Goal: Task Accomplishment & Management: Manage account settings

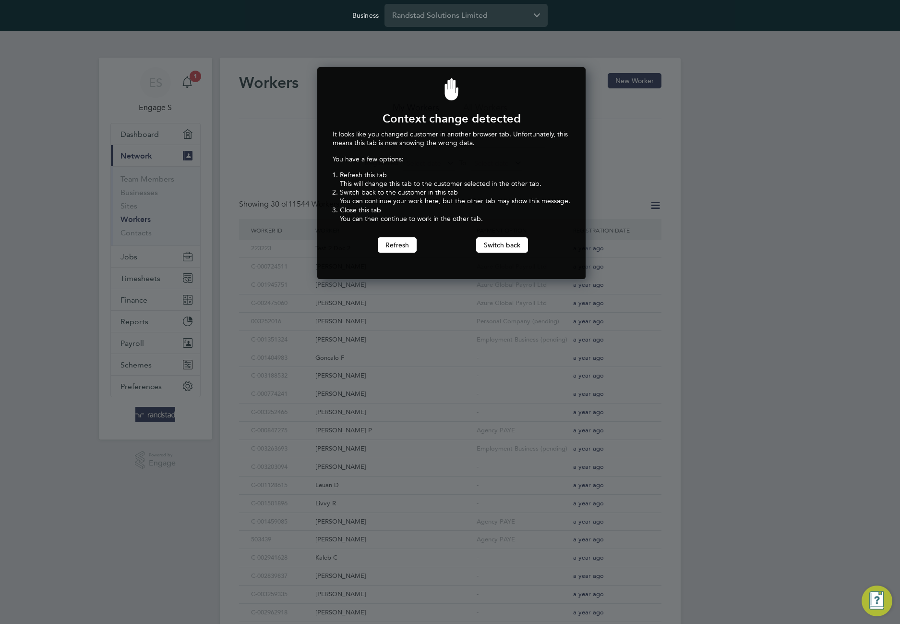
scroll to position [212, 265]
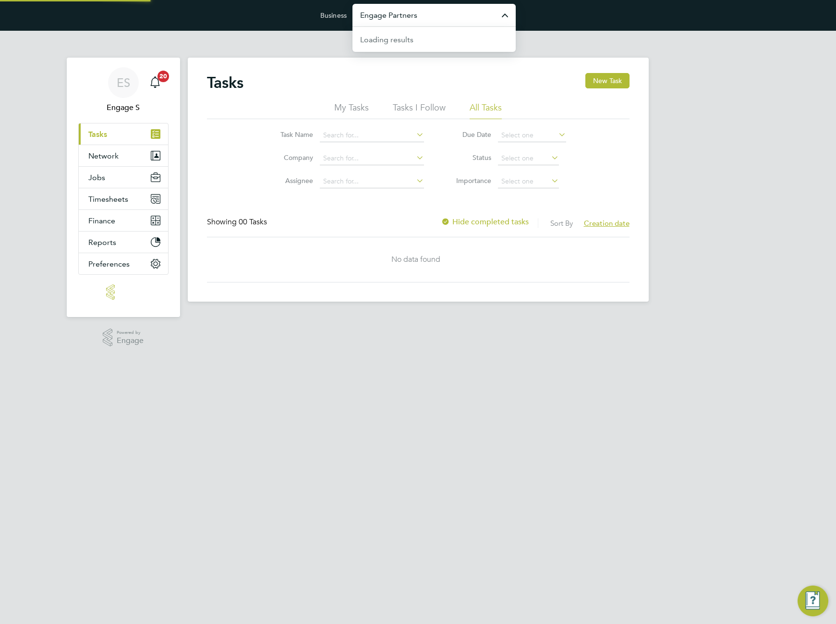
click at [446, 21] on input "Engage Partners" at bounding box center [433, 15] width 163 height 23
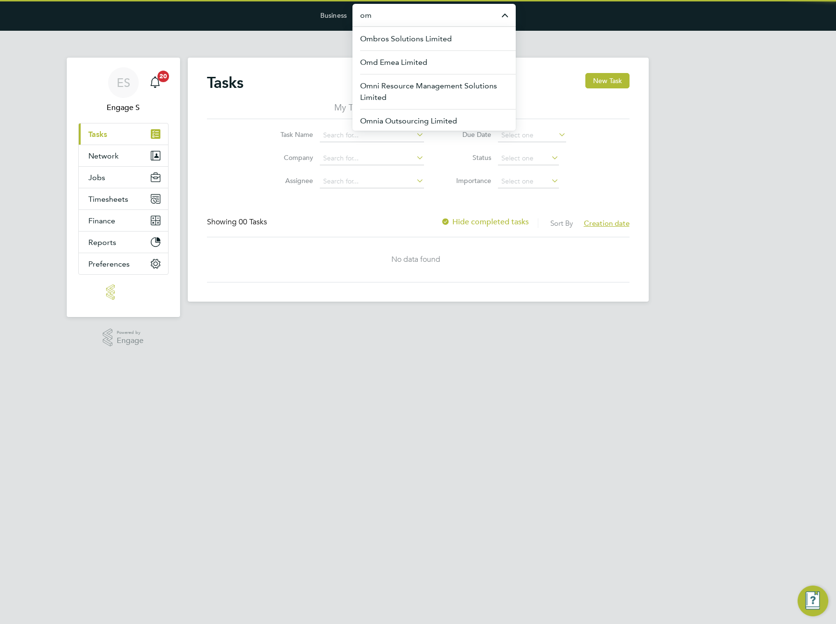
type input "o"
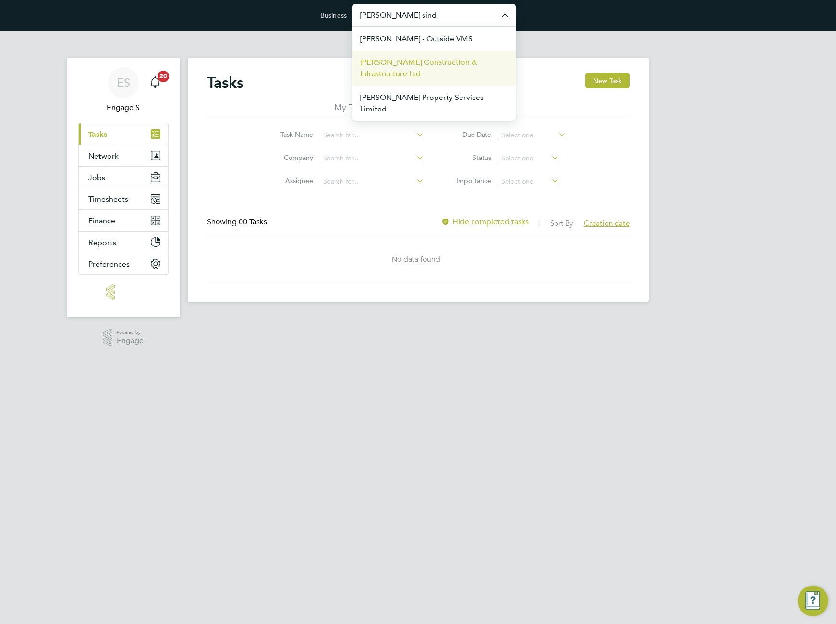
click at [401, 73] on span "[PERSON_NAME] Construction & Infrastructure Ltd" at bounding box center [434, 68] width 148 height 23
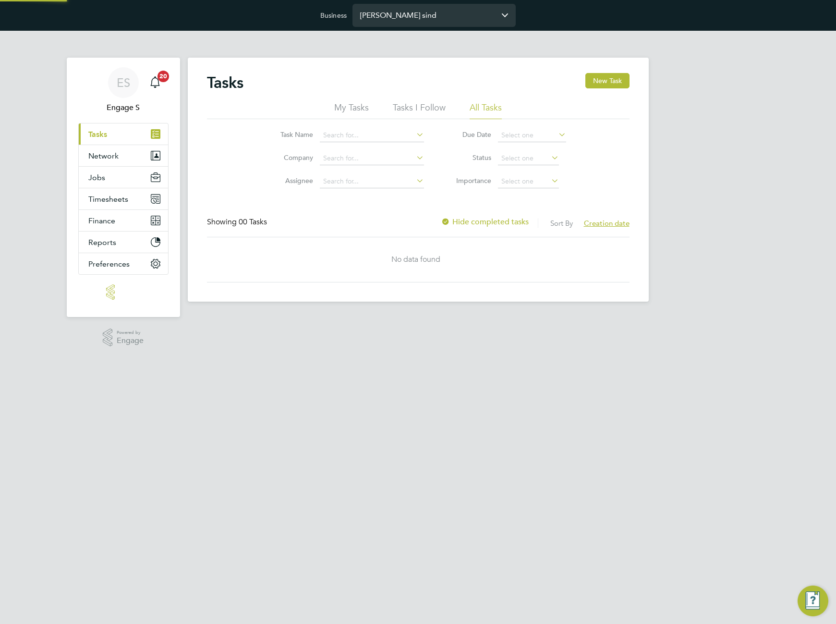
type input "[PERSON_NAME] Construction & Infrastructure Ltd"
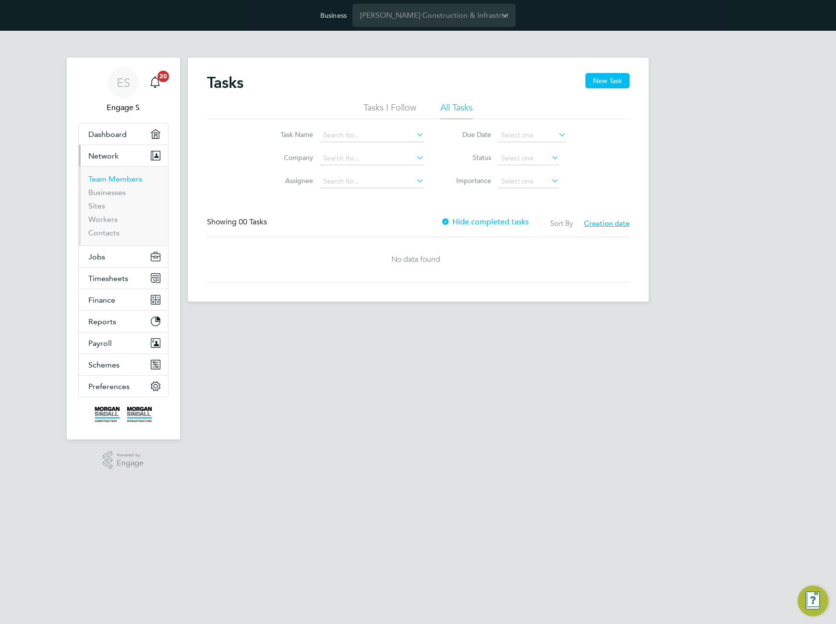
click at [111, 180] on link "Team Members" at bounding box center [115, 178] width 54 height 9
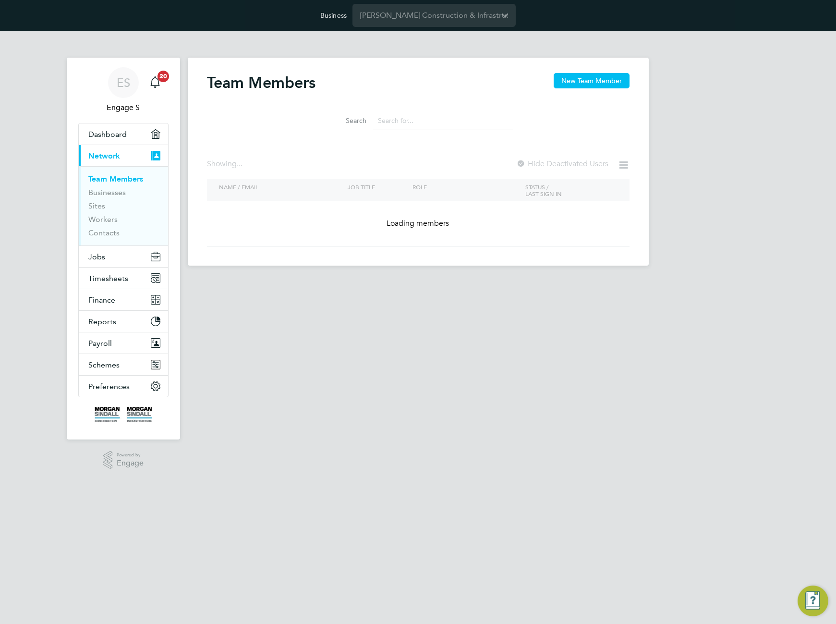
click at [453, 133] on li "Search" at bounding box center [418, 121] width 214 height 28
click at [434, 123] on input at bounding box center [443, 120] width 140 height 19
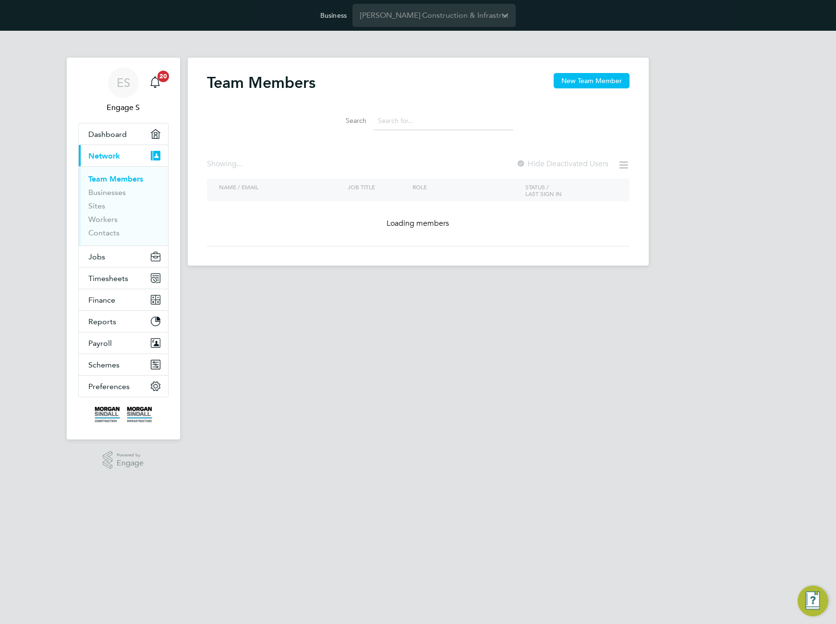
click at [434, 123] on input at bounding box center [443, 120] width 140 height 19
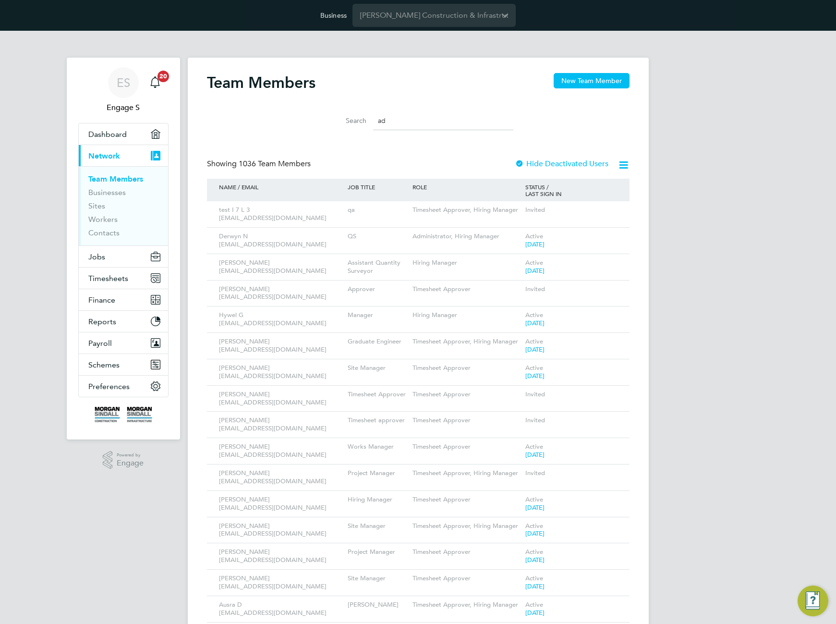
click at [434, 123] on input "ad" at bounding box center [443, 120] width 140 height 19
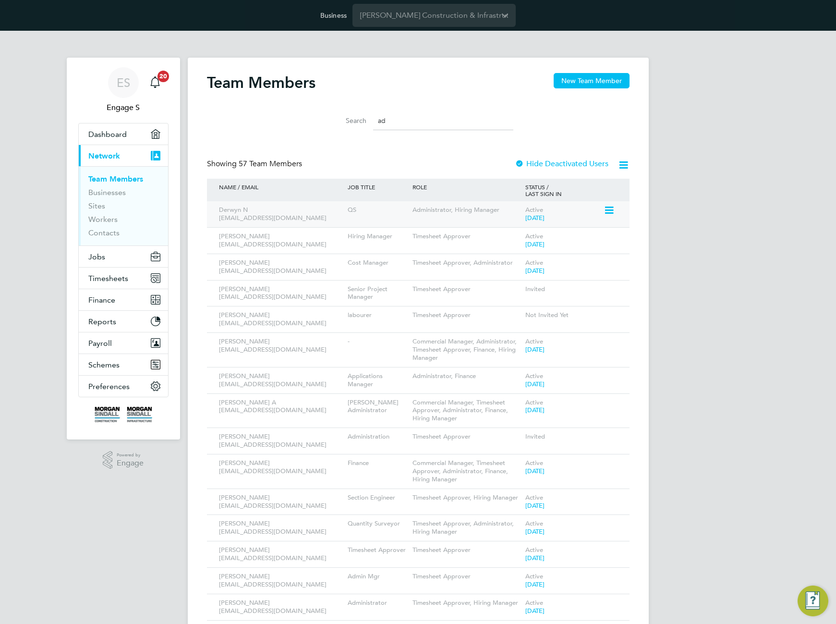
type input "ad"
click at [611, 210] on icon at bounding box center [609, 211] width 10 height 12
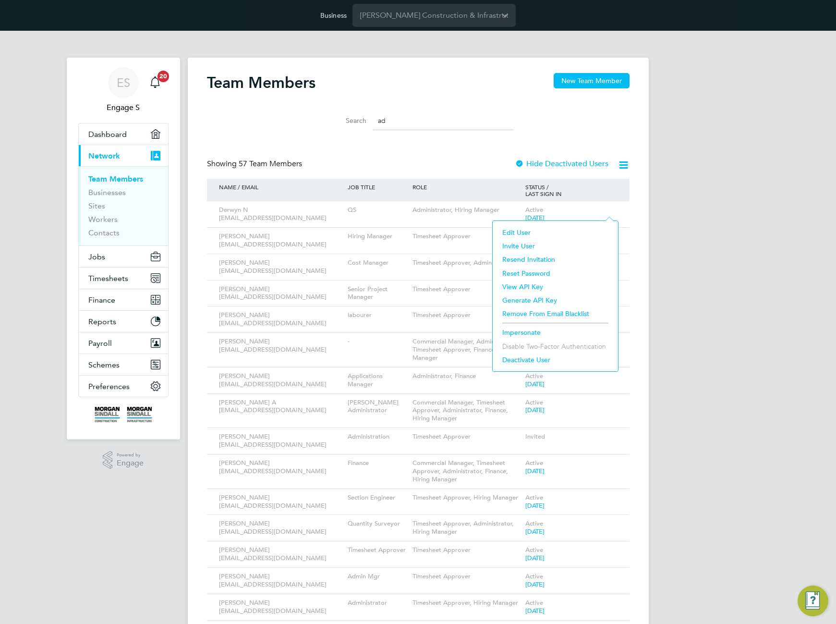
click at [513, 334] on li "Impersonate" at bounding box center [555, 332] width 116 height 13
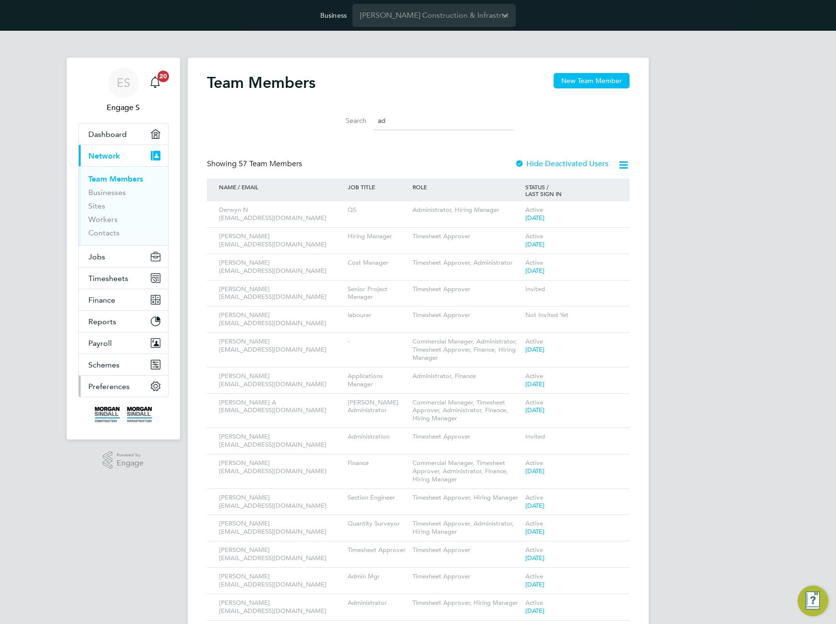
drag, startPoint x: 117, startPoint y: 386, endPoint x: 122, endPoint y: 383, distance: 6.4
click at [117, 386] on span "Preferences" at bounding box center [108, 386] width 41 height 9
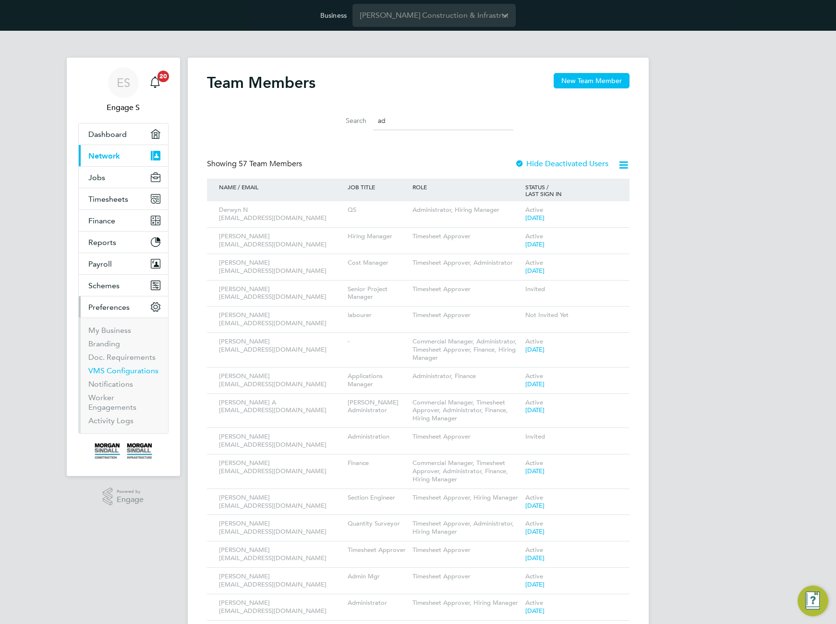
click at [121, 371] on link "VMS Configurations" at bounding box center [123, 370] width 70 height 9
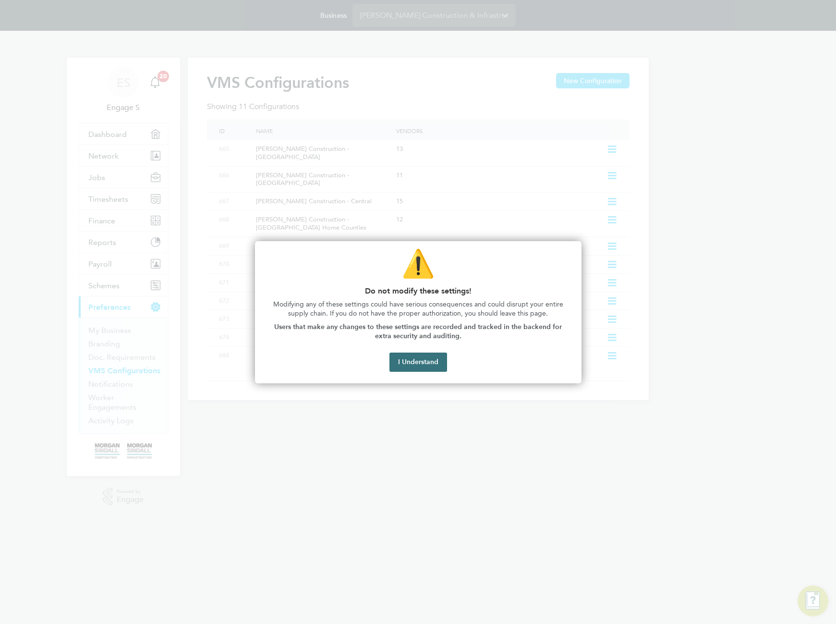
click at [411, 369] on button "I Understand" at bounding box center [418, 361] width 58 height 19
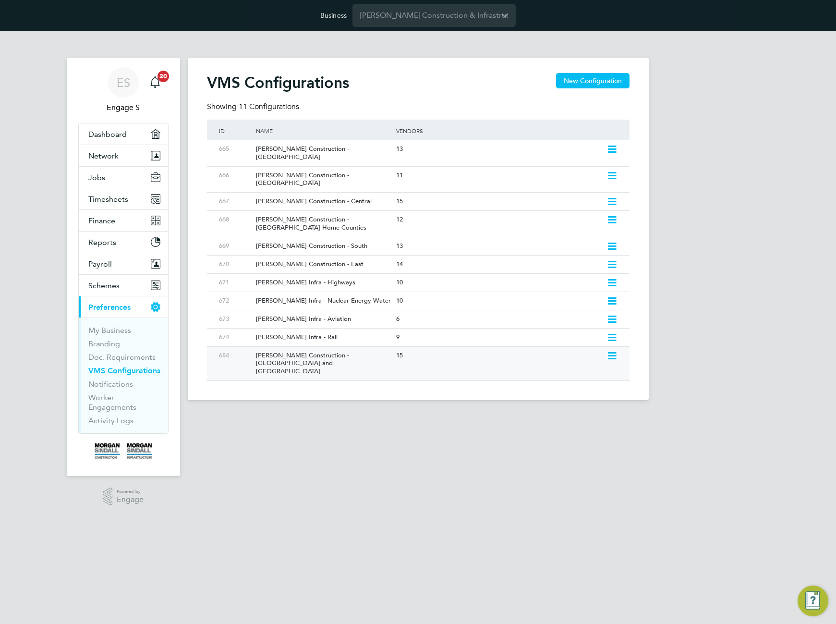
click at [614, 352] on icon at bounding box center [612, 356] width 12 height 8
click at [543, 360] on li "Edit VMS Configuration" at bounding box center [570, 359] width 92 height 13
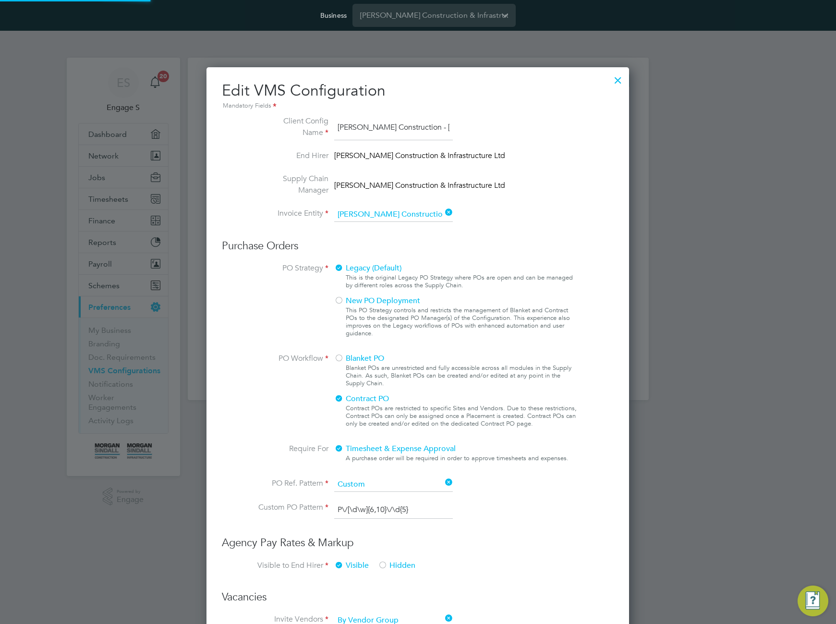
scroll to position [0, 77]
type input "Labour Desk"
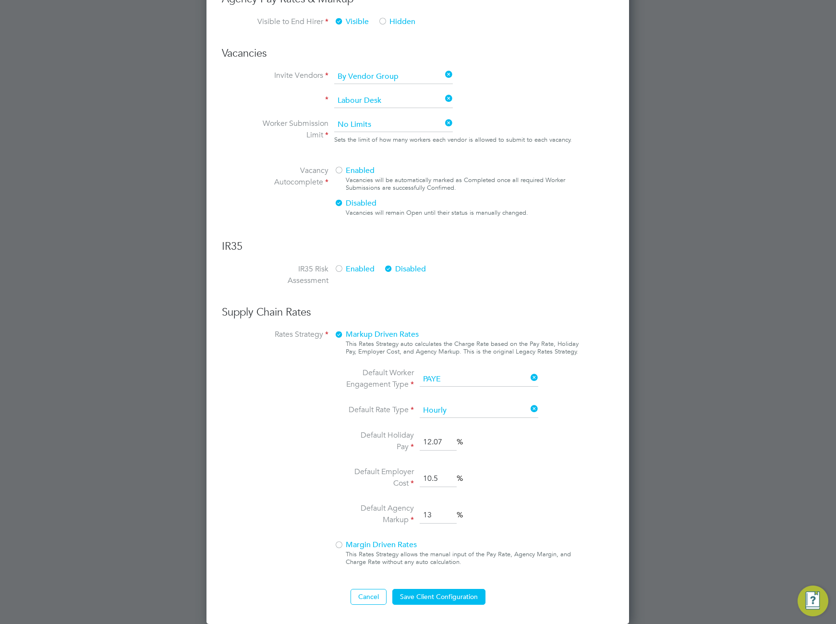
scroll to position [0, 0]
click at [342, 545] on div at bounding box center [339, 546] width 10 height 10
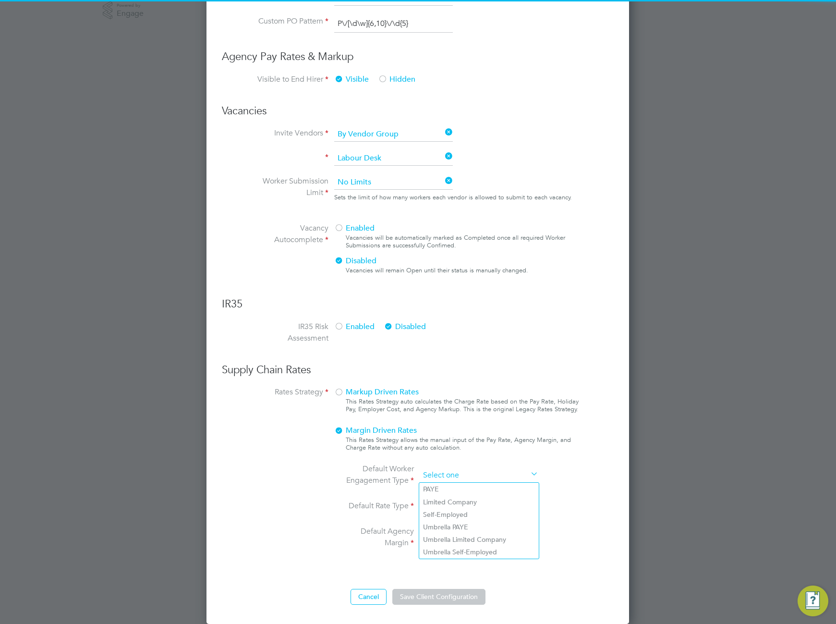
click at [464, 474] on input at bounding box center [479, 475] width 119 height 14
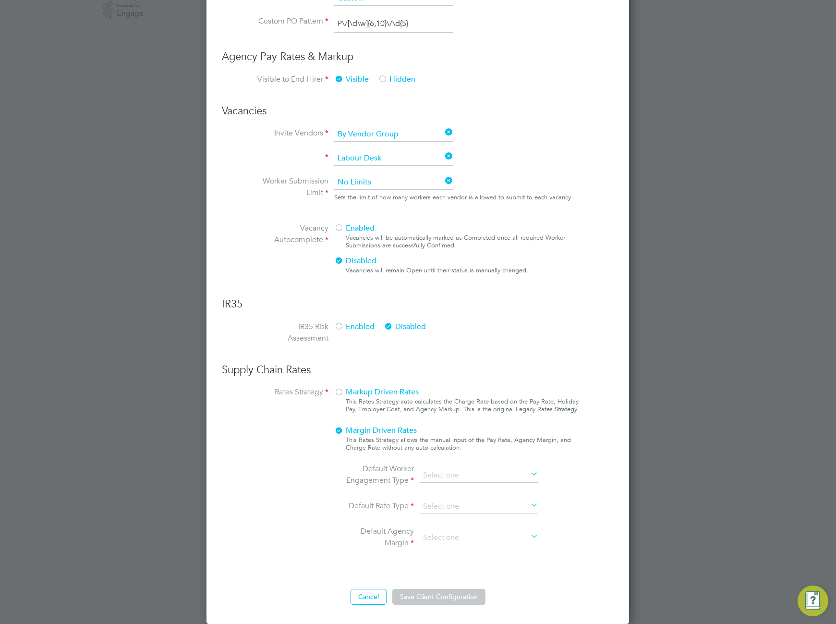
click at [460, 509] on li "Self-Employed" at bounding box center [479, 514] width 120 height 12
type input "Self-Employed"
click at [460, 509] on input at bounding box center [479, 506] width 119 height 14
click at [439, 535] on li "Daily" at bounding box center [479, 533] width 120 height 12
type input "Daily"
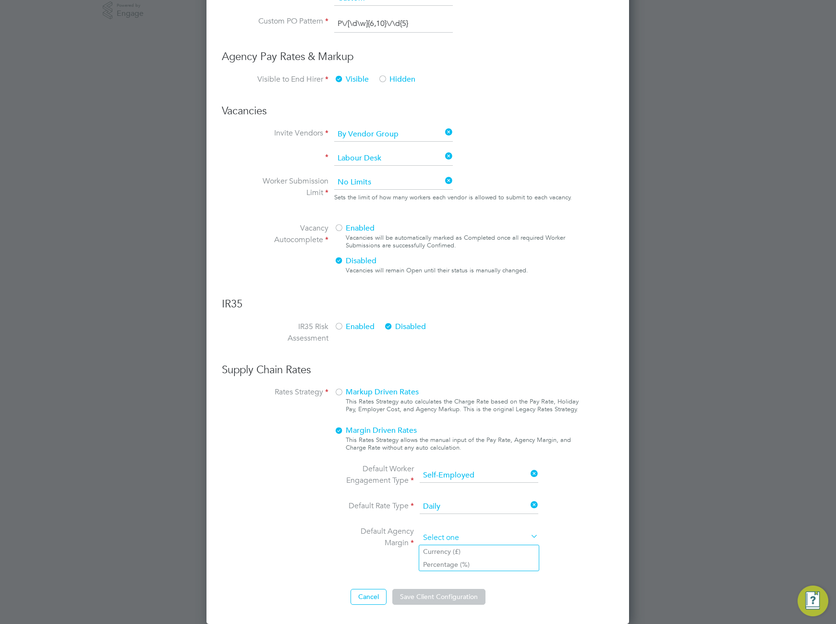
click at [453, 541] on input at bounding box center [479, 538] width 119 height 14
click at [446, 552] on li "Currency (£)" at bounding box center [479, 551] width 120 height 12
type input "Currency (£)"
click at [443, 599] on button "Save Client Configuration" at bounding box center [438, 596] width 93 height 15
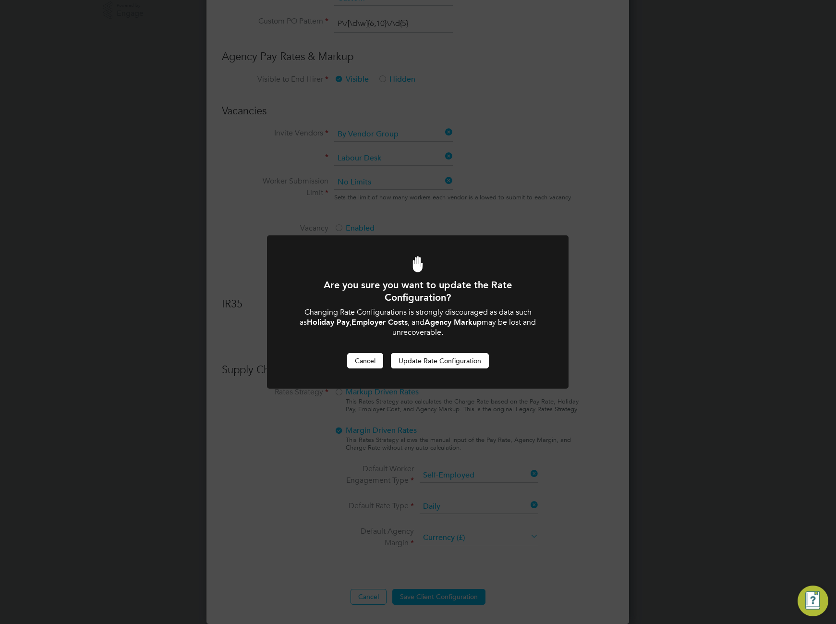
click at [360, 355] on button "Cancel" at bounding box center [365, 360] width 36 height 15
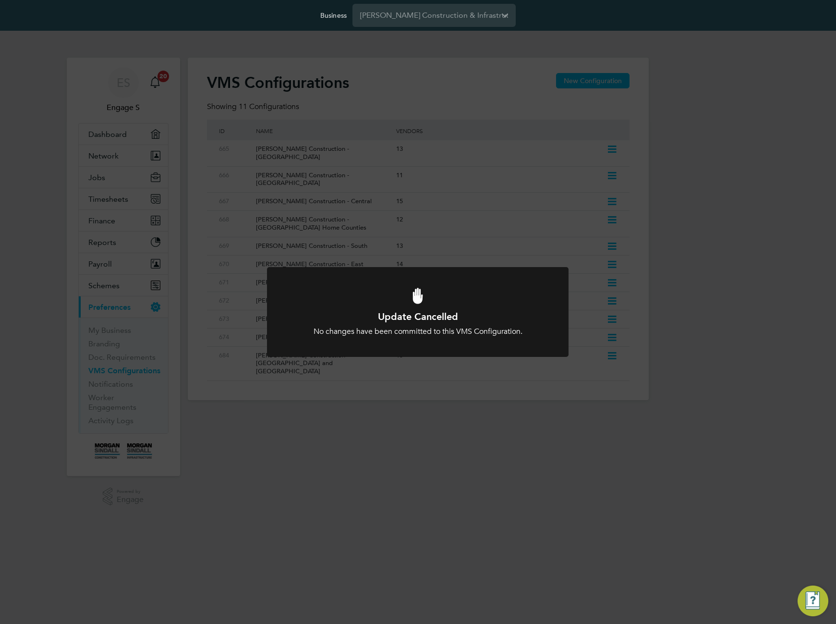
click at [543, 355] on div at bounding box center [418, 312] width 302 height 90
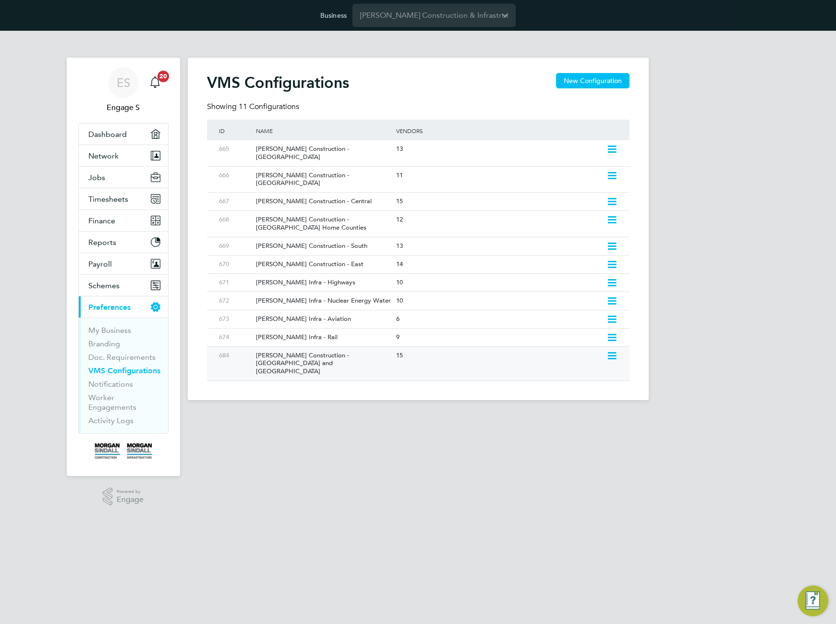
click at [607, 352] on icon at bounding box center [612, 356] width 12 height 8
click at [577, 361] on li "Edit VMS Configuration" at bounding box center [570, 359] width 92 height 13
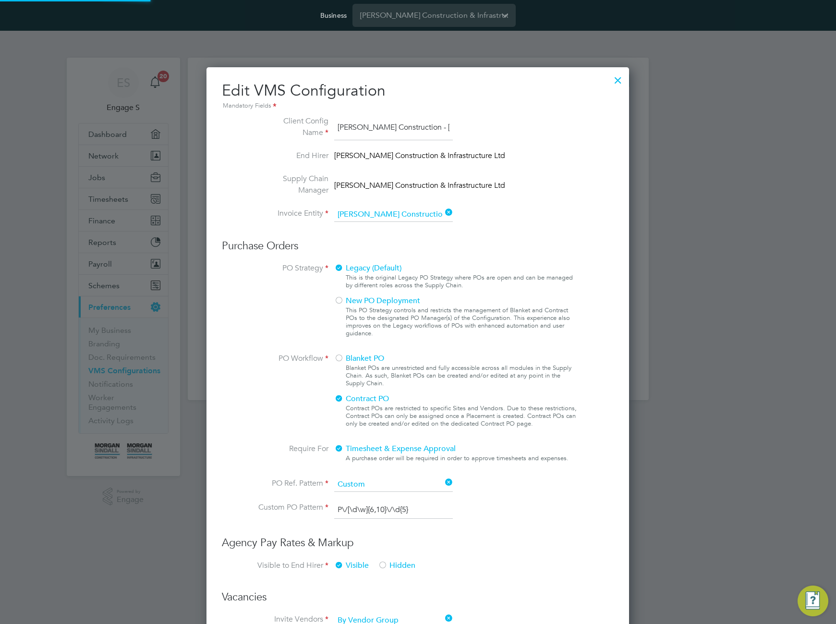
scroll to position [1100, 423]
type input "Labour Desk"
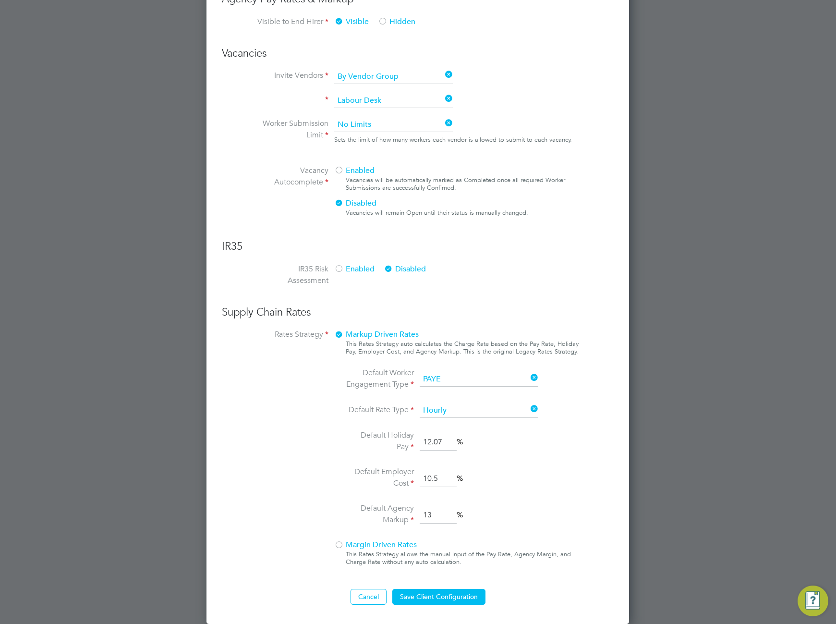
scroll to position [0, 0]
click at [342, 541] on div at bounding box center [339, 546] width 10 height 10
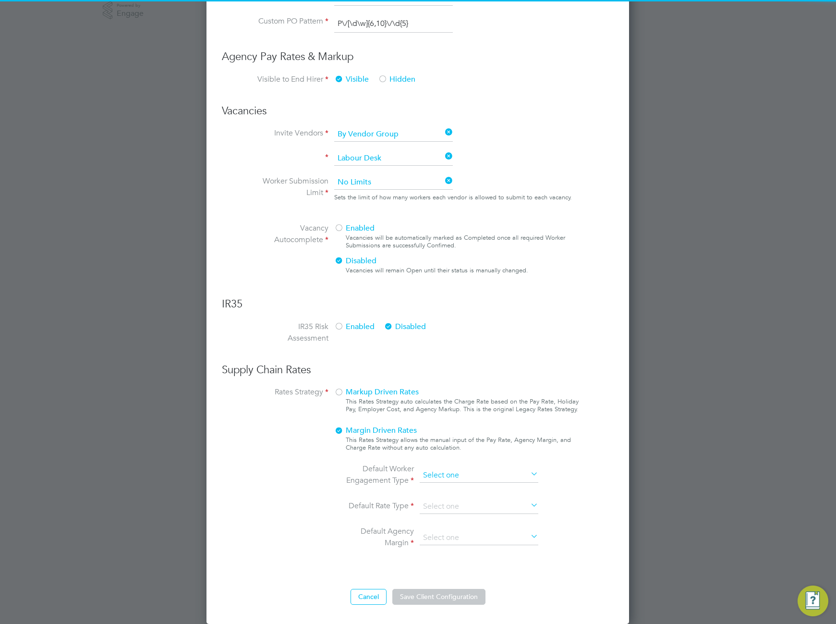
click at [473, 477] on input at bounding box center [479, 475] width 119 height 14
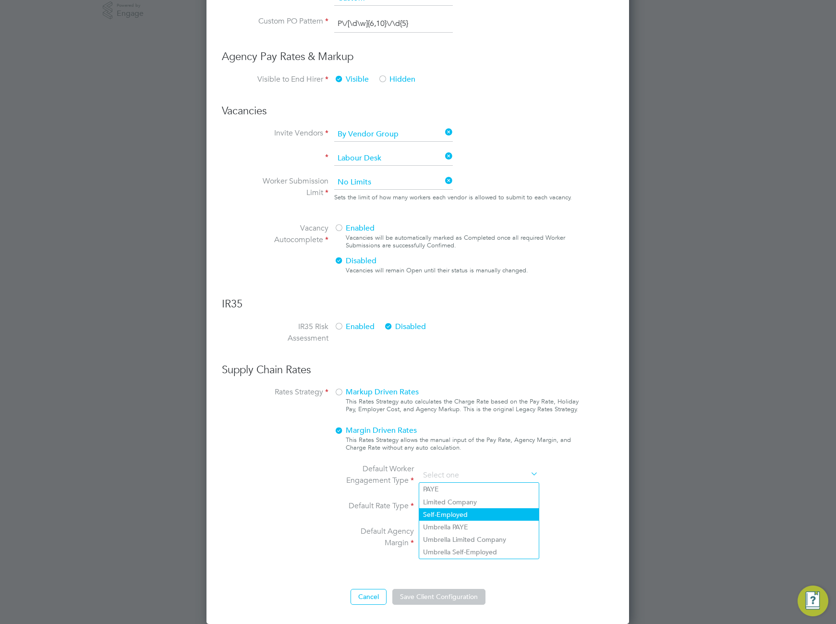
click at [461, 516] on li "Self-Employed" at bounding box center [479, 514] width 120 height 12
type input "Self-Employed"
click at [462, 512] on input at bounding box center [479, 506] width 119 height 14
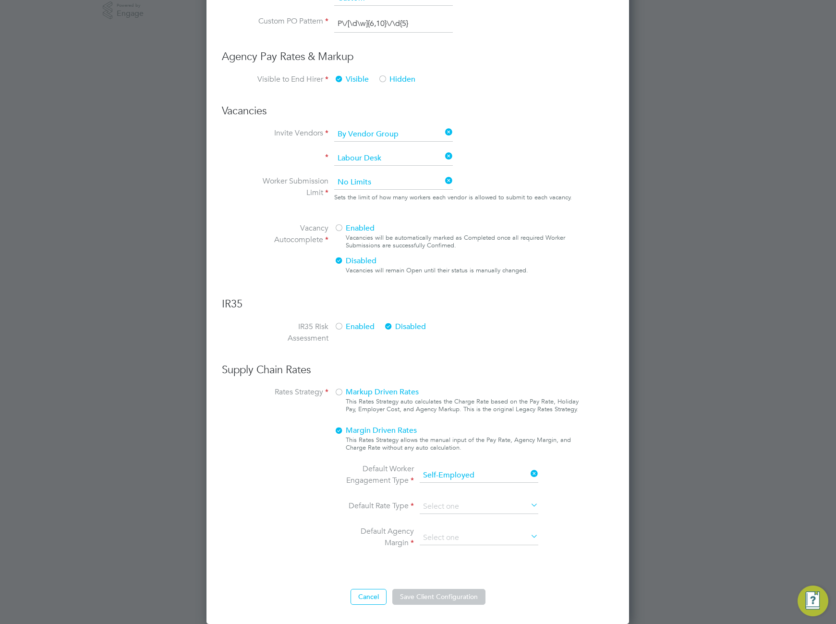
click at [451, 530] on li "Daily" at bounding box center [479, 533] width 120 height 12
type input "Daily"
click at [457, 535] on input at bounding box center [479, 538] width 119 height 14
click at [454, 550] on li "Currency (£)" at bounding box center [479, 551] width 120 height 12
type input "Currency (£)"
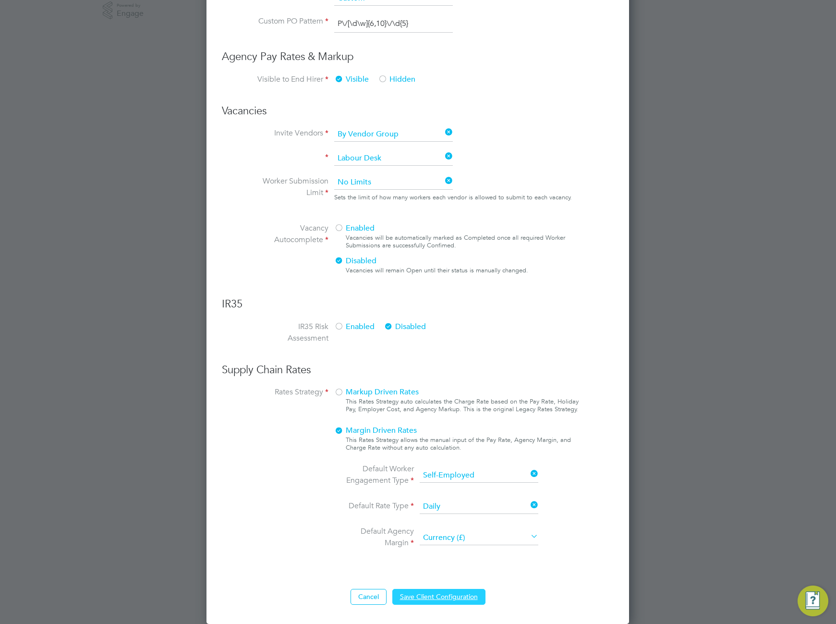
click at [446, 599] on button "Save Client Configuration" at bounding box center [438, 596] width 93 height 15
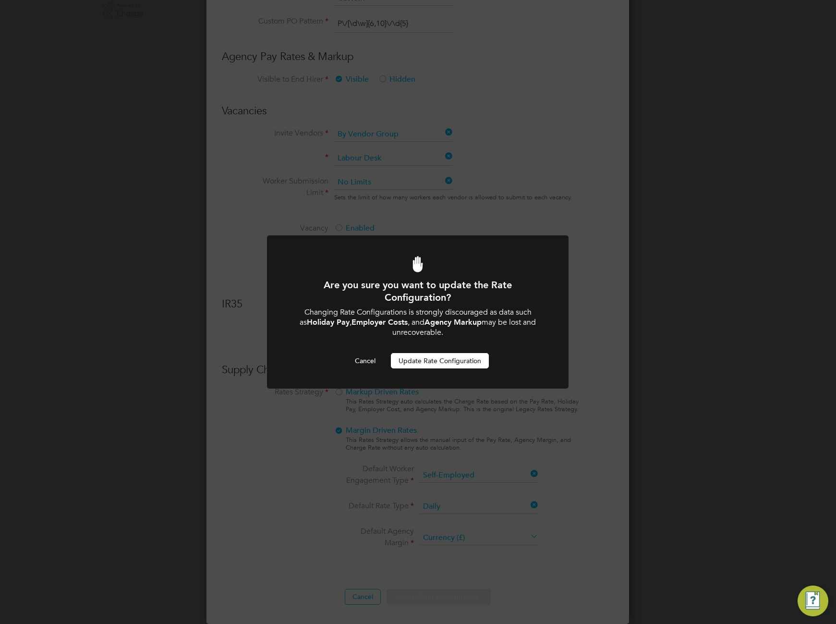
click at [442, 361] on button "Update Rate Configuration" at bounding box center [440, 360] width 98 height 15
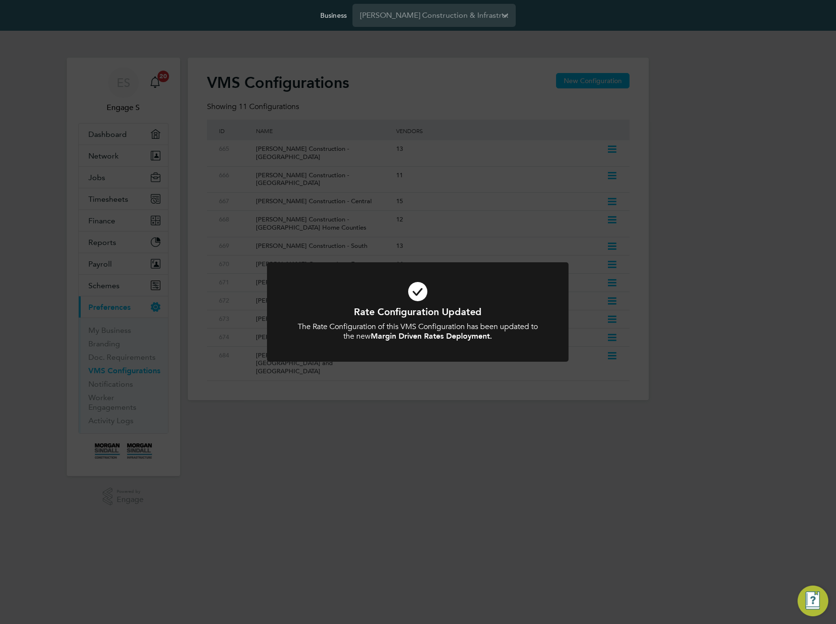
click at [428, 414] on div "Rate Configuration Updated The Rate Configuration of this VMS Configuration has…" at bounding box center [418, 312] width 836 height 624
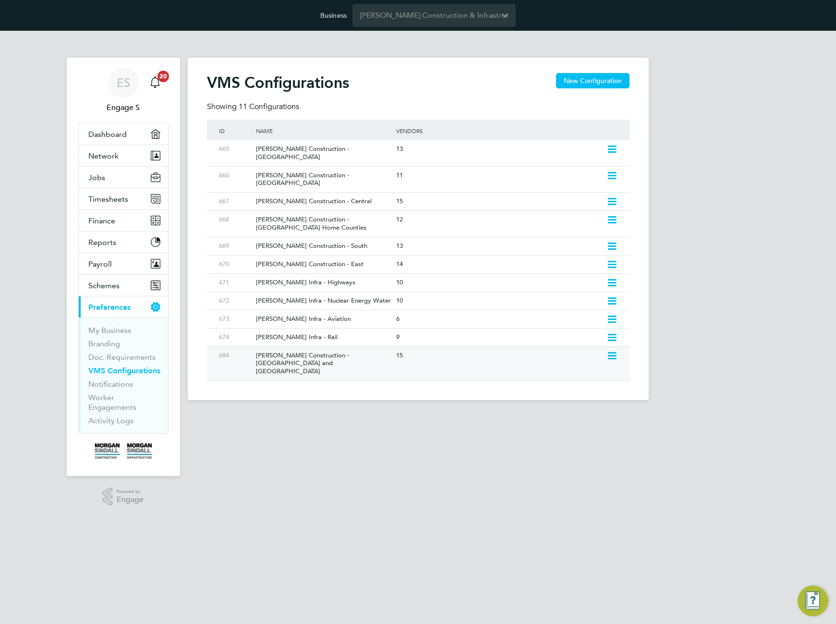
click at [611, 352] on icon at bounding box center [612, 356] width 12 height 8
click at [559, 359] on li "Edit VMS Configuration" at bounding box center [570, 359] width 92 height 13
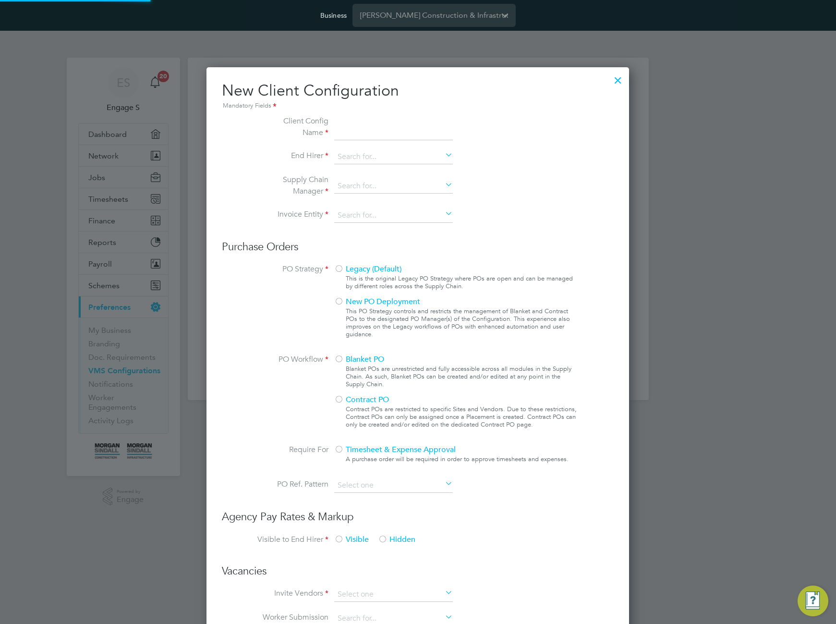
scroll to position [879, 423]
type input "Morgan Sindall Construction - Yorkshire and North East"
type input "[PERSON_NAME] Construction & Infrastructure Ltd"
type input "Custom"
type input "By Vendor Group"
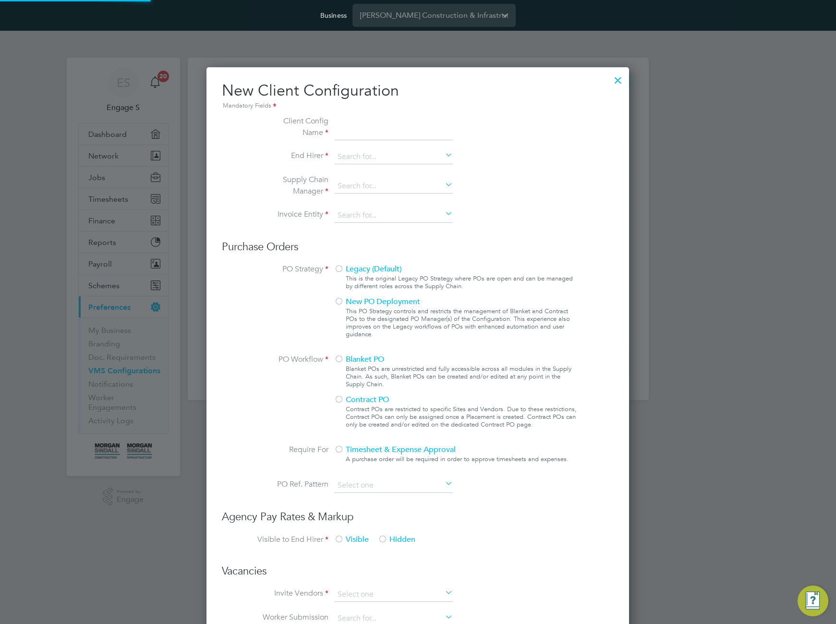
type input "No Limits"
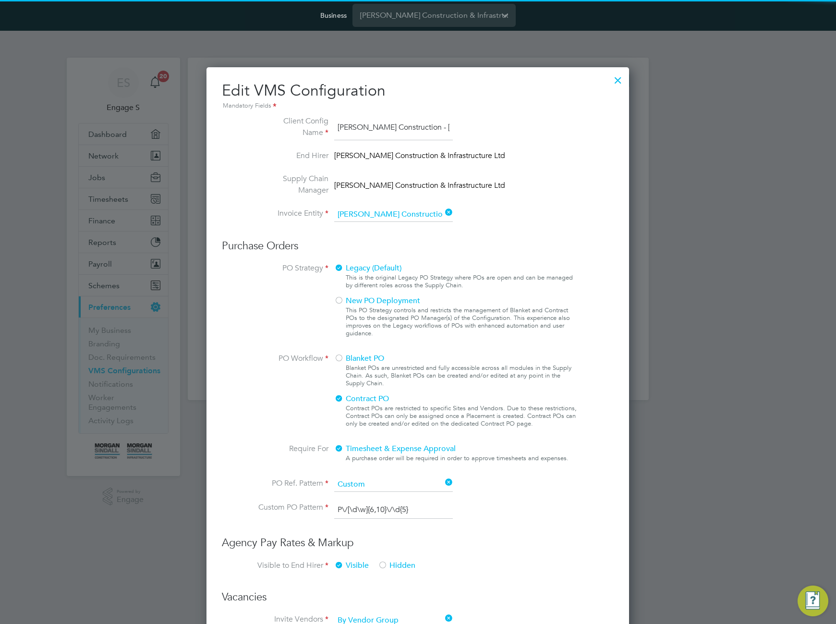
type input "Labour Desk"
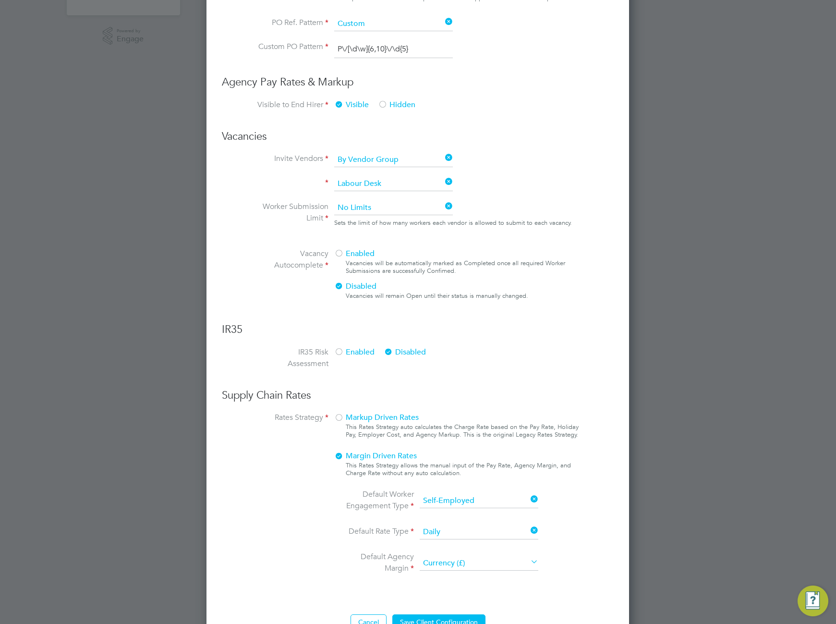
scroll to position [486, 0]
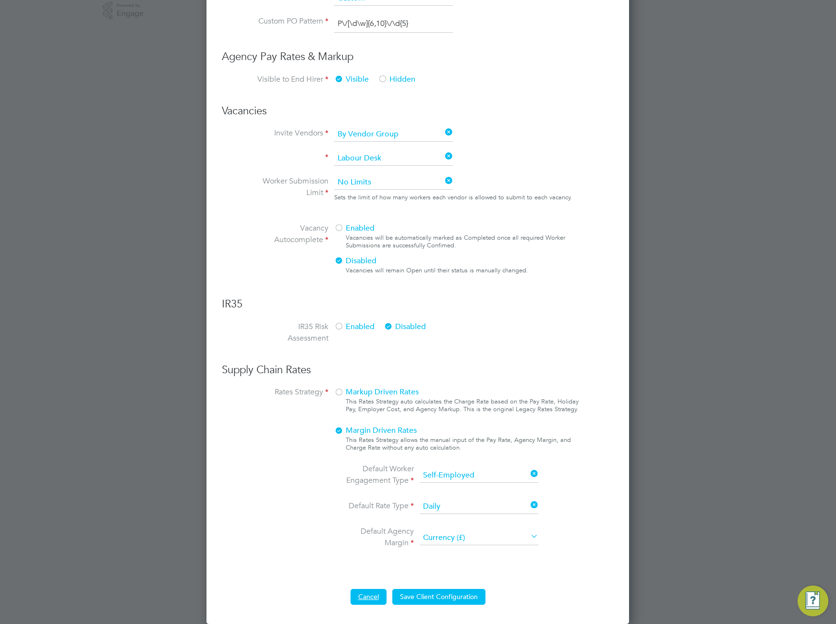
click at [362, 594] on button "Cancel" at bounding box center [369, 596] width 36 height 15
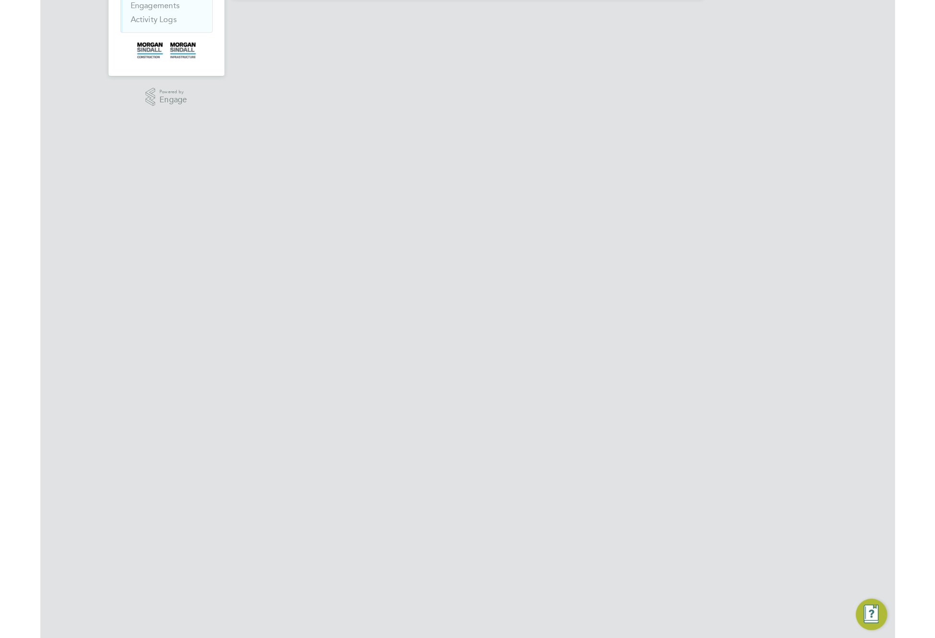
scroll to position [0, 0]
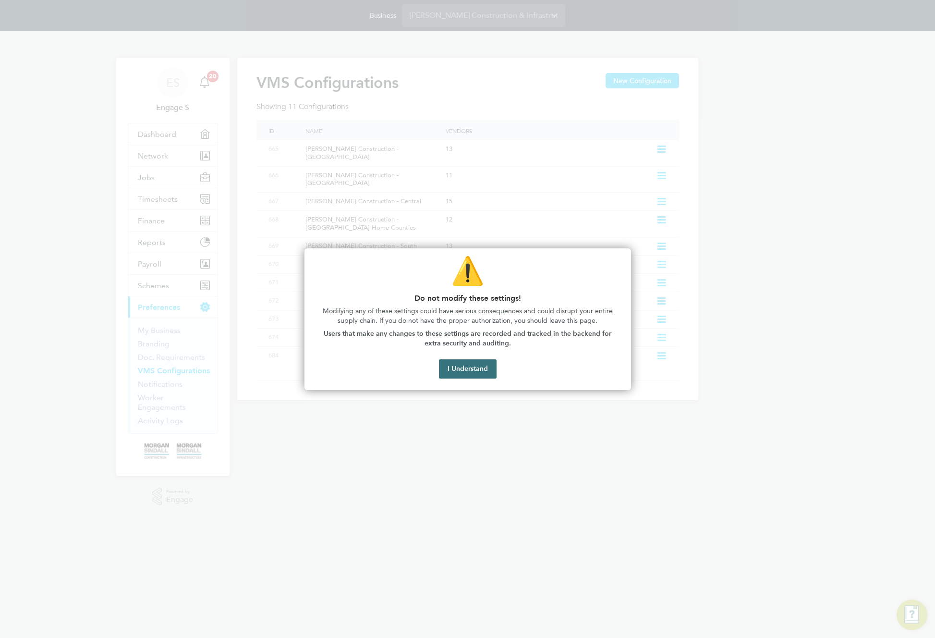
click at [467, 370] on button "I Understand" at bounding box center [468, 368] width 58 height 19
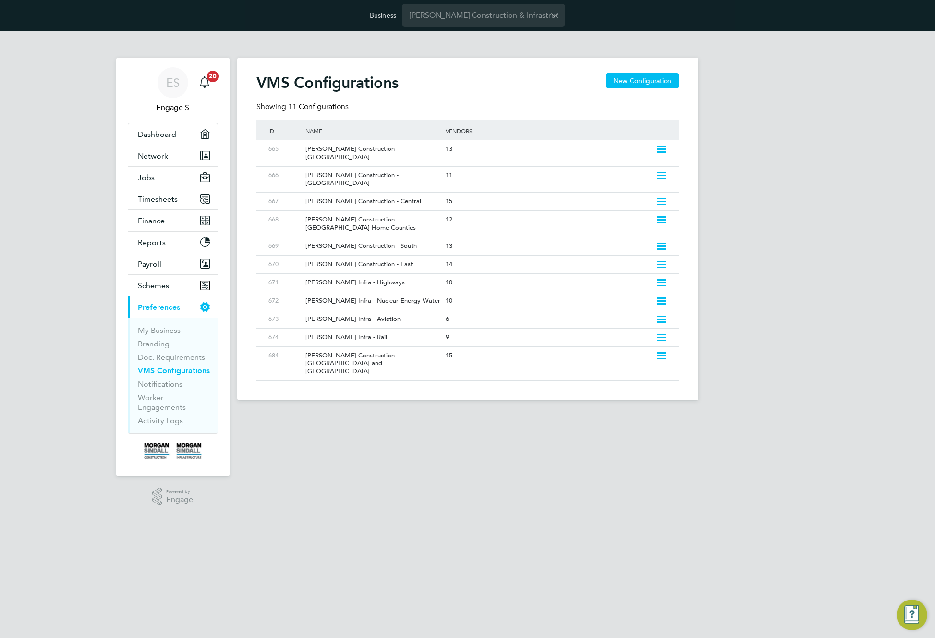
click at [550, 111] on div "Showing 11 Configurations" at bounding box center [467, 111] width 423 height 18
click at [660, 334] on icon at bounding box center [661, 338] width 12 height 8
click at [643, 344] on li "Edit VMS Configuration" at bounding box center [619, 341] width 92 height 13
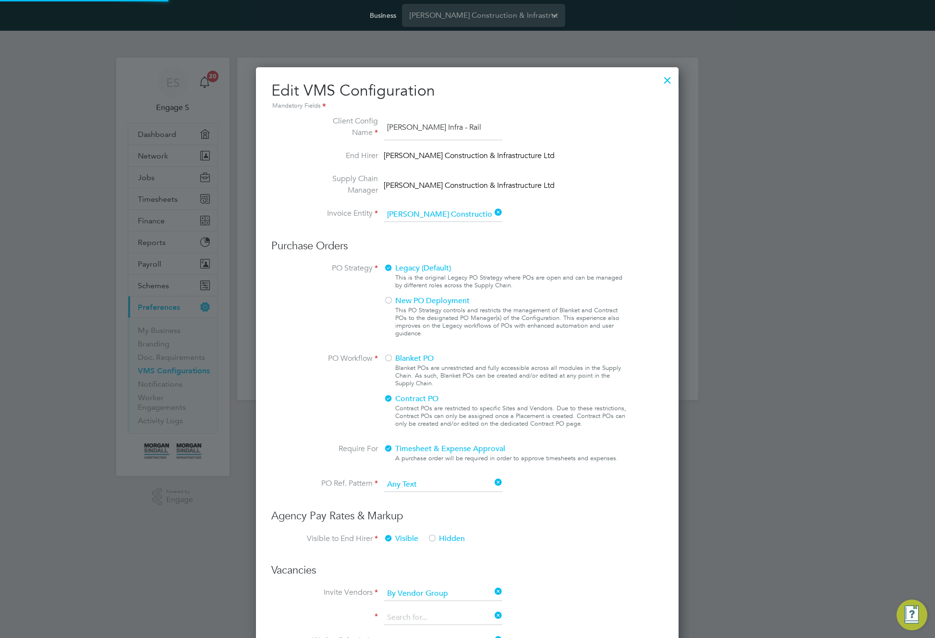
type input "Labour Desk"
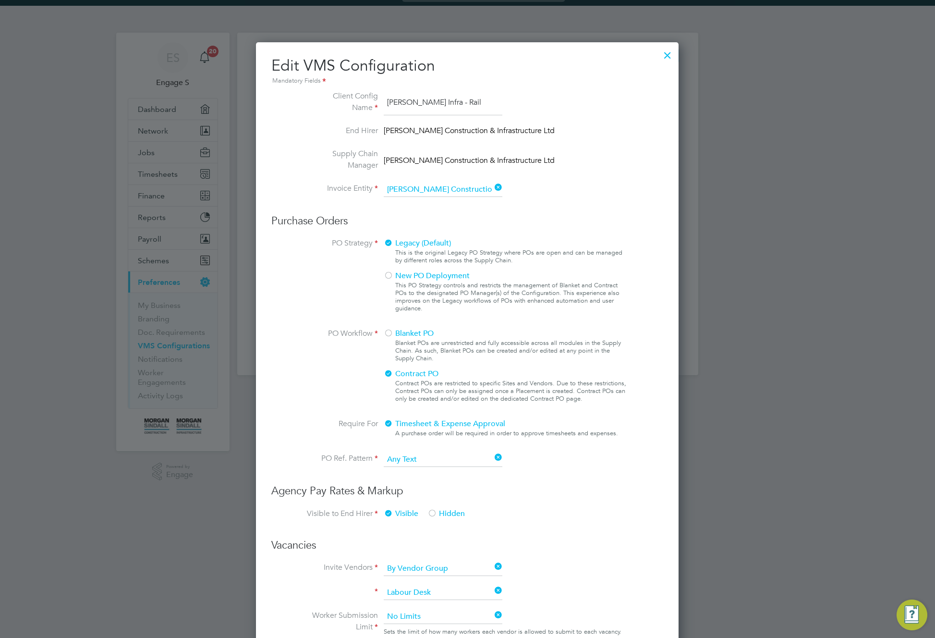
scroll to position [250, 0]
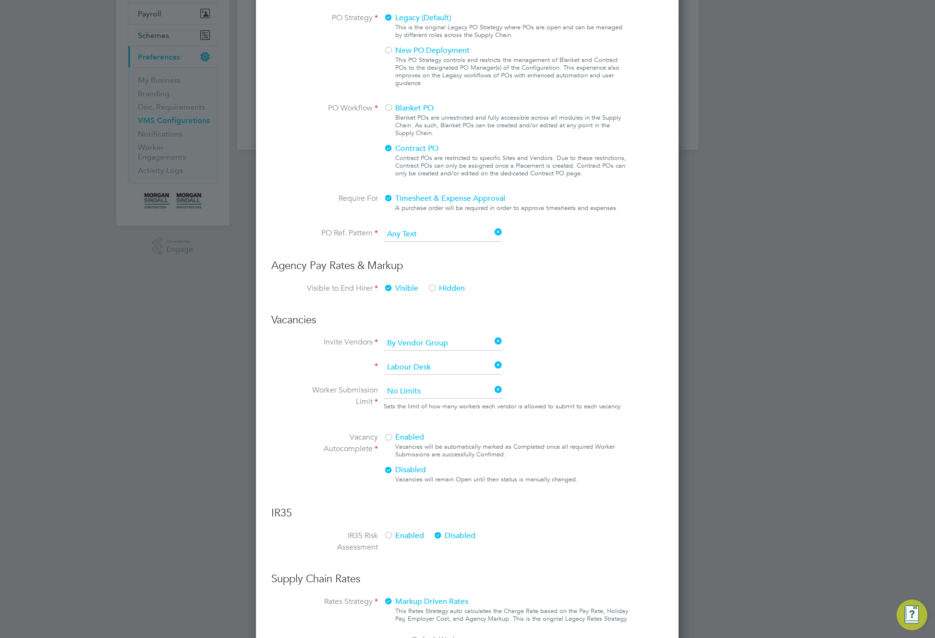
click at [437, 287] on span "Hidden" at bounding box center [445, 288] width 37 height 10
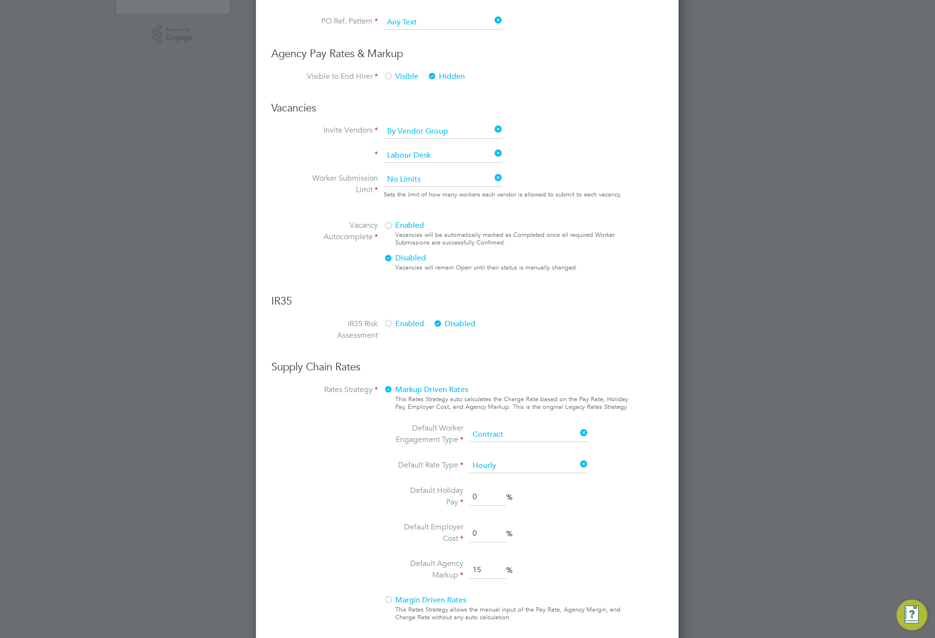
scroll to position [503, 0]
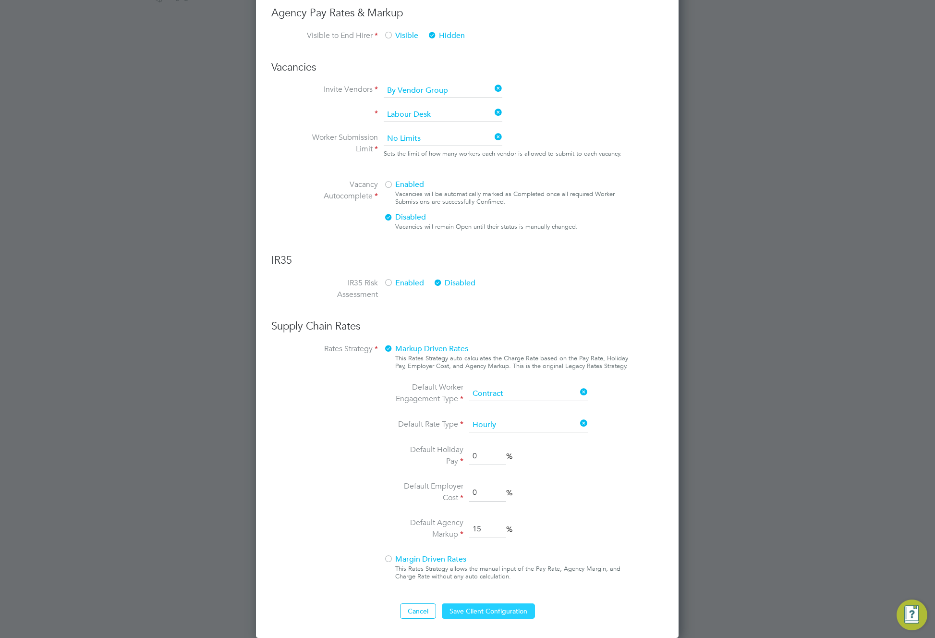
click at [477, 612] on button "Save Client Configuration" at bounding box center [488, 610] width 93 height 15
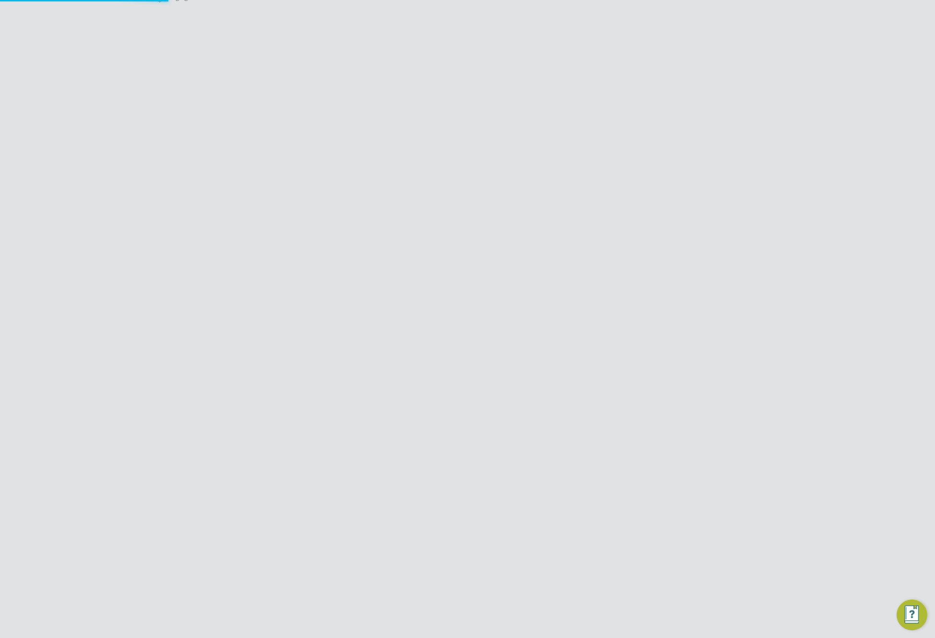
scroll to position [0, 0]
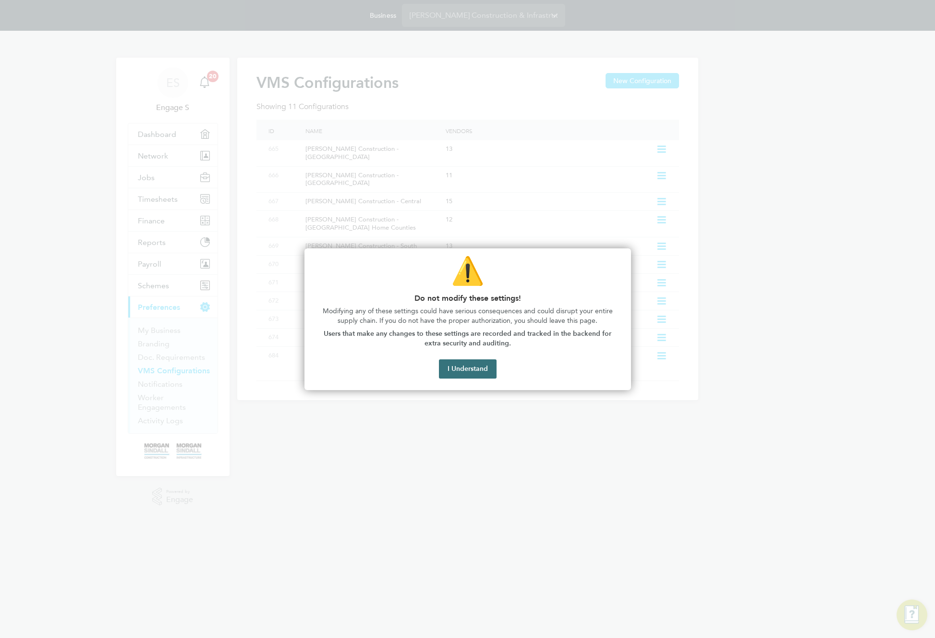
click at [476, 371] on button "I Understand" at bounding box center [468, 368] width 58 height 19
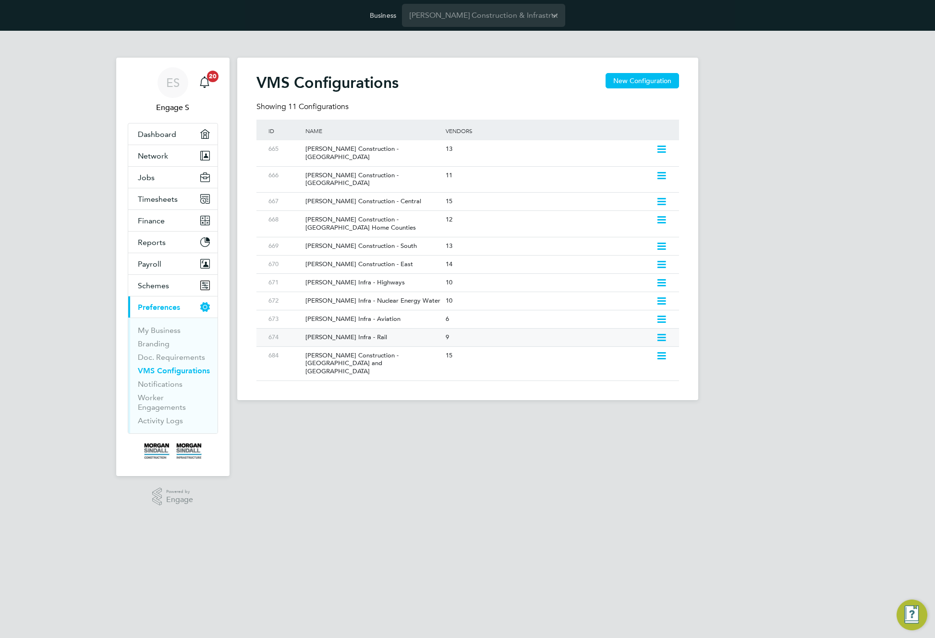
click at [469, 328] on div "9" at bounding box center [548, 337] width 210 height 18
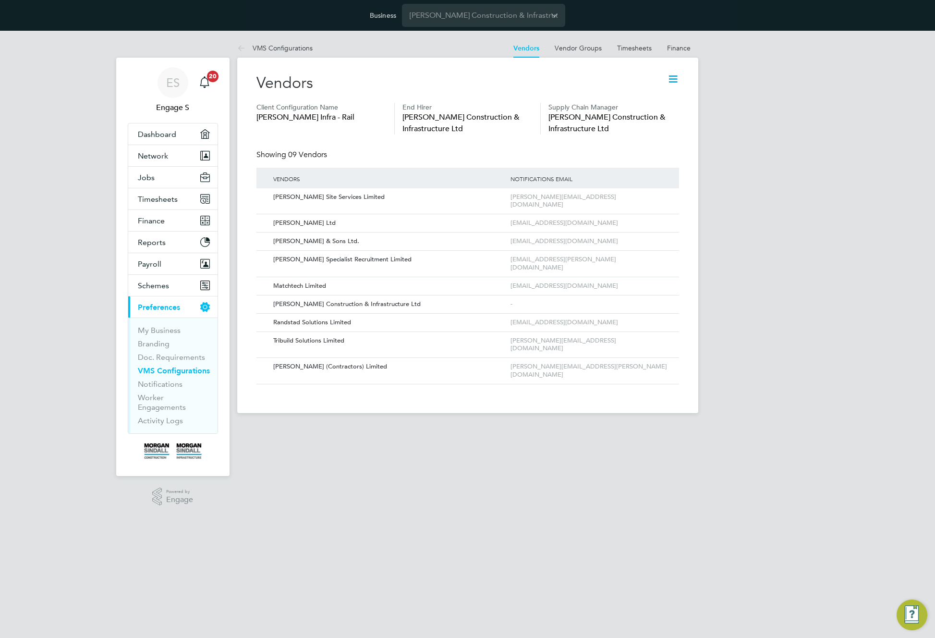
click at [673, 78] on icon at bounding box center [673, 79] width 12 height 12
click at [642, 99] on li "Edit VMS Configuration" at bounding box center [635, 101] width 85 height 13
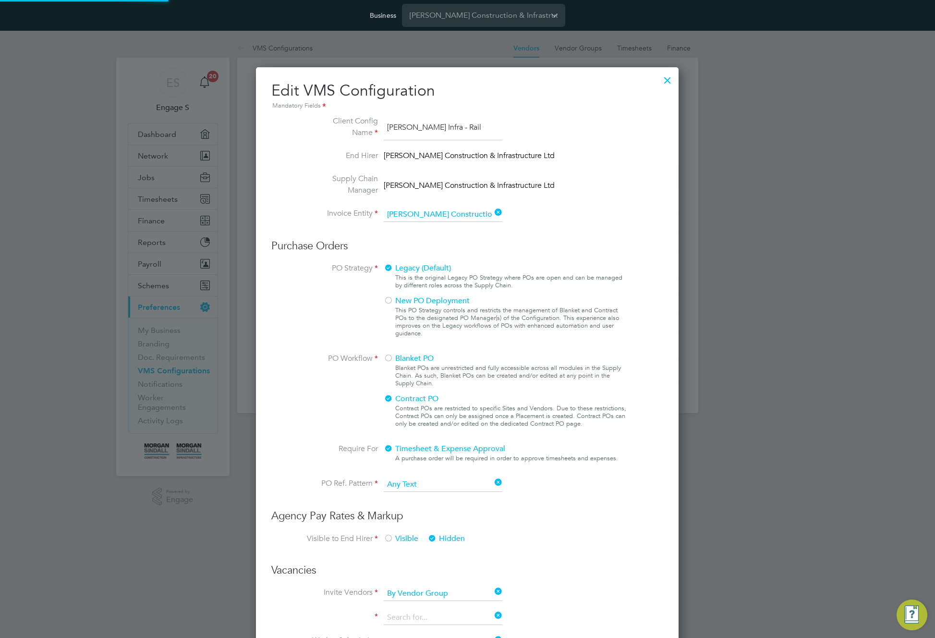
scroll to position [1074, 423]
type input "Labour Desk"
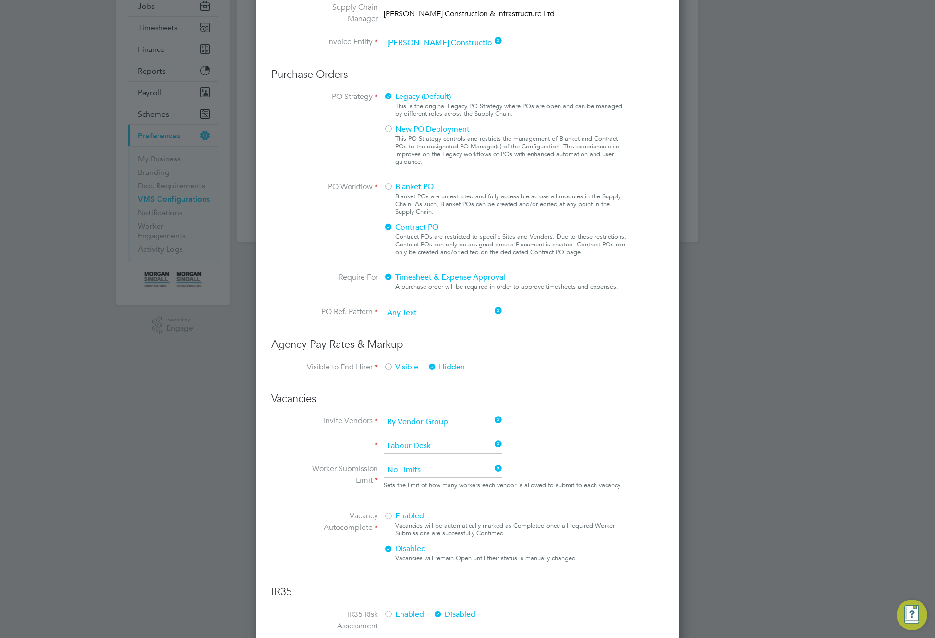
scroll to position [172, 0]
click at [387, 518] on div at bounding box center [389, 516] width 10 height 10
click at [387, 549] on div at bounding box center [389, 549] width 10 height 10
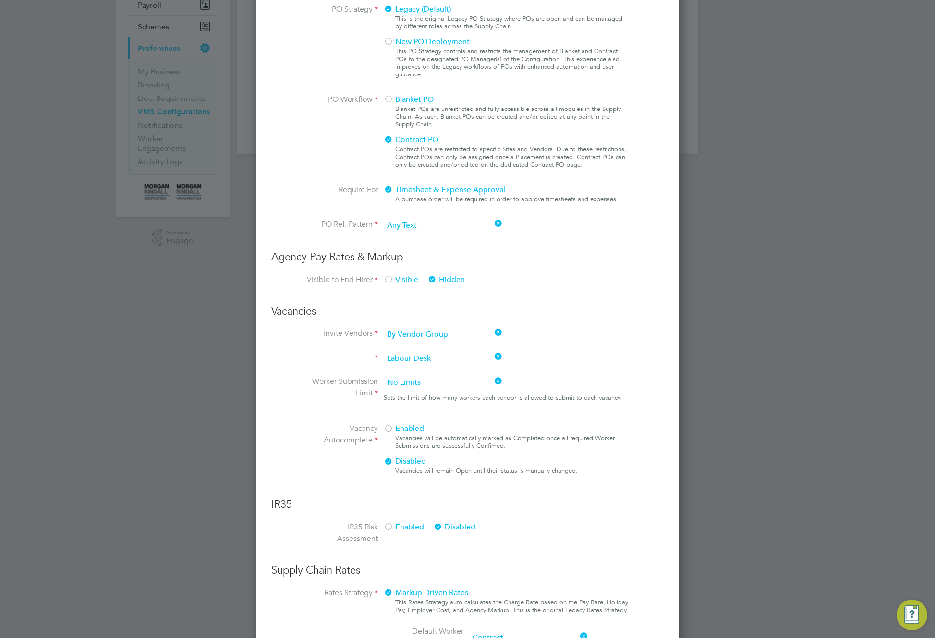
scroll to position [357, 0]
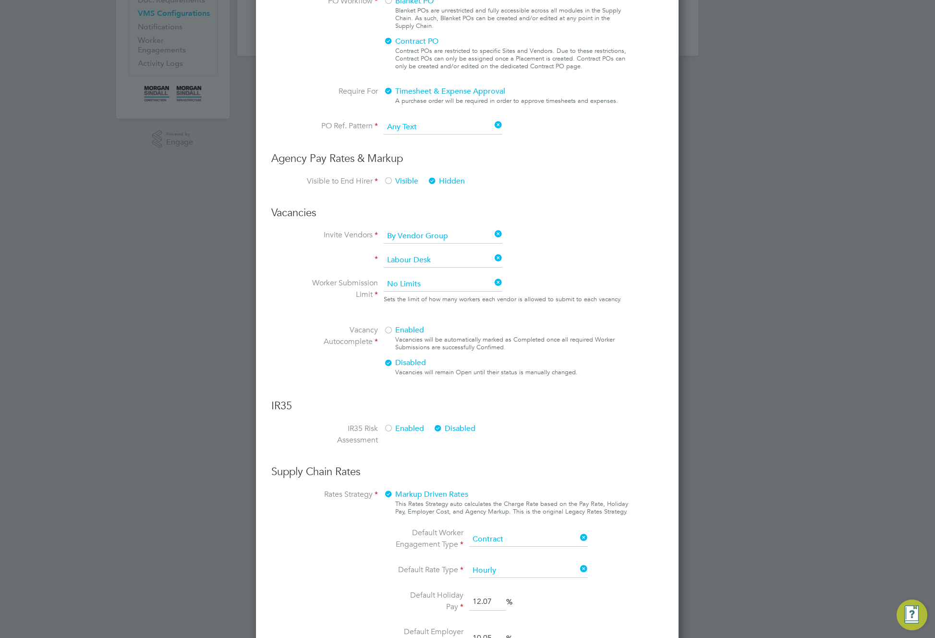
click at [393, 428] on span "Enabled" at bounding box center [404, 428] width 40 height 10
click at [441, 427] on div at bounding box center [438, 429] width 10 height 10
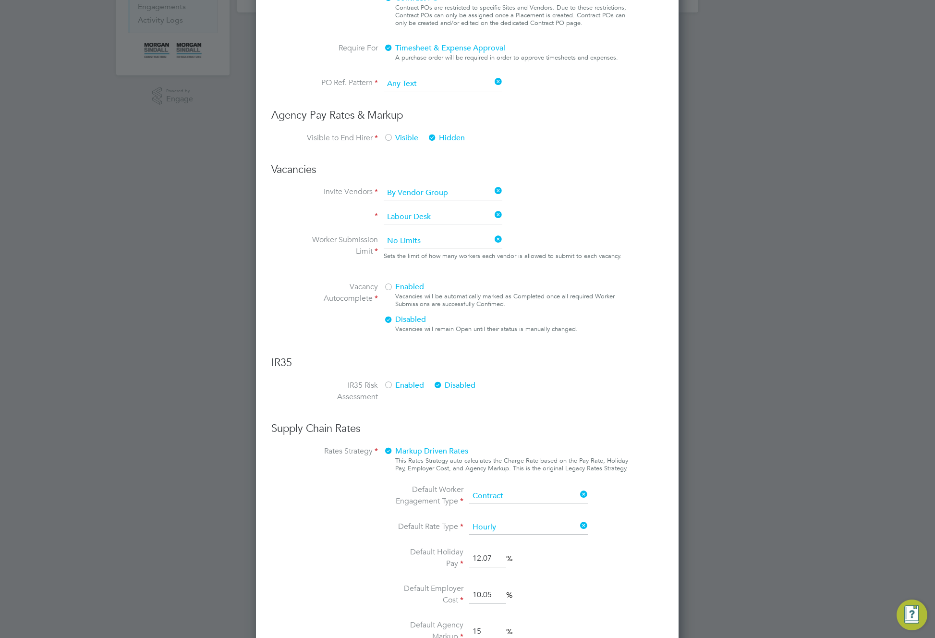
scroll to position [352, 0]
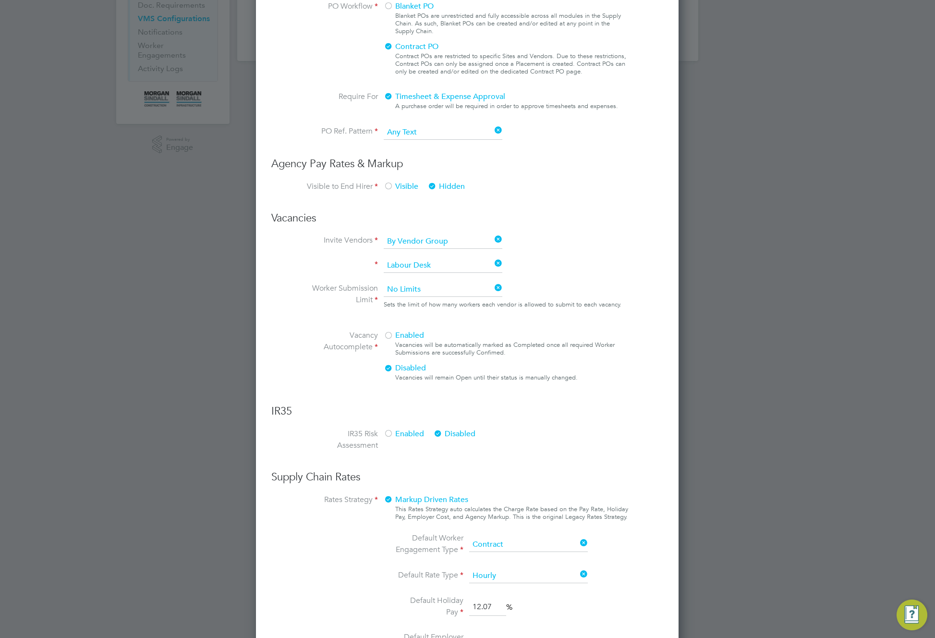
click at [388, 430] on div at bounding box center [389, 434] width 10 height 10
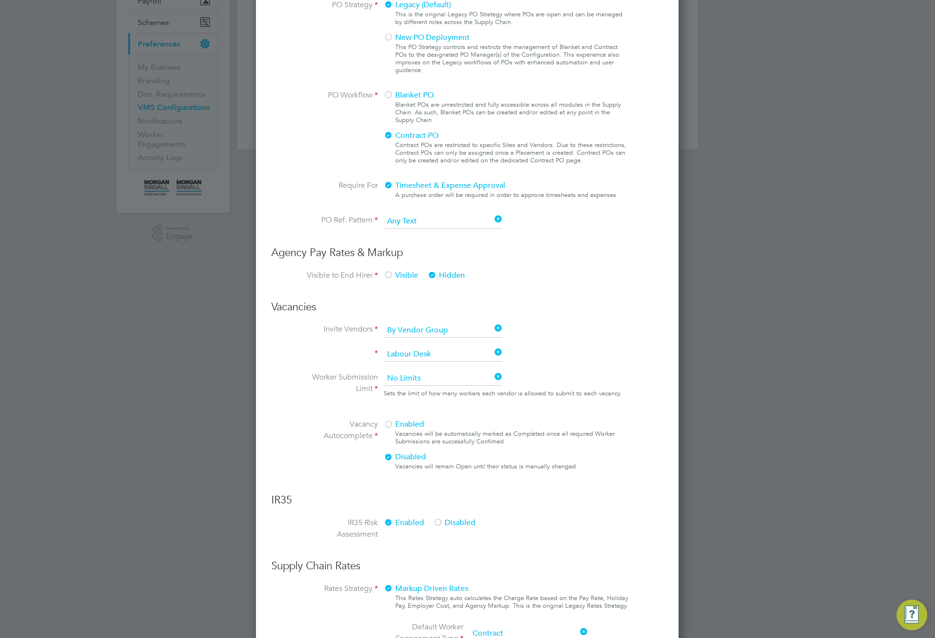
scroll to position [228, 0]
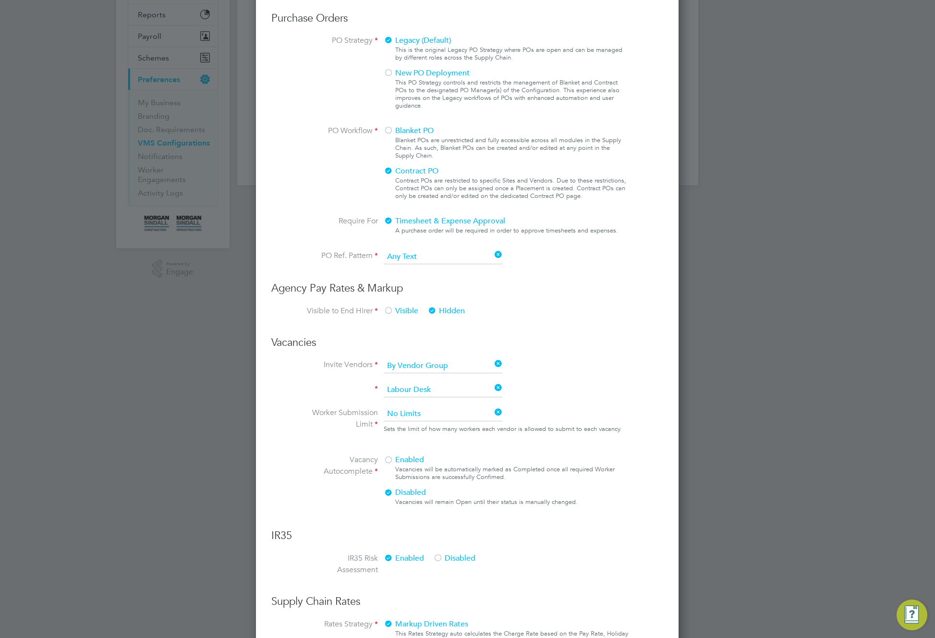
click at [392, 304] on ng-form "Client Config Name Morgan Sindall Infra - Rail End Hirer Morgan Sindall Constru…" at bounding box center [467, 391] width 392 height 1006
click at [392, 309] on div at bounding box center [389, 311] width 10 height 10
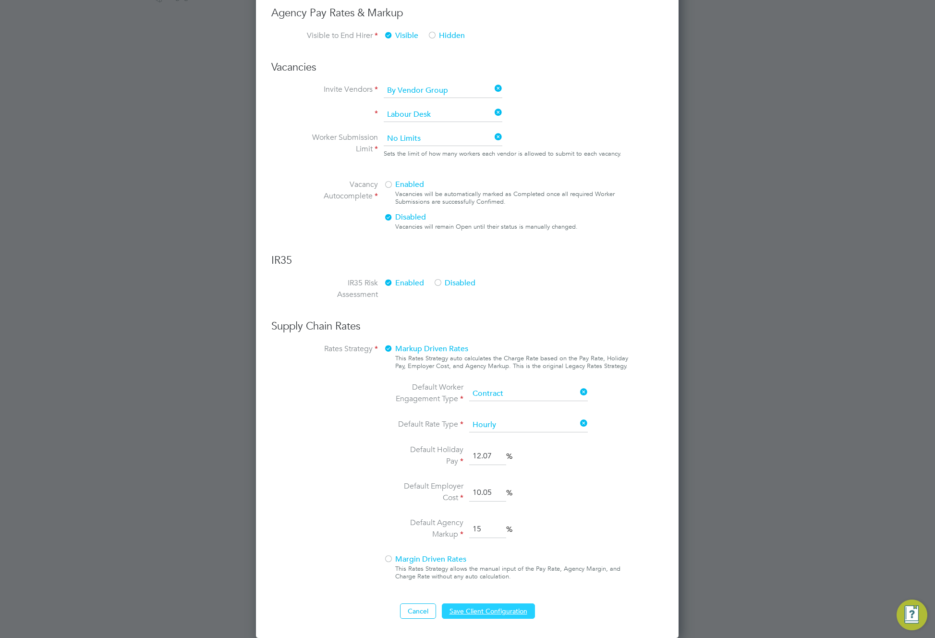
click at [504, 606] on button "Save Client Configuration" at bounding box center [488, 610] width 93 height 15
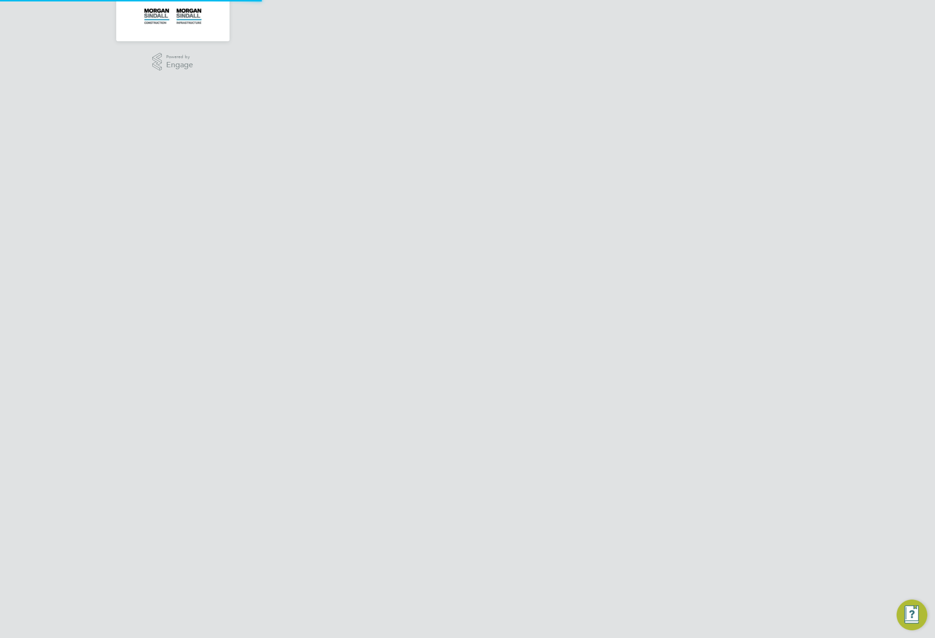
scroll to position [0, 0]
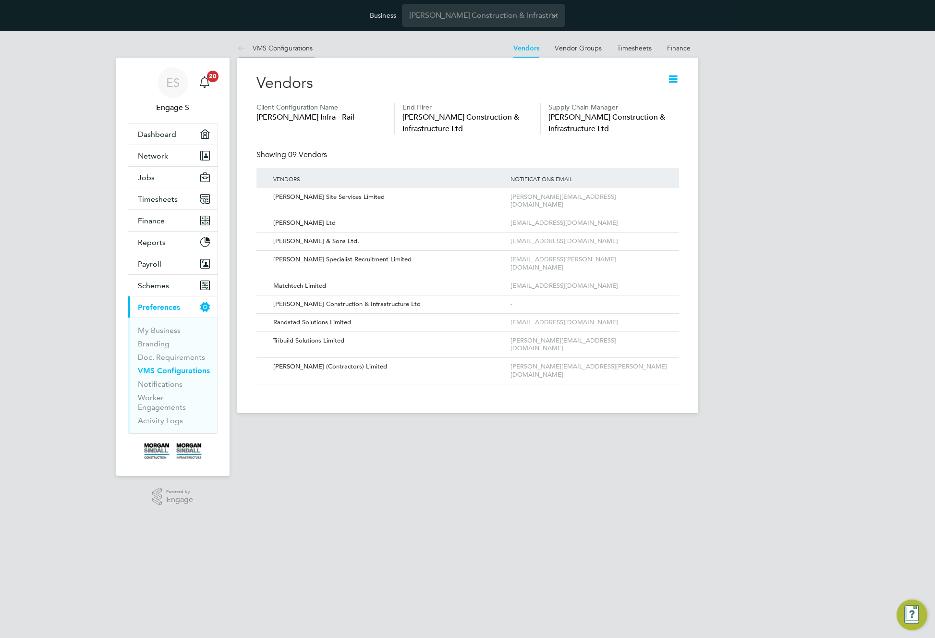
click at [289, 51] on link "VMS Configurations" at bounding box center [274, 48] width 75 height 9
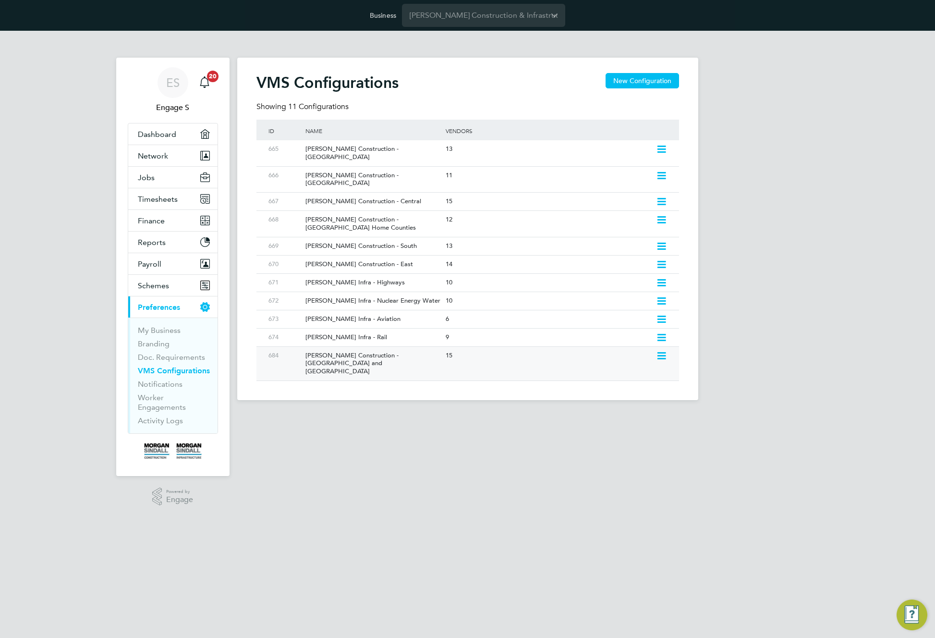
click at [663, 352] on icon at bounding box center [661, 356] width 12 height 8
click at [612, 360] on li "Edit VMS Configuration" at bounding box center [619, 359] width 92 height 13
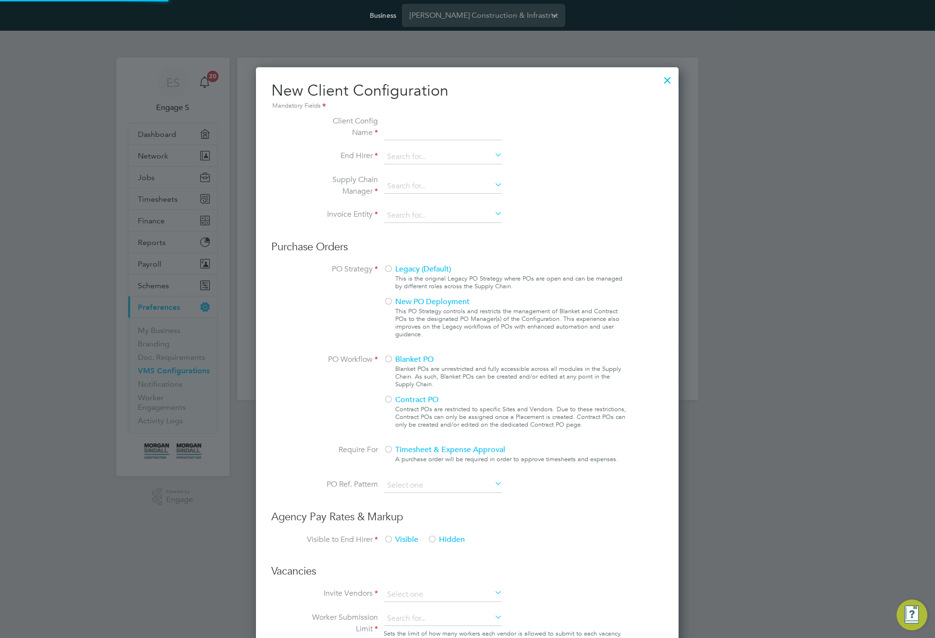
scroll to position [879, 423]
type input "[PERSON_NAME] Construction - [GEOGRAPHIC_DATA] and [GEOGRAPHIC_DATA]"
type input "[PERSON_NAME] Construction & Infrastructure Ltd"
type input "Custom"
type input "By Vendor Group"
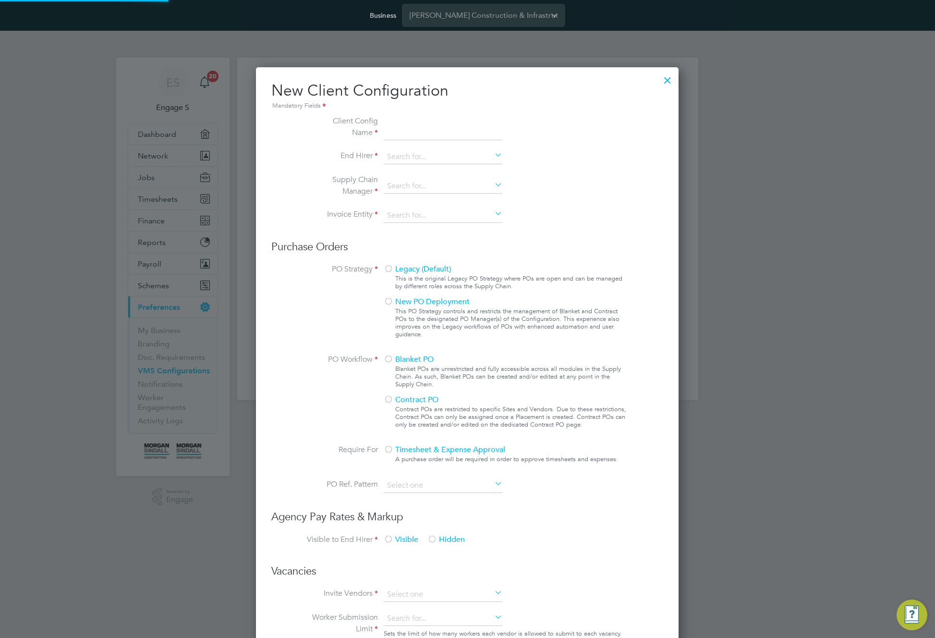
type input "No Limits"
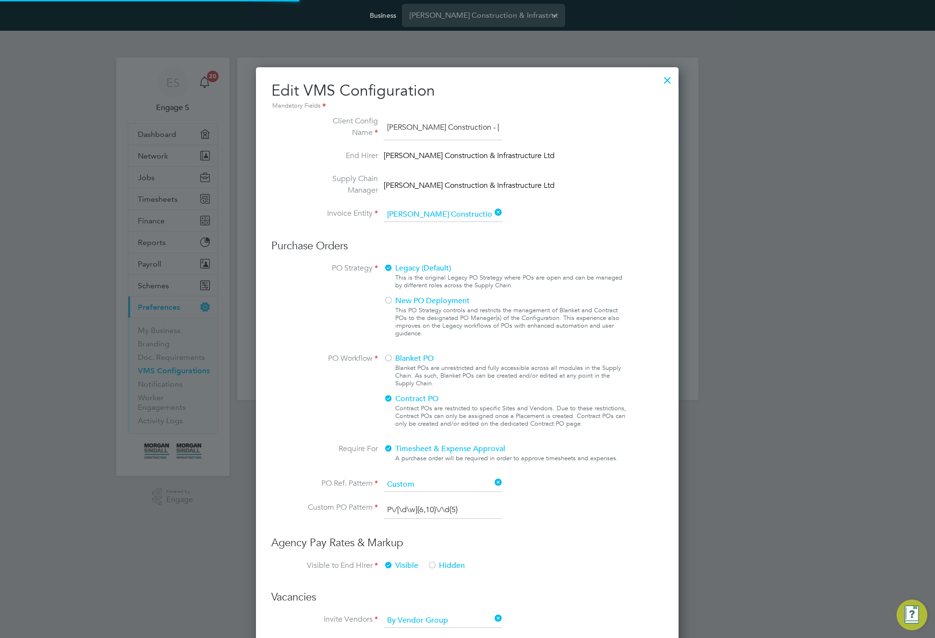
scroll to position [1042, 423]
type input "Labour Desk"
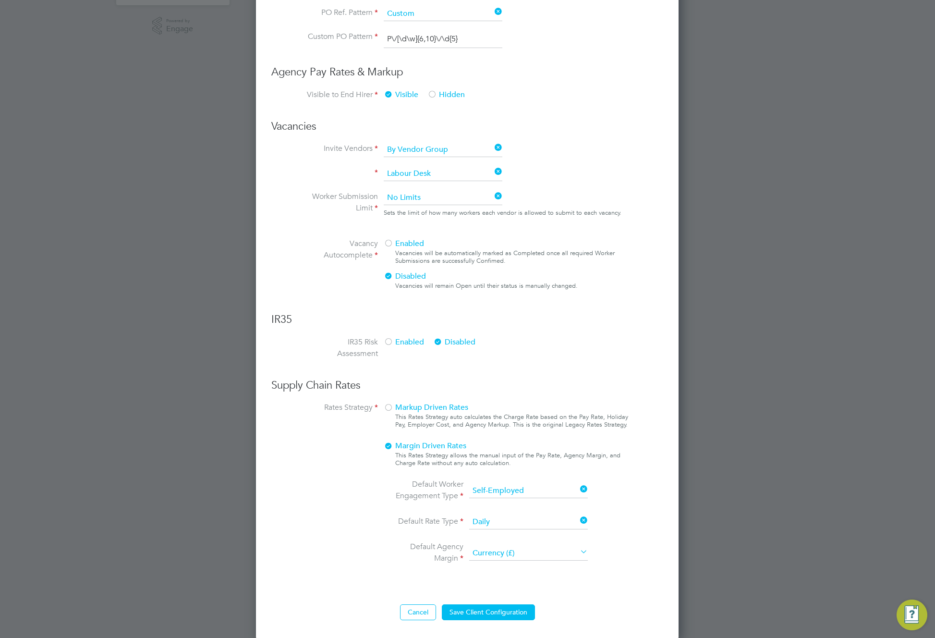
scroll to position [472, 0]
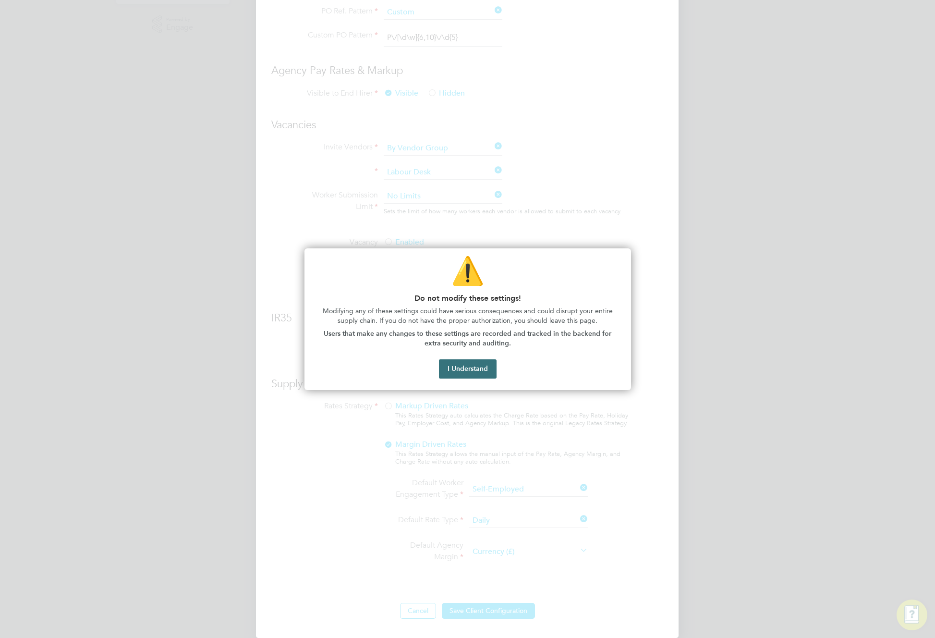
click at [470, 373] on button "I Understand" at bounding box center [468, 368] width 58 height 19
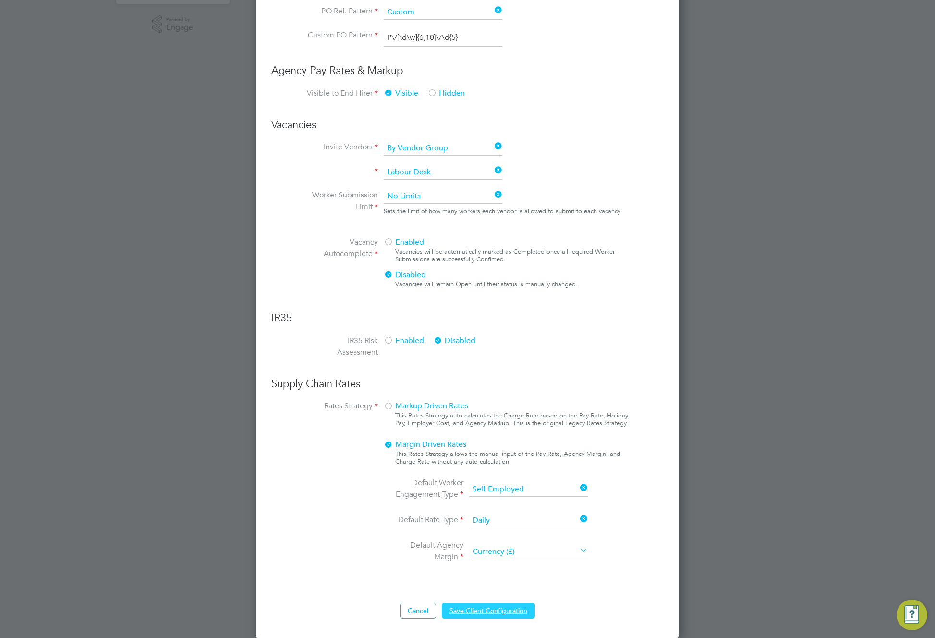
click at [506, 612] on button "Save Client Configuration" at bounding box center [488, 610] width 93 height 15
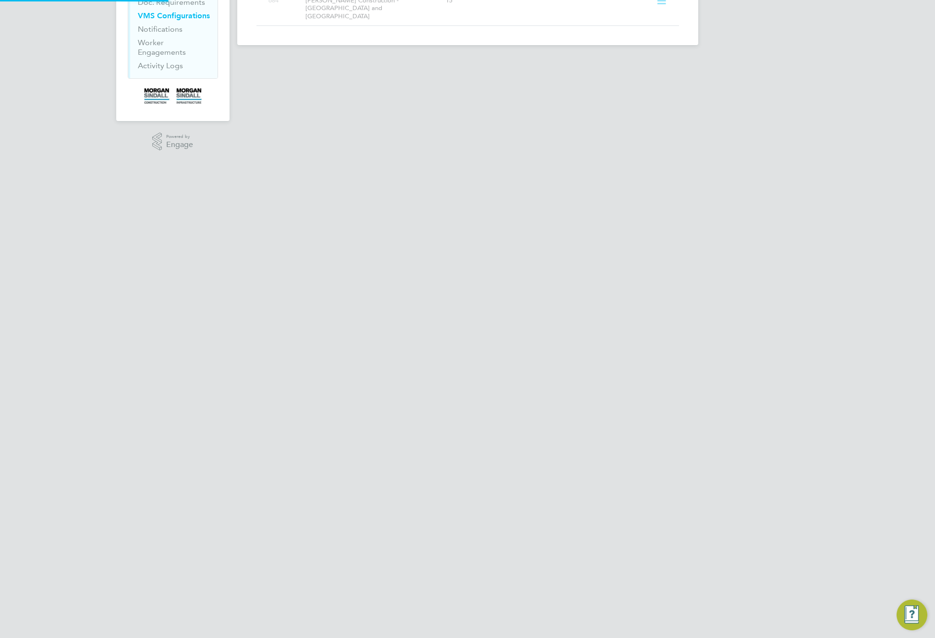
scroll to position [0, 0]
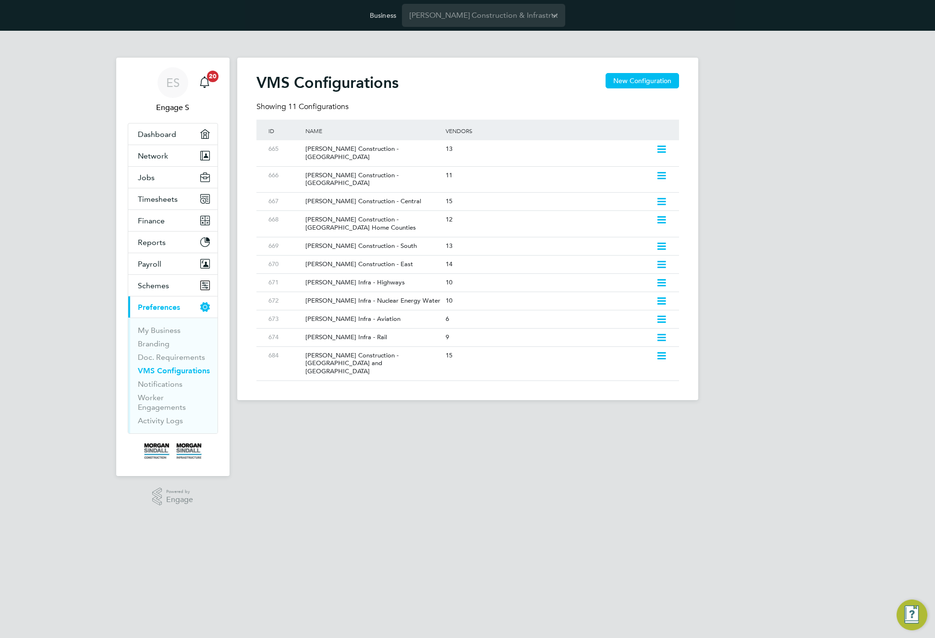
click at [470, 415] on html "Business Morgan Sindall Construction & Infrastructure Ltd ES Engage S Notificat…" at bounding box center [467, 207] width 935 height 415
drag, startPoint x: 177, startPoint y: 81, endPoint x: 190, endPoint y: 75, distance: 14.2
click at [481, 347] on div "15" at bounding box center [548, 356] width 210 height 18
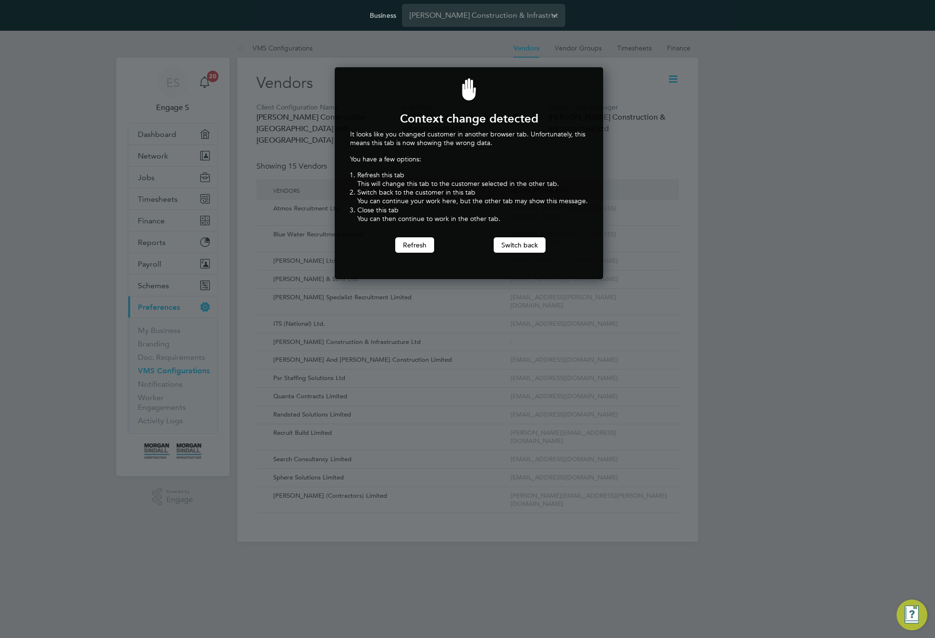
scroll to position [212, 265]
click at [249, 203] on div at bounding box center [467, 319] width 935 height 638
click at [518, 248] on button "Switch back" at bounding box center [520, 244] width 52 height 15
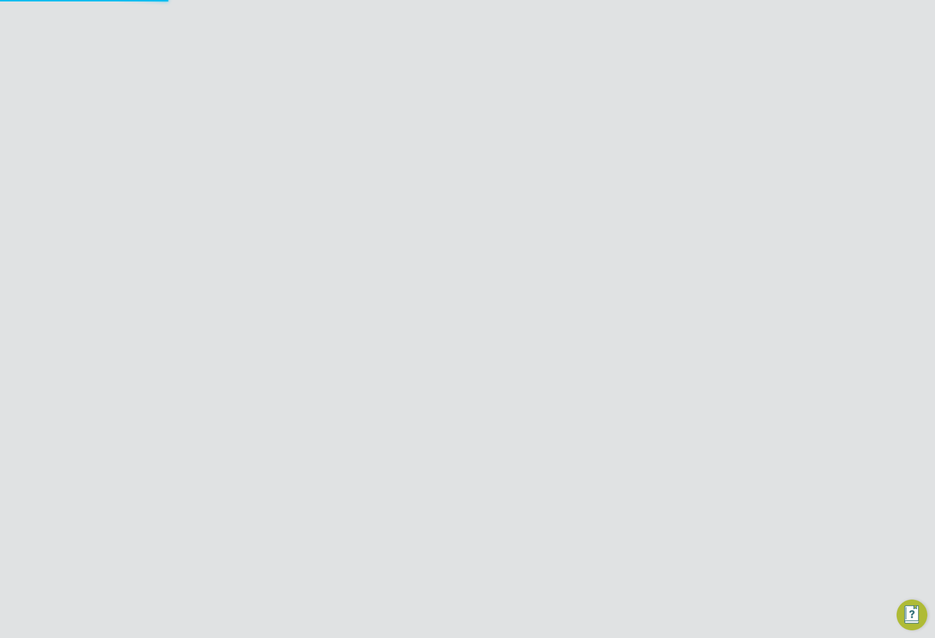
click at [672, 93] on div "Vendors" at bounding box center [467, 88] width 423 height 30
click at [673, 89] on div "Vendors" at bounding box center [467, 88] width 423 height 30
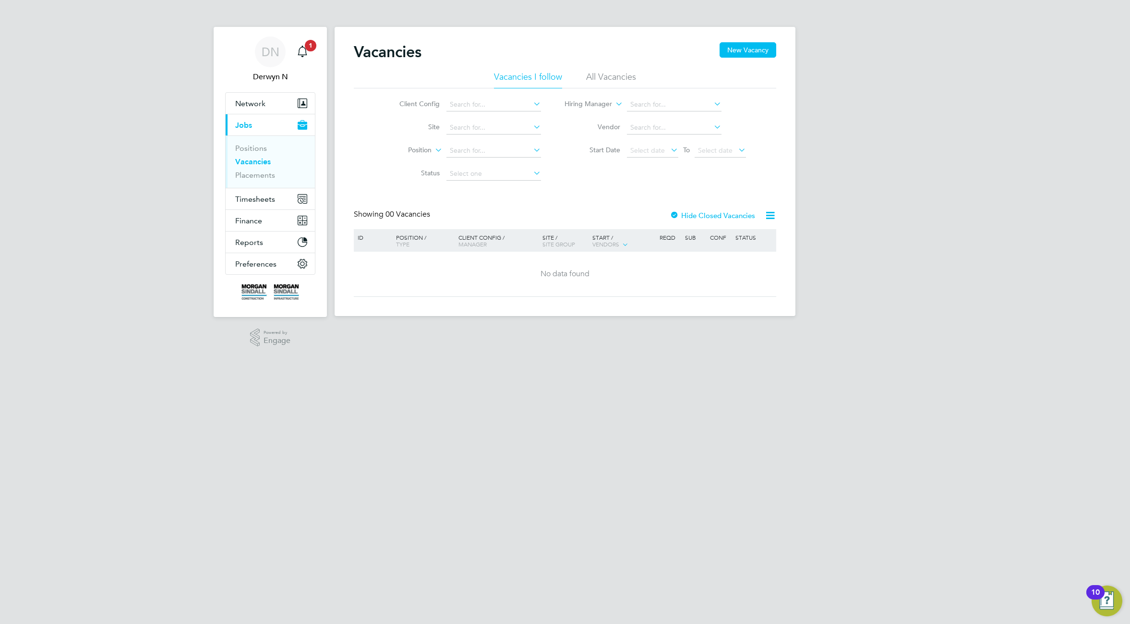
click at [615, 74] on li "All Vacancies" at bounding box center [611, 79] width 50 height 17
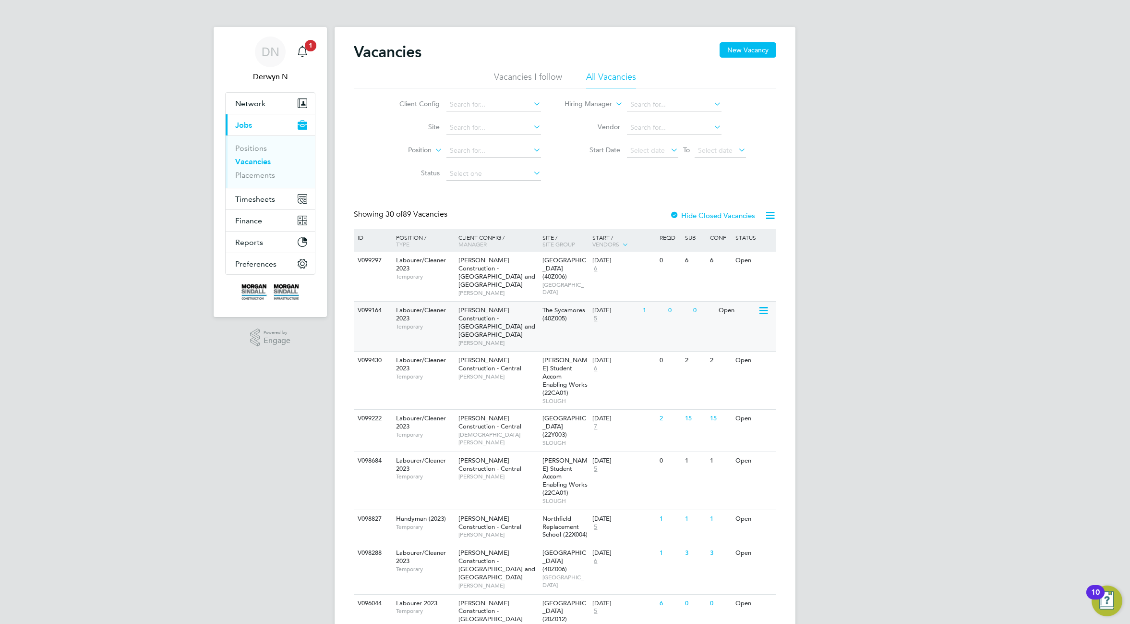
click at [527, 313] on div "Morgan Sindall Construction - Yorkshire and North East Adrian G" at bounding box center [498, 326] width 84 height 49
click at [255, 145] on link "Positions" at bounding box center [251, 148] width 32 height 9
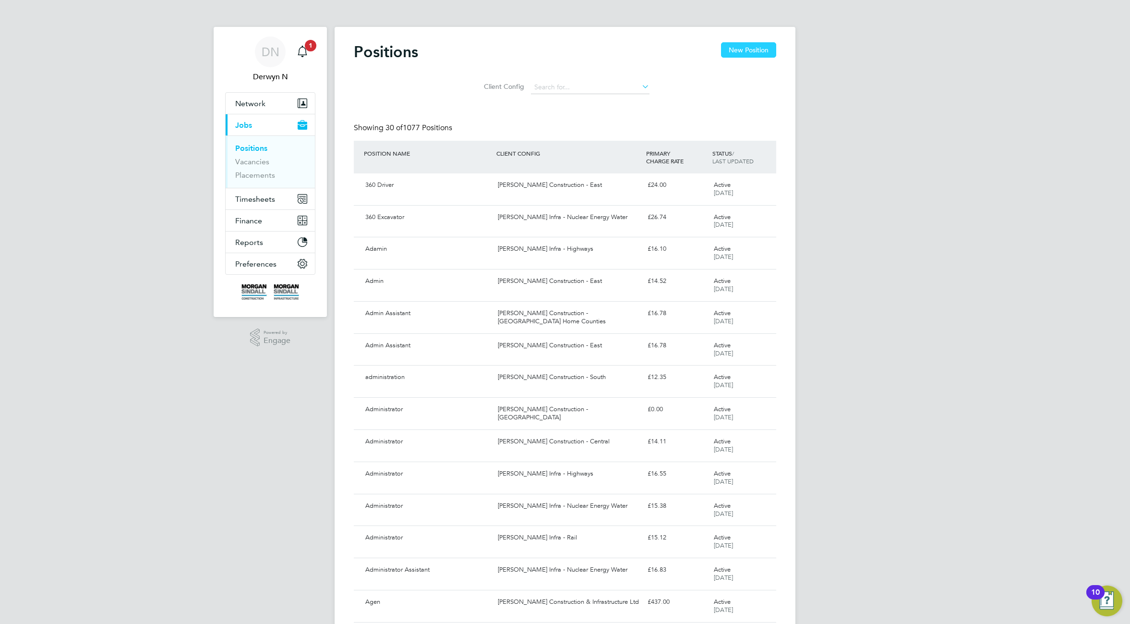
click at [750, 47] on button "New Position" at bounding box center [748, 49] width 55 height 15
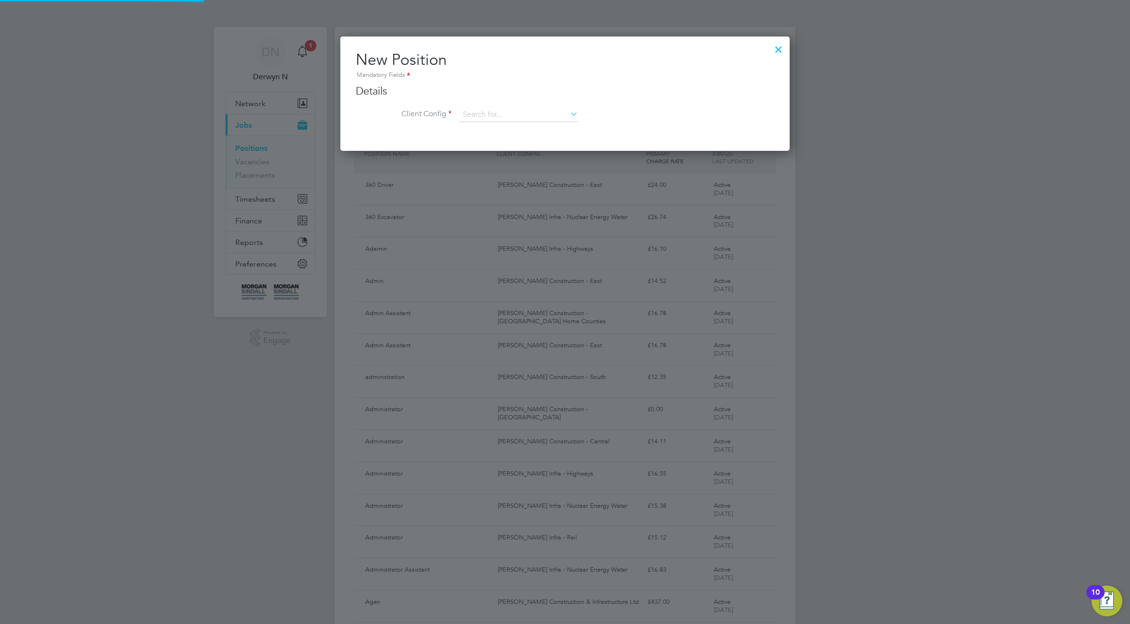
scroll to position [115, 450]
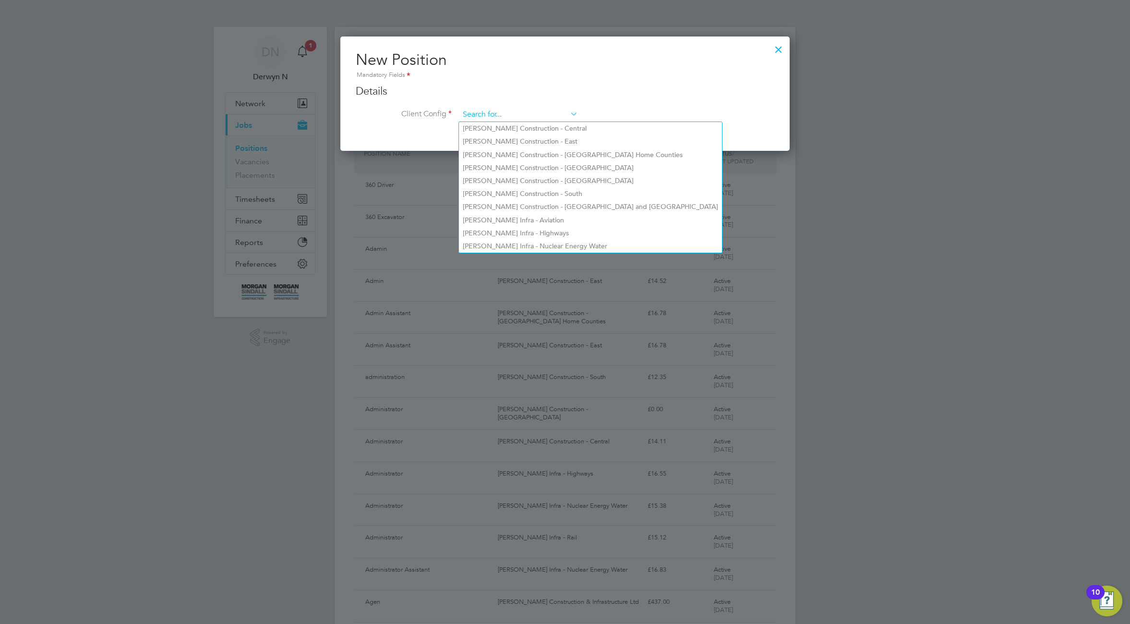
click at [537, 114] on input at bounding box center [519, 115] width 119 height 14
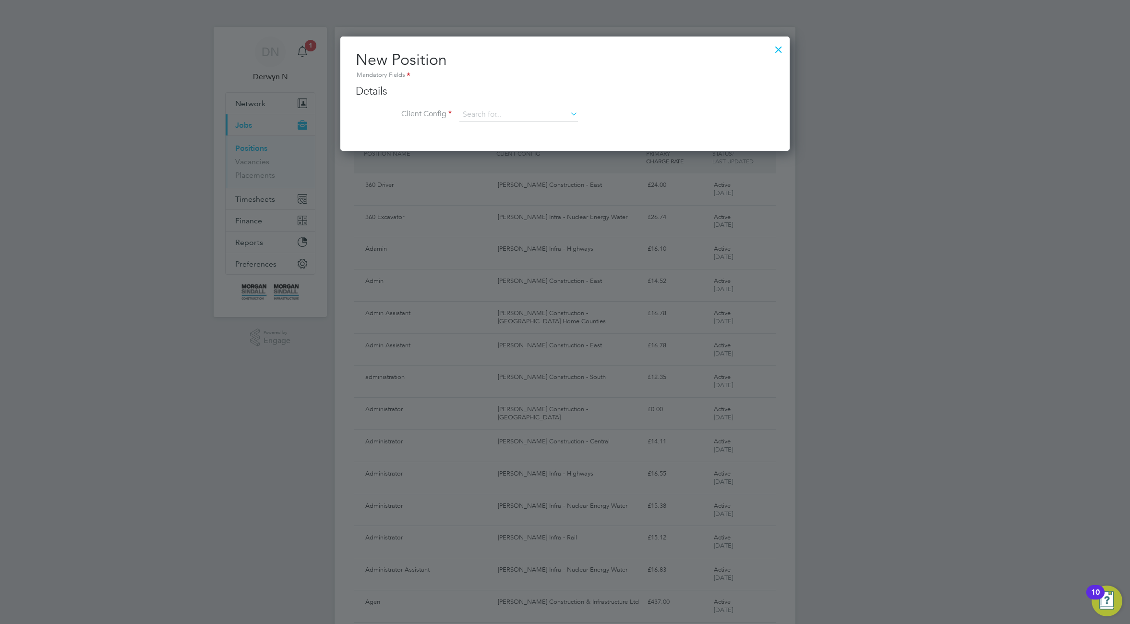
click at [573, 202] on li "[PERSON_NAME] Construction - [GEOGRAPHIC_DATA] and [GEOGRAPHIC_DATA]" at bounding box center [590, 206] width 263 height 13
type input "[PERSON_NAME] Construction - [GEOGRAPHIC_DATA] and [GEOGRAPHIC_DATA]"
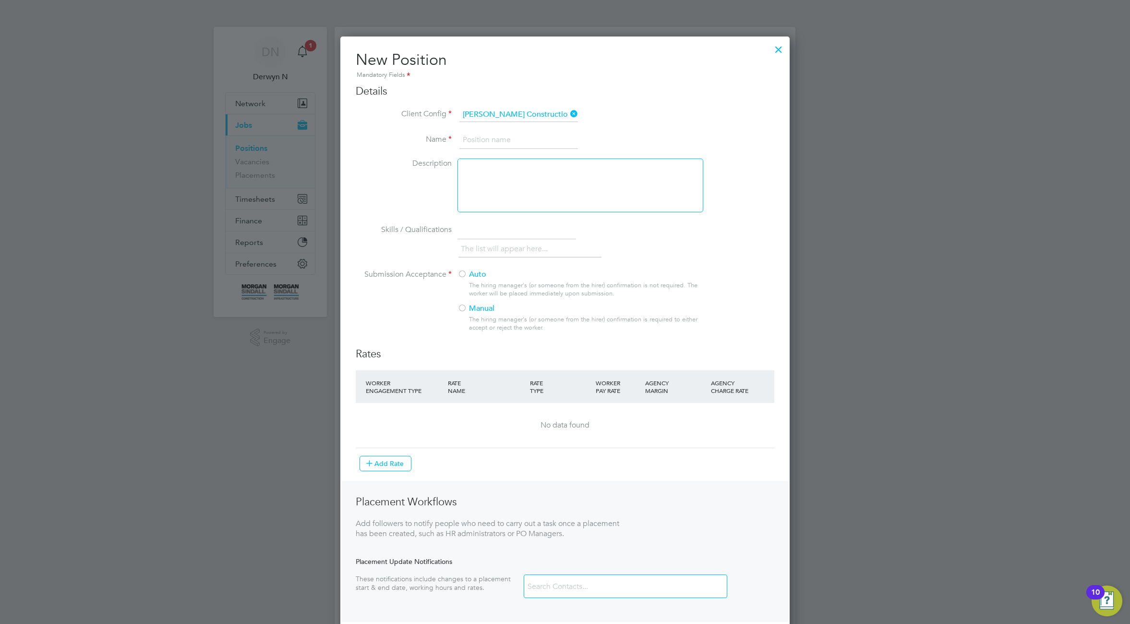
click at [520, 143] on input at bounding box center [519, 140] width 119 height 17
type input "Test rate"
click at [538, 194] on div at bounding box center [581, 185] width 246 height 54
click at [473, 274] on label "Auto" at bounding box center [577, 274] width 238 height 10
click at [396, 468] on button "Add Rate" at bounding box center [386, 463] width 52 height 15
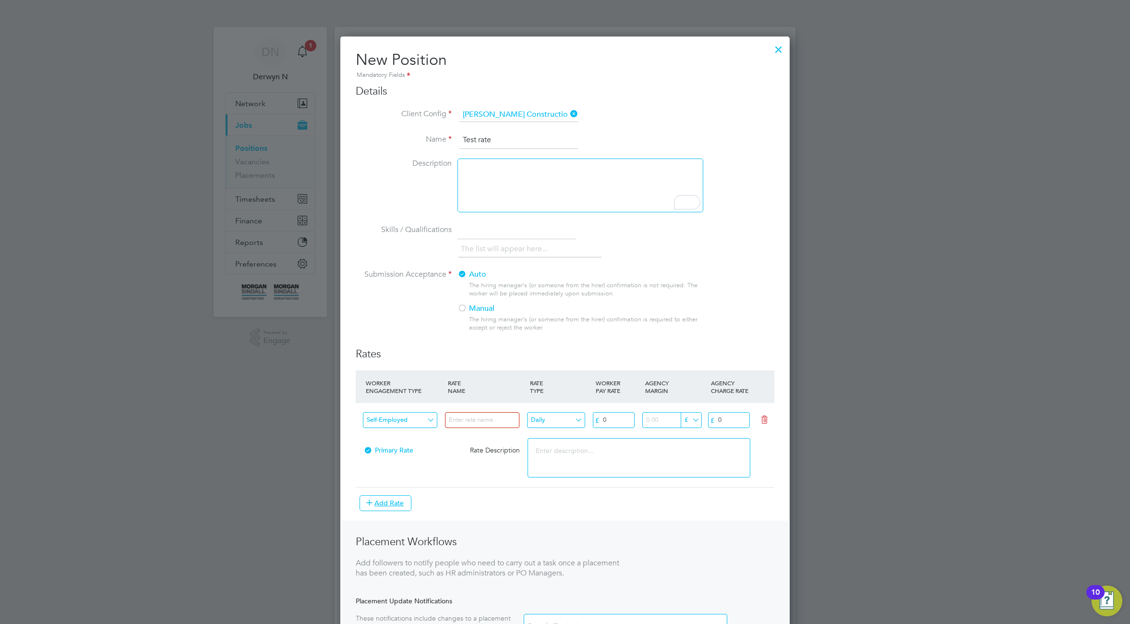
scroll to position [670, 450]
click at [501, 418] on input at bounding box center [482, 420] width 74 height 16
type input "test 1"
click at [615, 414] on input "0" at bounding box center [614, 420] width 42 height 16
click at [567, 425] on input "Daily" at bounding box center [556, 420] width 58 height 16
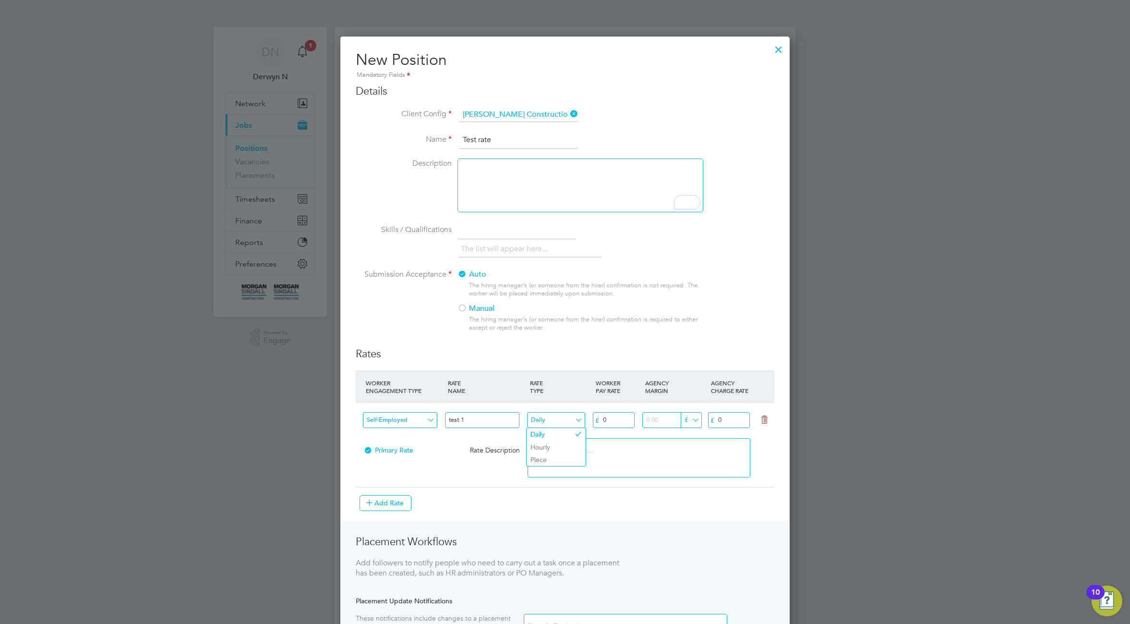
click at [660, 435] on div "Self-Employed test 1 Daily £ 0 £ £ 0" at bounding box center [565, 420] width 419 height 35
click at [613, 419] on input "0" at bounding box center [614, 420] width 42 height 16
type input "012"
click at [734, 420] on input "0" at bounding box center [729, 420] width 42 height 16
type input "055"
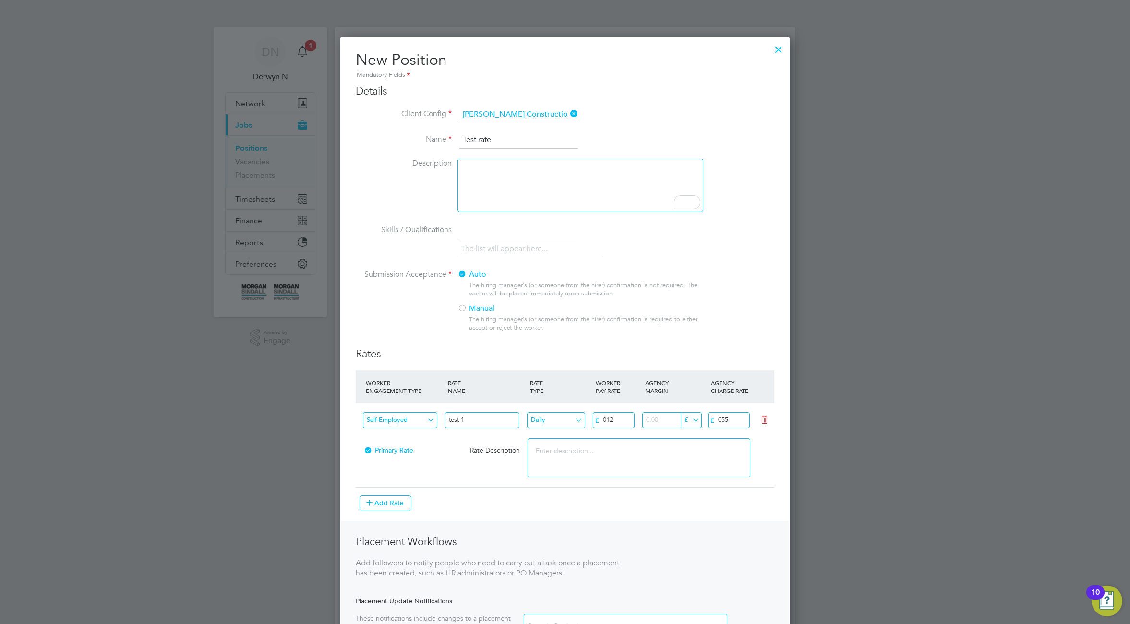
click at [712, 458] on textarea at bounding box center [639, 457] width 222 height 39
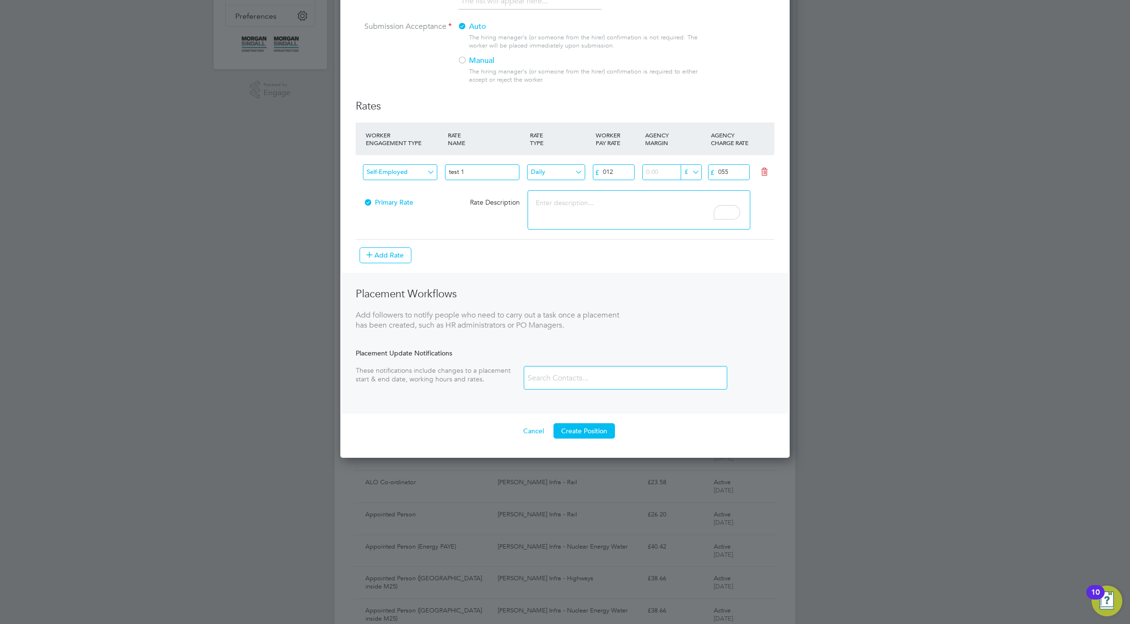
scroll to position [250, 0]
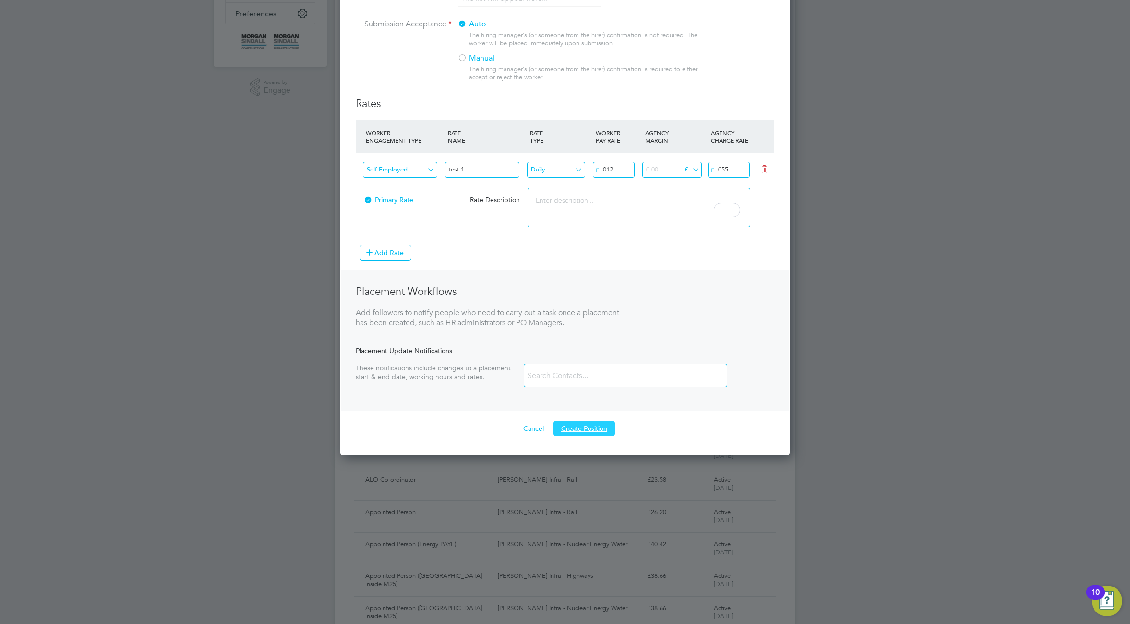
click at [581, 432] on button "Create Position" at bounding box center [584, 428] width 61 height 15
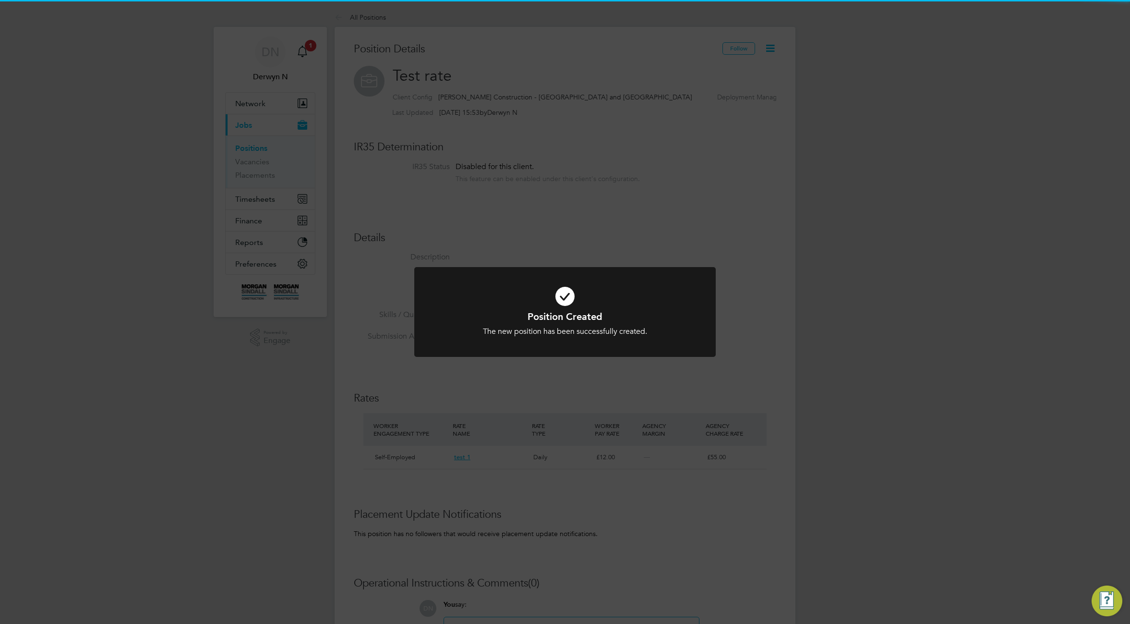
scroll to position [16, 80]
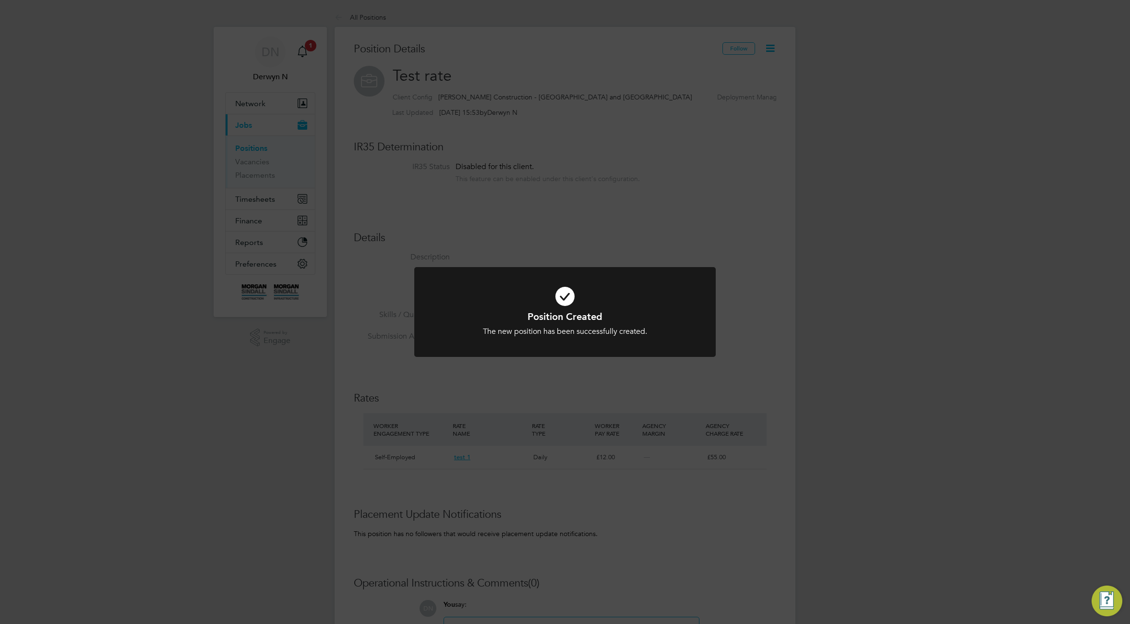
click at [603, 404] on div "Position Created The new position has been successfully created. Cancel Okay" at bounding box center [565, 312] width 1130 height 624
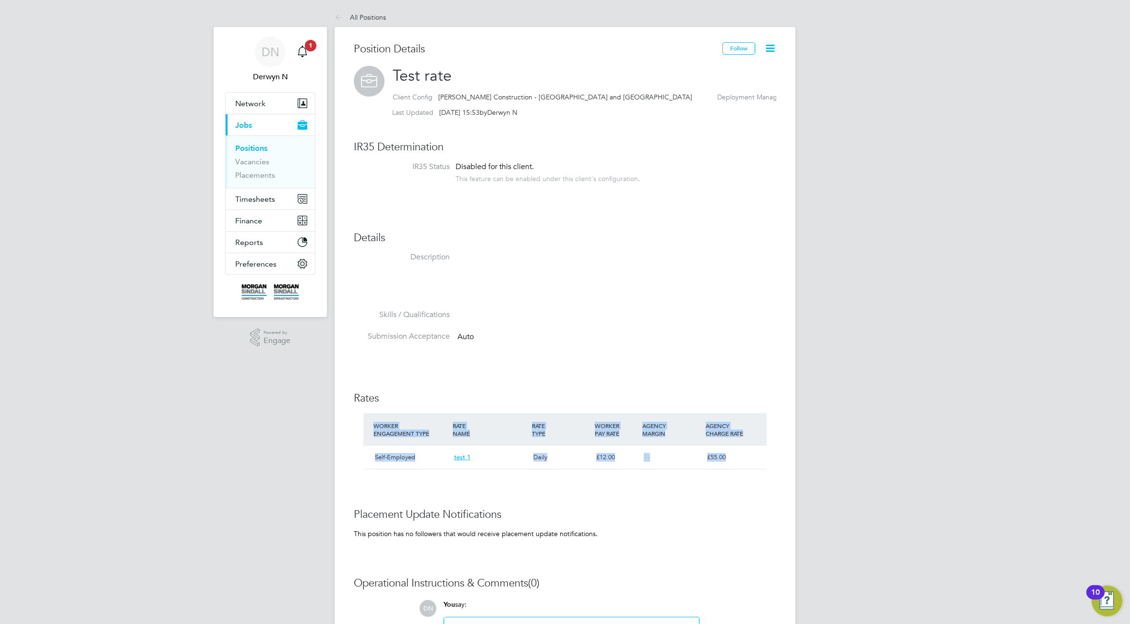
drag, startPoint x: 371, startPoint y: 422, endPoint x: 648, endPoint y: 475, distance: 281.6
click at [647, 475] on div "Position Details Follow Test rate Client Config Morgan Sindall Construction - Y…" at bounding box center [565, 385] width 423 height 687
click at [651, 477] on div "Position Details Follow Test rate Client Config Morgan Sindall Construction - Y…" at bounding box center [565, 385] width 423 height 687
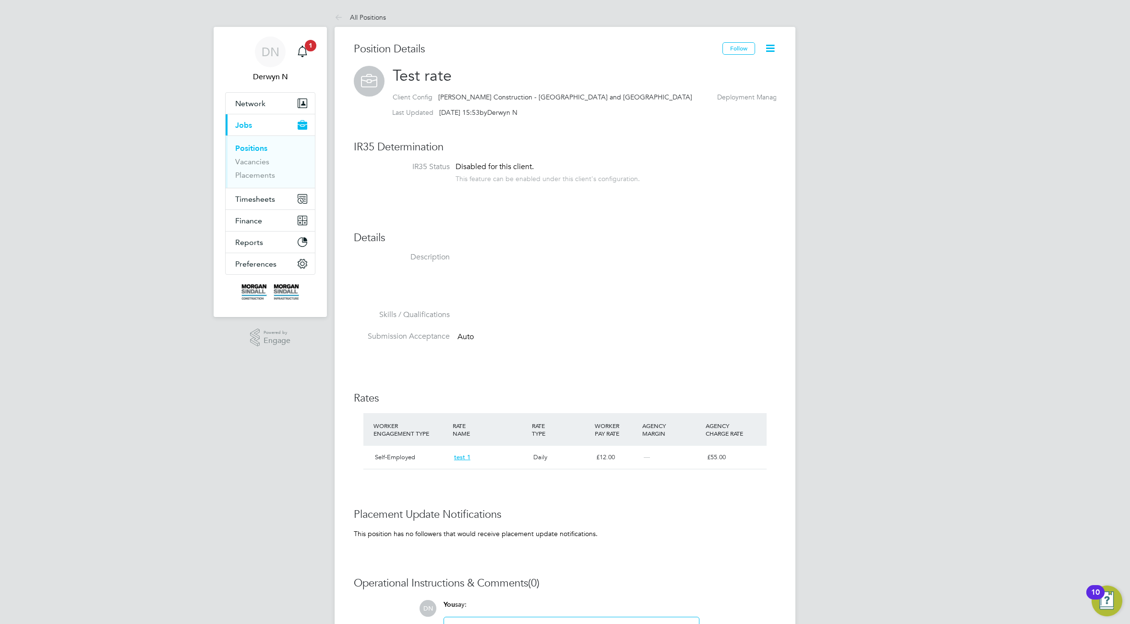
click at [659, 389] on div "Position Details Follow Test rate Client Config Morgan Sindall Construction - Y…" at bounding box center [565, 385] width 423 height 687
click at [265, 101] on span "Network" at bounding box center [250, 103] width 30 height 9
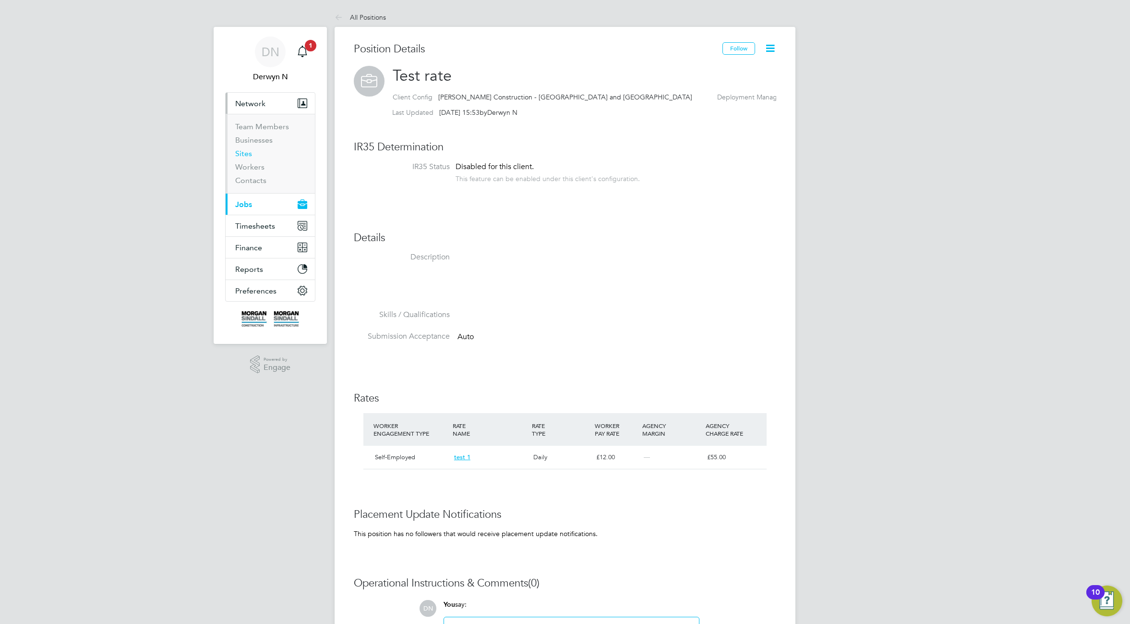
click at [243, 155] on link "Sites" at bounding box center [243, 153] width 17 height 9
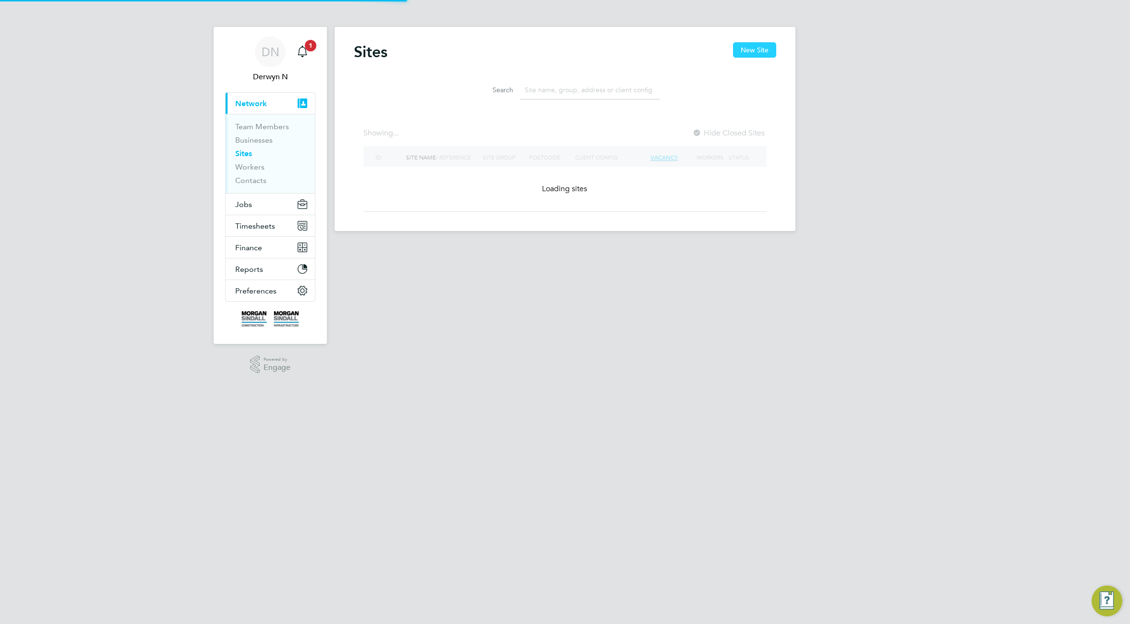
click at [756, 49] on button "New Site" at bounding box center [754, 49] width 43 height 15
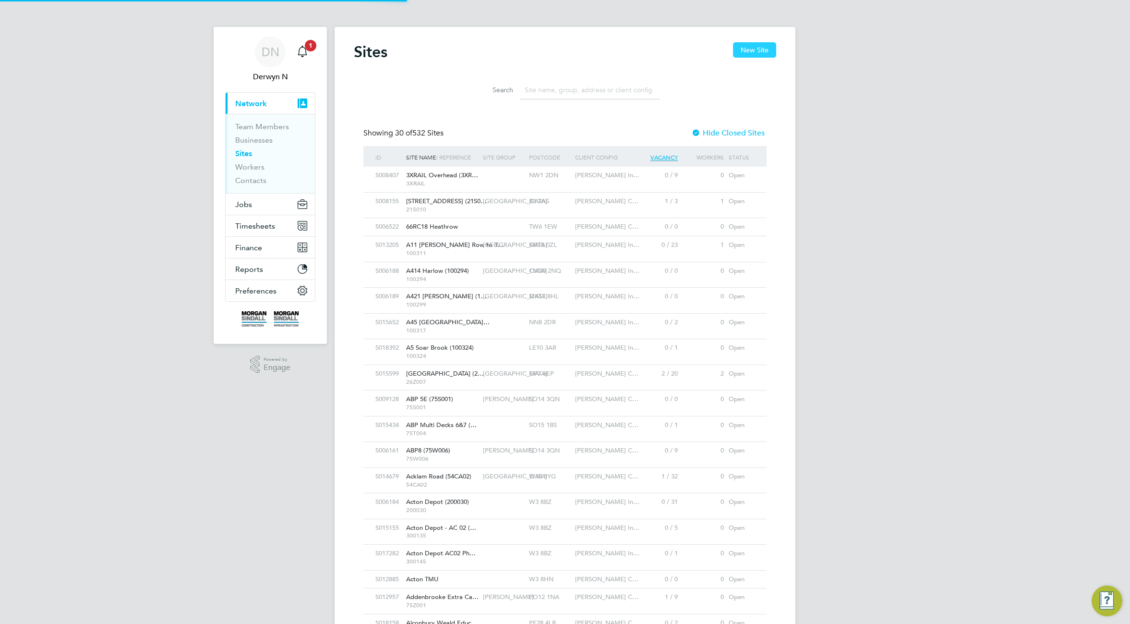
click at [750, 52] on button "New Site" at bounding box center [754, 49] width 43 height 15
type input "United Kingdom"
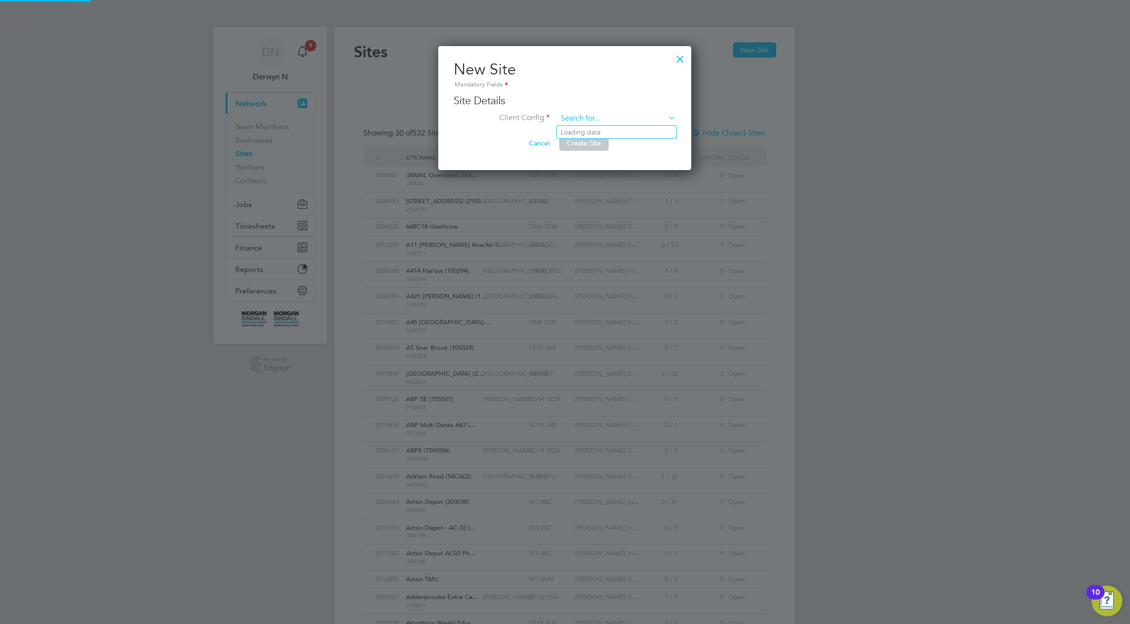
click at [629, 119] on input at bounding box center [616, 118] width 119 height 14
click at [621, 205] on li "[PERSON_NAME] Construction - [GEOGRAPHIC_DATA] and [GEOGRAPHIC_DATA]" at bounding box center [676, 215] width 238 height 22
type input "[PERSON_NAME] Construction - [GEOGRAPHIC_DATA] and [GEOGRAPHIC_DATA]"
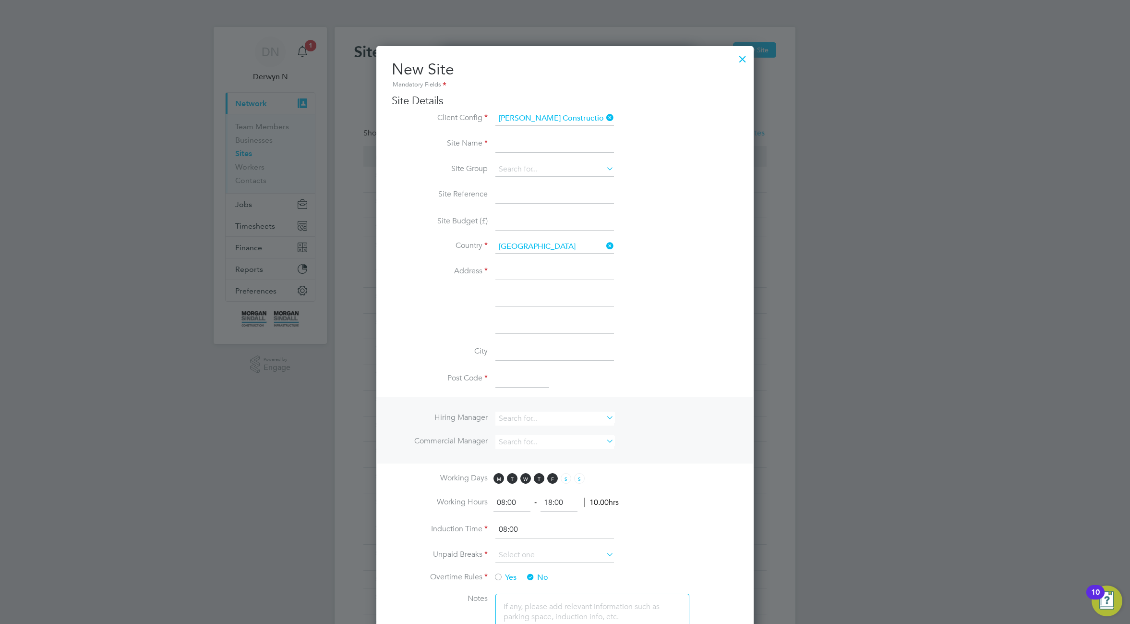
click at [556, 147] on input at bounding box center [555, 143] width 119 height 17
type input "A Site test rate"
click at [546, 271] on input at bounding box center [555, 271] width 119 height 17
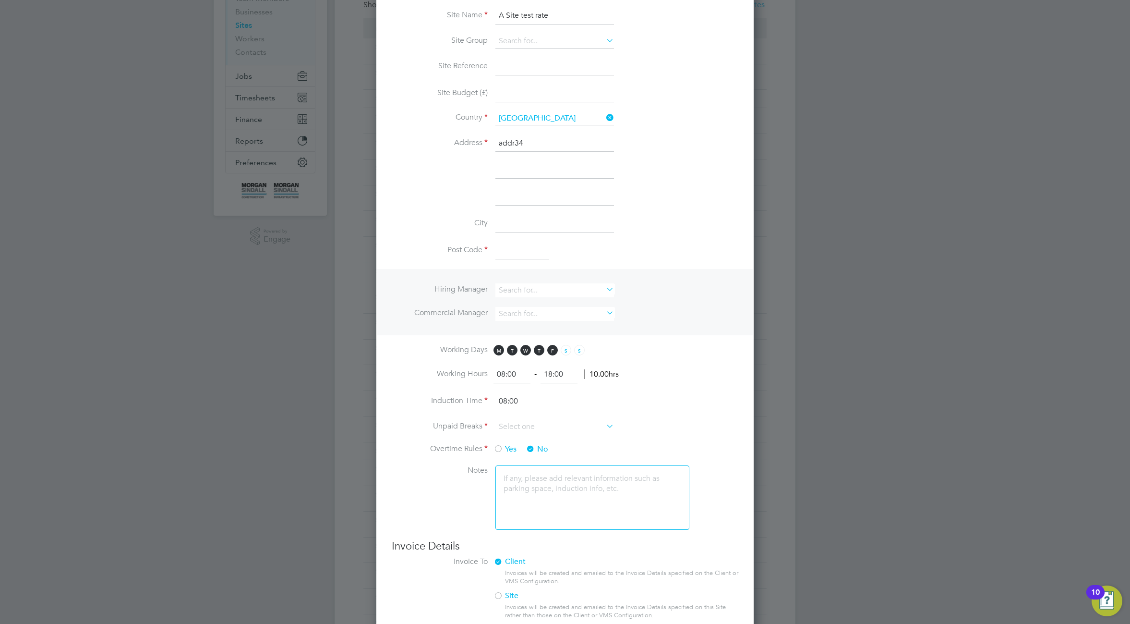
type input "addr34"
click at [521, 251] on input at bounding box center [523, 250] width 54 height 17
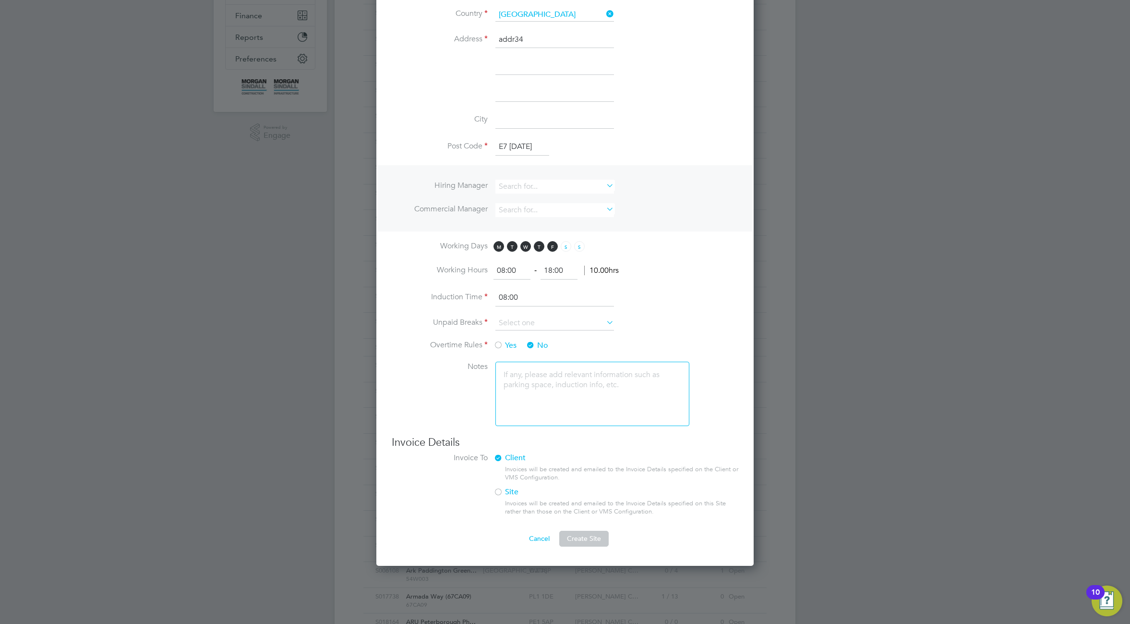
type input "E7 1AD"
click at [634, 234] on ng-template "Site Name A Site test rate Site Group Site Reference Site Budget (£) Country Un…" at bounding box center [565, 169] width 347 height 532
click at [567, 325] on input at bounding box center [555, 323] width 119 height 14
click at [551, 343] on li "15 mins" at bounding box center [555, 349] width 120 height 12
type input "15 mins"
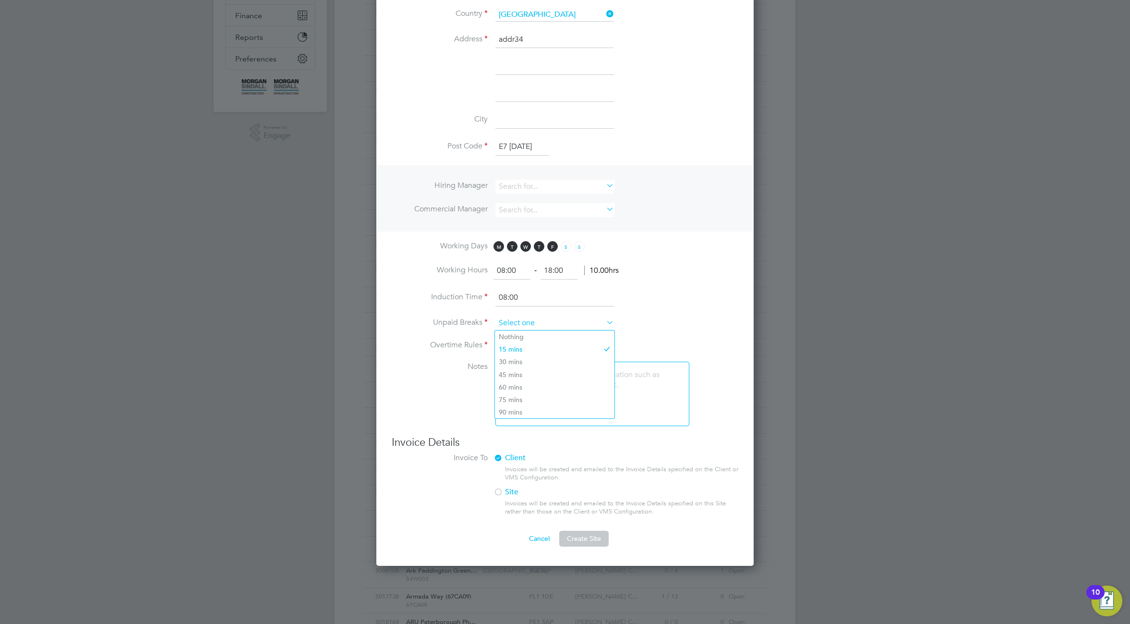
click at [546, 322] on input at bounding box center [555, 323] width 119 height 14
click at [524, 335] on li "Nothing" at bounding box center [555, 336] width 120 height 12
type input "Nothing"
drag, startPoint x: 592, startPoint y: 541, endPoint x: 590, endPoint y: 535, distance: 5.8
click at [592, 540] on span "Create Site" at bounding box center [584, 538] width 34 height 9
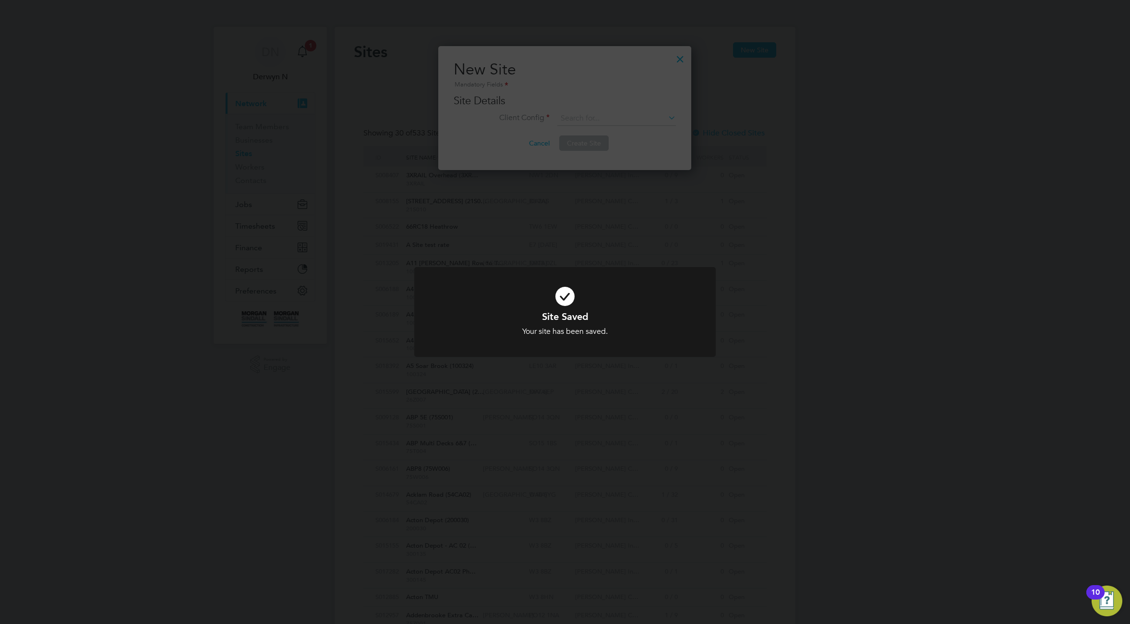
click at [711, 107] on div "Site Saved Your site has been saved. Cancel Okay" at bounding box center [565, 312] width 1130 height 624
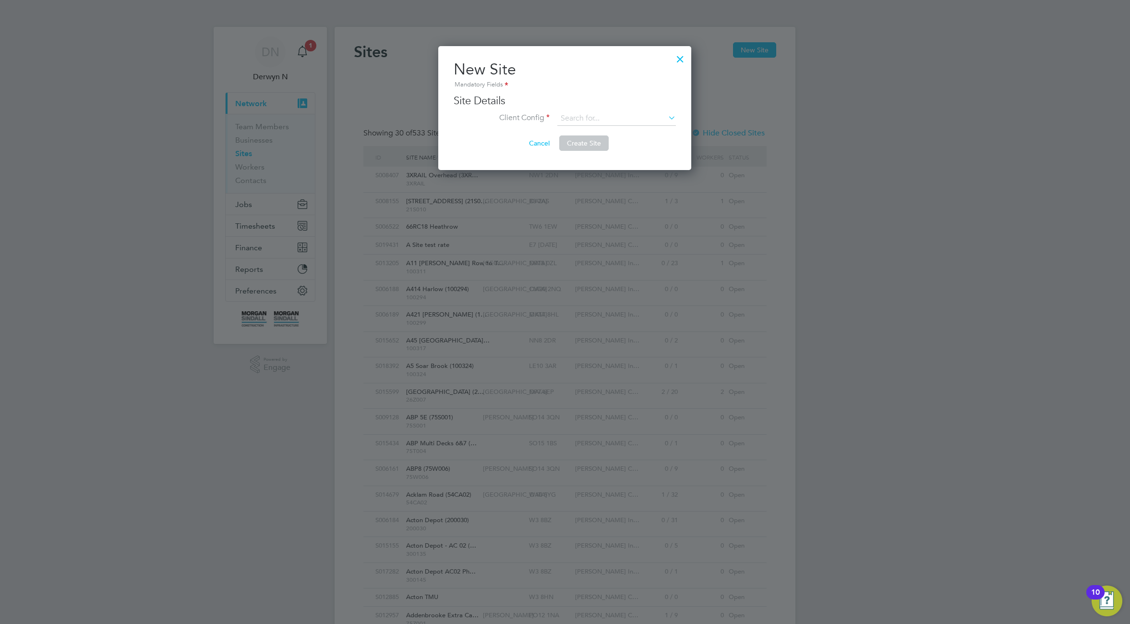
click at [679, 59] on div at bounding box center [680, 56] width 17 height 17
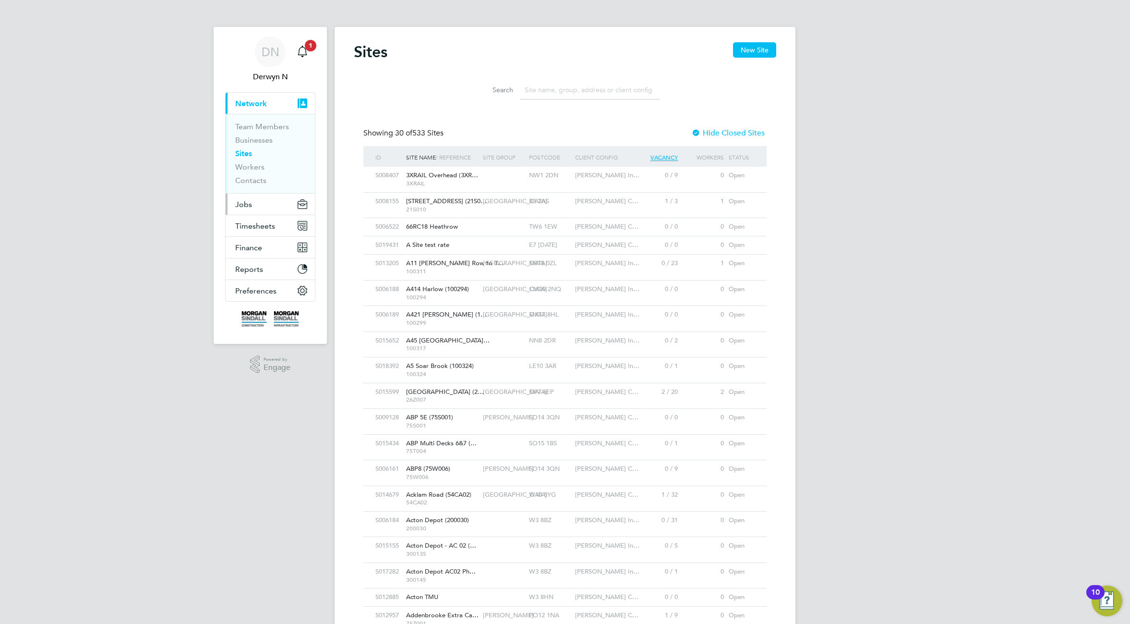
click at [245, 200] on span "Jobs" at bounding box center [243, 204] width 17 height 9
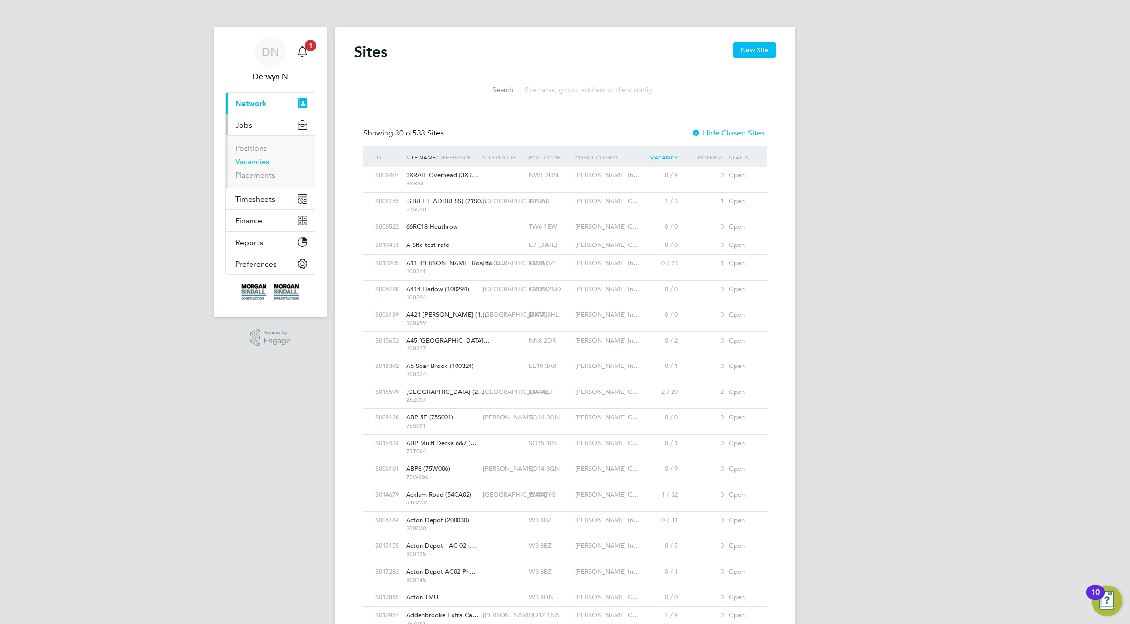
click at [243, 161] on link "Vacancies" at bounding box center [252, 161] width 34 height 9
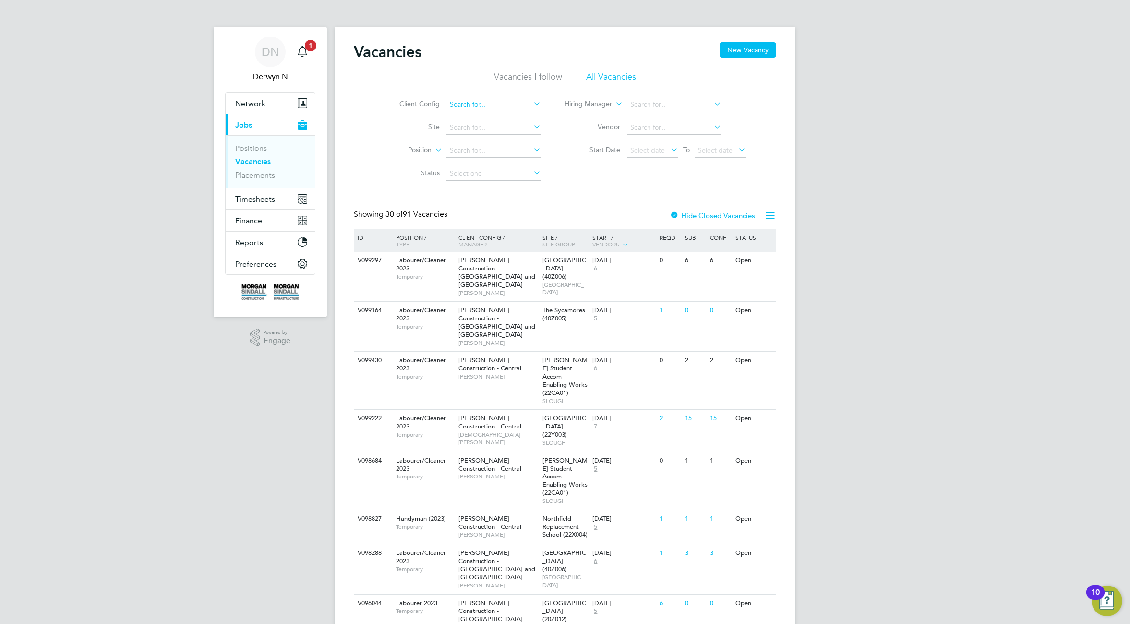
click at [467, 101] on input at bounding box center [494, 104] width 95 height 13
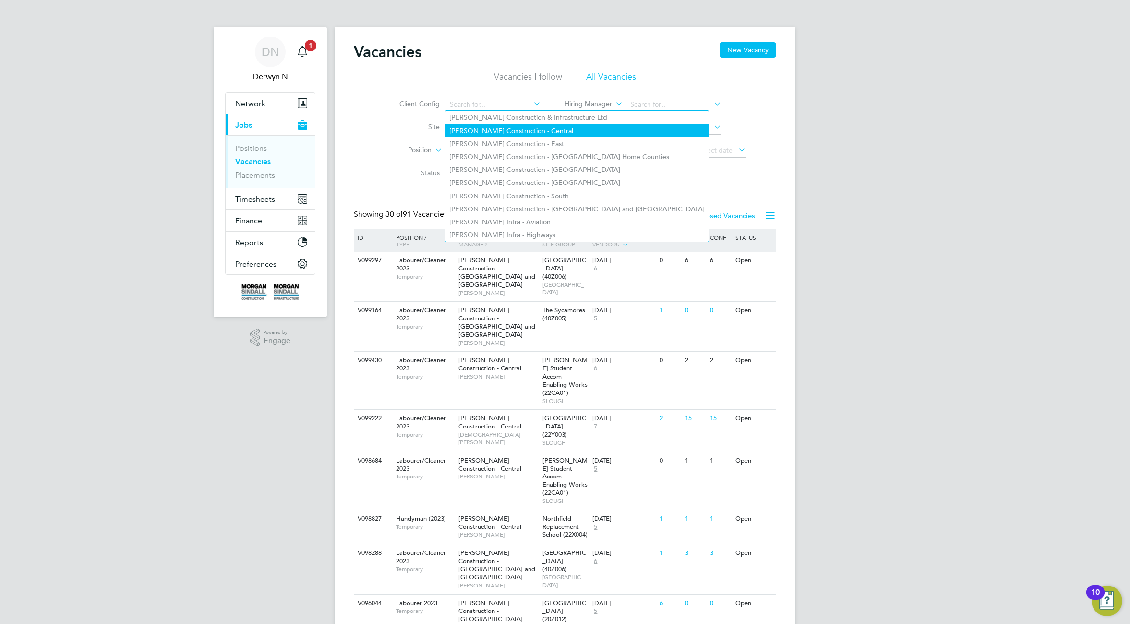
click at [516, 129] on li "[PERSON_NAME] Construction - Central" at bounding box center [577, 130] width 263 height 13
type input "[PERSON_NAME] Construction - Central"
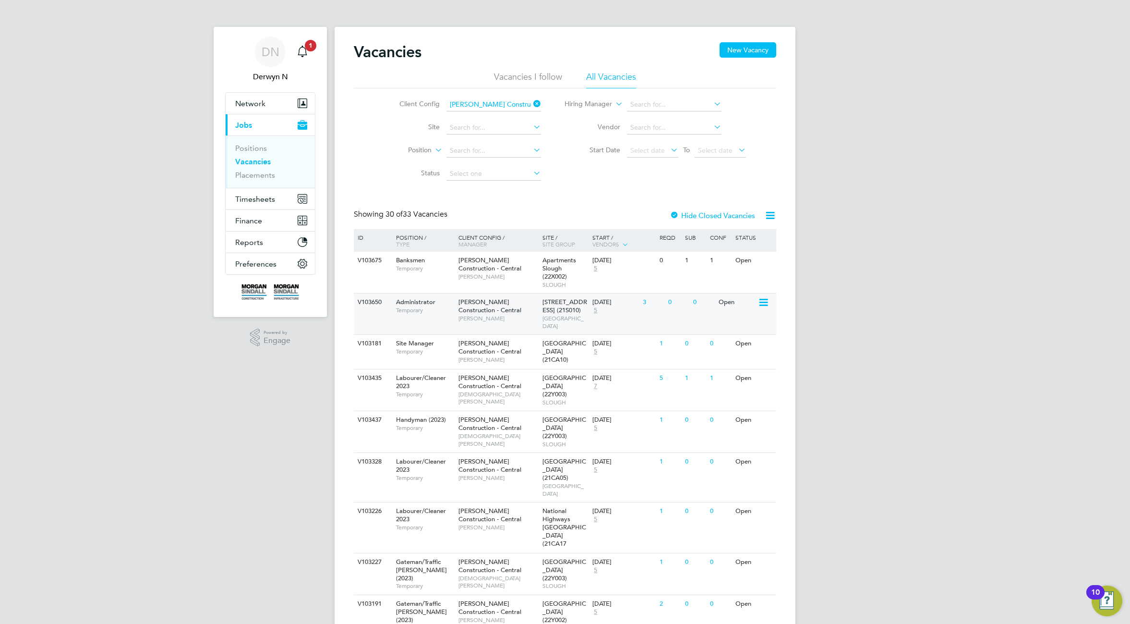
click at [493, 311] on span "[PERSON_NAME] Construction - Central" at bounding box center [490, 306] width 63 height 16
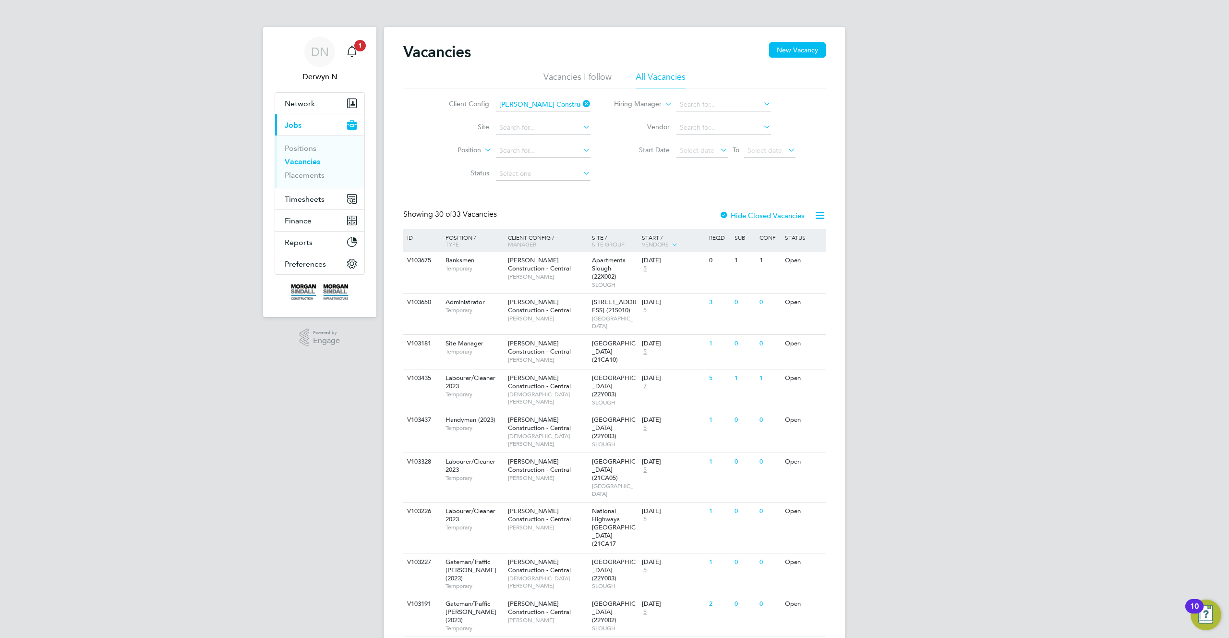
click at [581, 99] on icon at bounding box center [581, 103] width 0 height 13
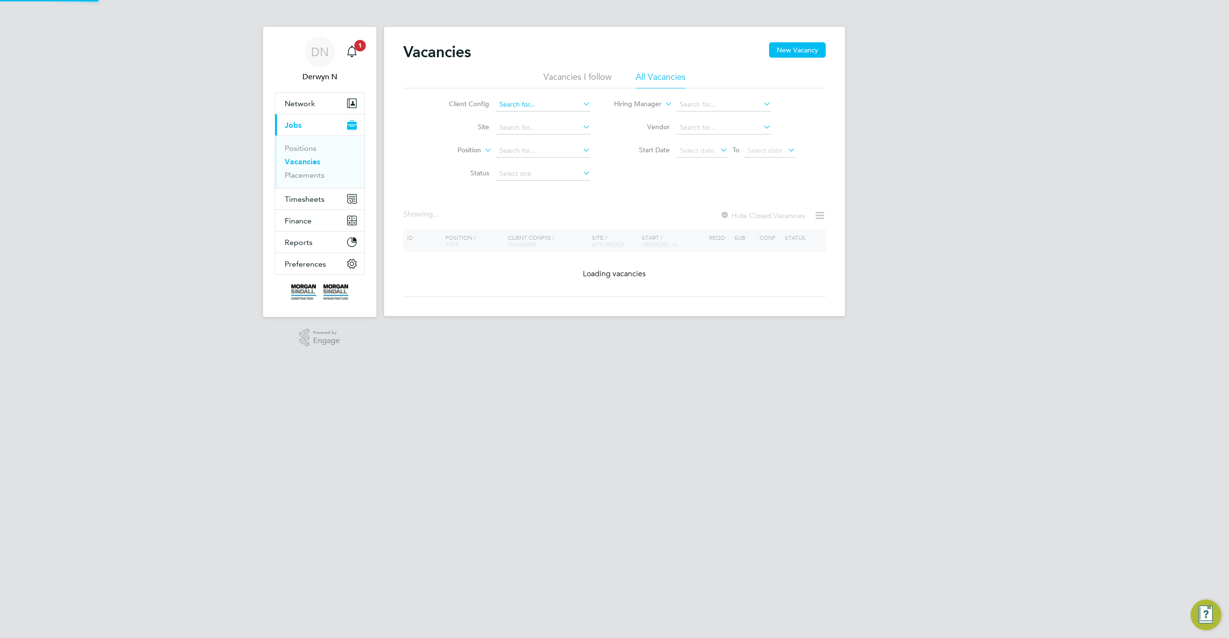
click at [557, 102] on input at bounding box center [543, 104] width 95 height 13
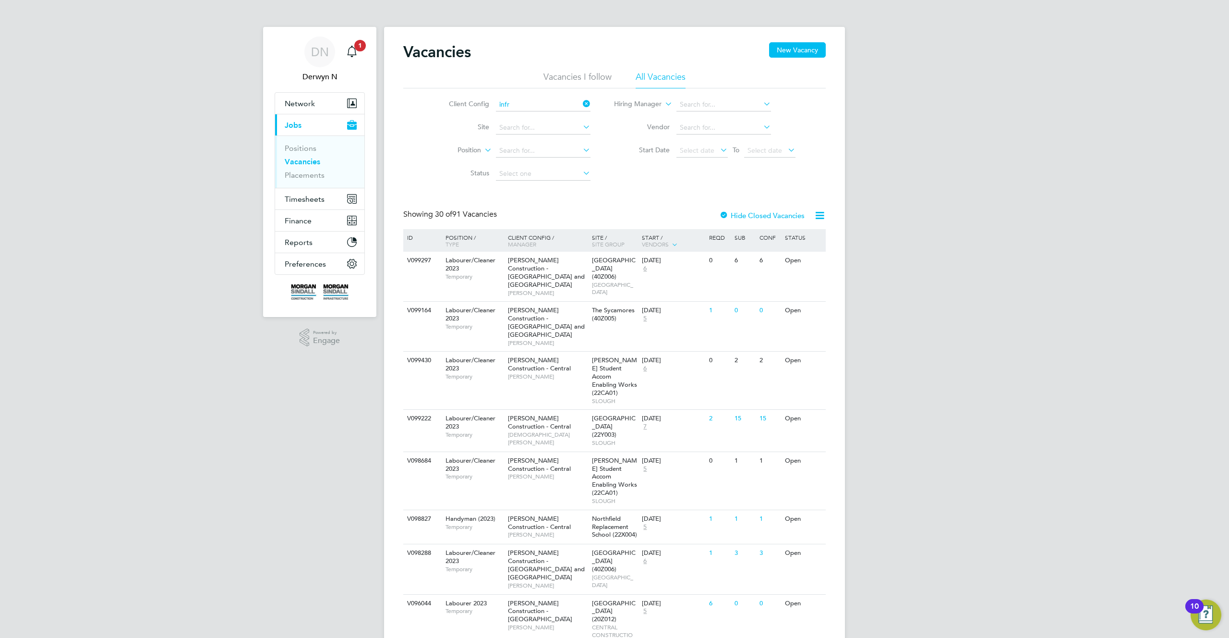
click at [589, 163] on li "Morgan Sindall Infr a - Rail" at bounding box center [577, 169] width 164 height 13
type input "Morgan Sindall Infra - Rail"
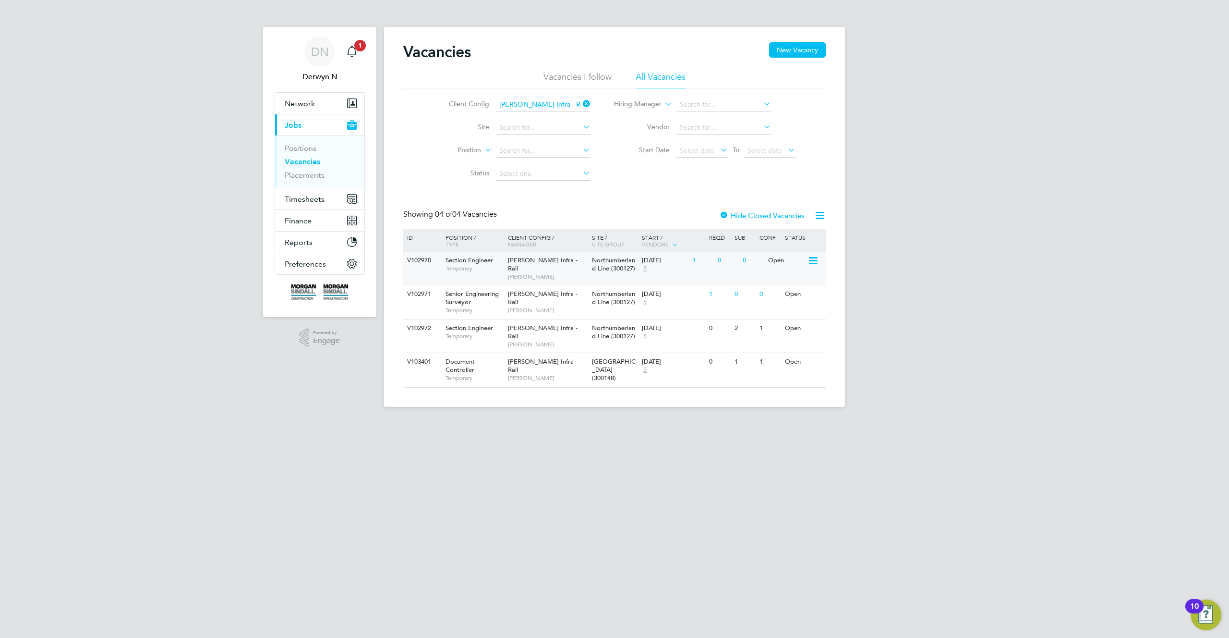
click at [610, 269] on span "Northumberland Line (300127)" at bounding box center [613, 264] width 43 height 16
click at [296, 148] on link "Positions" at bounding box center [301, 148] width 32 height 9
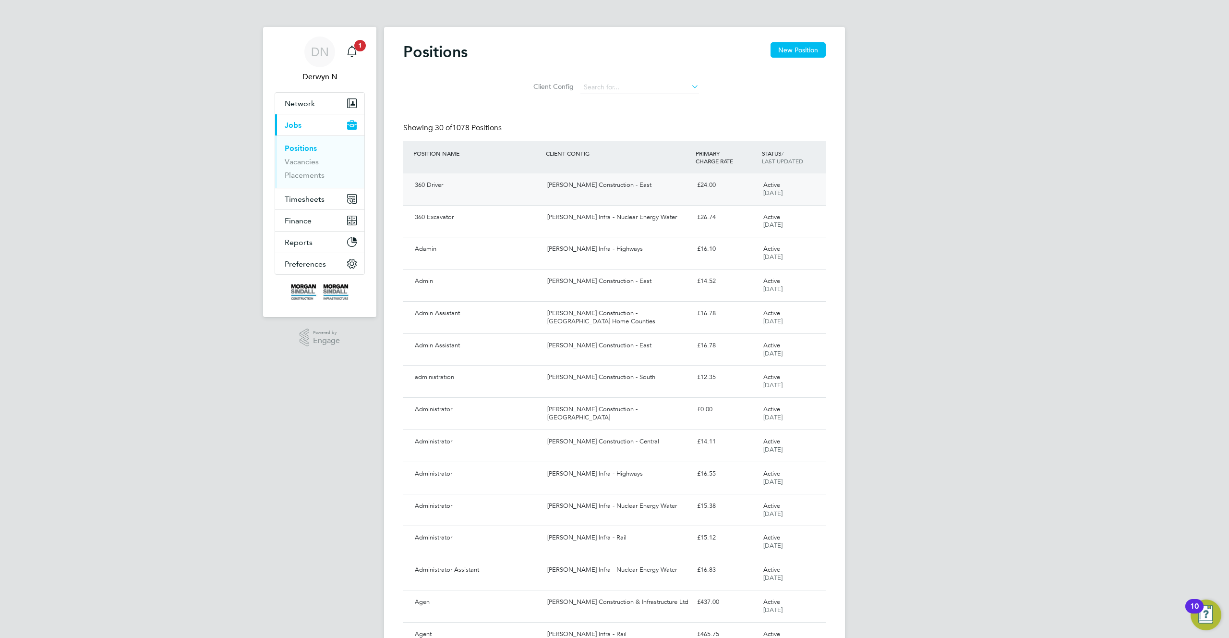
click at [585, 181] on div "[PERSON_NAME] Construction - East" at bounding box center [618, 185] width 149 height 16
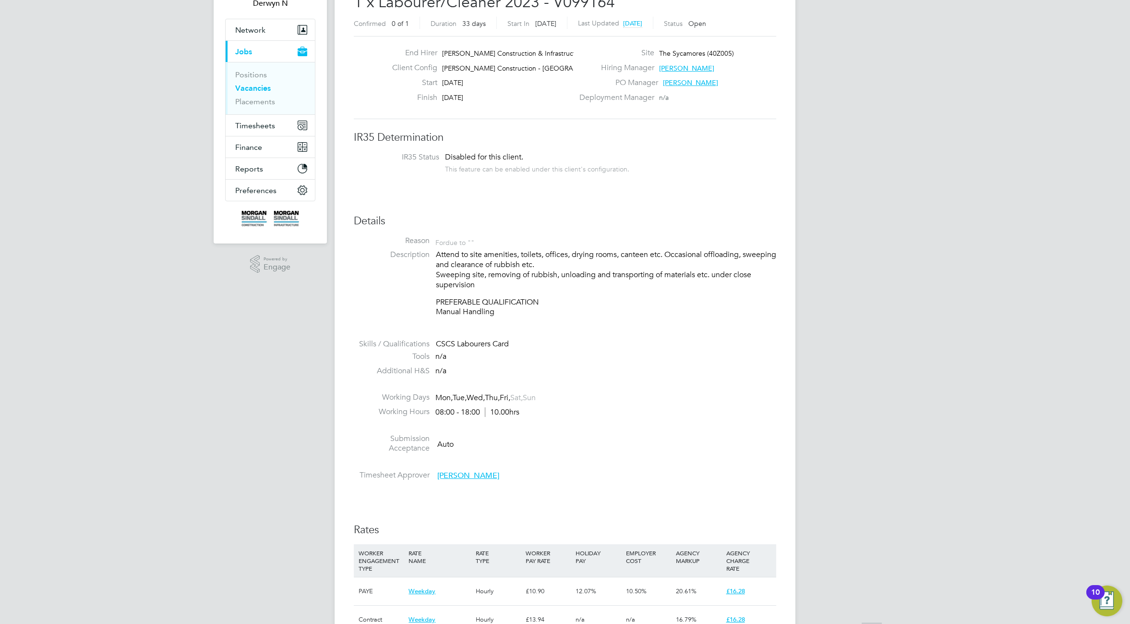
scroll to position [411, 0]
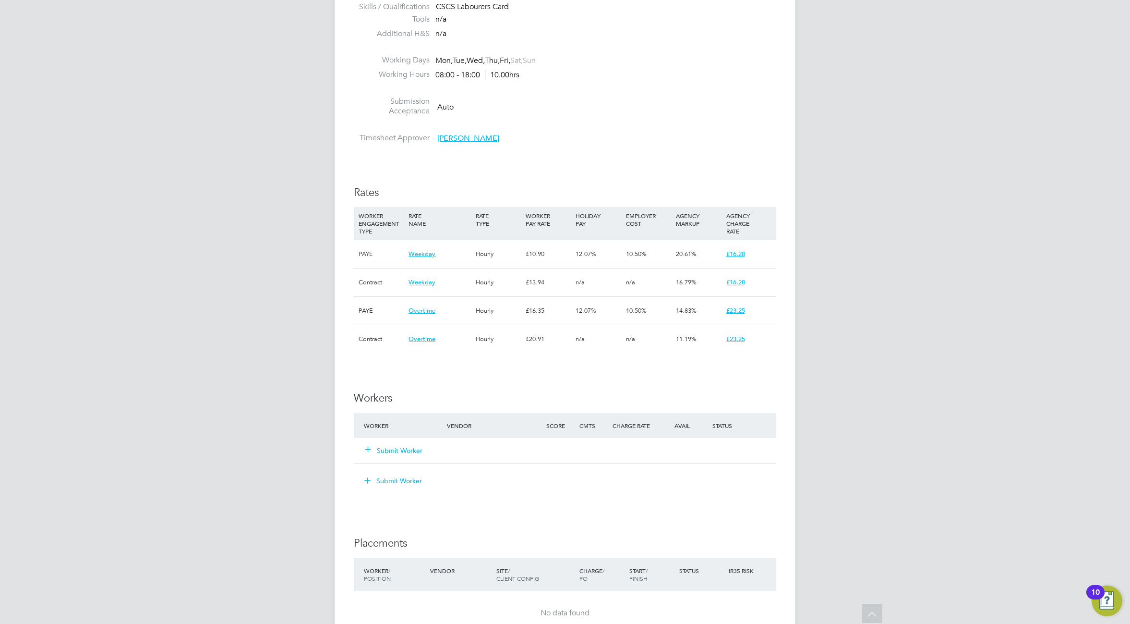
drag, startPoint x: 522, startPoint y: 253, endPoint x: 517, endPoint y: 254, distance: 5.4
click at [521, 253] on div "Hourly" at bounding box center [498, 254] width 50 height 28
click at [362, 251] on div "PAYE" at bounding box center [381, 254] width 50 height 28
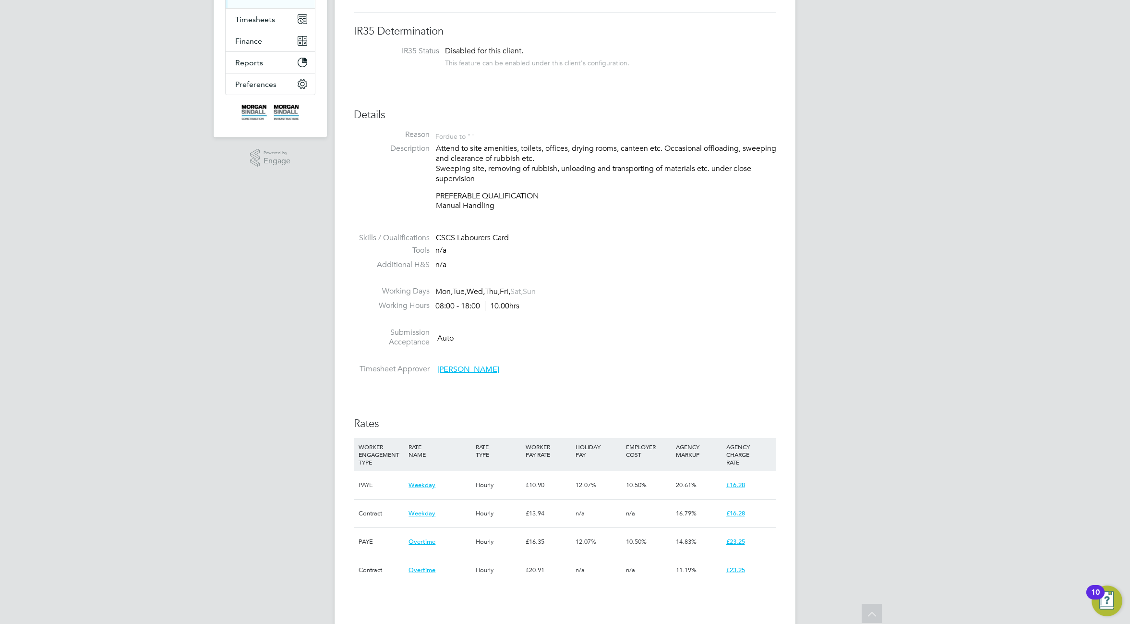
scroll to position [0, 0]
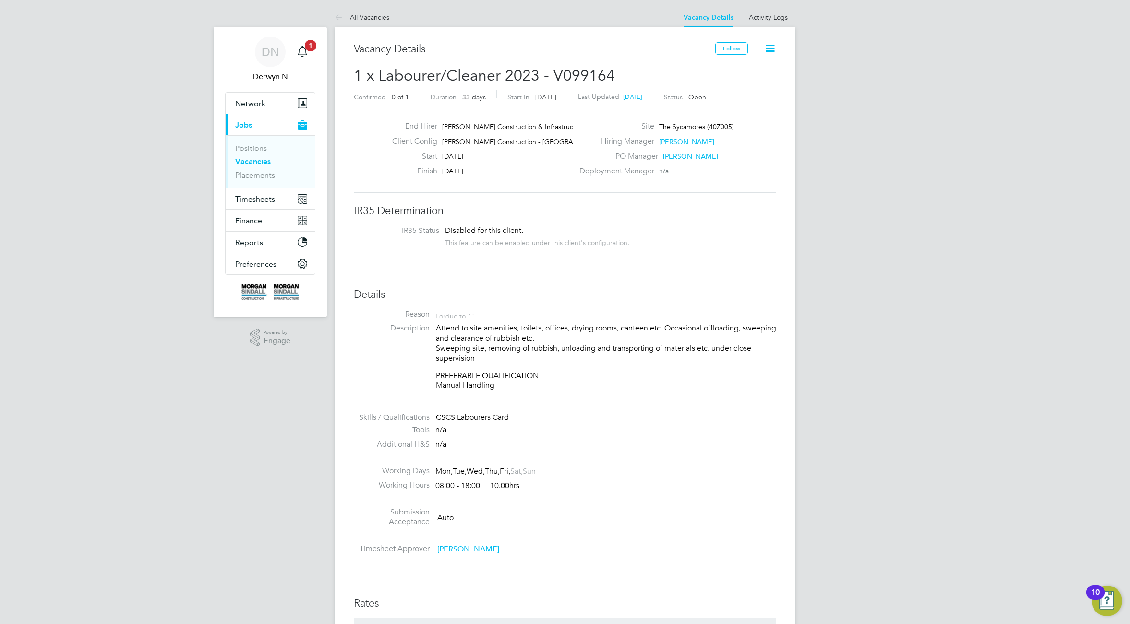
click at [772, 48] on icon at bounding box center [770, 48] width 12 height 12
click at [746, 70] on li "Edit Vacancy e" at bounding box center [747, 70] width 56 height 13
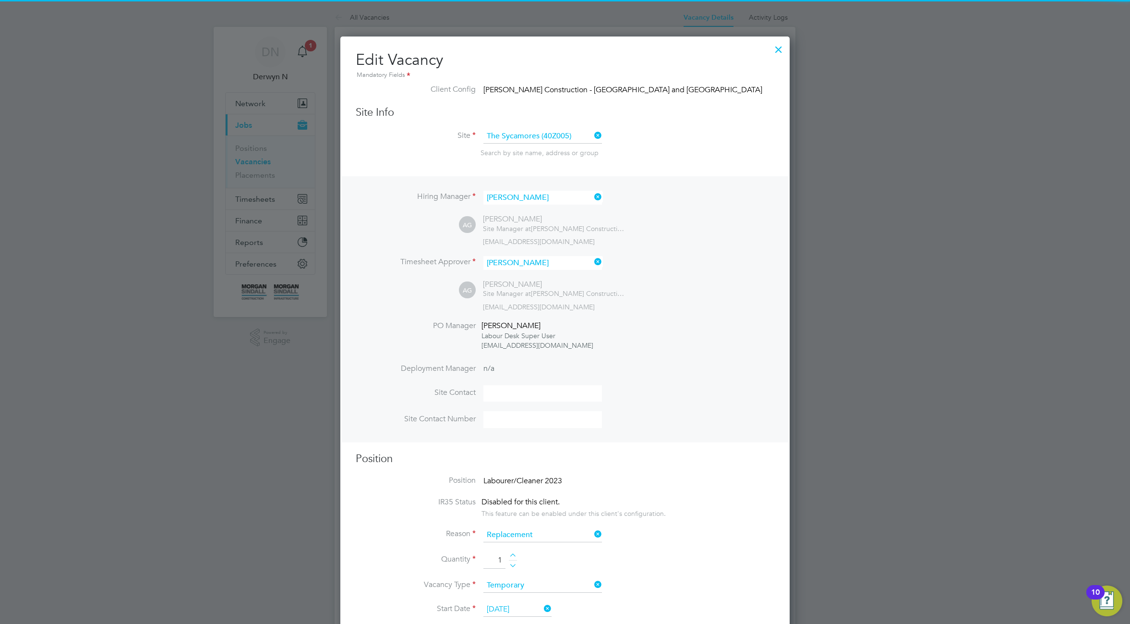
scroll to position [28, 50]
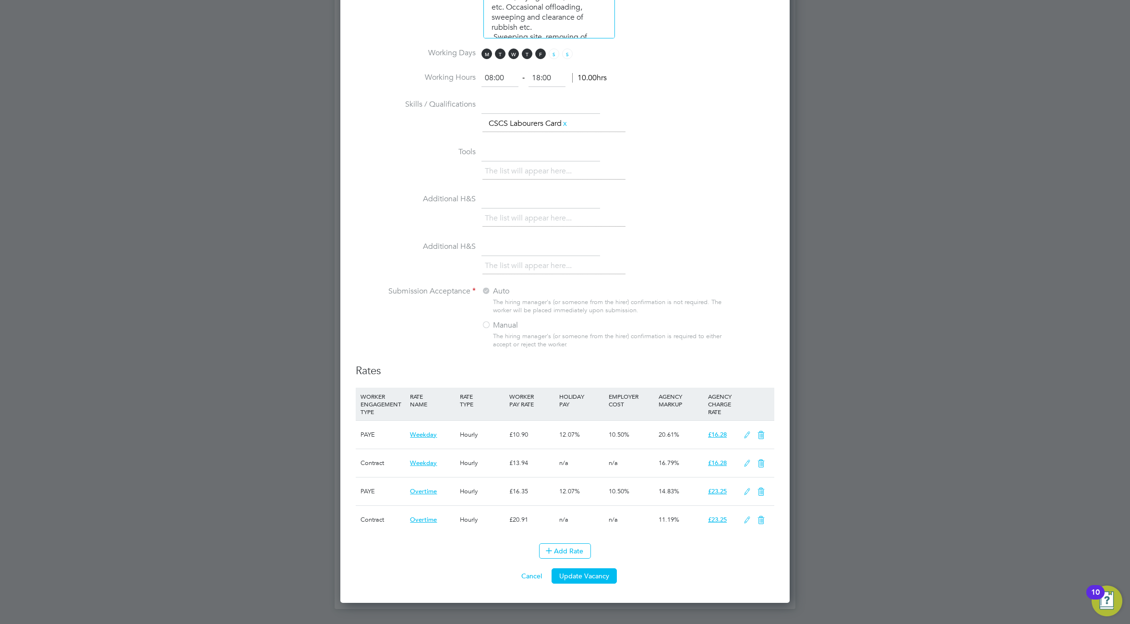
click at [558, 540] on li "WORKER ENGAGEMENT TYPE RATE NAME RATE TYPE WORKER PAY RATE HOLIDAY PAY EMPLOYER…" at bounding box center [565, 465] width 419 height 156
click at [746, 519] on icon at bounding box center [747, 520] width 12 height 8
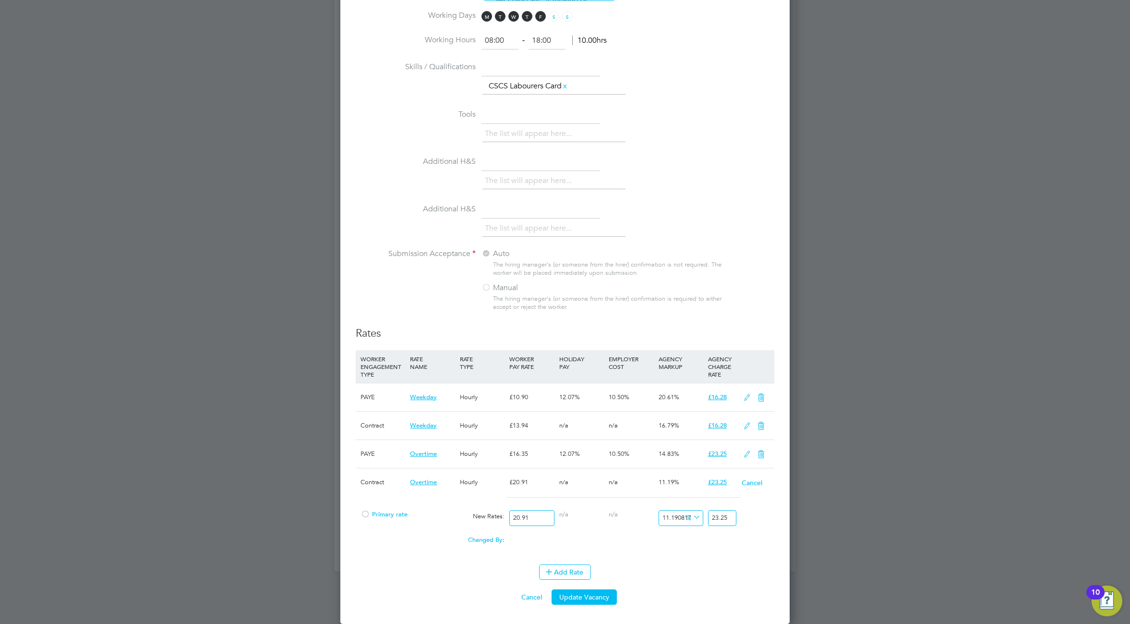
click at [521, 516] on input "20.91" at bounding box center [531, 518] width 45 height 16
click at [754, 484] on button "Cancel" at bounding box center [752, 483] width 22 height 10
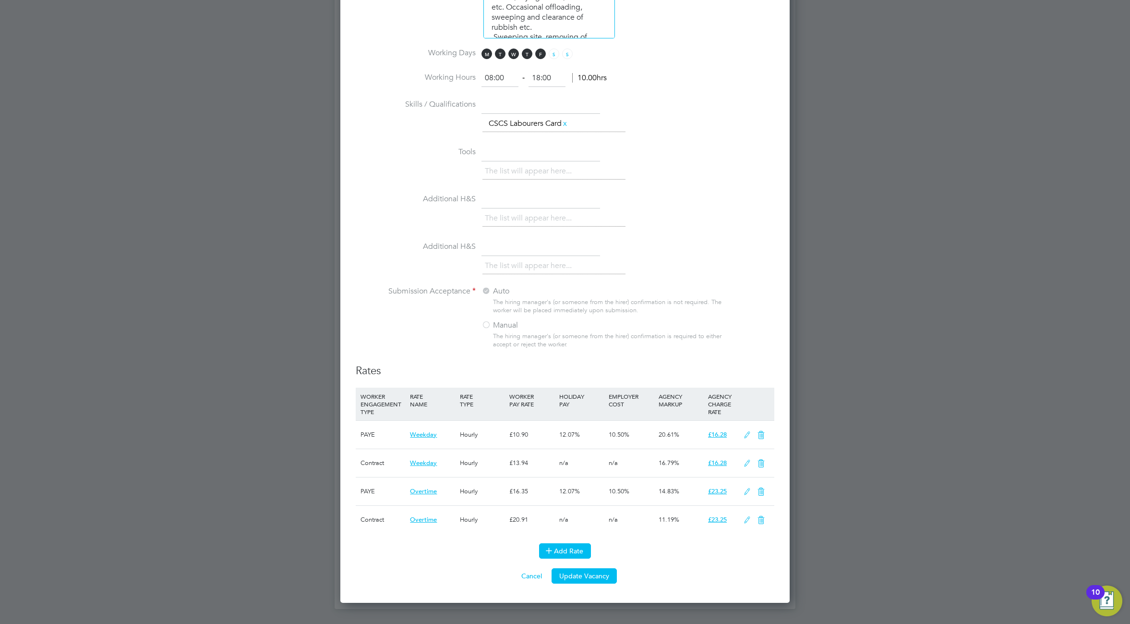
click at [571, 547] on button "Add Rate" at bounding box center [565, 550] width 52 height 15
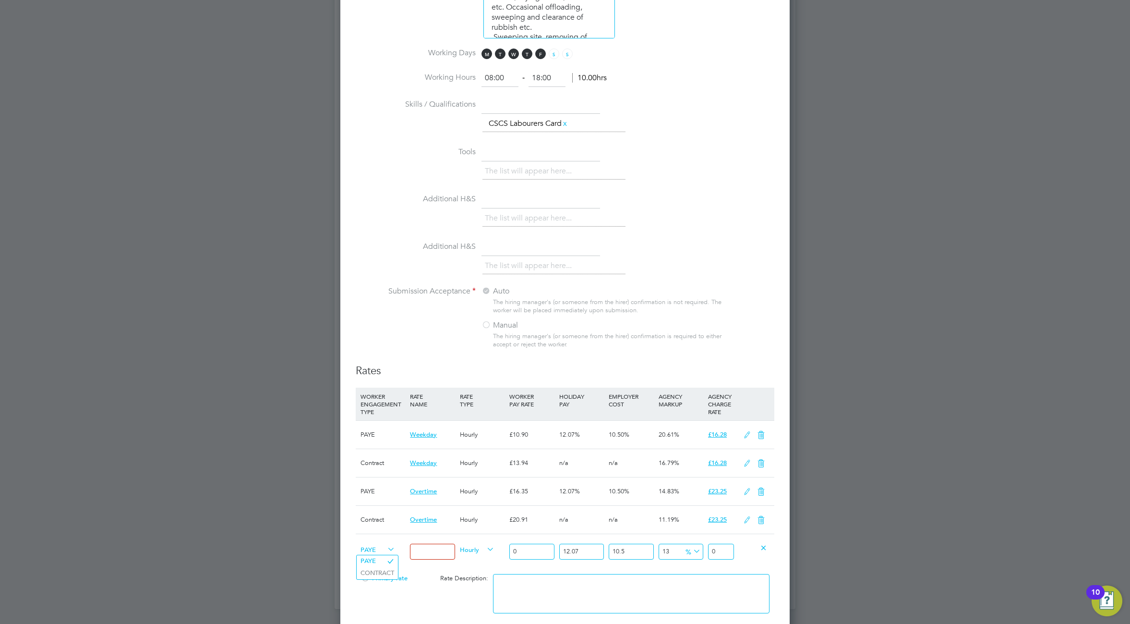
click at [383, 548] on span "PAYE" at bounding box center [378, 549] width 35 height 11
click at [381, 572] on li "CONTRACT" at bounding box center [377, 573] width 41 height 12
type input "0"
click at [434, 553] on input at bounding box center [432, 552] width 45 height 16
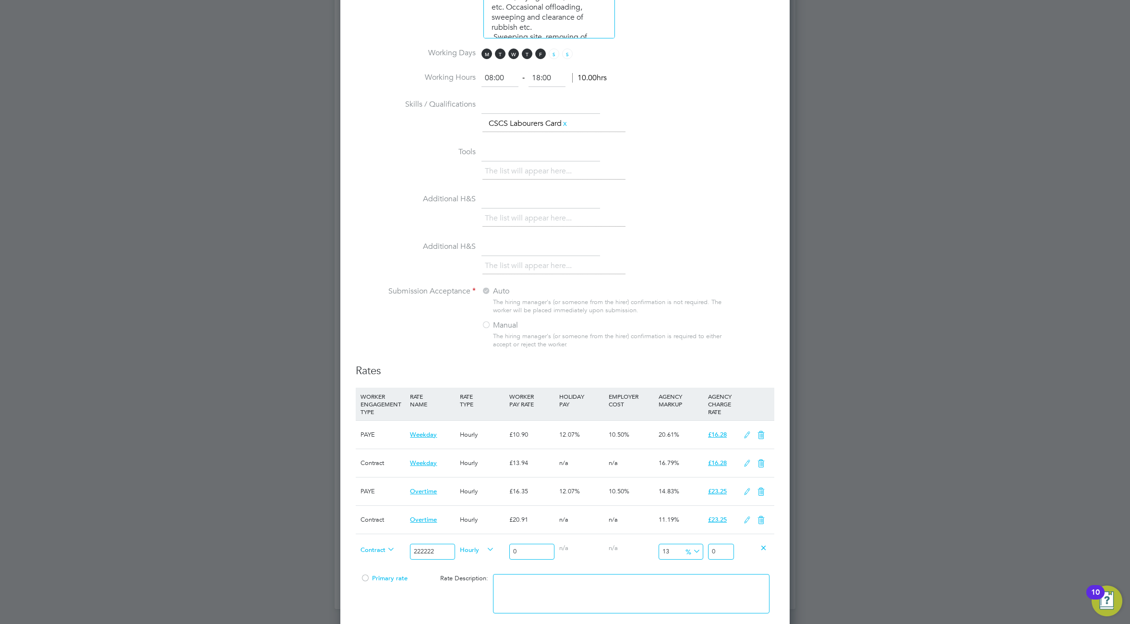
type input "222222"
click at [481, 552] on span "Hourly" at bounding box center [477, 549] width 35 height 11
click at [474, 583] on li "PIECE" at bounding box center [477, 585] width 42 height 12
click at [530, 556] on input "0" at bounding box center [531, 552] width 45 height 16
type input "02"
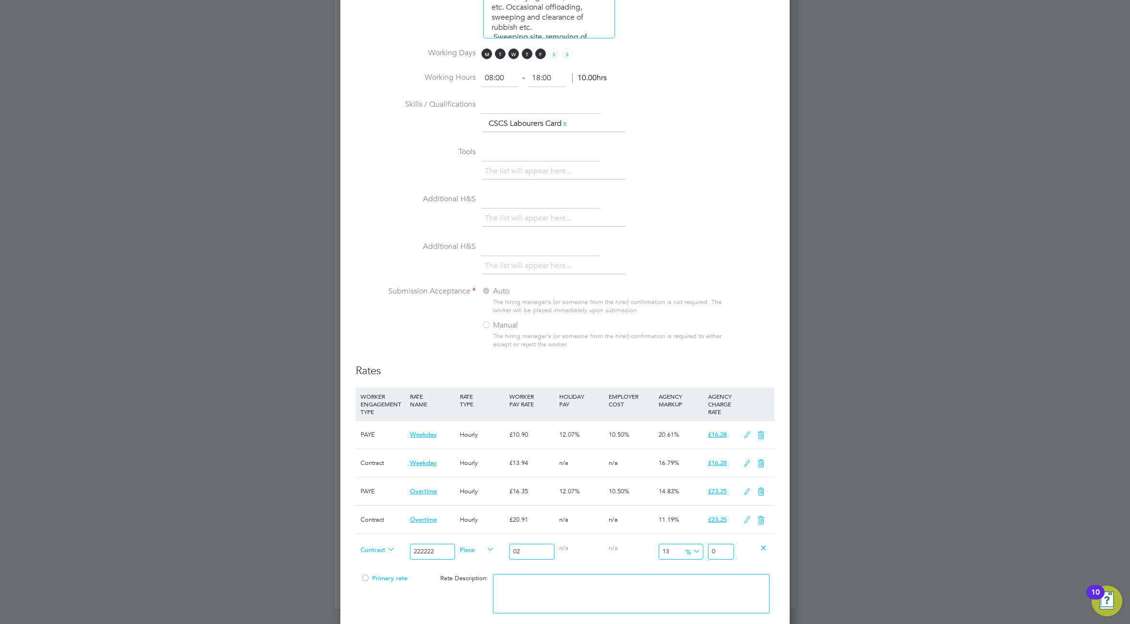
type input "2.26"
type input "022"
type input "24.86"
type input "022"
click at [551, 591] on textarea at bounding box center [631, 593] width 277 height 39
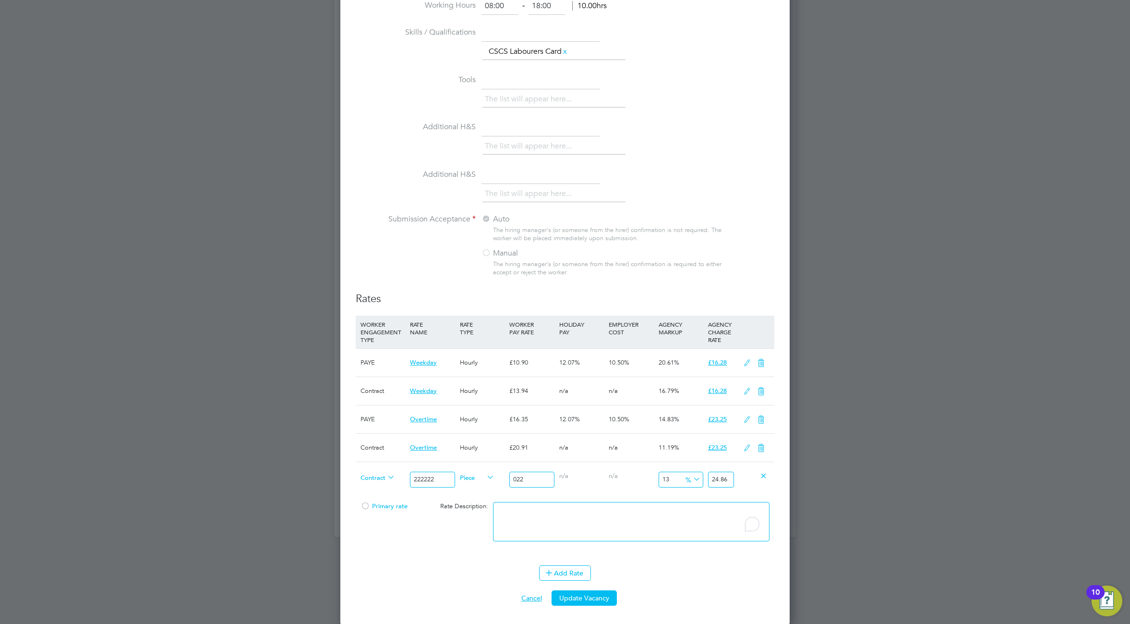
click at [527, 597] on button "Cancel" at bounding box center [532, 597] width 36 height 15
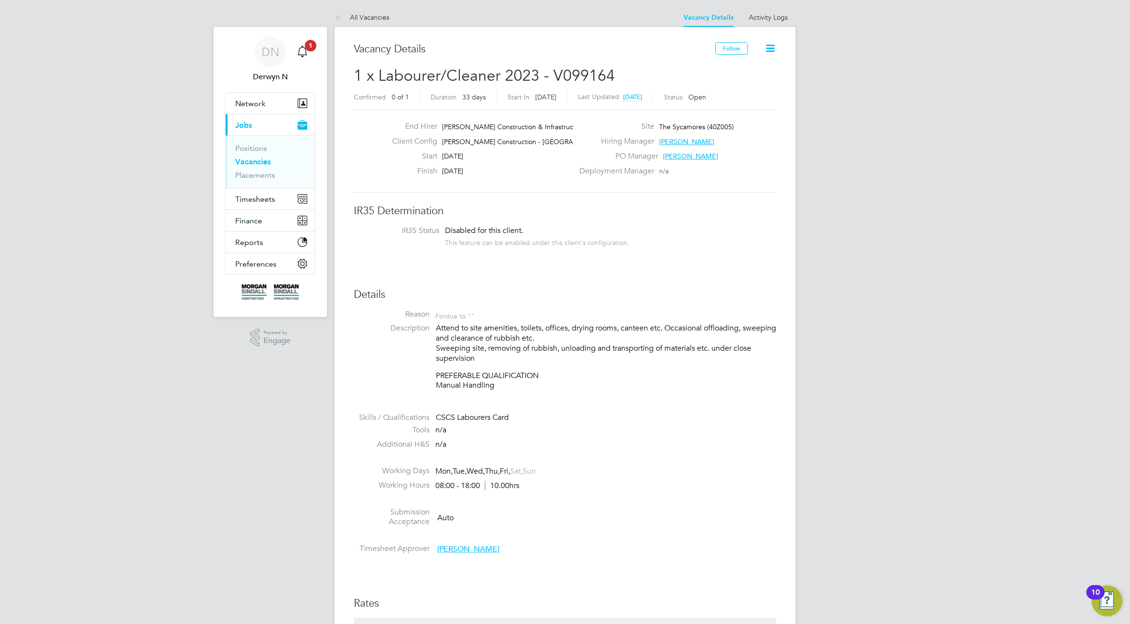
drag, startPoint x: 442, startPoint y: 141, endPoint x: 562, endPoint y: 142, distance: 119.6
click at [562, 142] on span "[PERSON_NAME] Construction - [GEOGRAPHIC_DATA] a…" at bounding box center [532, 141] width 181 height 9
copy span "Morgan Sindall Construction - Yorkshire"
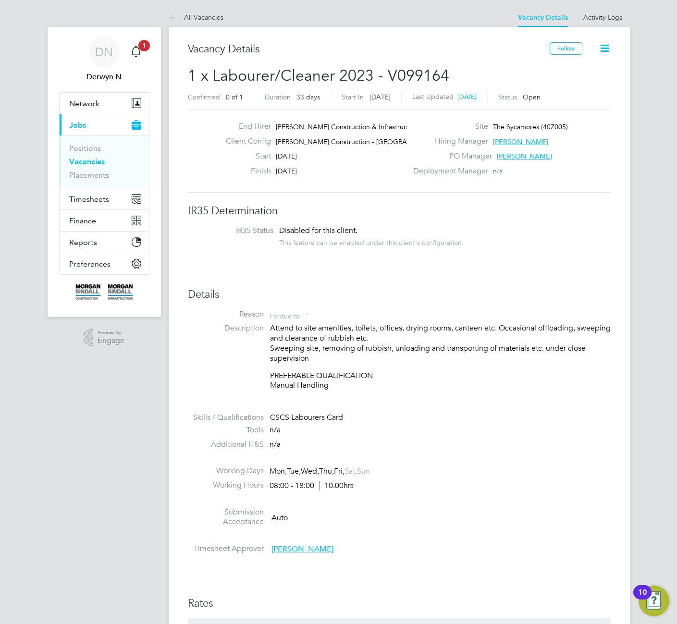
click at [605, 48] on icon at bounding box center [604, 48] width 12 height 12
click at [585, 71] on li "Edit Vacancy e" at bounding box center [581, 70] width 56 height 13
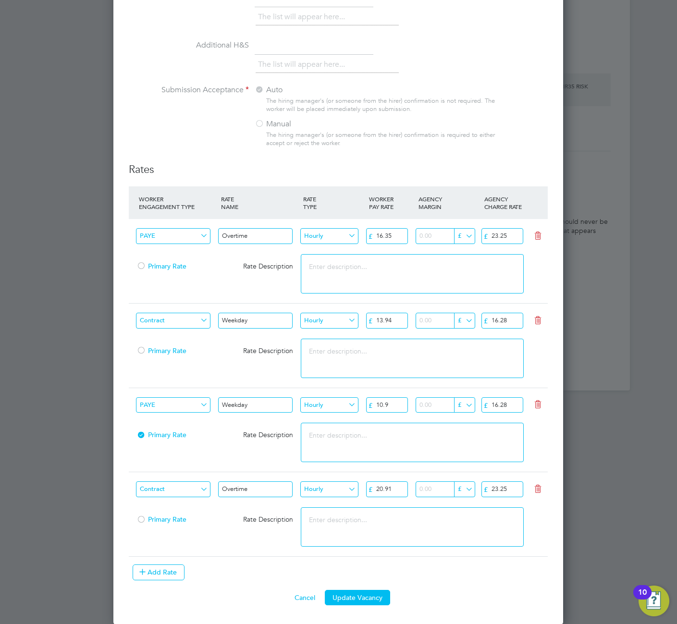
scroll to position [879, 0]
click at [159, 569] on button "Add Rate" at bounding box center [159, 571] width 52 height 15
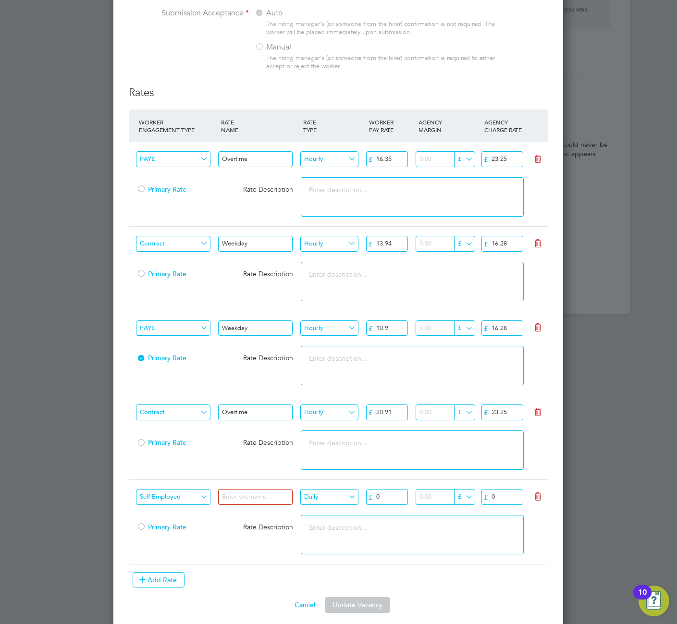
scroll to position [963, 0]
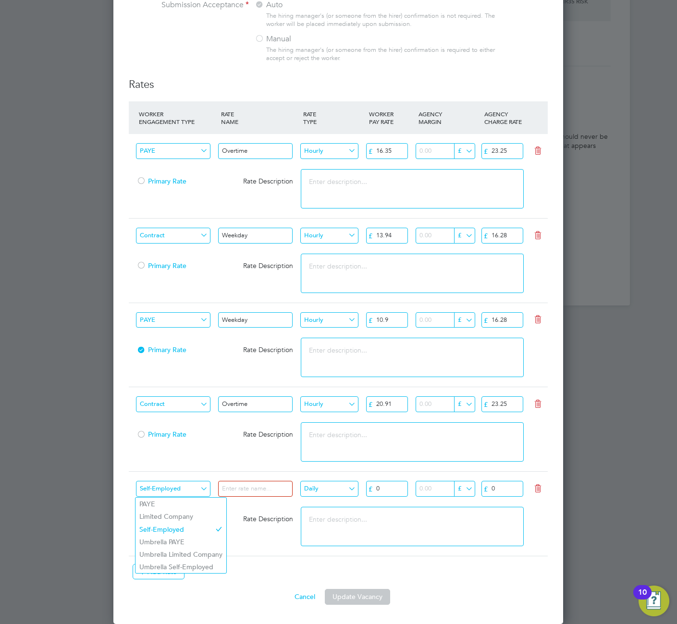
click at [195, 486] on input "Self-Employed" at bounding box center [173, 489] width 74 height 16
click at [263, 489] on input at bounding box center [255, 489] width 74 height 16
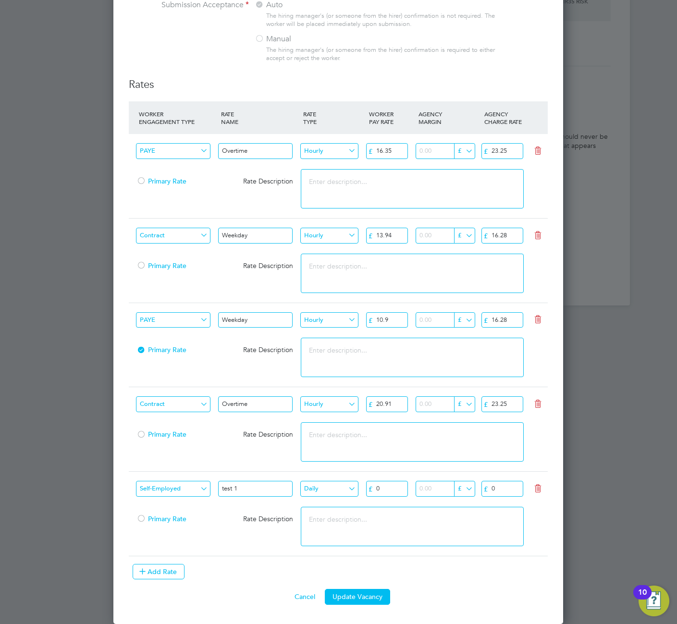
type input "test 1"
click at [323, 489] on input "Daily" at bounding box center [329, 489] width 58 height 16
click at [395, 500] on div "£ 0" at bounding box center [390, 491] width 49 height 24
click at [392, 486] on input "0" at bounding box center [387, 489] width 42 height 16
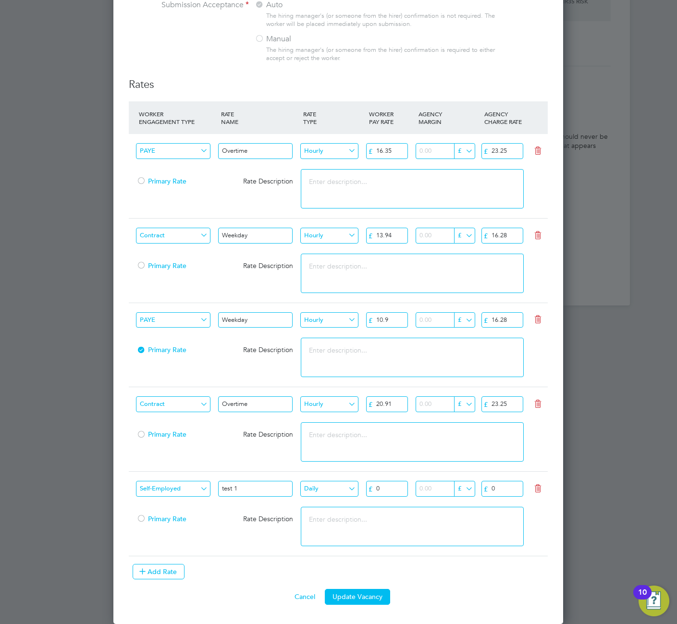
click at [392, 486] on input "0" at bounding box center [387, 489] width 42 height 16
type input "022"
click at [502, 490] on input "0" at bounding box center [502, 489] width 42 height 16
type input "056"
click at [458, 530] on textarea at bounding box center [412, 526] width 222 height 39
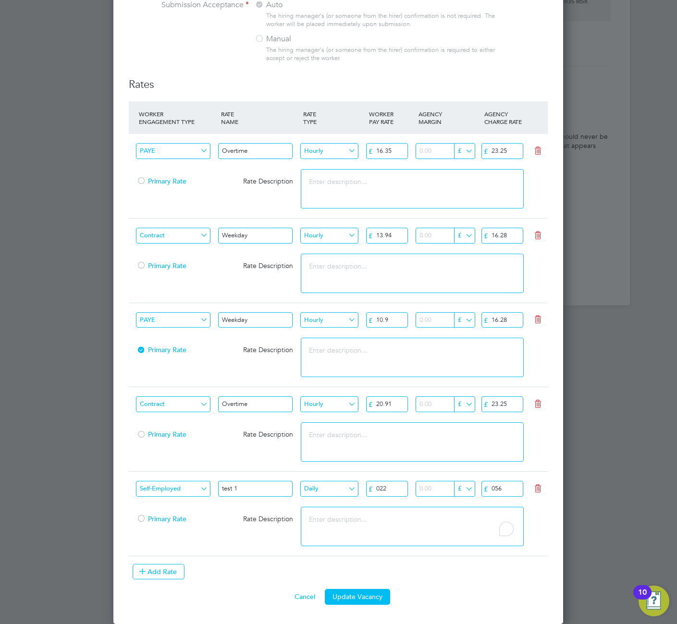
click at [327, 490] on input "Daily" at bounding box center [329, 489] width 58 height 16
click at [199, 486] on input "Self-Employed" at bounding box center [173, 489] width 74 height 16
click at [332, 491] on input "Daily" at bounding box center [329, 489] width 58 height 16
click at [185, 489] on input "Self-Employed" at bounding box center [173, 489] width 74 height 16
click at [301, 600] on button "Cancel" at bounding box center [305, 596] width 36 height 15
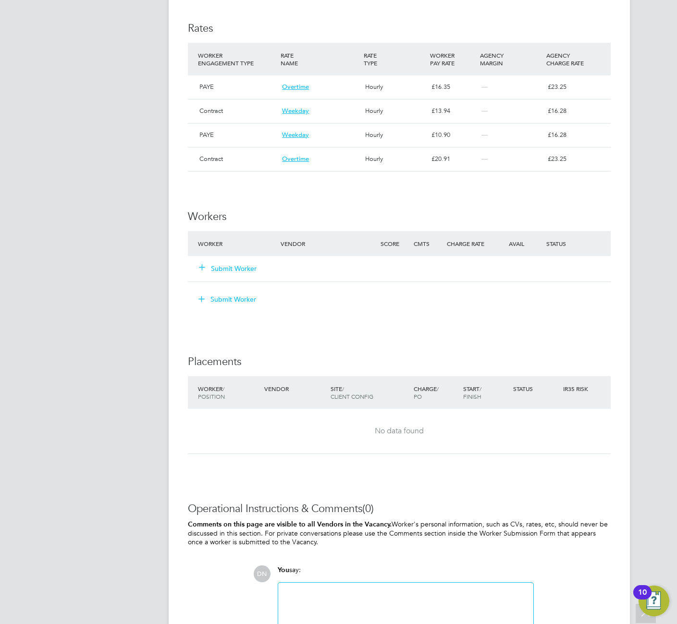
scroll to position [151, 0]
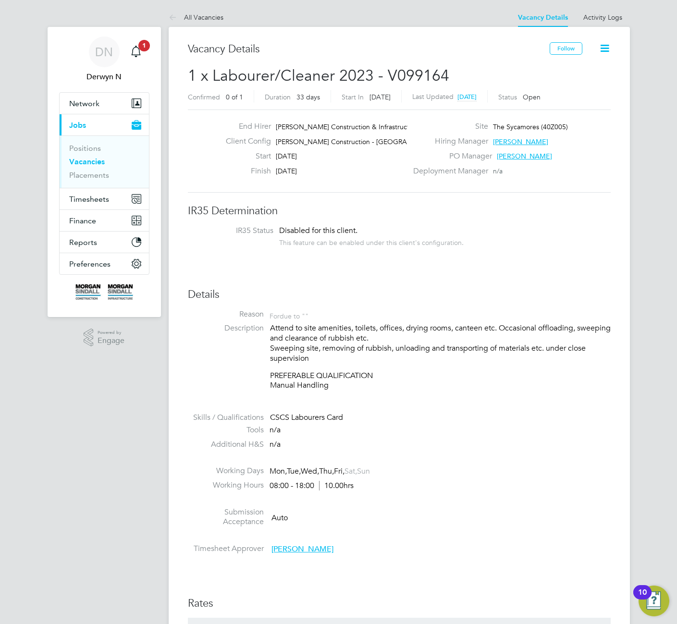
click at [91, 161] on link "Vacancies" at bounding box center [87, 161] width 36 height 9
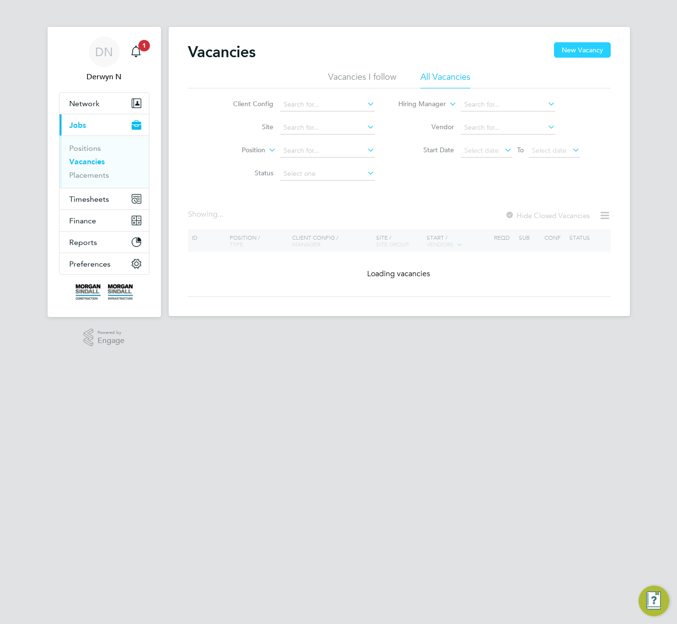
click at [590, 44] on button "New Vacancy" at bounding box center [582, 49] width 57 height 15
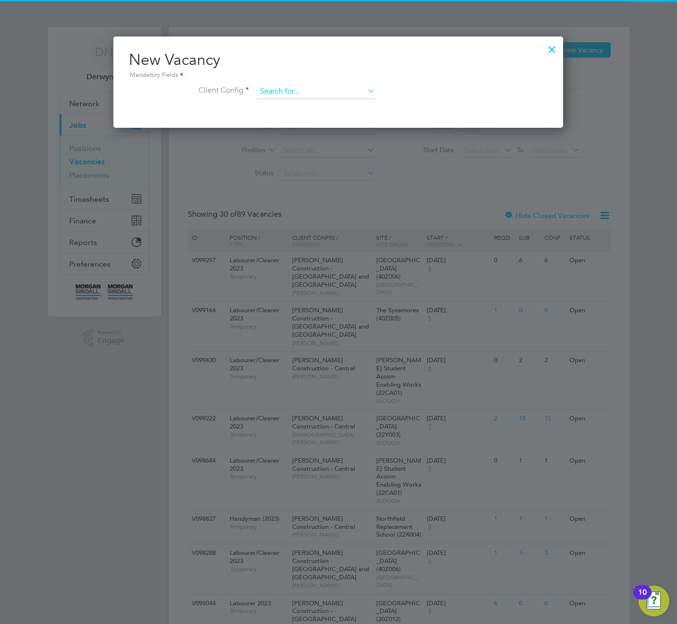
click at [345, 96] on input at bounding box center [315, 92] width 119 height 14
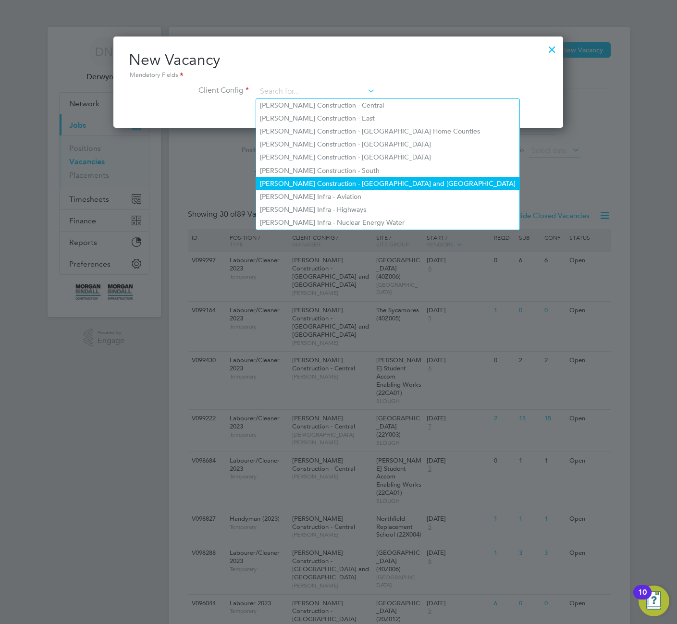
click at [362, 181] on li "[PERSON_NAME] Construction - [GEOGRAPHIC_DATA] and [GEOGRAPHIC_DATA]" at bounding box center [387, 183] width 263 height 13
type input "[PERSON_NAME] Construction - [GEOGRAPHIC_DATA] and [GEOGRAPHIC_DATA]"
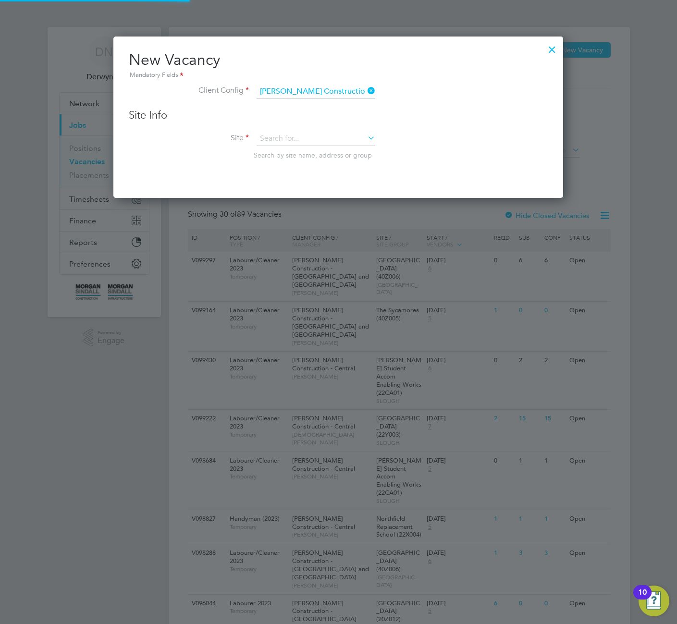
scroll to position [162, 450]
click at [341, 142] on input at bounding box center [315, 139] width 119 height 14
click at [331, 239] on li "[GEOGRAPHIC_DATA] (40Z001)" at bounding box center [324, 244] width 136 height 13
type input "[GEOGRAPHIC_DATA] (40Z001)"
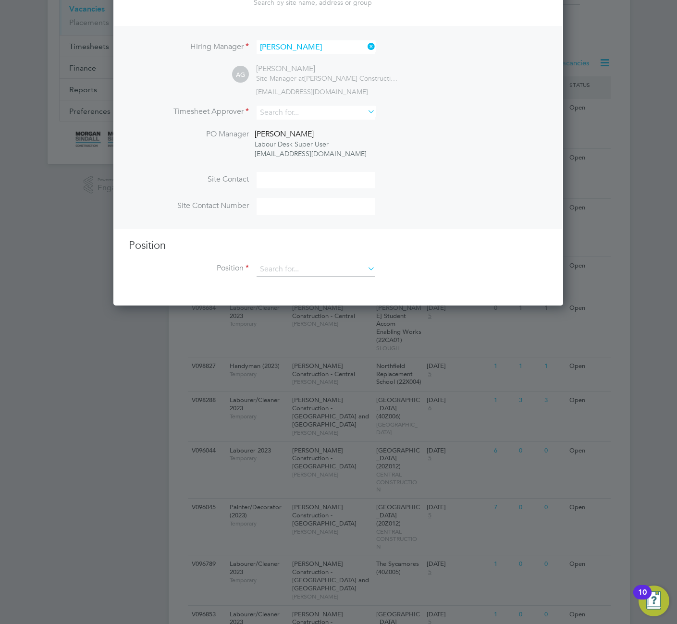
scroll to position [160, 0]
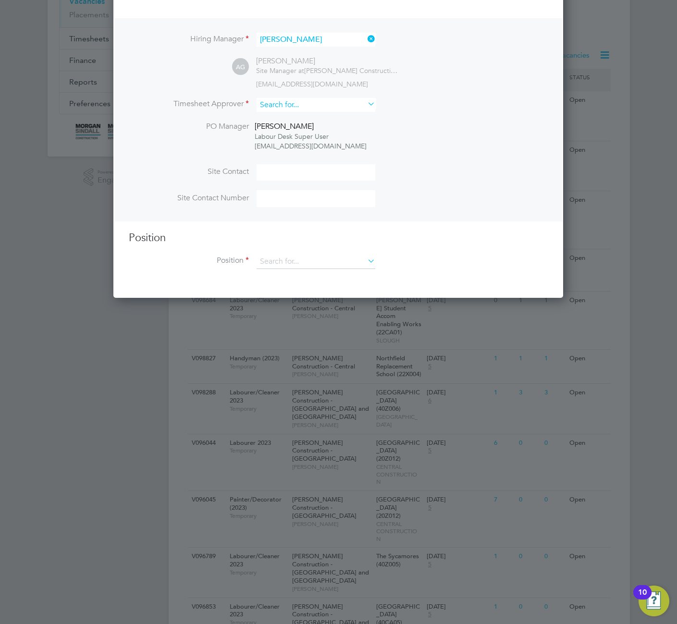
click at [335, 105] on input at bounding box center [315, 105] width 119 height 14
click at [313, 192] on li "[PERSON_NAME]" at bounding box center [316, 197] width 120 height 13
type input "[PERSON_NAME]"
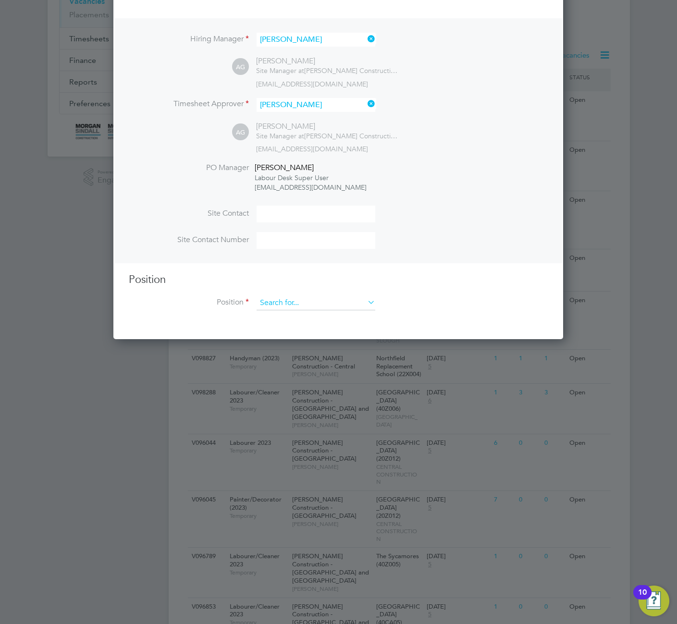
click at [318, 302] on input at bounding box center [315, 303] width 119 height 14
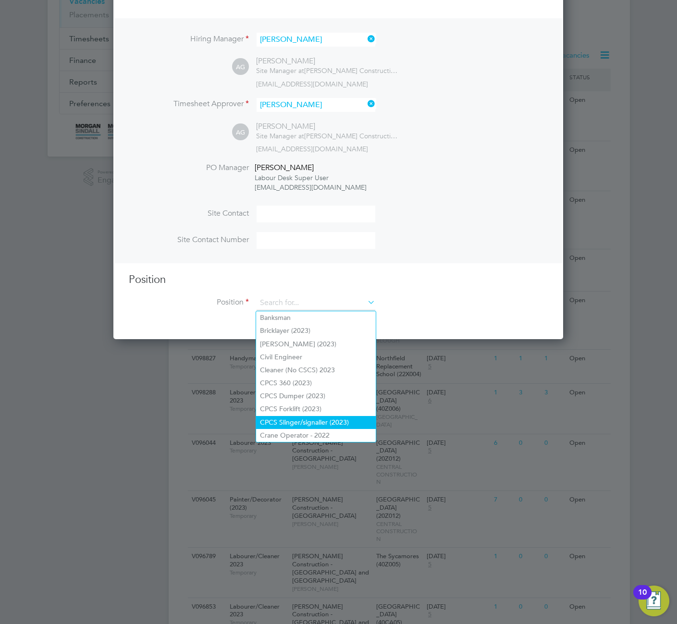
click at [329, 423] on li "CPCS Slinger/signaller (2023)" at bounding box center [316, 422] width 120 height 13
type input "CPCS Slinger/signaller (2023)"
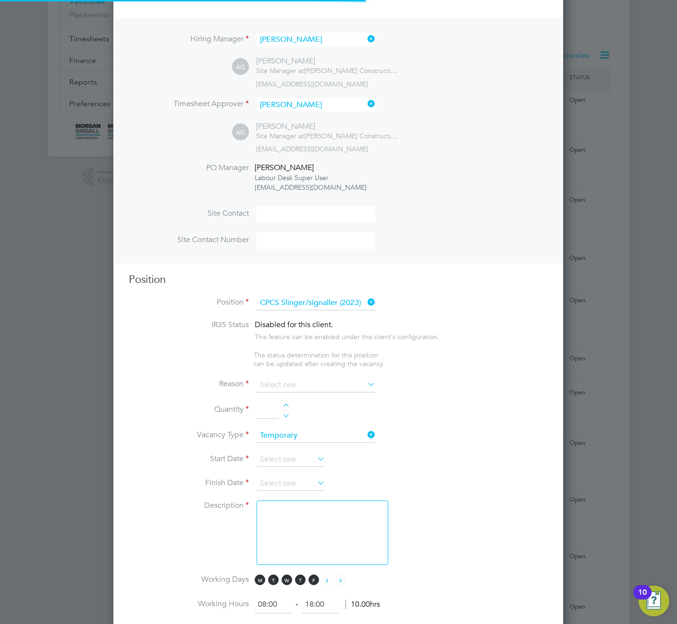
type textarea "Full understanding of all aspects and responsibilities of a Banksman/Slinger Ex…"
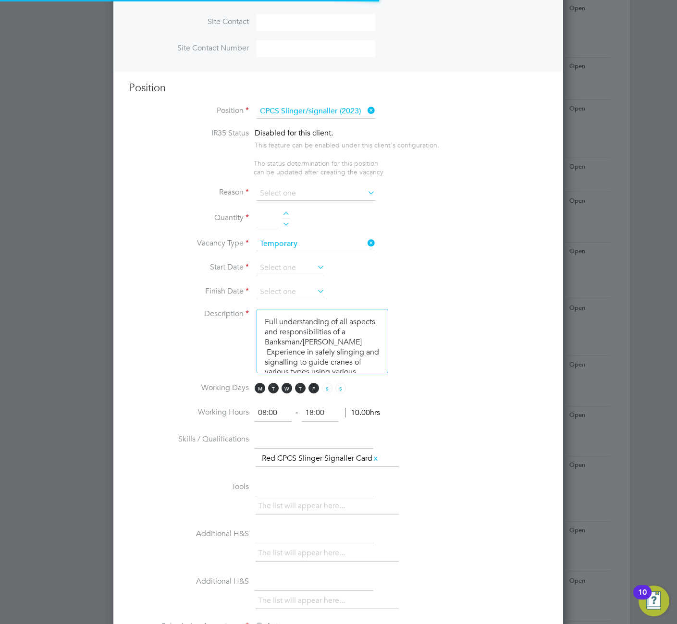
scroll to position [410, 0]
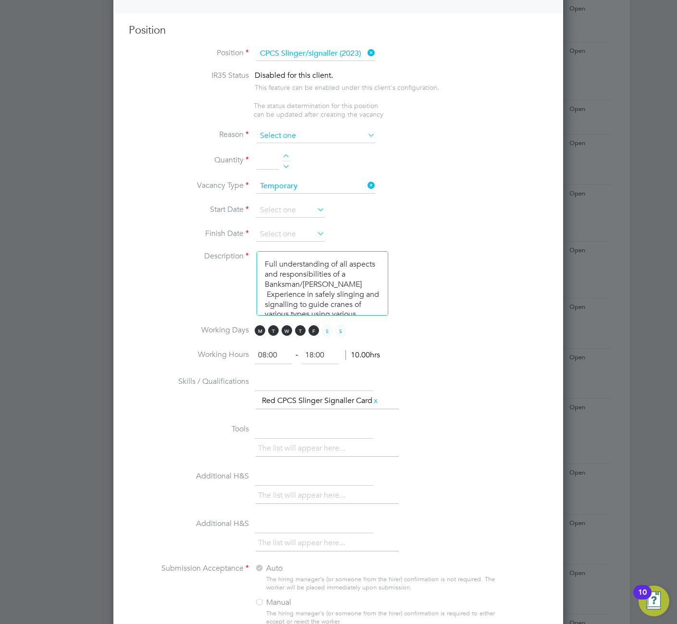
click at [355, 140] on input at bounding box center [315, 136] width 119 height 14
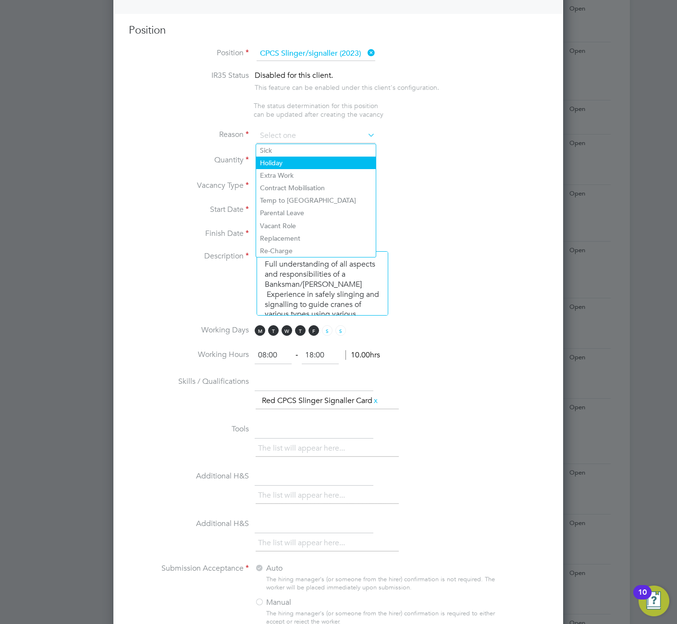
click at [338, 165] on li "Holiday" at bounding box center [316, 163] width 120 height 12
type input "Holiday"
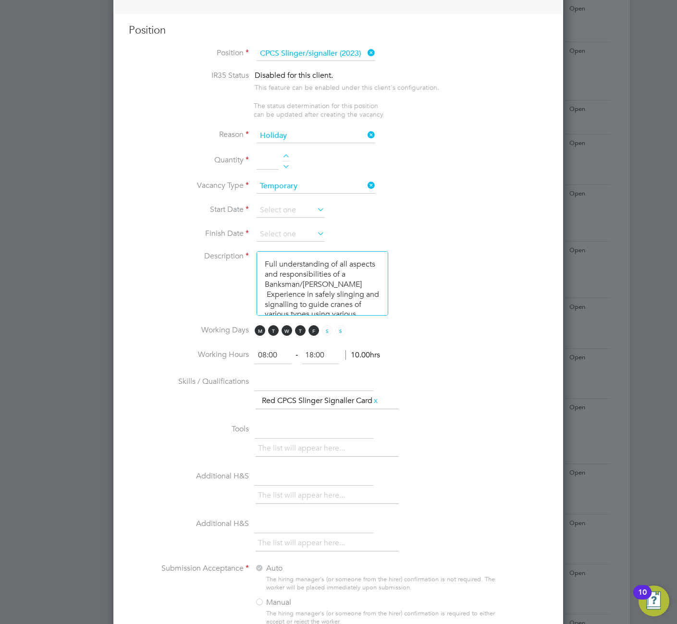
click at [286, 155] on div at bounding box center [286, 157] width 8 height 7
click at [286, 166] on div at bounding box center [286, 164] width 8 height 7
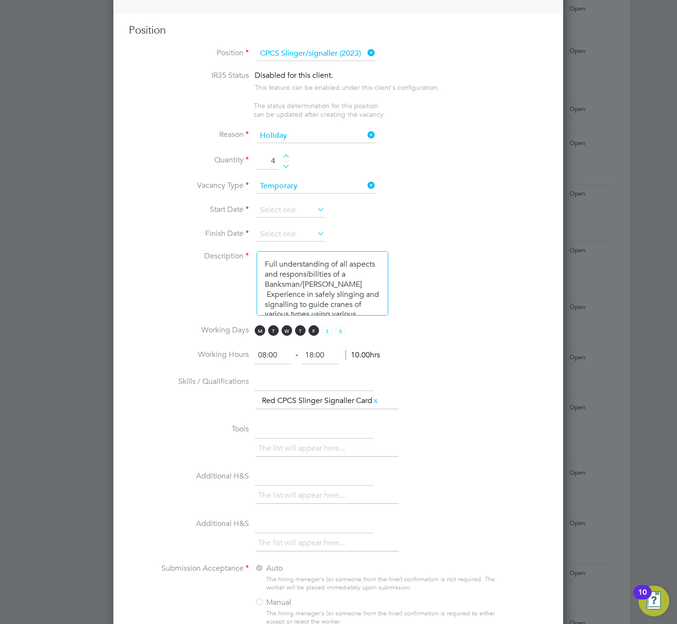
type input "3"
click at [306, 210] on input at bounding box center [290, 210] width 68 height 14
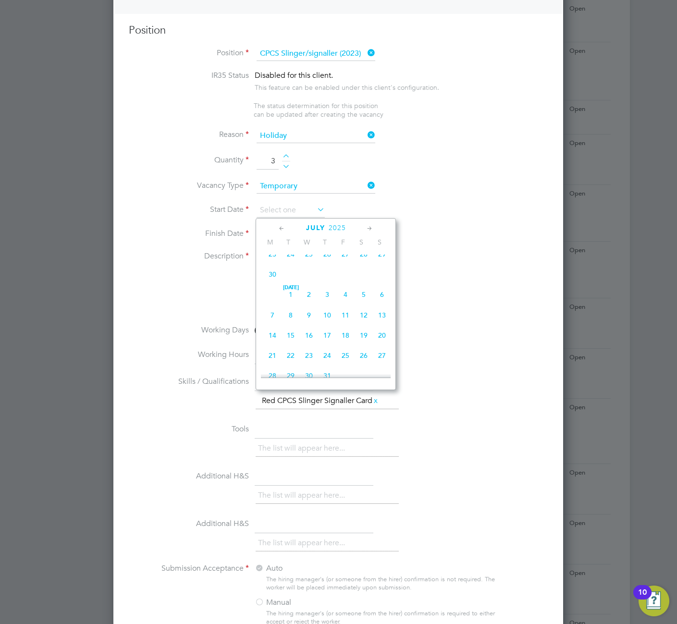
scroll to position [235, 0]
click at [346, 358] on span "[DATE]" at bounding box center [345, 352] width 18 height 18
type input "[DATE]"
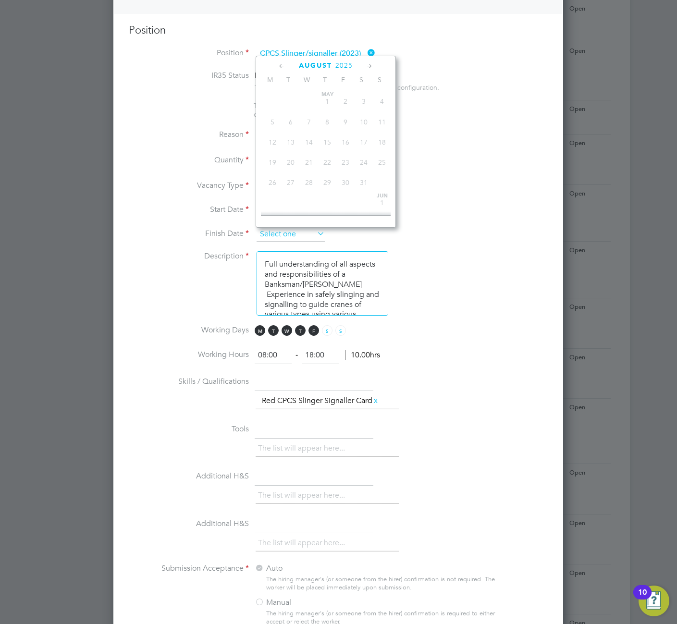
scroll to position [332, 0]
click at [301, 234] on input at bounding box center [290, 234] width 68 height 14
click at [382, 203] on span "7" at bounding box center [382, 194] width 18 height 18
type input "[DATE]"
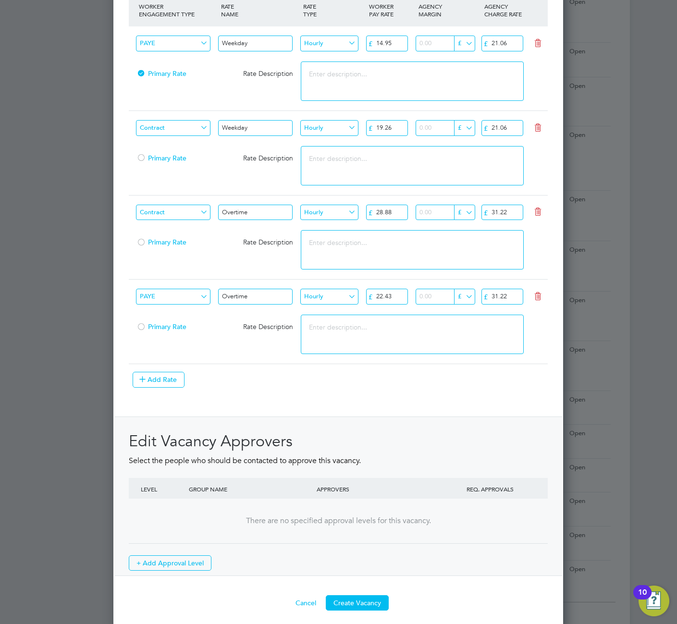
scroll to position [1087, 0]
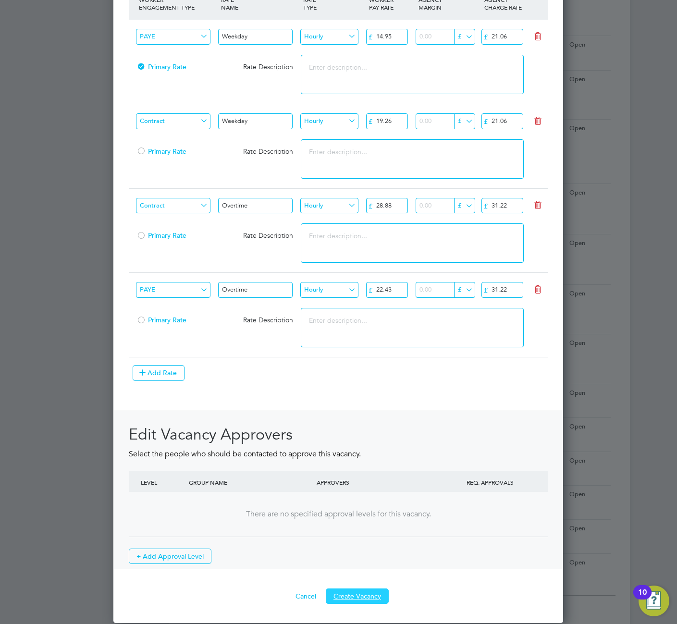
click at [355, 598] on button "Create Vacancy" at bounding box center [357, 595] width 63 height 15
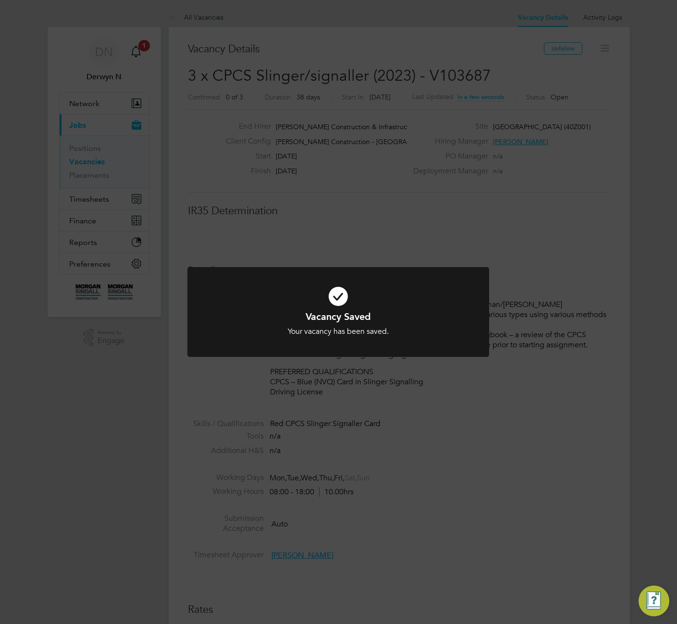
scroll to position [5, 5]
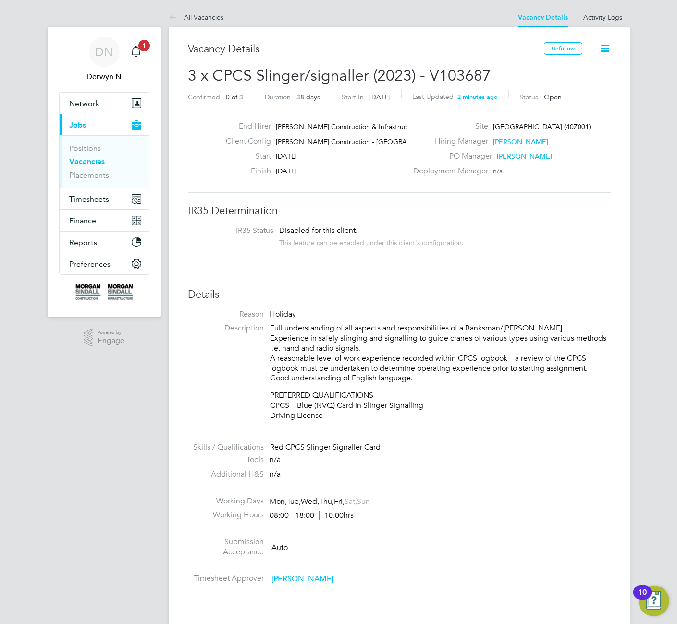
click at [573, 184] on div "End Hirer Morgan Sindall Construction & Infrastruct… Client Config Morgan Sinda…" at bounding box center [399, 150] width 423 height 83
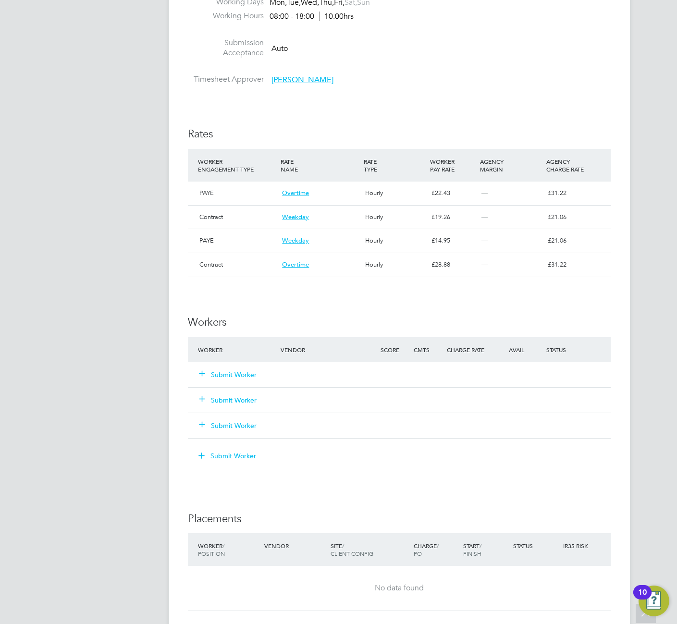
scroll to position [497, 0]
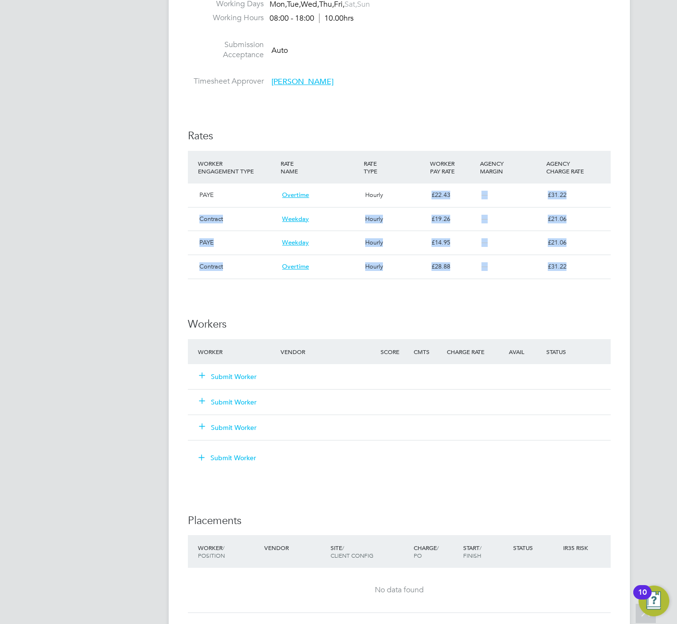
drag, startPoint x: 388, startPoint y: 192, endPoint x: 399, endPoint y: 314, distance: 122.4
click at [399, 314] on div "IR35 Determination IR35 Status Disabled for this client. This feature can be en…" at bounding box center [399, 269] width 423 height 1125
click at [400, 317] on h3 "Workers" at bounding box center [399, 324] width 423 height 14
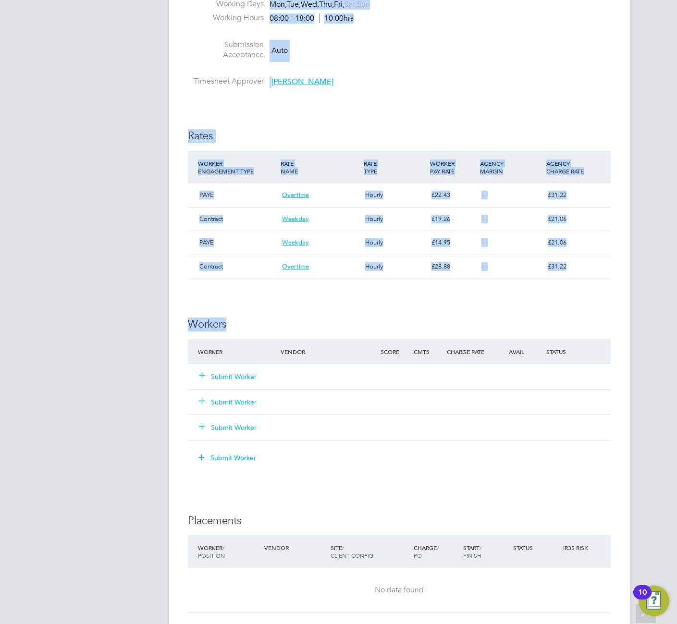
drag, startPoint x: 473, startPoint y: 317, endPoint x: 119, endPoint y: 108, distance: 412.0
click at [119, 108] on div "DN Derwyn N Notifications 1 Applications: Network Team Members Businesses Sites…" at bounding box center [338, 185] width 677 height 1364
click at [427, 100] on div "IR35 Determination IR35 Status Disabled for this client. This feature can be en…" at bounding box center [399, 269] width 423 height 1125
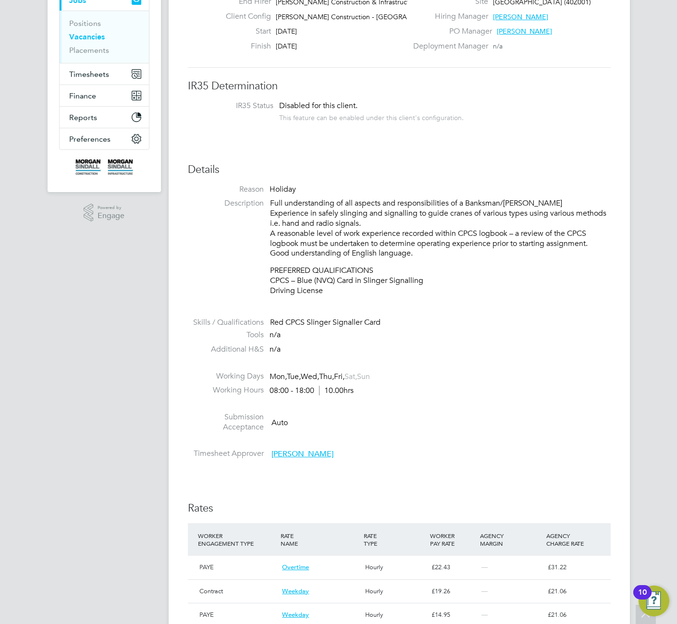
scroll to position [0, 0]
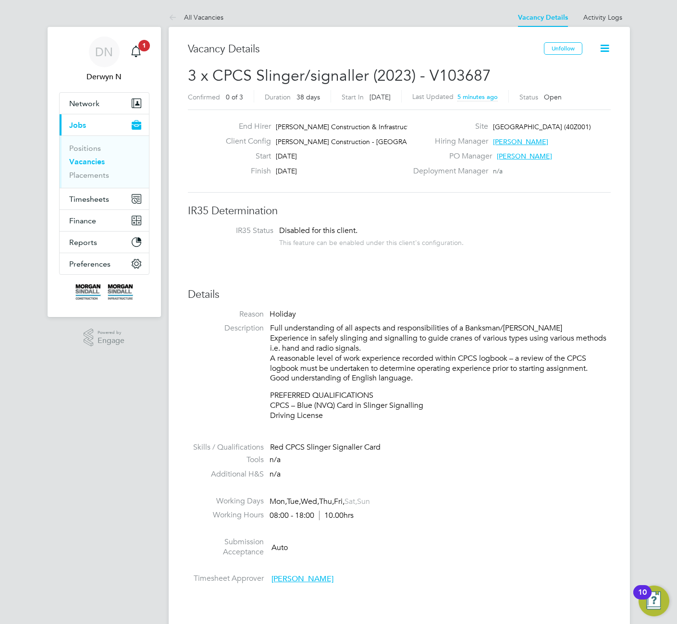
click at [321, 51] on h3 "Vacancy Details" at bounding box center [366, 49] width 356 height 14
click at [347, 58] on div "Vacancy Details" at bounding box center [366, 54] width 356 height 24
click at [79, 163] on link "Vacancies" at bounding box center [87, 161] width 36 height 9
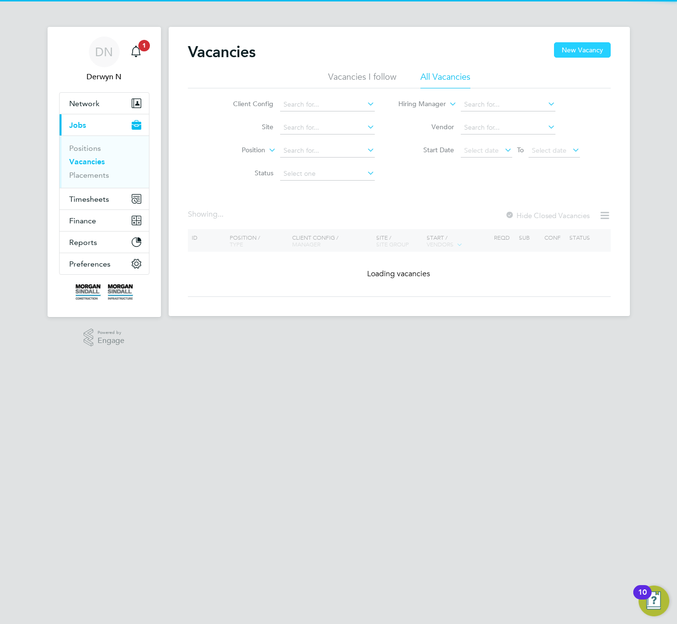
click at [593, 50] on button "New Vacancy" at bounding box center [582, 49] width 57 height 15
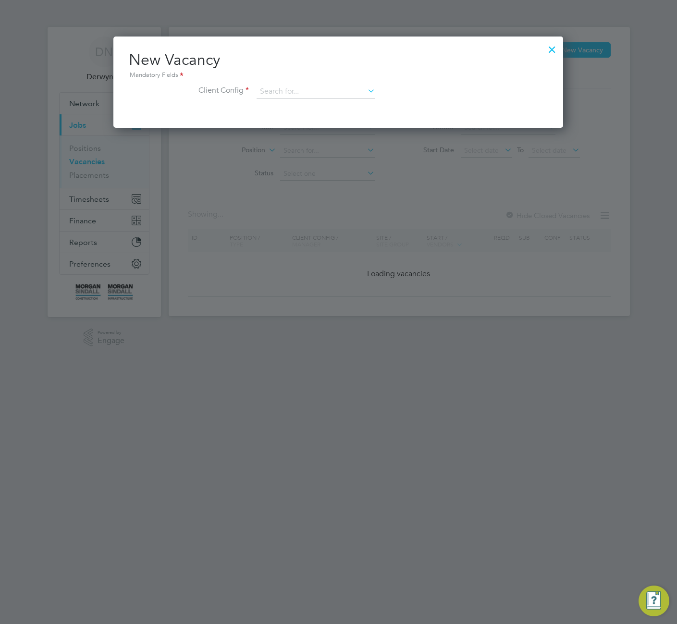
scroll to position [91, 450]
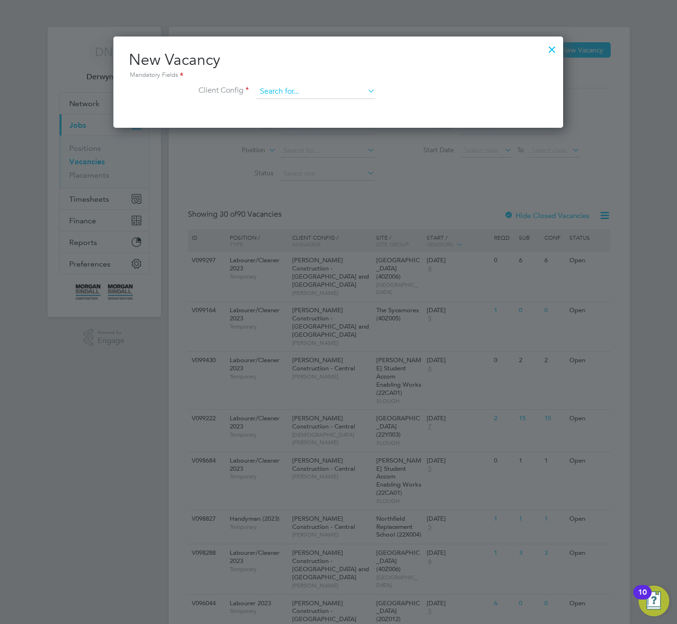
click at [326, 88] on input at bounding box center [315, 92] width 119 height 14
click at [385, 178] on li "[PERSON_NAME] Construction - [GEOGRAPHIC_DATA] and [GEOGRAPHIC_DATA]" at bounding box center [387, 183] width 263 height 13
type input "[PERSON_NAME] Construction - [GEOGRAPHIC_DATA] and [GEOGRAPHIC_DATA]"
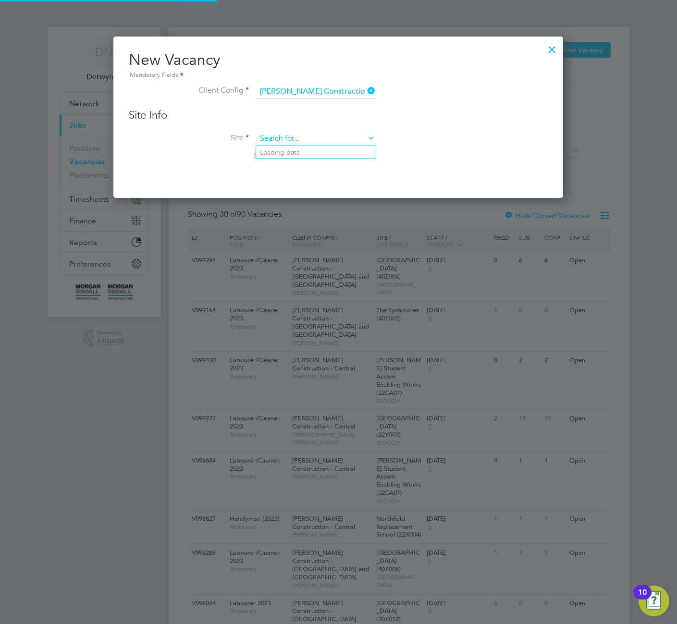
click at [334, 138] on input at bounding box center [315, 139] width 119 height 14
type input "test"
click at [365, 137] on icon at bounding box center [365, 137] width 0 height 13
click at [320, 130] on div "Site Info Site Search by site name, address or group" at bounding box center [338, 144] width 419 height 71
click at [308, 142] on input at bounding box center [315, 139] width 119 height 14
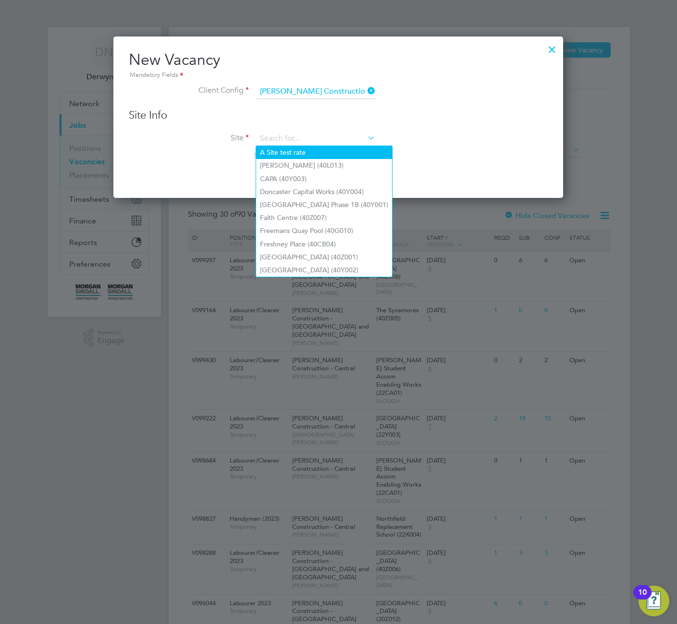
click at [298, 152] on li "A Site test rate" at bounding box center [324, 152] width 136 height 13
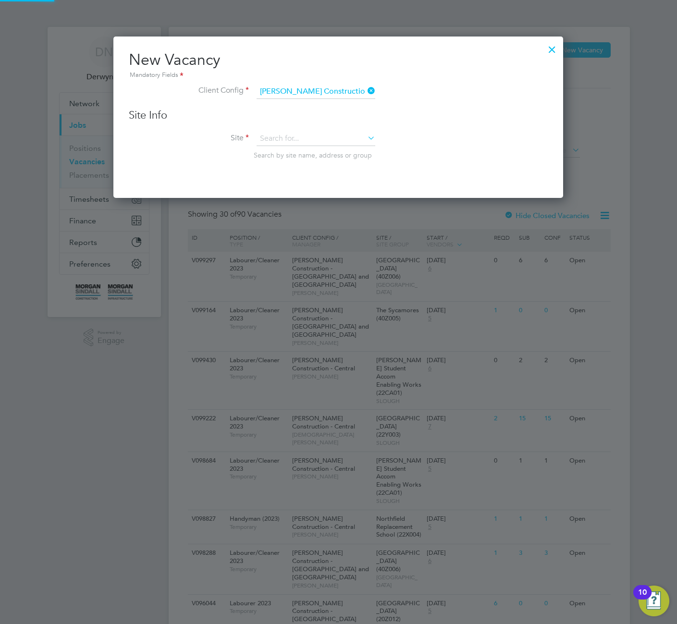
type input "A Site test rate"
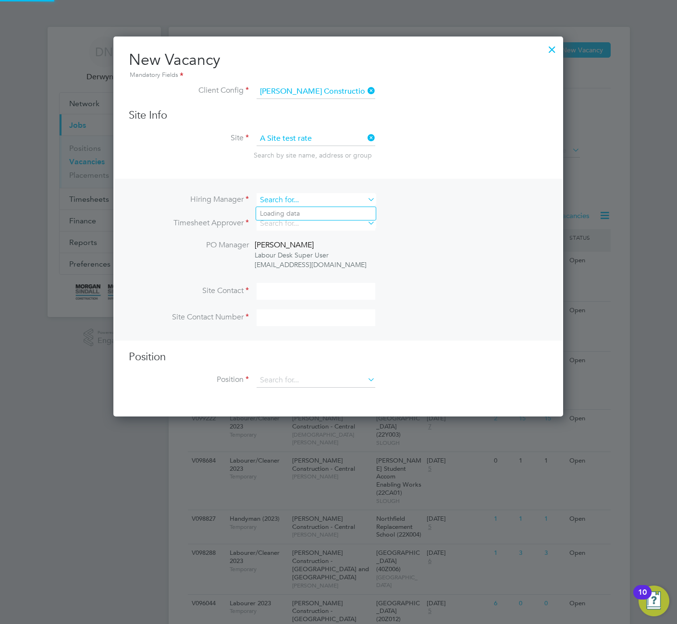
click at [347, 203] on input at bounding box center [315, 200] width 119 height 14
click at [339, 247] on li "[PERSON_NAME]" at bounding box center [316, 252] width 120 height 13
type input "[PERSON_NAME]"
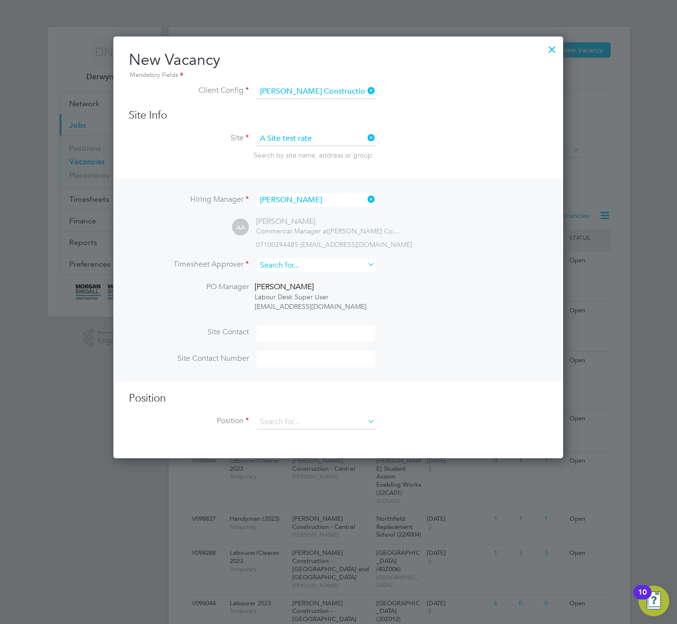
click at [333, 260] on input at bounding box center [315, 265] width 119 height 14
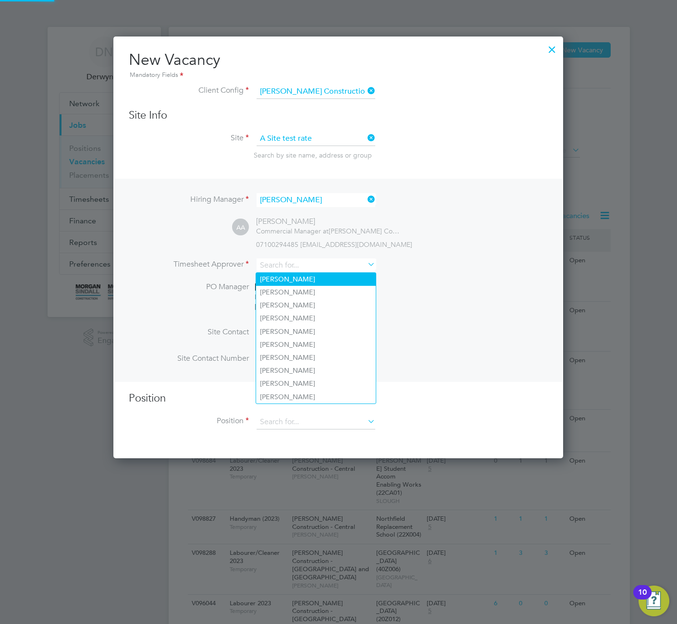
click at [329, 278] on li "[PERSON_NAME]" at bounding box center [316, 279] width 120 height 13
type input "[PERSON_NAME]"
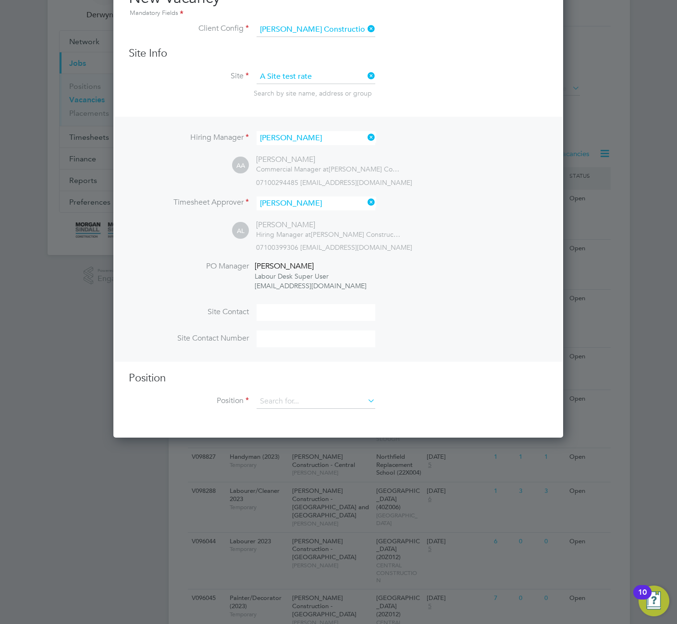
scroll to position [169, 0]
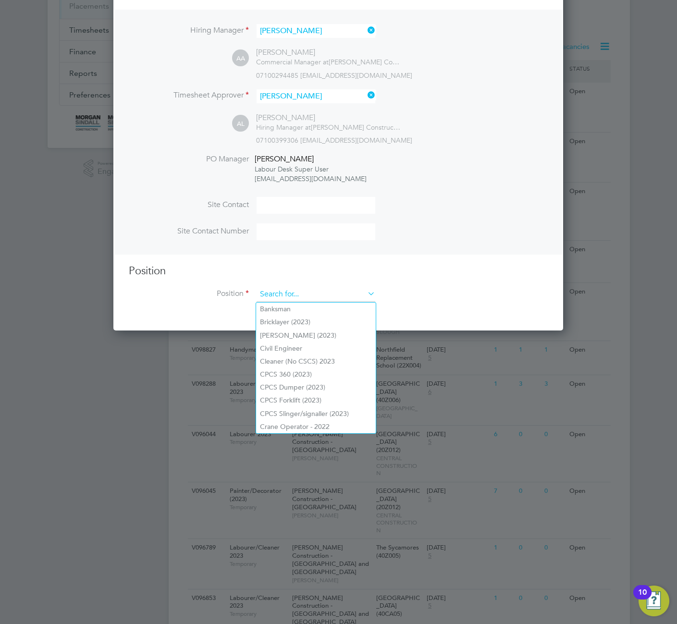
click at [311, 290] on input at bounding box center [315, 294] width 119 height 14
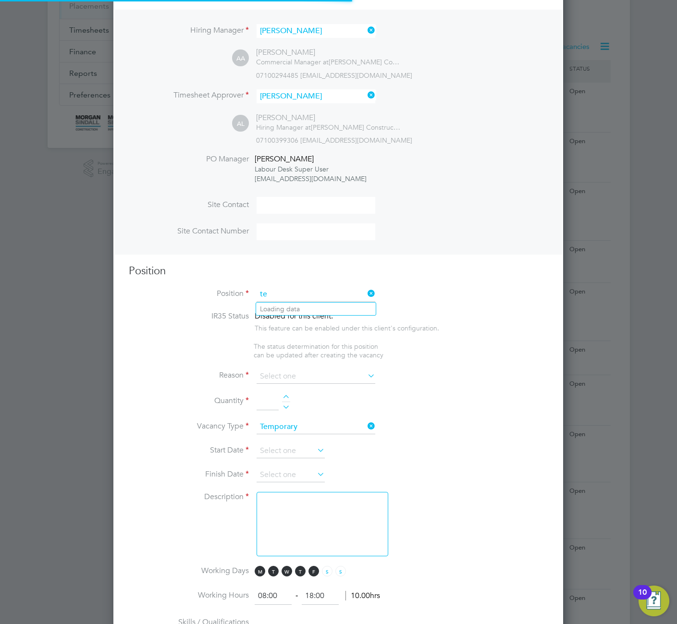
scroll to position [1382, 450]
click at [305, 310] on li "Tes t rate" at bounding box center [316, 308] width 120 height 13
type input "Test rate"
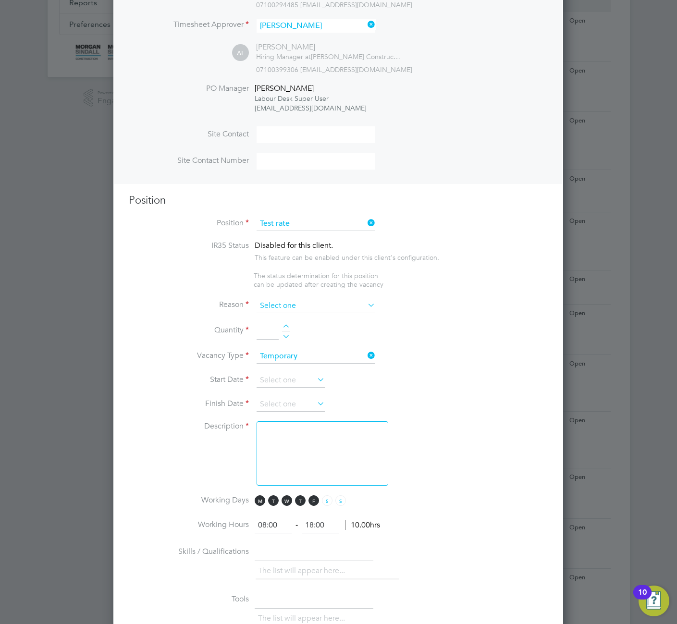
scroll to position [246, 0]
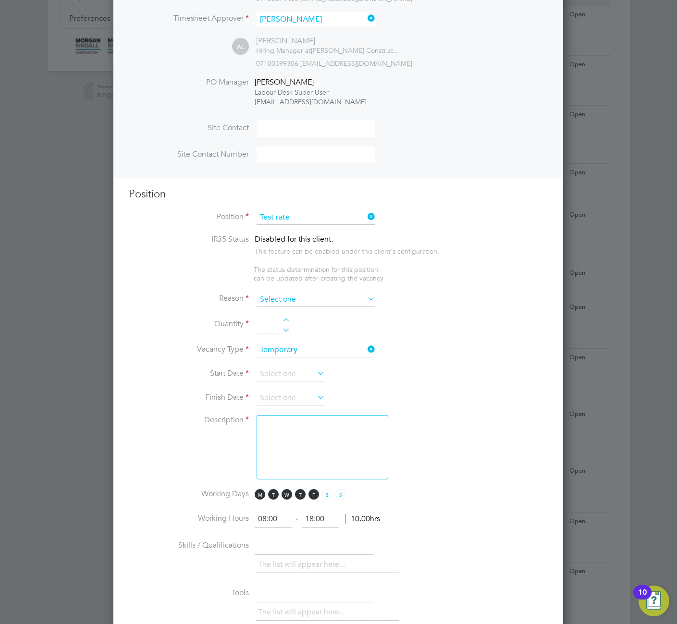
click at [324, 303] on input at bounding box center [315, 299] width 119 height 14
click at [300, 338] on li "Extra Work" at bounding box center [316, 339] width 120 height 12
type input "Extra Work"
click at [287, 321] on div at bounding box center [286, 321] width 8 height 7
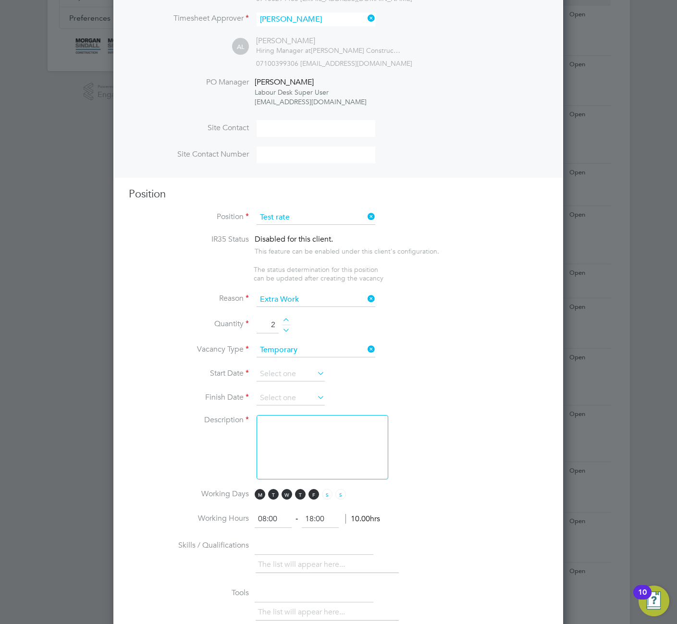
click at [287, 321] on div at bounding box center [286, 321] width 8 height 7
type input "4"
click at [315, 377] on icon at bounding box center [315, 372] width 0 height 13
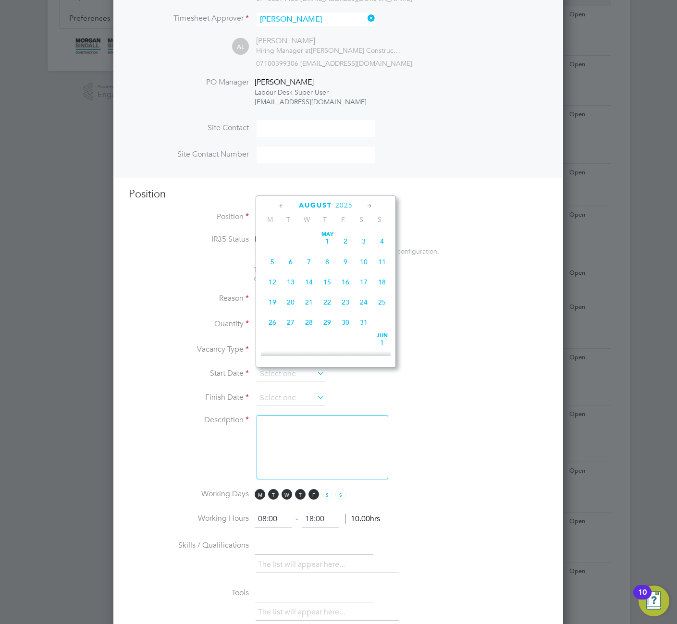
scroll to position [332, 0]
click at [346, 229] on span "Aug" at bounding box center [345, 226] width 18 height 5
type input "[DATE]"
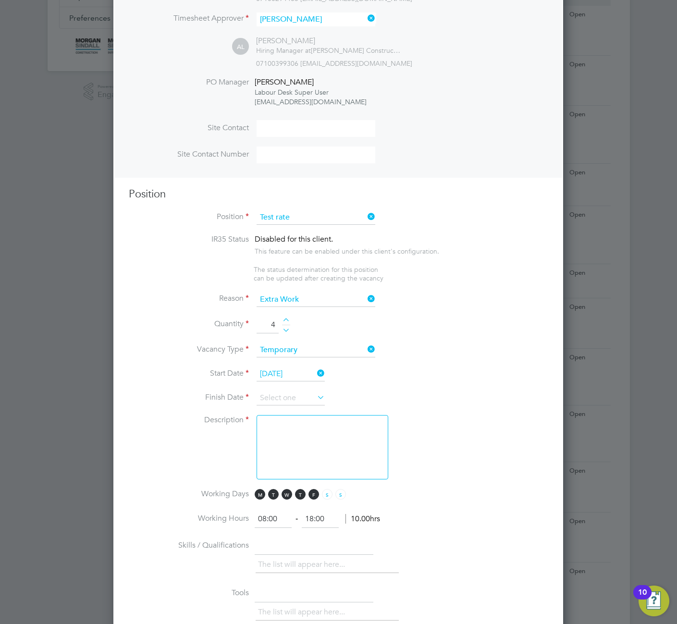
drag, startPoint x: 307, startPoint y: 398, endPoint x: 339, endPoint y: 391, distance: 32.5
click at [307, 399] on input at bounding box center [290, 398] width 68 height 14
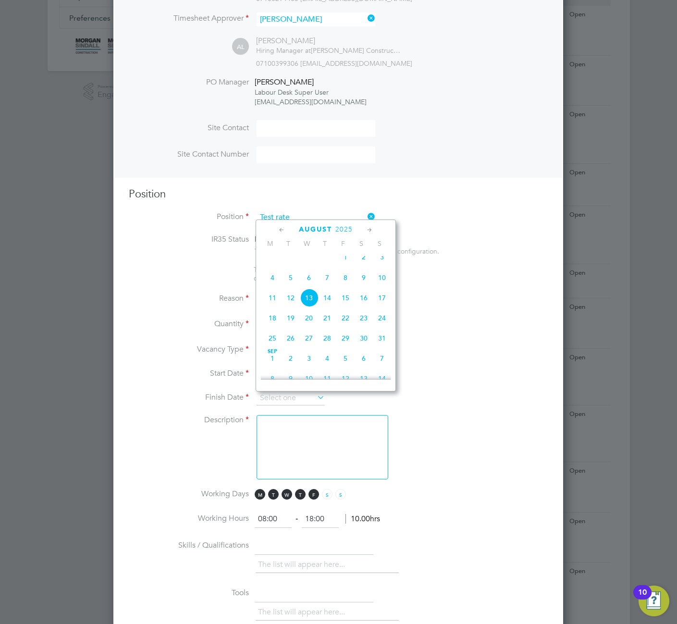
click at [389, 367] on div "[DATE] M T W T F S S [DATE] 2 3 4 5 6 7 8 9 10 11 12 13 14 15 16 17 18 19 20 21…" at bounding box center [325, 305] width 140 height 172
click at [384, 367] on span "7" at bounding box center [382, 358] width 18 height 18
type input "[DATE]"
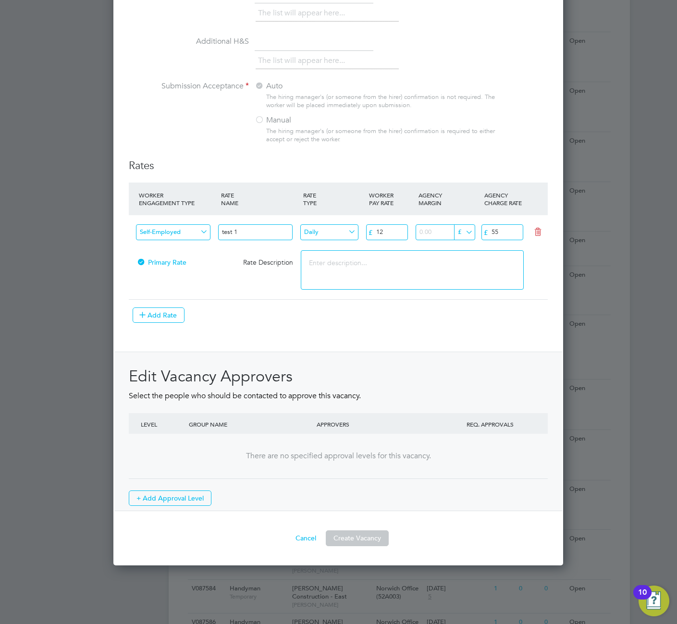
scroll to position [988, 0]
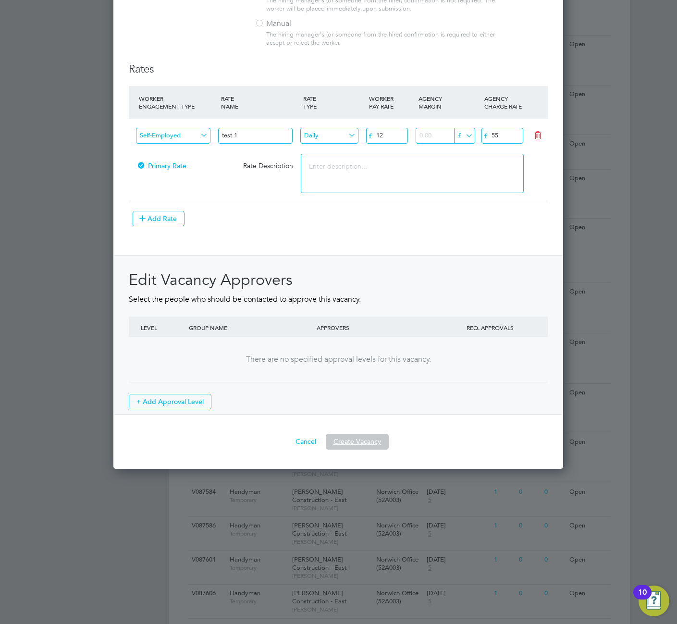
click at [352, 444] on button "Create Vacancy" at bounding box center [357, 441] width 63 height 15
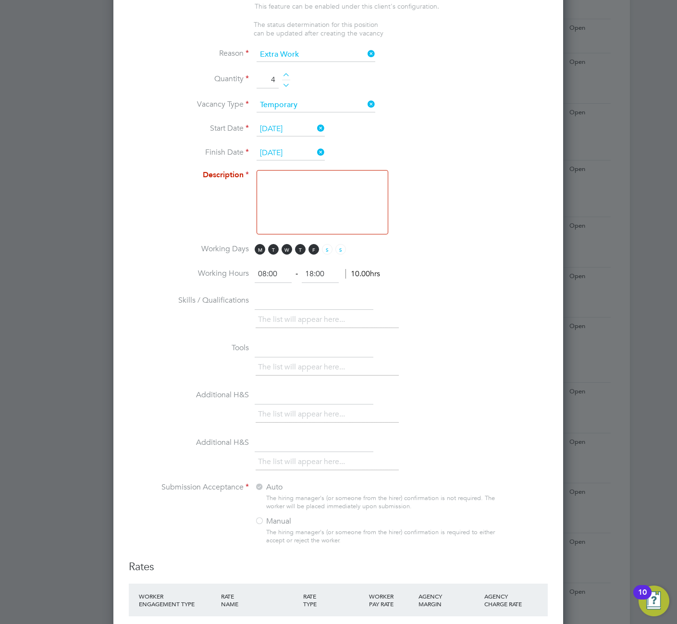
scroll to position [394, 0]
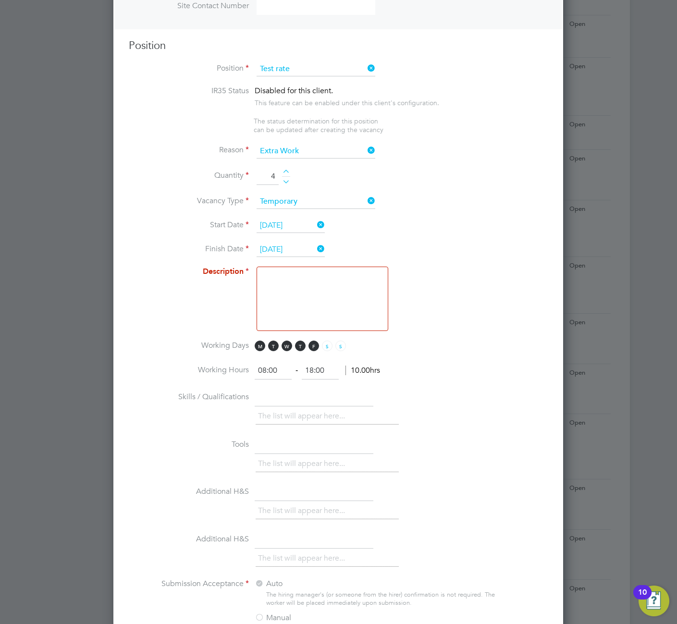
click at [309, 288] on textarea at bounding box center [322, 298] width 132 height 64
type textarea "867re54"
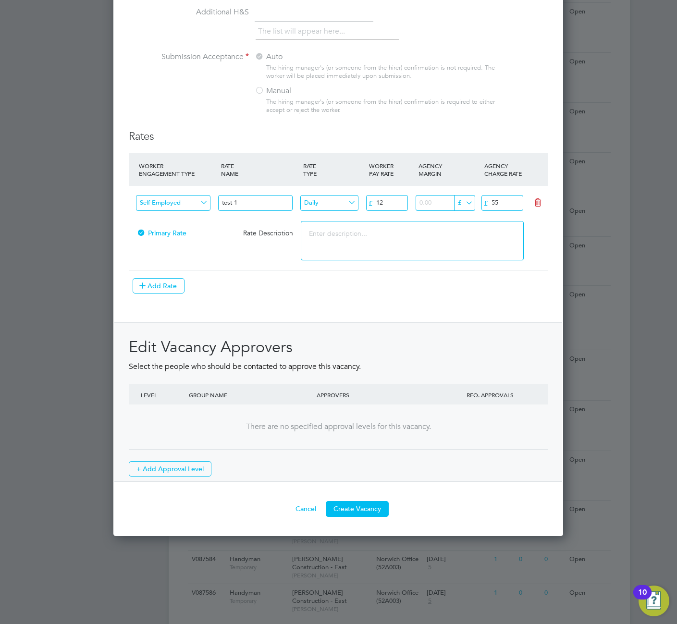
click at [352, 510] on button "Create Vacancy" at bounding box center [357, 508] width 63 height 15
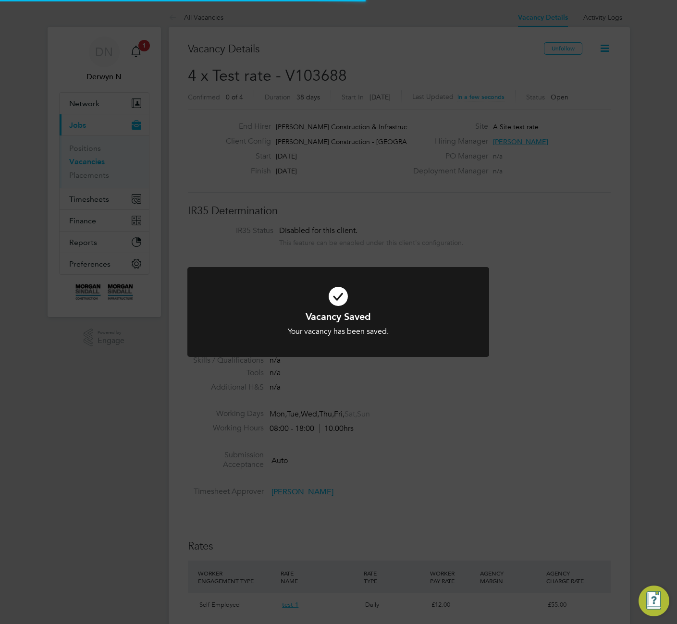
click at [330, 489] on div "Vacancy Saved Your vacancy has been saved. Cancel Okay" at bounding box center [338, 312] width 677 height 624
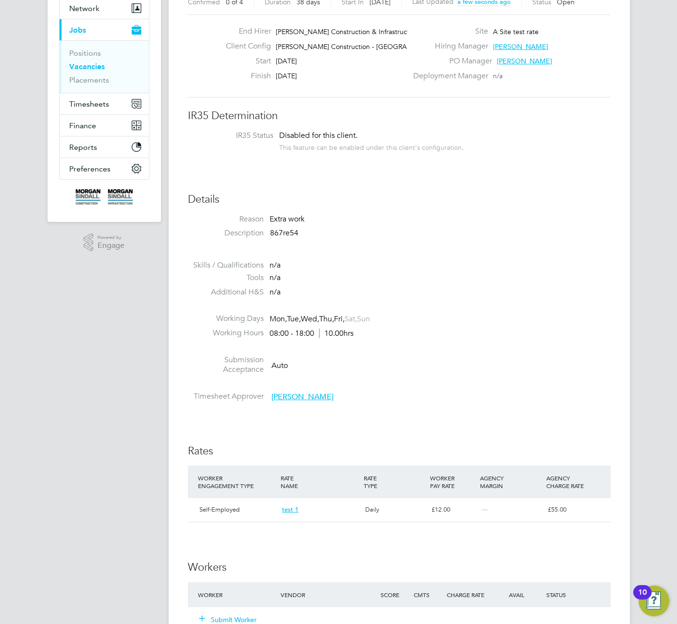
scroll to position [179, 0]
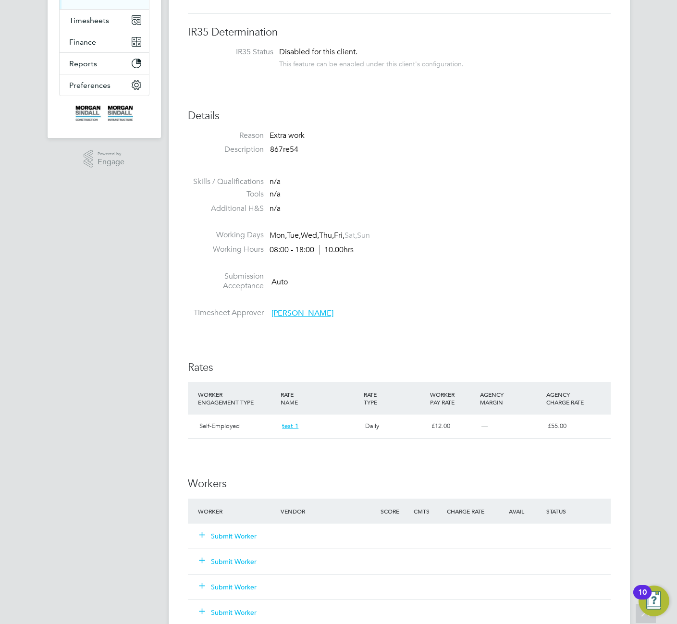
click at [244, 559] on button "Submit Worker" at bounding box center [228, 561] width 58 height 10
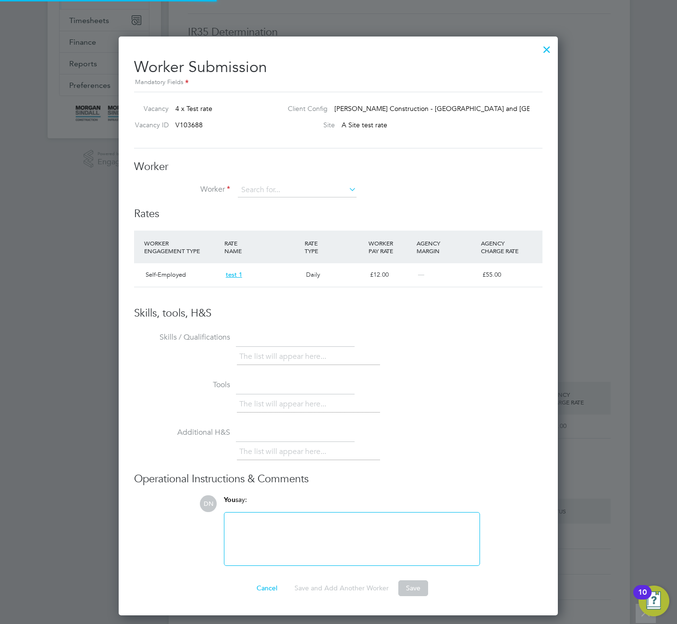
scroll to position [579, 439]
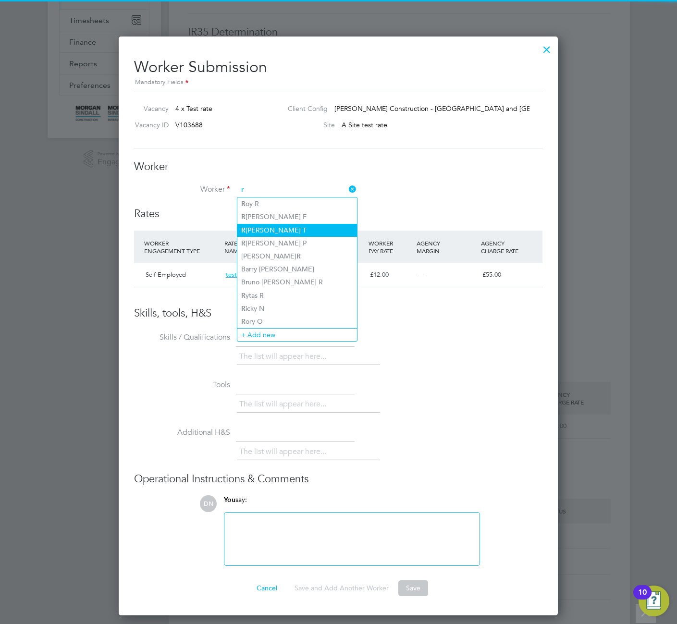
click at [284, 227] on li "R obert T" at bounding box center [297, 230] width 120 height 13
type input "[PERSON_NAME]"
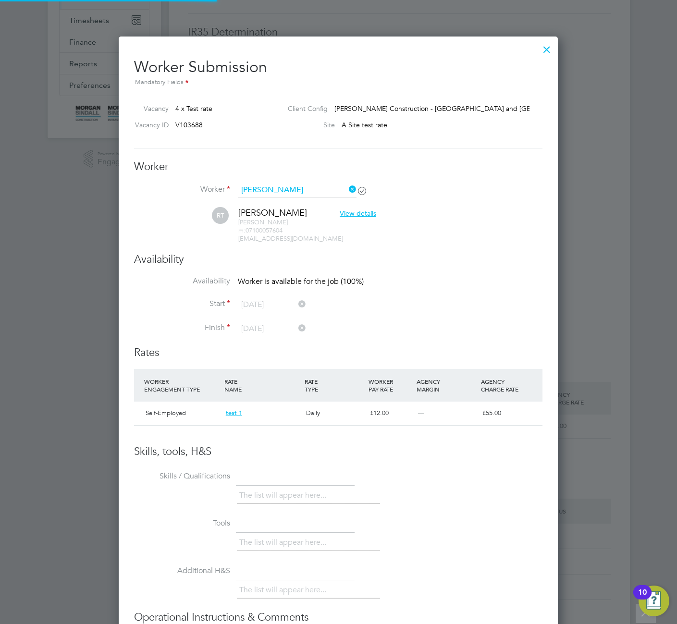
scroll to position [181, 0]
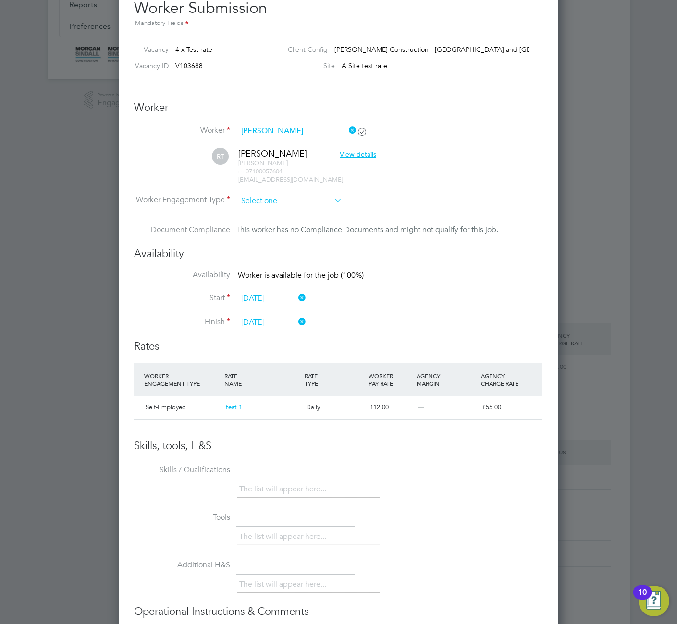
click at [305, 198] on input at bounding box center [290, 201] width 104 height 14
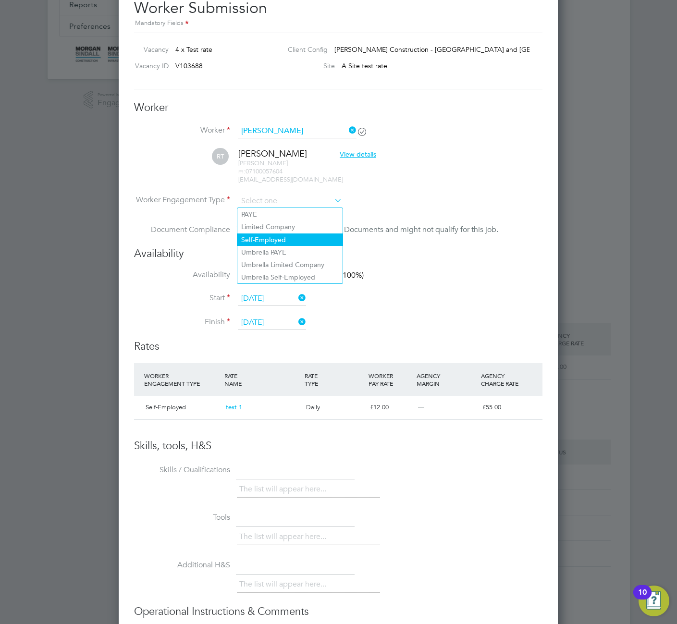
click at [298, 239] on li "Self-Employed" at bounding box center [289, 239] width 105 height 12
type input "Self-Employed"
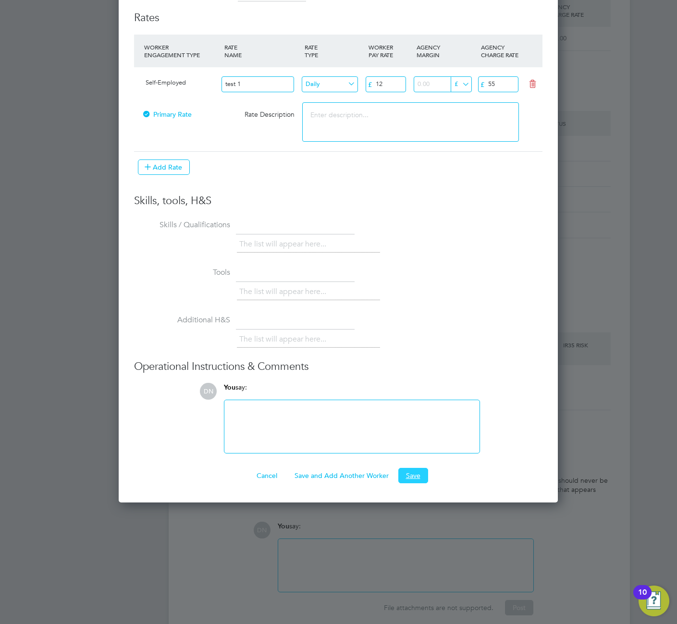
click at [424, 473] on button "Save" at bounding box center [413, 475] width 30 height 15
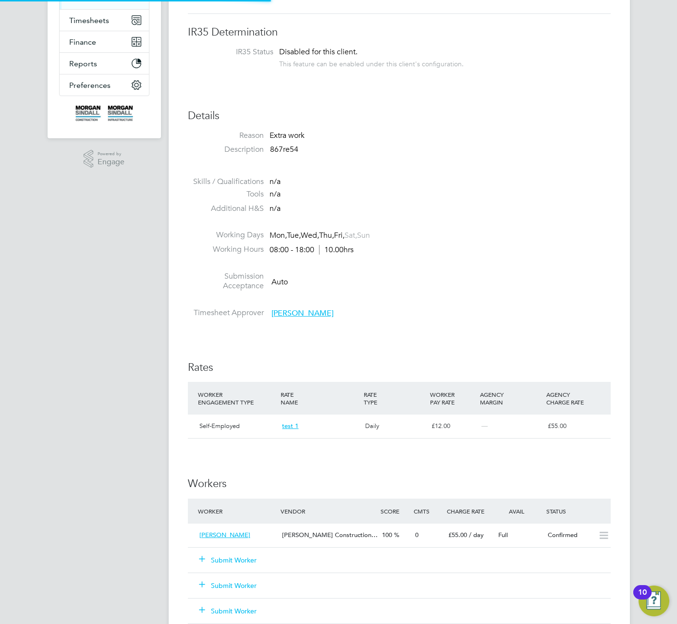
scroll to position [16, 84]
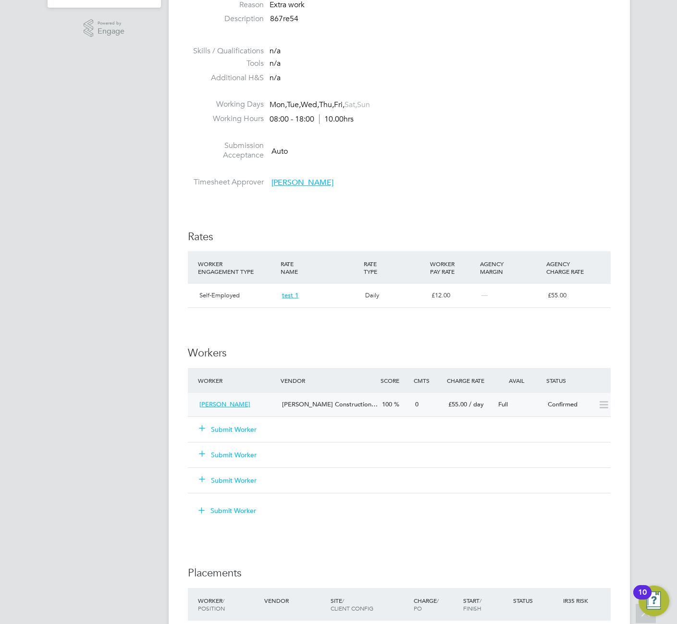
click at [486, 406] on div "£55.00 / day" at bounding box center [469, 405] width 50 height 16
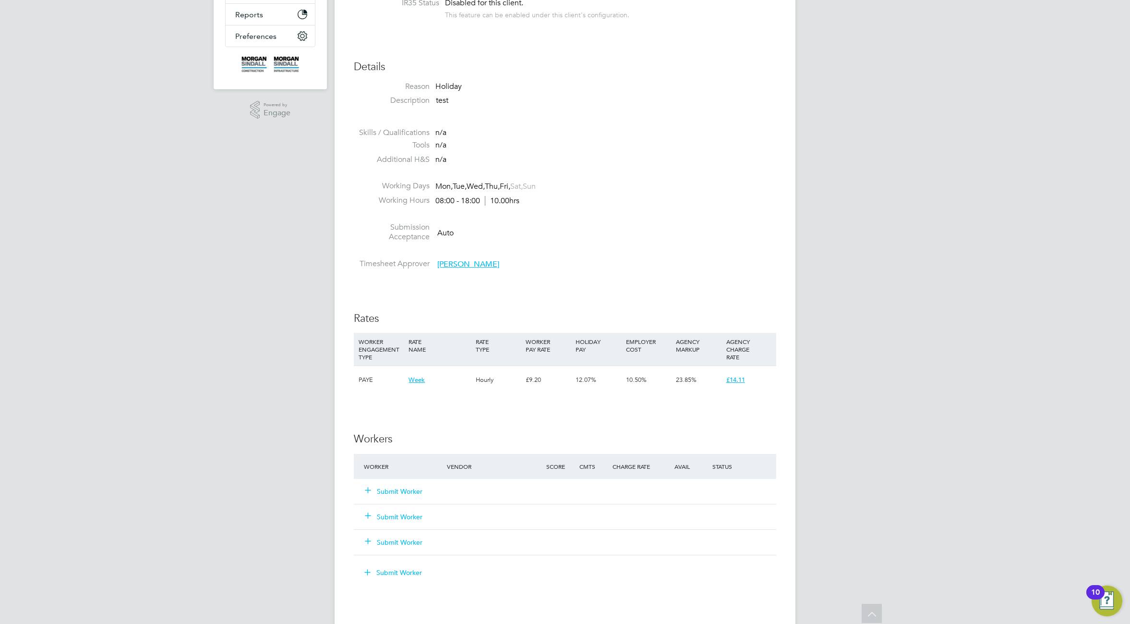
click at [852, 362] on div "DN [PERSON_NAME] N Notifications 1 Applications: Network Team Members Businesse…" at bounding box center [565, 376] width 1130 height 1209
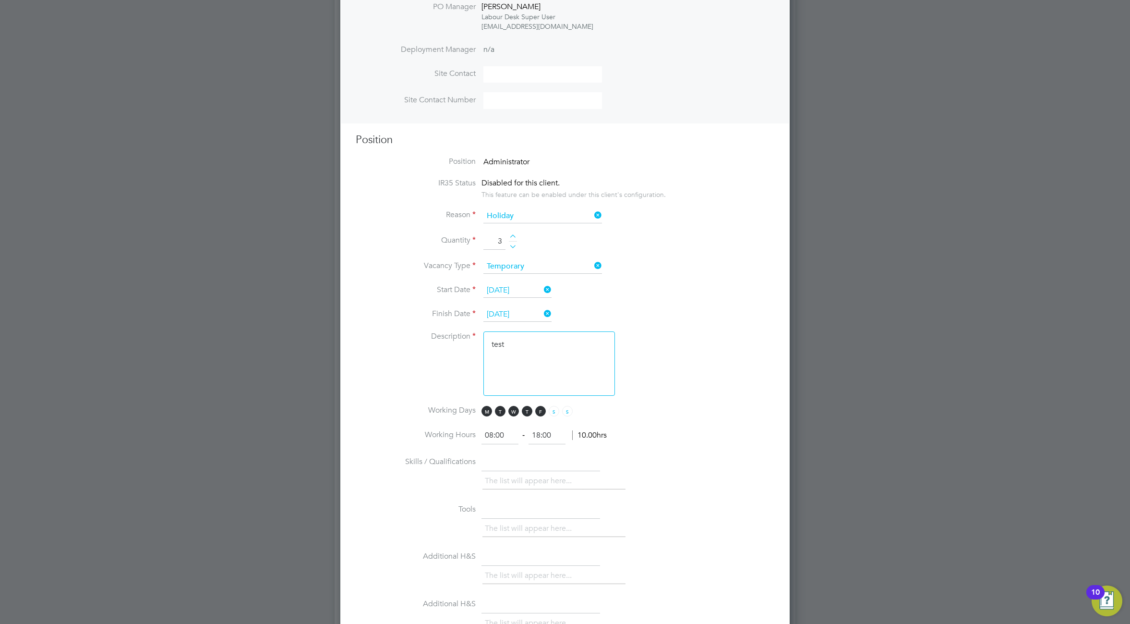
scroll to position [798, 0]
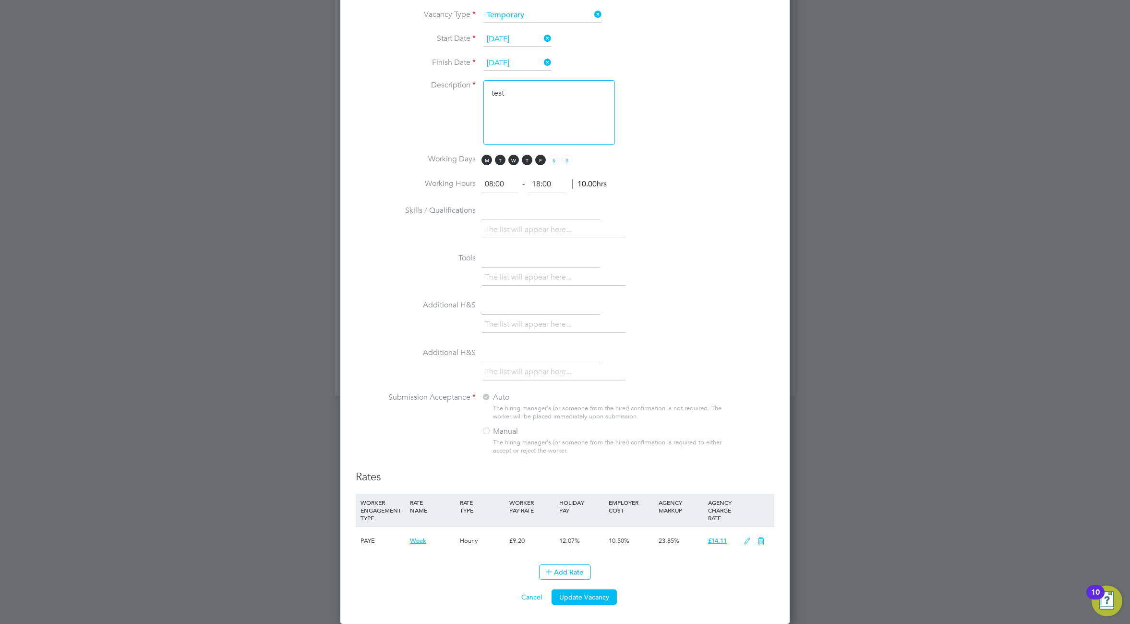
click at [746, 542] on icon at bounding box center [747, 541] width 12 height 8
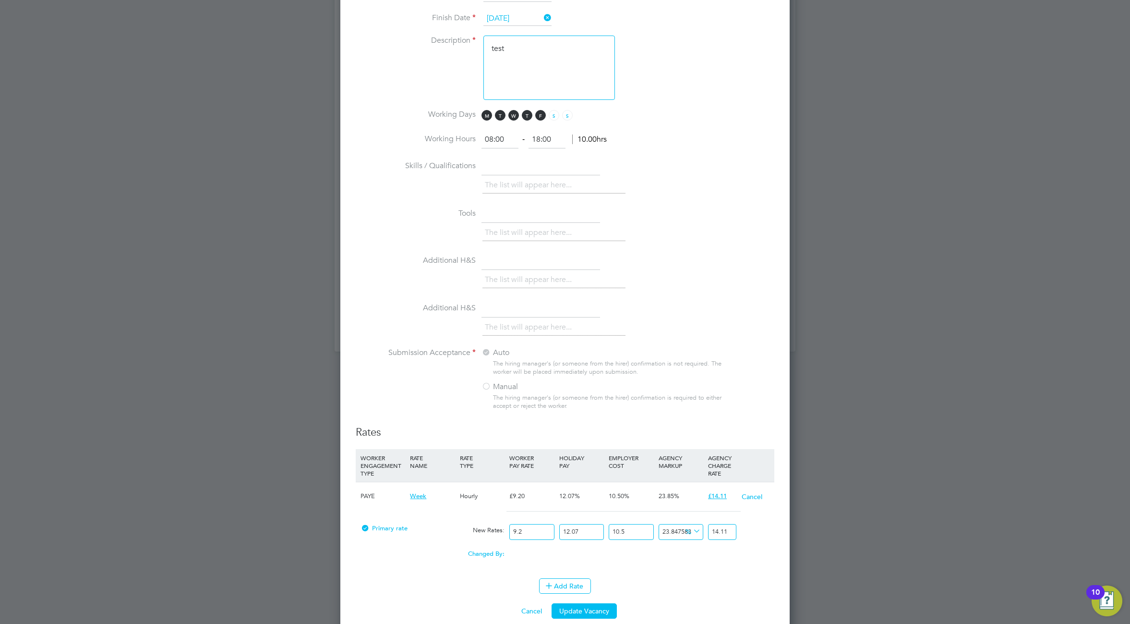
scroll to position [857, 0]
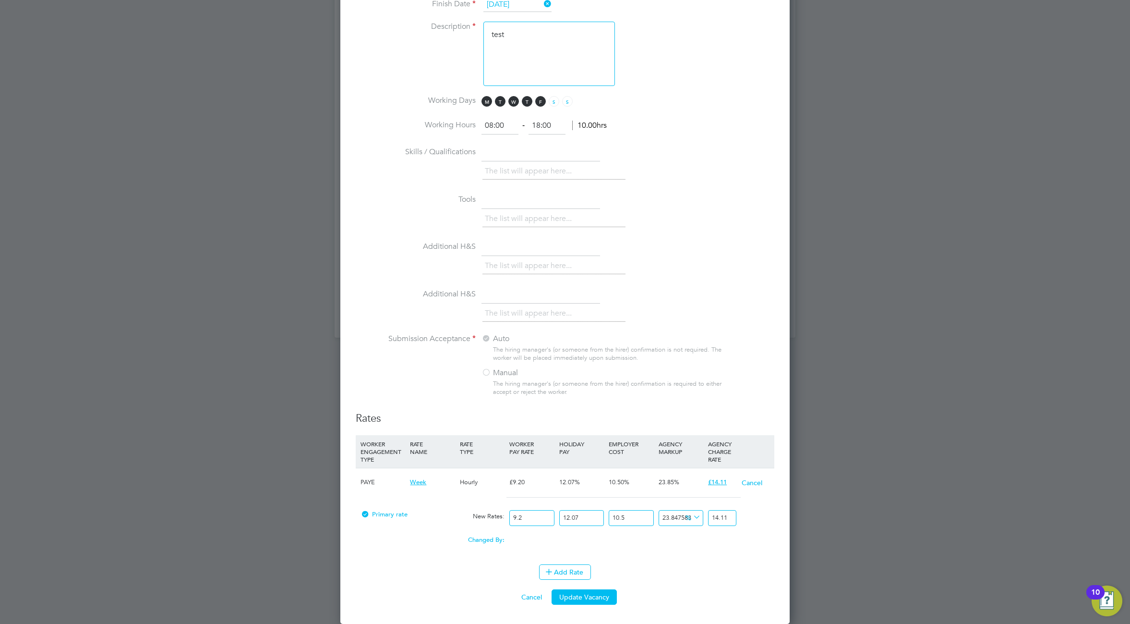
click at [691, 519] on icon at bounding box center [691, 516] width 0 height 13
click at [693, 542] on li "£" at bounding box center [693, 541] width 23 height 12
click at [691, 515] on icon at bounding box center [691, 516] width 0 height 13
click at [691, 527] on li "%" at bounding box center [692, 529] width 21 height 12
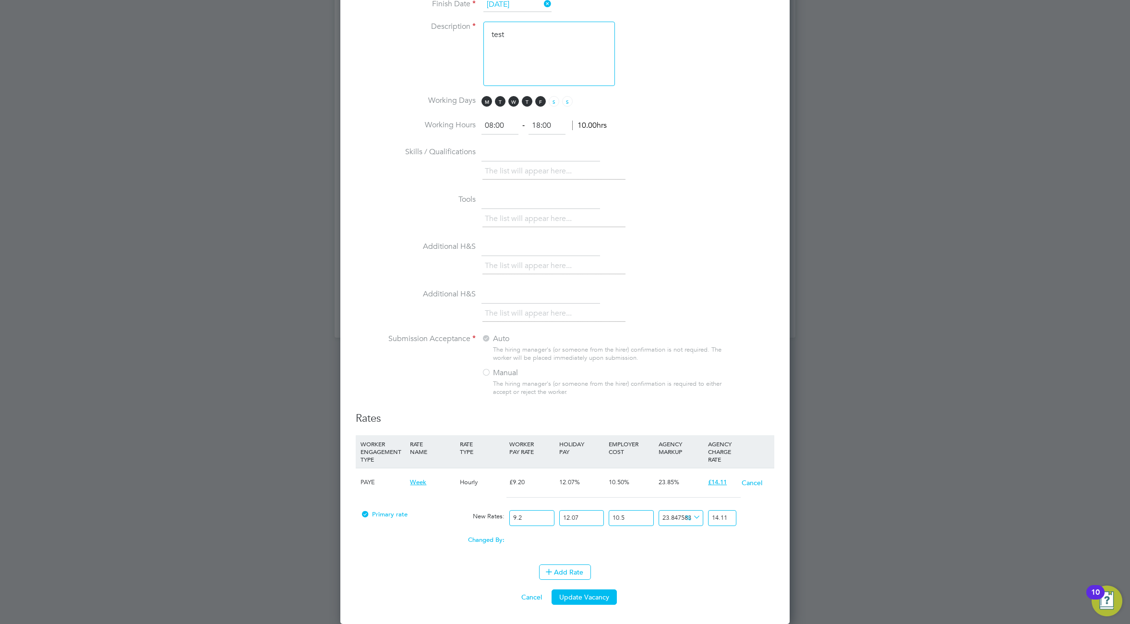
click at [507, 545] on div "Changed By:" at bounding box center [432, 540] width 149 height 18
click at [529, 544] on div "Changed By: 0.00 0.00 0 0.00" at bounding box center [565, 543] width 419 height 24
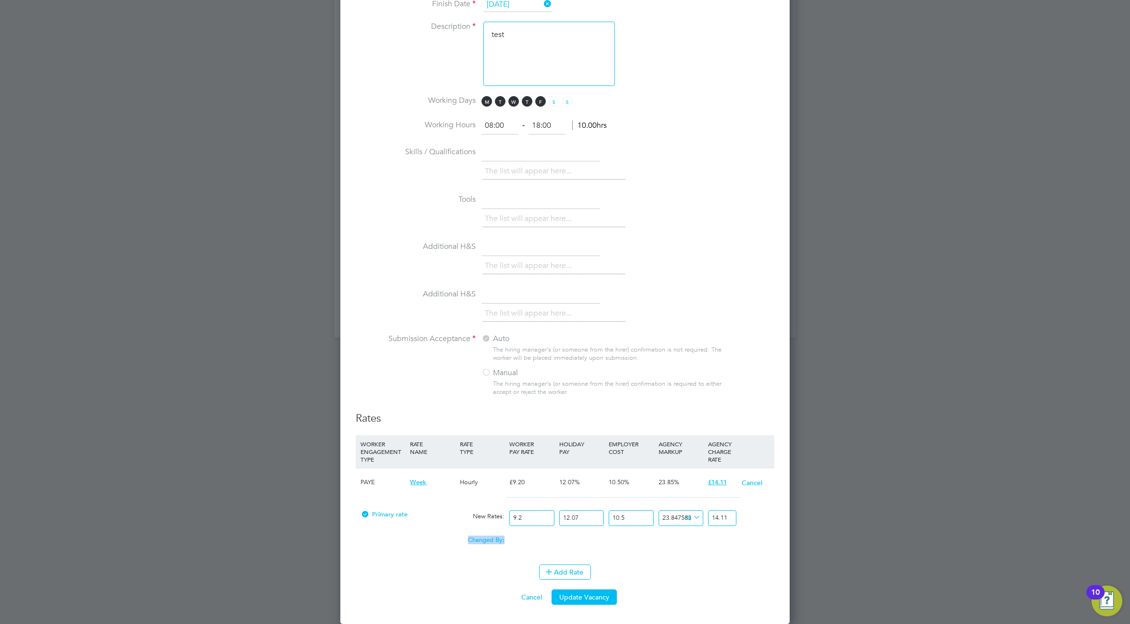
click at [529, 544] on div "Changed By: 0.00 0.00 0 0.00" at bounding box center [565, 543] width 419 height 24
click at [515, 539] on div "0.00" at bounding box center [531, 536] width 49 height 10
click at [527, 516] on input "9.2" at bounding box center [531, 518] width 45 height 16
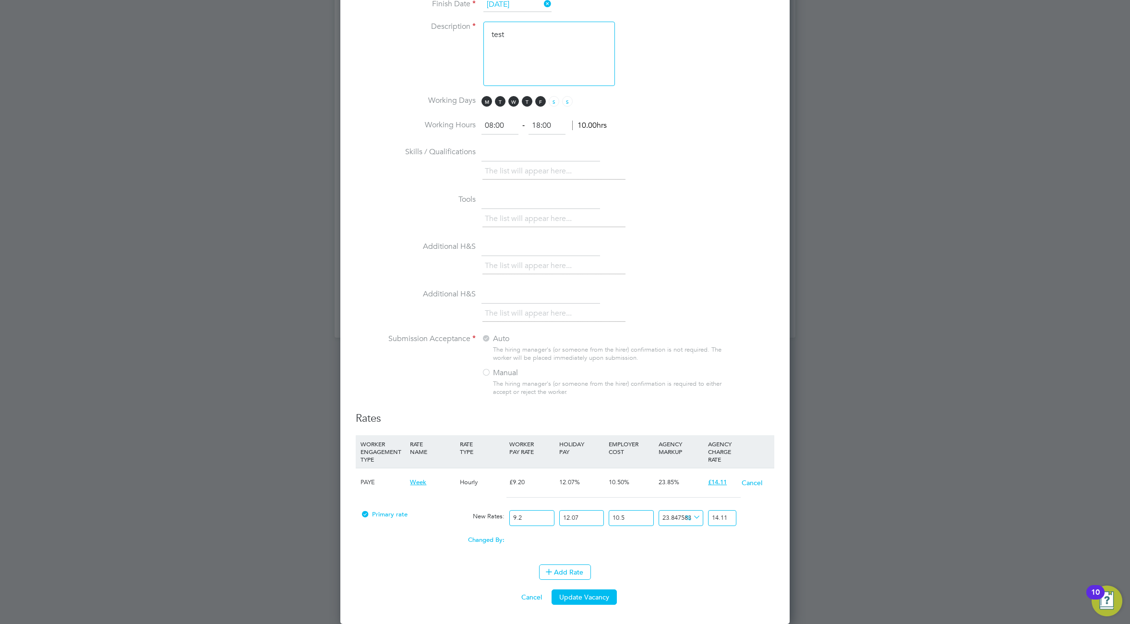
type input "1"
type input "1.5336956521739131"
type input "1"
click at [664, 568] on div "Add Rate" at bounding box center [565, 571] width 419 height 15
click at [691, 518] on icon at bounding box center [691, 516] width 0 height 13
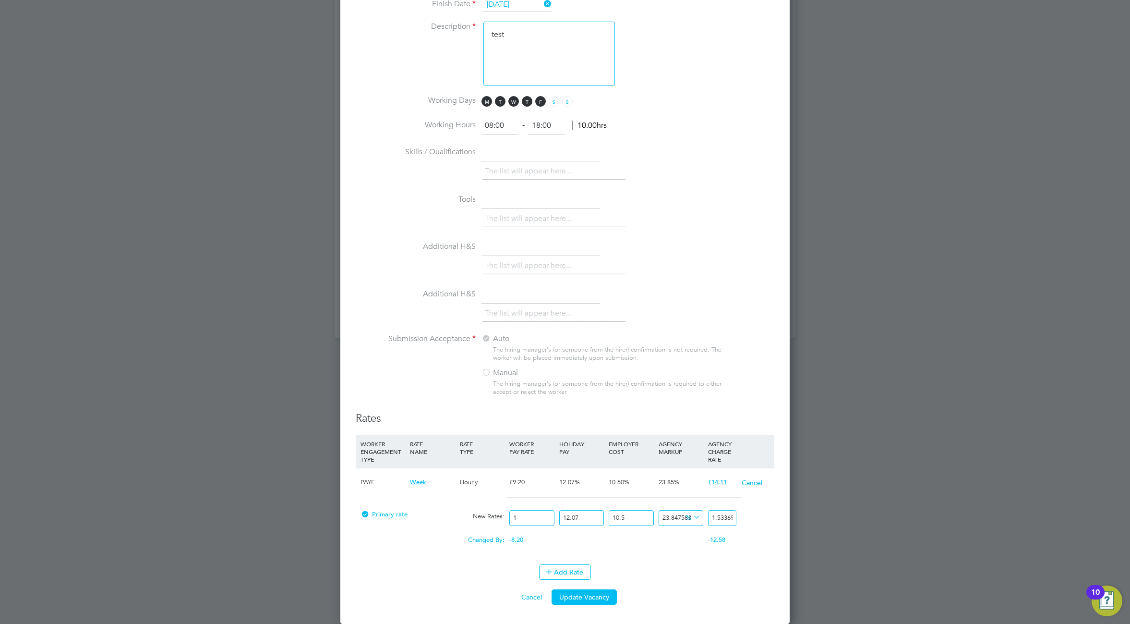
click at [770, 526] on div "Primary rate New Rates: 1 12.07 n/a 10.5 n/a 23.847583315850432 0.2953221521739…" at bounding box center [565, 517] width 419 height 25
click at [287, 211] on div at bounding box center [565, 312] width 1130 height 624
drag, startPoint x: 386, startPoint y: 454, endPoint x: 362, endPoint y: 426, distance: 37.1
click at [362, 426] on div "Rates WORKER ENGAGEMENT TYPE RATE NAME RATE TYPE WORKER PAY RATE HOLIDAY PAY EM…" at bounding box center [565, 500] width 419 height 178
click at [446, 449] on div "RATE NAME" at bounding box center [432, 447] width 49 height 25
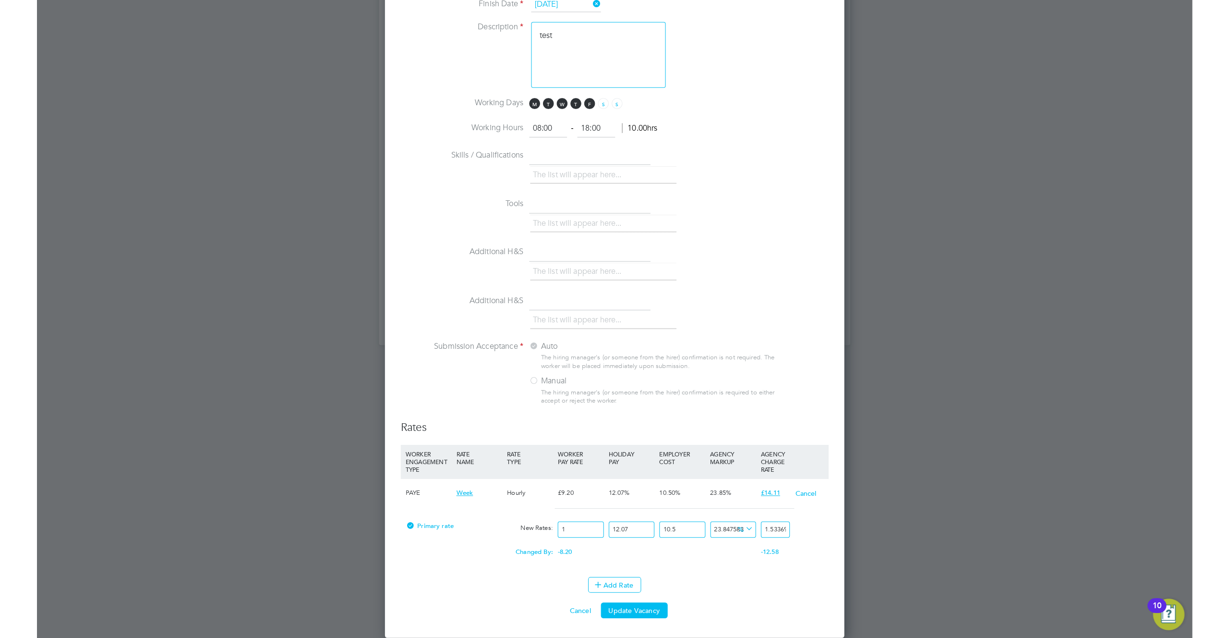
scroll to position [843, 0]
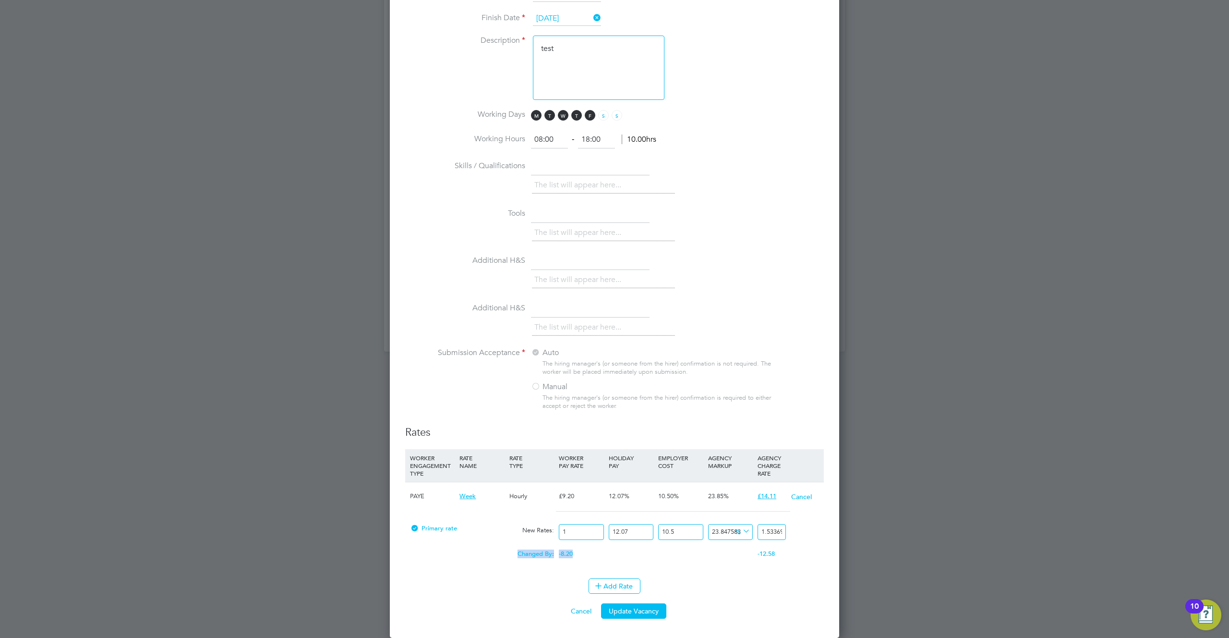
drag, startPoint x: 556, startPoint y: 553, endPoint x: 479, endPoint y: 550, distance: 77.3
click at [479, 550] on div "Changed By: -8.20 0.00 0.00 0.00 -2.4216416478260867 -12.58" at bounding box center [614, 556] width 419 height 24
click at [763, 554] on span "-12.58" at bounding box center [766, 553] width 17 height 8
click at [771, 531] on input "1.5336956521739131" at bounding box center [772, 532] width 28 height 16
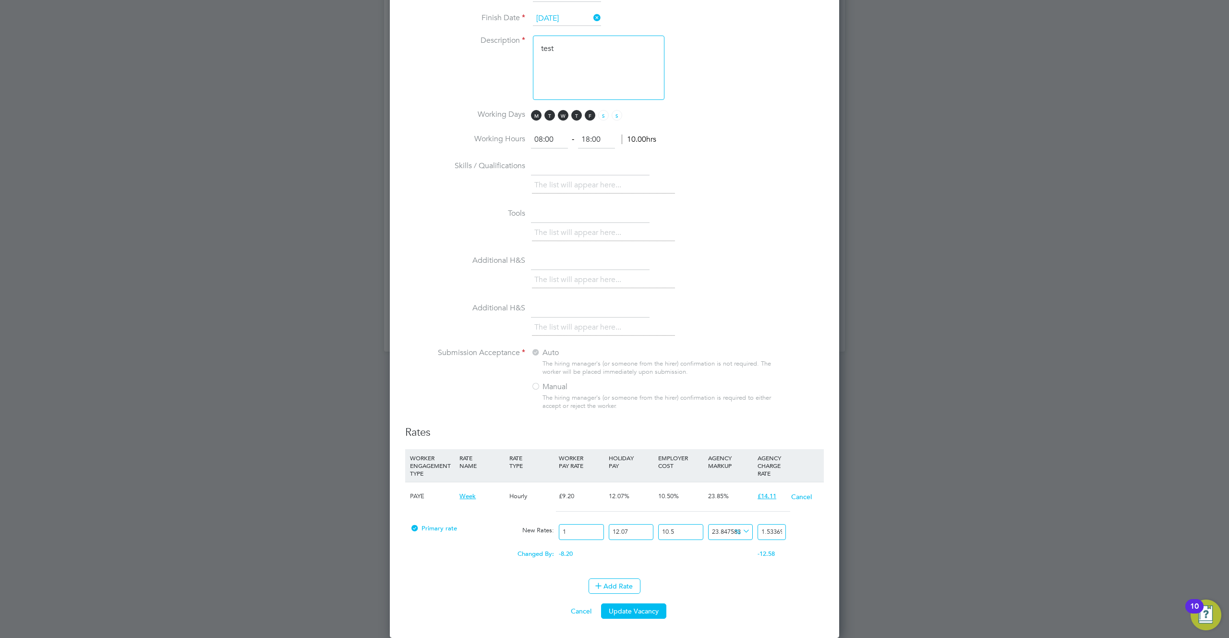
click at [771, 531] on input "1.5336956521739131" at bounding box center [772, 532] width 28 height 16
click at [612, 588] on button "Add Rate" at bounding box center [615, 585] width 52 height 15
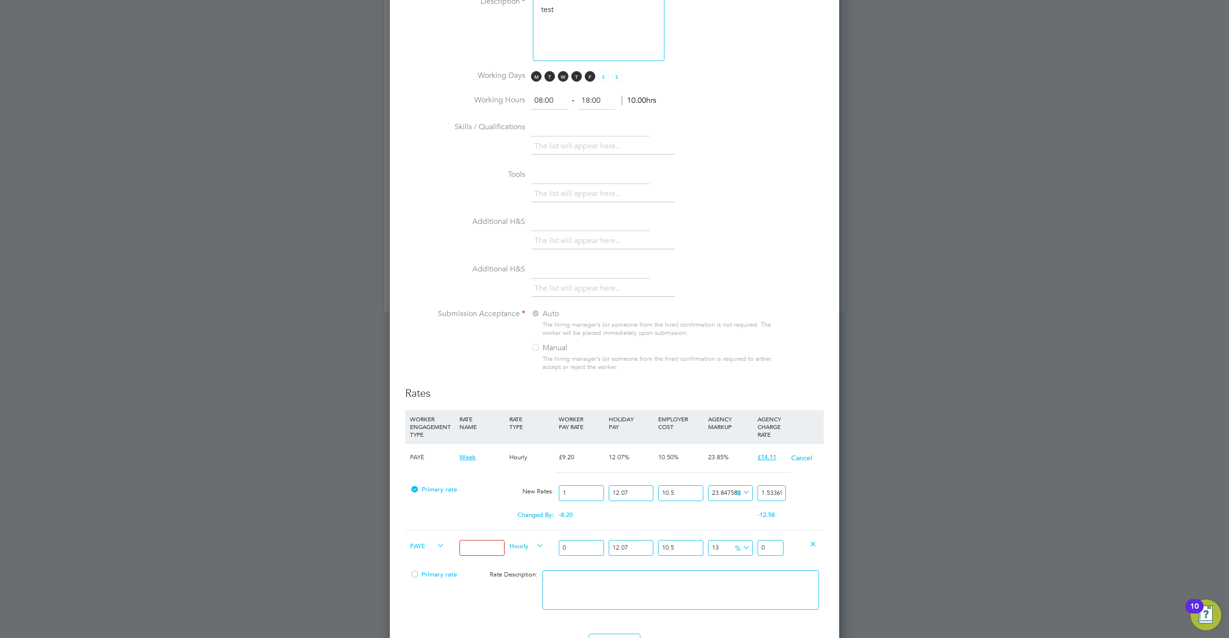
scroll to position [937, 0]
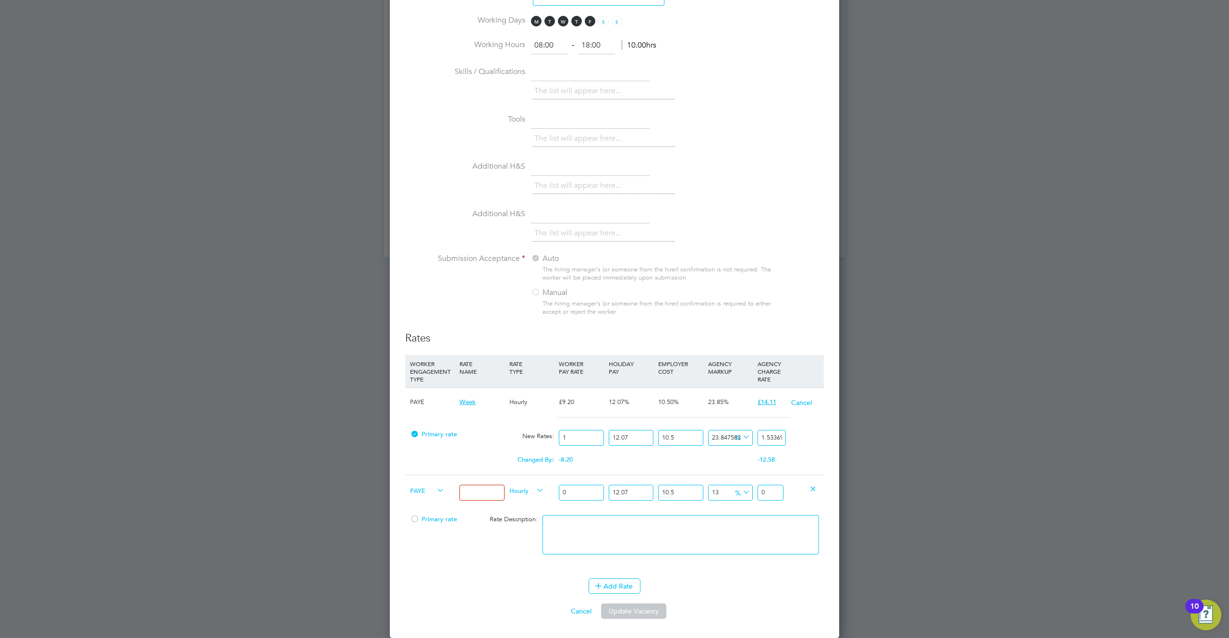
click at [435, 489] on icon at bounding box center [435, 490] width 0 height 13
click at [429, 490] on span "PAYE" at bounding box center [427, 489] width 35 height 11
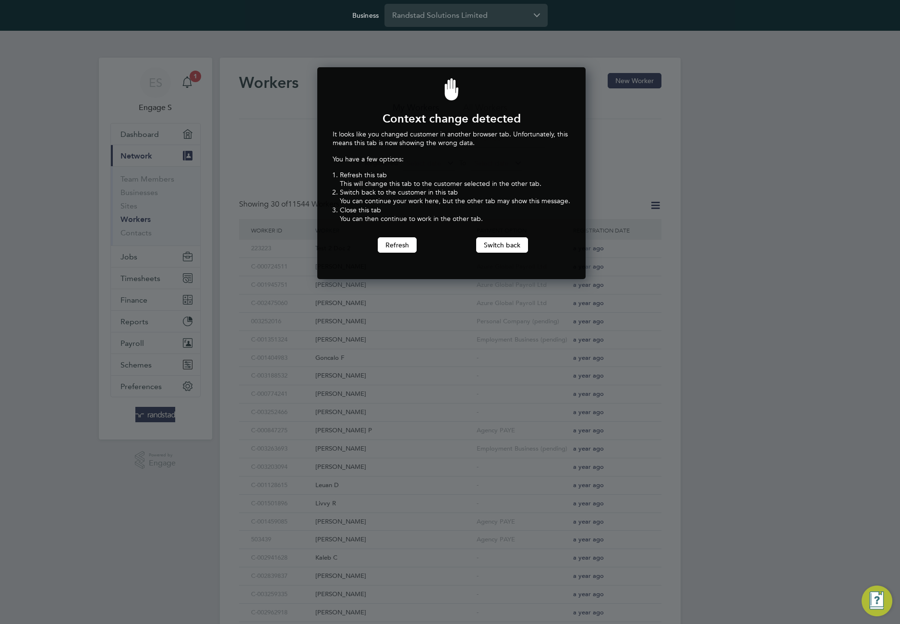
scroll to position [212, 265]
click at [501, 245] on button "Switch back" at bounding box center [502, 244] width 52 height 15
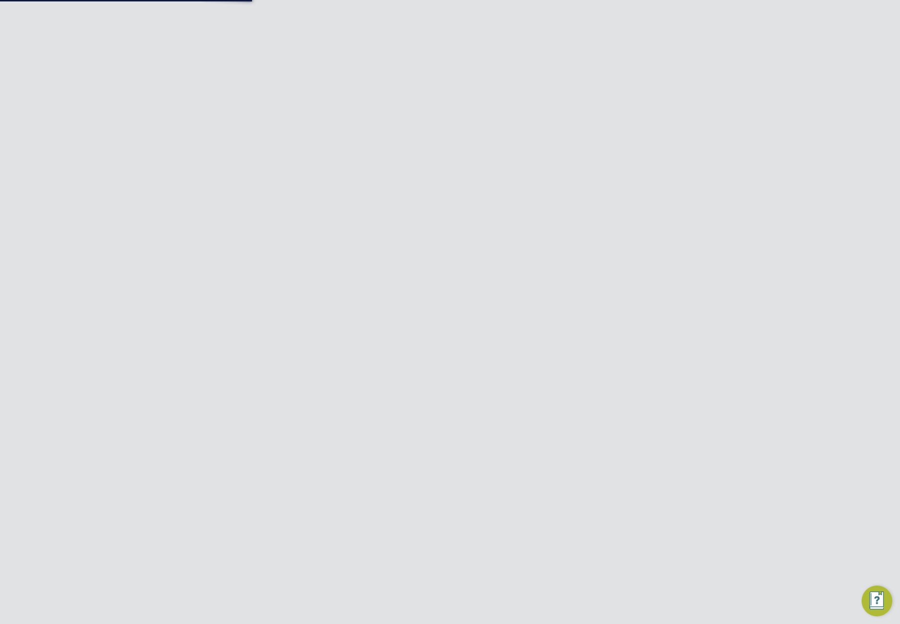
click at [361, 173] on li "Registered Select date To Select date" at bounding box center [450, 163] width 214 height 23
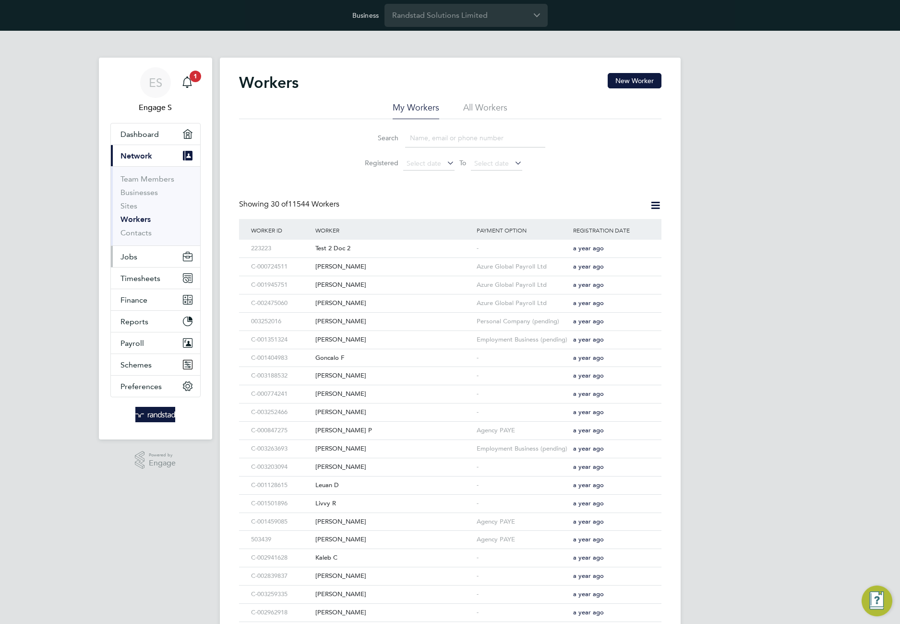
click at [132, 255] on span "Jobs" at bounding box center [129, 256] width 17 height 9
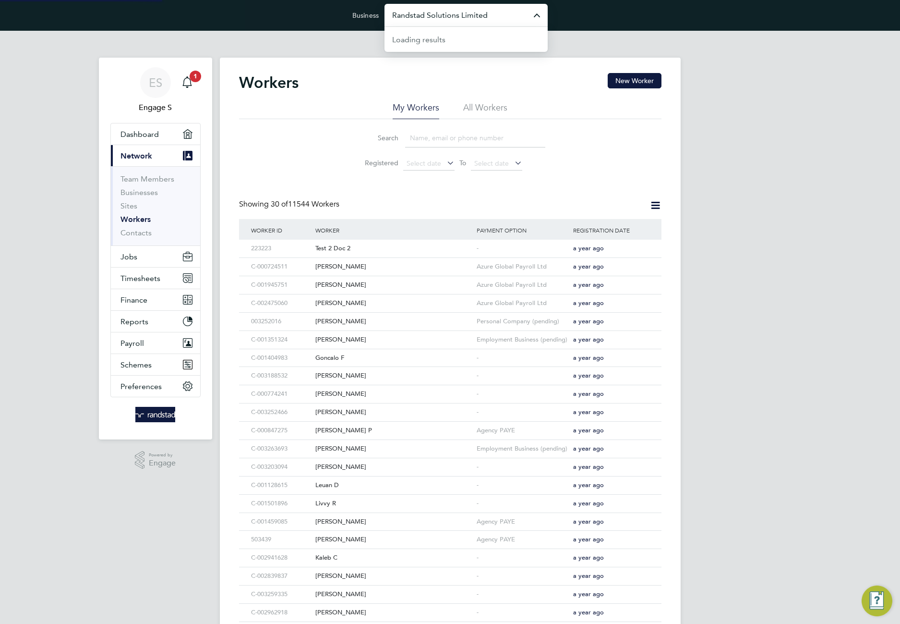
click at [471, 14] on input "Randstad Solutions Limited" at bounding box center [466, 15] width 163 height 23
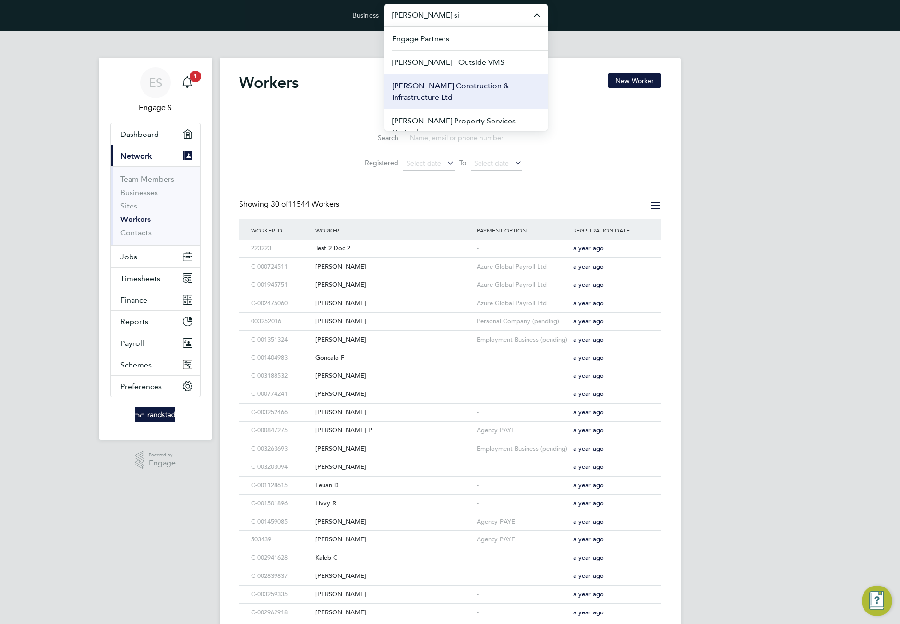
click at [438, 89] on span "[PERSON_NAME] Construction & Infrastructure Ltd" at bounding box center [466, 91] width 148 height 23
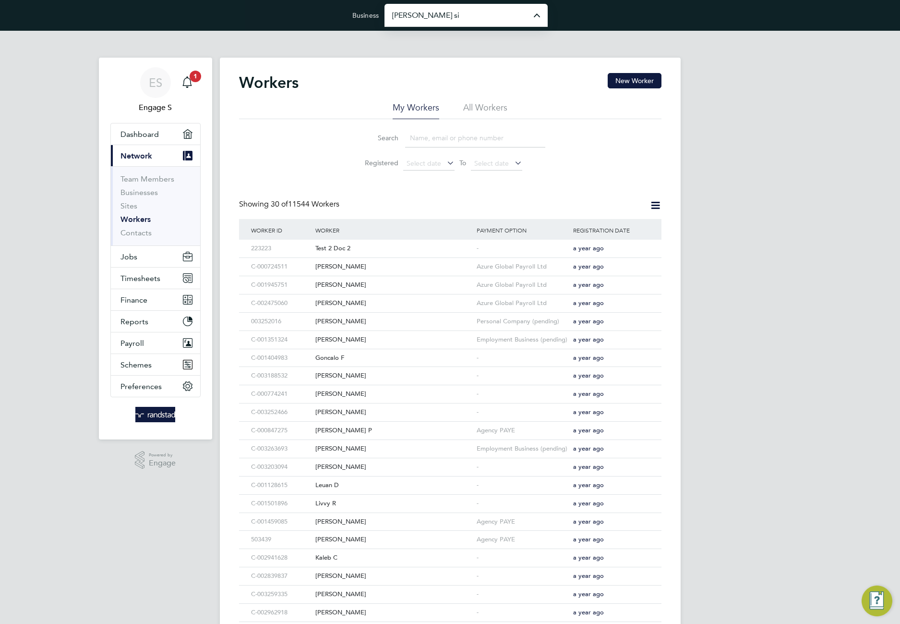
type input "[PERSON_NAME] Construction & Infrastructure Ltd"
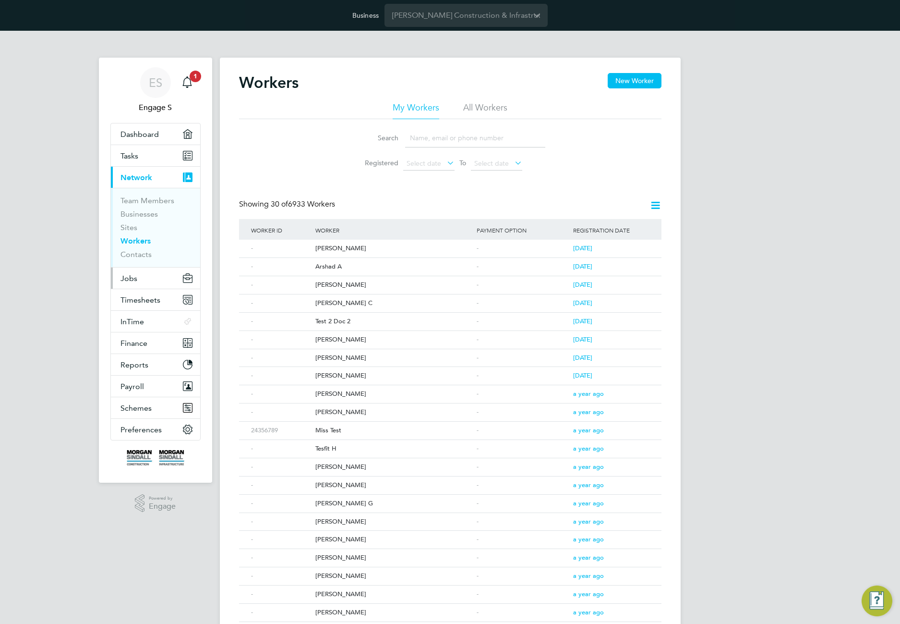
click at [136, 274] on span "Jobs" at bounding box center [129, 278] width 17 height 9
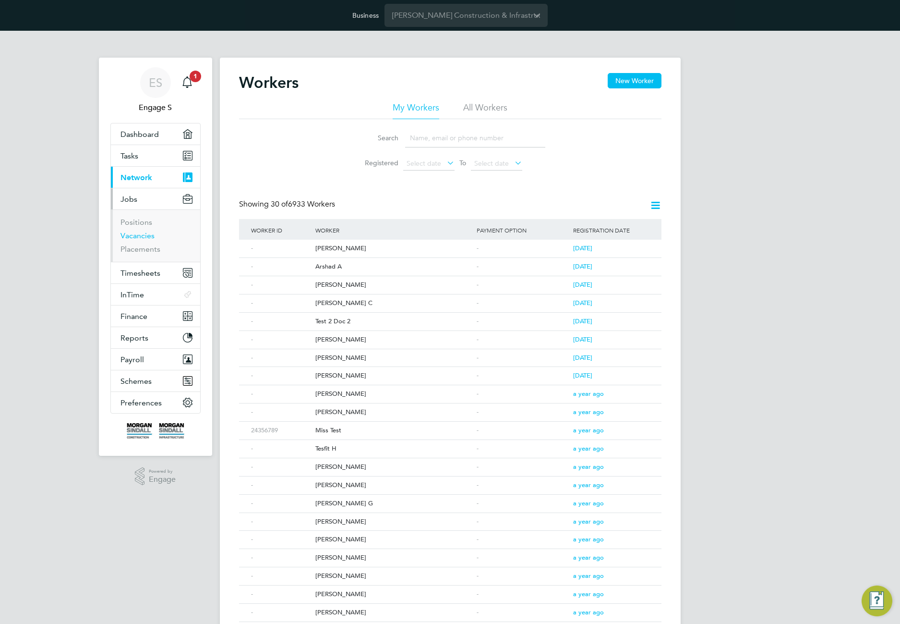
click at [136, 234] on link "Vacancies" at bounding box center [138, 235] width 34 height 9
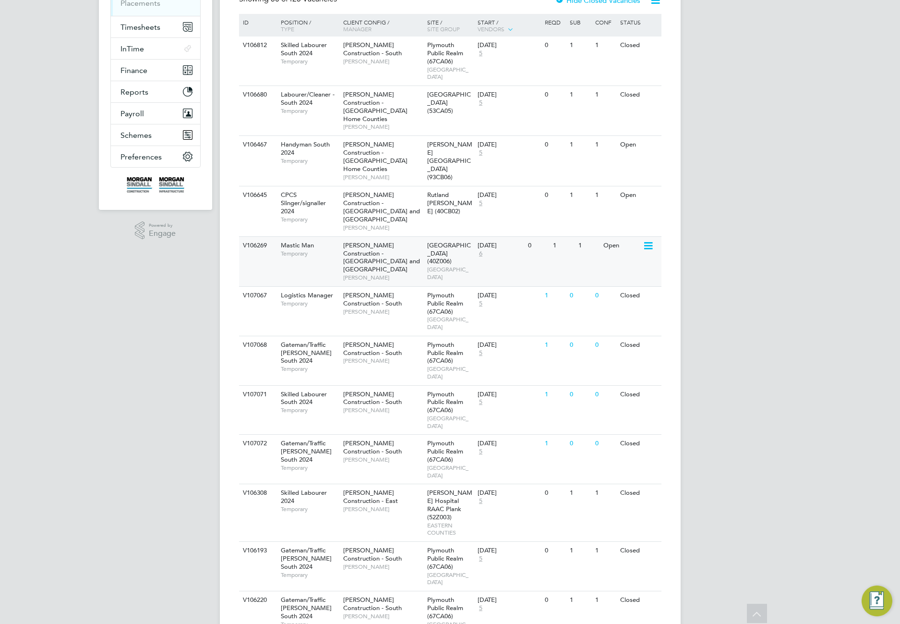
scroll to position [582, 0]
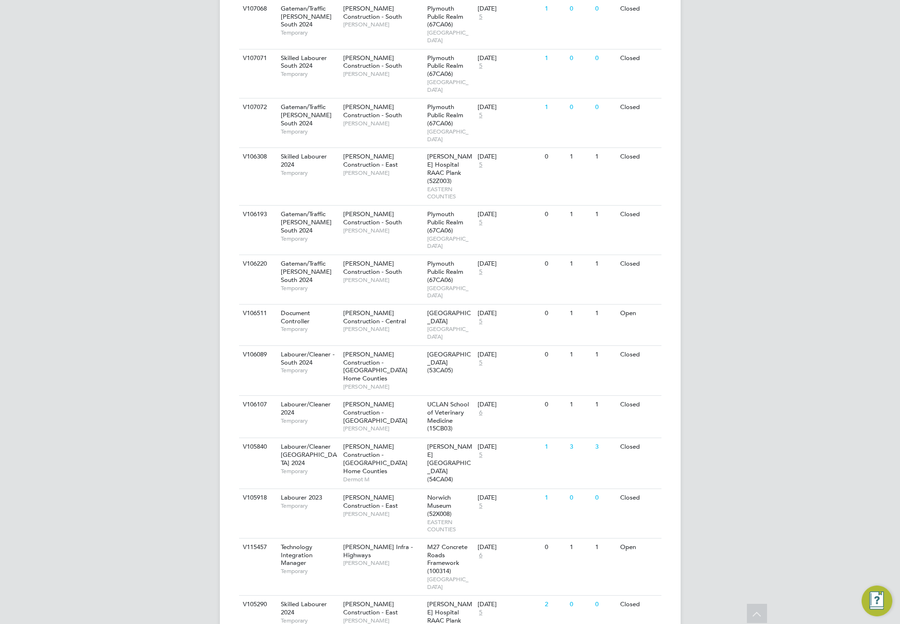
click at [423, 488] on div "V105918 Labourer 2023 Temporary Morgan Sindall Construction - East Rob H Norwic…" at bounding box center [450, 512] width 423 height 49
click at [521, 538] on div "V115457 Technology Integration Manager Temporary Morgan Sindall Infra - Highway…" at bounding box center [450, 567] width 423 height 58
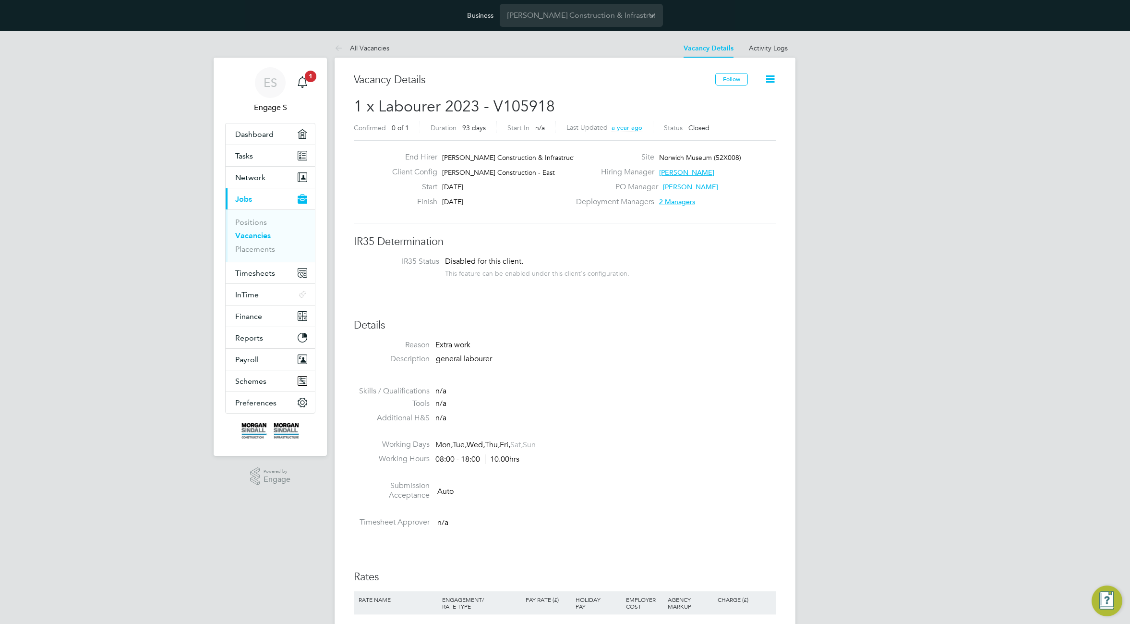
click at [774, 79] on icon at bounding box center [770, 79] width 12 height 12
click at [773, 74] on icon at bounding box center [770, 79] width 12 height 12
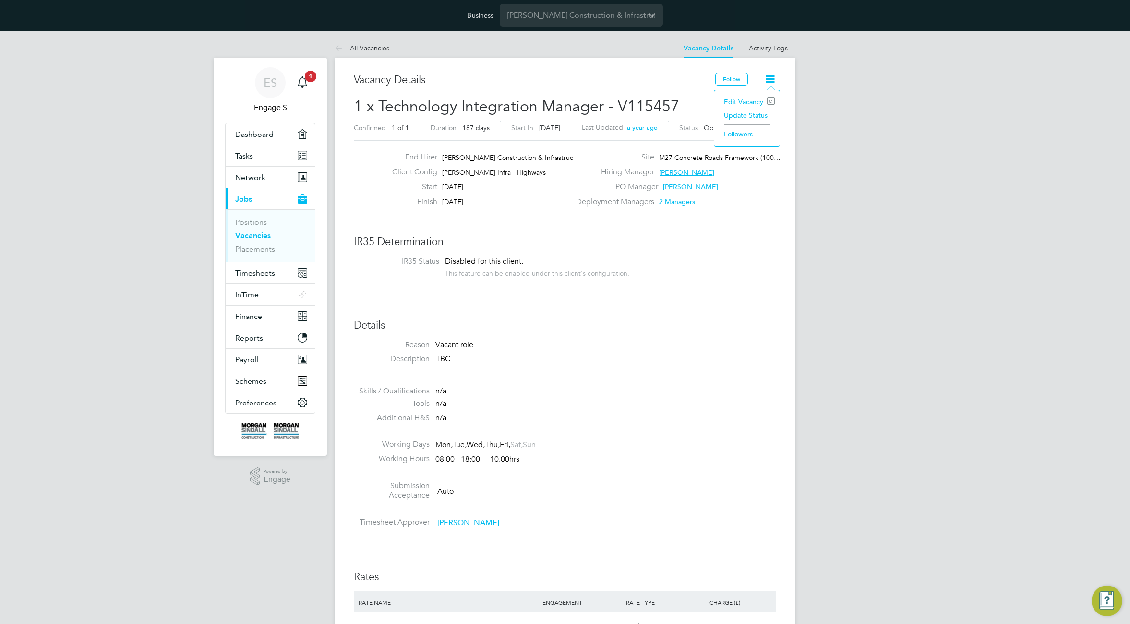
click at [750, 101] on li "Edit Vacancy e" at bounding box center [747, 101] width 56 height 13
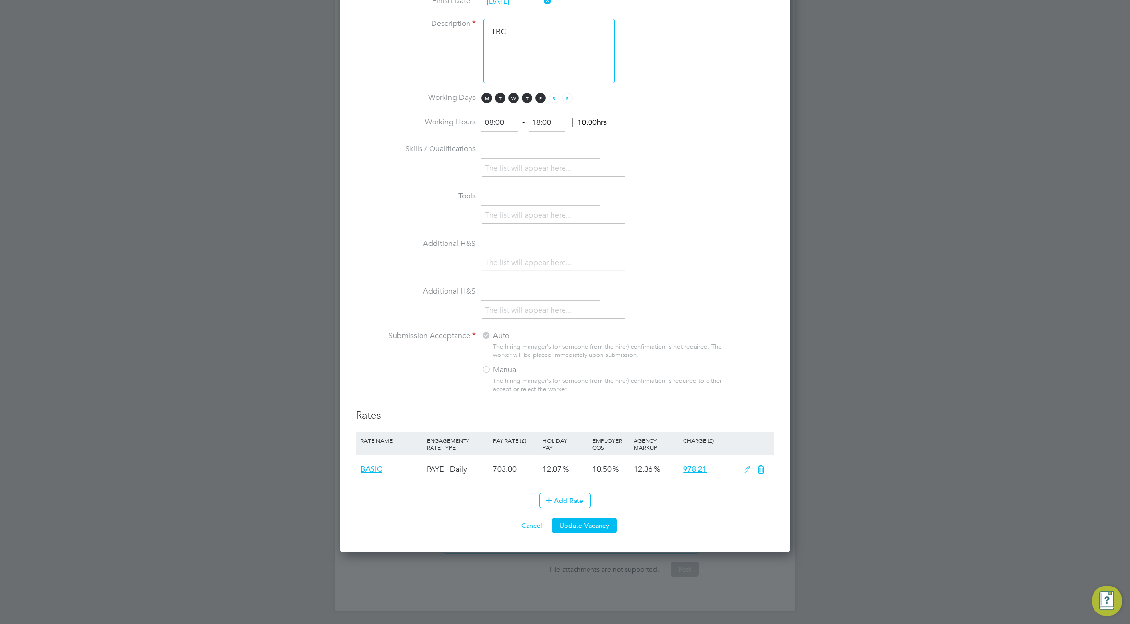
scroll to position [679, 0]
click at [743, 470] on icon at bounding box center [747, 468] width 12 height 8
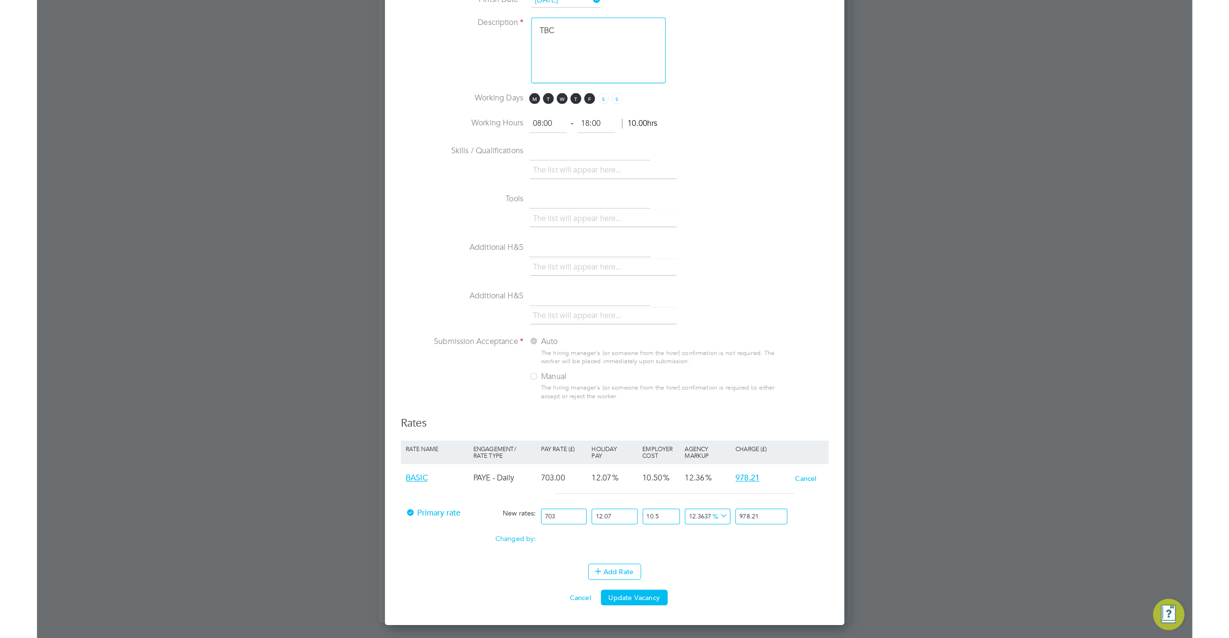
scroll to position [665, 0]
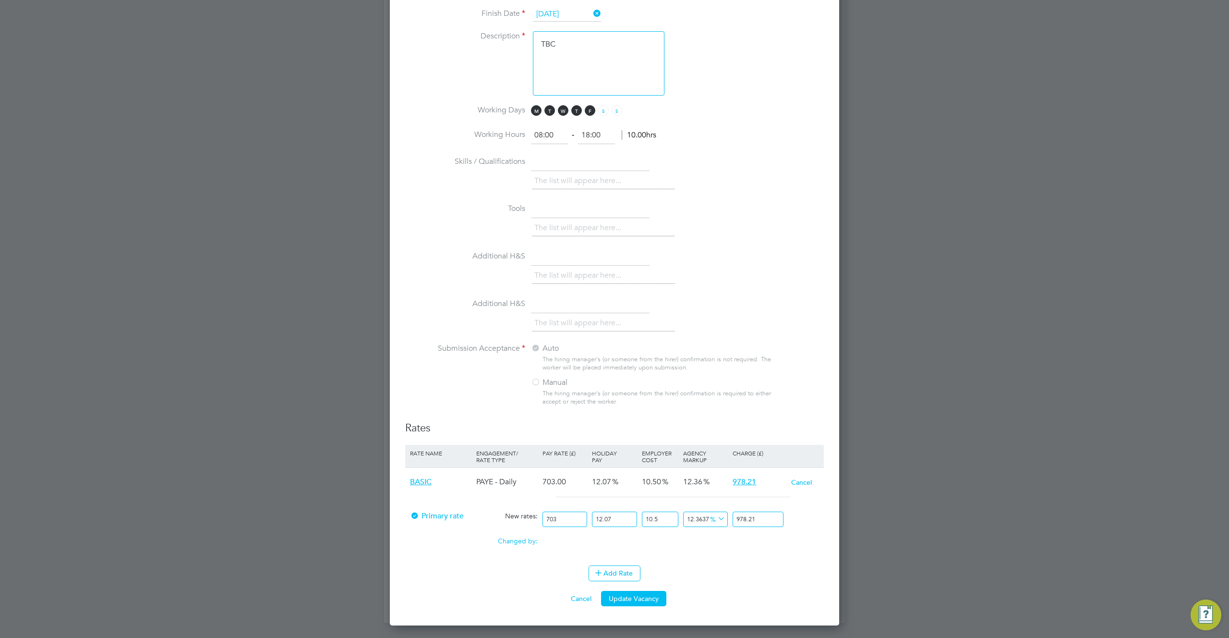
click at [715, 520] on span "%" at bounding box center [717, 518] width 20 height 11
click at [715, 544] on li "£" at bounding box center [717, 543] width 23 height 12
click at [626, 599] on button "Update Vacancy" at bounding box center [633, 598] width 65 height 15
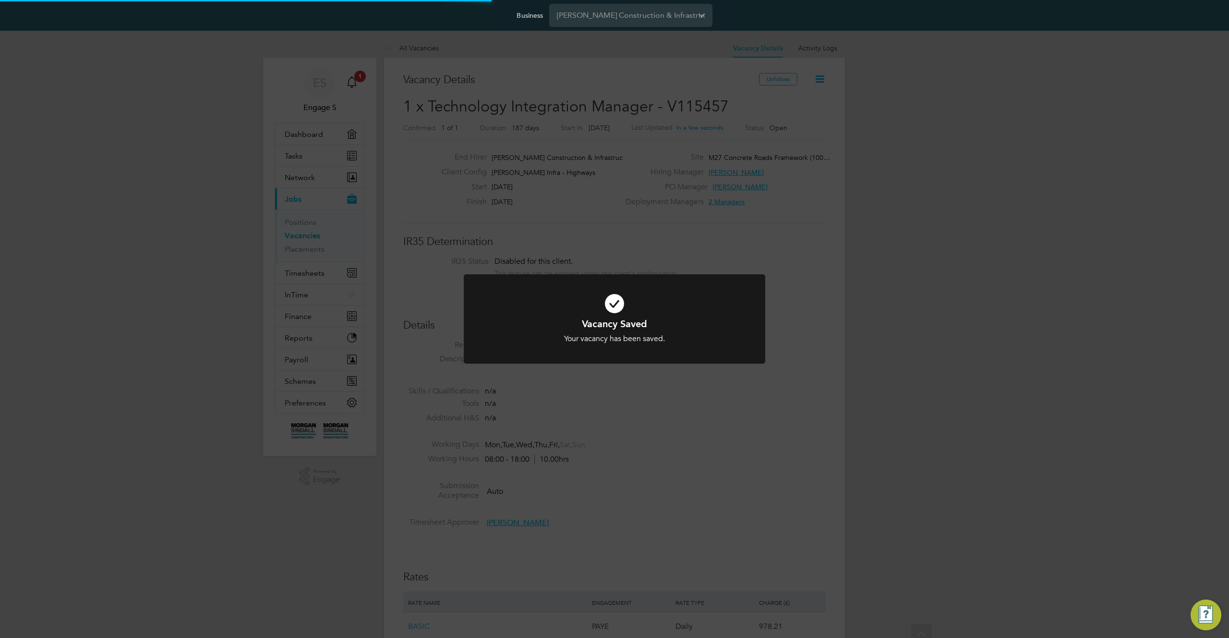
scroll to position [28, 184]
click at [840, 469] on div "Vacancy Saved Your vacancy has been saved. Cancel Okay" at bounding box center [614, 319] width 1229 height 638
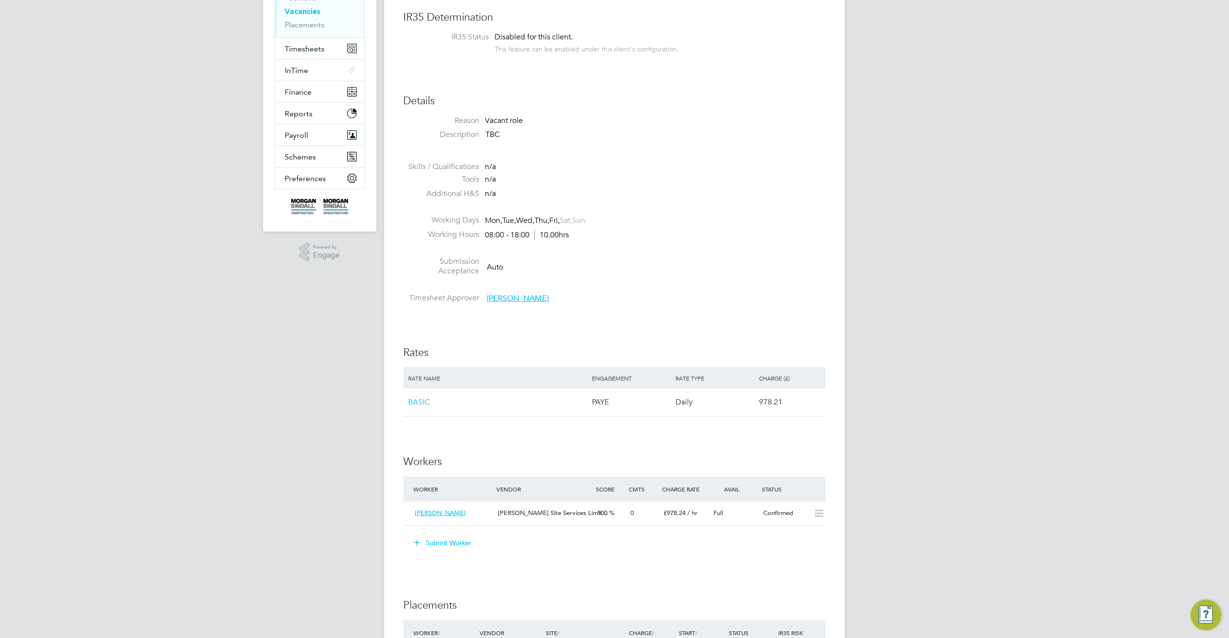
scroll to position [449, 0]
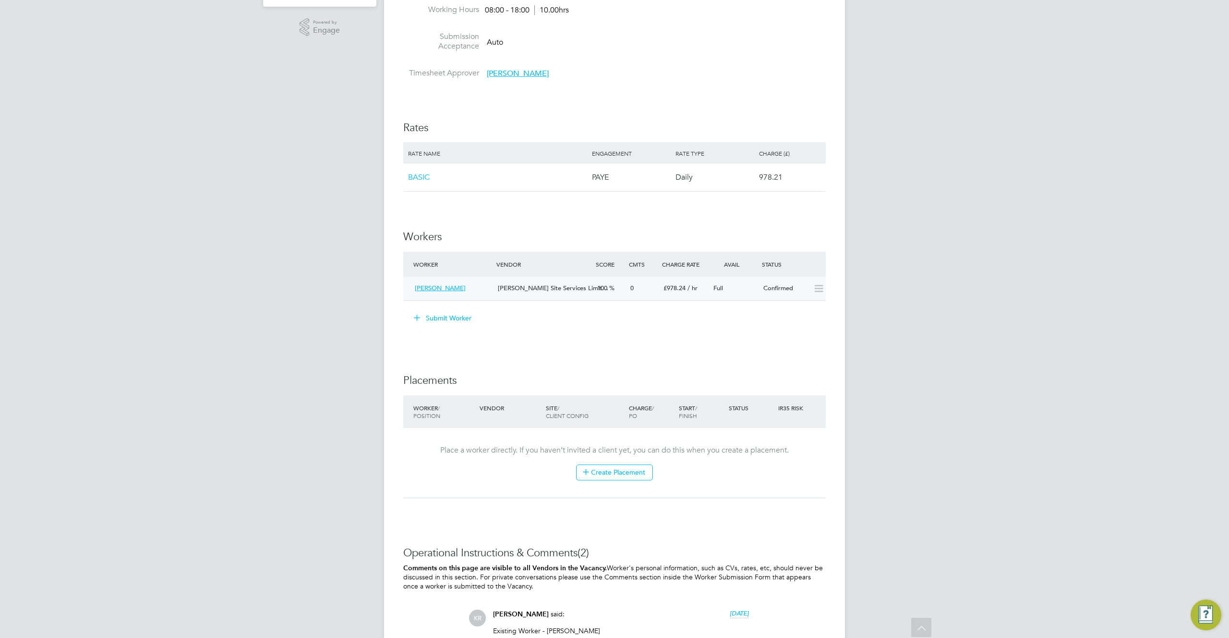
click at [696, 289] on span "/ hr" at bounding box center [693, 288] width 10 height 8
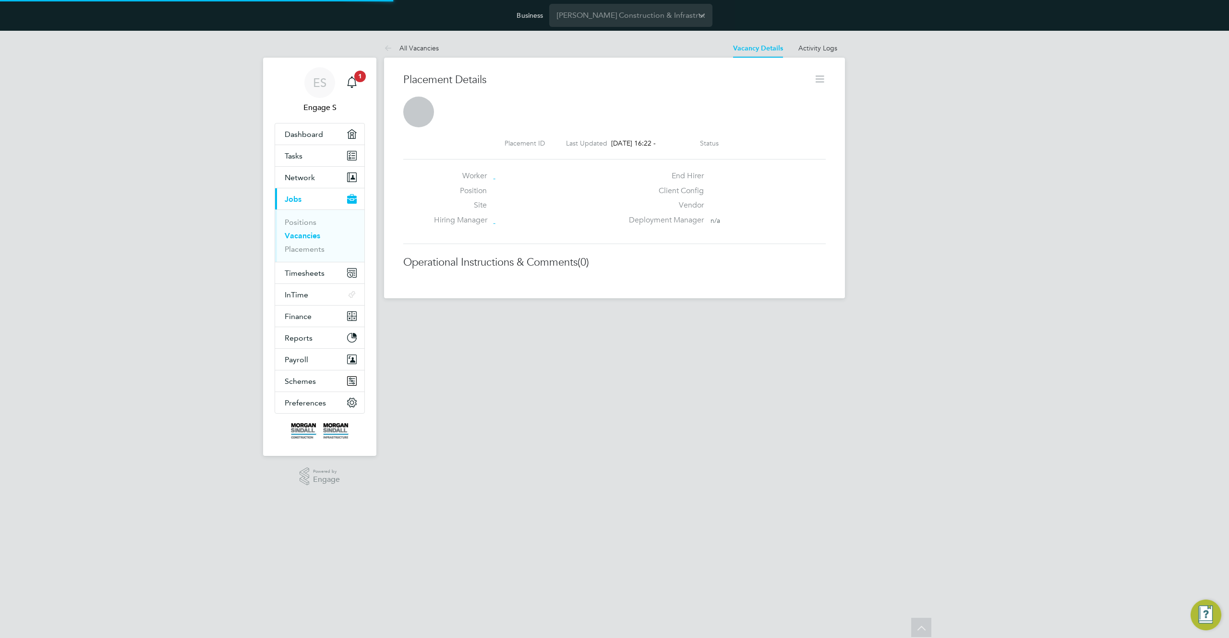
scroll to position [5, 5]
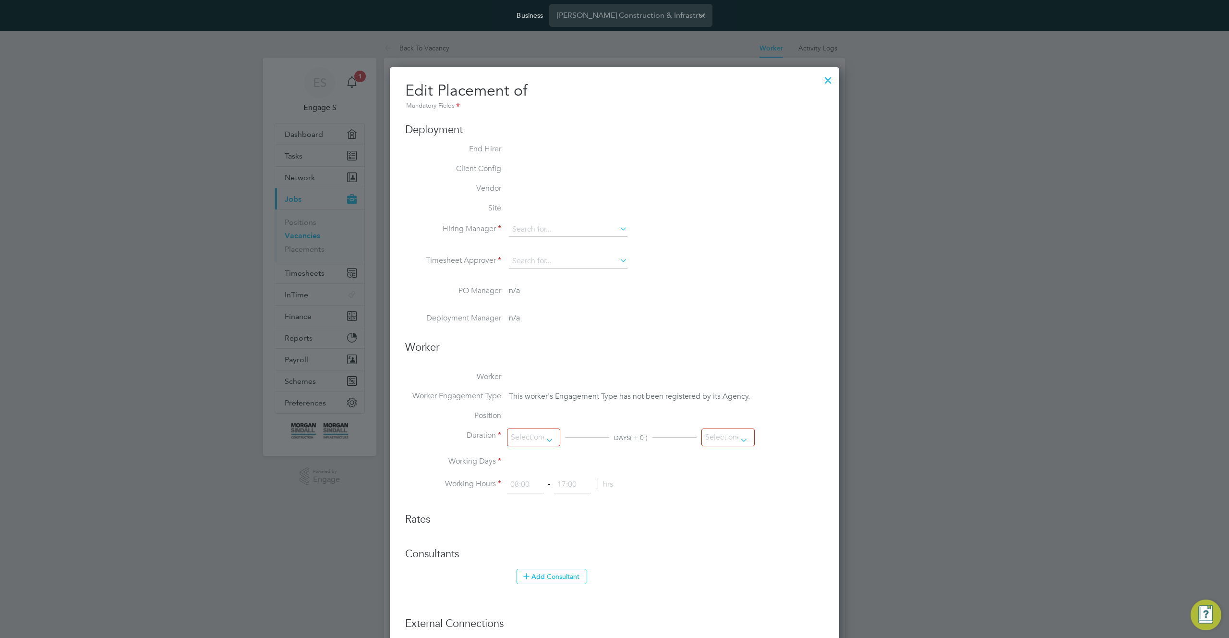
type input "Alex H"
type input "25 Sep 2023"
type input "31 May 2024"
type input "08:00"
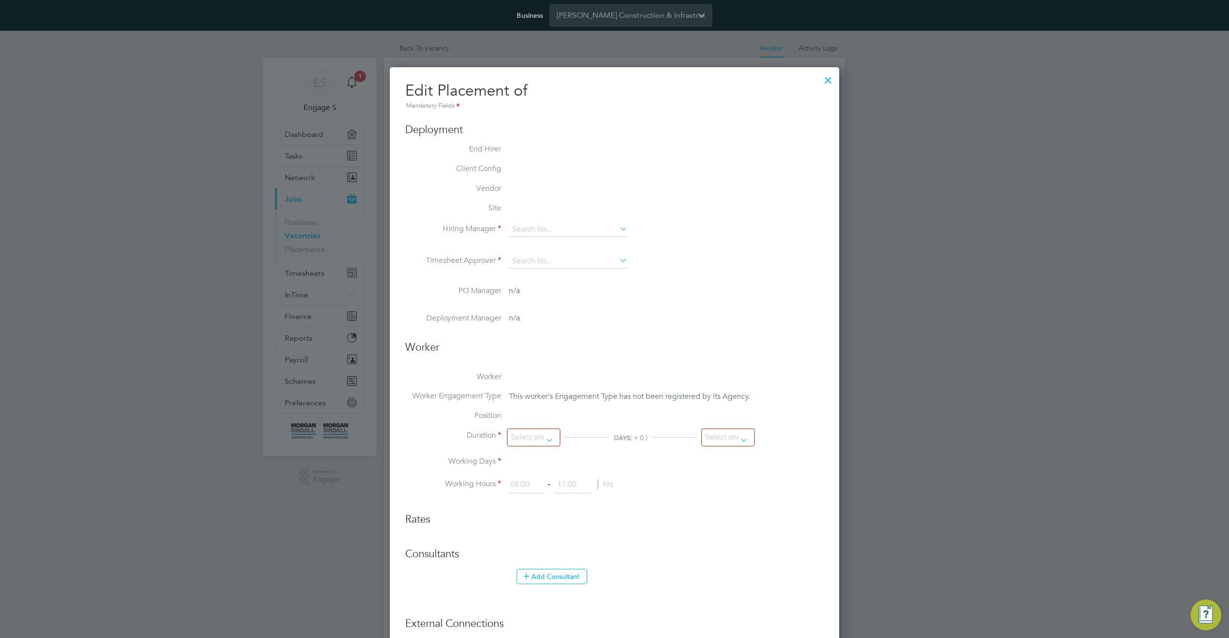
type input "18:00"
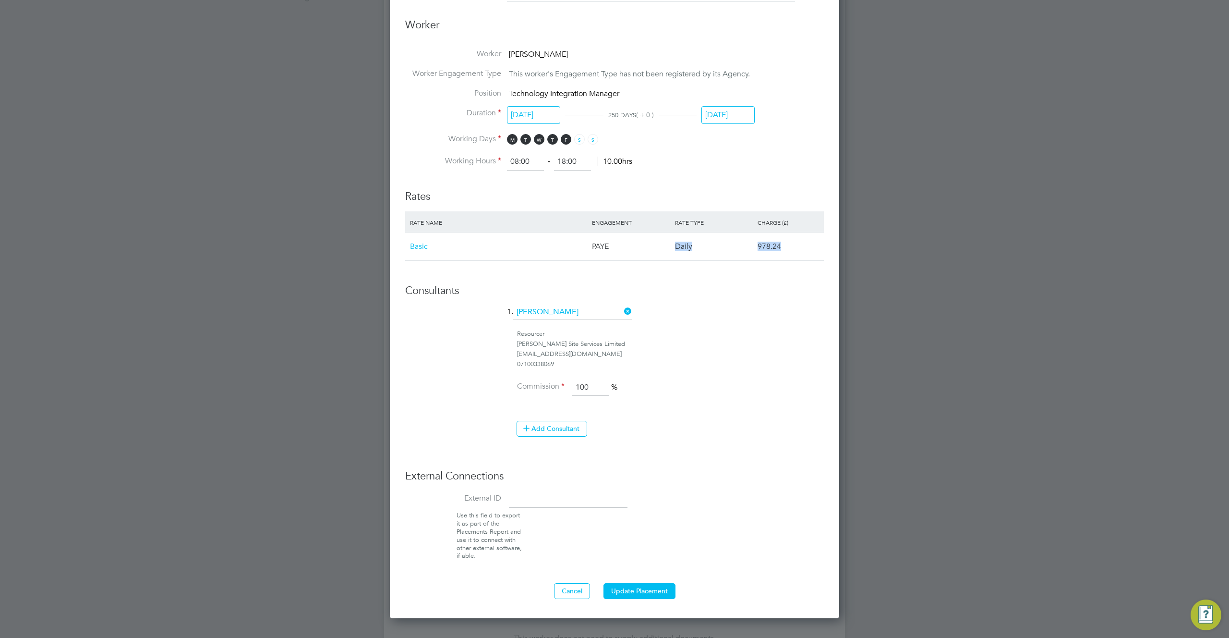
drag, startPoint x: 612, startPoint y: 247, endPoint x: 820, endPoint y: 257, distance: 208.2
click at [820, 257] on div "Basic PAYE Daily 978.24" at bounding box center [614, 246] width 419 height 28
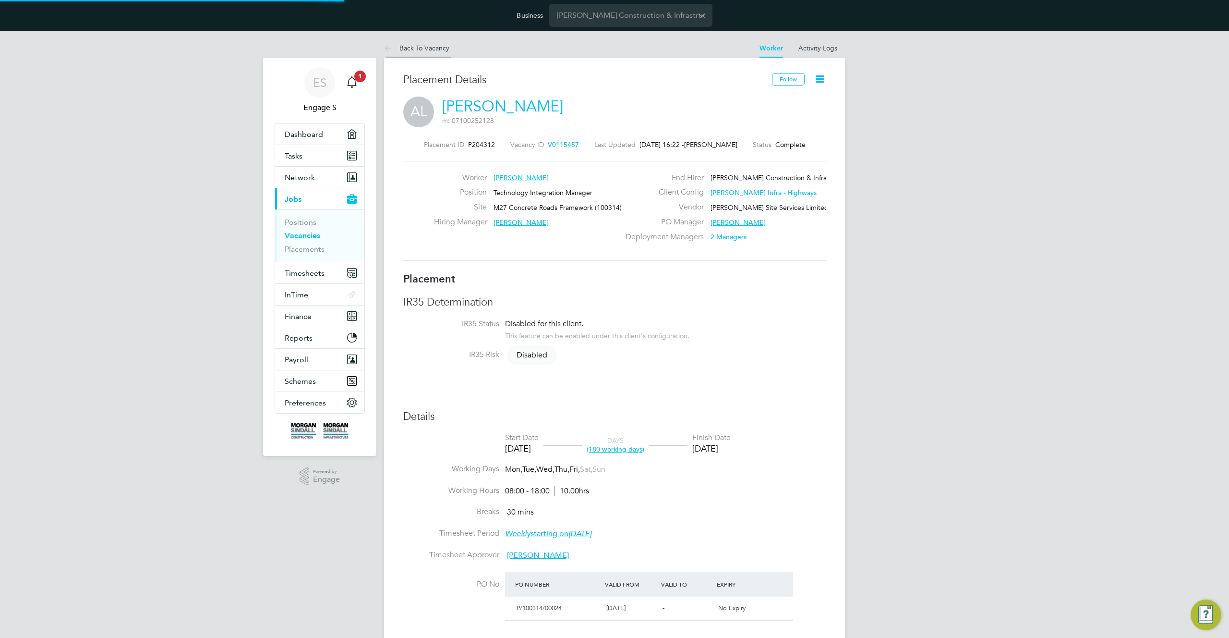
click at [429, 45] on link "Back To Vacancy" at bounding box center [416, 48] width 65 height 9
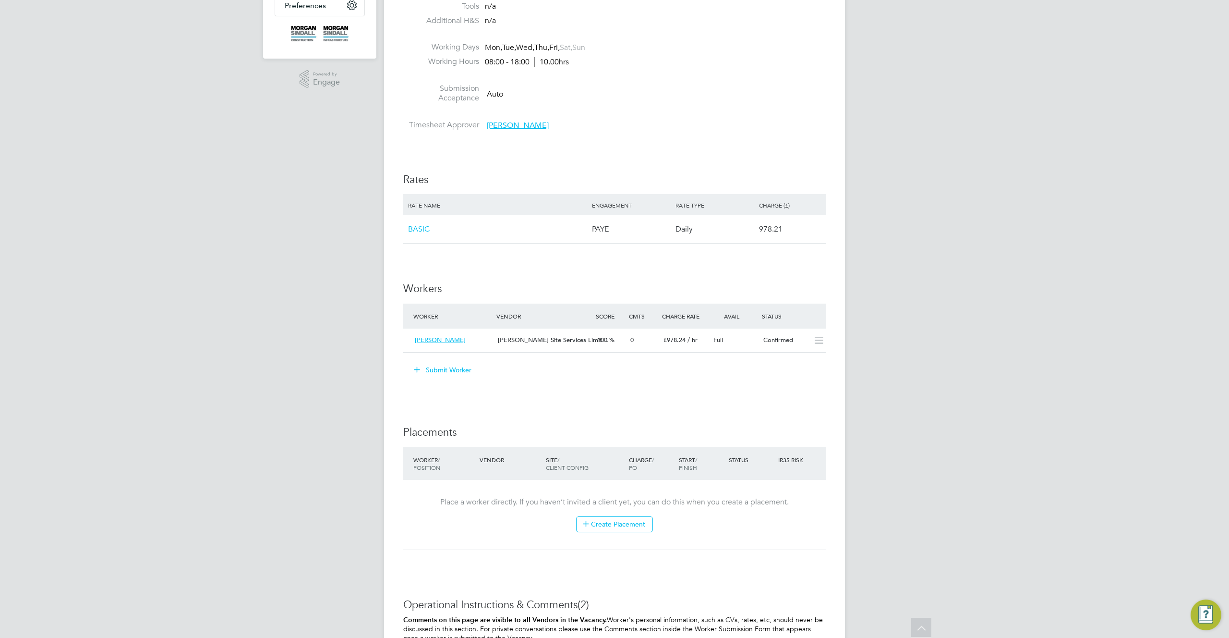
click at [679, 275] on div "IR35 Determination IR35 Status Disabled for this client. This feature can be en…" at bounding box center [614, 355] width 423 height 1034
click at [738, 275] on div "IR35 Determination IR35 Status Disabled for this client. This feature can be en…" at bounding box center [614, 355] width 423 height 1034
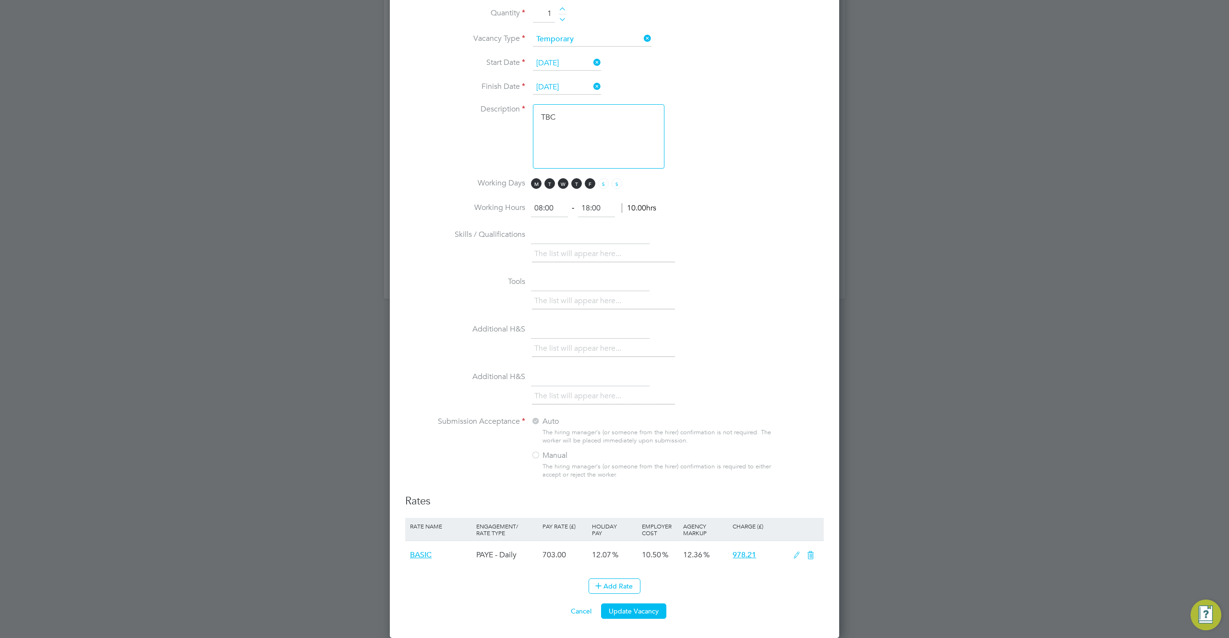
click at [796, 555] on icon at bounding box center [797, 555] width 12 height 8
click at [715, 593] on span "%" at bounding box center [717, 590] width 20 height 11
click at [713, 611] on li "£" at bounding box center [717, 615] width 23 height 12
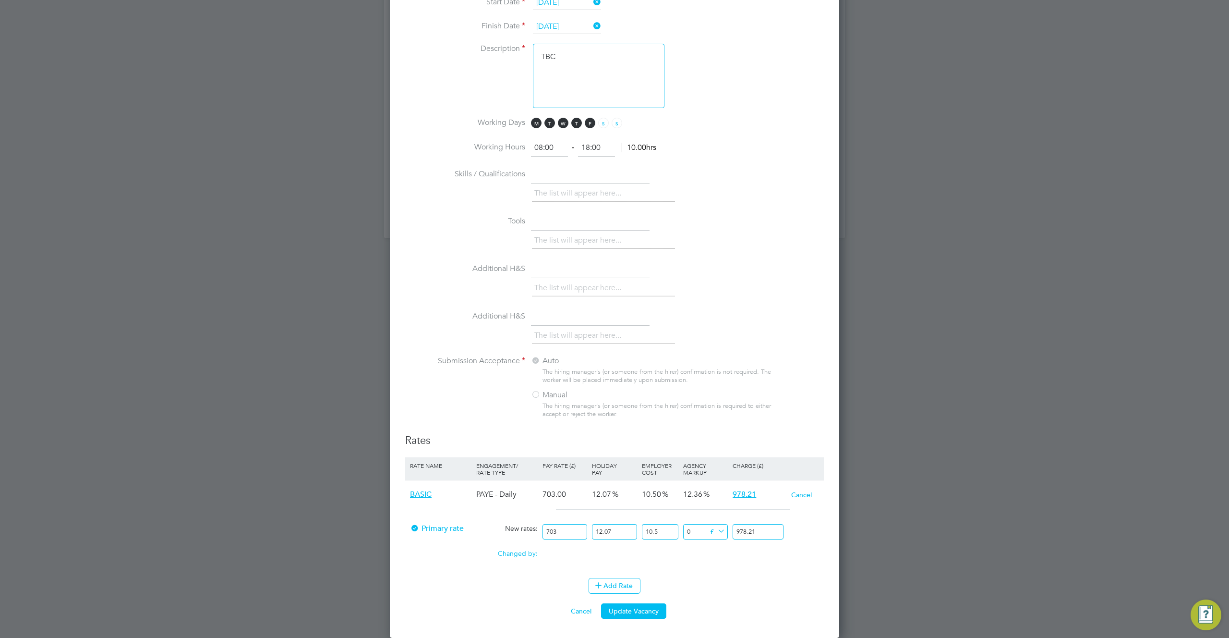
click at [693, 530] on input "0" at bounding box center [705, 532] width 45 height 16
type input "07"
type input "877.5765705"
type input "07"
click at [641, 618] on button "Update Vacancy" at bounding box center [633, 610] width 65 height 15
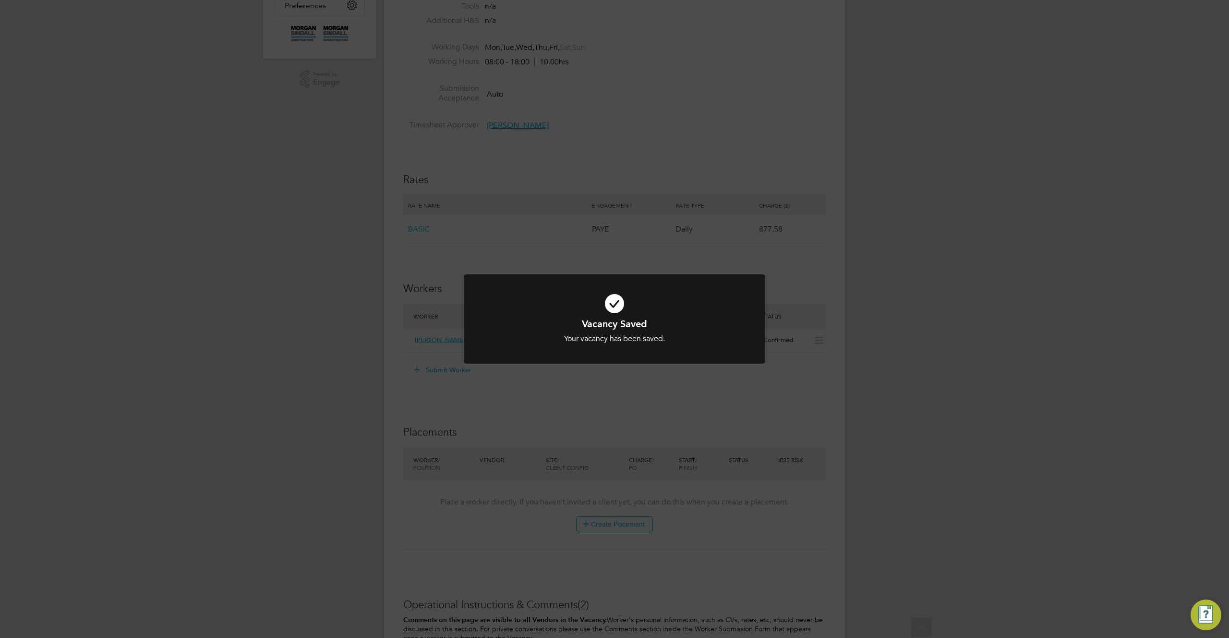
click at [670, 556] on div "Vacancy Saved Your vacancy has been saved. Cancel Okay" at bounding box center [614, 319] width 1229 height 638
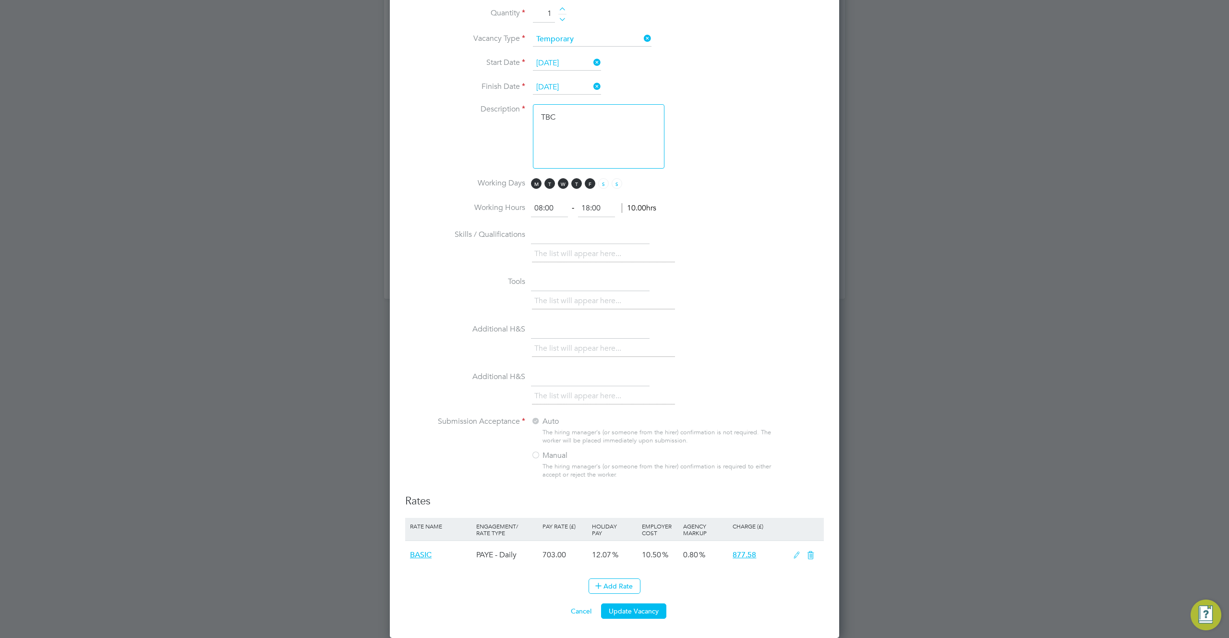
click at [693, 552] on span "0.80" at bounding box center [690, 555] width 15 height 10
click at [702, 587] on div "Add Rate" at bounding box center [614, 585] width 419 height 15
click at [686, 555] on span "0.80" at bounding box center [690, 555] width 15 height 10
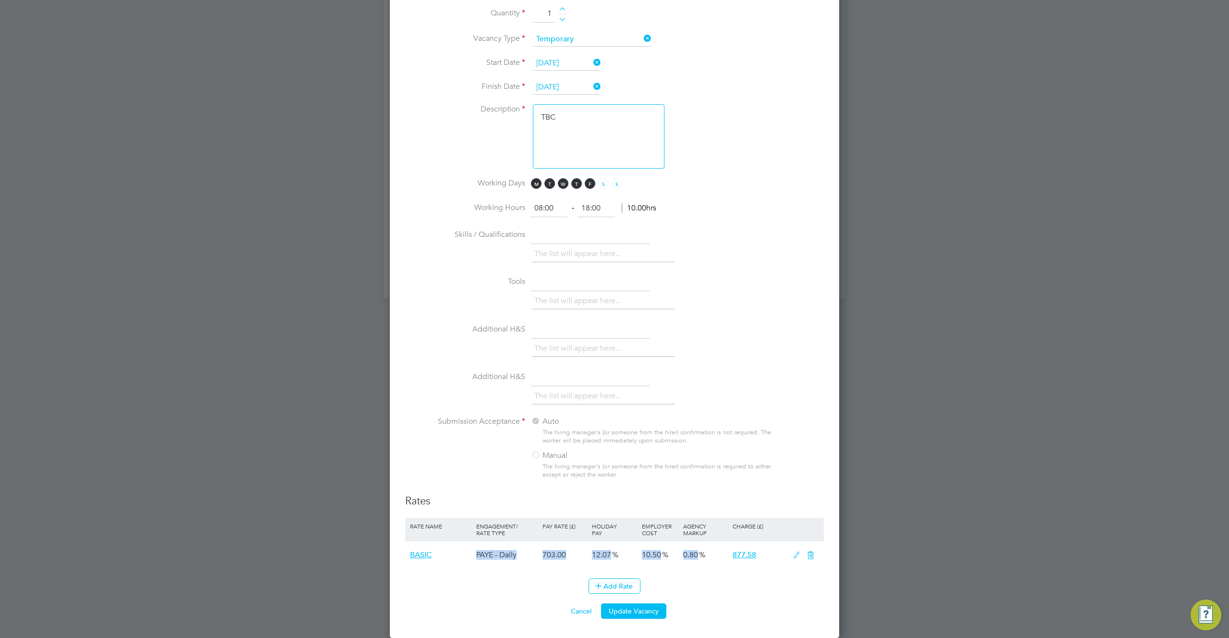
click at [686, 555] on span "0.80" at bounding box center [690, 555] width 15 height 10
click at [684, 561] on div "0.80" at bounding box center [705, 555] width 49 height 28
click at [687, 558] on span "0.80" at bounding box center [690, 555] width 15 height 10
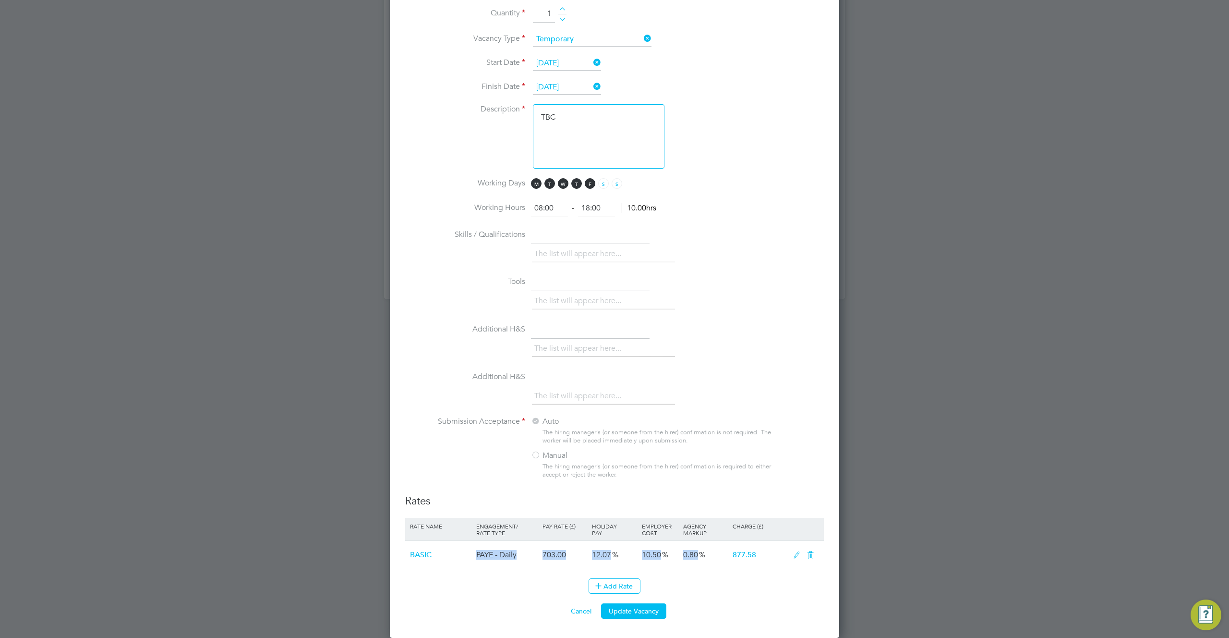
click at [687, 558] on span "0.80" at bounding box center [690, 555] width 15 height 10
click at [582, 612] on button "Cancel" at bounding box center [581, 610] width 36 height 15
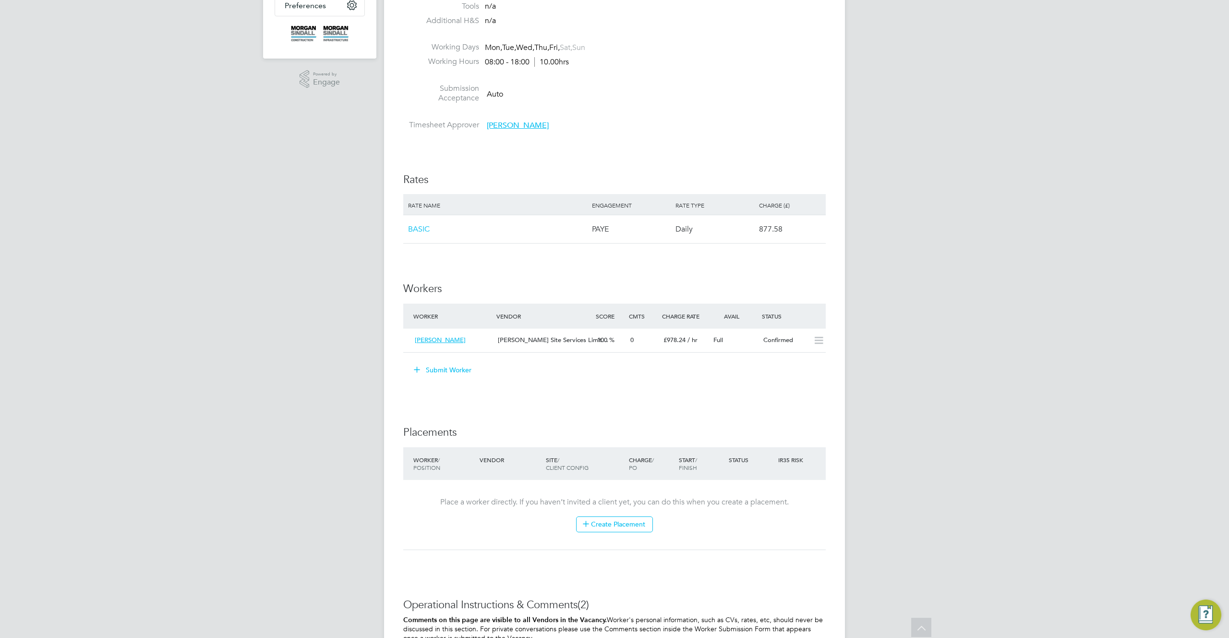
click at [843, 277] on div "Vacancy Details Unfollow 1 x Technology Integration Manager - V115457 Confirmed…" at bounding box center [614, 276] width 461 height 1231
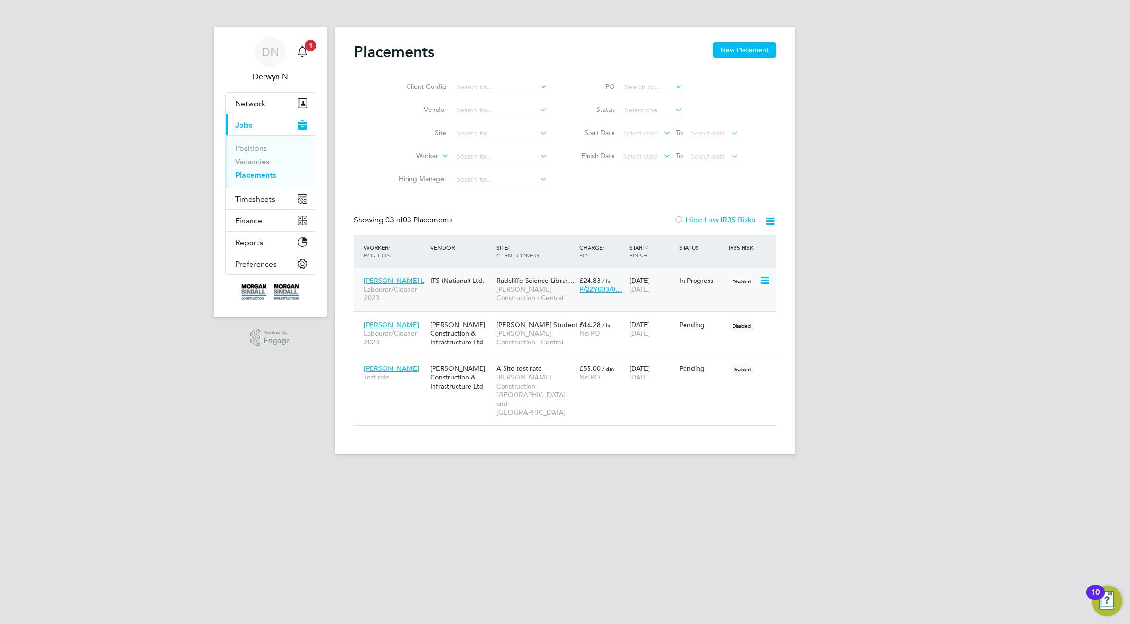
click at [515, 282] on span "Radcliffe Science Librar…" at bounding box center [535, 280] width 78 height 9
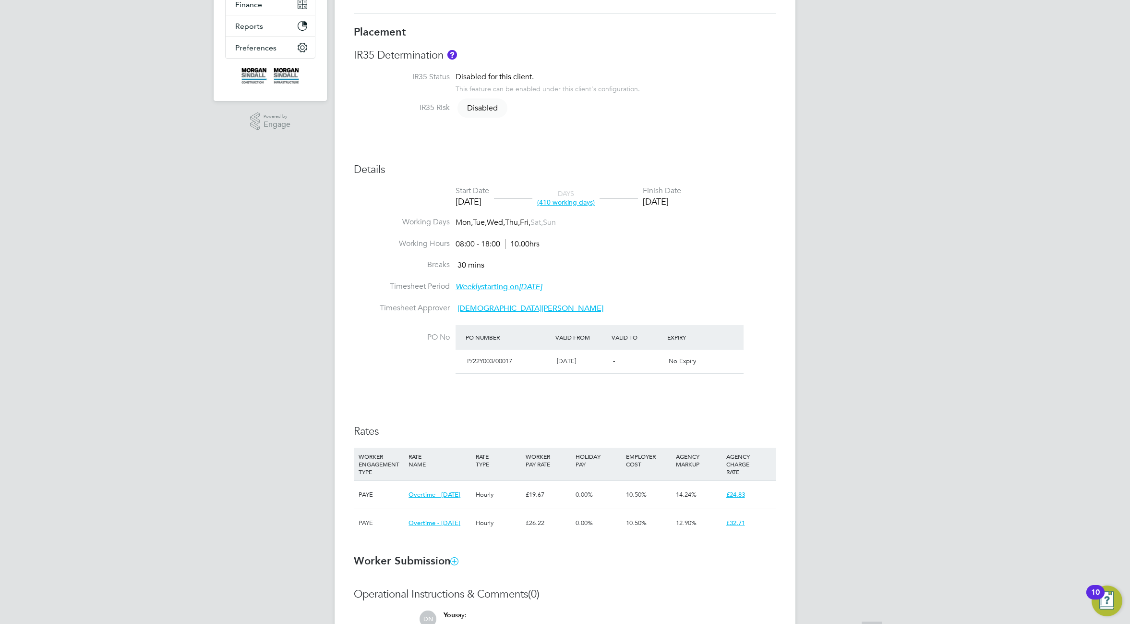
scroll to position [301, 0]
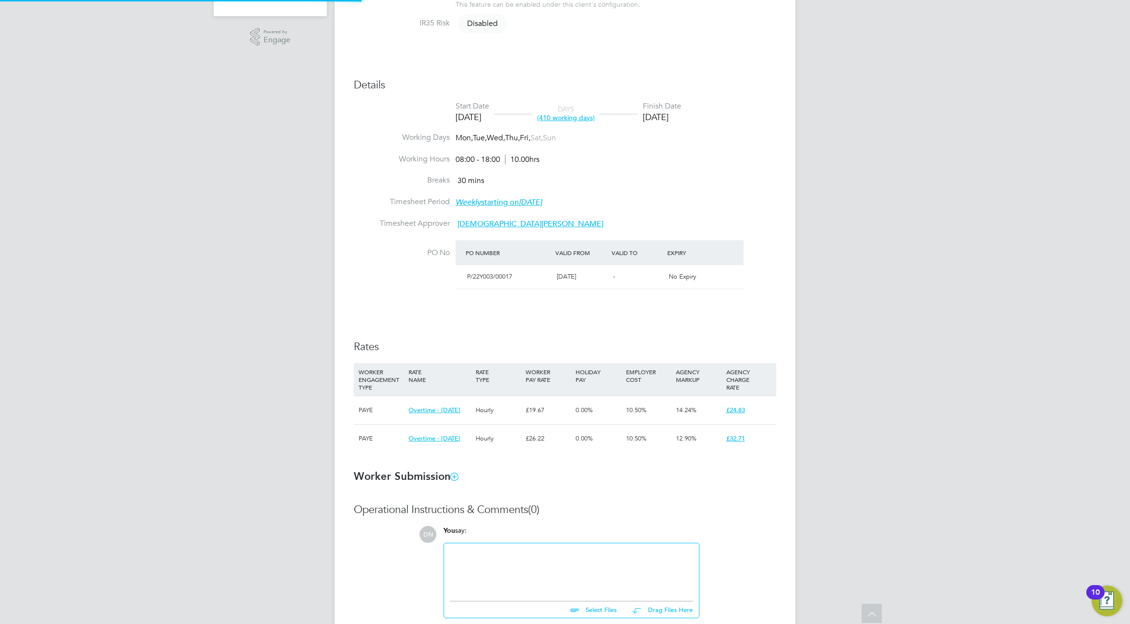
type input "Mohammed A"
type input "01 Feb 2025"
type input "28 Aug 2026"
type input "08:00"
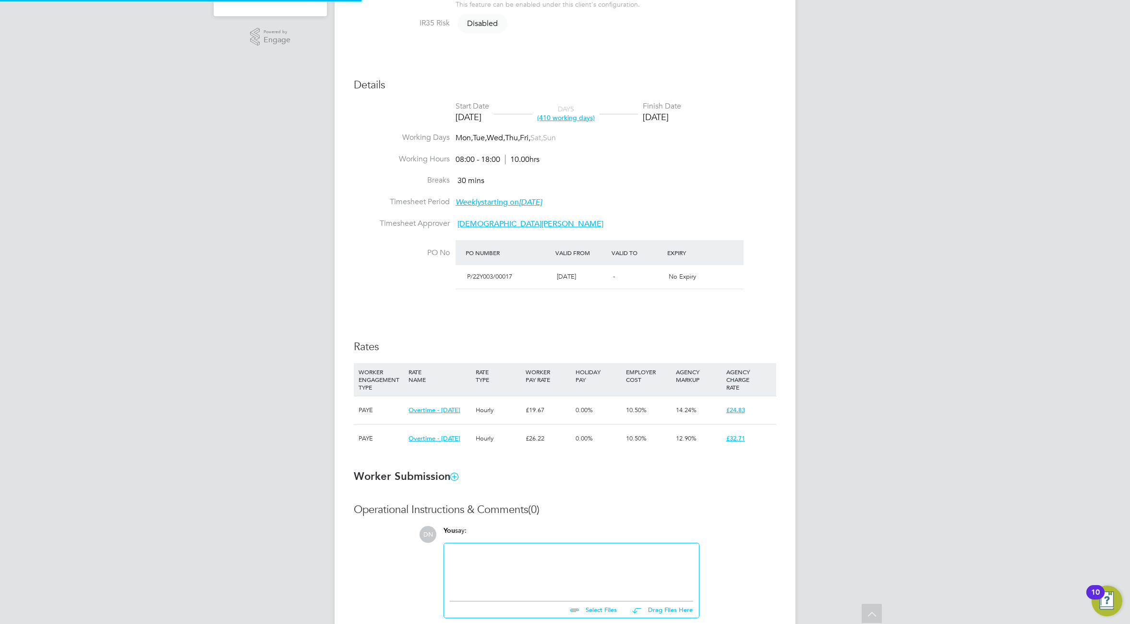
type input "18:00"
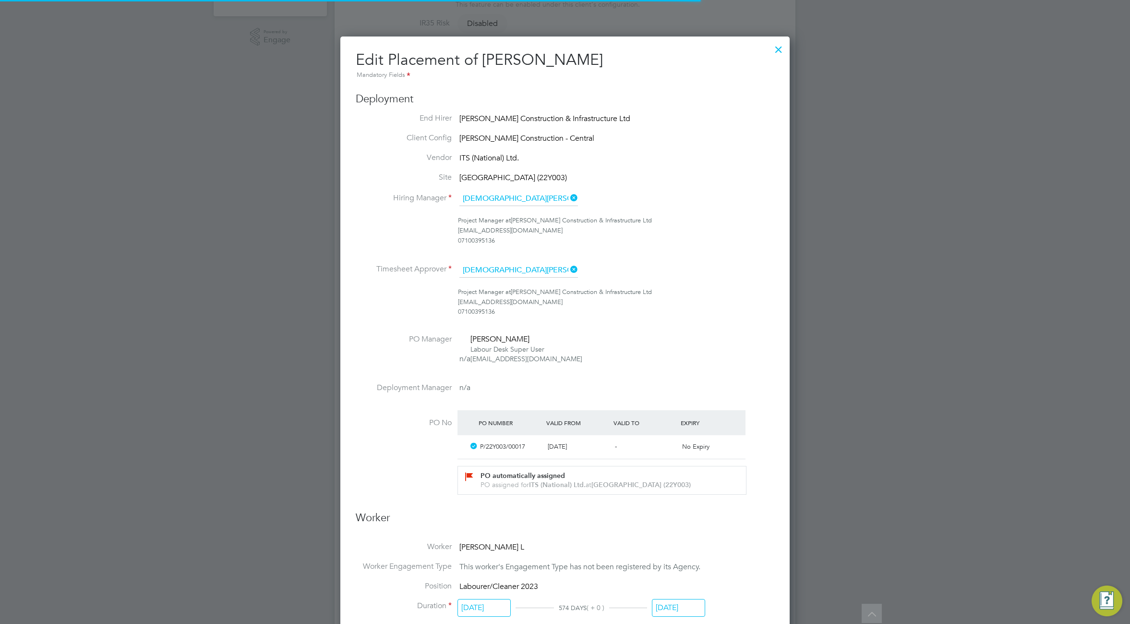
scroll to position [12, 419]
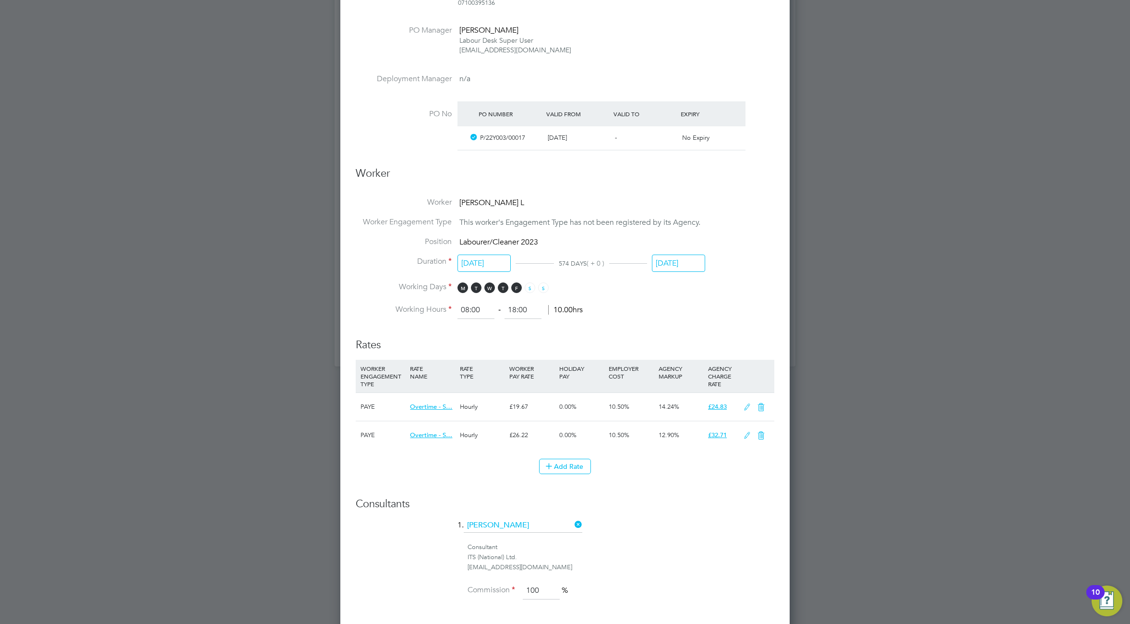
click at [746, 407] on icon at bounding box center [747, 407] width 12 height 8
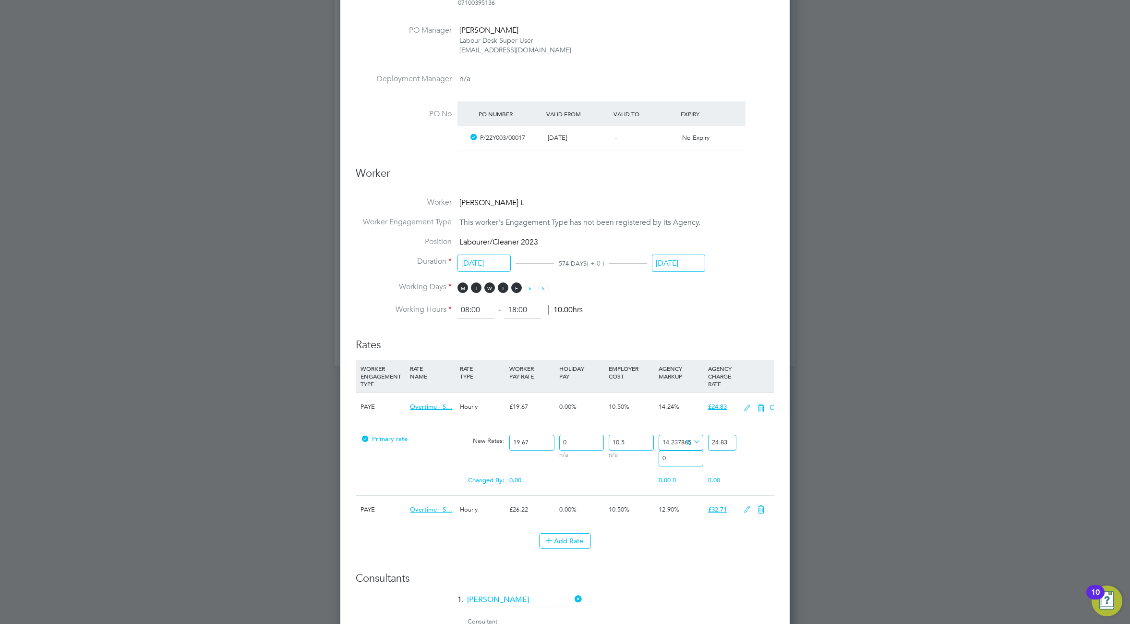
scroll to position [1152, 450]
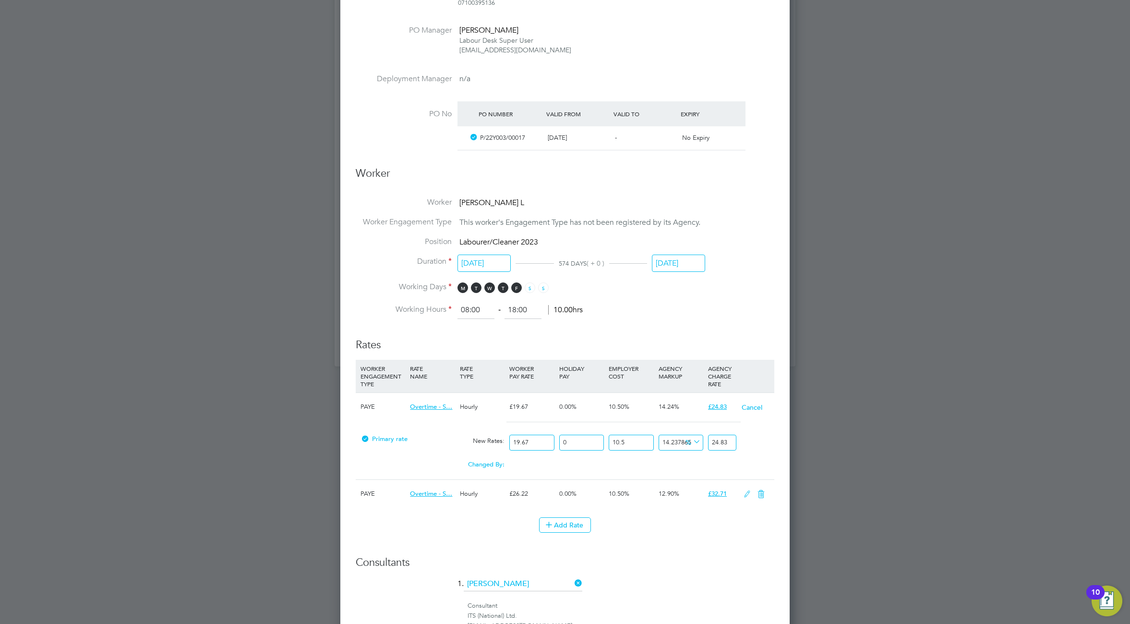
click at [747, 496] on icon at bounding box center [747, 494] width 12 height 8
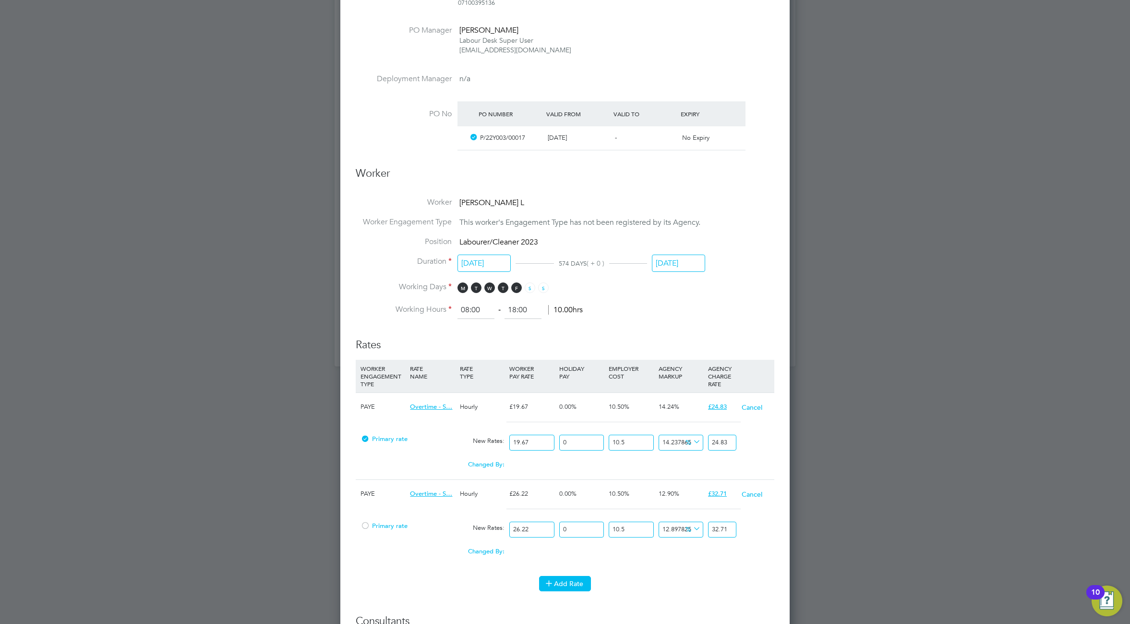
click at [562, 586] on button "Add Rate" at bounding box center [565, 583] width 52 height 15
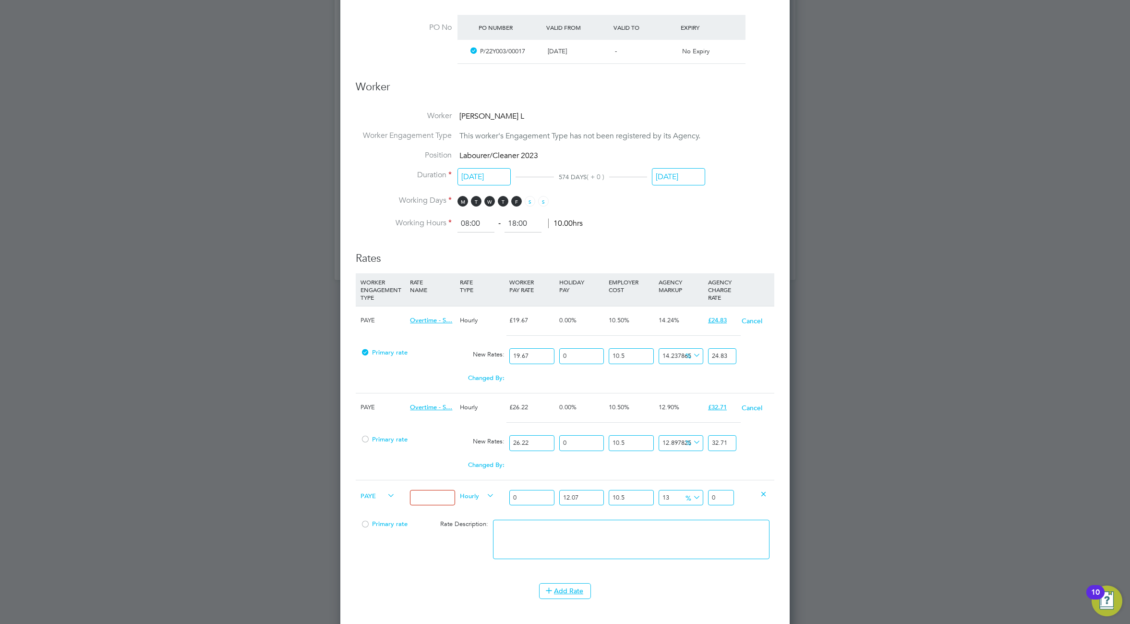
scroll to position [874, 0]
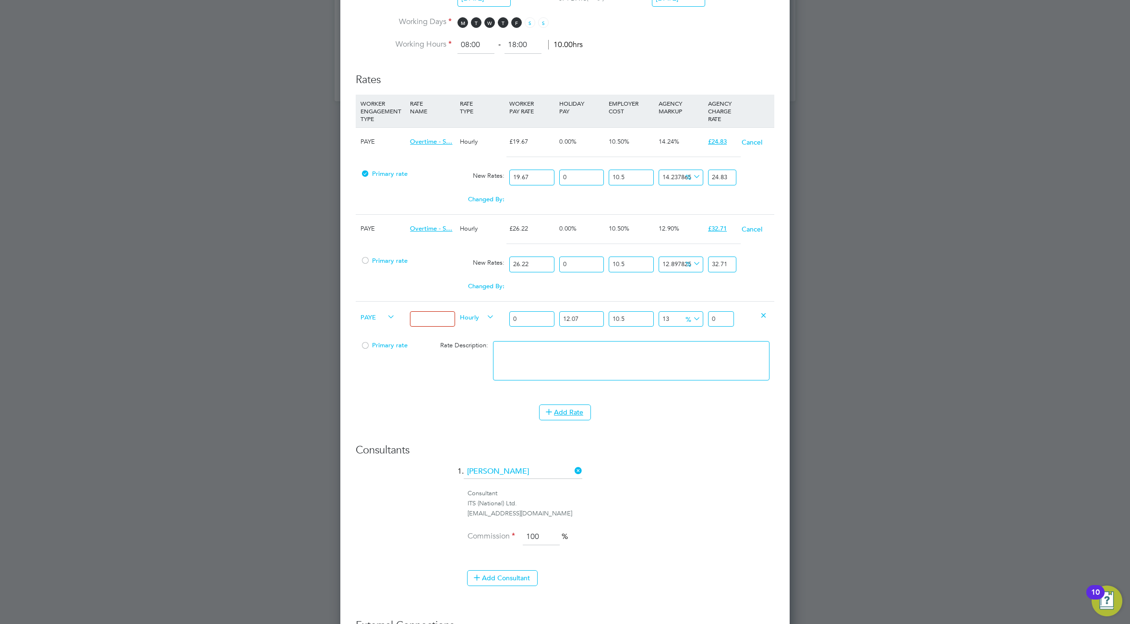
click at [691, 314] on icon at bounding box center [691, 318] width 0 height 13
click at [764, 311] on icon at bounding box center [763, 314] width 7 height 7
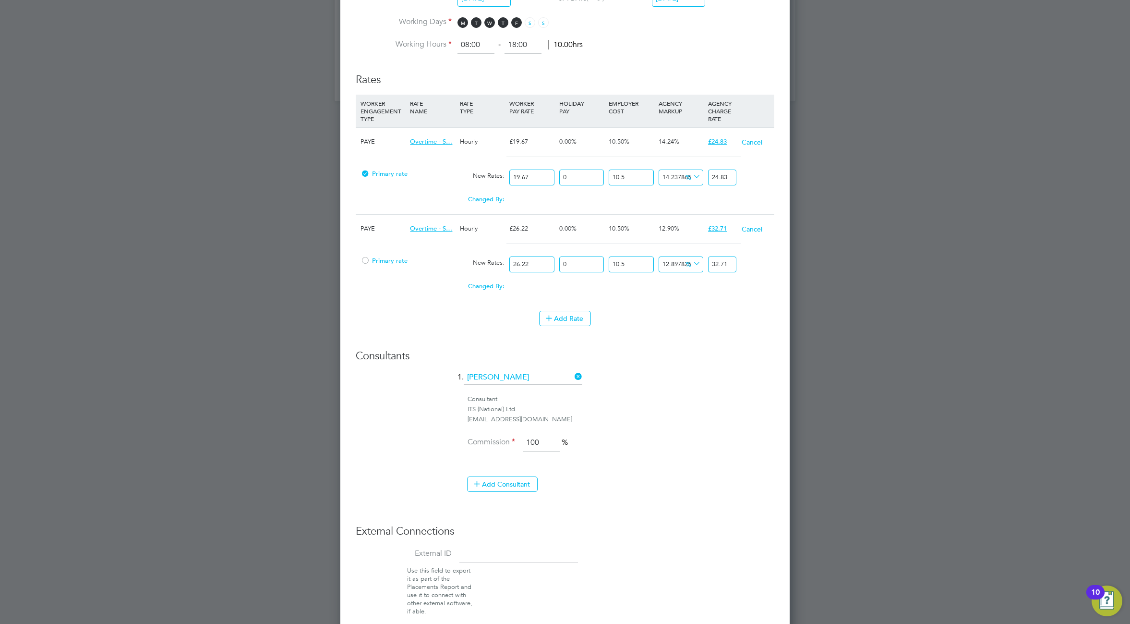
click at [691, 265] on icon at bounding box center [691, 263] width 0 height 13
click at [690, 289] on li "£" at bounding box center [693, 287] width 23 height 12
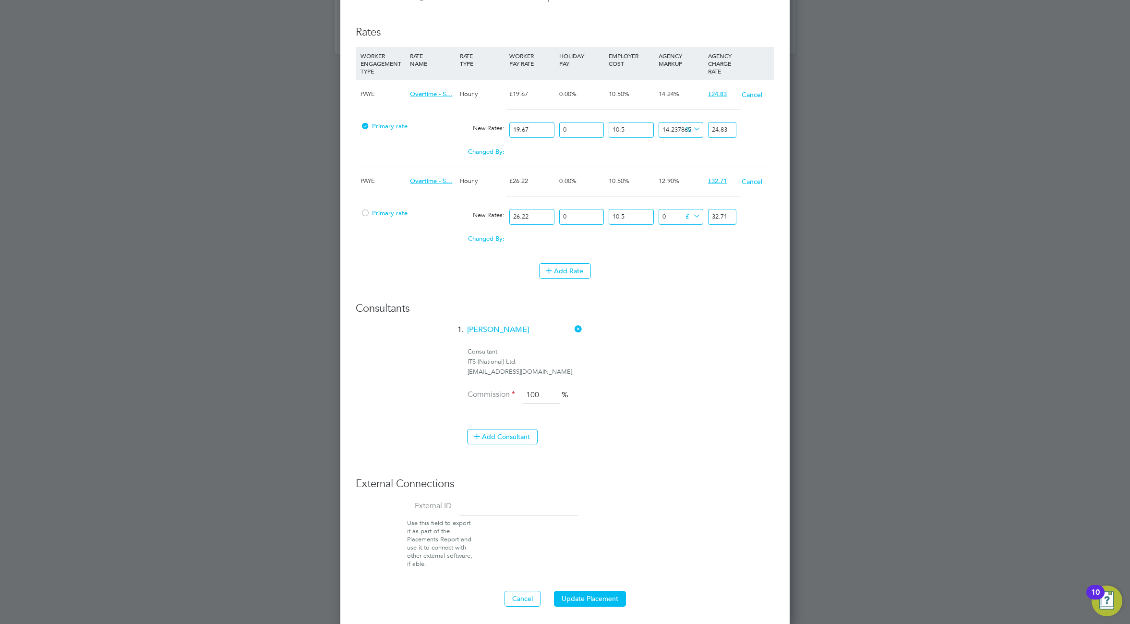
scroll to position [924, 0]
click at [593, 600] on button "Update Placement" at bounding box center [590, 596] width 72 height 15
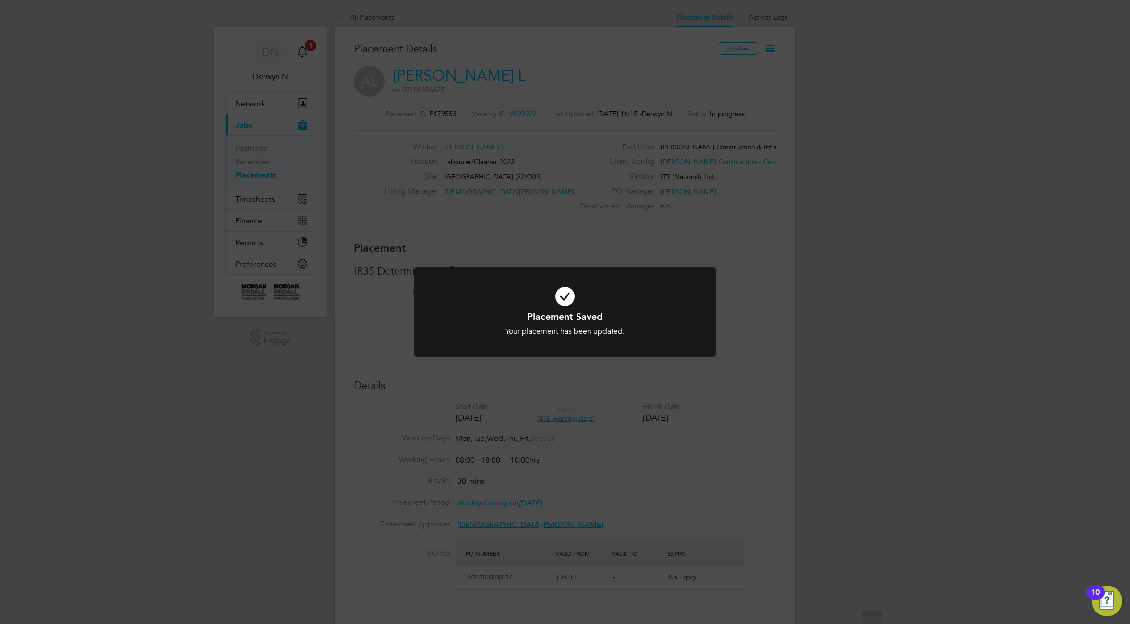
scroll to position [9, 139]
click at [653, 556] on div "Placement Saved Your placement has been updated. Cancel Okay" at bounding box center [565, 312] width 1130 height 624
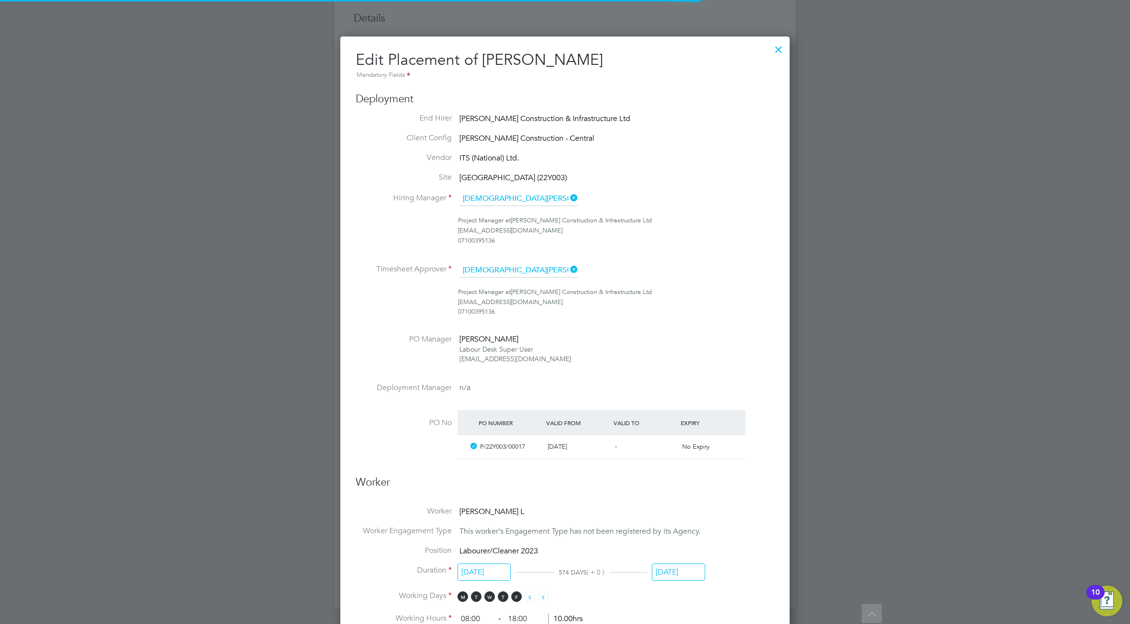
scroll to position [12, 419]
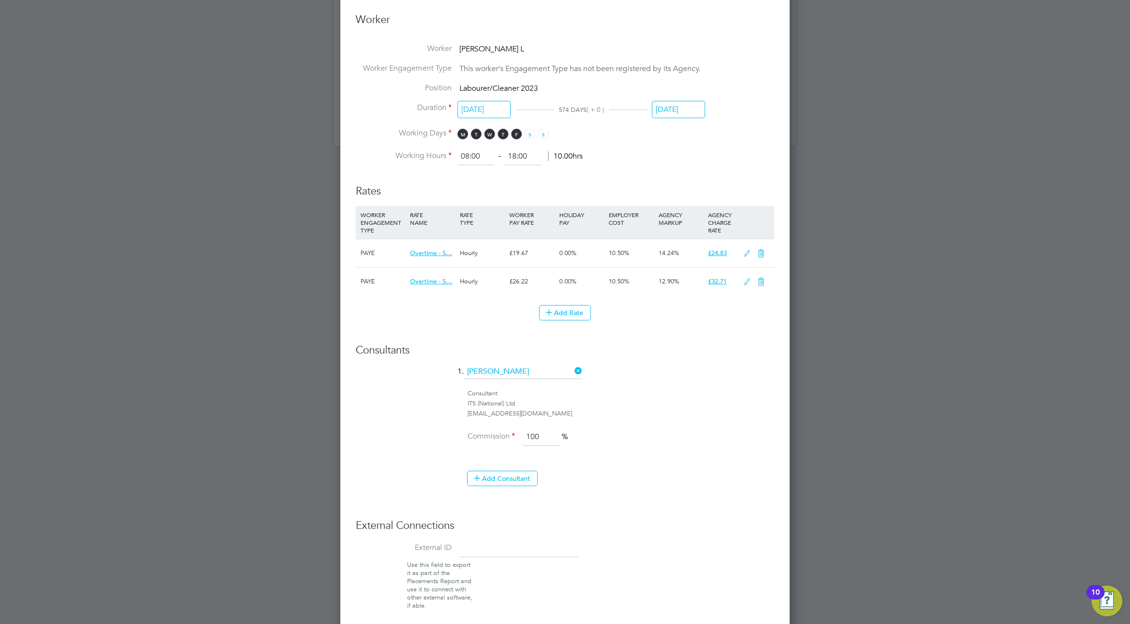
click at [747, 281] on icon at bounding box center [747, 282] width 12 height 8
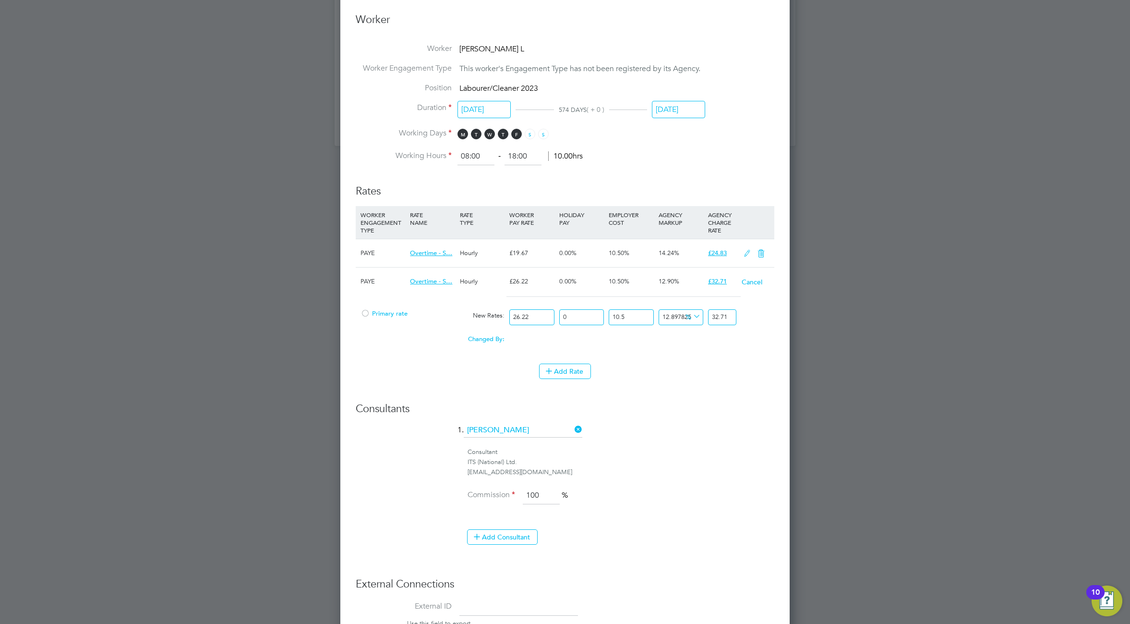
click at [691, 318] on icon at bounding box center [691, 316] width 0 height 13
click at [687, 341] on li "£" at bounding box center [693, 340] width 23 height 12
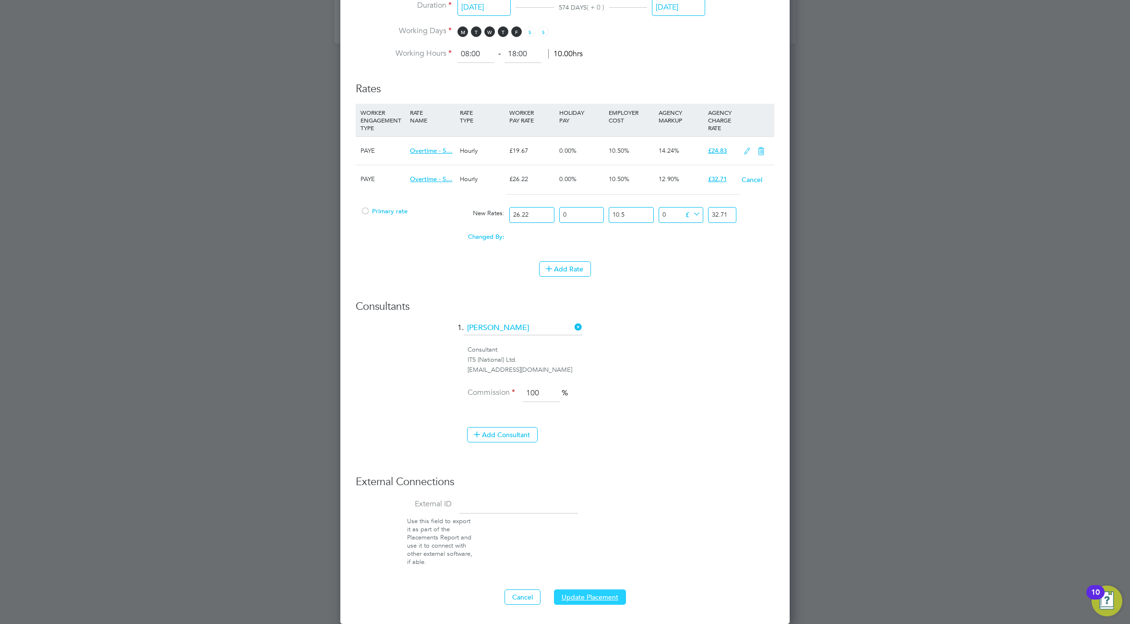
click at [585, 594] on button "Update Placement" at bounding box center [590, 596] width 72 height 15
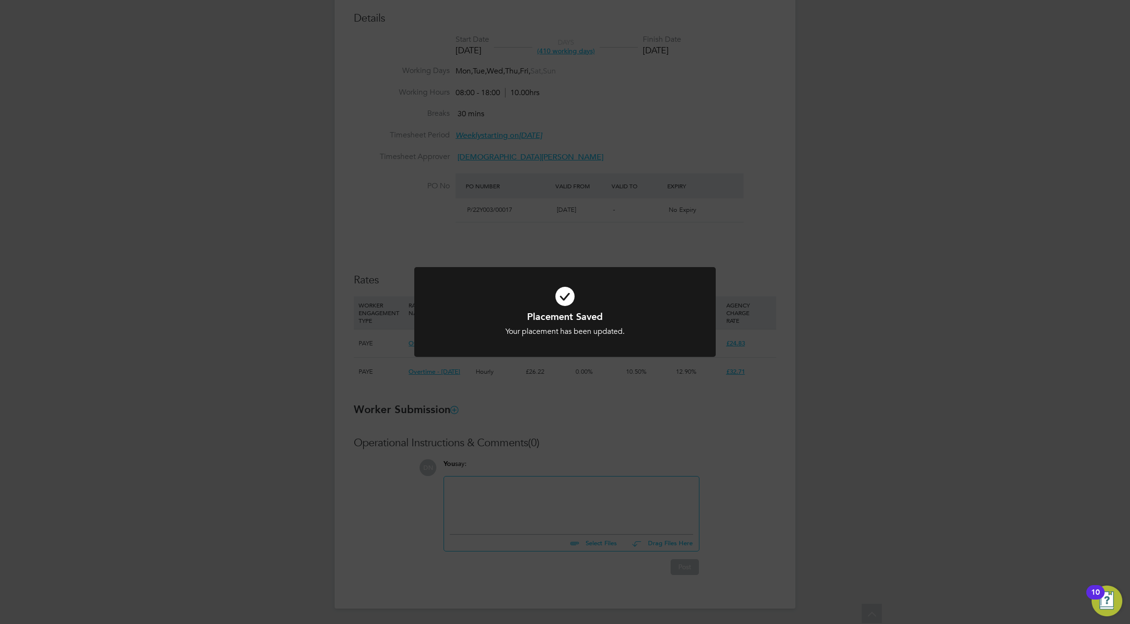
click at [724, 437] on div "Placement Saved Your placement has been updated. Cancel Okay" at bounding box center [565, 312] width 1130 height 624
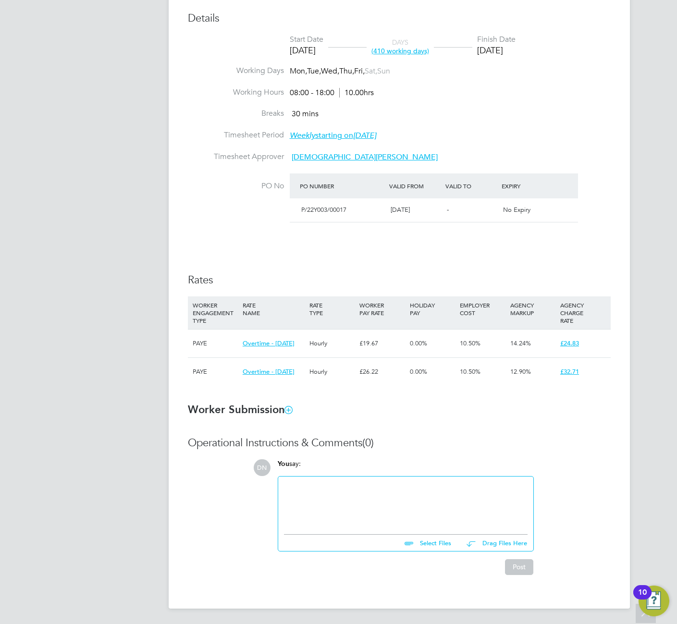
click at [515, 398] on ng-form "Placement IR35 Determination IR35 Status Disabled for this client. This feature…" at bounding box center [399, 224] width 423 height 701
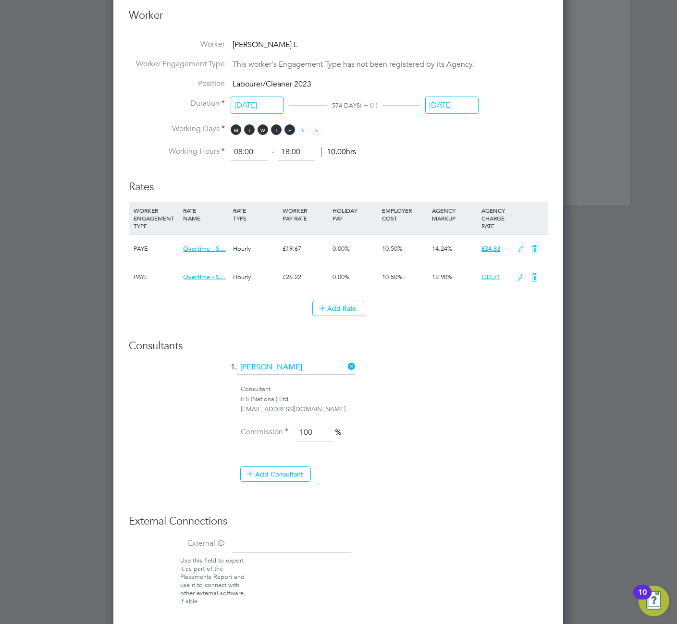
click at [520, 277] on icon at bounding box center [520, 278] width 12 height 8
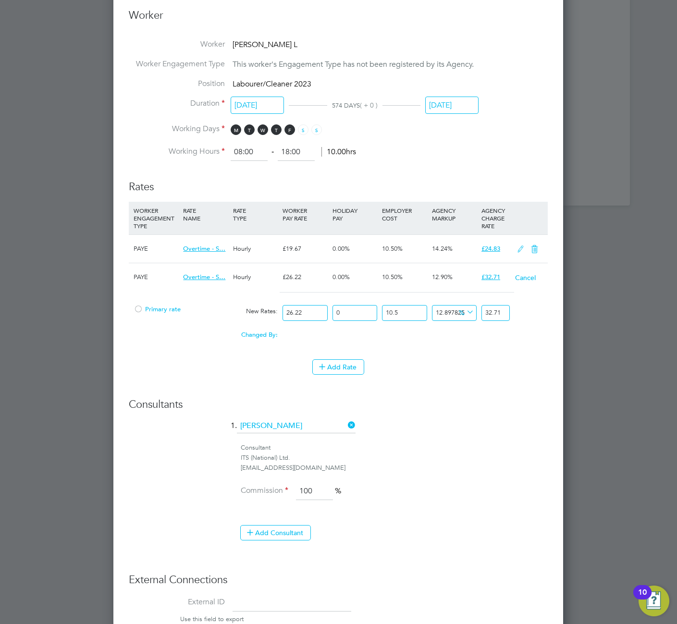
click at [452, 317] on input "12.897825914382652" at bounding box center [454, 313] width 45 height 16
type input "3.7369"
click at [464, 309] on icon at bounding box center [464, 311] width 0 height 13
click at [464, 332] on li "£" at bounding box center [466, 335] width 23 height 12
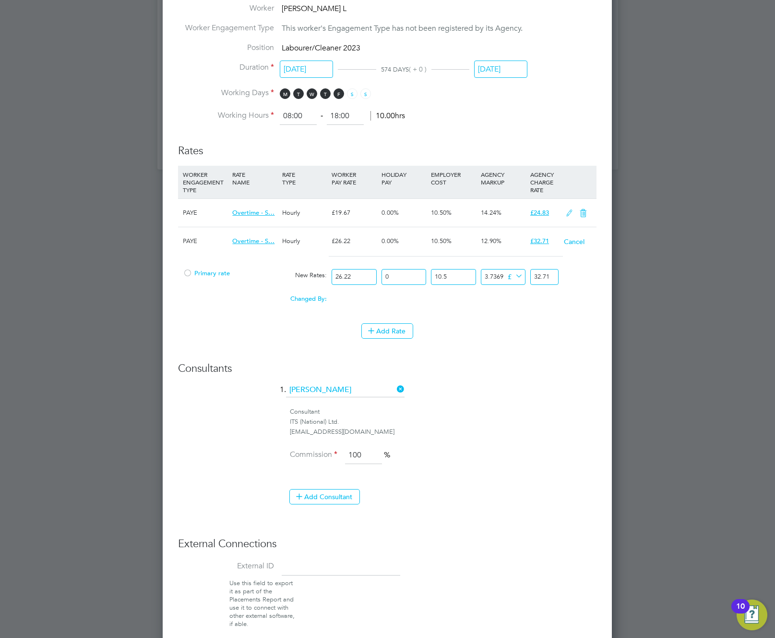
click at [574, 241] on button "Cancel" at bounding box center [575, 242] width 22 height 10
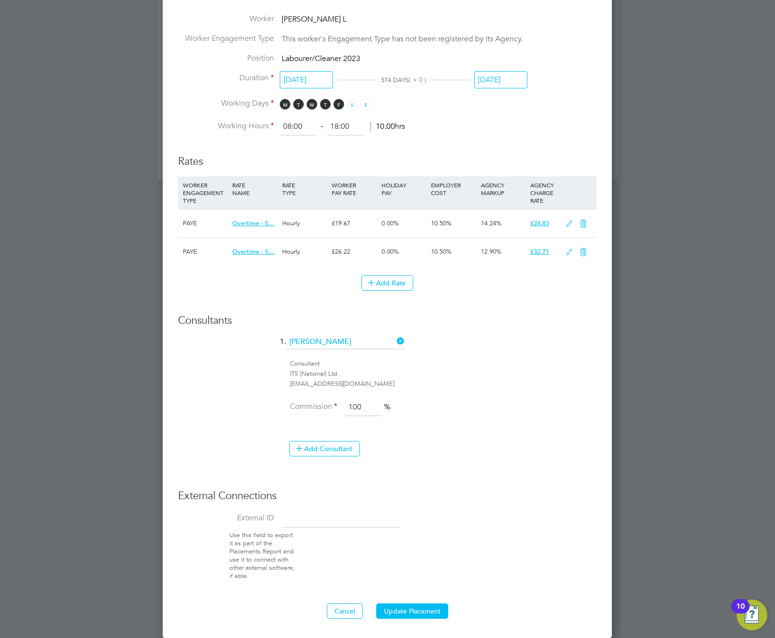
click at [567, 250] on icon at bounding box center [570, 252] width 12 height 8
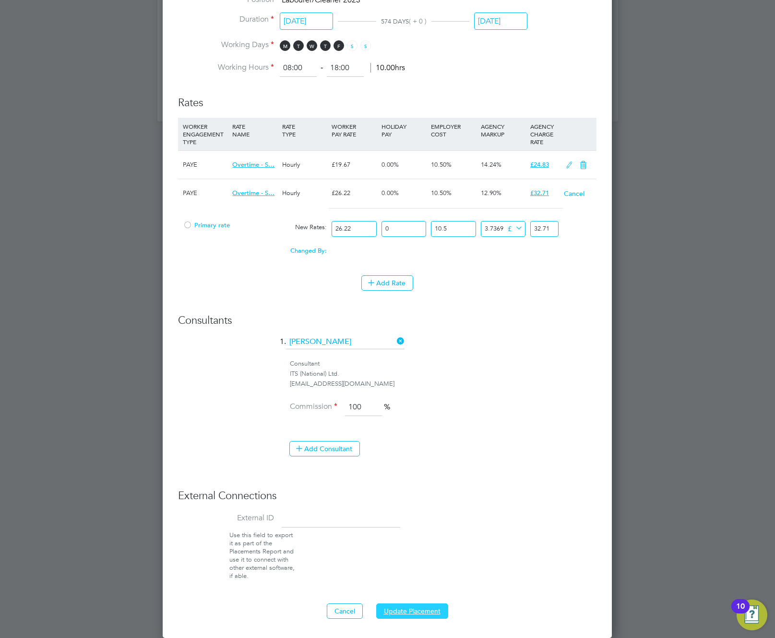
click at [423, 609] on button "Update Placement" at bounding box center [412, 610] width 72 height 15
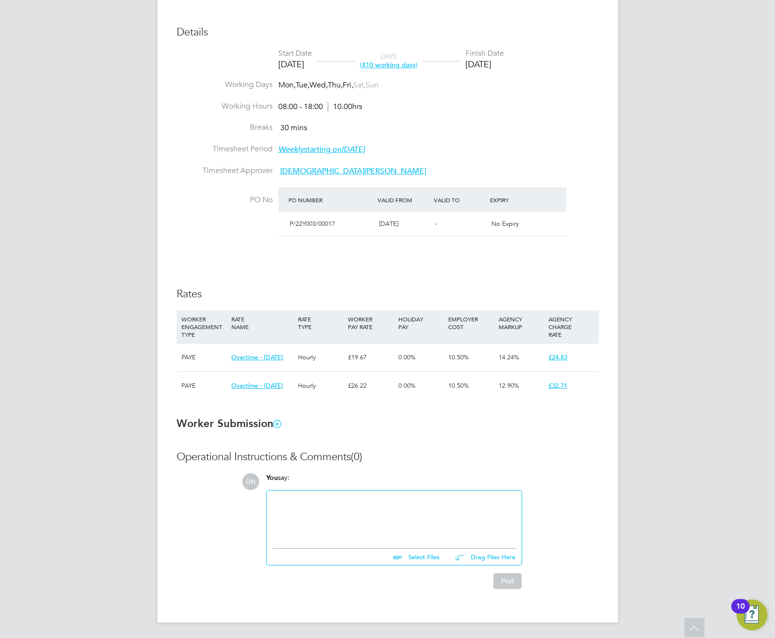
click at [642, 386] on div "DN Derwyn N Notifications 1 Applications: Network Team Members Businesses Sites…" at bounding box center [387, 142] width 775 height 991
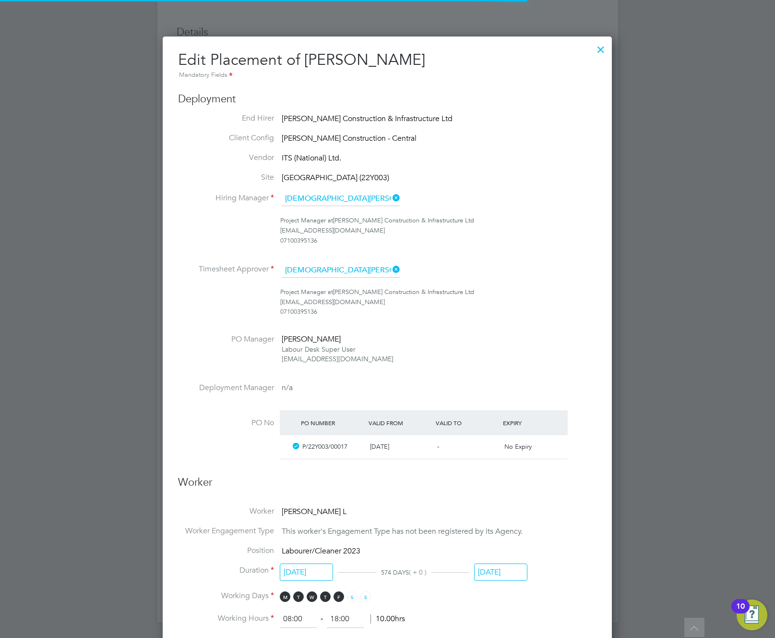
scroll to position [20, 419]
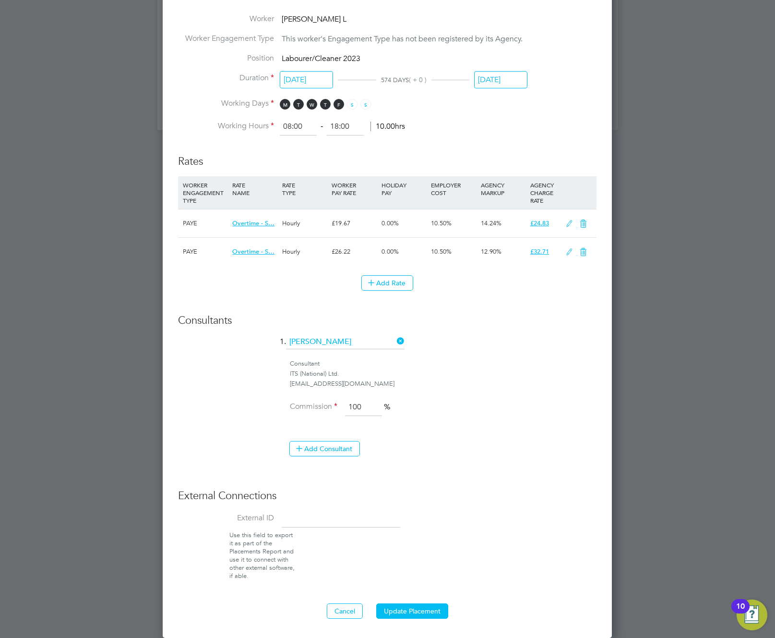
click at [564, 250] on icon at bounding box center [570, 252] width 12 height 8
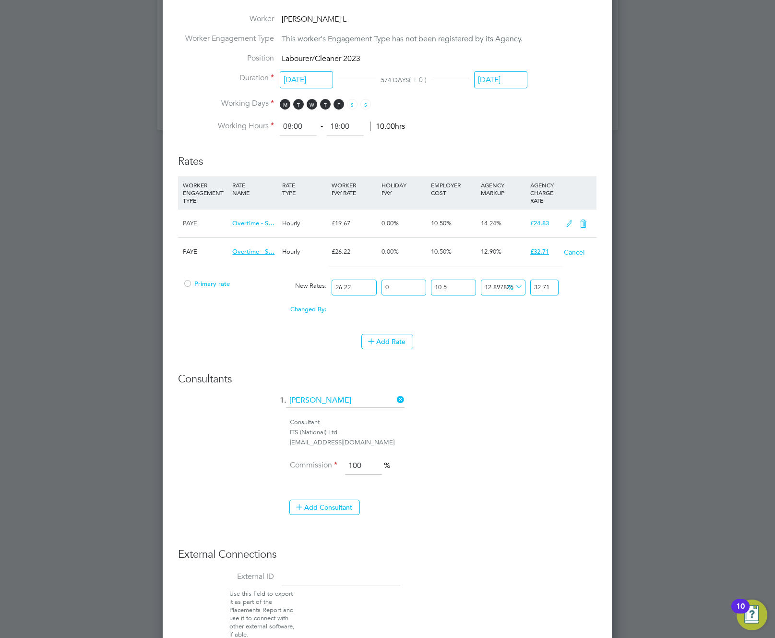
click at [403, 287] on input "0" at bounding box center [404, 287] width 45 height 16
type input "02"
type input "33.3642"
type input "022"
type input "39.9062"
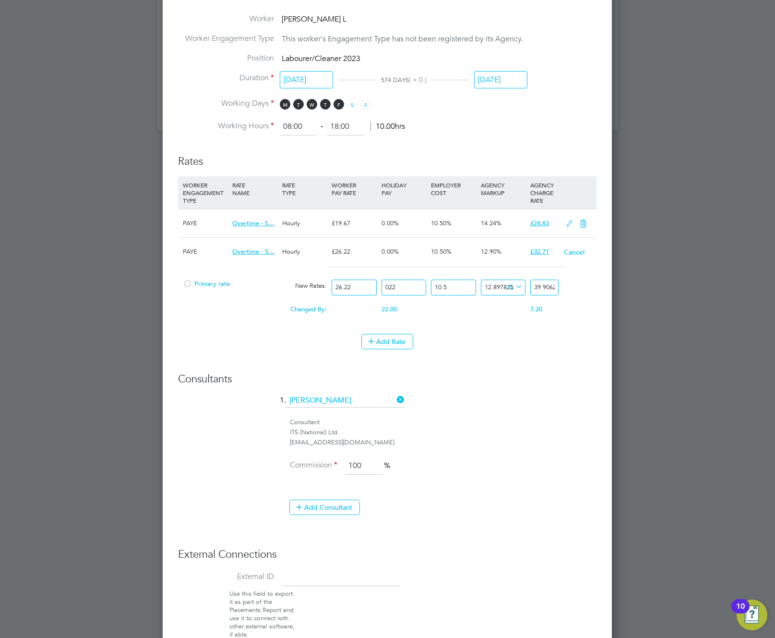
type input "022"
click at [514, 287] on icon at bounding box center [514, 286] width 0 height 13
click at [513, 311] on li "£" at bounding box center [515, 310] width 23 height 12
click at [490, 286] on input "4.559018" at bounding box center [503, 287] width 45 height 16
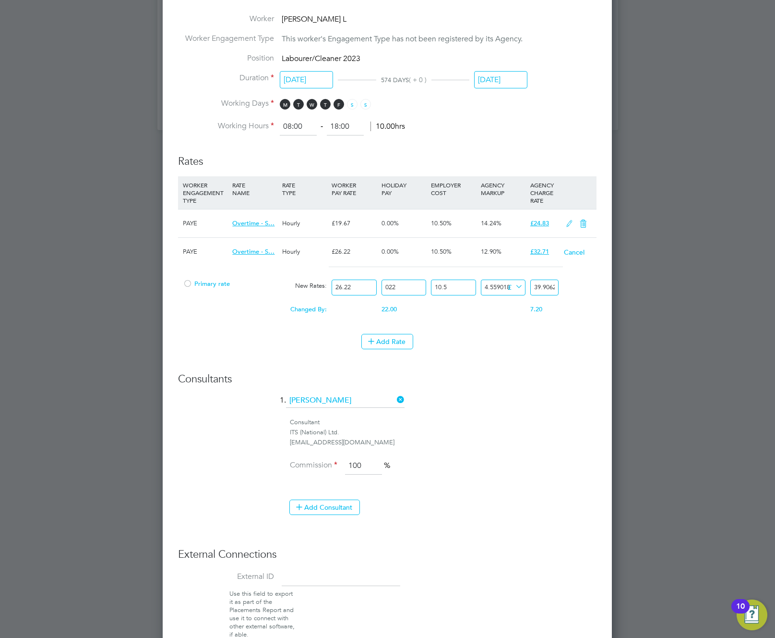
click at [490, 286] on input "4.559018" at bounding box center [503, 287] width 45 height 16
type input "7"
type input "42.347182"
type input "75"
type input "110.347182"
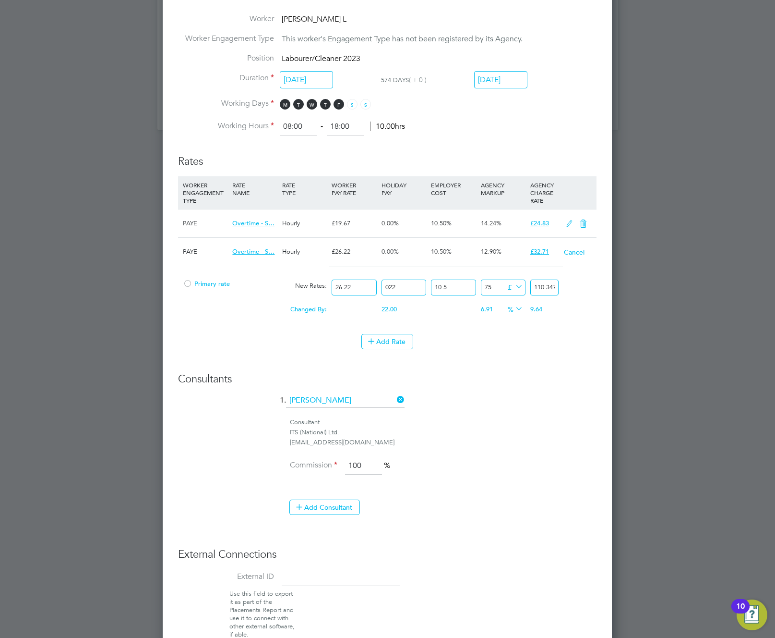
type input "755"
type input "790.347182"
type input "7555"
type input "7590.347182"
type input "755"
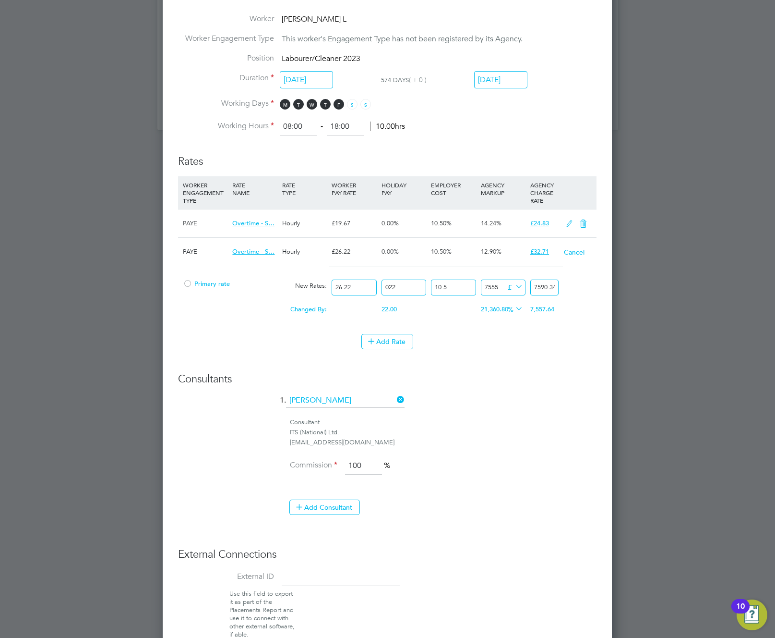
type input "790.347182"
type input "75"
type input "110.347182"
type input "7"
type input "42.347182"
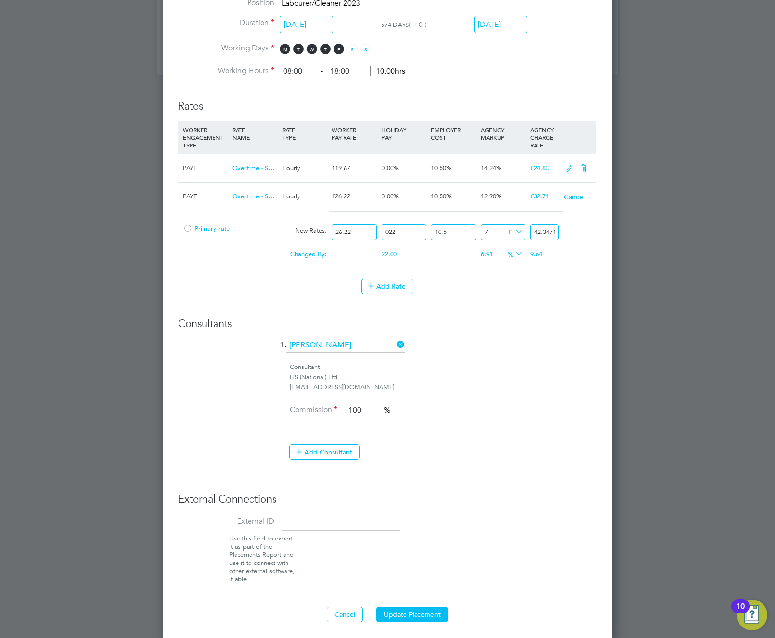
scroll to position [904, 0]
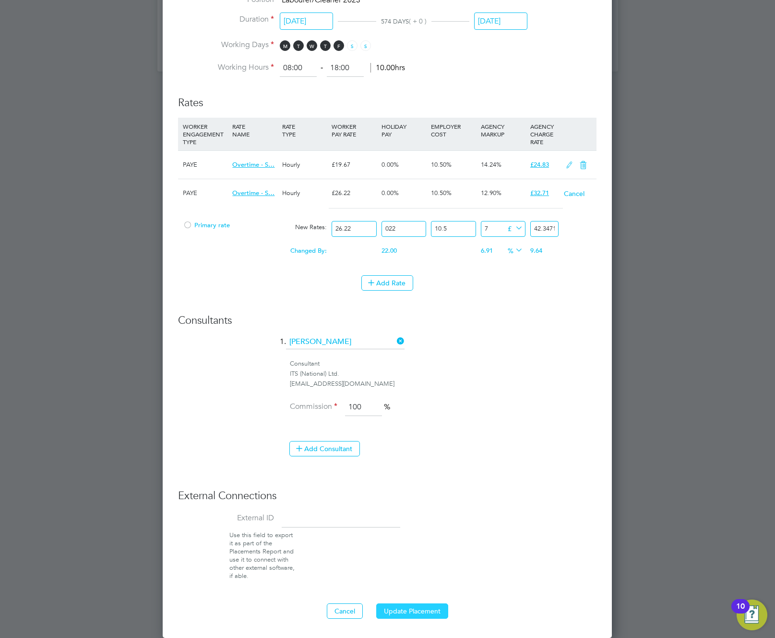
type input "7"
click at [416, 610] on button "Update Placement" at bounding box center [412, 610] width 72 height 15
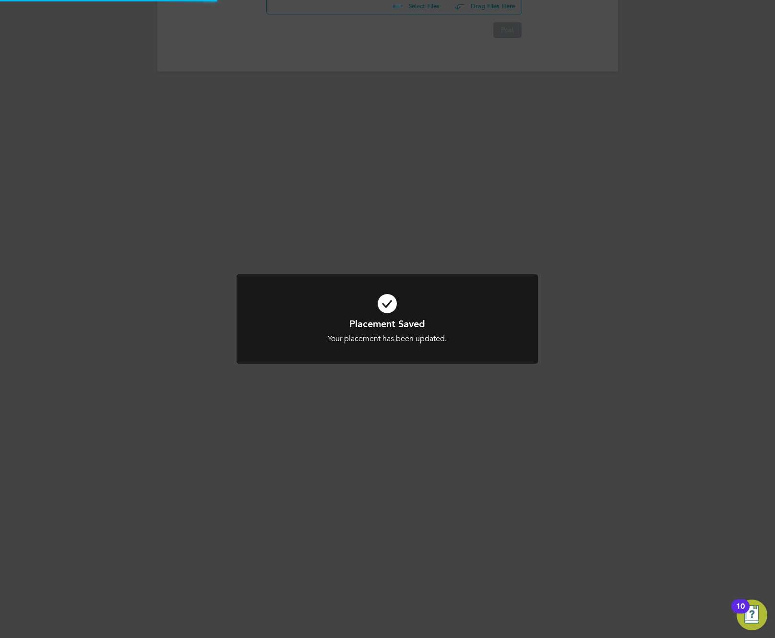
scroll to position [636, 0]
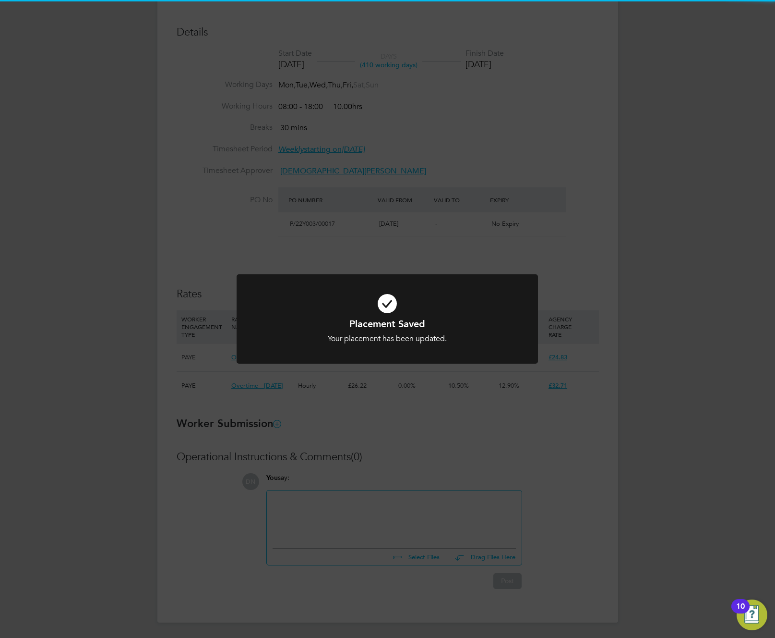
click at [517, 520] on div "Placement Saved Your placement has been updated. Cancel Okay" at bounding box center [387, 319] width 775 height 638
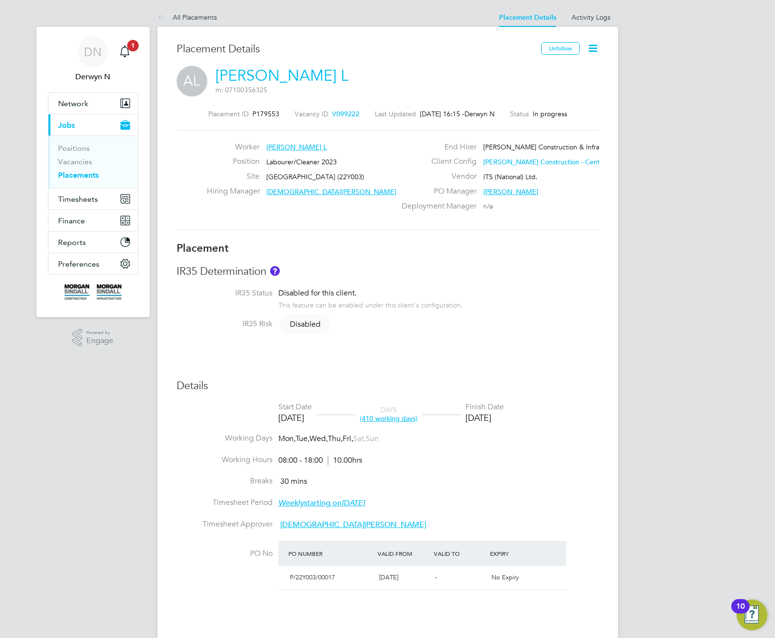
scroll to position [28, 67]
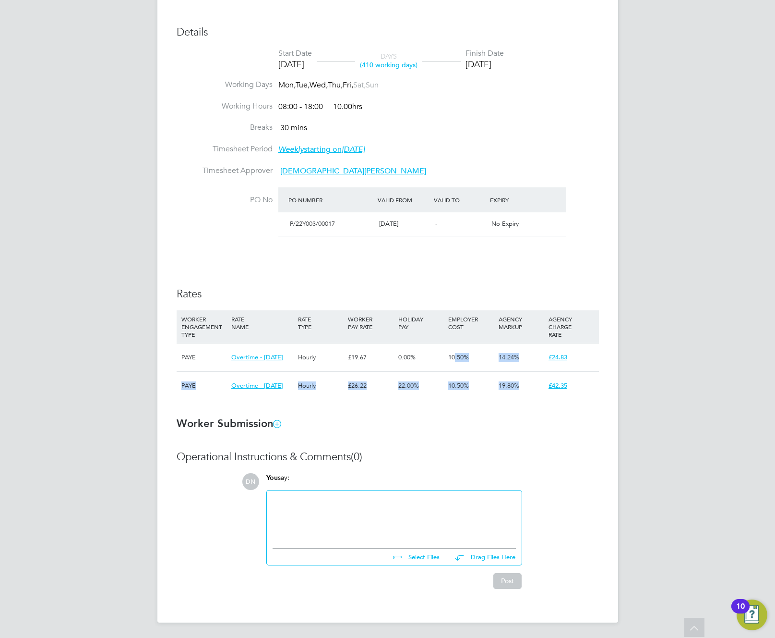
drag, startPoint x: 290, startPoint y: 359, endPoint x: 547, endPoint y: 391, distance: 259.4
click at [547, 391] on div "WORKER ENGAGEMENT TYPE RATE NAME RATE TYPE WORKER PAY RATE HOLIDAY PAY EMPLOYER…" at bounding box center [388, 354] width 423 height 89
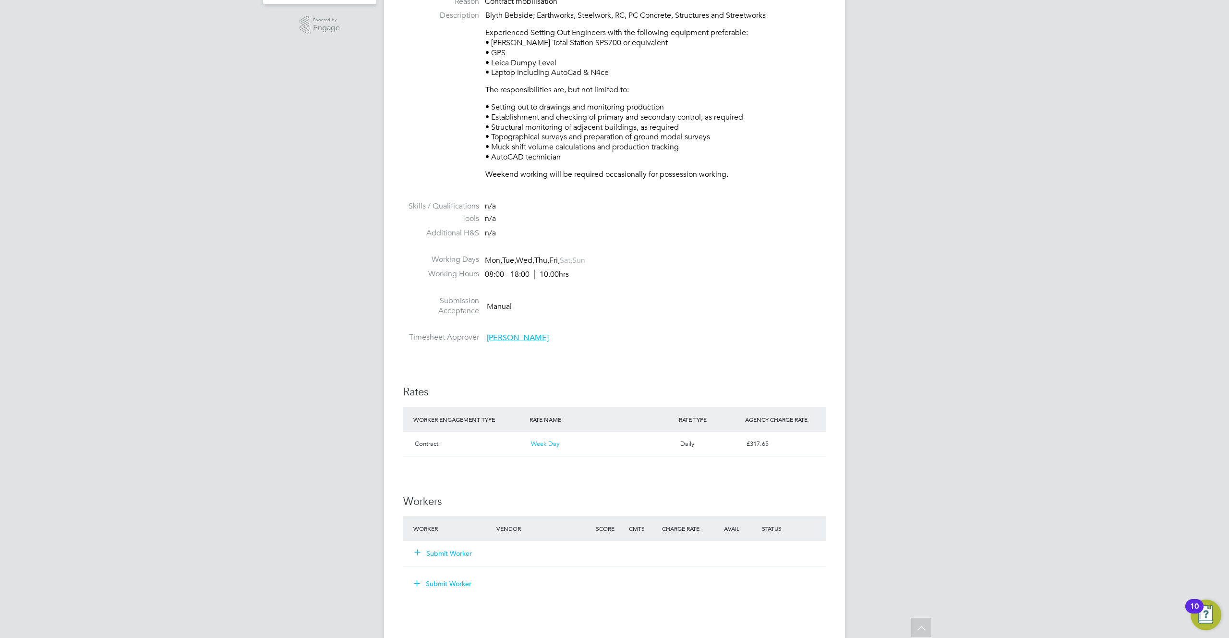
scroll to position [471, 0]
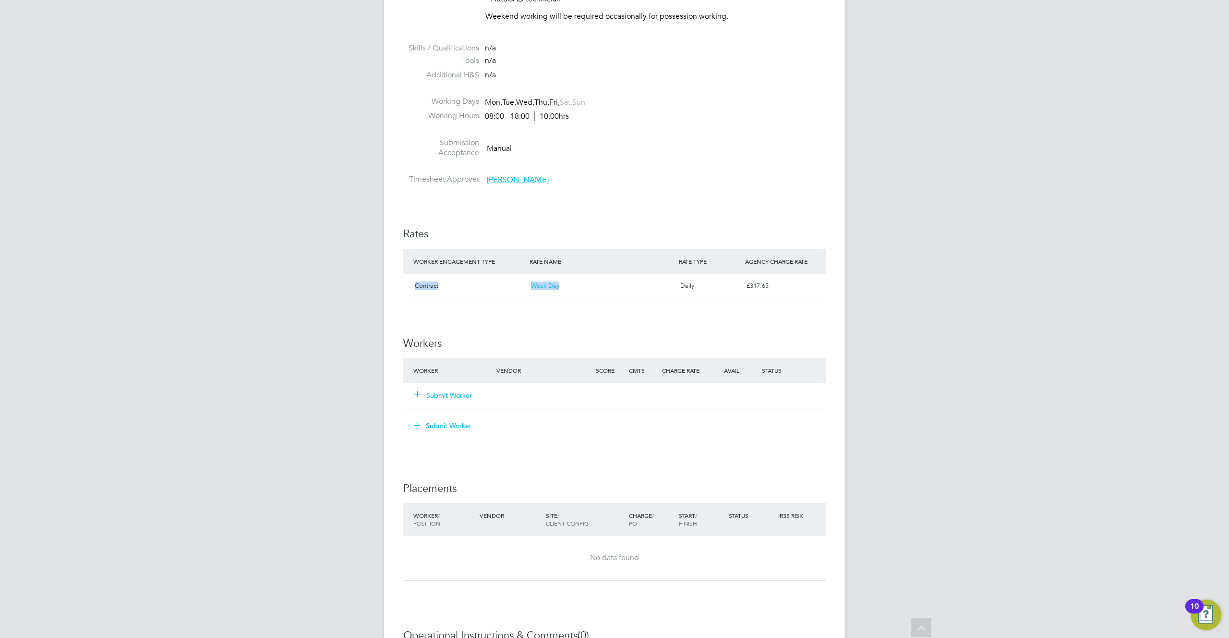
drag, startPoint x: 555, startPoint y: 281, endPoint x: 417, endPoint y: 278, distance: 138.3
click at [417, 278] on div "Contract Week Day Daily £317.65" at bounding box center [614, 286] width 423 height 24
click at [560, 325] on div "IR35 Determination IR35 Status Disabled for this client. This feature can be en…" at bounding box center [614, 267] width 423 height 1066
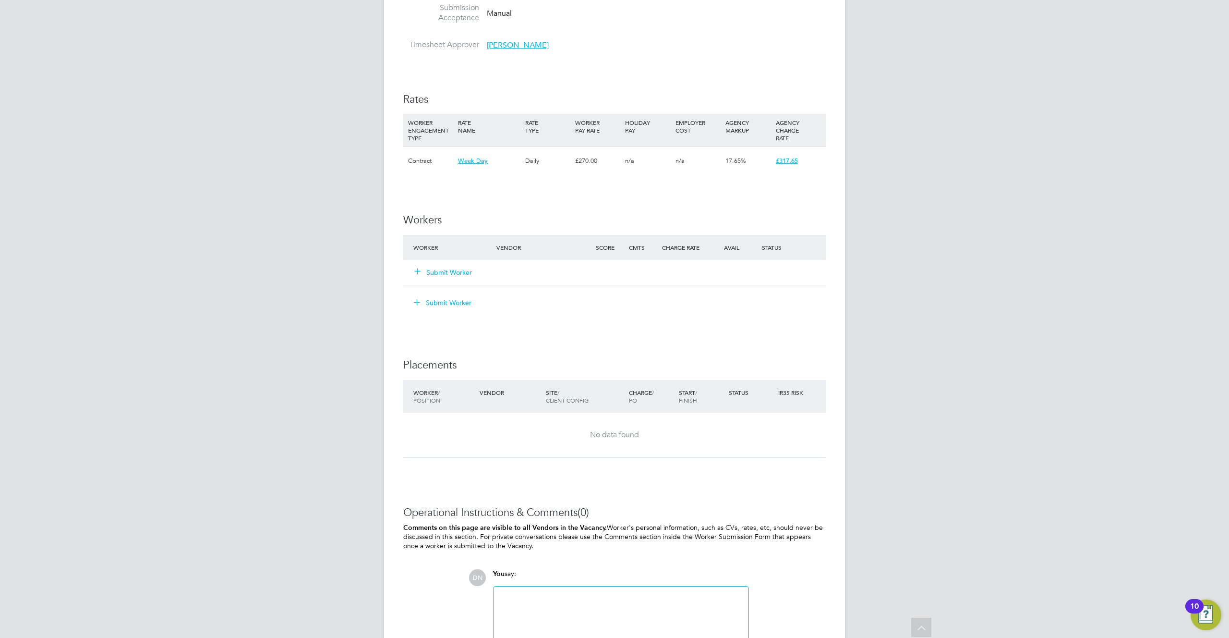
scroll to position [596, 0]
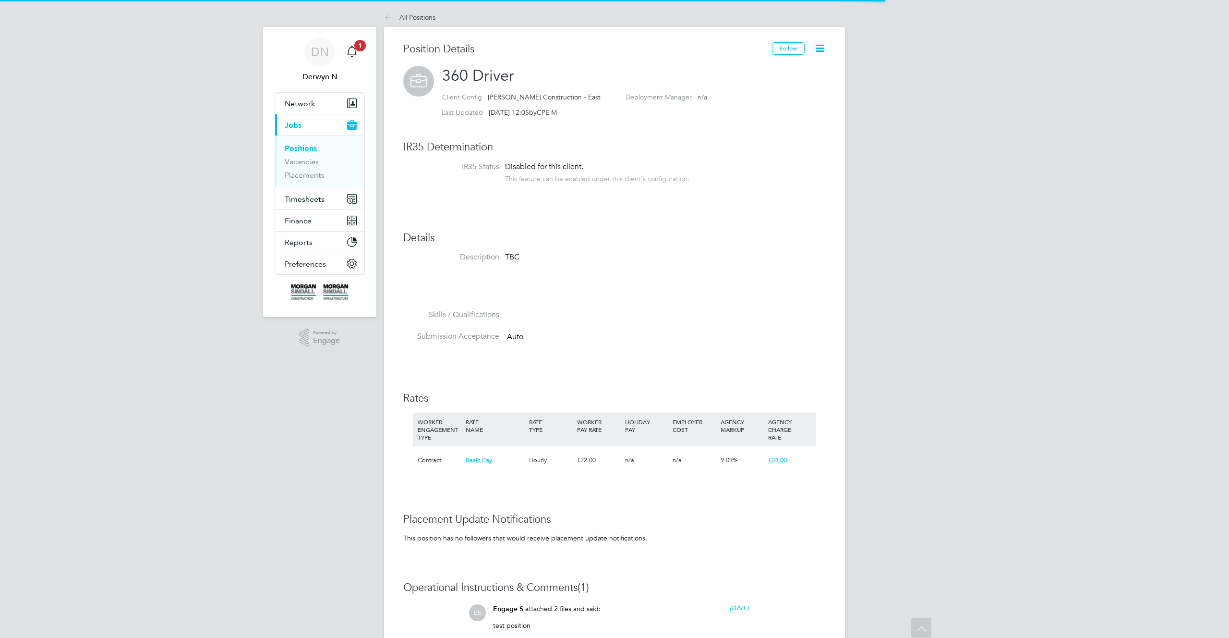
click at [718, 293] on div "Position Details Follow 360 Driver Client Config [PERSON_NAME] Construction - E…" at bounding box center [614, 429] width 423 height 775
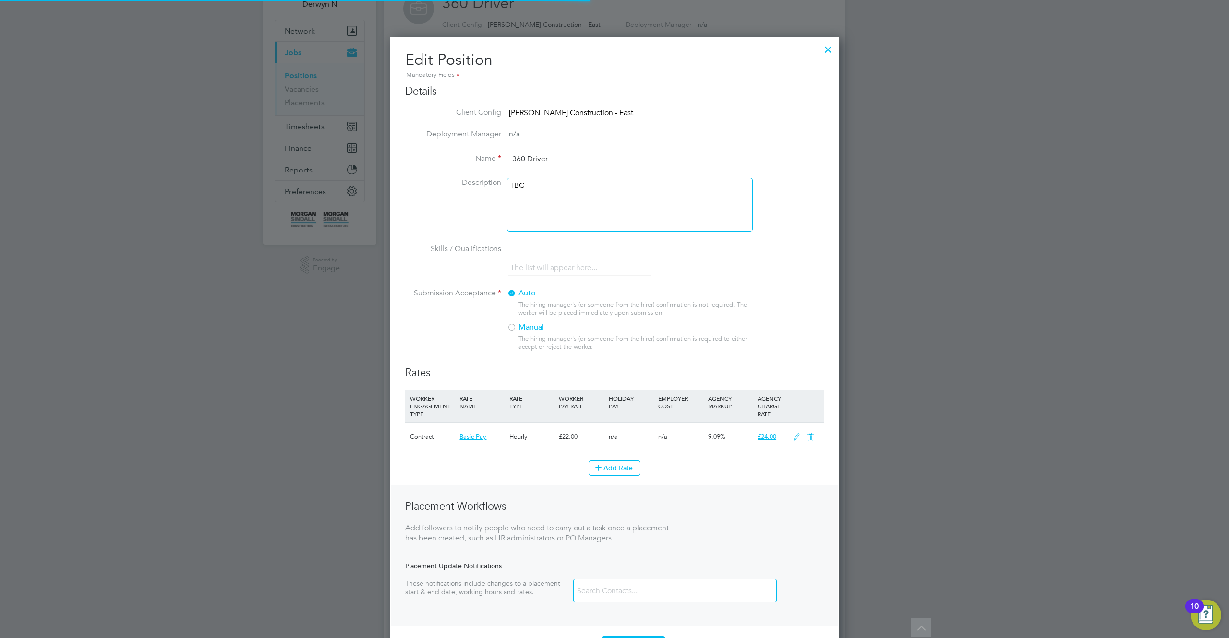
scroll to position [634, 450]
click at [795, 435] on icon at bounding box center [797, 437] width 12 height 8
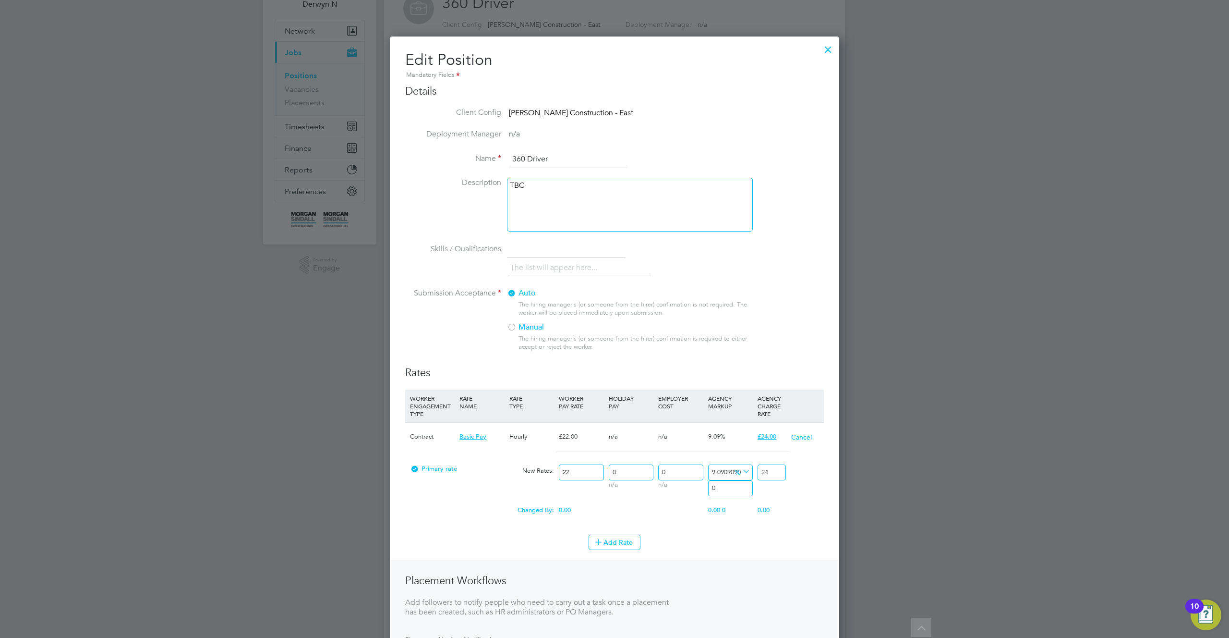
scroll to position [693, 450]
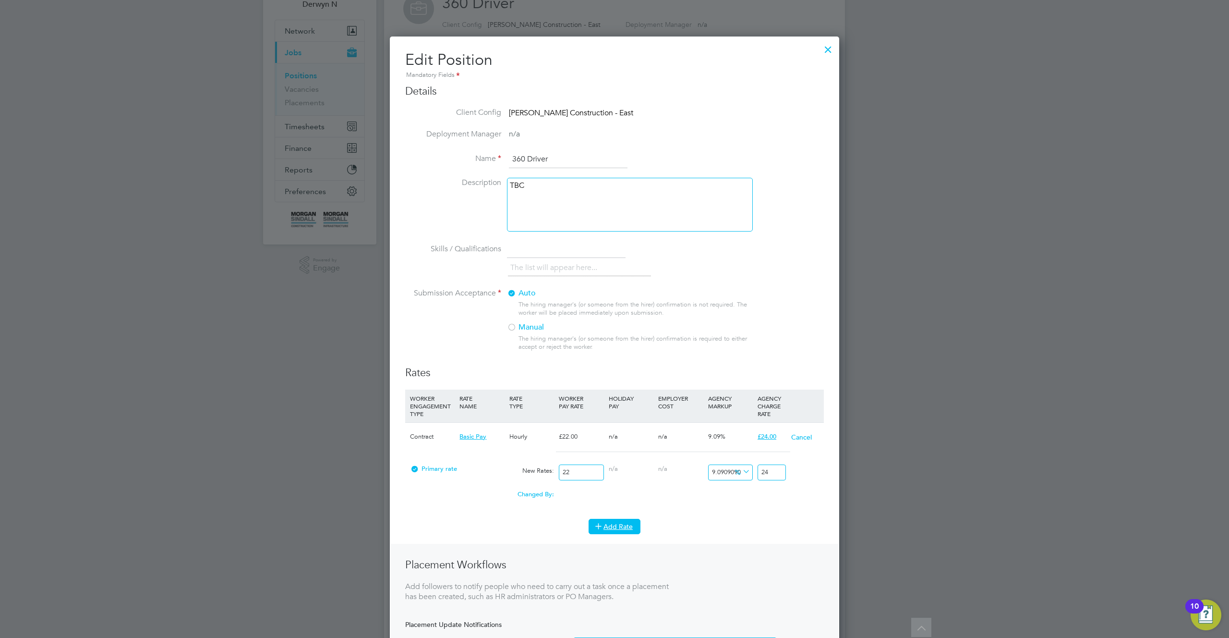
click at [602, 526] on icon at bounding box center [598, 525] width 7 height 7
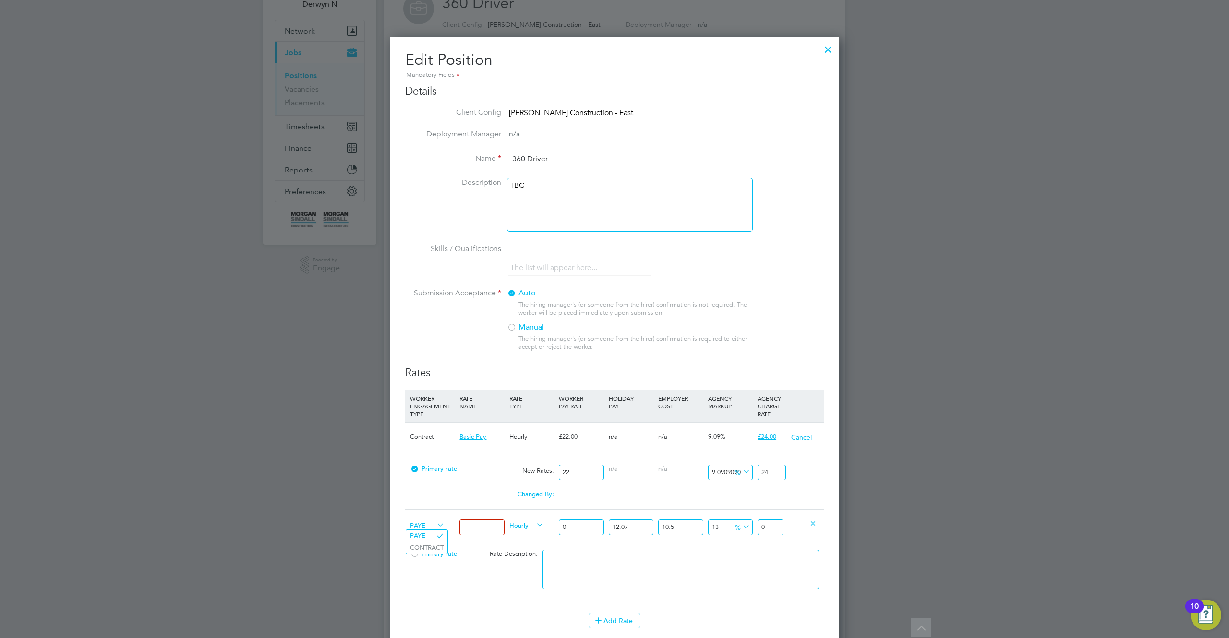
click at [431, 525] on span "PAYE" at bounding box center [427, 524] width 35 height 11
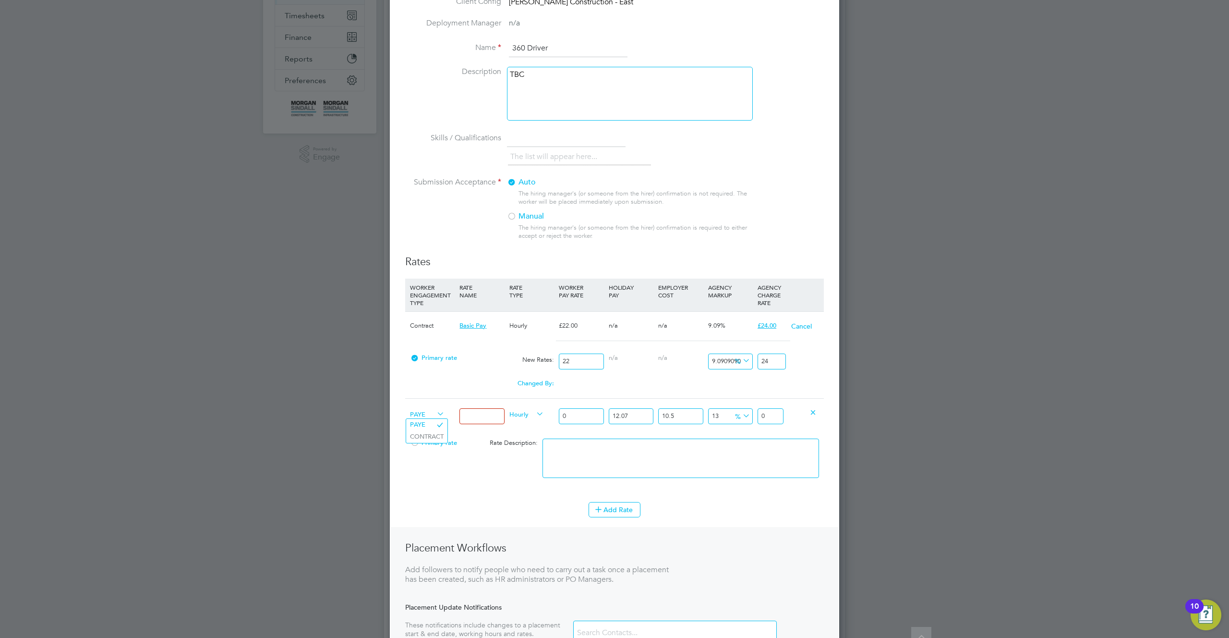
scroll to position [258, 0]
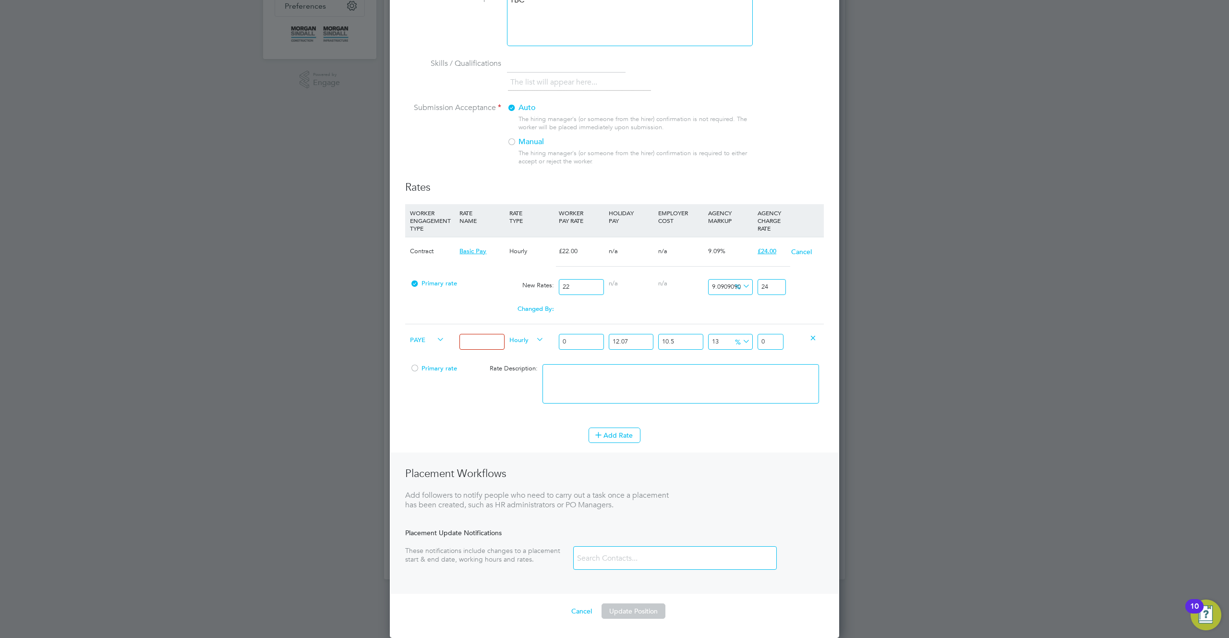
click at [487, 342] on input at bounding box center [482, 342] width 45 height 16
type input "test333"
type input "03"
type input "4.198086165"
click at [584, 340] on input "03" at bounding box center [581, 342] width 45 height 16
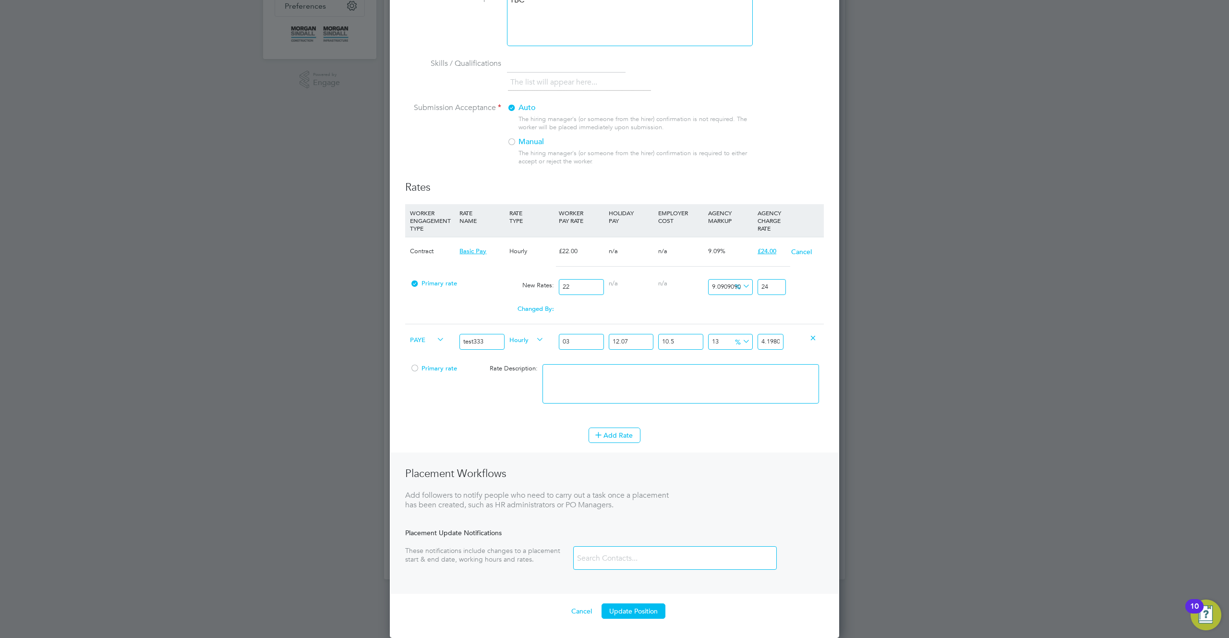
type input "03"
click at [697, 389] on textarea at bounding box center [681, 383] width 277 height 39
click at [629, 616] on button "Update Position" at bounding box center [634, 610] width 64 height 15
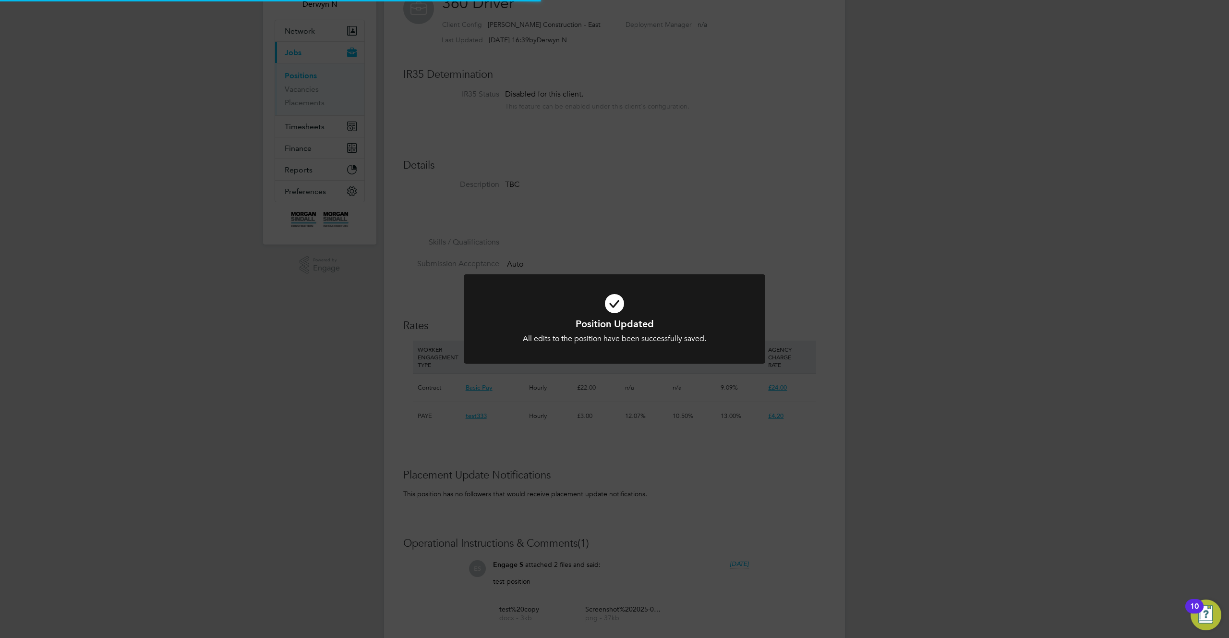
scroll to position [28, 64]
click at [722, 515] on div "Position Updated All edits to the position have been successfully saved. Cancel…" at bounding box center [614, 319] width 1229 height 638
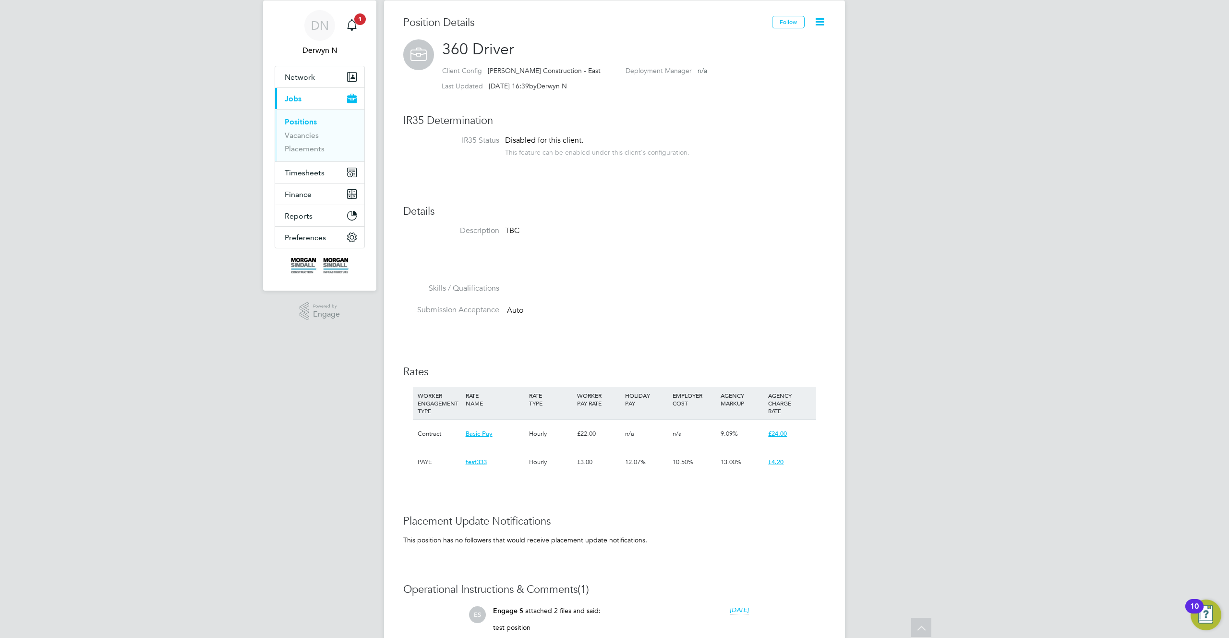
scroll to position [0, 0]
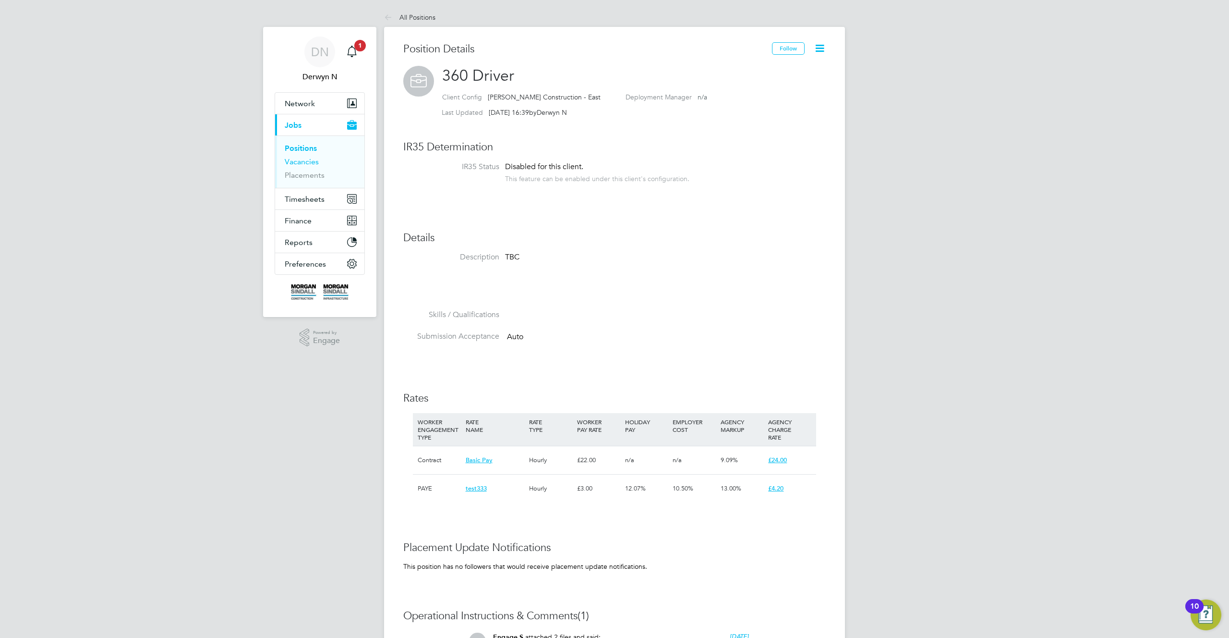
click at [310, 164] on link "Vacancies" at bounding box center [302, 161] width 34 height 9
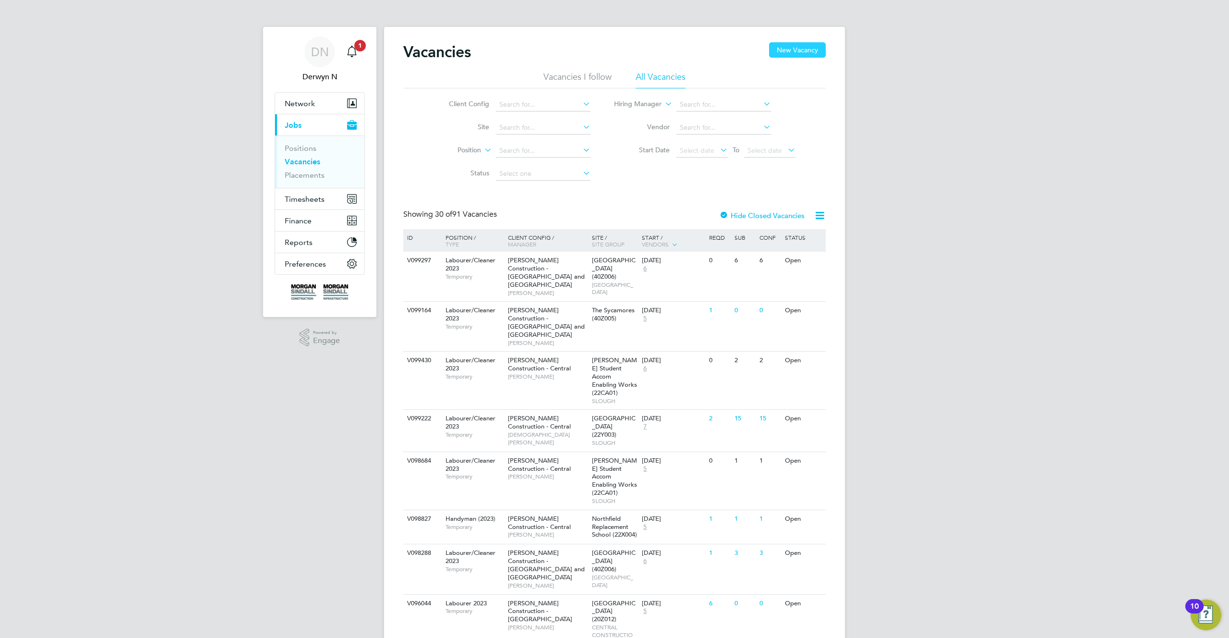
click at [786, 55] on button "New Vacancy" at bounding box center [797, 49] width 57 height 15
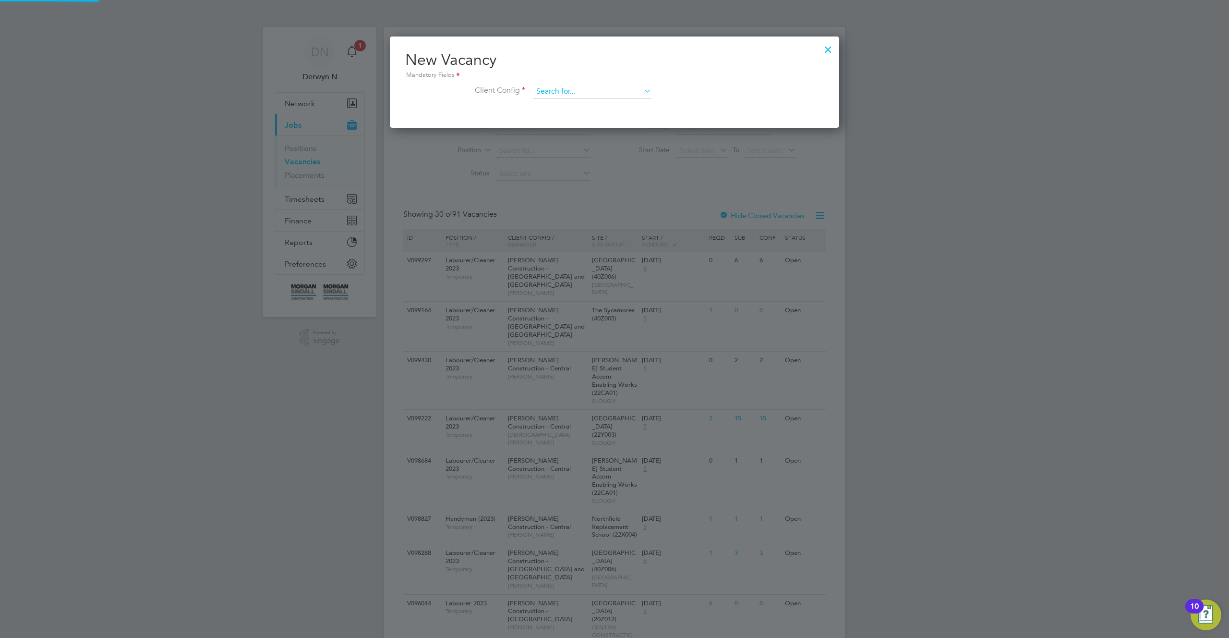
scroll to position [91, 450]
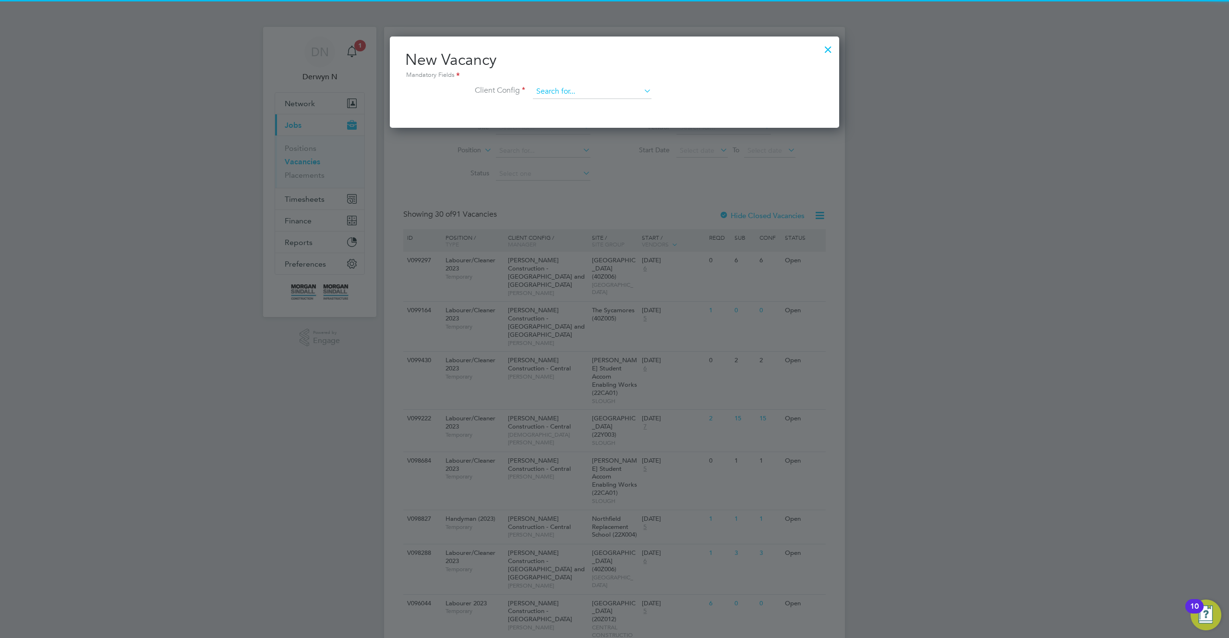
click at [617, 93] on input at bounding box center [592, 92] width 119 height 14
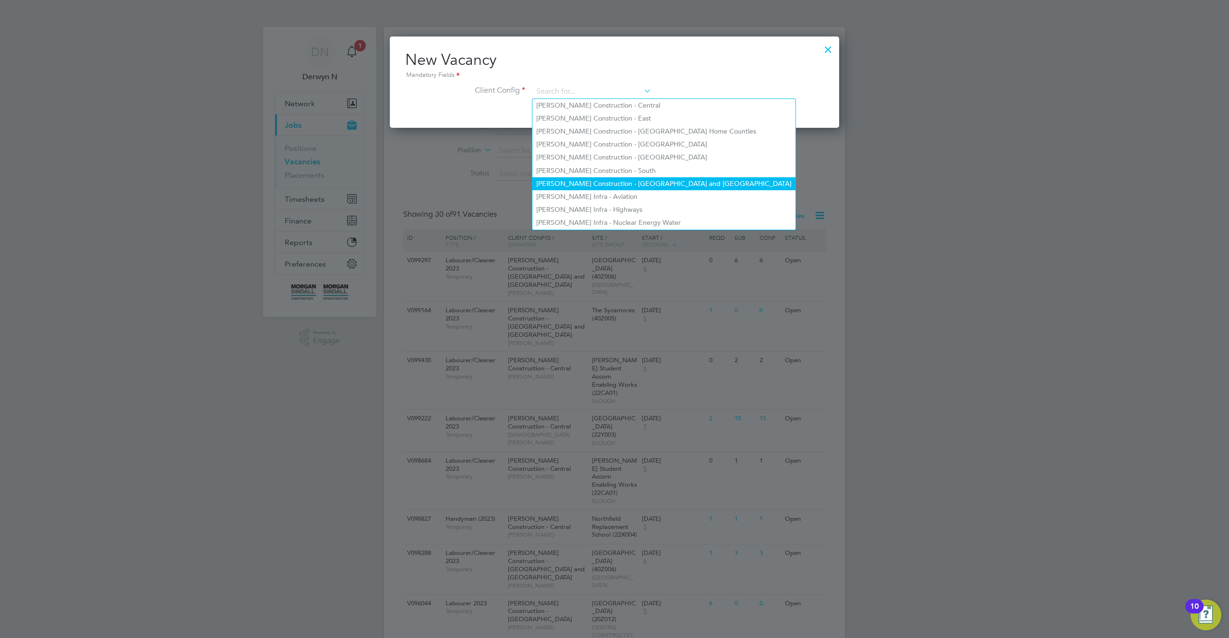
click at [673, 180] on li "[PERSON_NAME] Construction - [GEOGRAPHIC_DATA] and [GEOGRAPHIC_DATA]" at bounding box center [663, 183] width 263 height 13
type input "[PERSON_NAME] Construction - [GEOGRAPHIC_DATA] and [GEOGRAPHIC_DATA]"
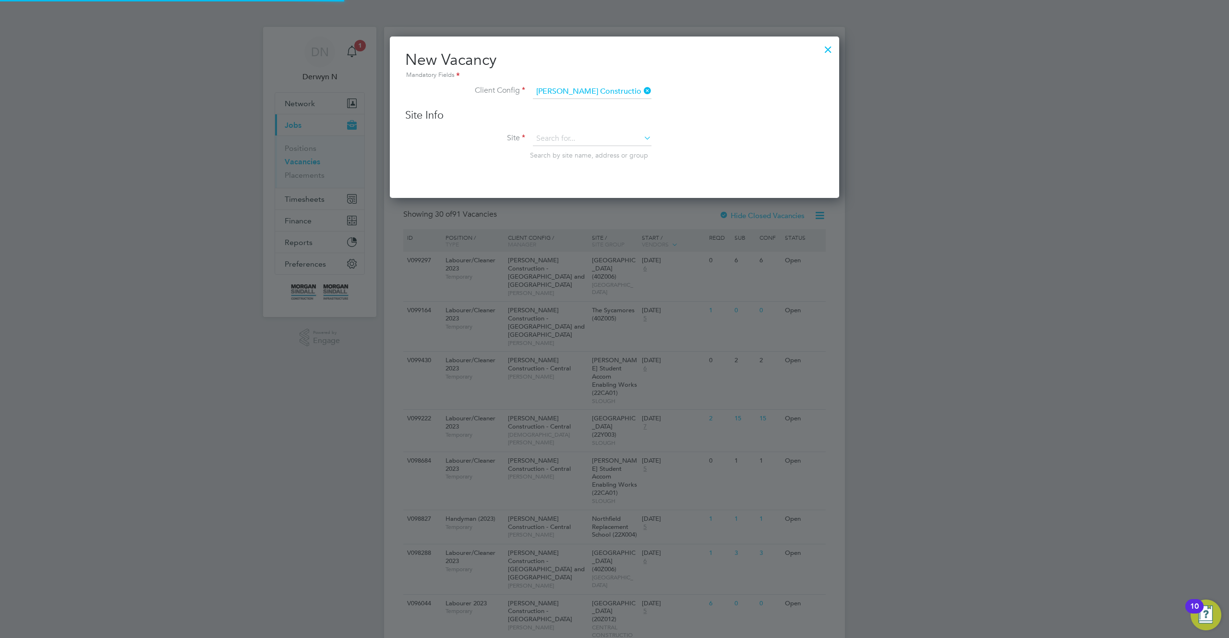
scroll to position [162, 450]
click at [615, 142] on input at bounding box center [592, 139] width 119 height 14
click at [602, 150] on li "A Site test rate" at bounding box center [600, 152] width 136 height 13
type input "A Site test rate"
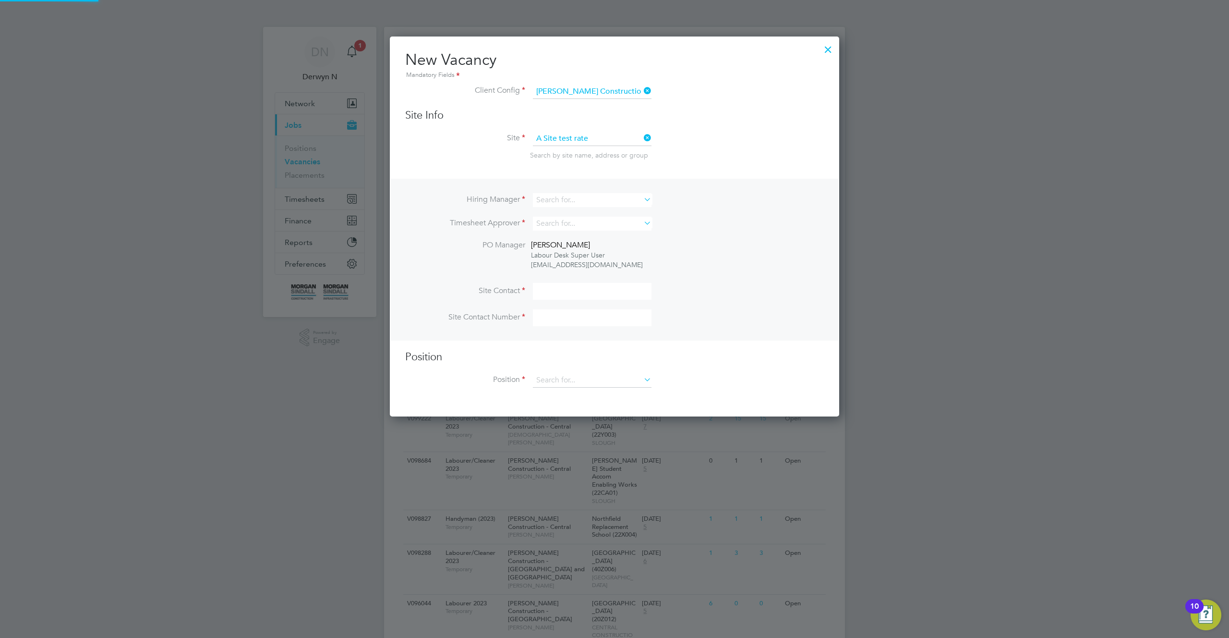
scroll to position [381, 450]
click at [614, 200] on input at bounding box center [592, 200] width 119 height 14
click at [603, 305] on li "[PERSON_NAME]" at bounding box center [592, 305] width 120 height 13
type input "[PERSON_NAME]"
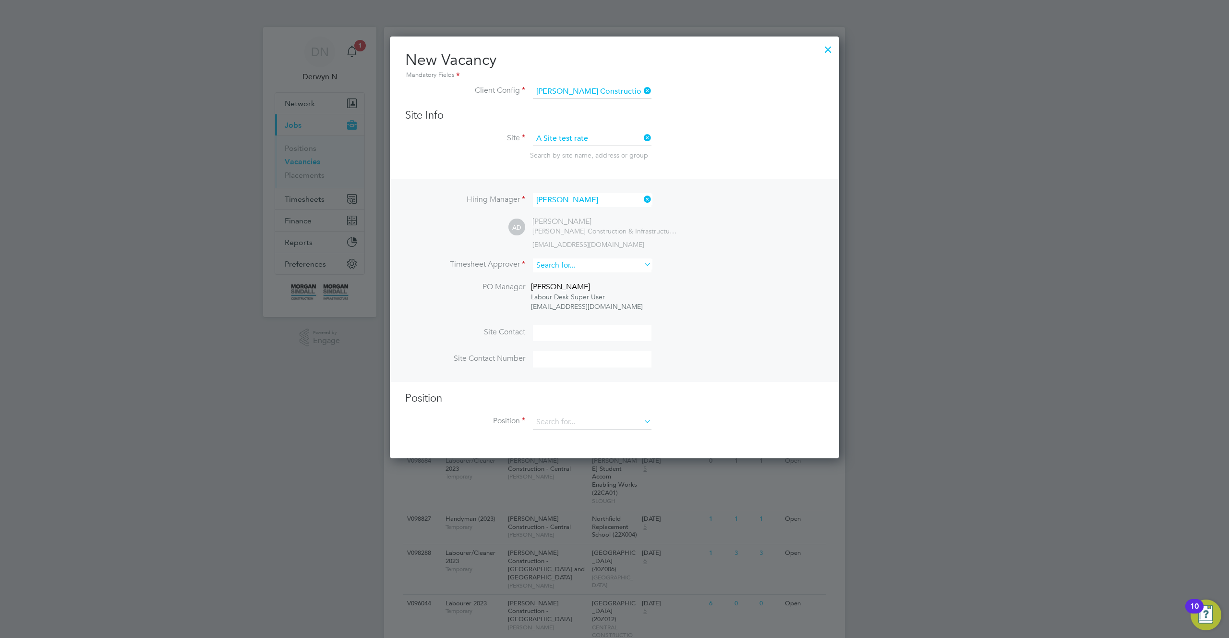
click at [581, 266] on input at bounding box center [592, 265] width 119 height 14
click at [572, 390] on li "[PERSON_NAME]" at bounding box center [592, 396] width 120 height 13
type input "[PERSON_NAME]"
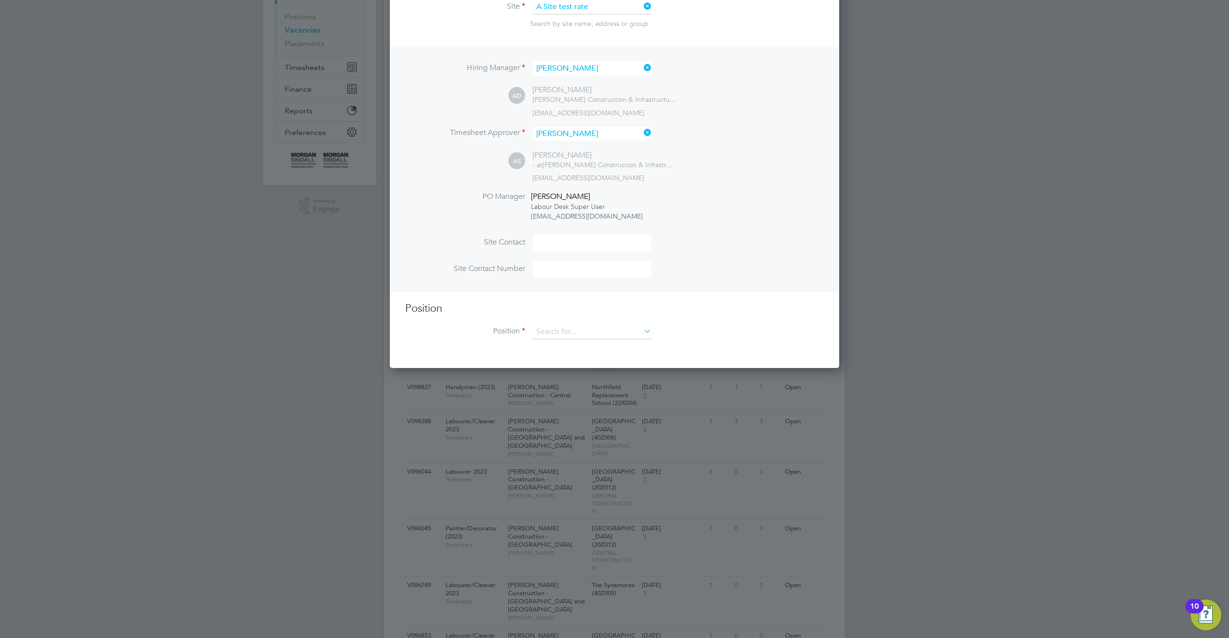
scroll to position [213, 0]
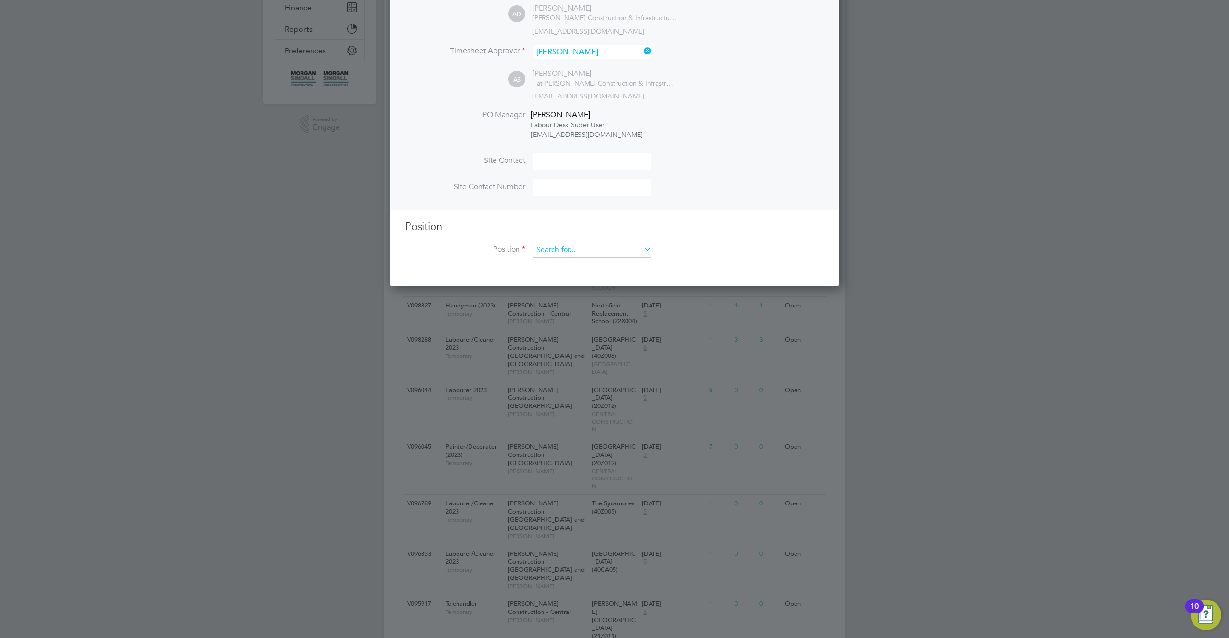
click at [611, 251] on input at bounding box center [592, 250] width 119 height 14
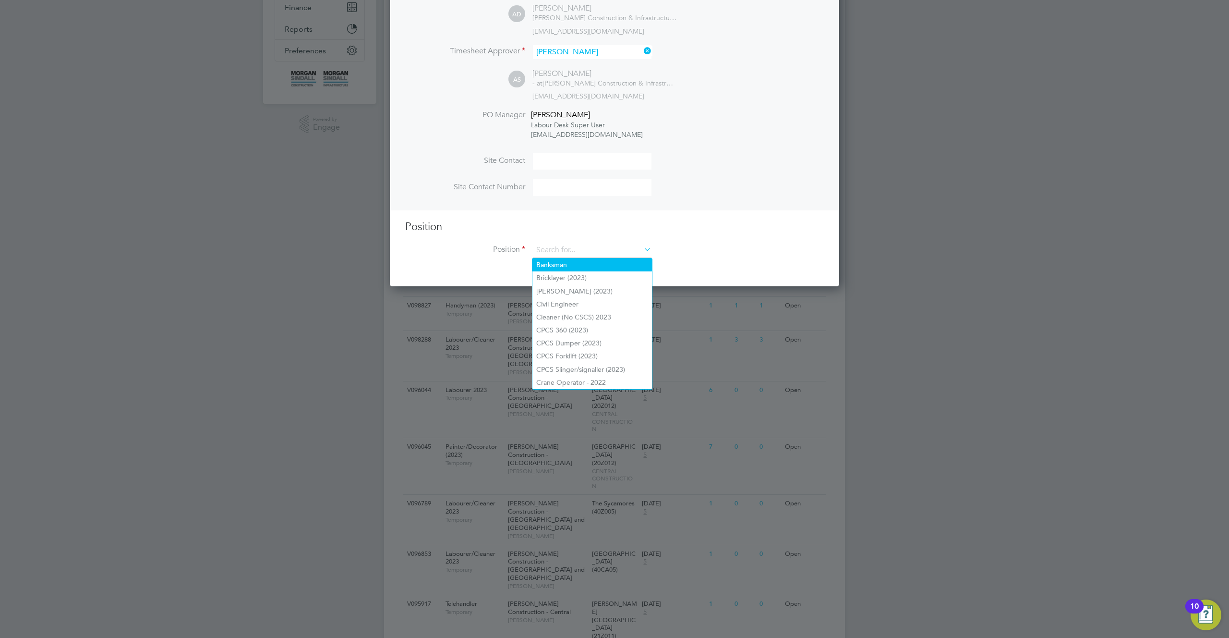
click at [591, 264] on li "Banksman" at bounding box center [592, 264] width 120 height 13
type input "Banksman"
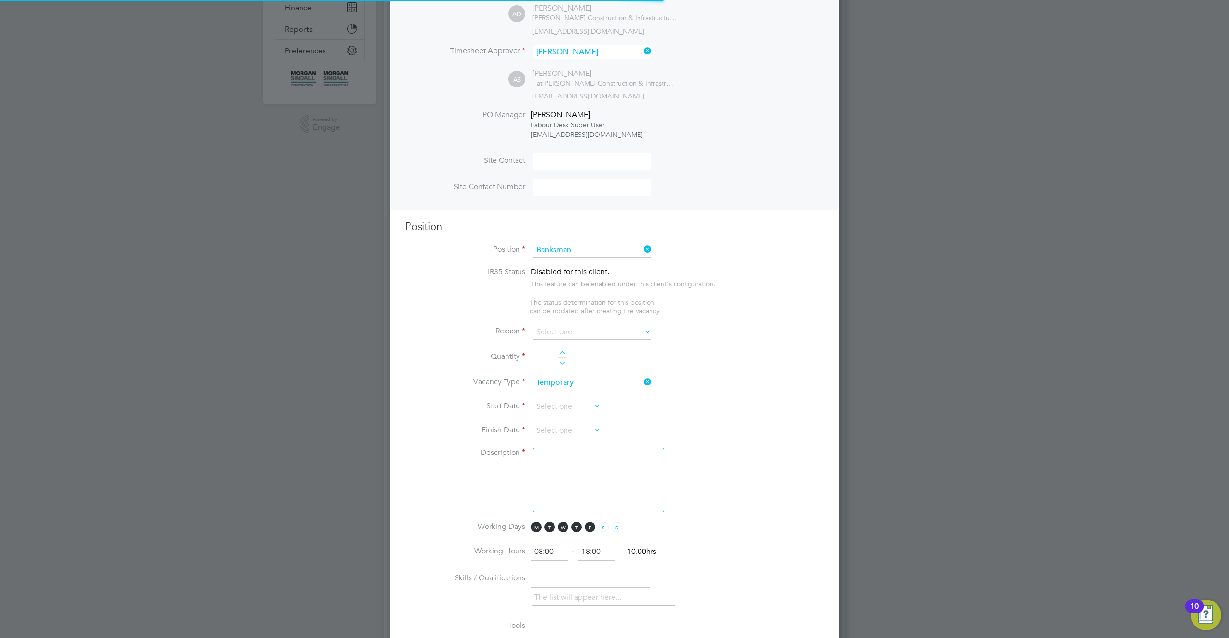
scroll to position [1382, 450]
type textarea "TBC"
click at [604, 335] on input at bounding box center [592, 332] width 119 height 14
click at [580, 360] on li "Holiday" at bounding box center [592, 359] width 120 height 12
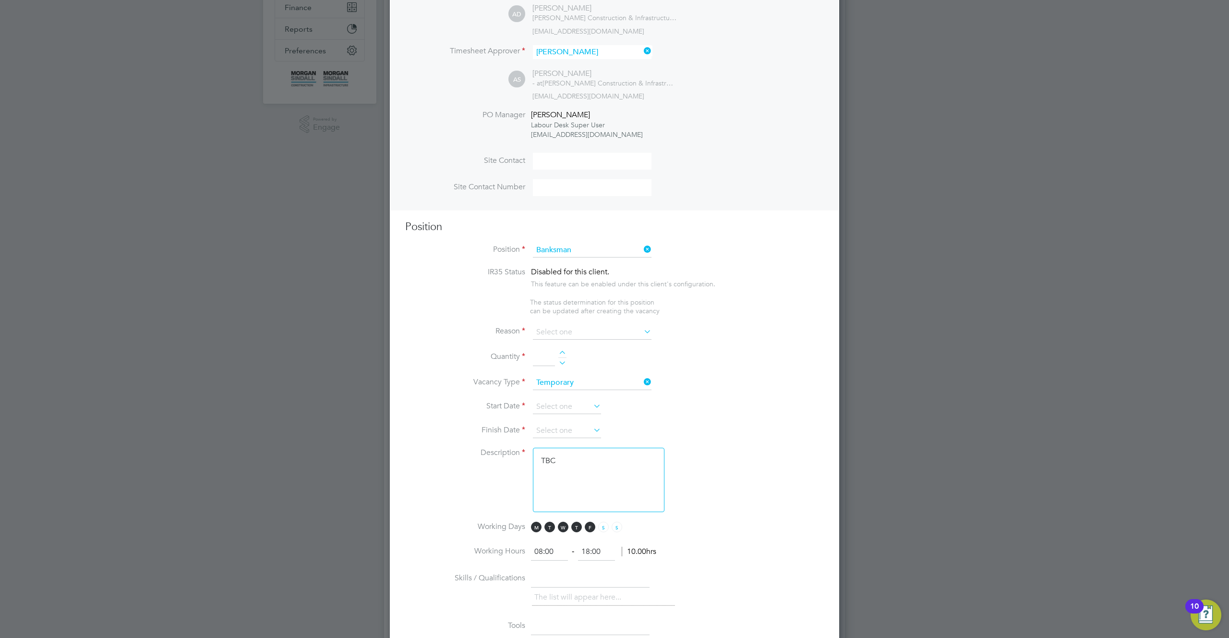
type input "Holiday"
click at [558, 357] on div at bounding box center [562, 354] width 8 height 7
type input "1"
click at [564, 408] on input at bounding box center [567, 406] width 68 height 14
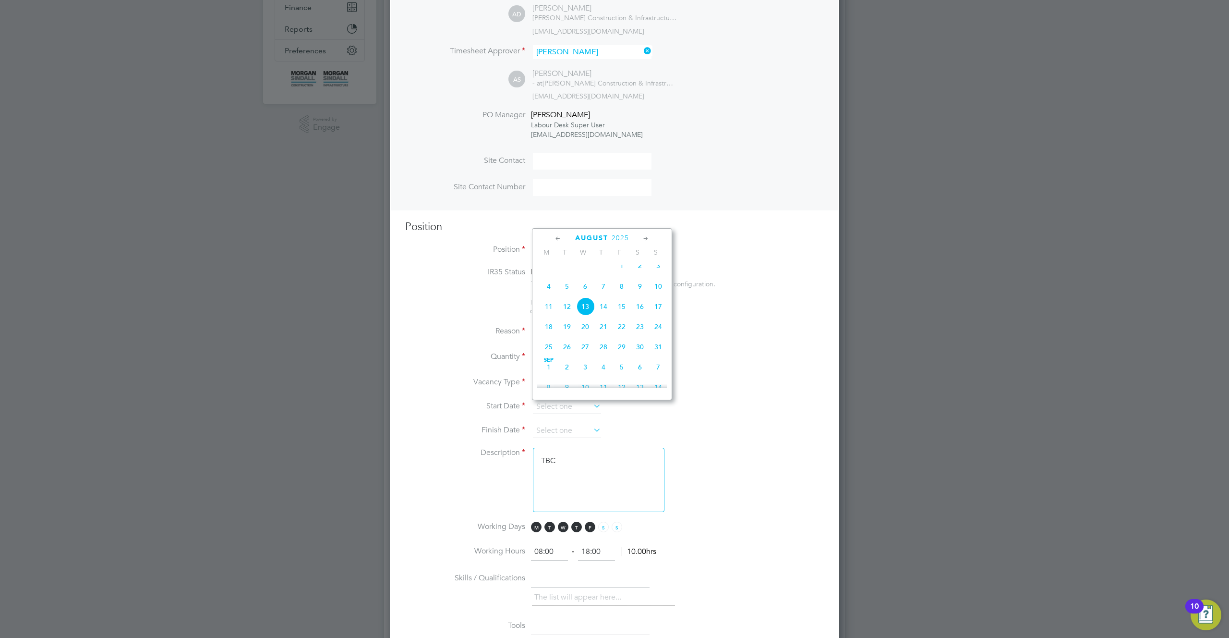
click at [624, 272] on span "[DATE]" at bounding box center [622, 265] width 18 height 18
type input "[DATE]"
click at [589, 430] on input at bounding box center [567, 430] width 68 height 14
drag, startPoint x: 661, startPoint y: 398, endPoint x: 645, endPoint y: 440, distance: 44.5
click at [660, 398] on span "7" at bounding box center [658, 391] width 18 height 18
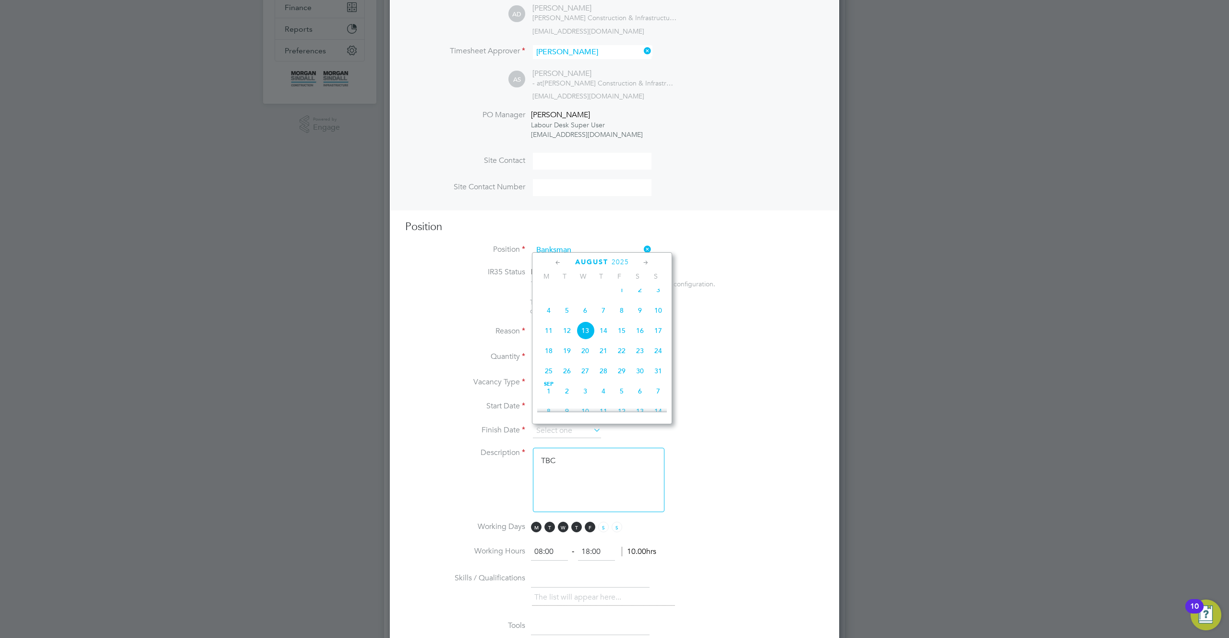
type input "[DATE]"
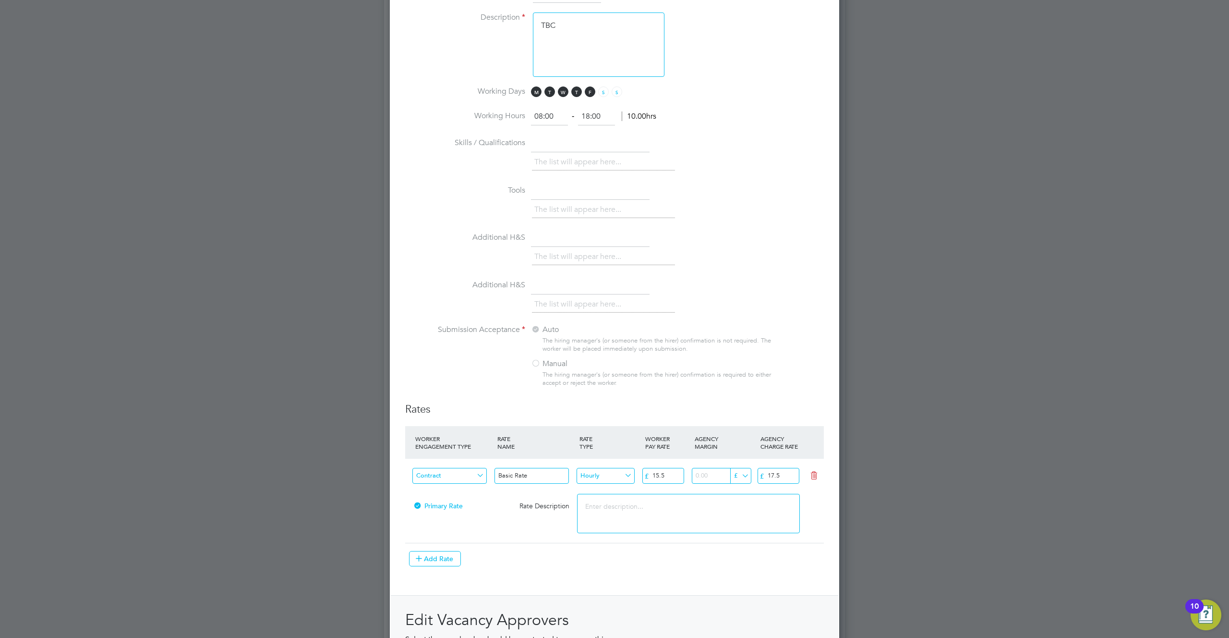
scroll to position [946, 0]
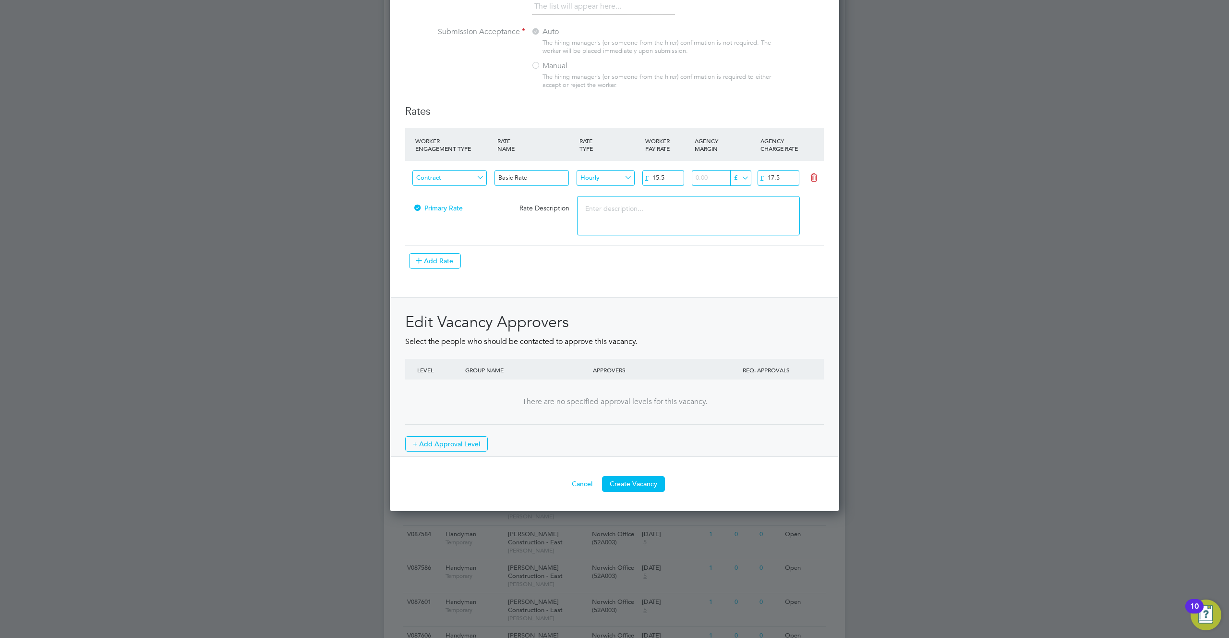
click at [472, 185] on input "Contract" at bounding box center [449, 178] width 74 height 16
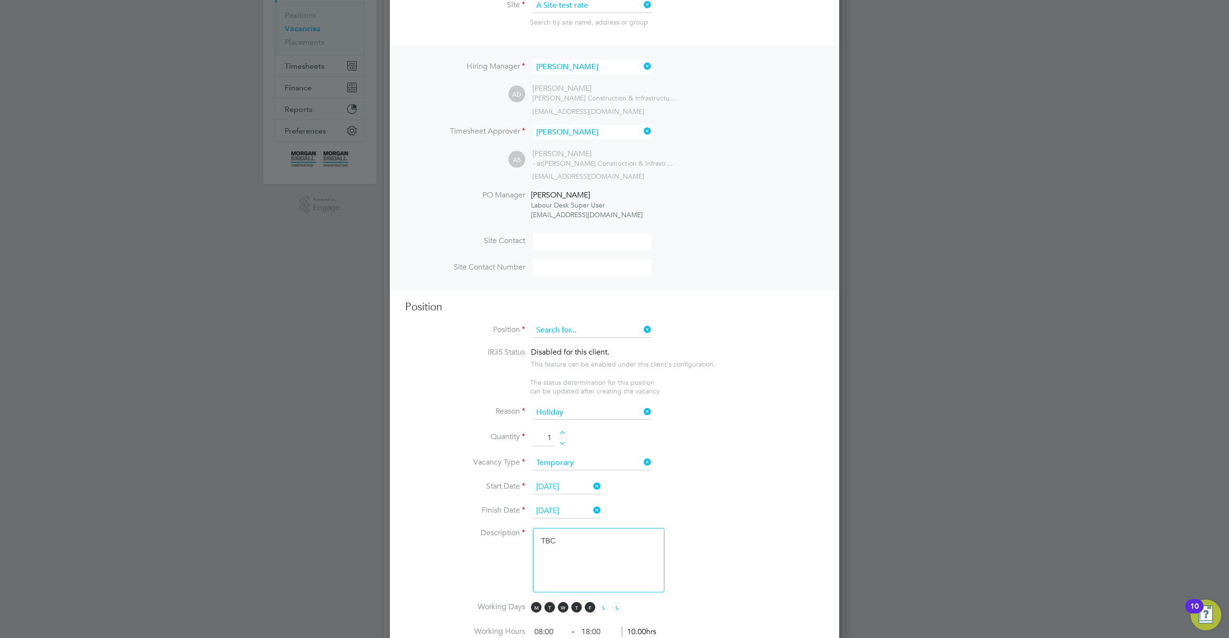
scroll to position [464, 450]
click at [583, 333] on input at bounding box center [592, 330] width 119 height 14
click at [572, 341] on li "Test rate" at bounding box center [592, 345] width 120 height 13
type input "Test rate"
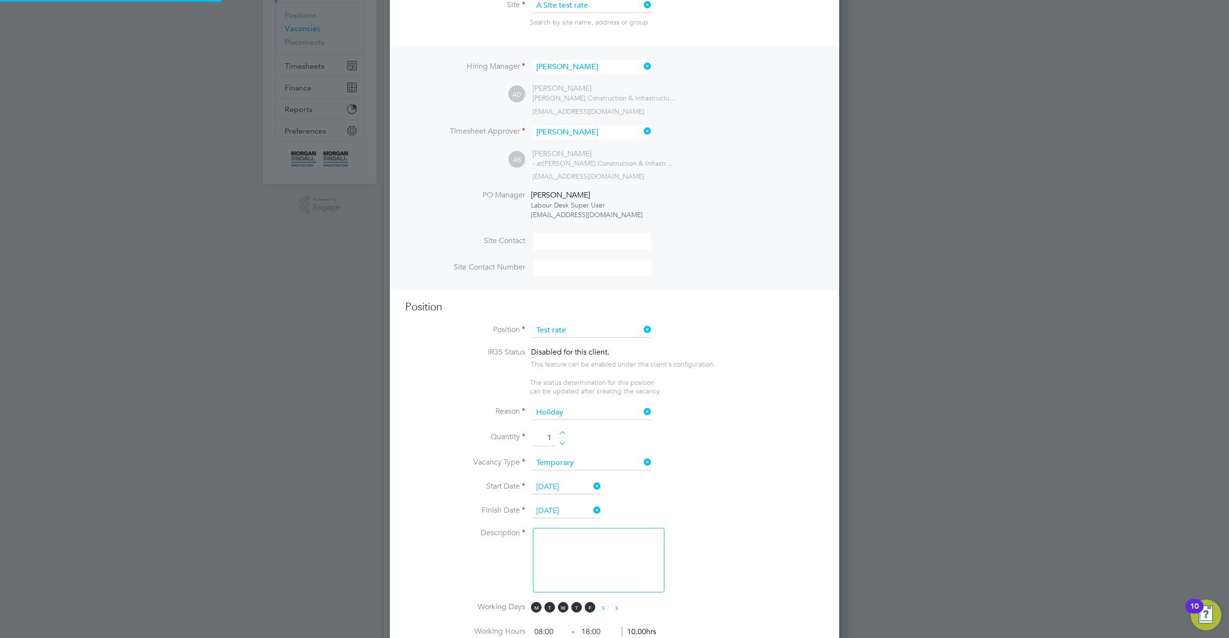
type input "Self-Employed"
type input "test 1"
type input "Daily"
type input "12"
type input "55"
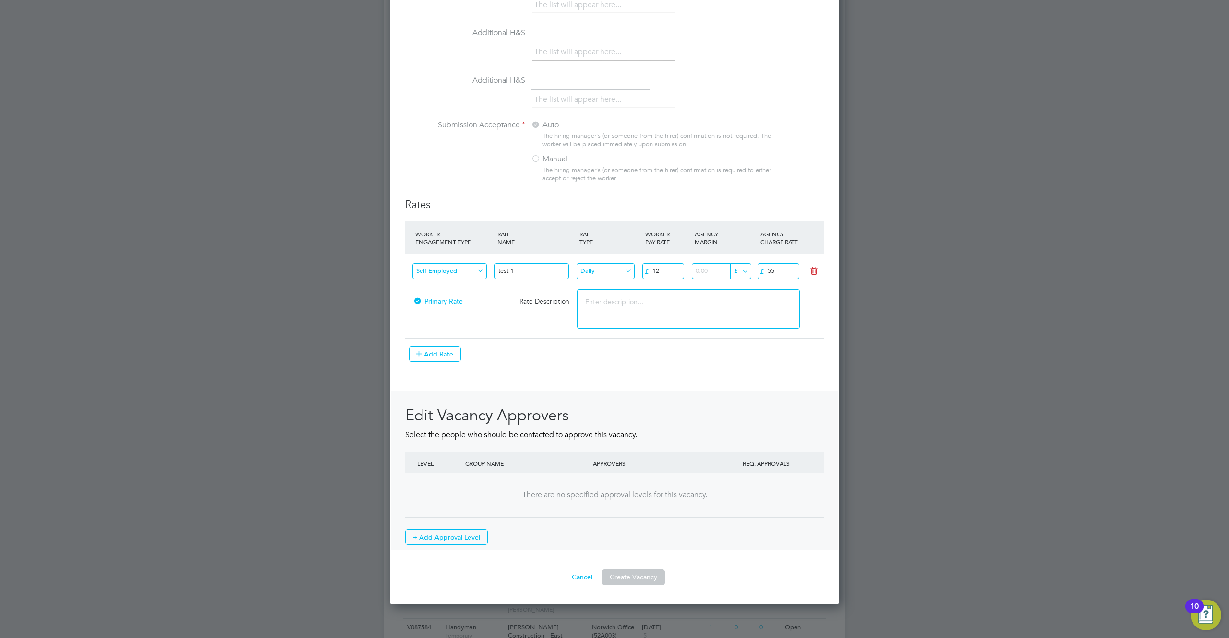
scroll to position [904, 0]
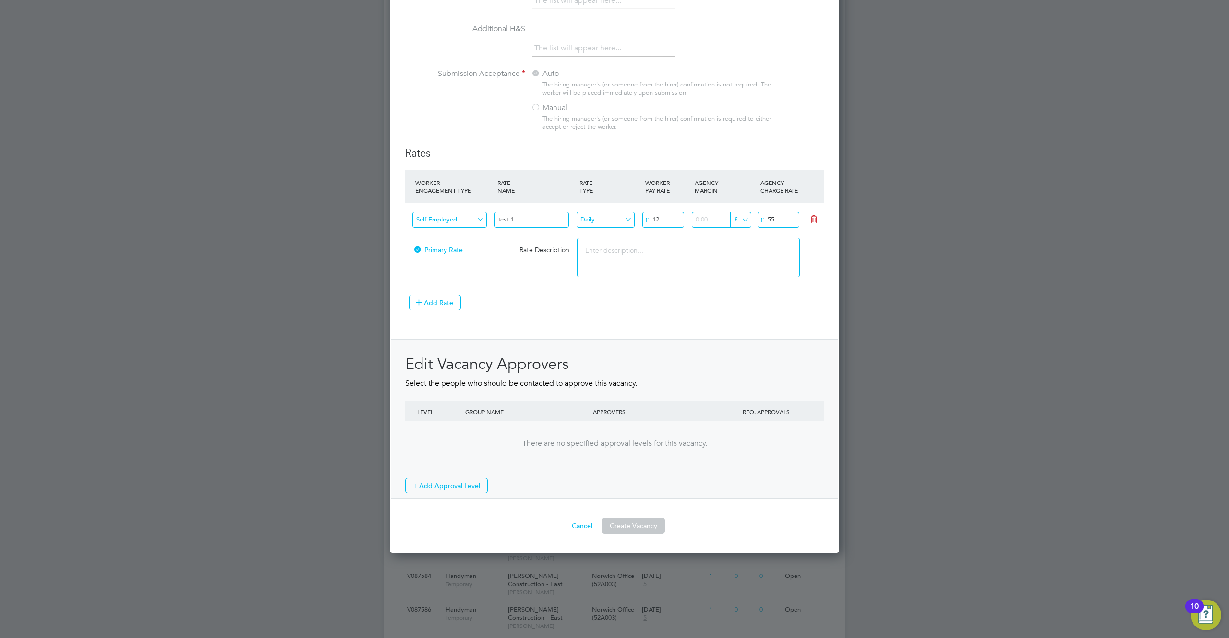
click at [471, 221] on input "Self-Employed" at bounding box center [449, 220] width 74 height 16
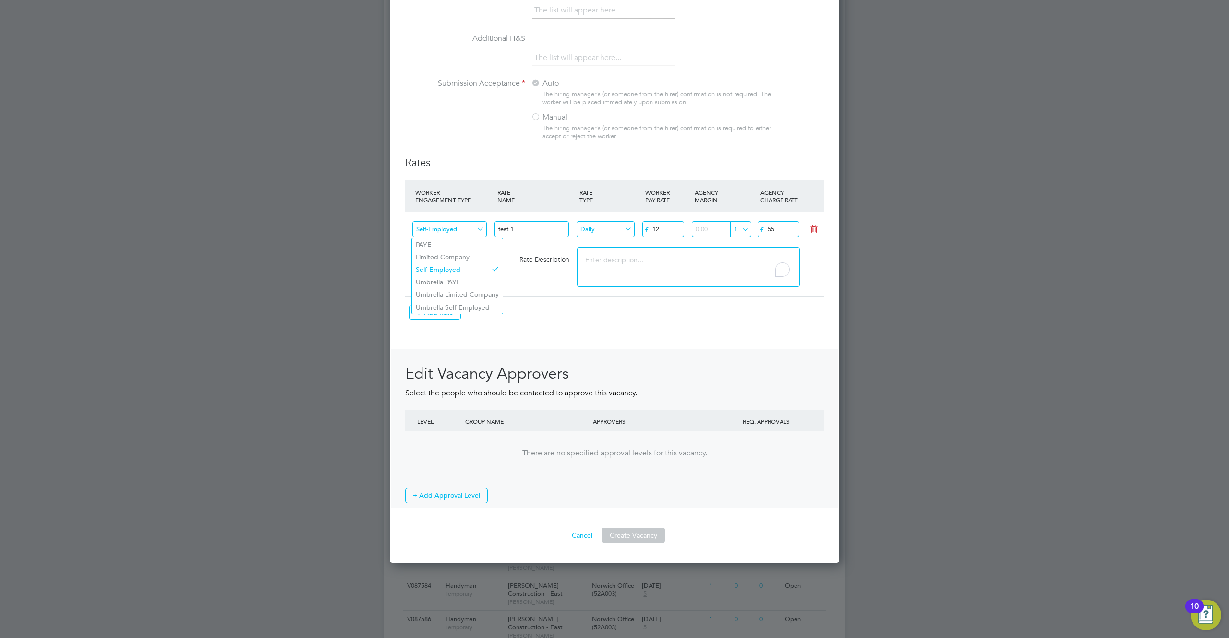
click at [678, 270] on textarea "To enrich screen reader interactions, please activate Accessibility in Grammarl…" at bounding box center [688, 266] width 222 height 39
click at [451, 310] on button "Add Rate" at bounding box center [435, 311] width 52 height 15
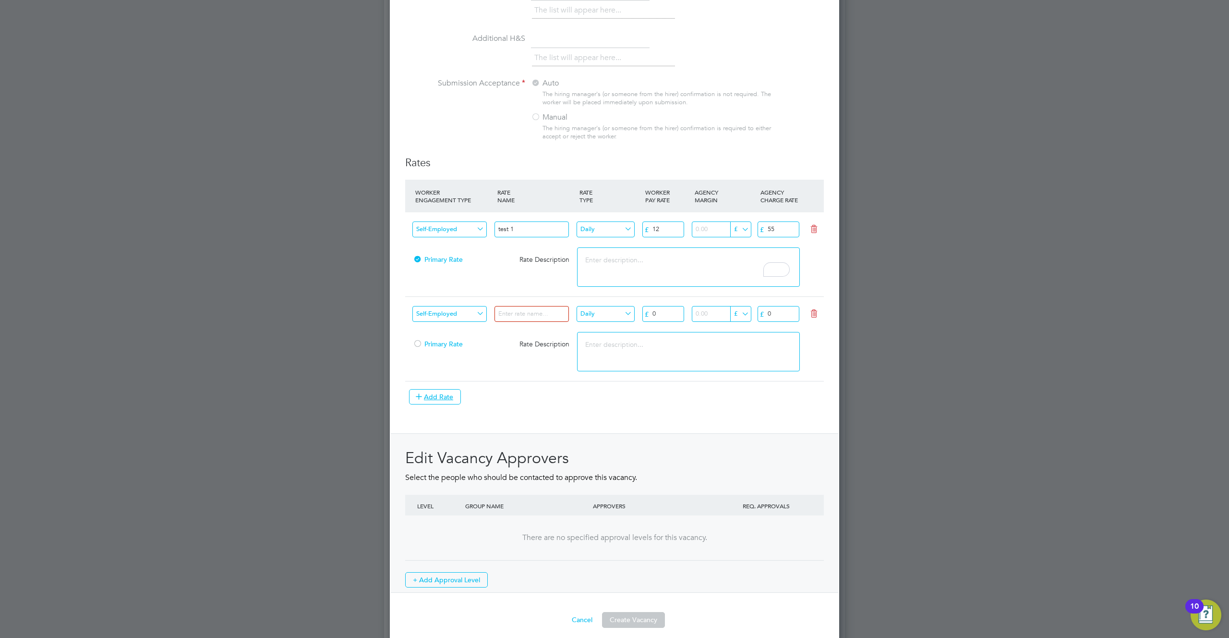
scroll to position [1506, 450]
click at [456, 316] on input "Self-Employed" at bounding box center [449, 314] width 74 height 16
click at [464, 364] on li "Umbrella PAYE" at bounding box center [457, 366] width 91 height 12
type input "Umbrella PAYE"
click at [517, 314] on input at bounding box center [532, 314] width 74 height 16
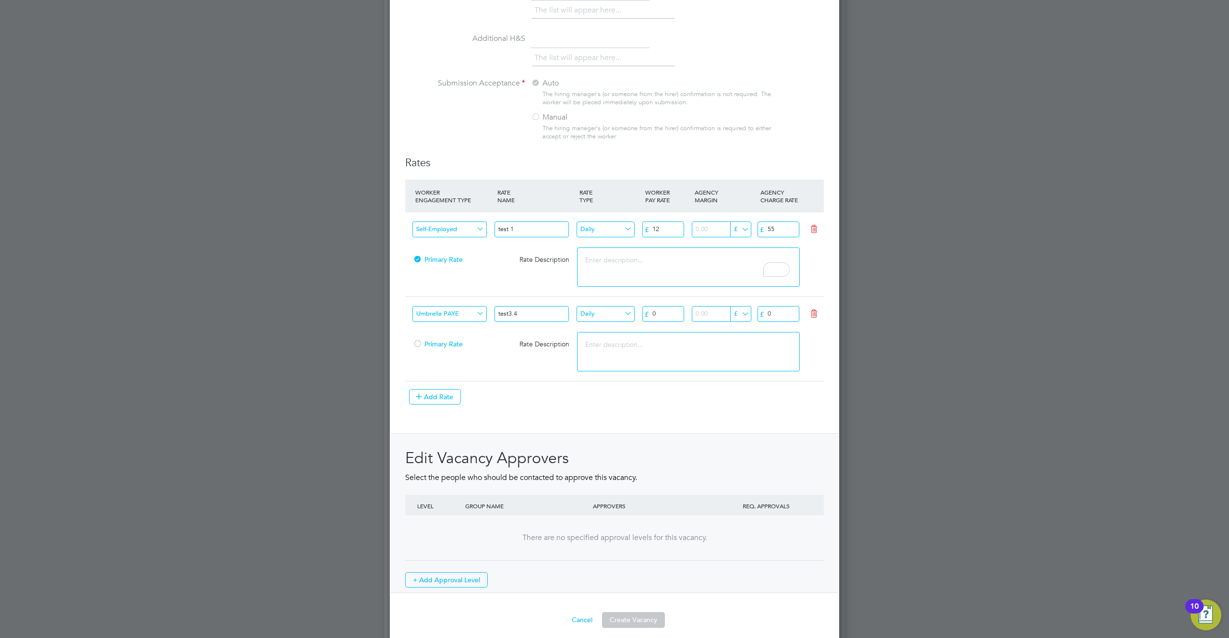
type input "test3.4"
click at [596, 311] on input "Daily" at bounding box center [606, 314] width 58 height 16
click at [596, 341] on li "Hourly" at bounding box center [605, 341] width 59 height 12
type input "Hourly"
click at [667, 314] on input "0" at bounding box center [663, 314] width 42 height 16
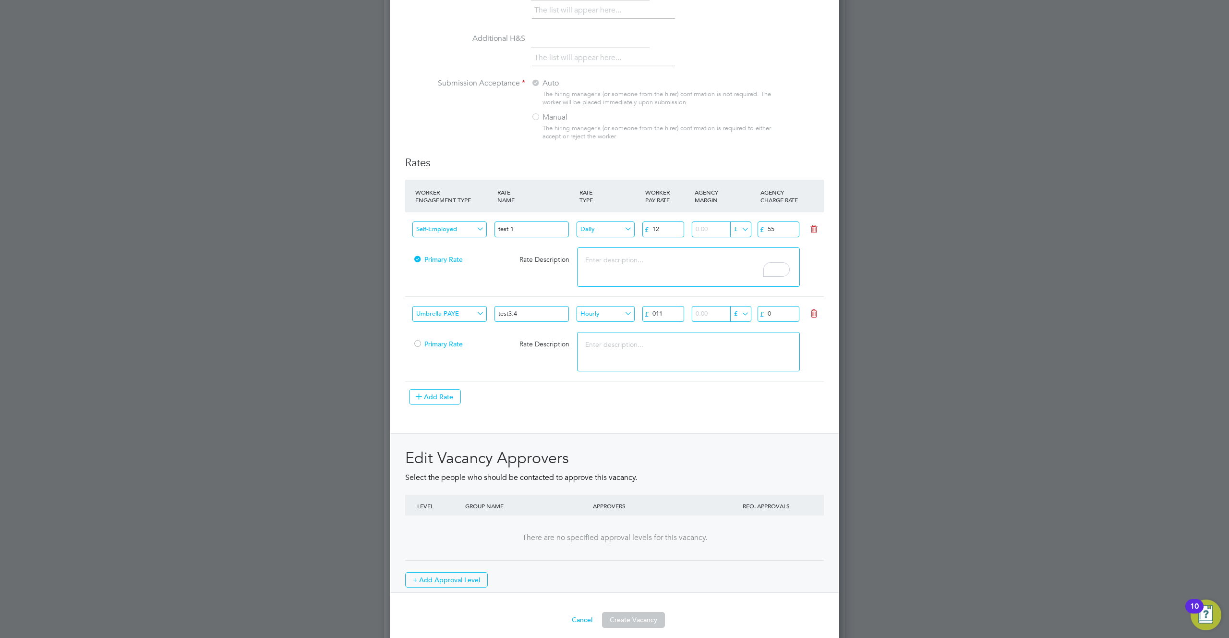
type input "011"
click at [704, 314] on input "number" at bounding box center [721, 314] width 58 height 16
type input "11"
click at [769, 319] on input "0" at bounding box center [779, 314] width 42 height 16
type input "034"
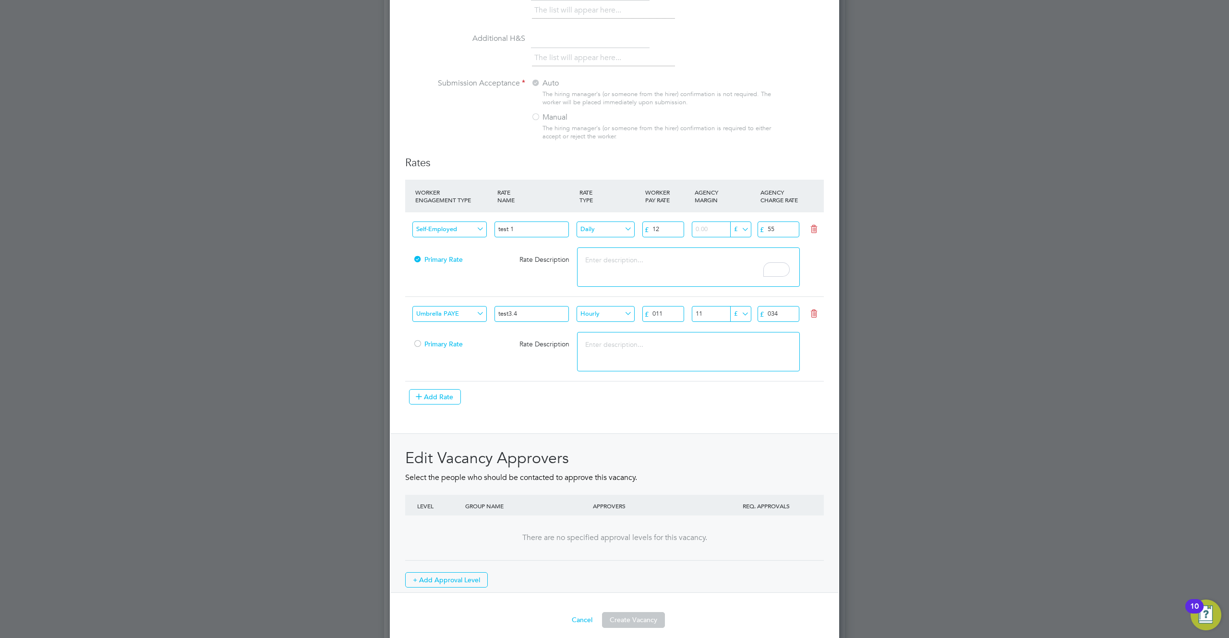
click at [724, 427] on div "Rates WORKER ENGAGEMENT TYPE RATE NAME RATE TYPE WORKER PAY RATE AGENCY MARGIN …" at bounding box center [614, 374] width 419 height 436
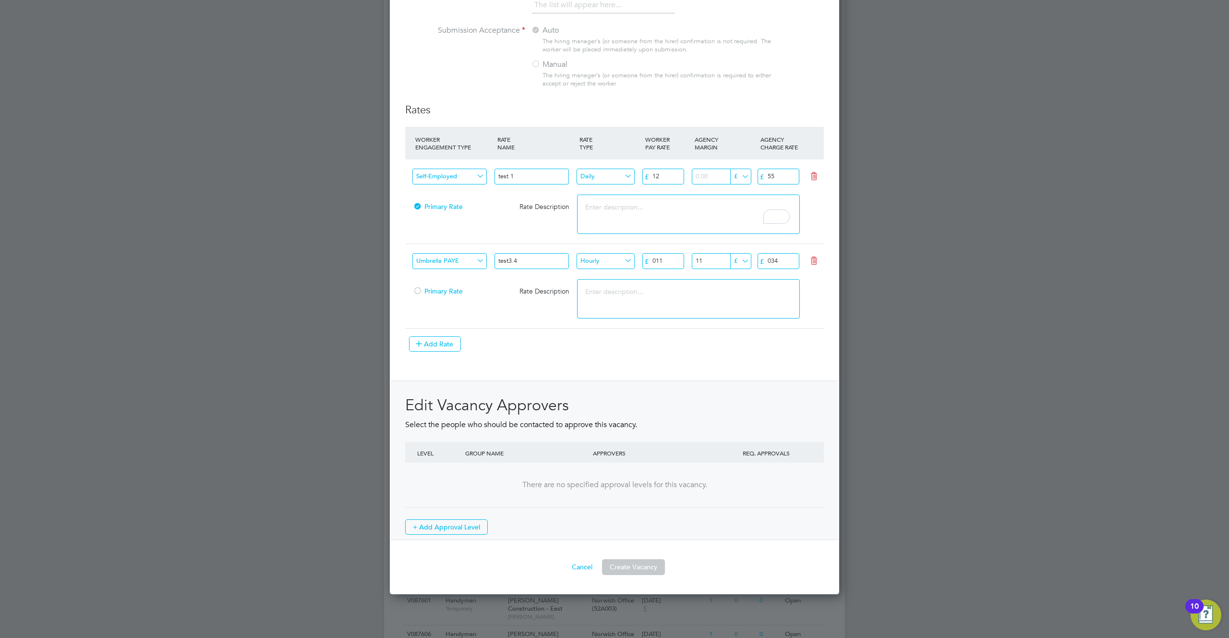
scroll to position [974, 0]
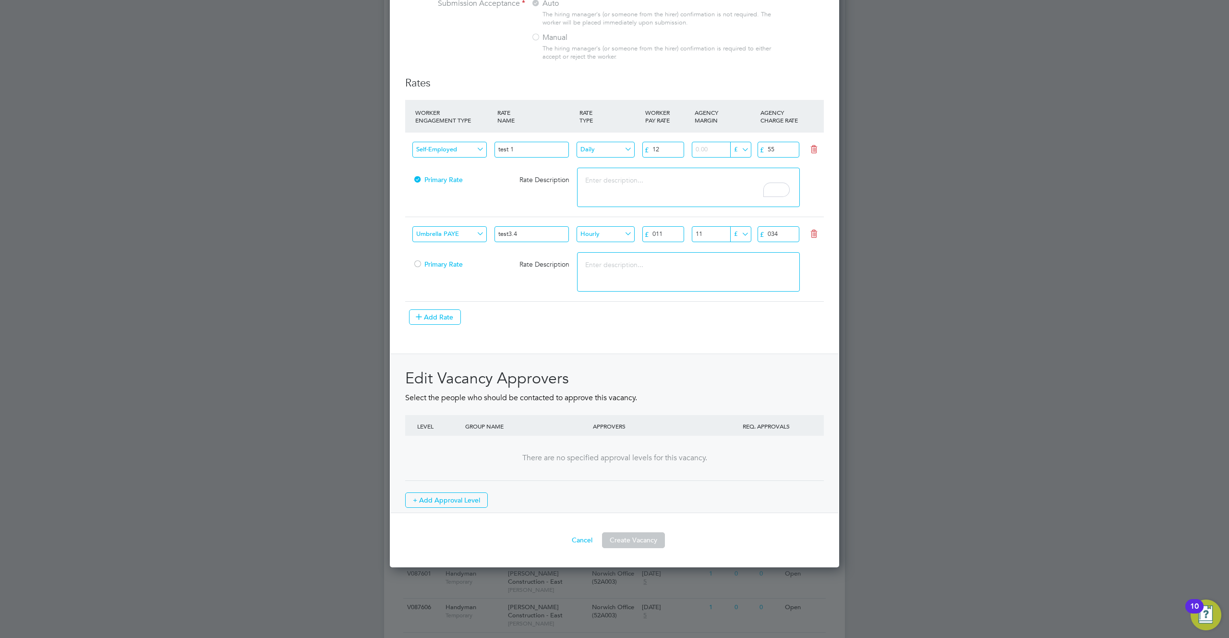
drag, startPoint x: 649, startPoint y: 545, endPoint x: 652, endPoint y: 549, distance: 5.2
click at [649, 546] on button "Create Vacancy" at bounding box center [633, 539] width 63 height 15
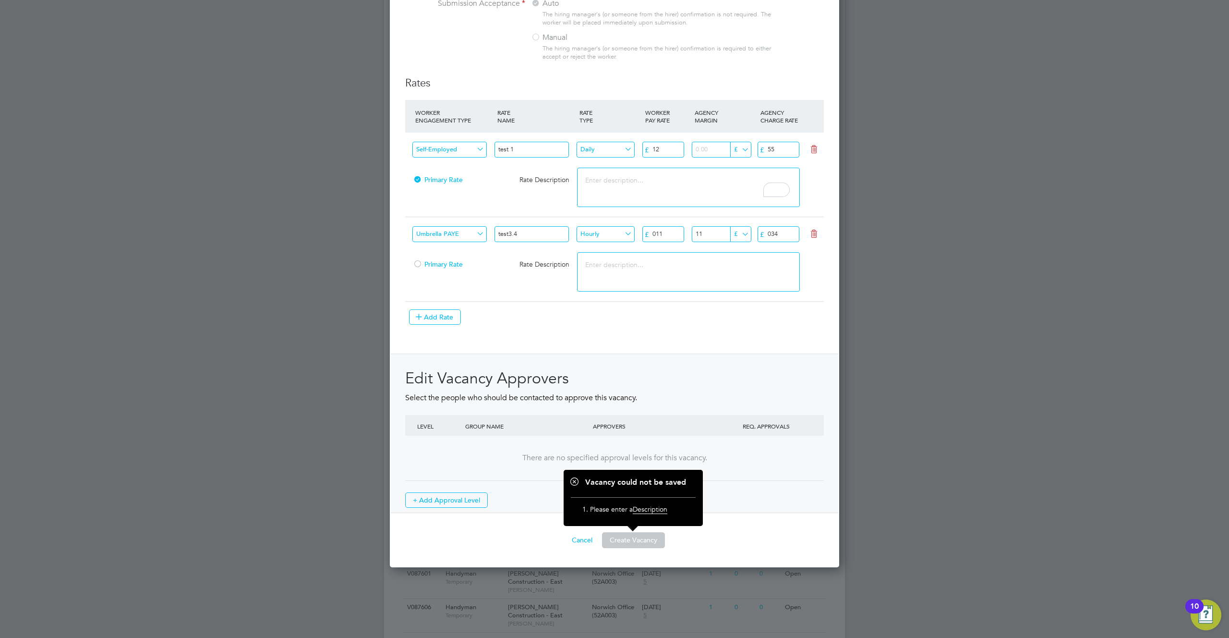
click at [600, 267] on textarea at bounding box center [688, 271] width 222 height 39
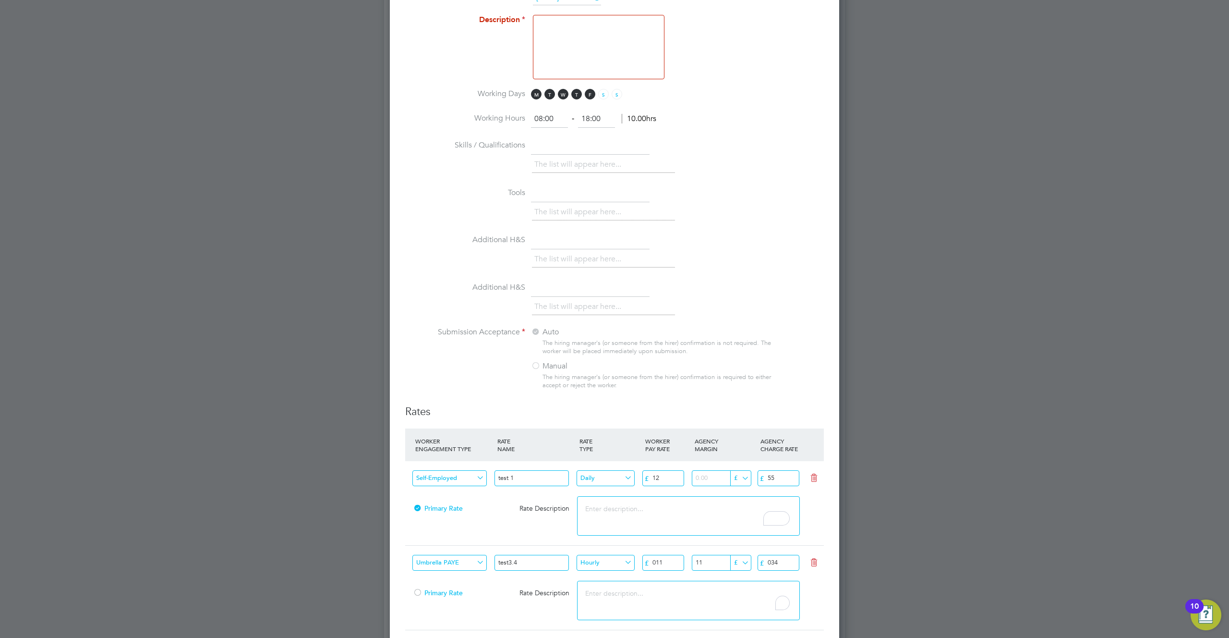
scroll to position [327, 0]
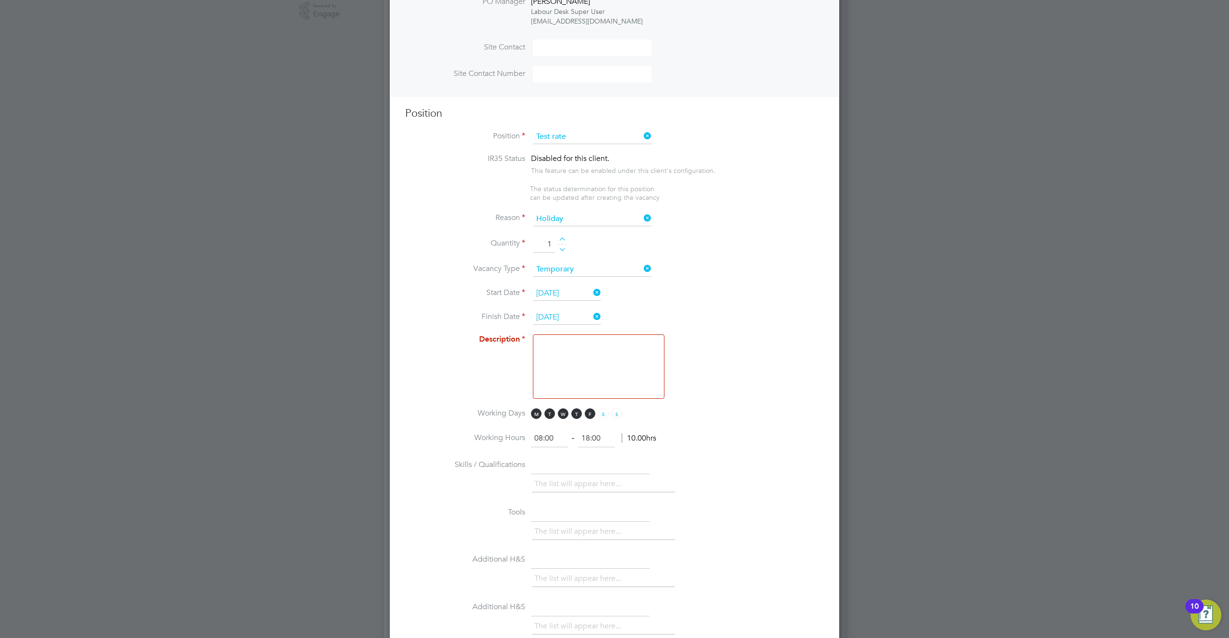
click at [622, 363] on textarea at bounding box center [599, 366] width 132 height 64
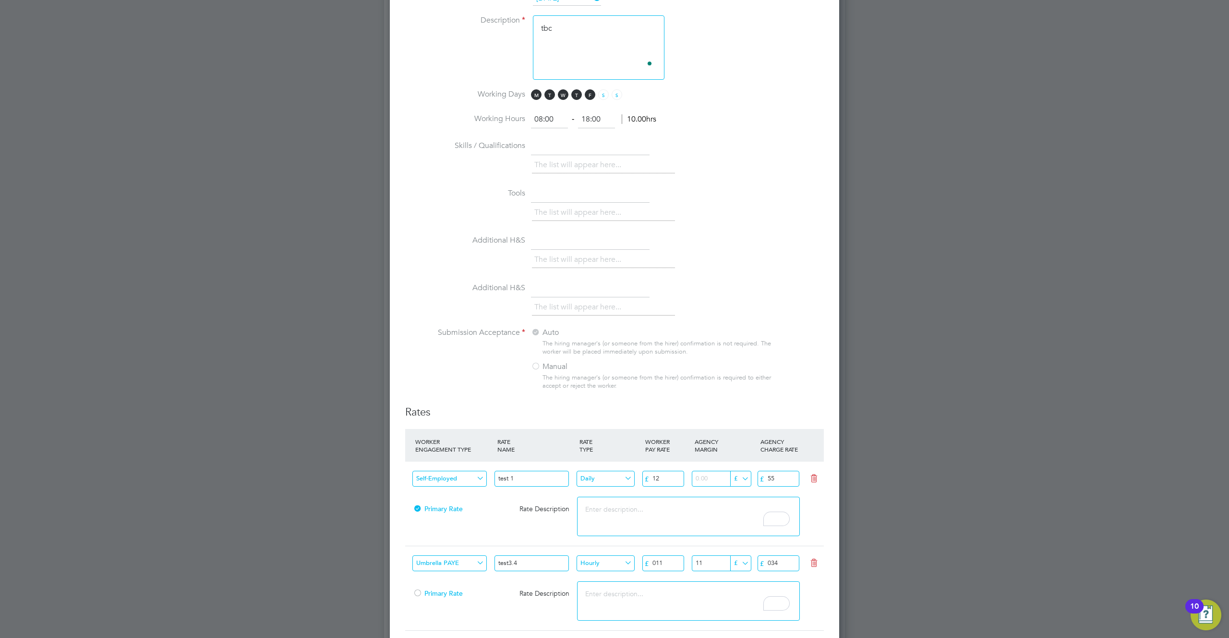
scroll to position [974, 0]
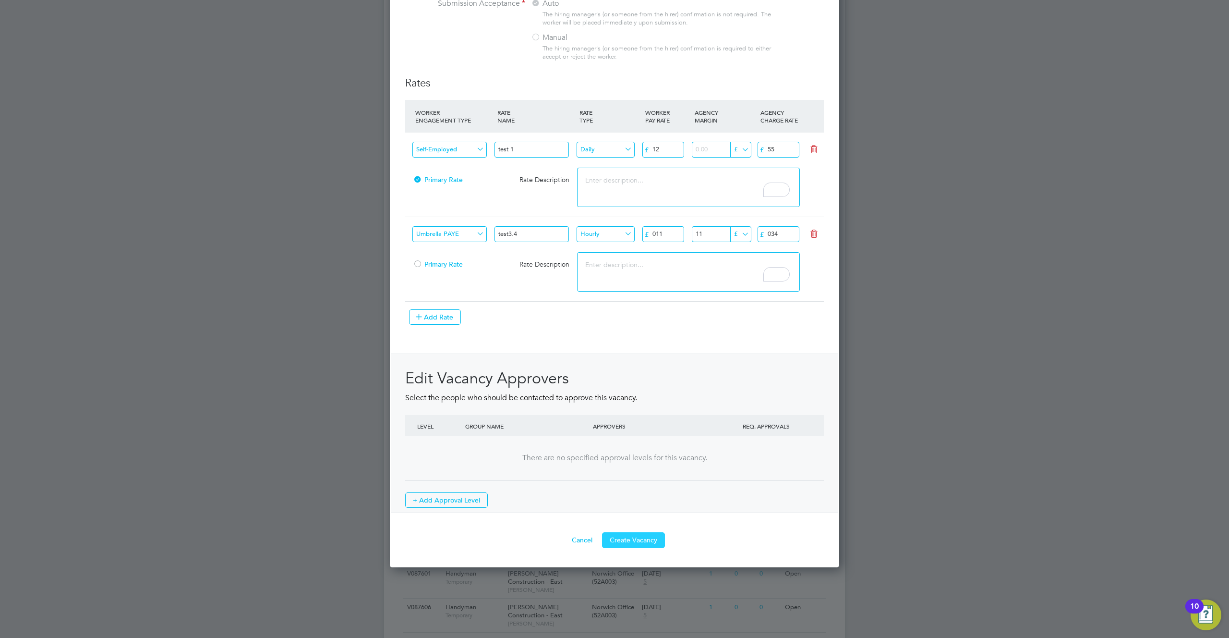
type textarea "tbc"
click at [638, 545] on button "Create Vacancy" at bounding box center [633, 539] width 63 height 15
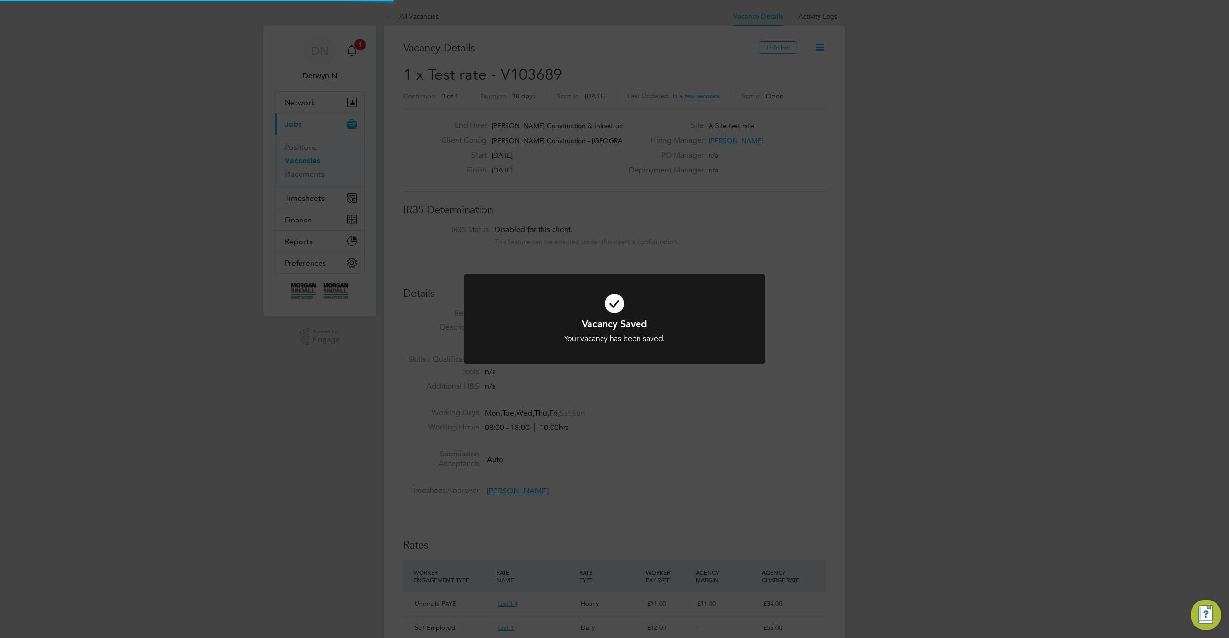
click at [619, 480] on div "Vacancy Saved Your vacancy has been saved. Cancel Okay" at bounding box center [614, 319] width 1229 height 638
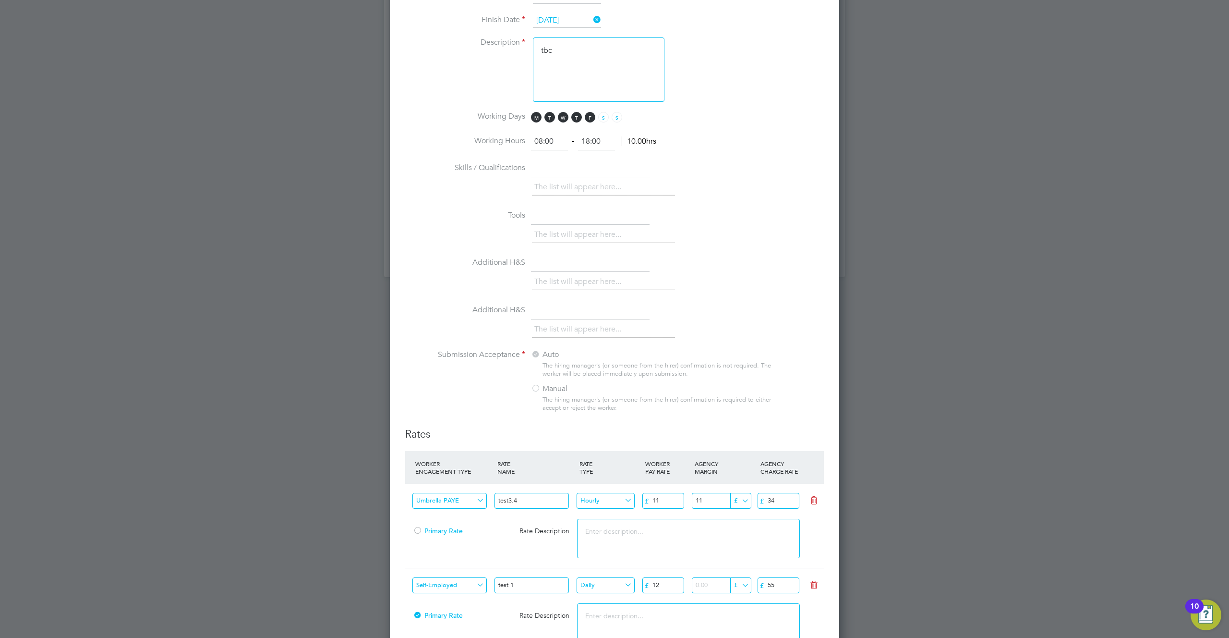
scroll to position [968, 0]
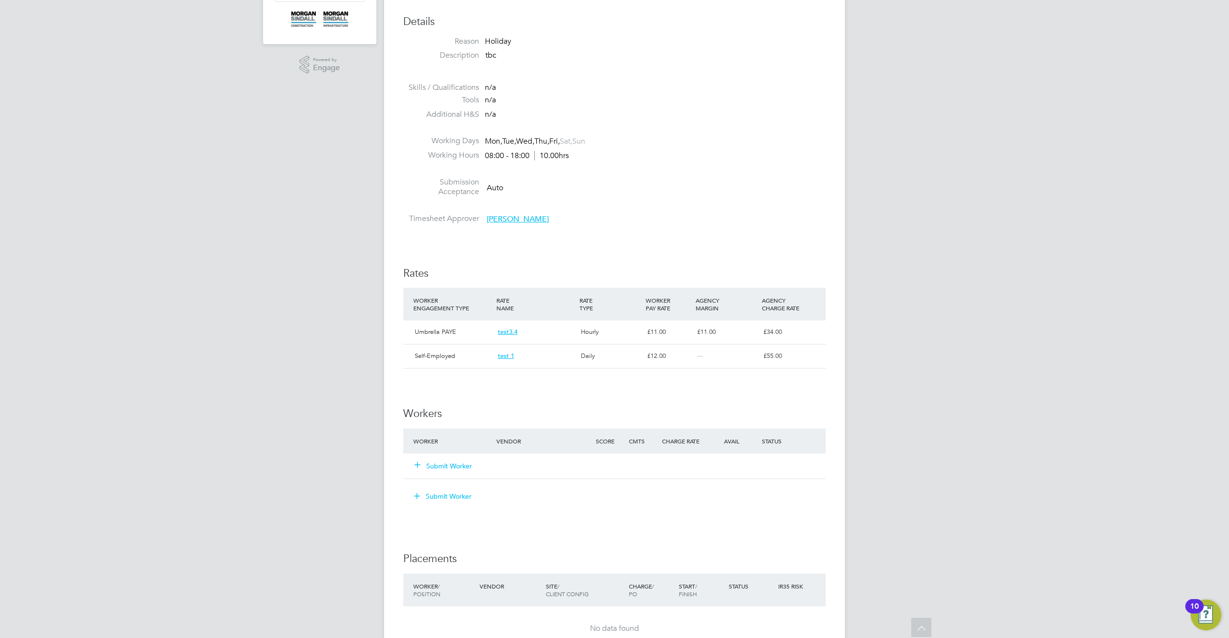
click at [730, 240] on div "IR35 Determination IR35 Status Disabled for this client. This feature can be en…" at bounding box center [614, 400] width 423 height 939
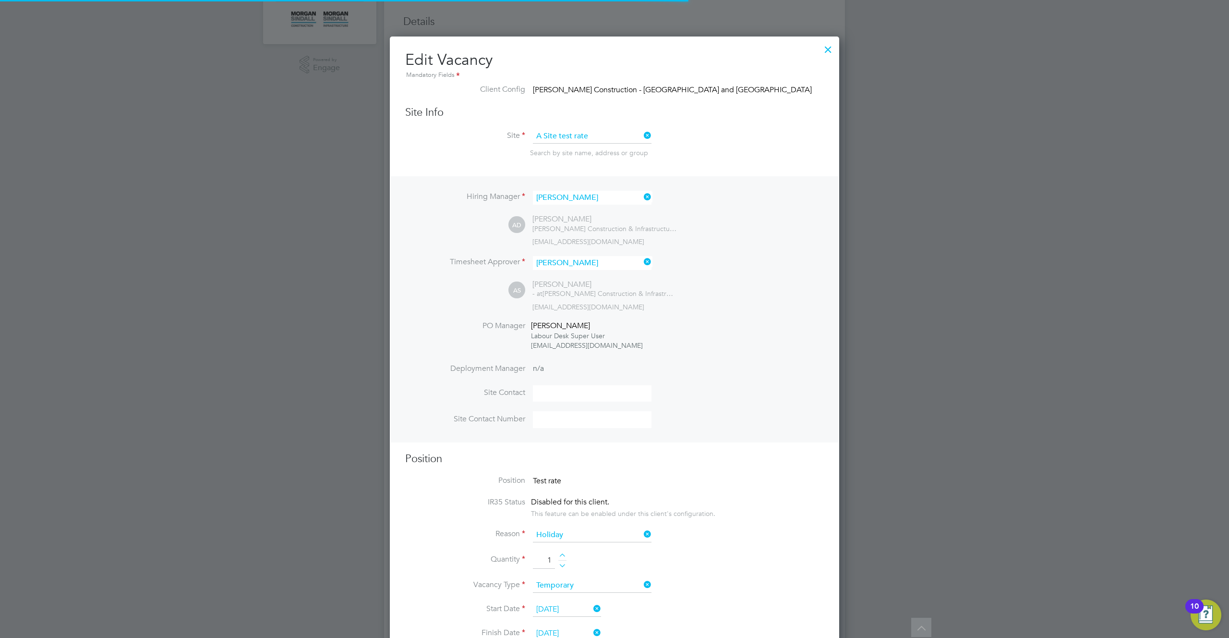
scroll to position [1297, 450]
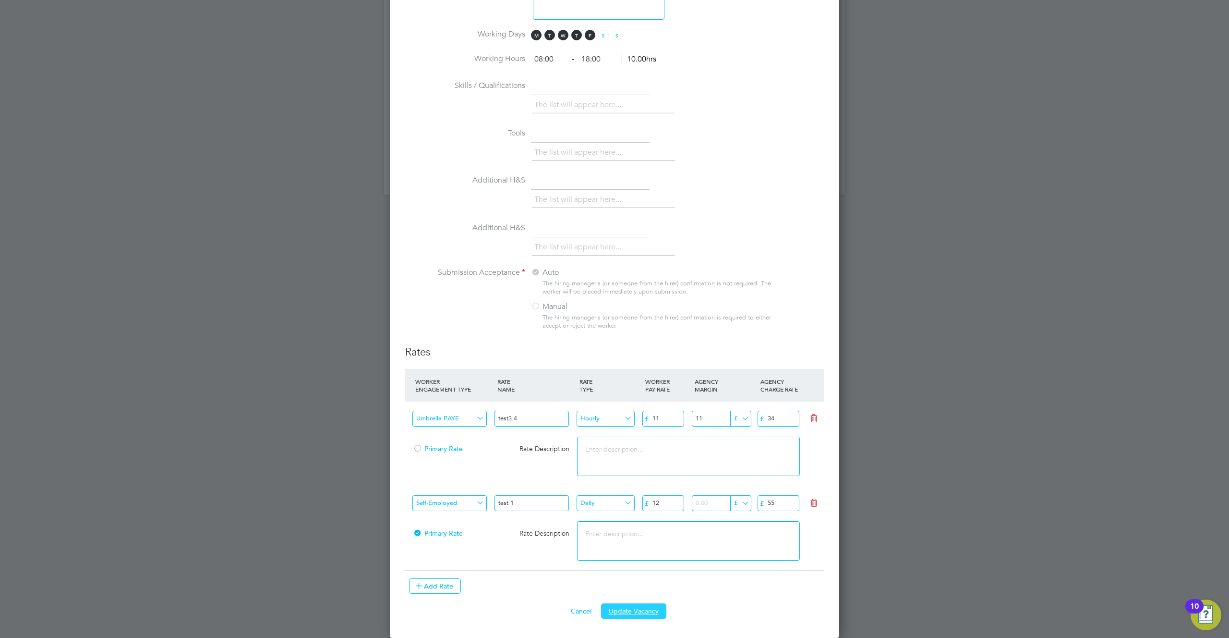
click at [639, 606] on button "Update Vacancy" at bounding box center [633, 610] width 65 height 15
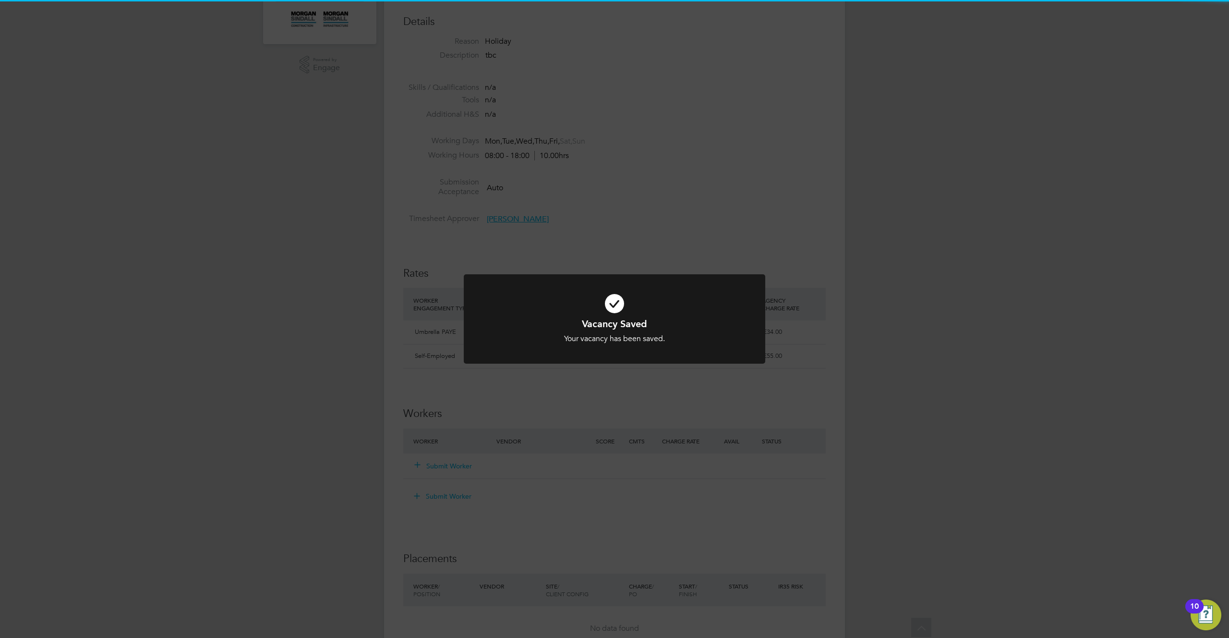
drag, startPoint x: 628, startPoint y: 417, endPoint x: 633, endPoint y: 415, distance: 5.6
click at [628, 417] on div "Vacancy Saved Your vacancy has been saved. Cancel Okay" at bounding box center [614, 319] width 1229 height 638
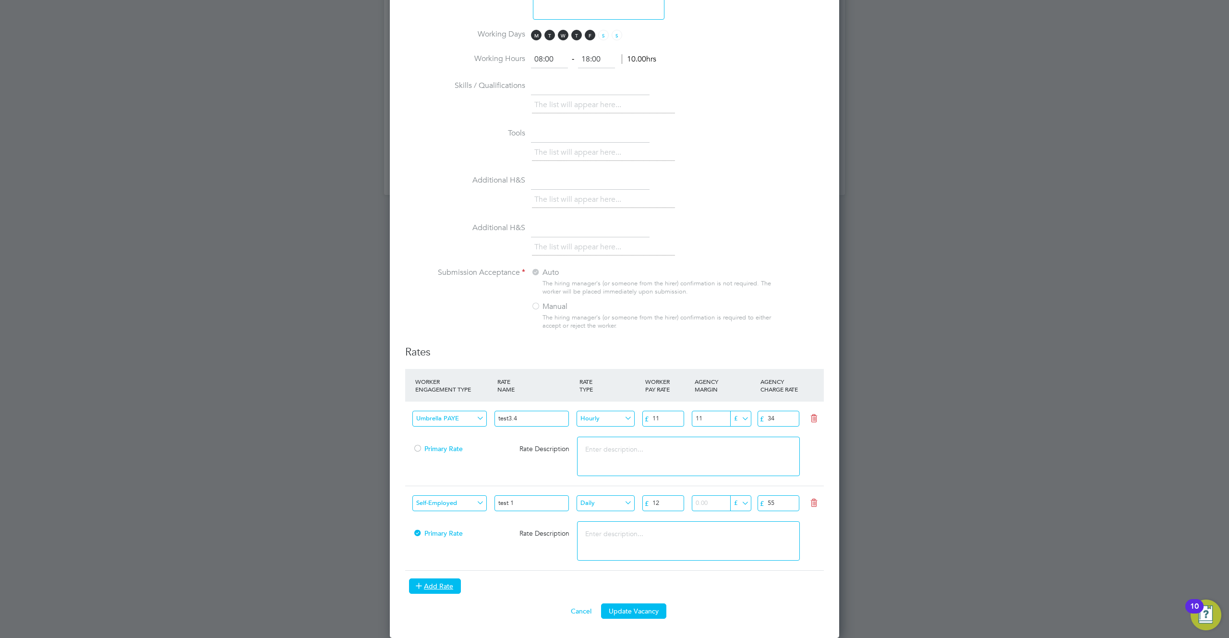
click at [445, 585] on button "Add Rate" at bounding box center [435, 585] width 52 height 15
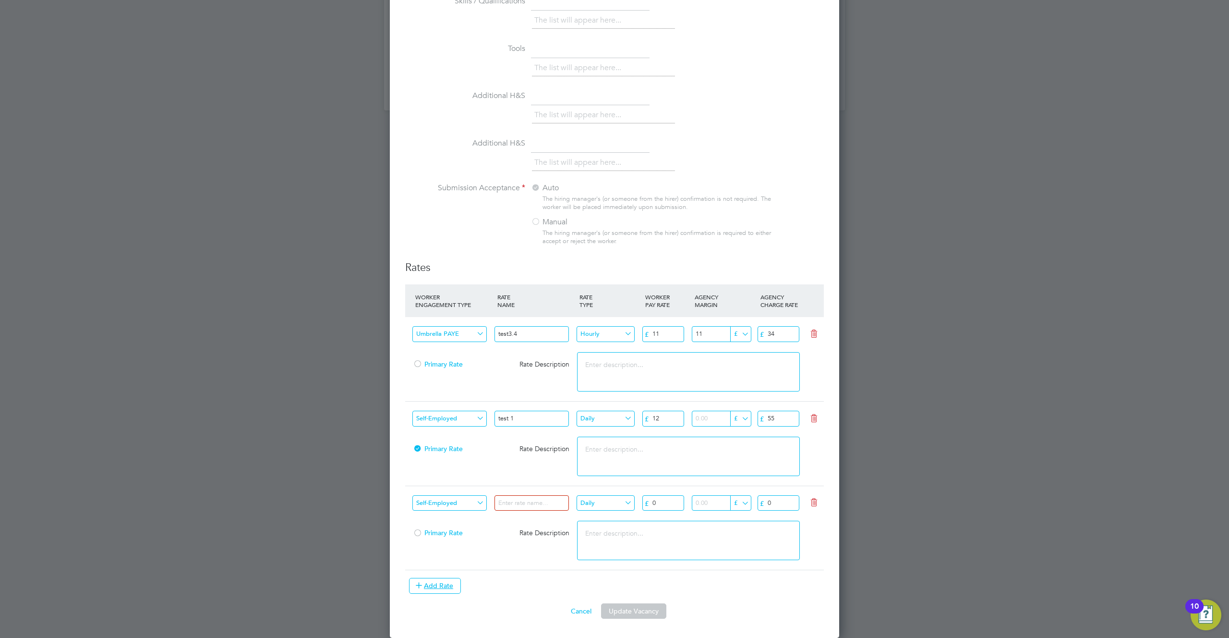
click at [458, 503] on input "Self-Employed" at bounding box center [449, 503] width 74 height 16
click at [451, 518] on li "PAYE" at bounding box center [457, 517] width 91 height 12
type input "PAYE"
click at [533, 502] on input at bounding box center [532, 503] width 74 height 16
click at [517, 499] on input "Peye" at bounding box center [532, 503] width 74 height 16
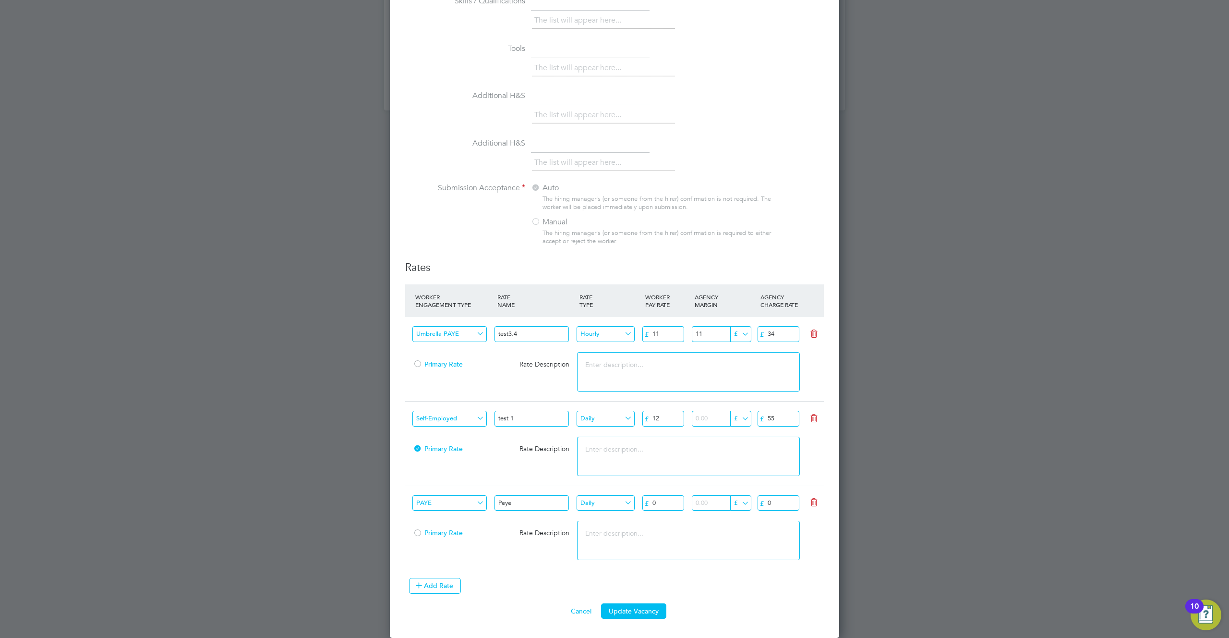
click at [517, 499] on input "Peye" at bounding box center [532, 503] width 74 height 16
type input "Paye test"
click at [612, 505] on input "Daily" at bounding box center [606, 503] width 58 height 16
click at [609, 539] on li "Piece" at bounding box center [605, 543] width 59 height 12
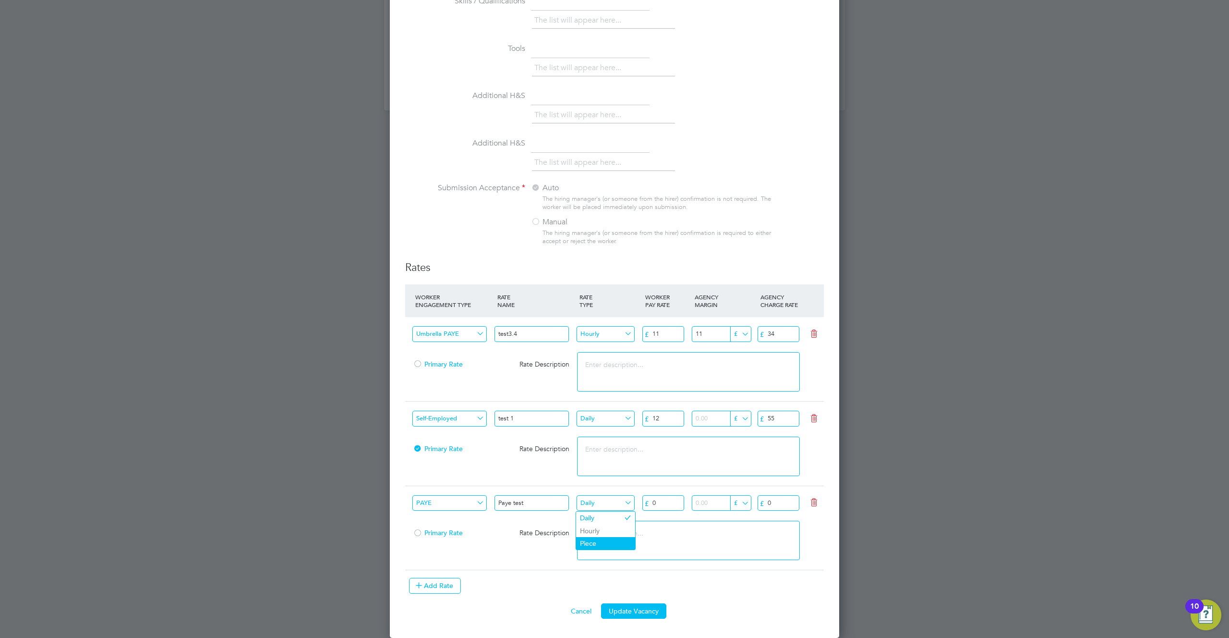
type input "Piece"
click at [665, 502] on input "0" at bounding box center [663, 503] width 42 height 16
type input "03"
click at [784, 500] on input "0" at bounding box center [779, 503] width 42 height 16
type input "045"
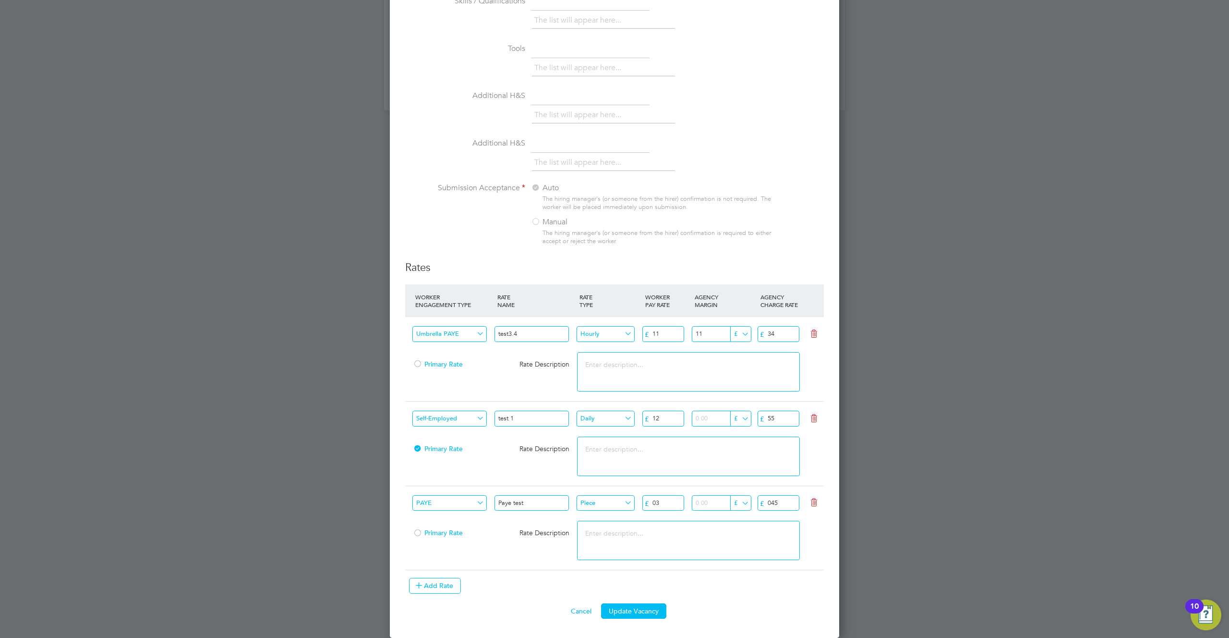
click at [506, 556] on div "Primary Rate Rate Description" at bounding box center [614, 544] width 419 height 49
click at [426, 588] on button "Add Rate" at bounding box center [435, 585] width 52 height 15
click at [473, 585] on input "Self-Employed" at bounding box center [449, 586] width 74 height 16
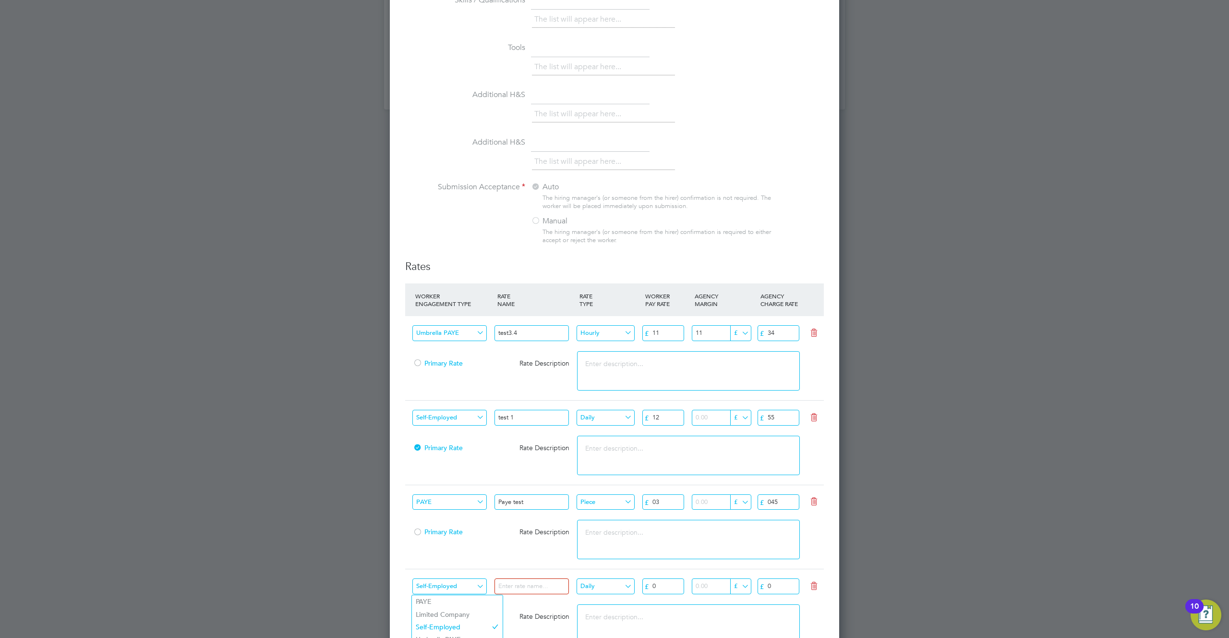
scroll to position [1137, 0]
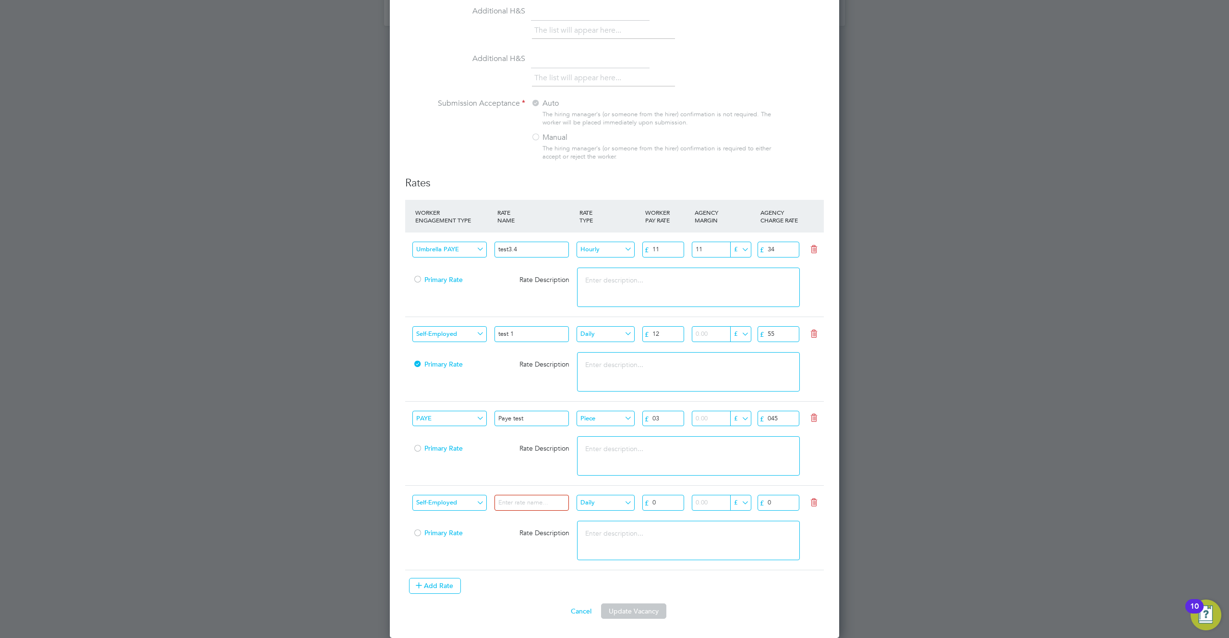
click at [474, 568] on li "Umbrella Limited Company" at bounding box center [457, 568] width 91 height 12
type input "Umbrella Limited Company"
click at [525, 507] on input at bounding box center [532, 503] width 74 height 16
type input "UMBRL lTD"
click at [662, 510] on input "0" at bounding box center [663, 503] width 42 height 16
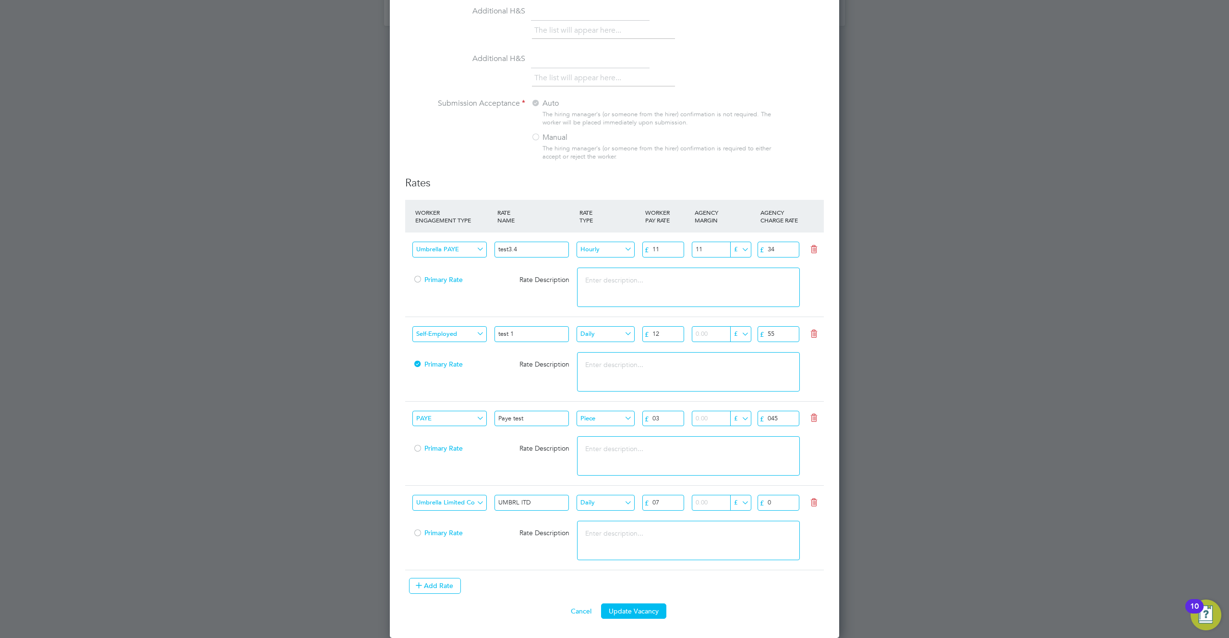
type input "07"
click at [710, 508] on input "number" at bounding box center [721, 503] width 58 height 16
drag, startPoint x: 780, startPoint y: 502, endPoint x: 777, endPoint y: 508, distance: 6.2
click at [778, 505] on input "0" at bounding box center [779, 503] width 42 height 16
click at [706, 503] on input "11" at bounding box center [721, 503] width 58 height 16
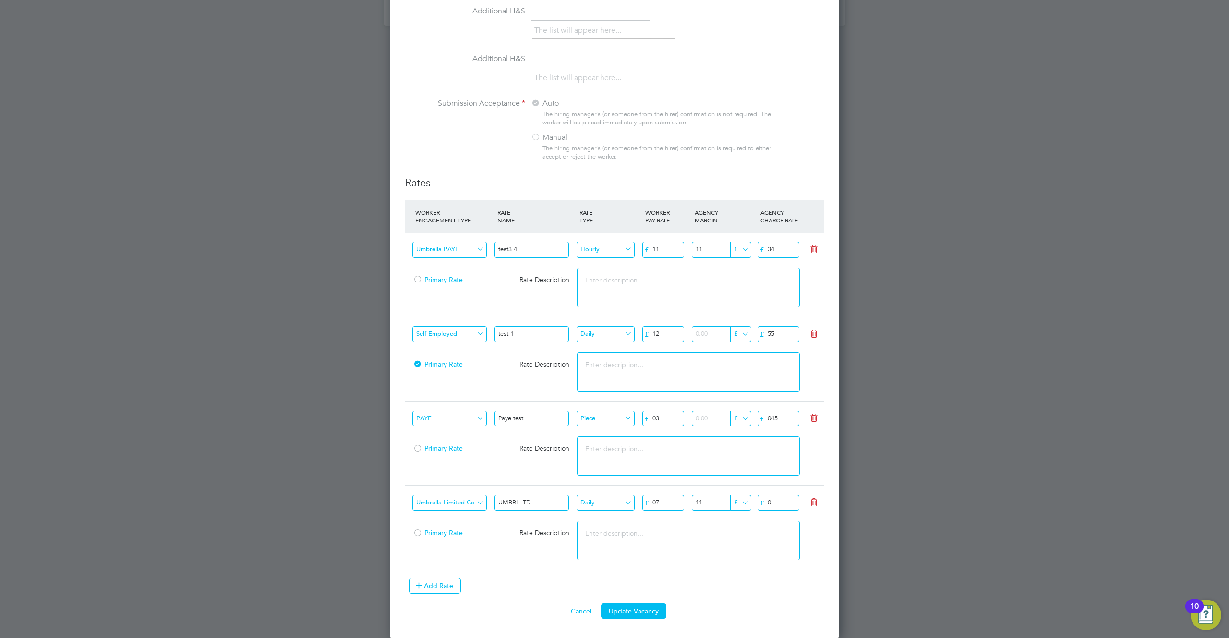
click at [706, 503] on input "11" at bounding box center [721, 503] width 58 height 16
type input "7"
type input "7.9"
click at [778, 503] on input "0" at bounding box center [779, 503] width 42 height 16
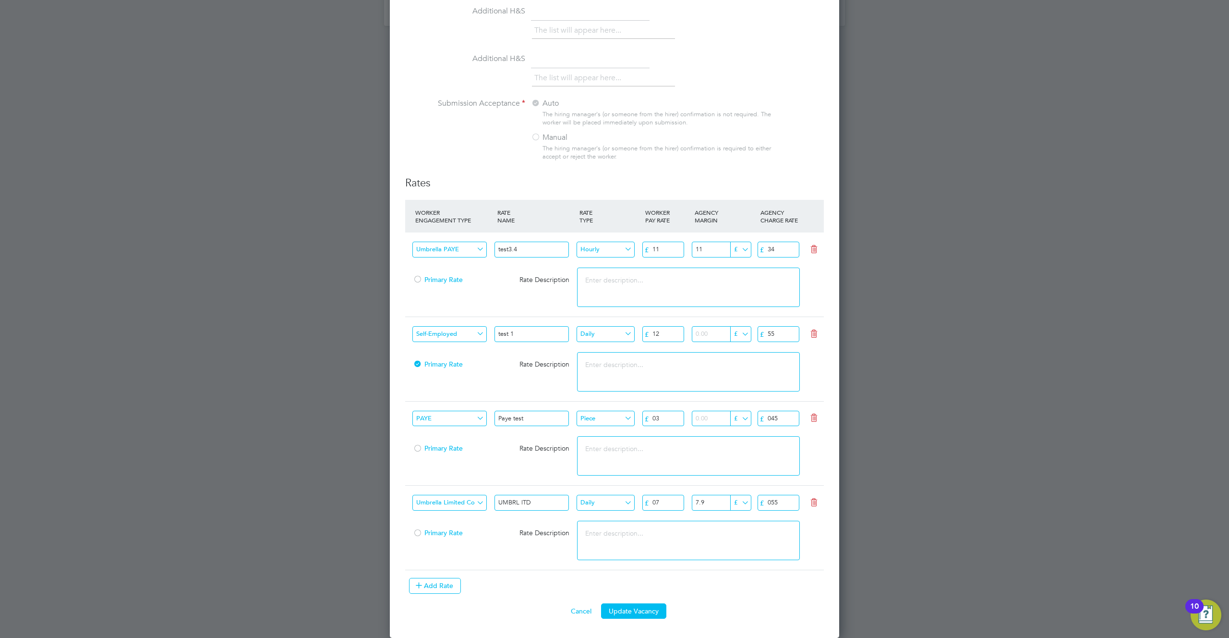
type input "055"
click at [759, 528] on textarea at bounding box center [688, 539] width 222 height 39
click at [434, 594] on li "WORKER ENGAGEMENT TYPE RATE NAME RATE TYPE WORKER PAY RATE AGENCY MARGIN AGENCY…" at bounding box center [614, 401] width 419 height 403
click at [440, 581] on button "Add Rate" at bounding box center [435, 585] width 52 height 15
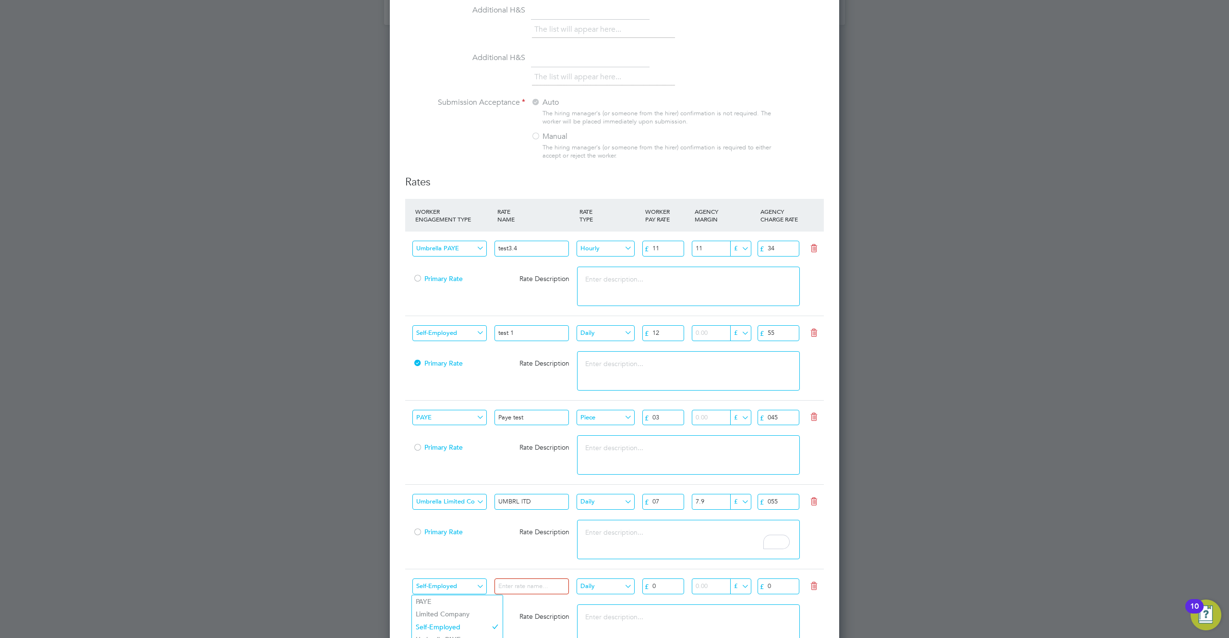
click at [469, 586] on input "Self-Employed" at bounding box center [449, 586] width 74 height 16
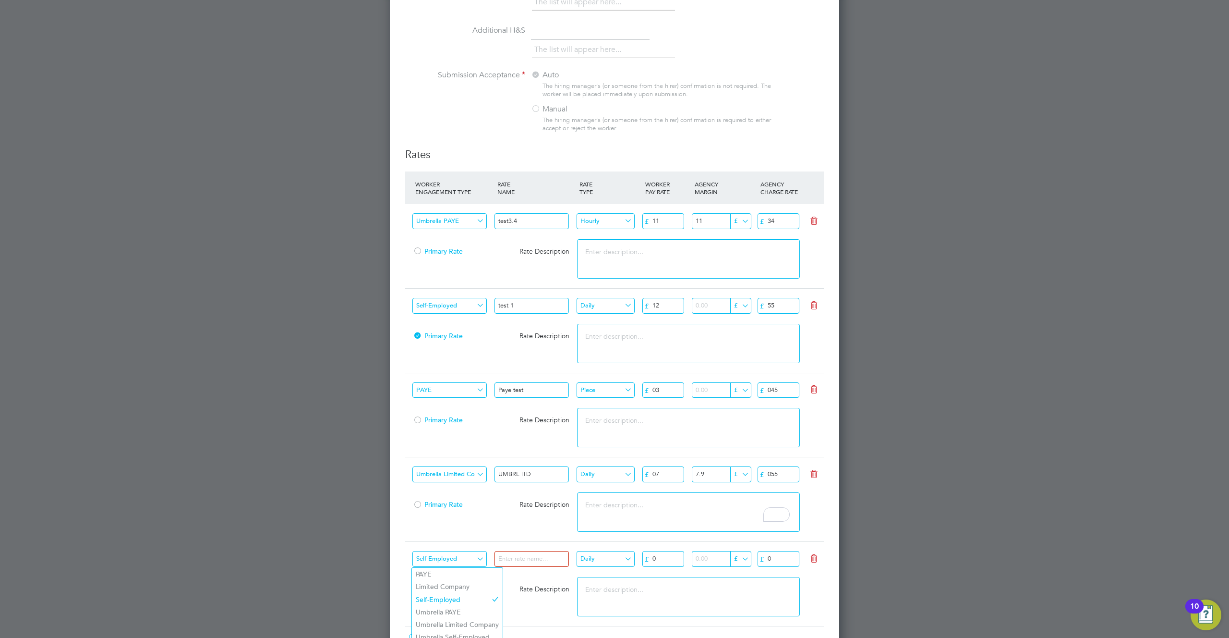
scroll to position [1222, 0]
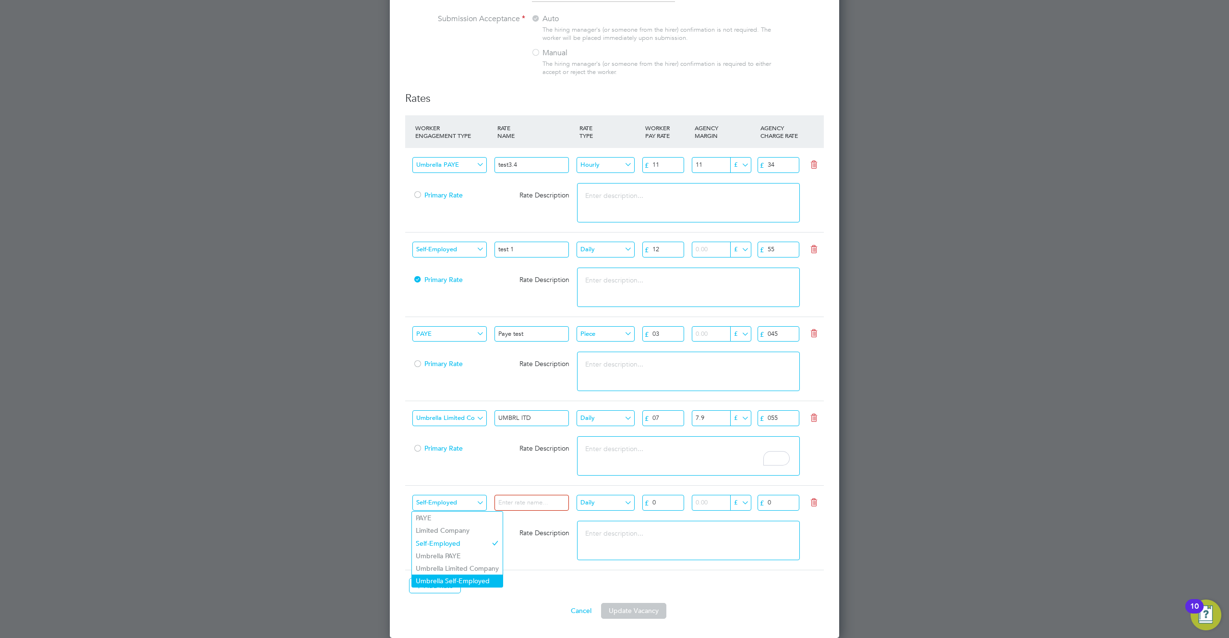
click at [466, 577] on li "Umbrella Self-Employed" at bounding box center [457, 580] width 91 height 12
type input "Umbrella Self-Employed"
click at [545, 502] on input at bounding box center [532, 503] width 74 height 16
type input "UMBRL SE"
click at [612, 501] on input "Daily" at bounding box center [606, 503] width 58 height 16
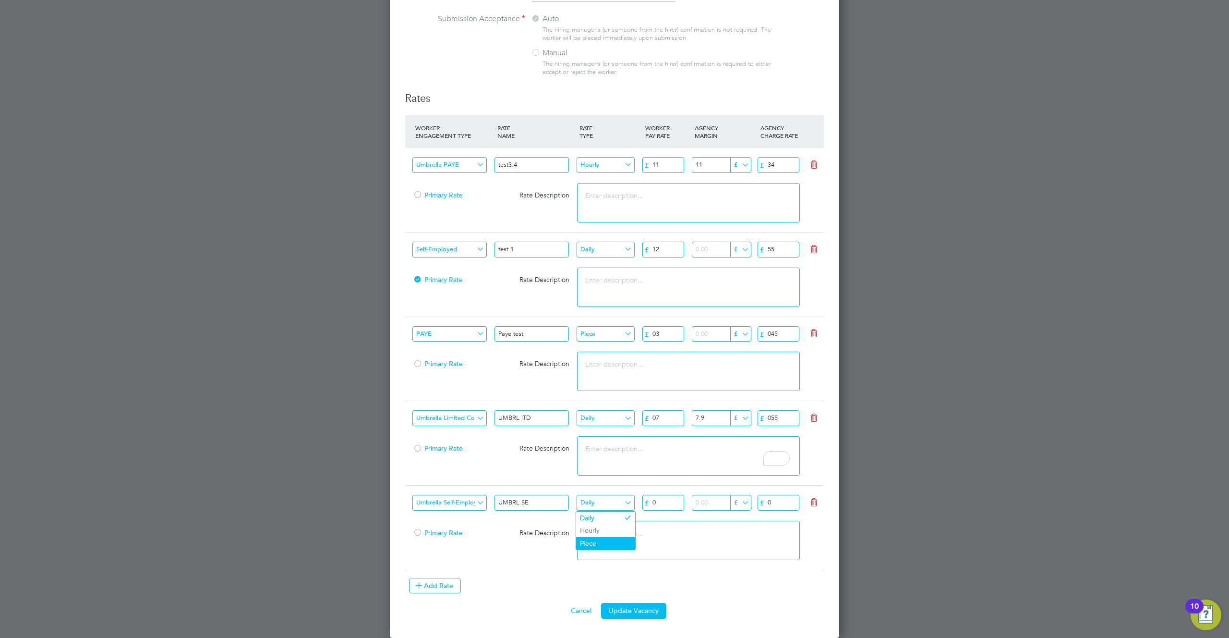
click at [614, 539] on li "Piece" at bounding box center [605, 543] width 59 height 12
type input "Piece"
click at [667, 499] on input "0" at bounding box center [663, 503] width 42 height 16
type input "04"
click at [704, 503] on input "number" at bounding box center [721, 503] width 58 height 16
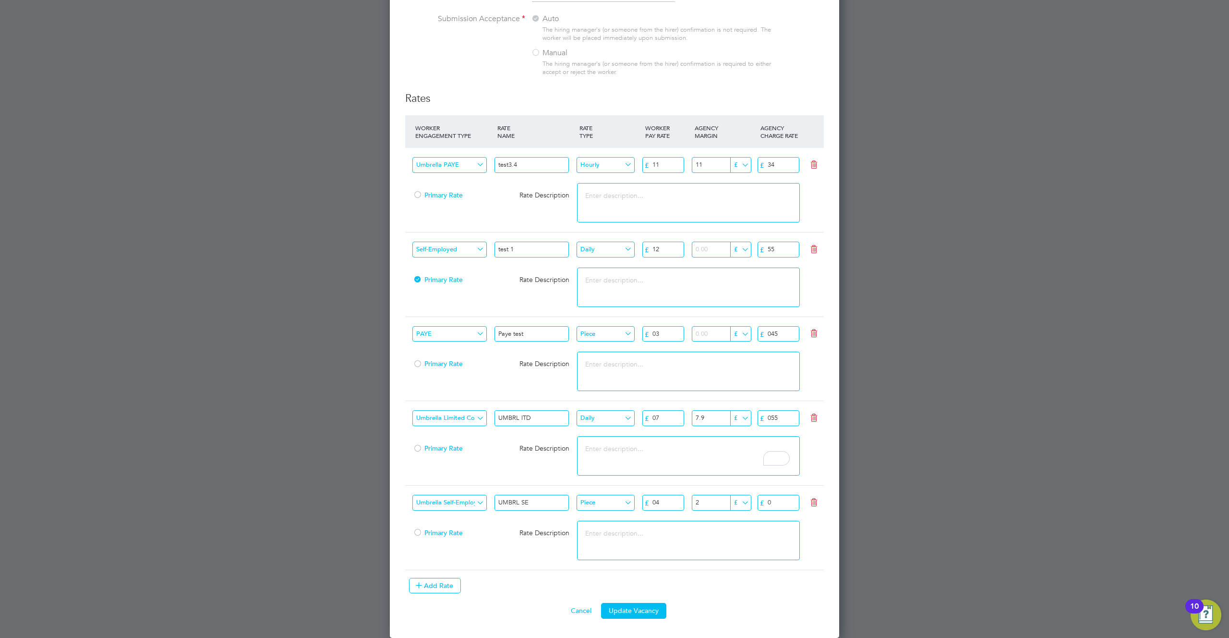
type input "2"
click at [780, 503] on input "0" at bounding box center [779, 503] width 42 height 16
type input "023"
click at [630, 614] on button "Update Vacancy" at bounding box center [633, 610] width 65 height 15
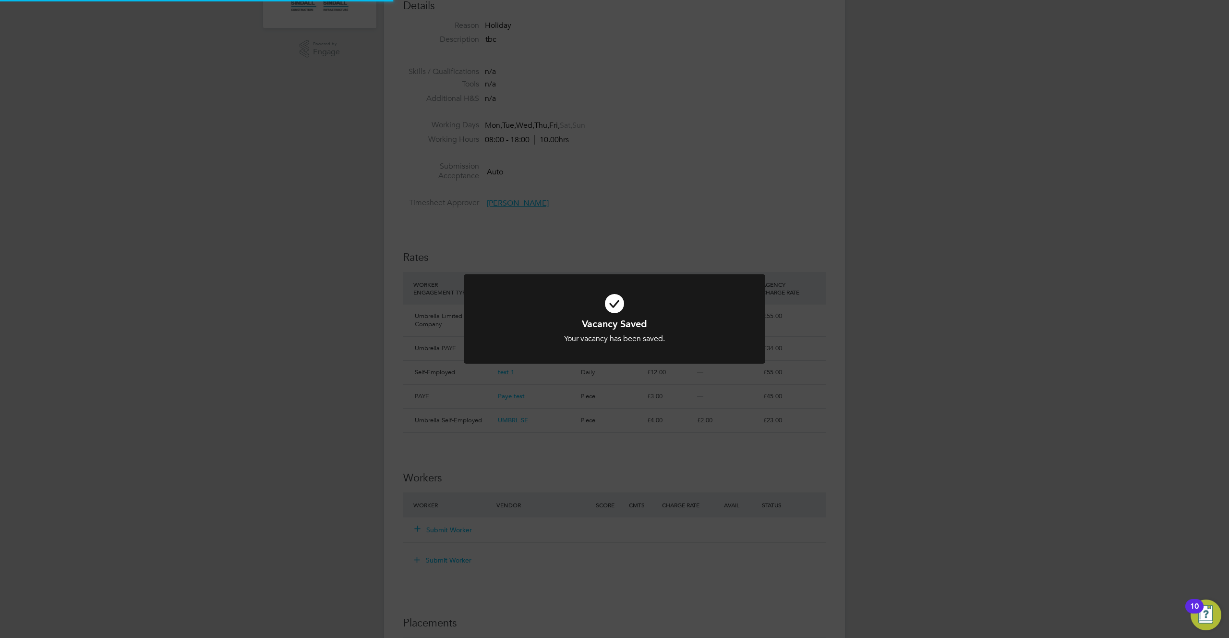
scroll to position [273, 0]
drag, startPoint x: 762, startPoint y: 513, endPoint x: 760, endPoint y: 522, distance: 9.3
click at [760, 522] on div "Vacancy Saved Your vacancy has been saved. Cancel Okay" at bounding box center [614, 319] width 1229 height 638
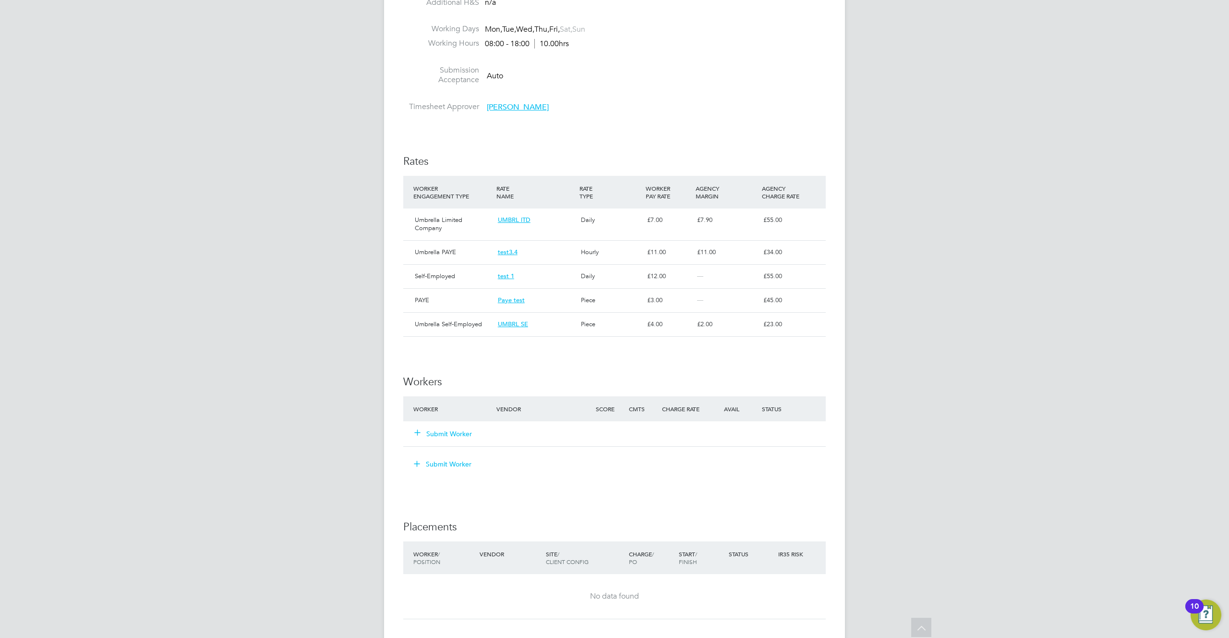
scroll to position [419, 0]
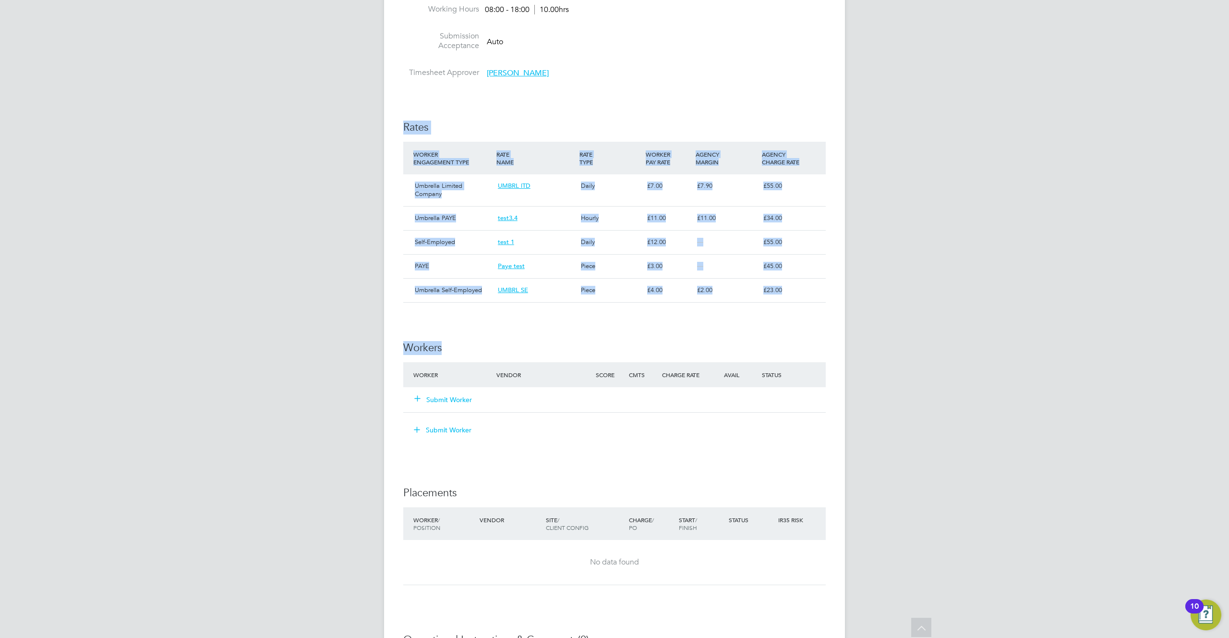
drag, startPoint x: 385, startPoint y: 97, endPoint x: 875, endPoint y: 342, distance: 548.2
click at [875, 342] on div "DN Derwyn N Notifications 1 Applications: Network Team Members Businesses Sites…" at bounding box center [614, 210] width 1229 height 1258
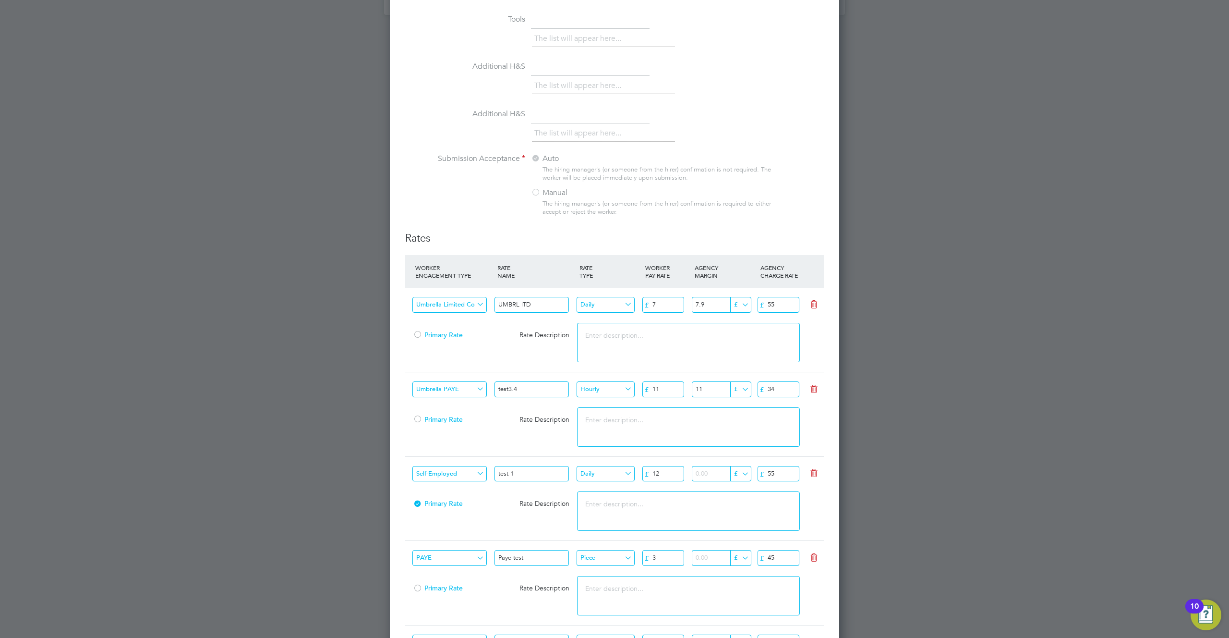
scroll to position [1368, 0]
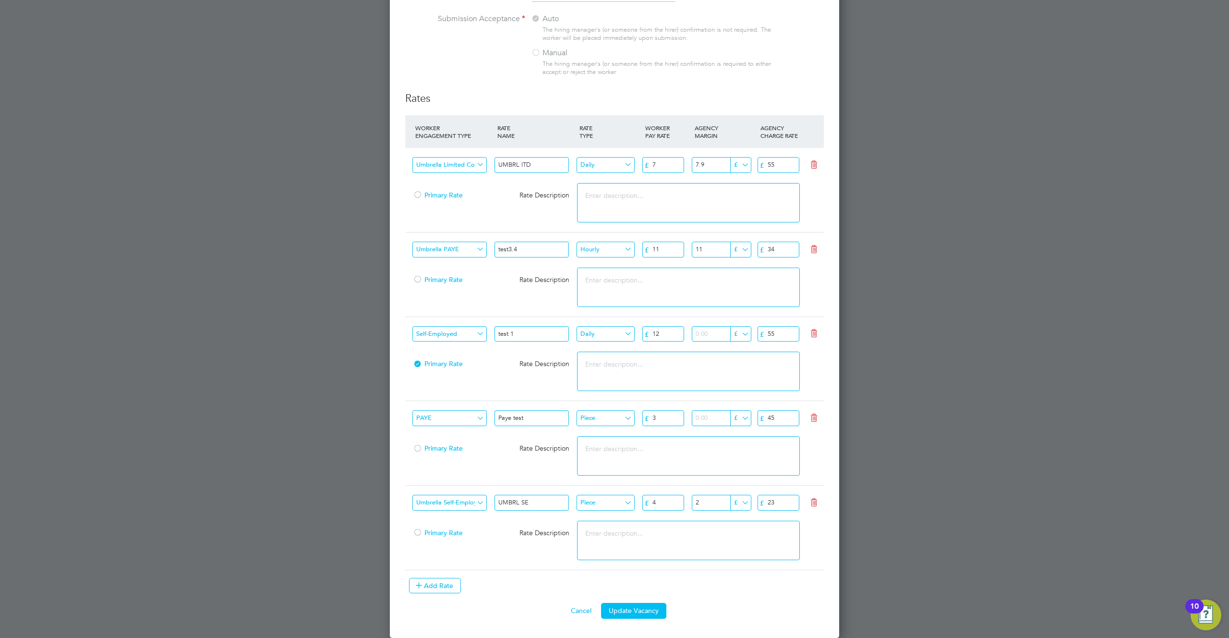
click at [660, 501] on input "4" at bounding box center [663, 503] width 42 height 16
type input "0"
click at [631, 614] on button "Update Vacancy" at bounding box center [633, 610] width 65 height 15
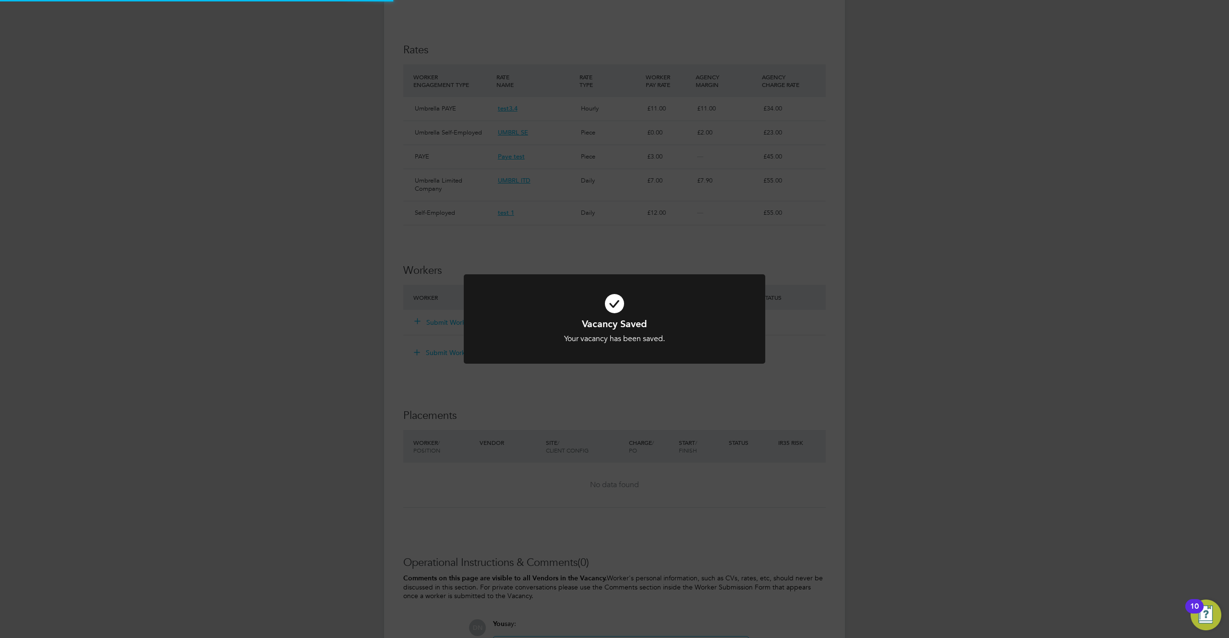
scroll to position [419, 0]
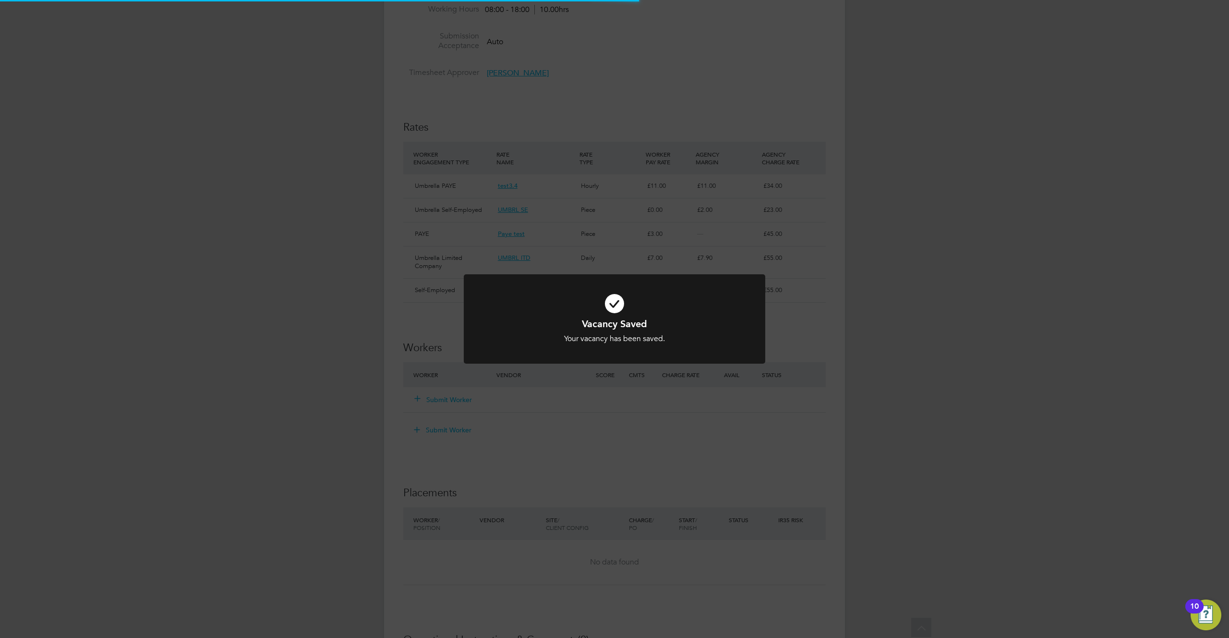
click at [708, 429] on div "Vacancy Saved Your vacancy has been saved. Cancel Okay" at bounding box center [614, 319] width 1229 height 638
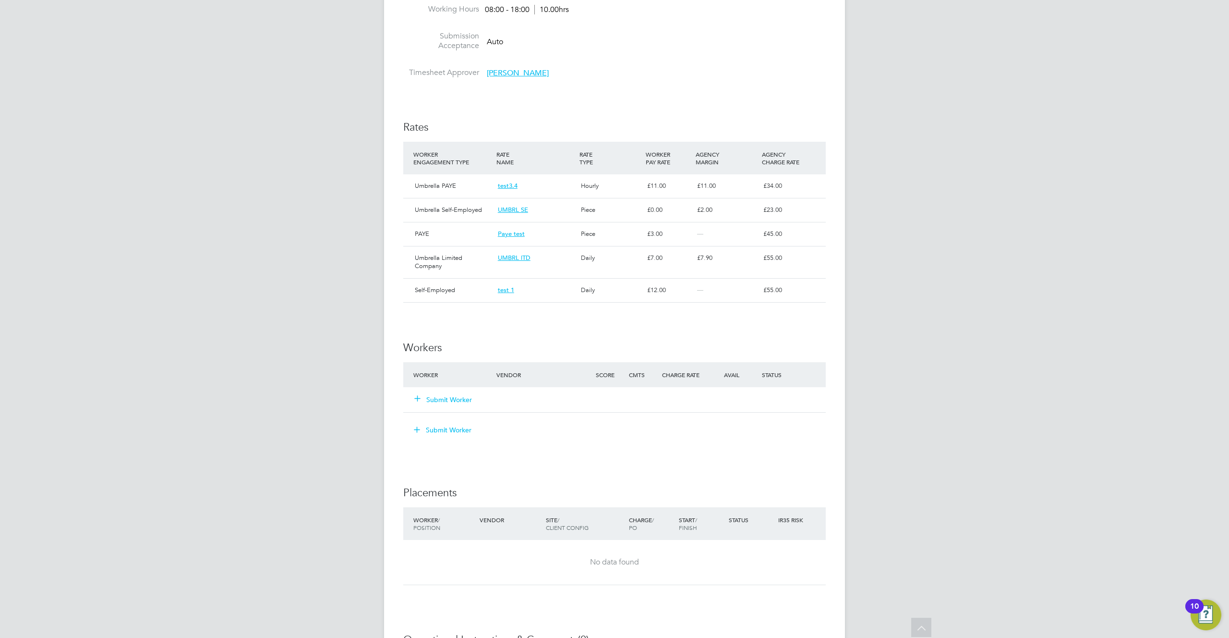
click at [677, 247] on div "Umbrella Limited Company UMBRL lTD Daily £ 7.00 £ 7.90 £ 55.00" at bounding box center [614, 262] width 423 height 32
drag, startPoint x: 645, startPoint y: 329, endPoint x: 489, endPoint y: 355, distance: 158.1
click at [489, 355] on div "IR35 Determination IR35 Status Disabled for this client. This feature can be en…" at bounding box center [614, 294] width 423 height 1019
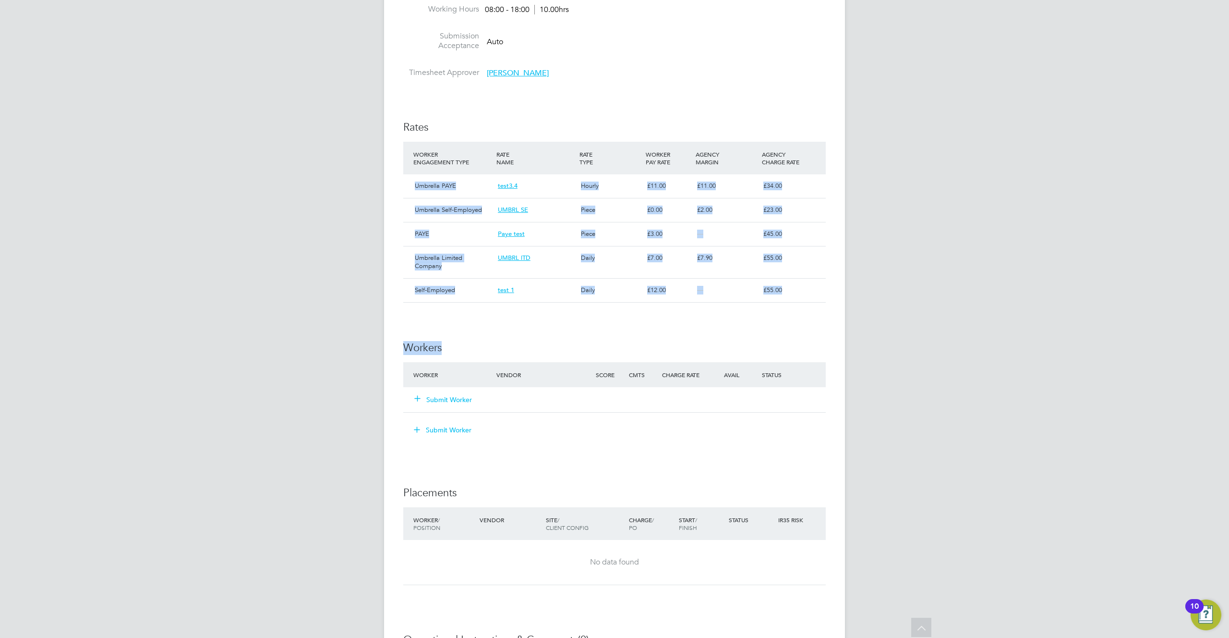
drag, startPoint x: 489, startPoint y: 353, endPoint x: 399, endPoint y: 179, distance: 195.9
click at [399, 179] on div "Vacancy Details Unfollow 1 x Test rate - V103689 Confirmed 0 of 1 Duration 38 d…" at bounding box center [614, 215] width 461 height 1215
click at [518, 334] on div "IR35 Determination IR35 Status Disabled for this client. This feature can be en…" at bounding box center [614, 294] width 423 height 1019
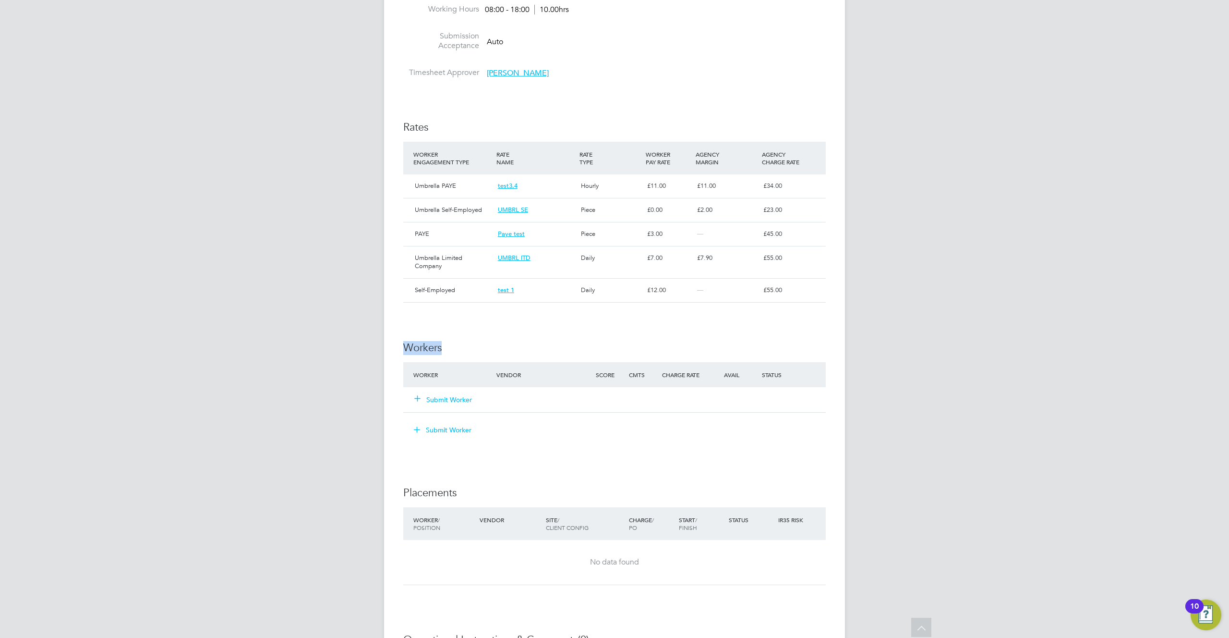
click at [518, 334] on div "IR35 Determination IR35 Status Disabled for this client. This feature can be en…" at bounding box center [614, 294] width 423 height 1019
click at [556, 344] on h3 "Workers" at bounding box center [614, 348] width 423 height 14
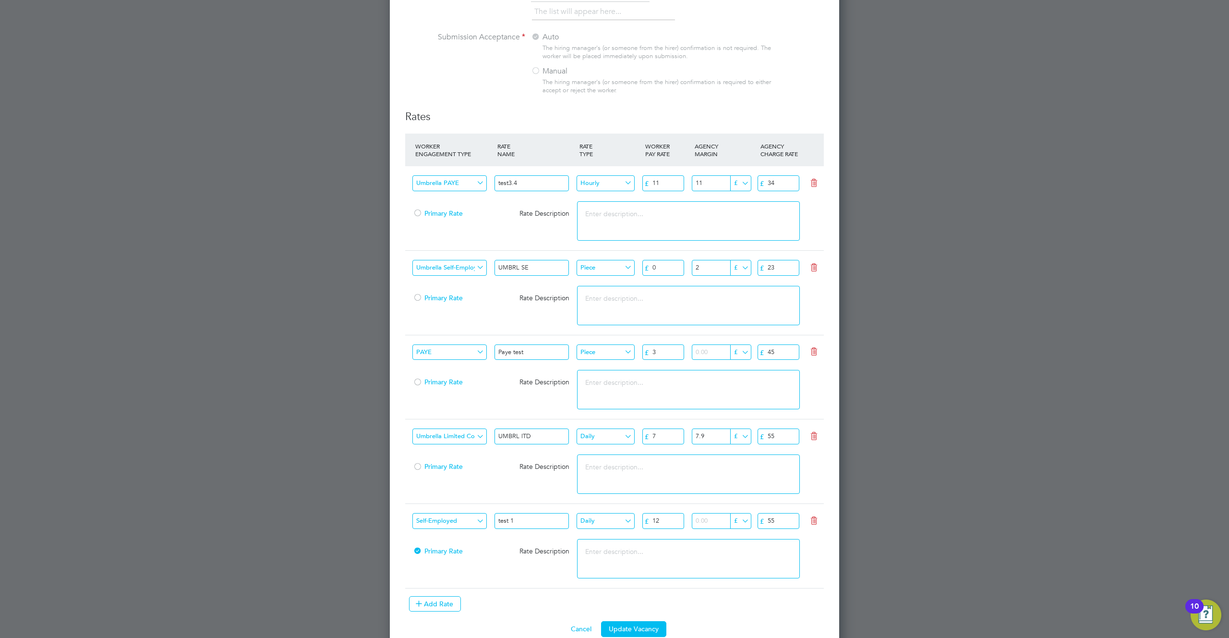
scroll to position [1368, 0]
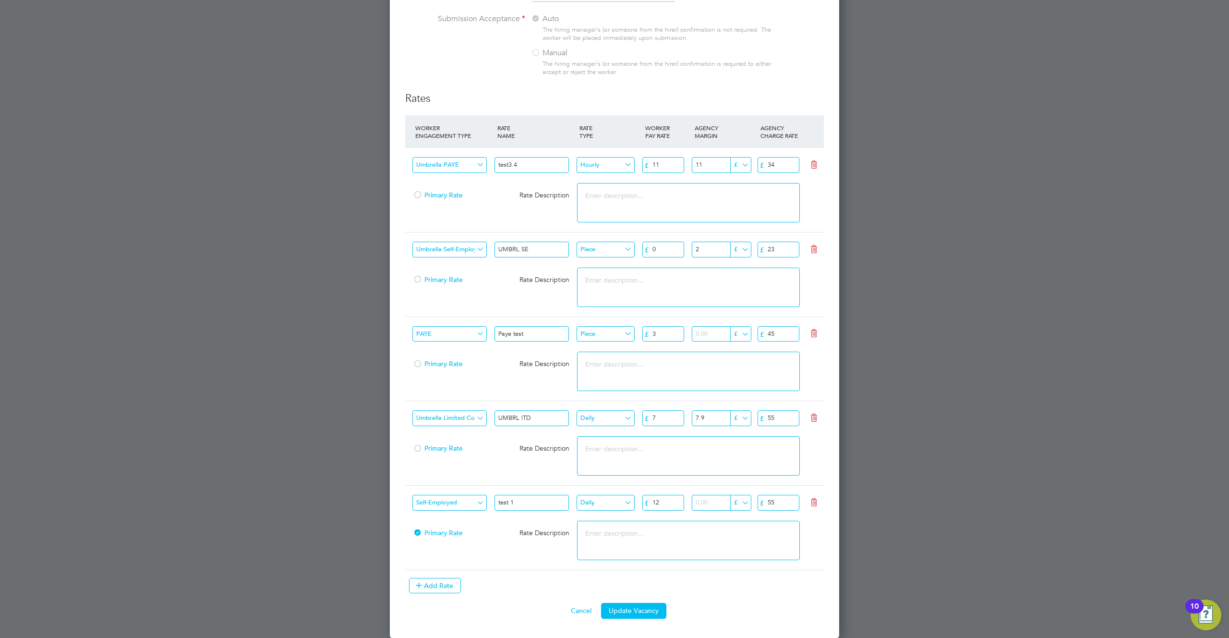
click at [673, 503] on input "12" at bounding box center [663, 503] width 42 height 16
type input "0"
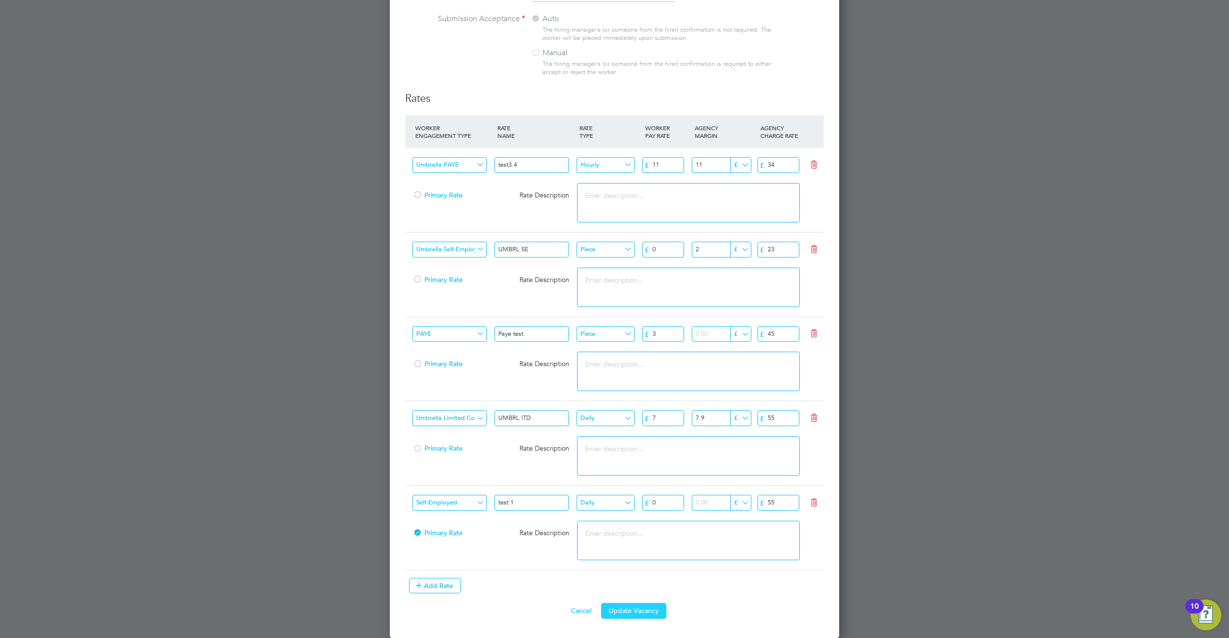
click at [646, 608] on button "Update Vacancy" at bounding box center [633, 610] width 65 height 15
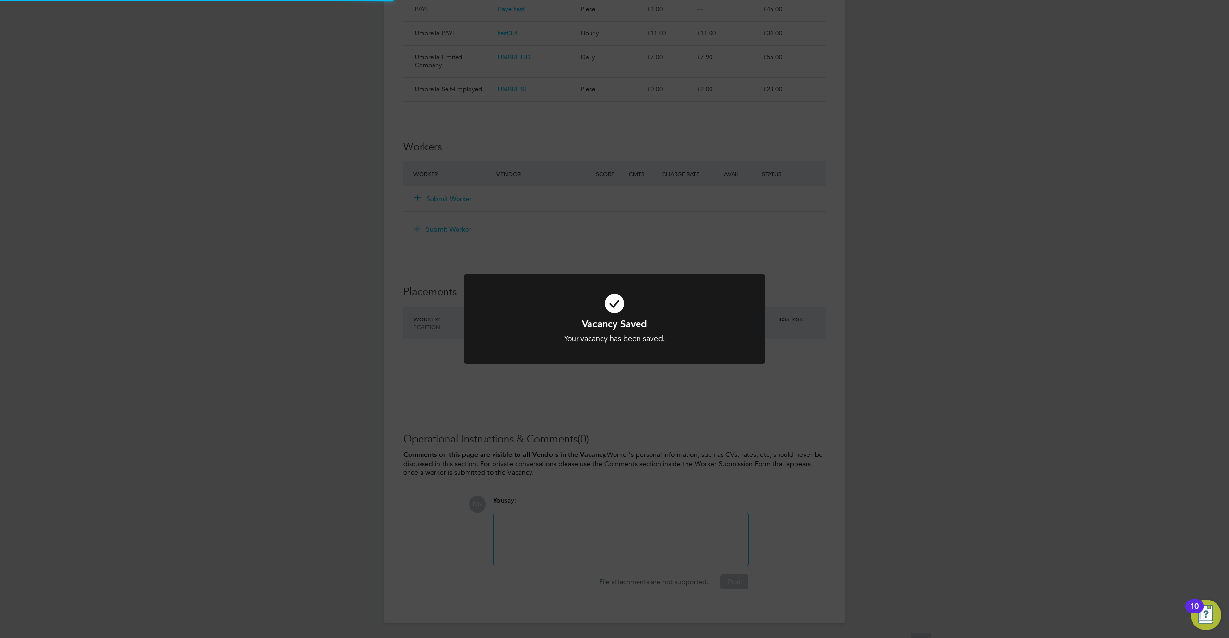
scroll to position [419, 0]
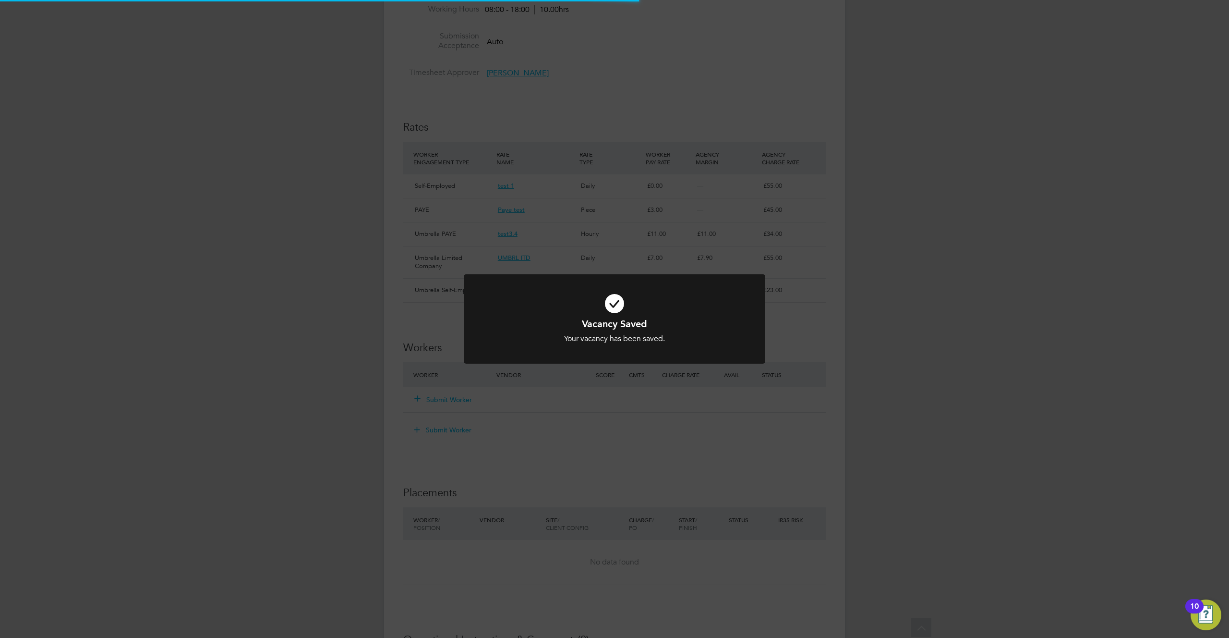
click at [654, 508] on div "Vacancy Saved Your vacancy has been saved. Cancel Okay" at bounding box center [614, 319] width 1229 height 638
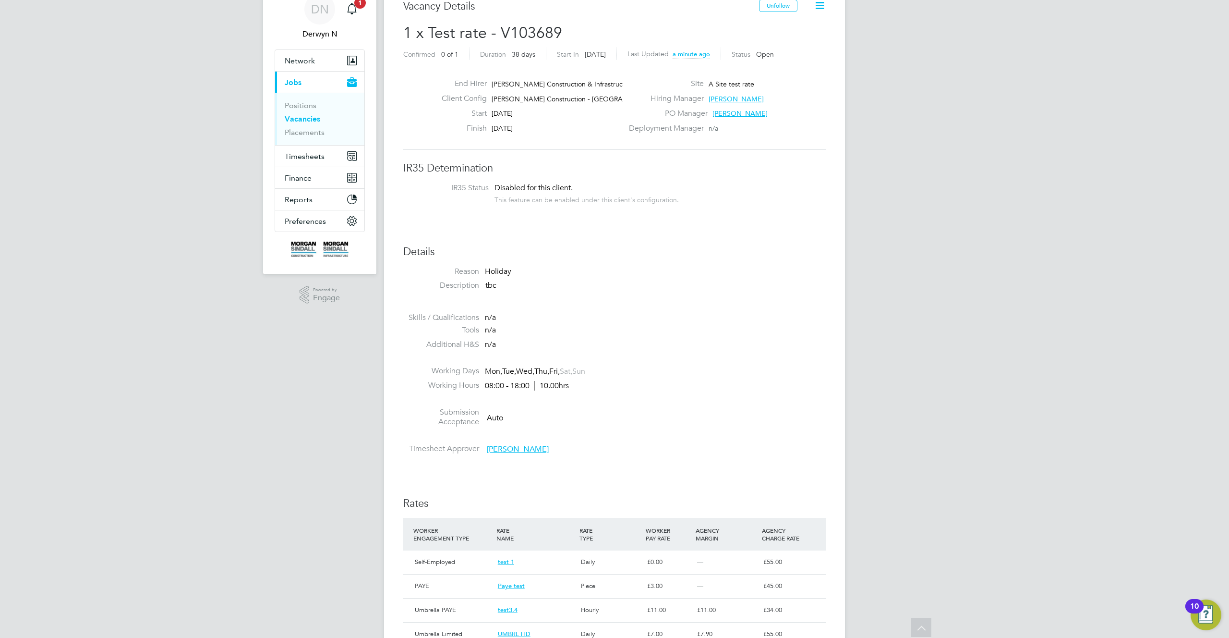
scroll to position [0, 0]
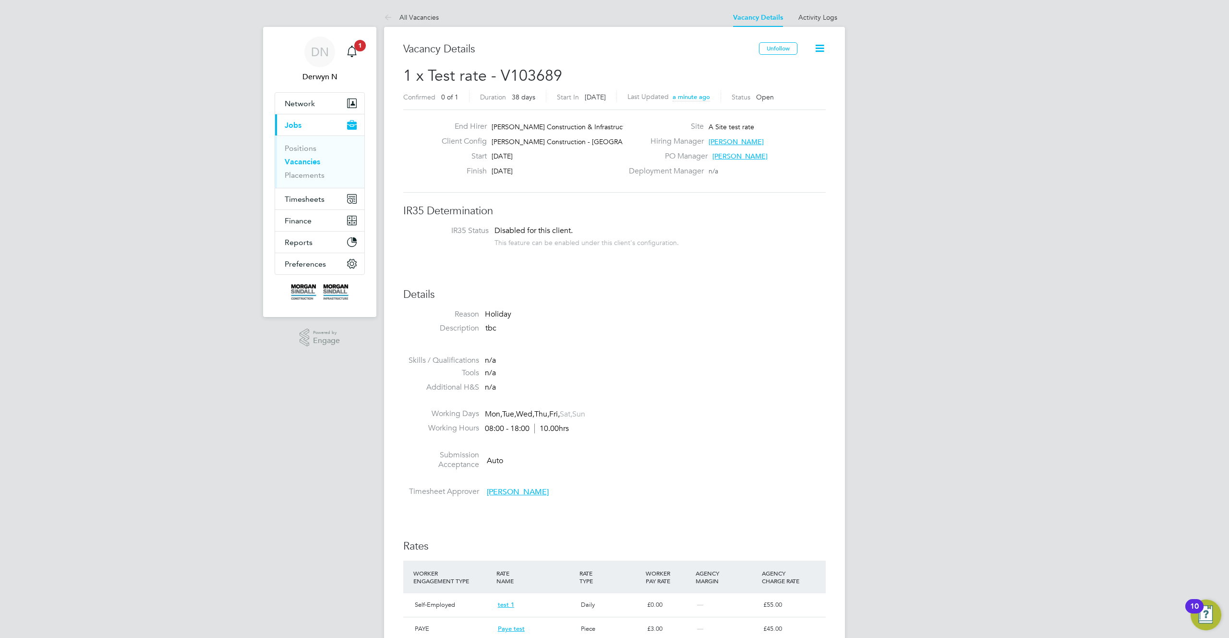
click at [552, 140] on span "Morgan Sindall Construction - Yorkshire a…" at bounding box center [582, 141] width 181 height 9
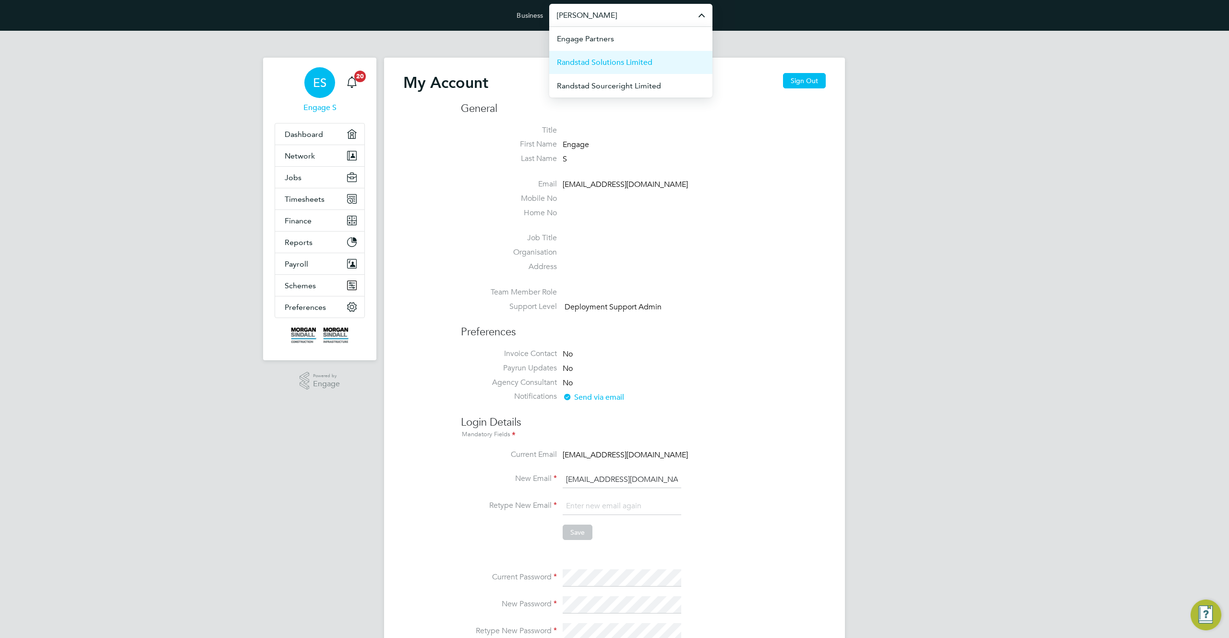
click at [586, 63] on span "Randstad Solutions Limited" at bounding box center [605, 63] width 96 height 12
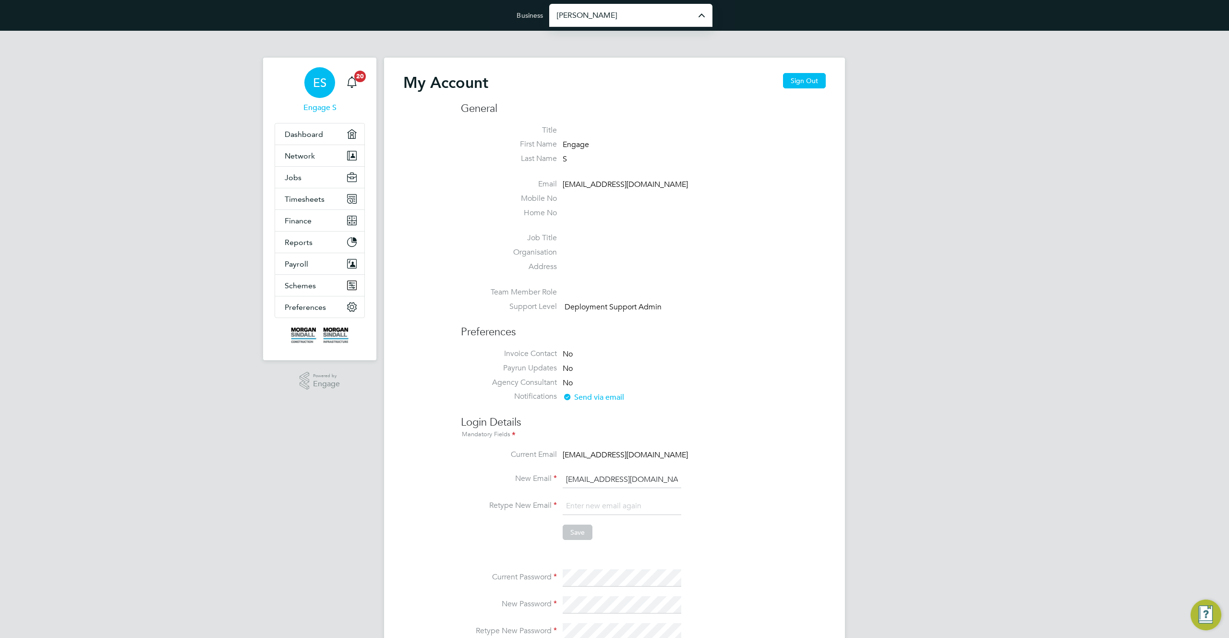
type input "Randstad Solutions Limited"
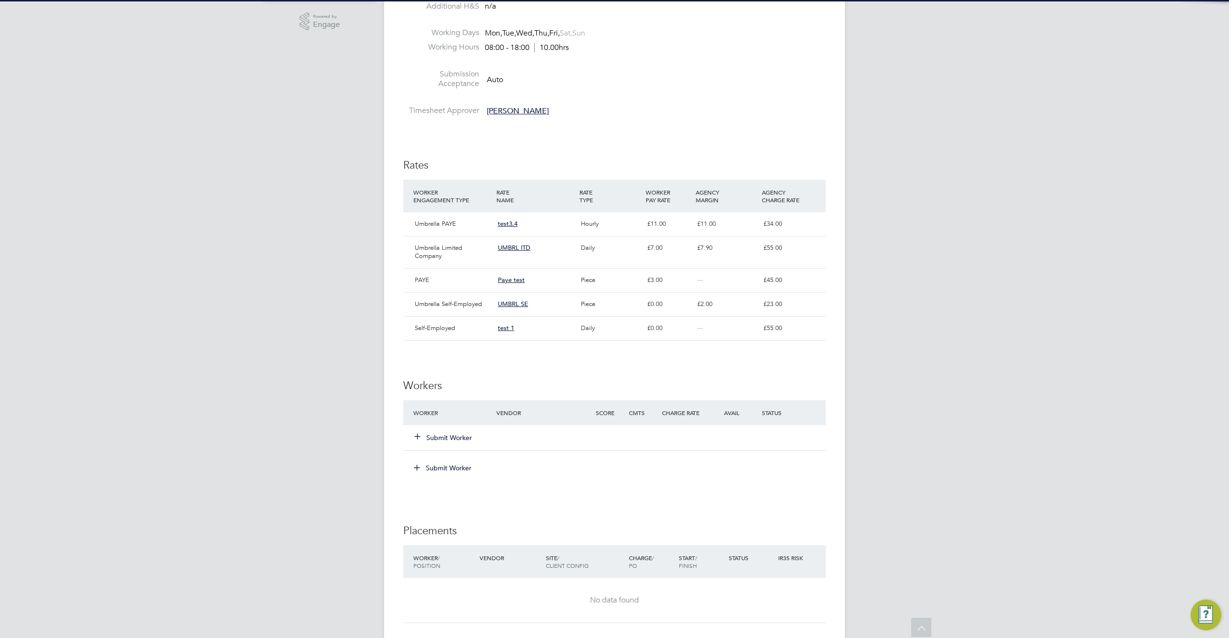
scroll to position [613, 0]
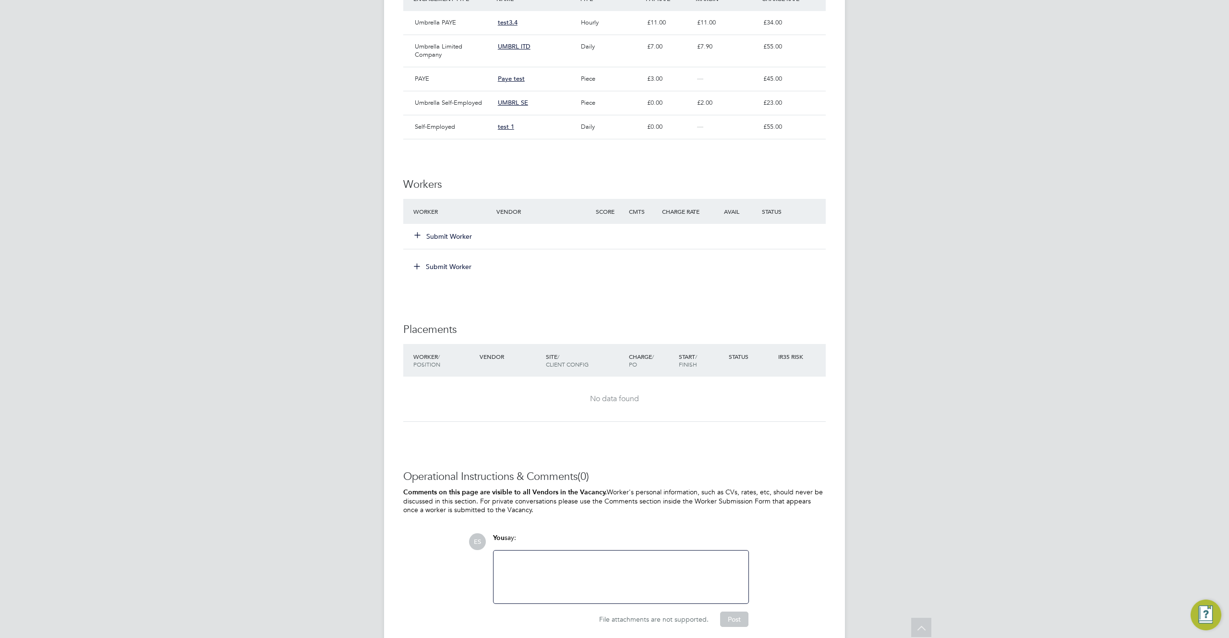
click at [465, 242] on div "Submit Worker" at bounding box center [460, 236] width 99 height 17
click at [463, 237] on button "Submit Worker" at bounding box center [444, 236] width 58 height 10
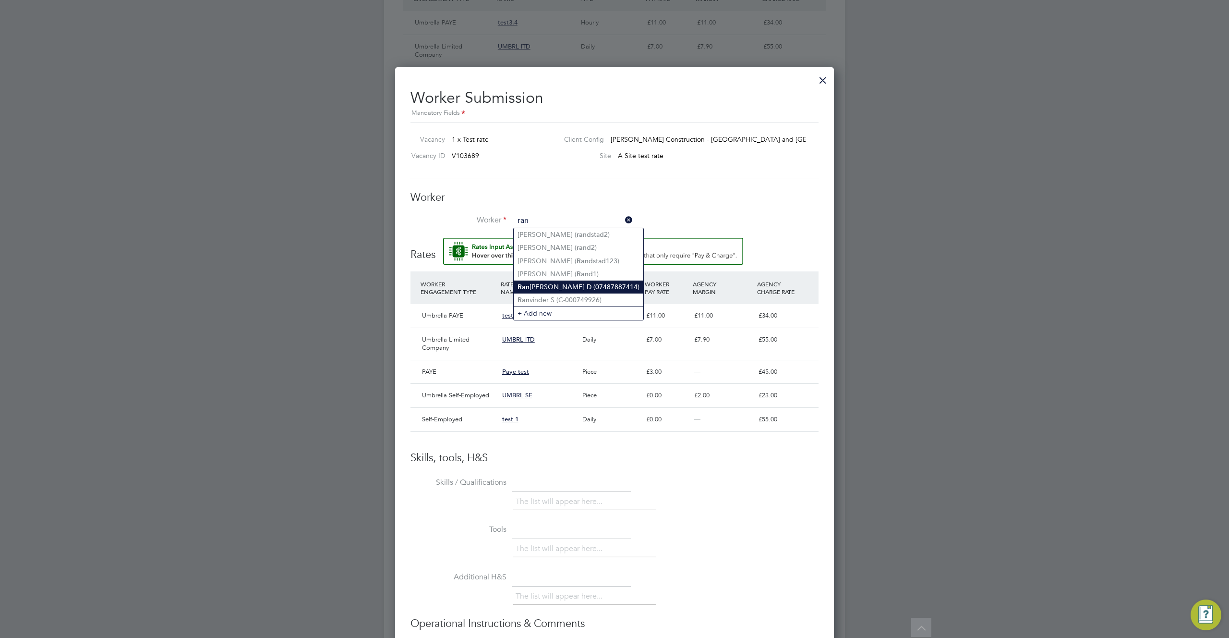
click at [560, 286] on li "Ran [PERSON_NAME] D (07487887414)" at bounding box center [579, 286] width 130 height 13
type input "[PERSON_NAME] D (07487887414)"
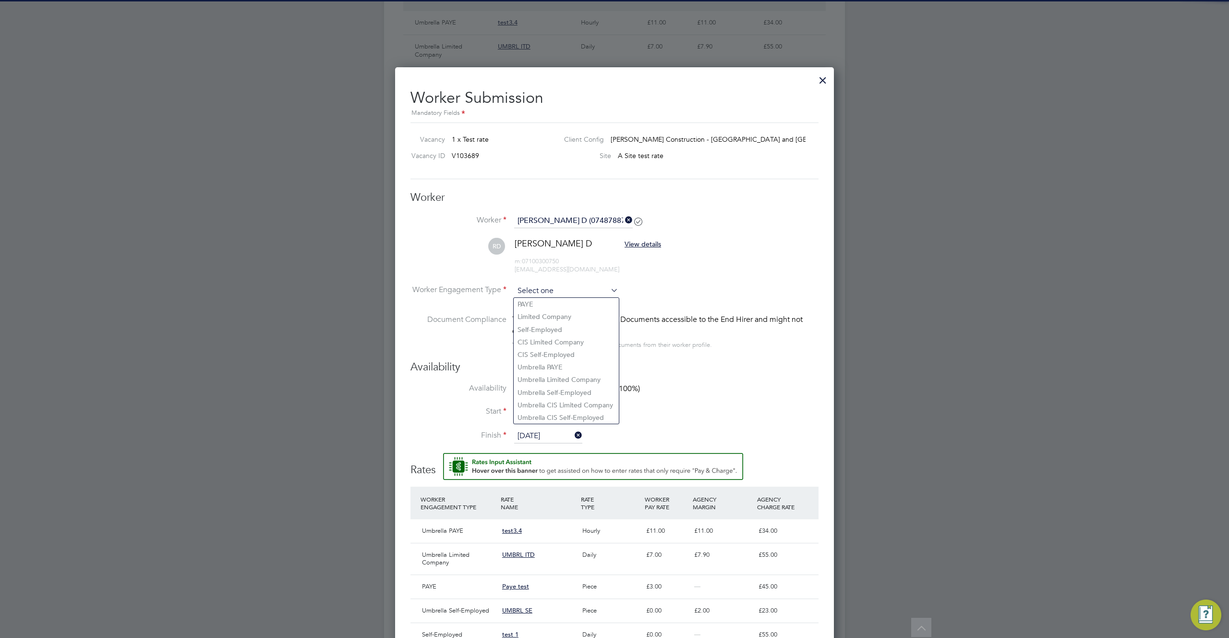
click at [554, 291] on input at bounding box center [566, 291] width 104 height 14
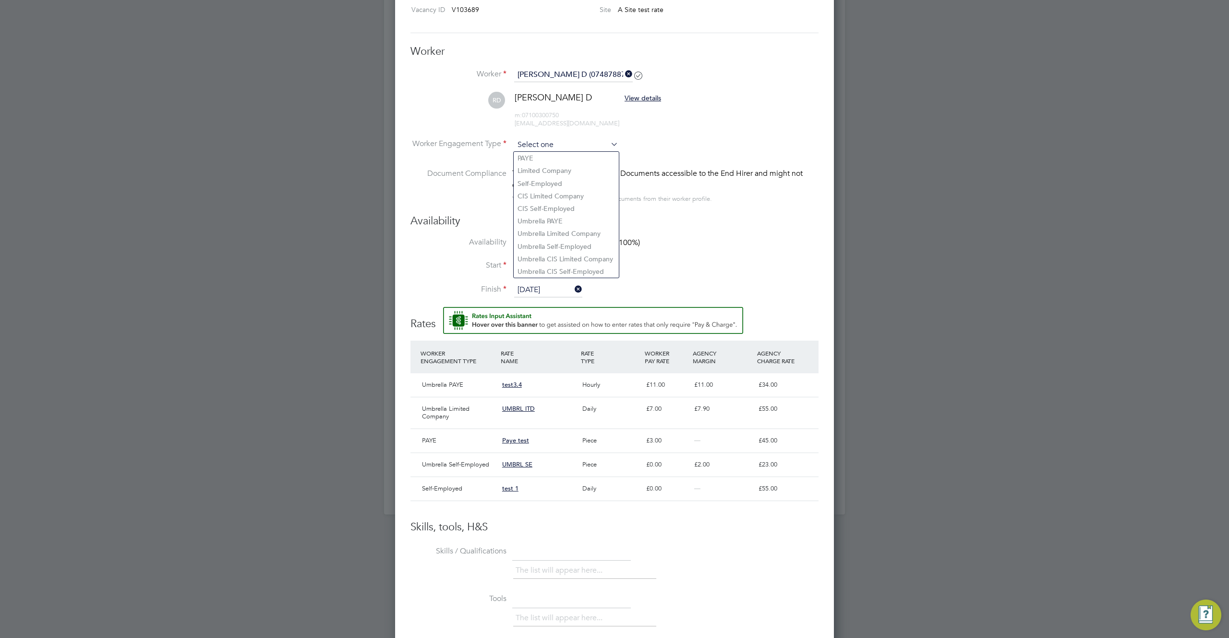
click at [582, 147] on input at bounding box center [566, 145] width 104 height 14
click at [551, 219] on li "Umbrella PAYE" at bounding box center [566, 221] width 105 height 12
type input "Umbrella PAYE"
click at [565, 145] on input at bounding box center [566, 145] width 104 height 14
click at [568, 248] on li "Umbrella Self-Employed" at bounding box center [566, 246] width 105 height 12
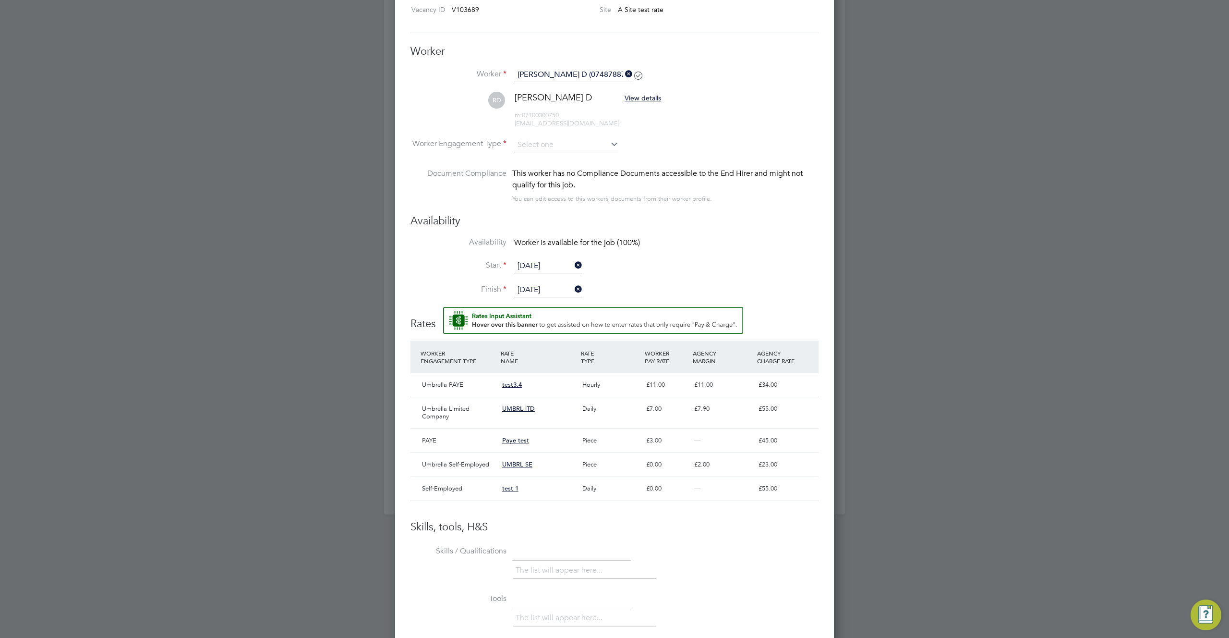
type input "Umbrella Self-Employed"
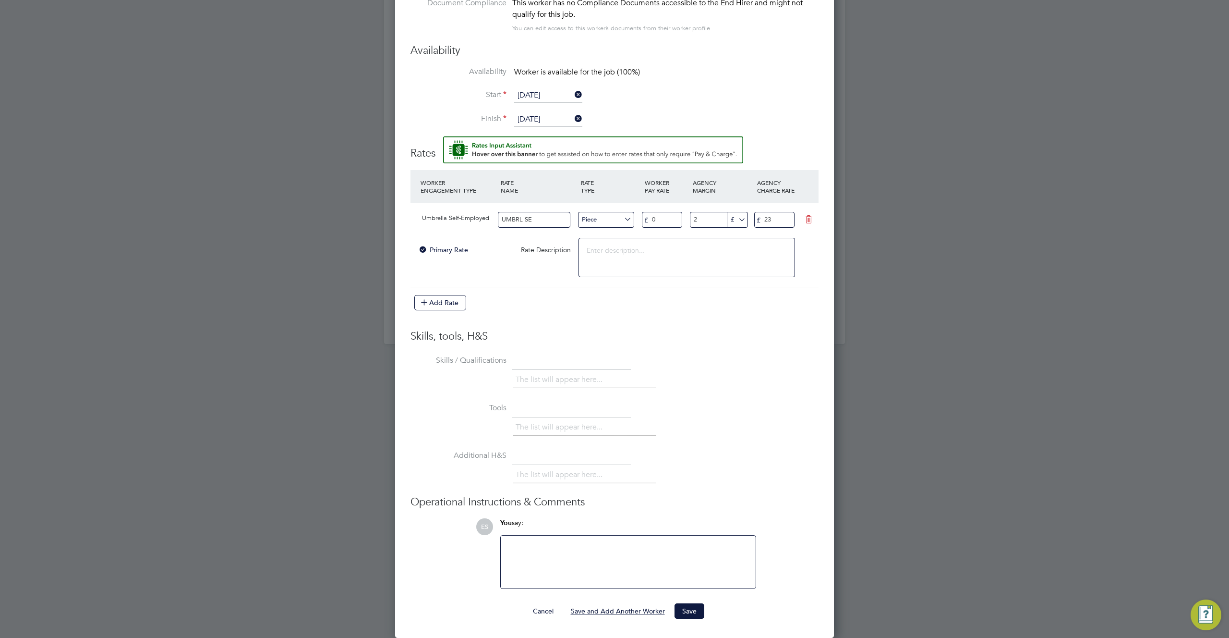
click at [641, 615] on button "Save and Add Another Worker" at bounding box center [617, 610] width 109 height 15
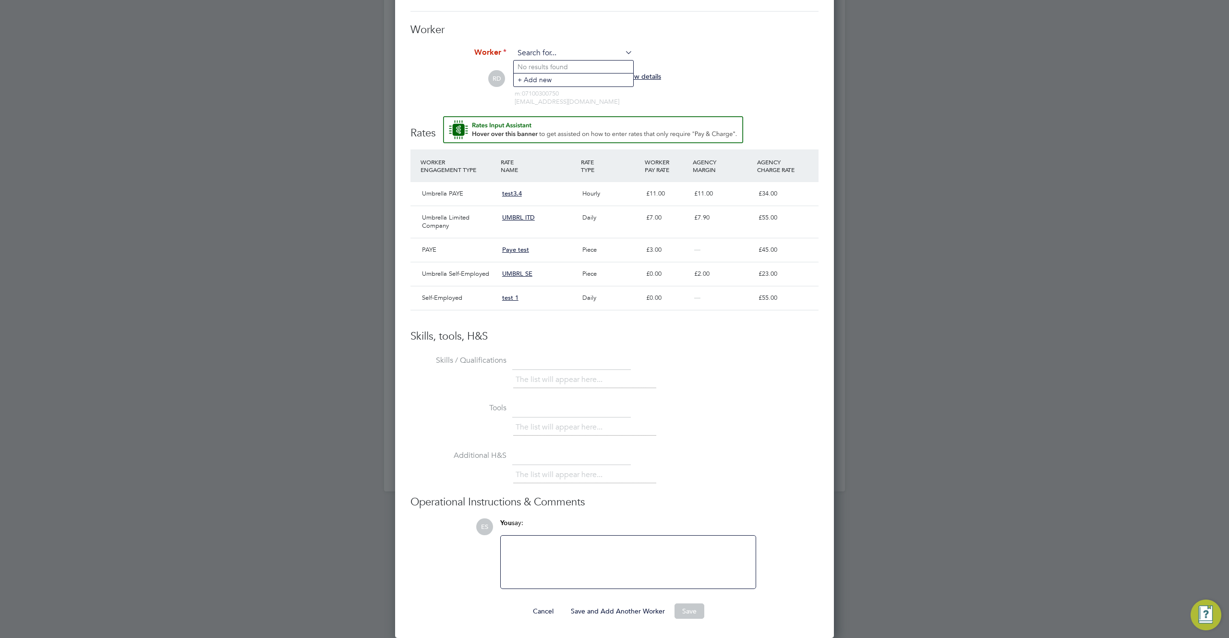
click at [597, 58] on input at bounding box center [573, 53] width 119 height 14
click at [589, 126] on li "Ra lph S T (4954992)" at bounding box center [574, 132] width 120 height 13
type input "Ralph S T (4954992)"
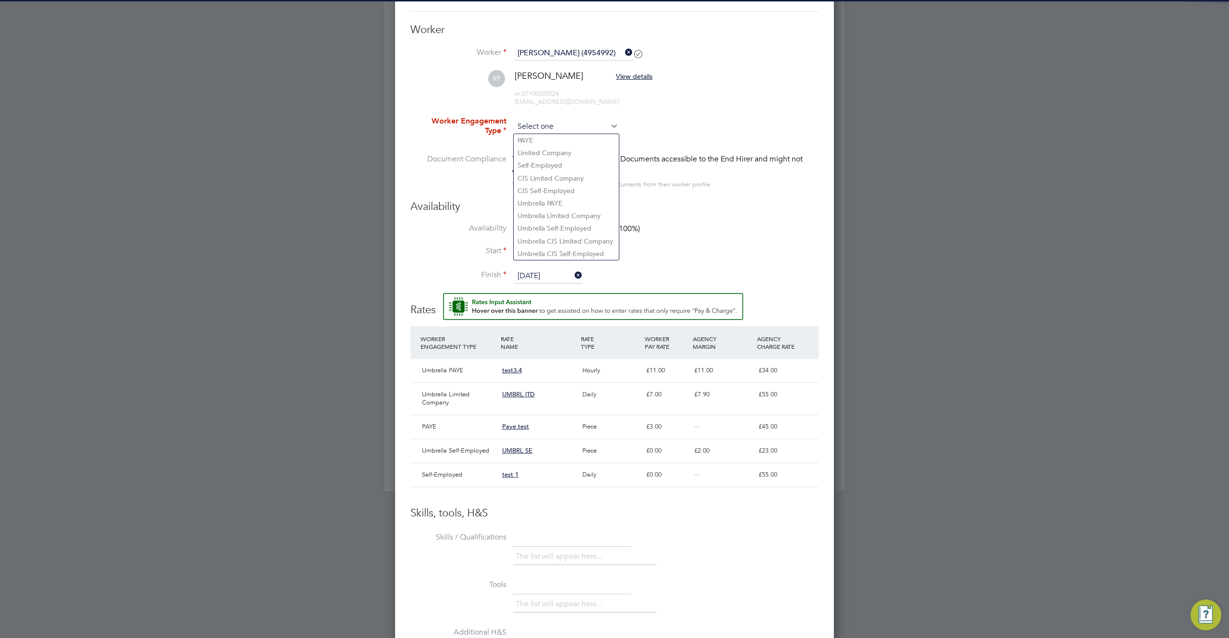
click at [574, 125] on input at bounding box center [566, 127] width 104 height 14
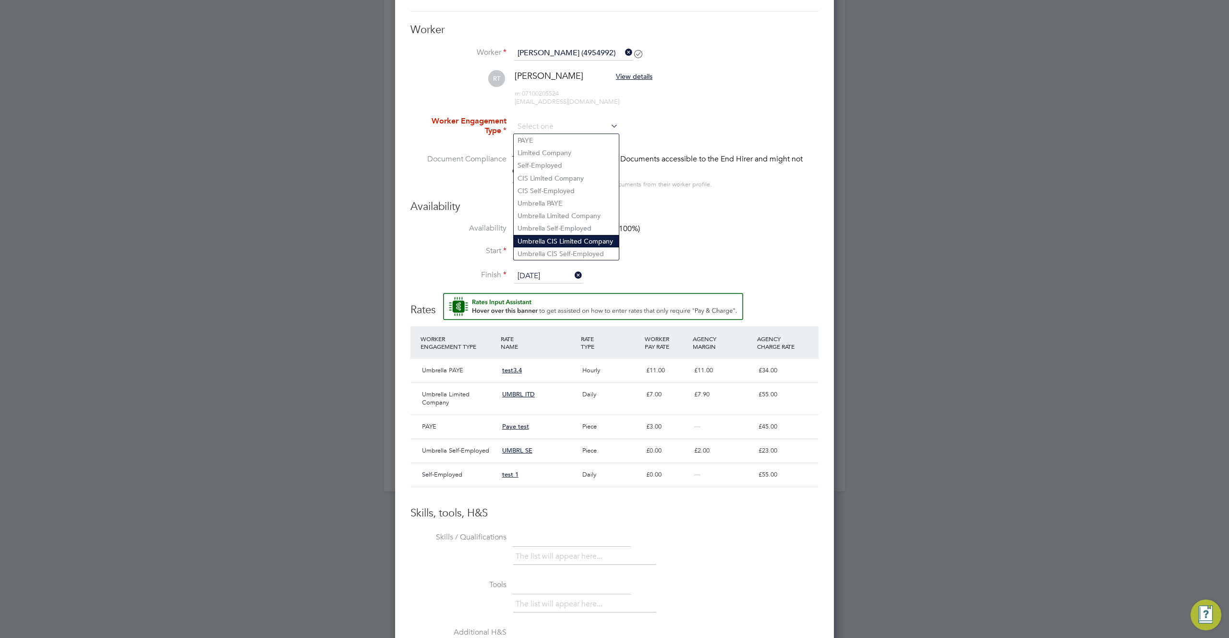
click at [592, 245] on li "Umbrella CIS Limited Company" at bounding box center [566, 241] width 105 height 12
type input "Umbrella CIS Limited Company"
click at [571, 126] on input at bounding box center [566, 127] width 104 height 14
click at [565, 209] on li "Umbrella Limited Company" at bounding box center [570, 212] width 113 height 12
type input "Umbrella Limited Company"
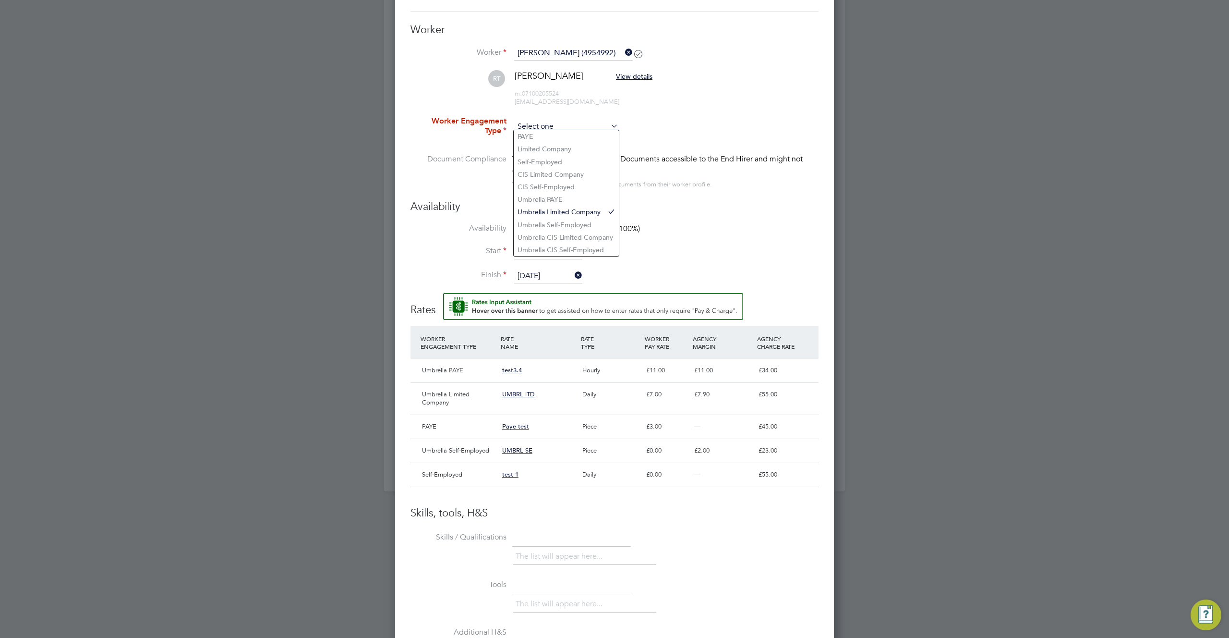
click at [574, 125] on input at bounding box center [566, 127] width 104 height 14
click at [572, 159] on li "Self-Employed" at bounding box center [566, 162] width 105 height 12
type input "Self-Employed"
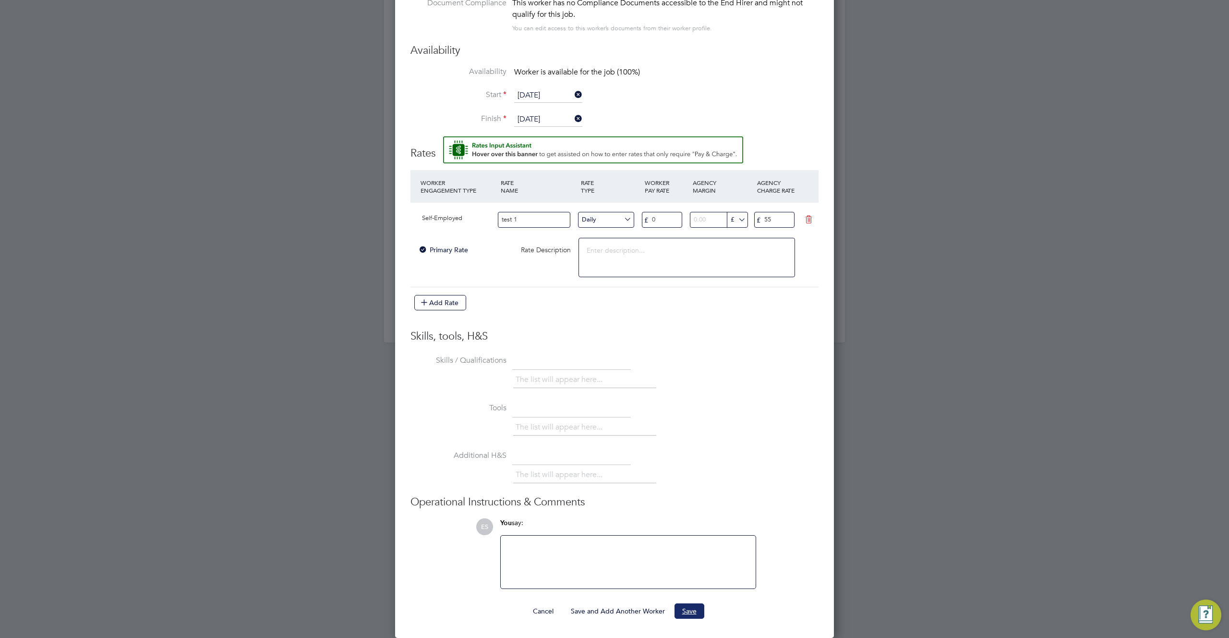
click at [694, 614] on button "Save" at bounding box center [690, 610] width 30 height 15
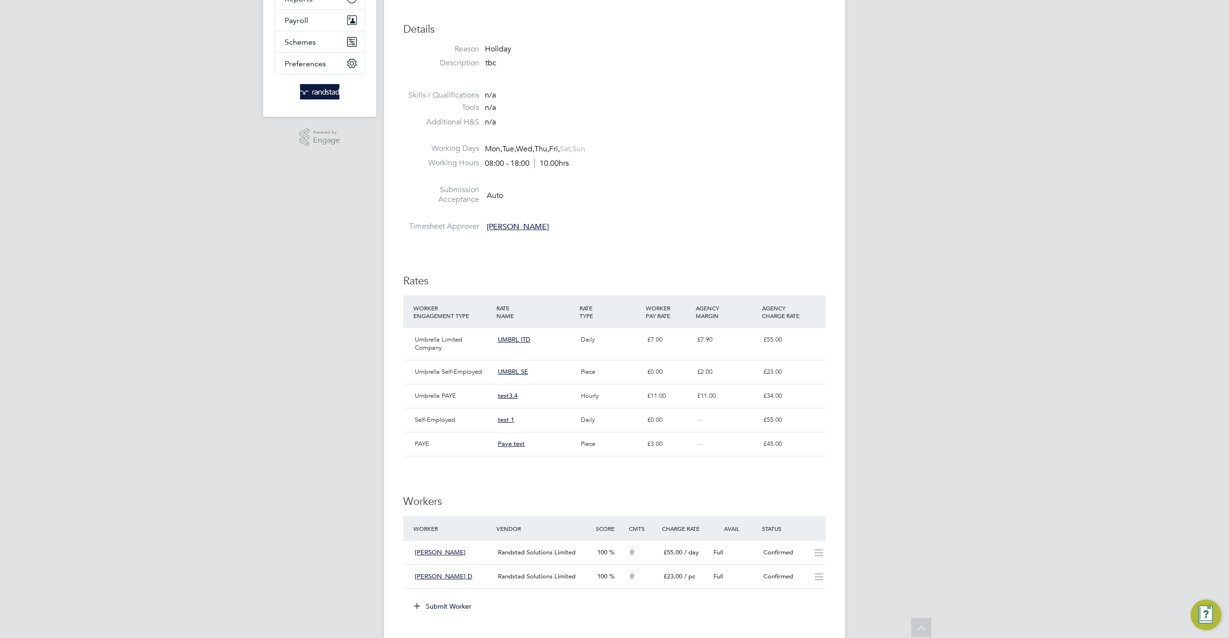
scroll to position [289, 0]
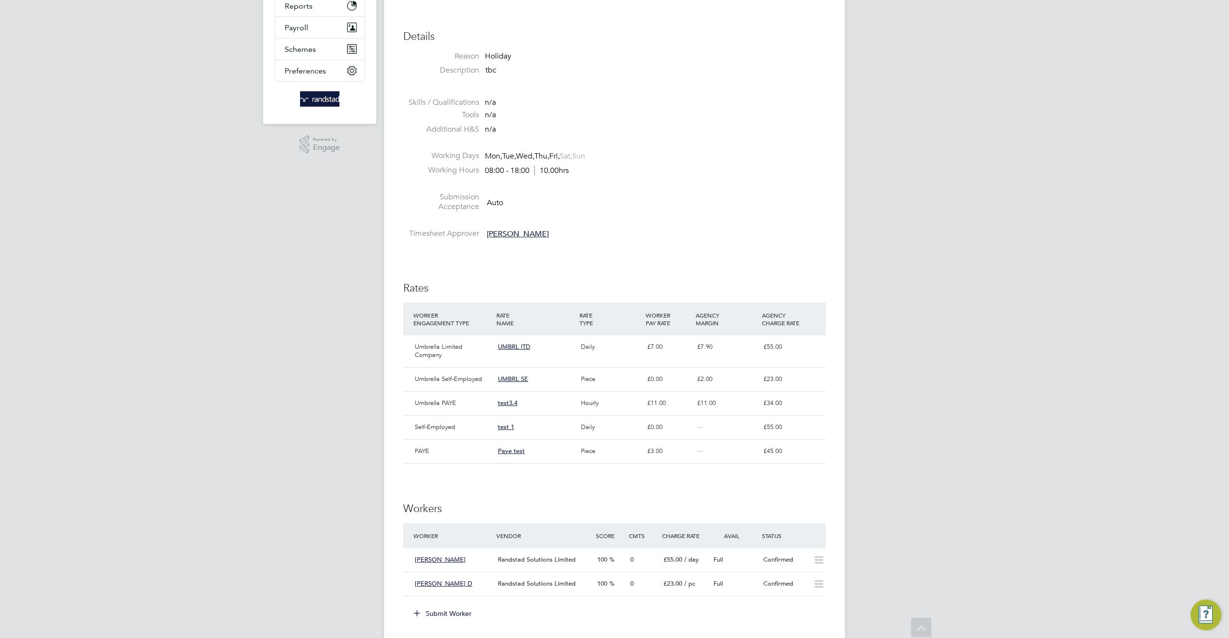
click at [674, 209] on li "Submission Acceptance Auto" at bounding box center [614, 204] width 423 height 24
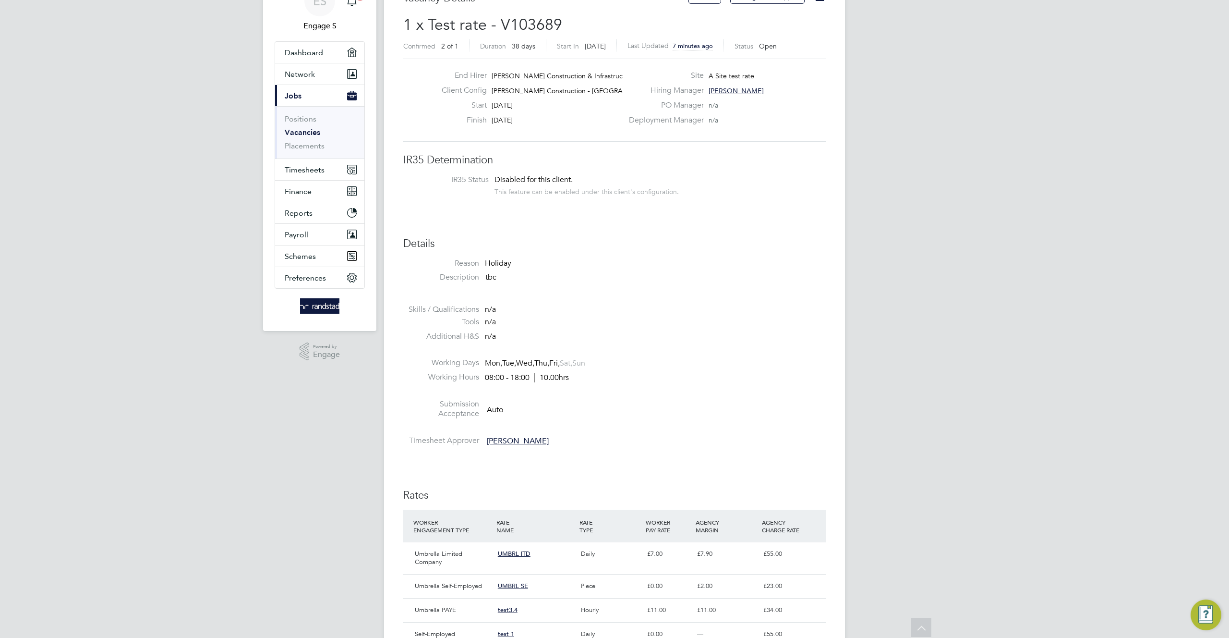
scroll to position [0, 0]
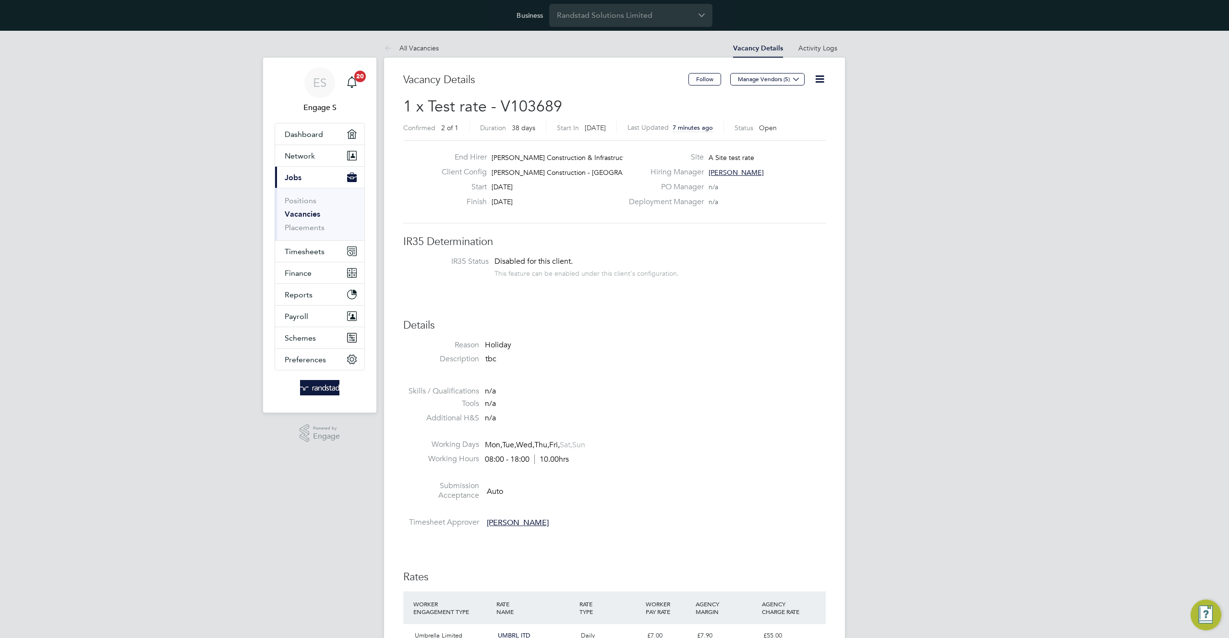
click at [820, 80] on icon at bounding box center [820, 79] width 12 height 12
click at [795, 99] on li "Edit Vacancy e" at bounding box center [797, 101] width 56 height 13
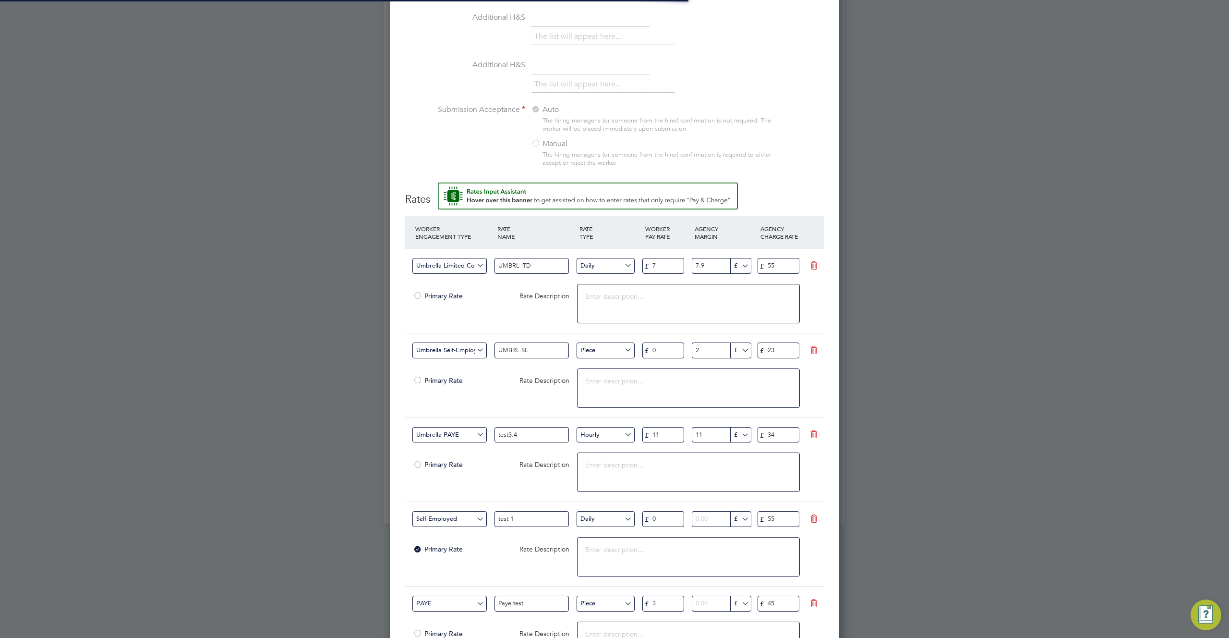
scroll to position [969, 0]
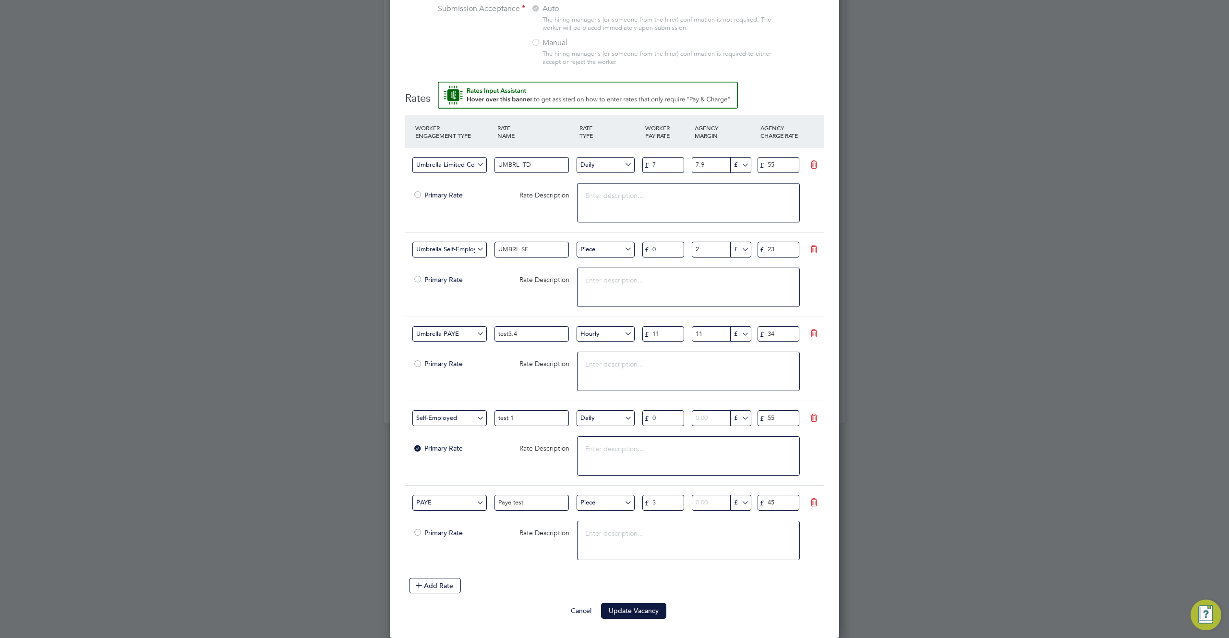
click at [480, 169] on input "Umbrella Limited Company" at bounding box center [449, 165] width 74 height 16
click at [477, 163] on input "Umbrella Limited Company" at bounding box center [449, 165] width 74 height 16
click at [434, 199] on div "Primary Rate" at bounding box center [454, 195] width 82 height 16
click at [470, 166] on input "Umbrella Limited Company" at bounding box center [449, 165] width 74 height 16
click at [555, 284] on div "Rate Description" at bounding box center [536, 279] width 82 height 16
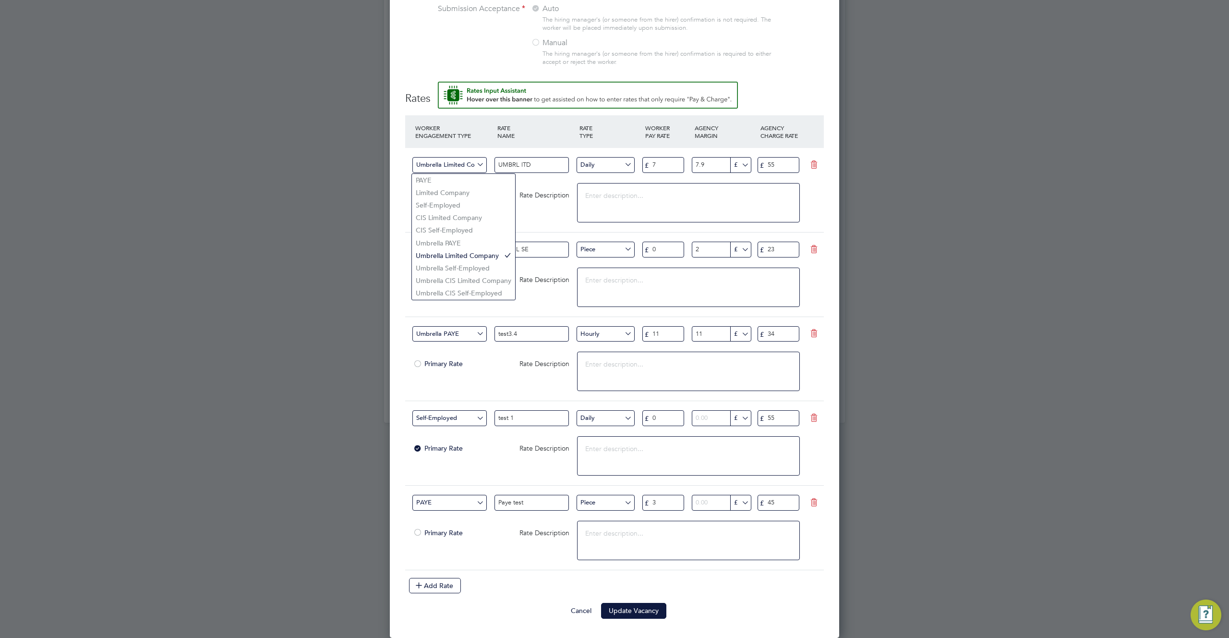
click at [477, 164] on input "Umbrella Limited Company" at bounding box center [449, 165] width 74 height 16
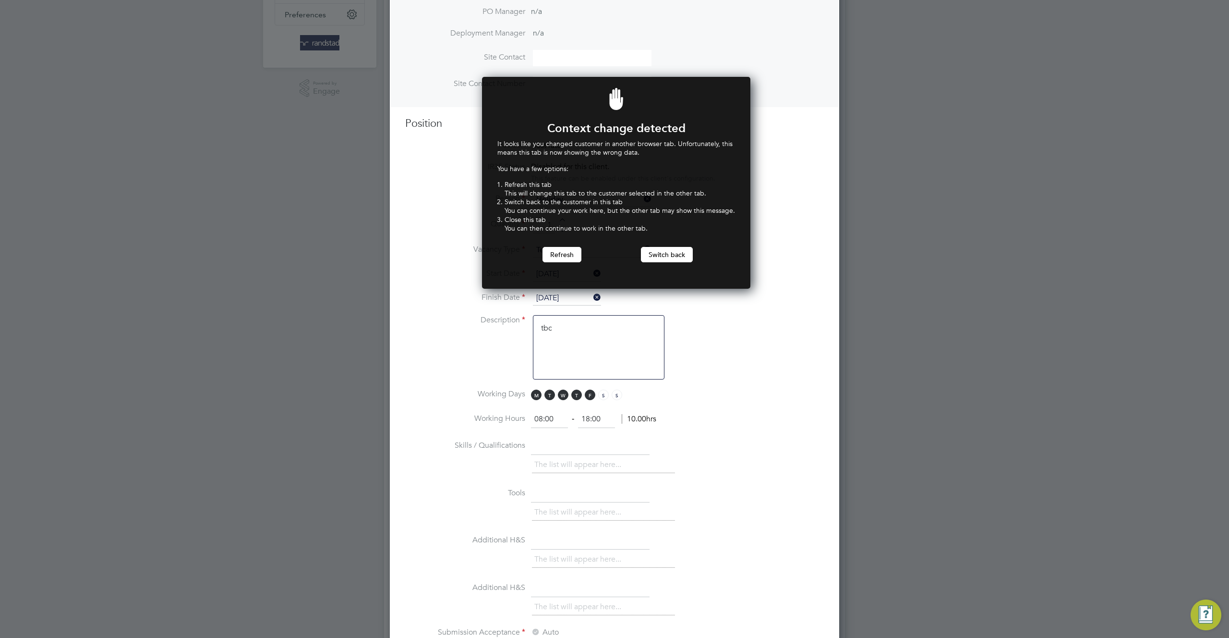
scroll to position [212, 265]
click at [663, 256] on button "Switch back" at bounding box center [667, 254] width 52 height 15
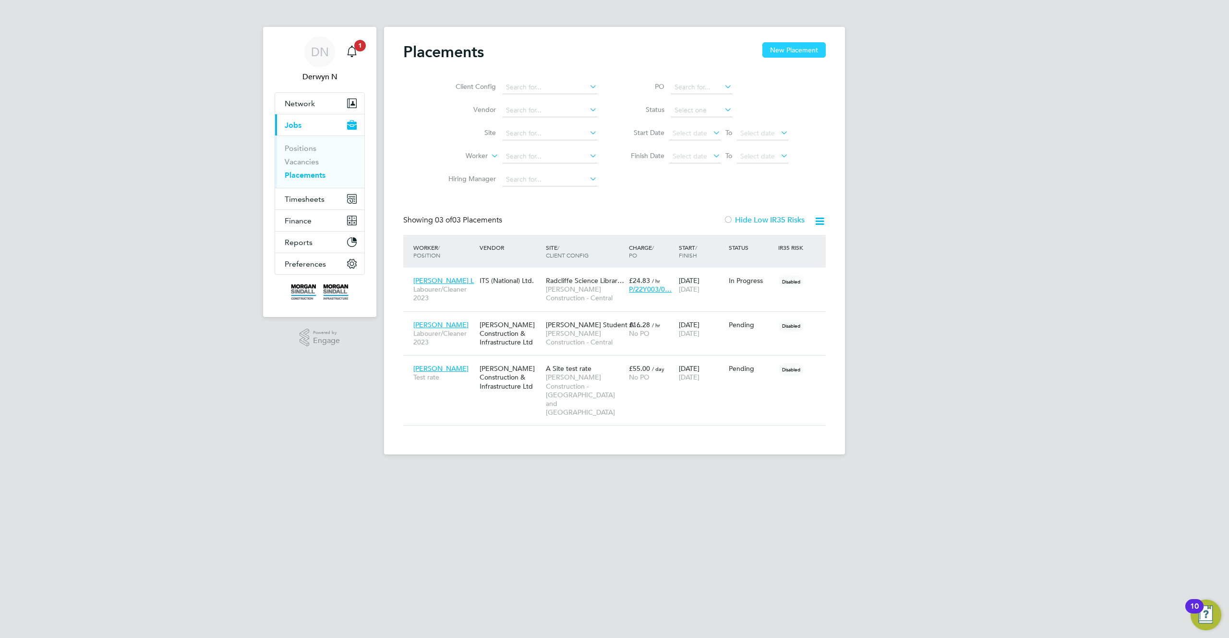
click at [796, 52] on button "New Placement" at bounding box center [793, 49] width 63 height 15
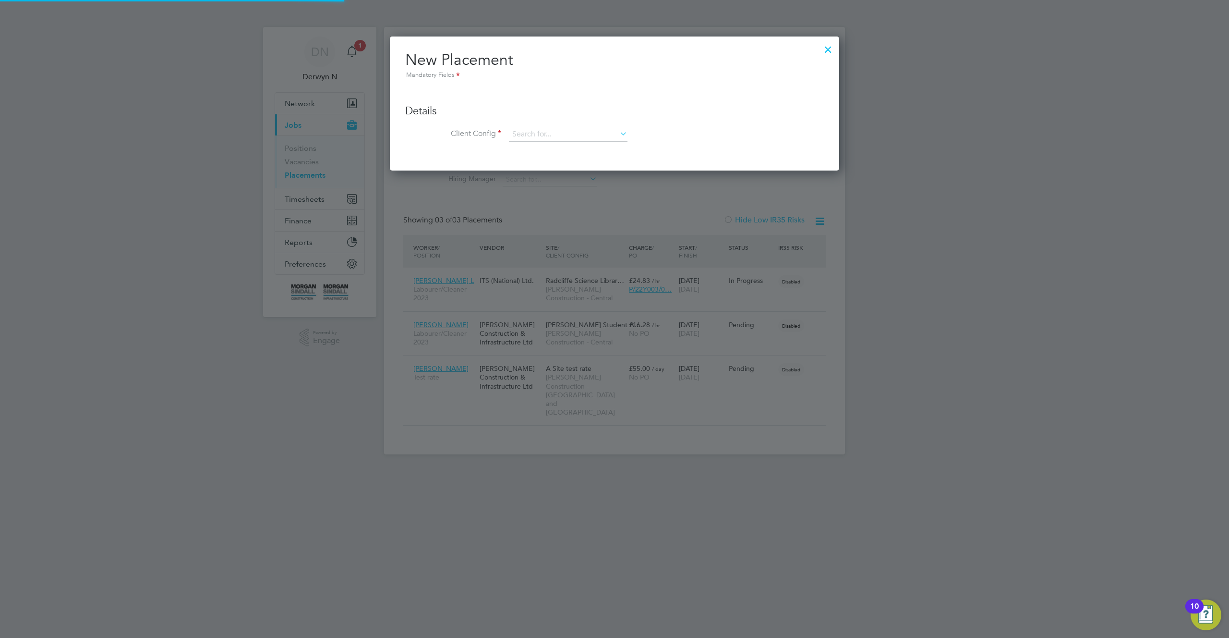
scroll to position [135, 450]
click at [597, 137] on input at bounding box center [568, 134] width 119 height 14
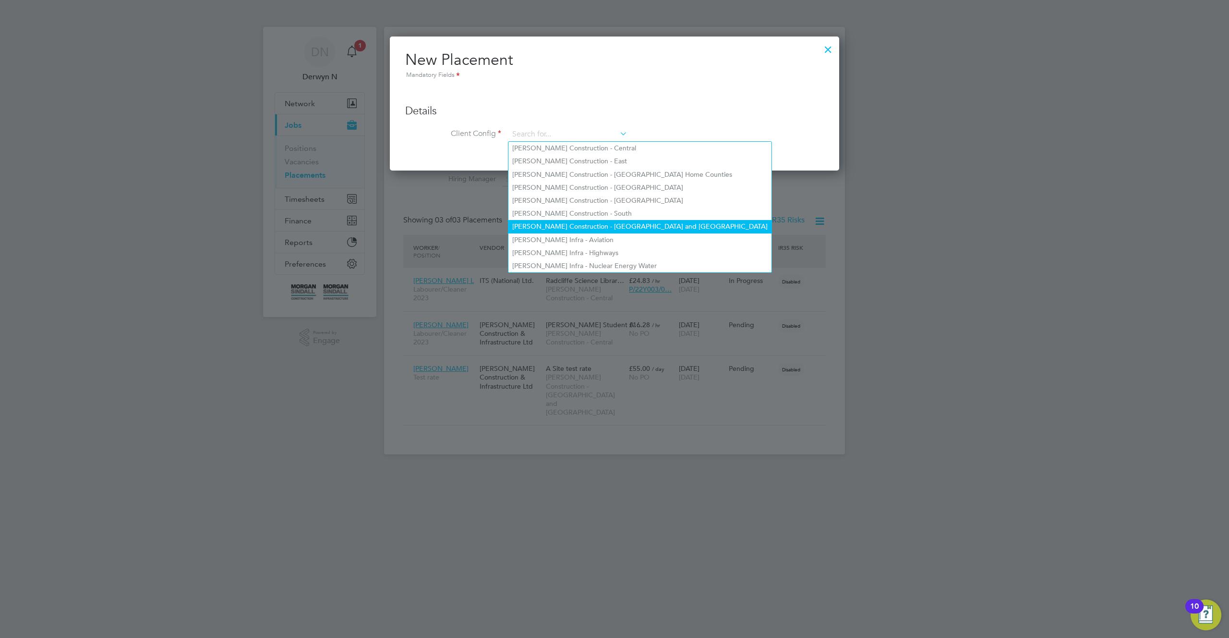
click at [655, 223] on li "[PERSON_NAME] Construction - [GEOGRAPHIC_DATA] and [GEOGRAPHIC_DATA]" at bounding box center [639, 226] width 263 height 13
type input "[PERSON_NAME] Construction - [GEOGRAPHIC_DATA] and [GEOGRAPHIC_DATA]"
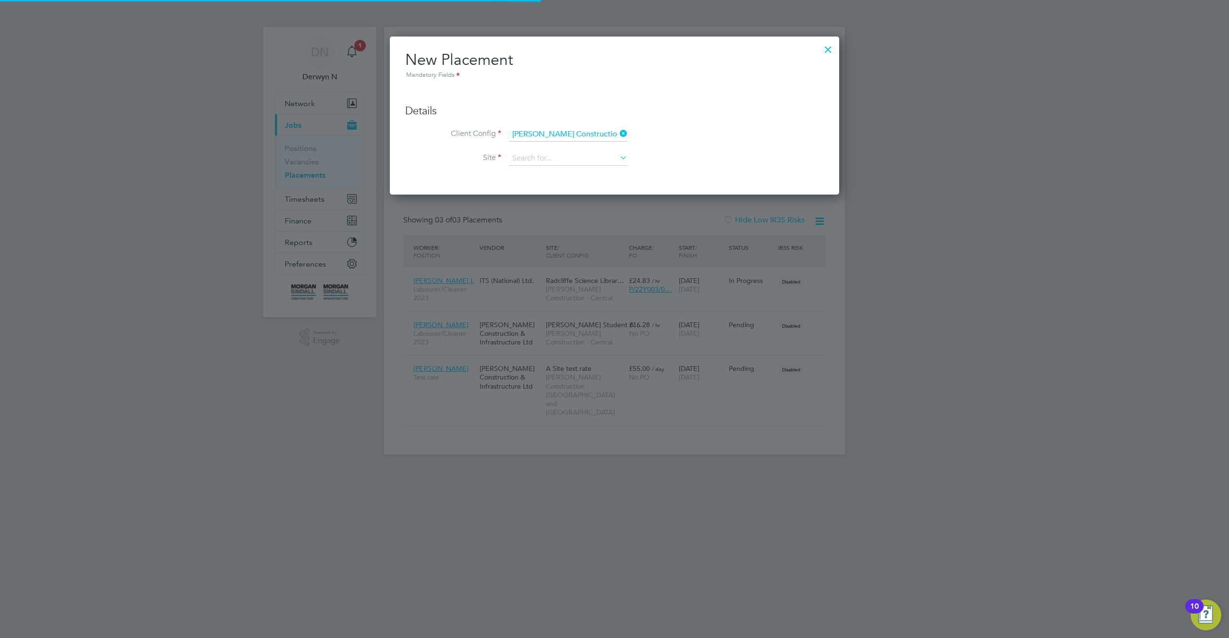
scroll to position [159, 450]
click at [588, 159] on input at bounding box center [568, 158] width 119 height 14
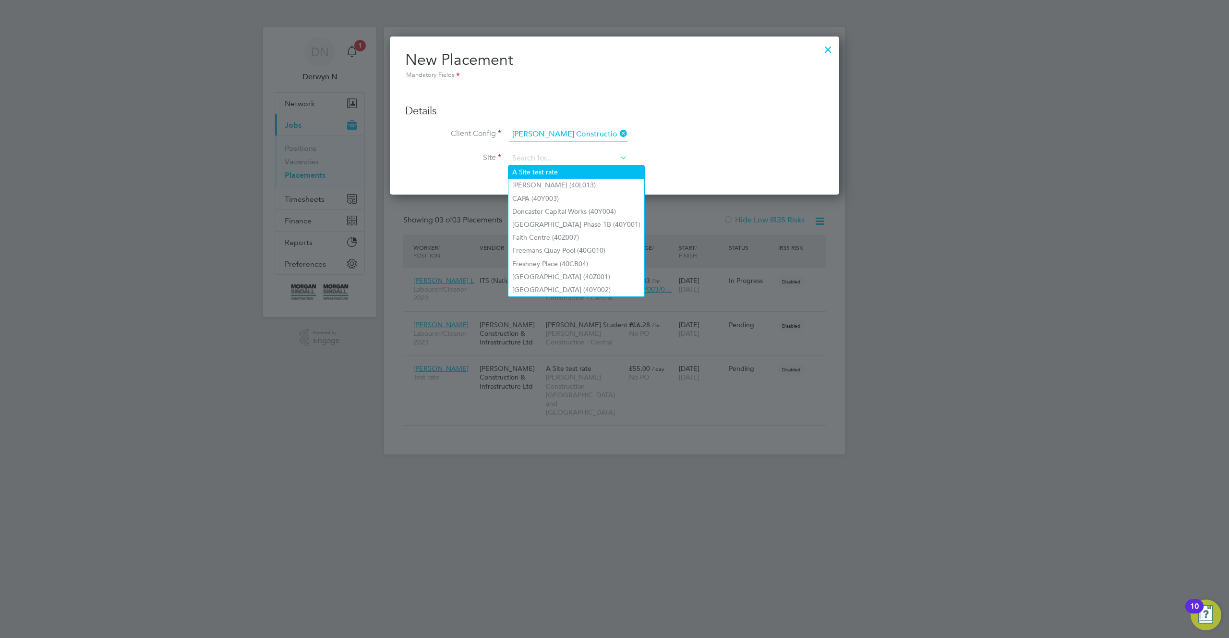
click at [593, 167] on li "A Site test rate" at bounding box center [576, 172] width 136 height 13
type input "A Site test rate"
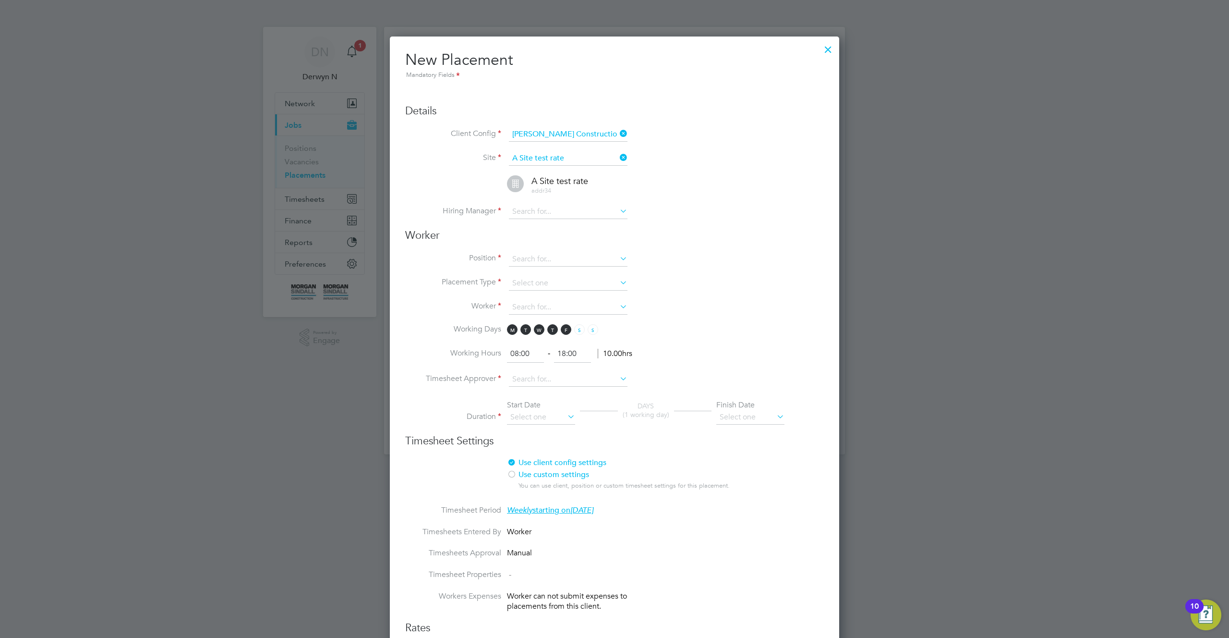
scroll to position [1016, 450]
click at [585, 214] on input at bounding box center [568, 212] width 119 height 14
click at [567, 265] on li "[PERSON_NAME]" at bounding box center [568, 264] width 120 height 13
type input "[PERSON_NAME]"
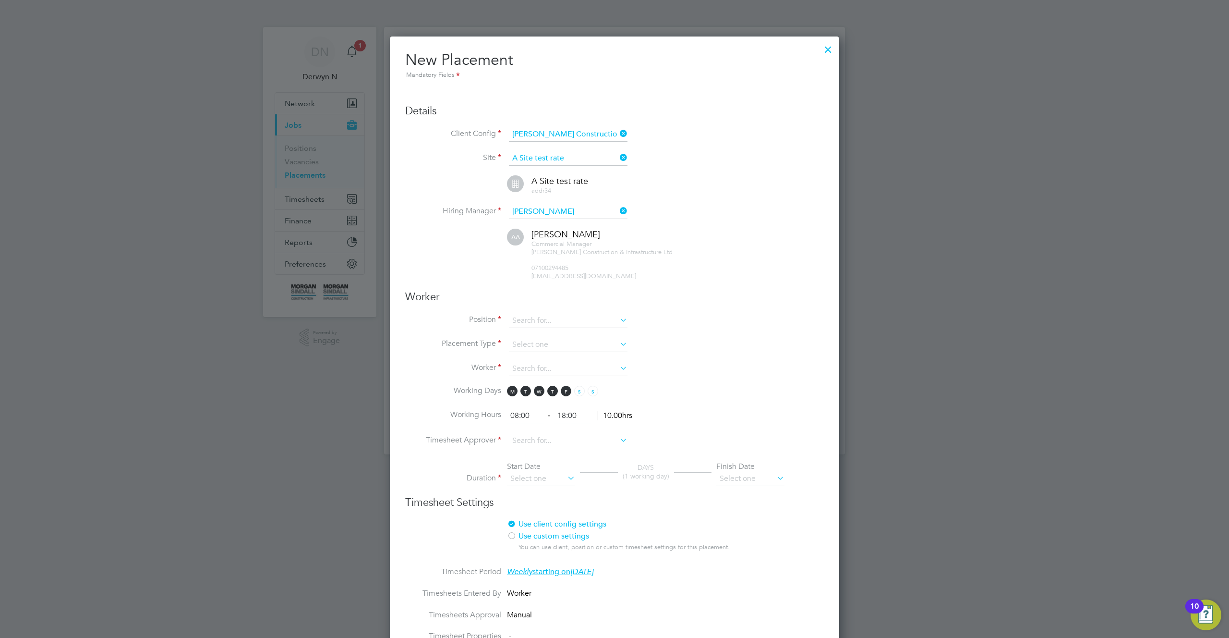
scroll to position [1077, 450]
click at [569, 321] on input at bounding box center [568, 321] width 119 height 14
click at [559, 334] on li "Tes t rate" at bounding box center [568, 333] width 120 height 13
type input "Test rate"
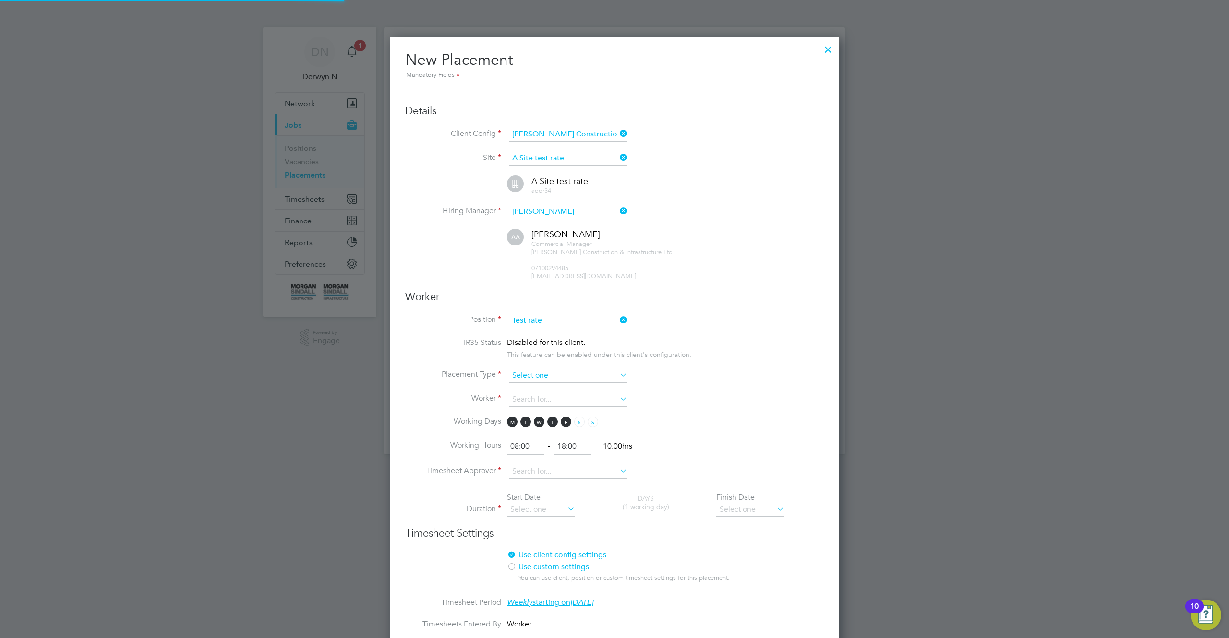
scroll to position [1148, 450]
click at [557, 377] on input at bounding box center [568, 375] width 119 height 14
click at [551, 401] on li "Permanent" at bounding box center [568, 401] width 120 height 12
type input "Permanent"
click at [551, 401] on input at bounding box center [568, 399] width 119 height 14
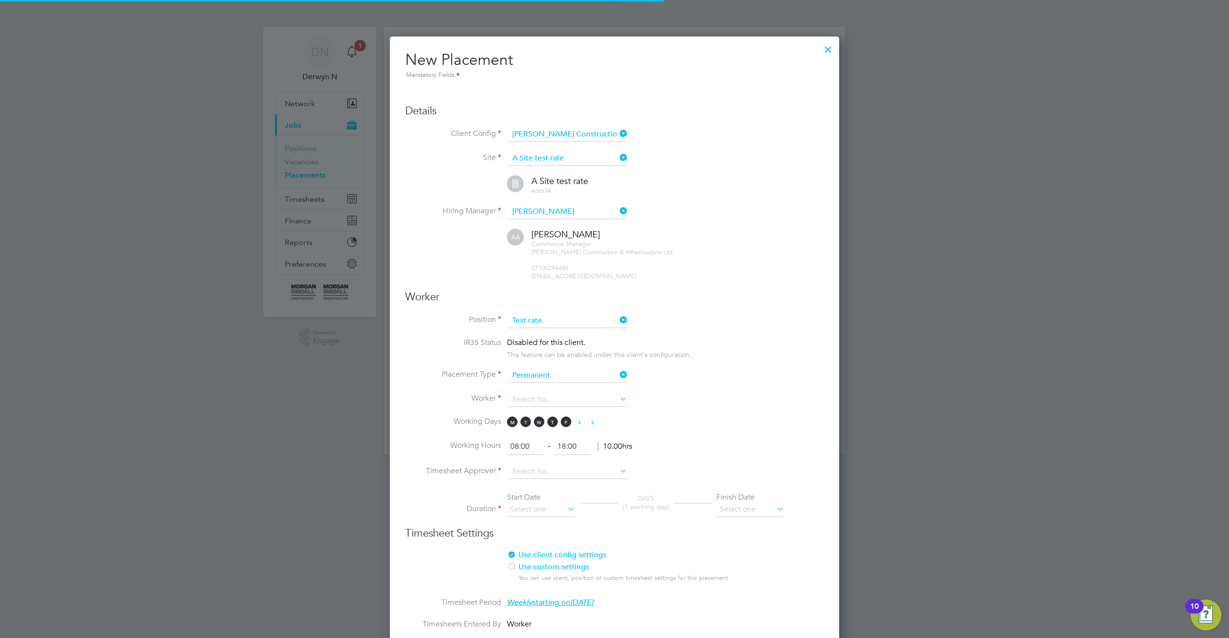
click at [550, 426] on li "+ Add new" at bounding box center [568, 425] width 120 height 13
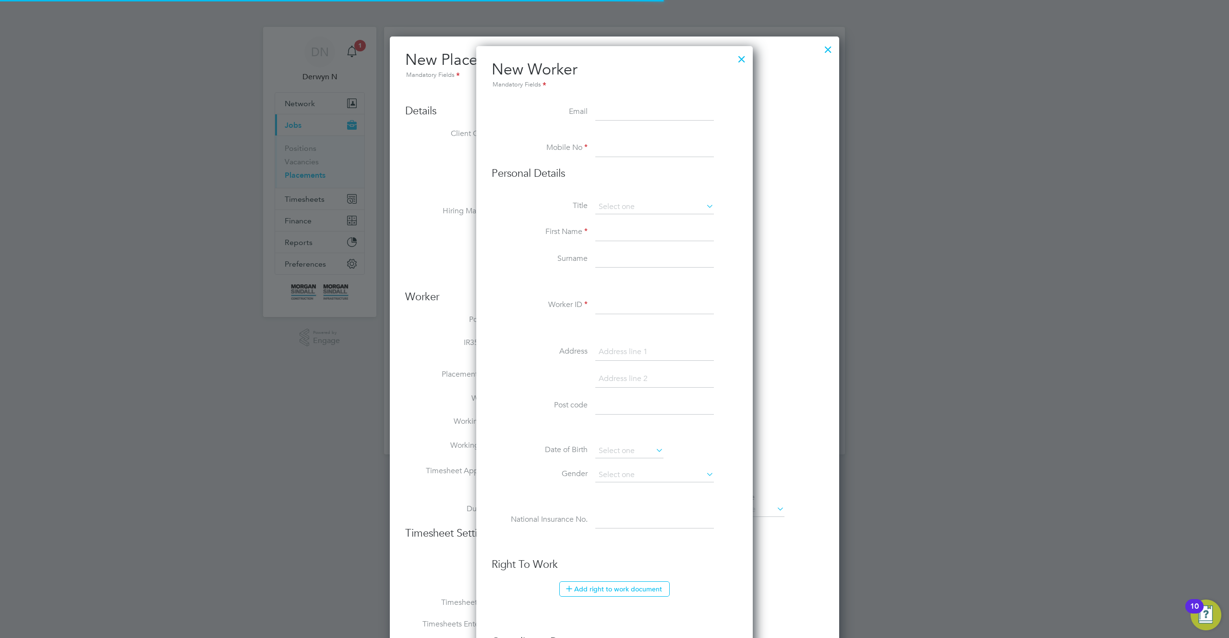
scroll to position [786, 277]
click at [737, 57] on div at bounding box center [741, 56] width 17 height 17
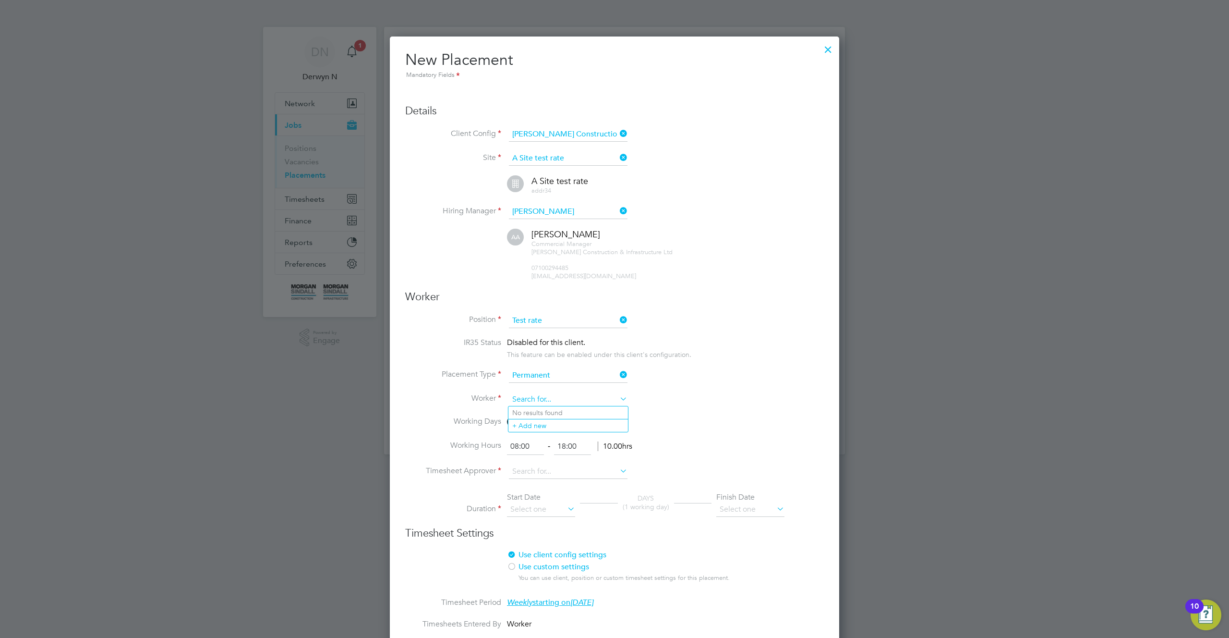
click at [563, 395] on input at bounding box center [568, 399] width 119 height 14
click at [536, 493] on li "Lu kas B" at bounding box center [568, 490] width 120 height 13
type input "[PERSON_NAME]"
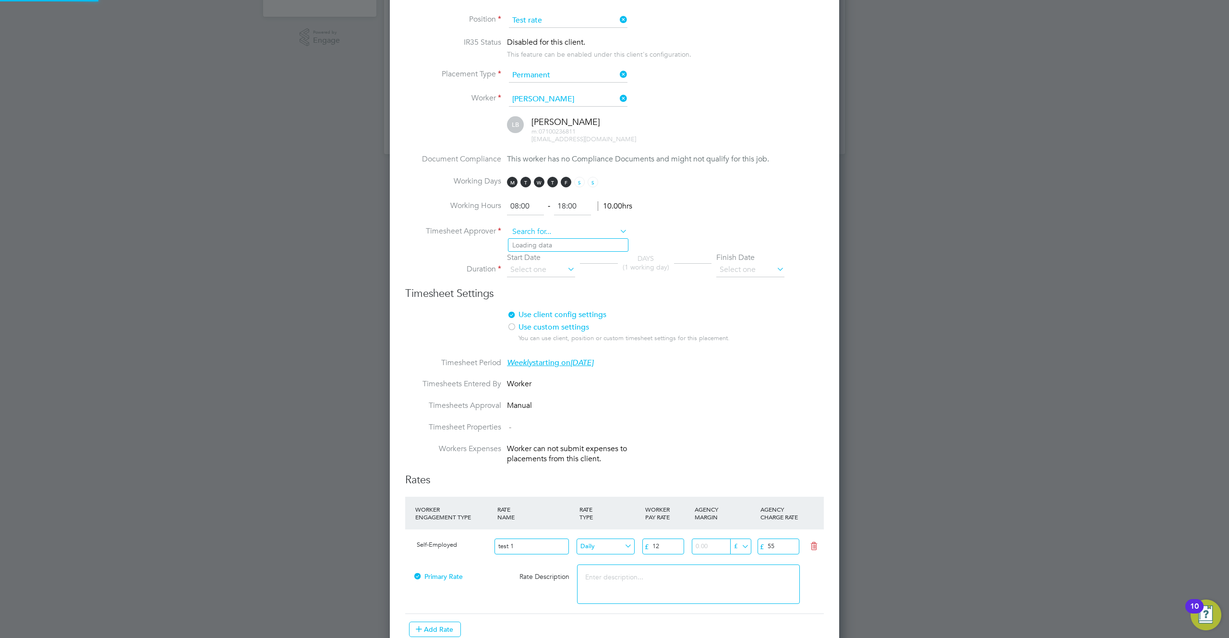
click at [553, 233] on input at bounding box center [568, 232] width 119 height 14
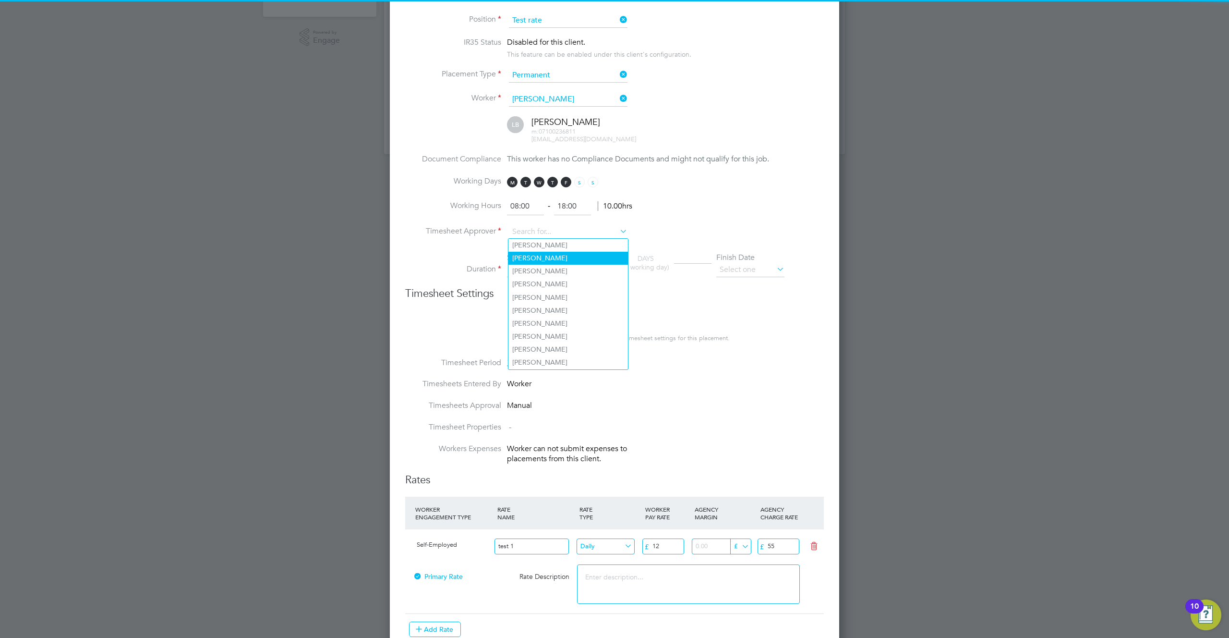
click at [542, 252] on li "[PERSON_NAME]" at bounding box center [568, 258] width 120 height 13
type input "[PERSON_NAME]"
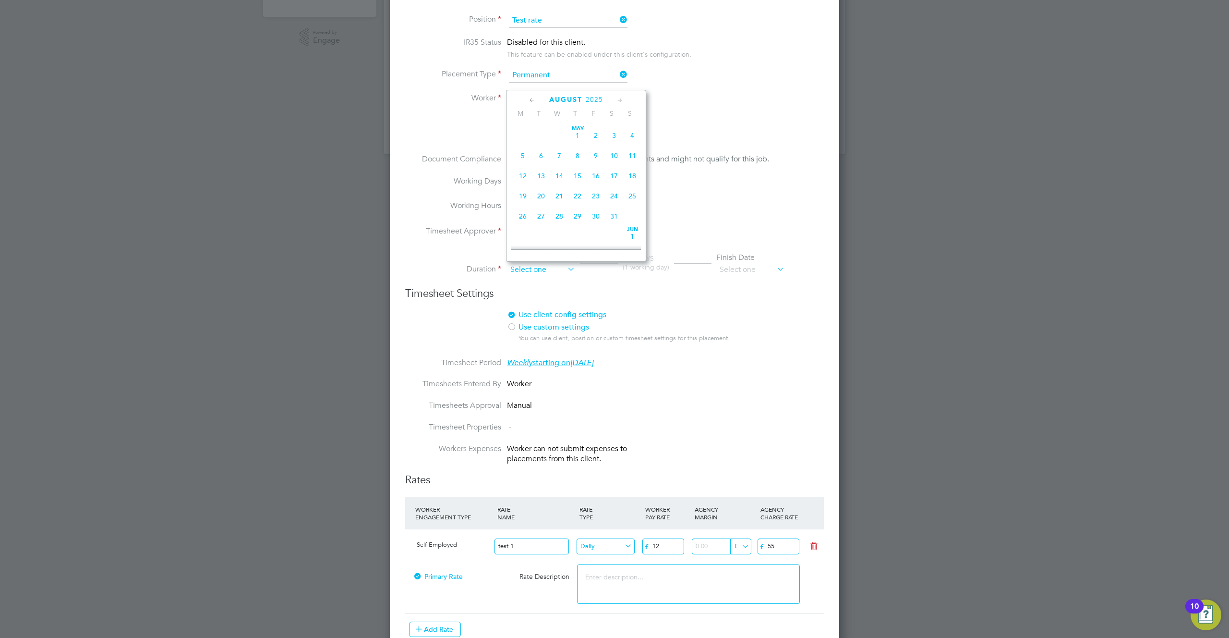
click at [539, 274] on input at bounding box center [541, 270] width 68 height 14
click at [594, 133] on span "[DATE]" at bounding box center [596, 127] width 18 height 18
type input "[DATE]"
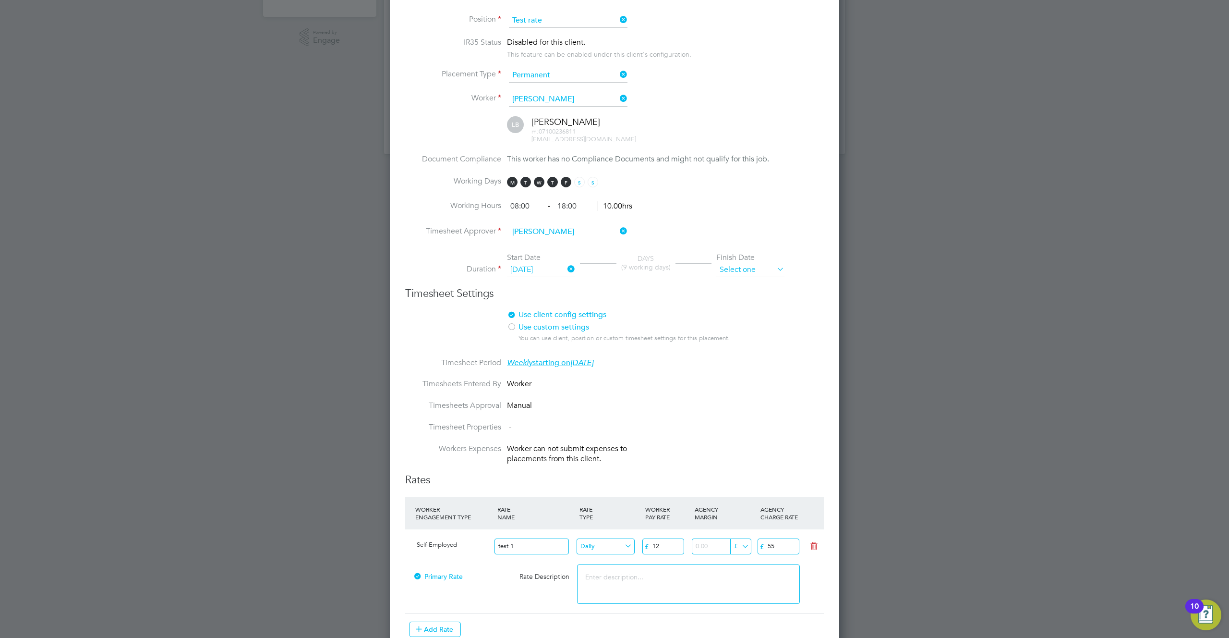
click at [768, 267] on input at bounding box center [750, 270] width 68 height 14
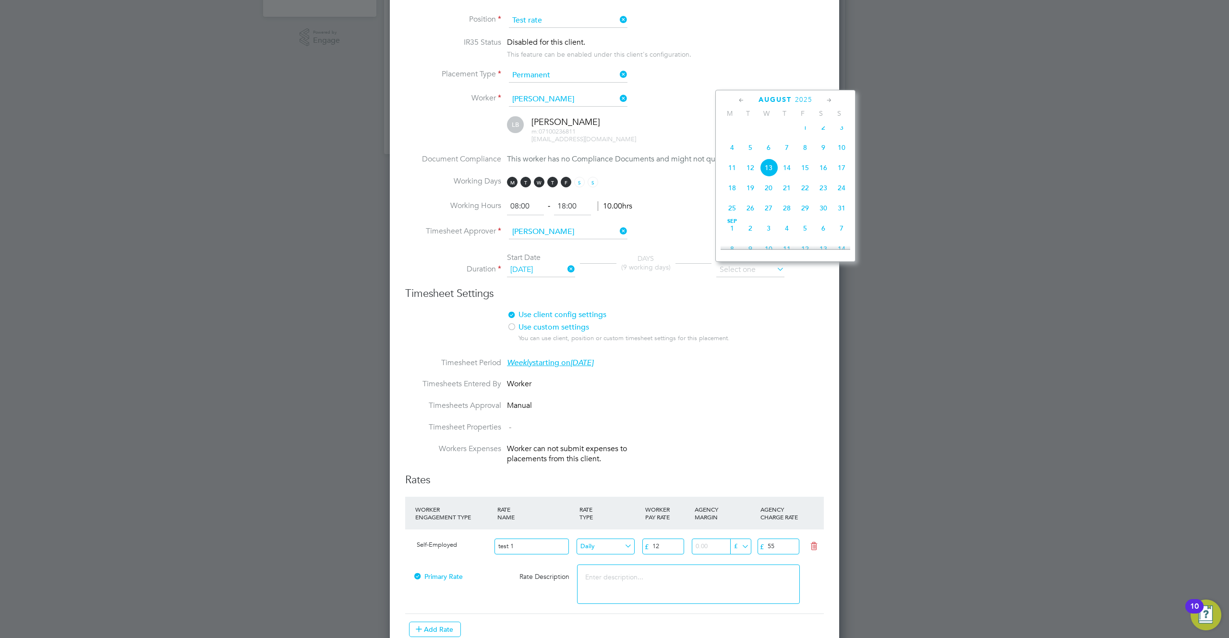
click at [839, 234] on span "7" at bounding box center [842, 228] width 18 height 18
type input "[DATE]"
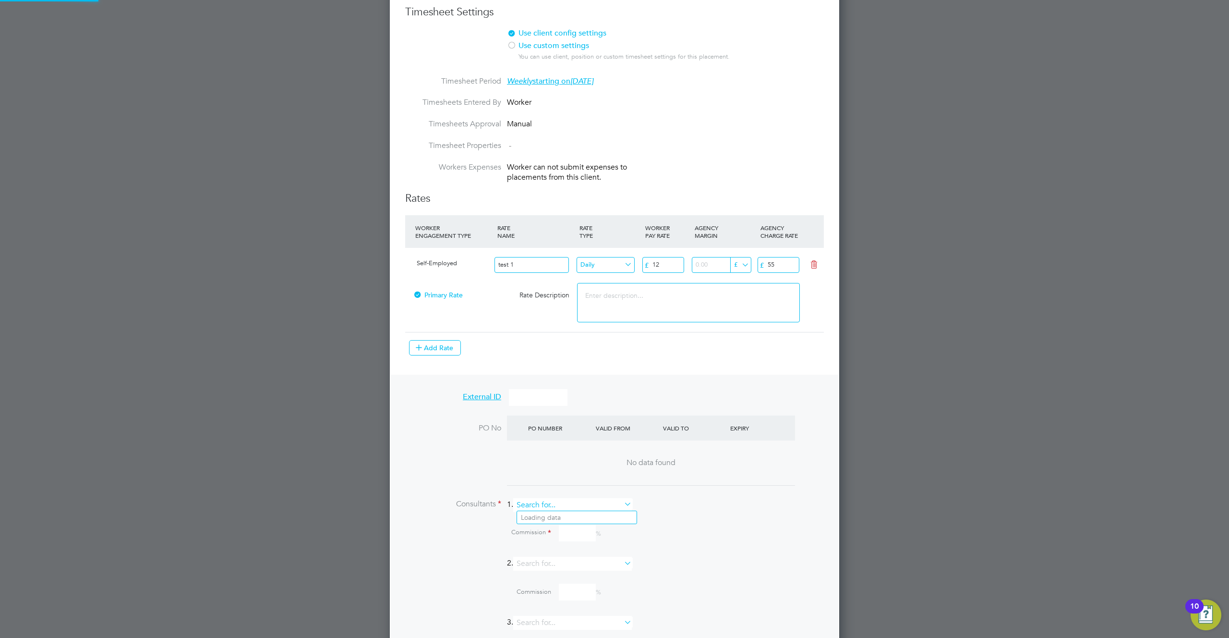
click at [597, 508] on input at bounding box center [572, 505] width 119 height 14
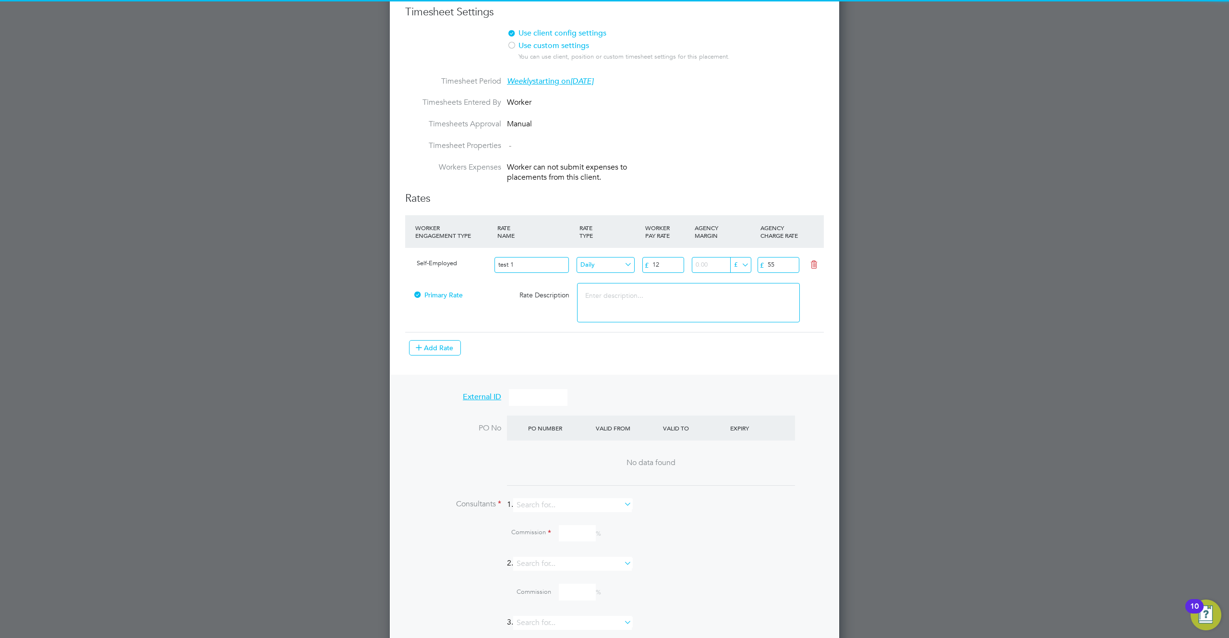
click at [573, 530] on li "[PERSON_NAME]" at bounding box center [577, 530] width 120 height 13
type input "[PERSON_NAME]"
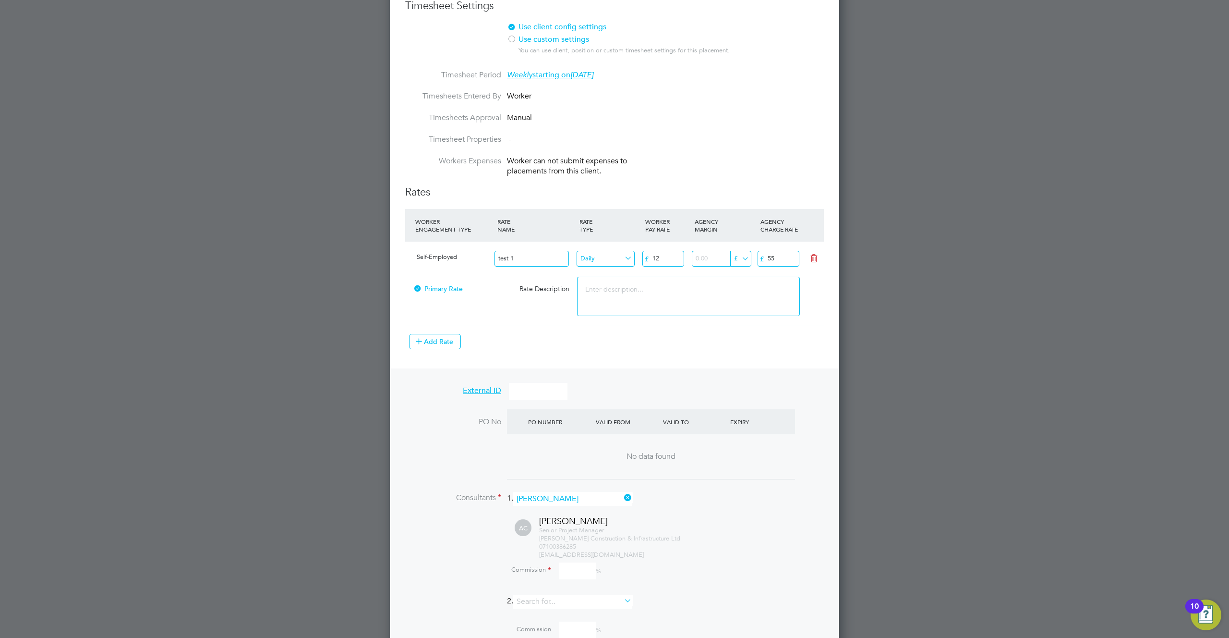
click at [581, 565] on input at bounding box center [577, 570] width 37 height 17
type input "100"
click at [777, 492] on li "Consultants 1. [PERSON_NAME]" at bounding box center [614, 504] width 419 height 24
click at [419, 341] on icon at bounding box center [418, 340] width 7 height 7
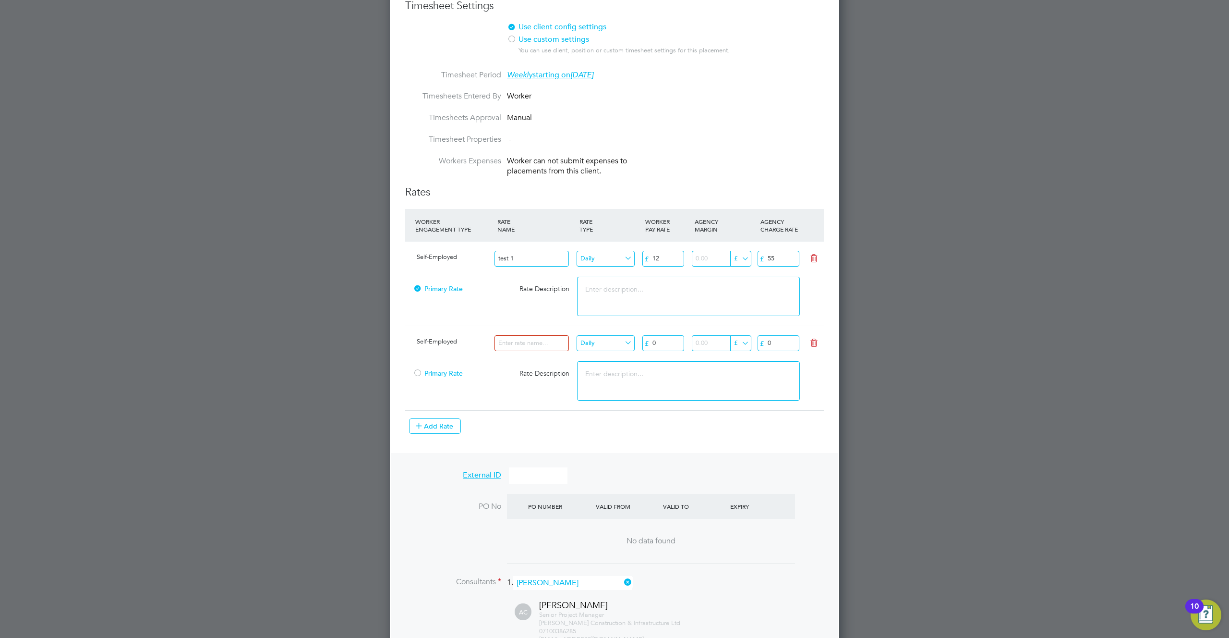
click at [535, 343] on input at bounding box center [532, 343] width 74 height 16
click at [537, 339] on input at bounding box center [532, 343] width 74 height 16
click at [545, 344] on input at bounding box center [532, 343] width 74 height 16
type input "test2.3."
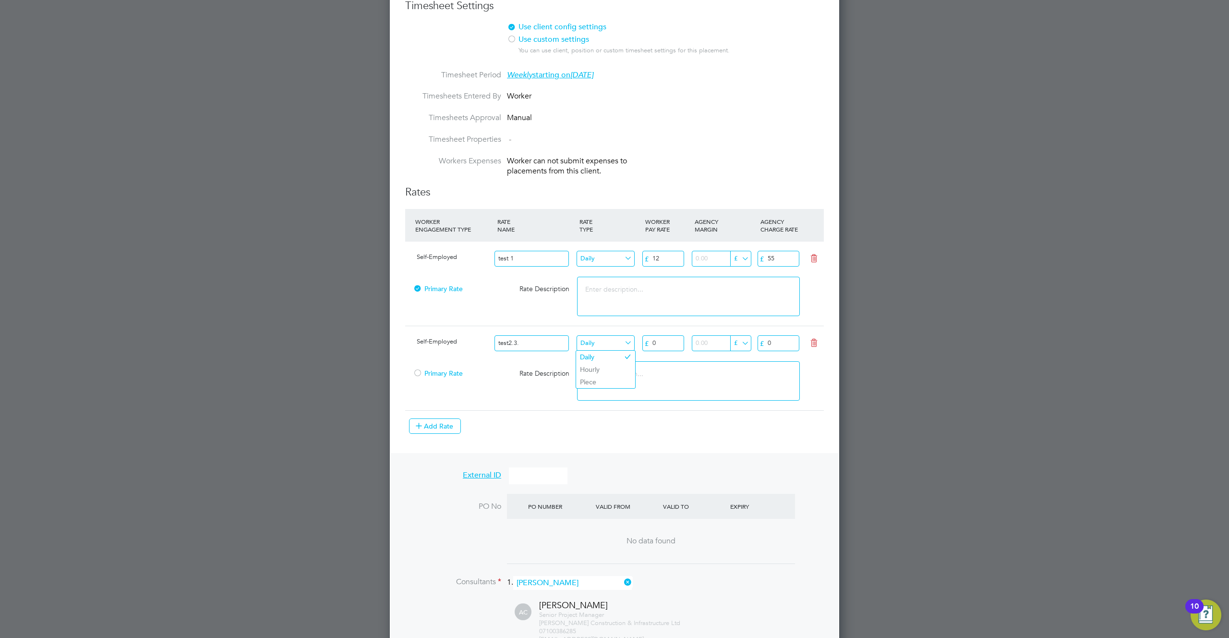
click at [603, 342] on input "Daily" at bounding box center [606, 343] width 58 height 16
click at [603, 373] on li "Hourly" at bounding box center [605, 369] width 59 height 12
type input "Hourly"
click at [673, 346] on input "0" at bounding box center [663, 343] width 42 height 16
type input "04"
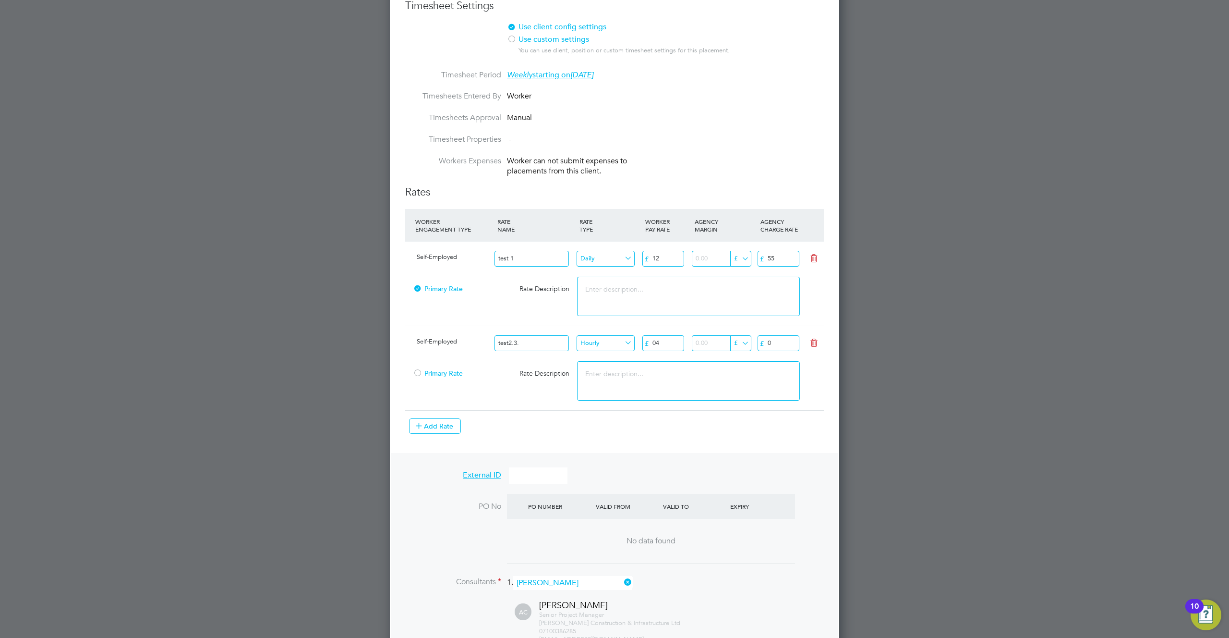
click at [718, 343] on input "number" at bounding box center [721, 343] width 58 height 16
type input "44"
click at [749, 344] on input "£" at bounding box center [740, 343] width 21 height 16
click at [742, 357] on icon at bounding box center [744, 355] width 7 height 7
click at [781, 342] on input "0" at bounding box center [779, 343] width 42 height 16
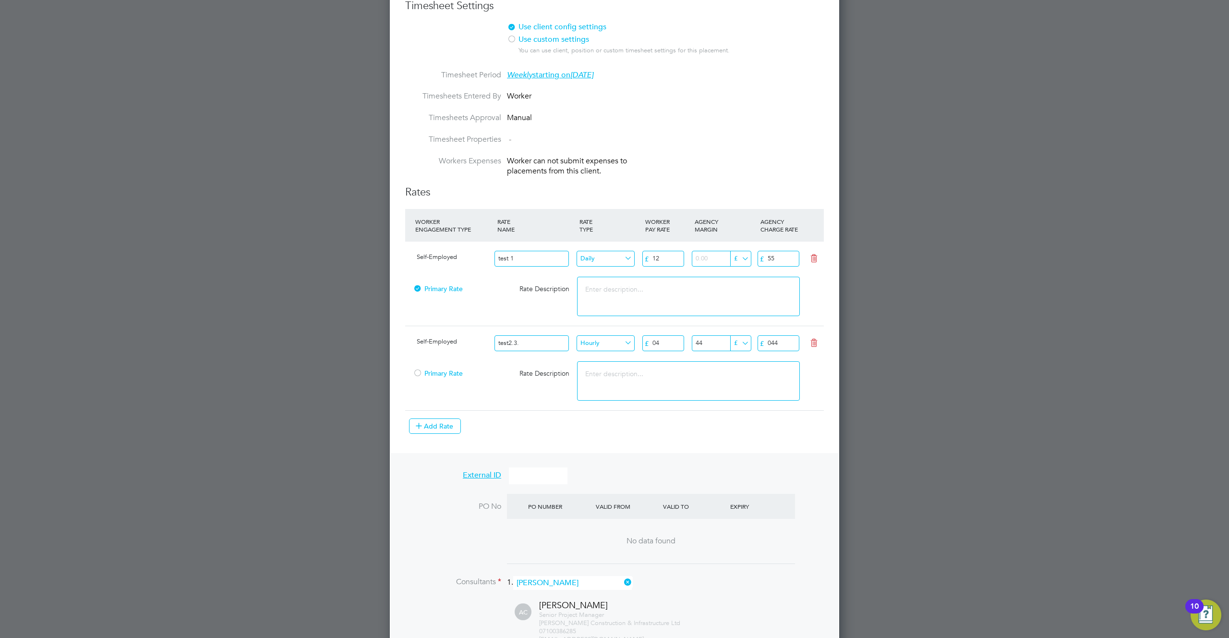
type input "044"
click at [759, 377] on textarea at bounding box center [688, 380] width 222 height 39
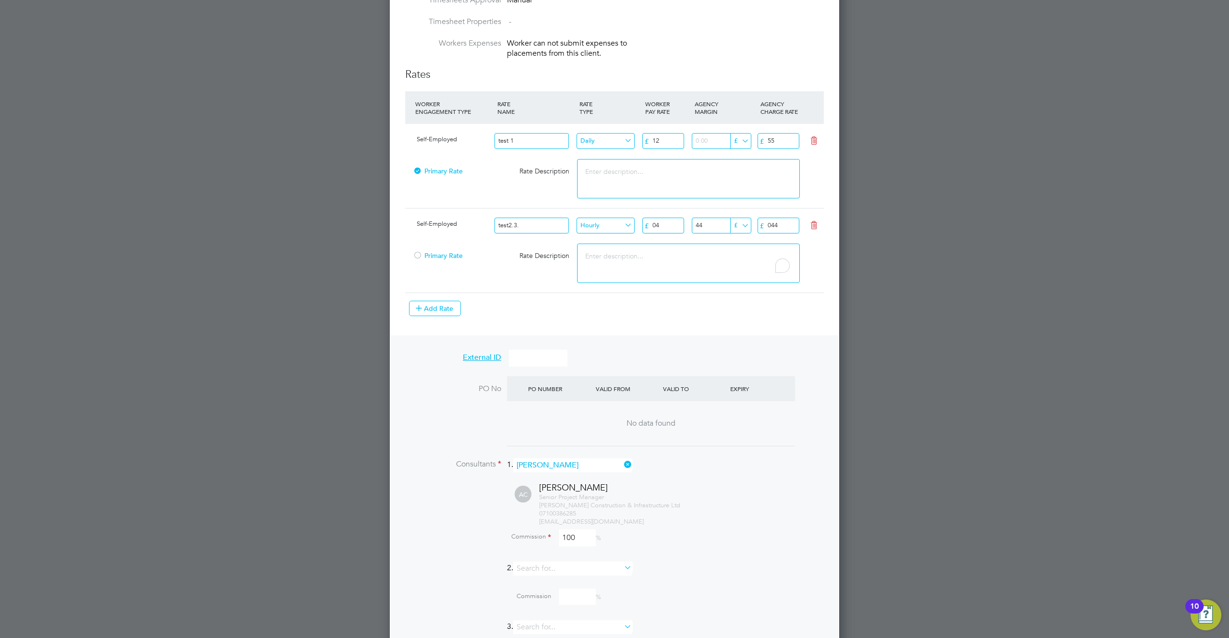
scroll to position [795, 0]
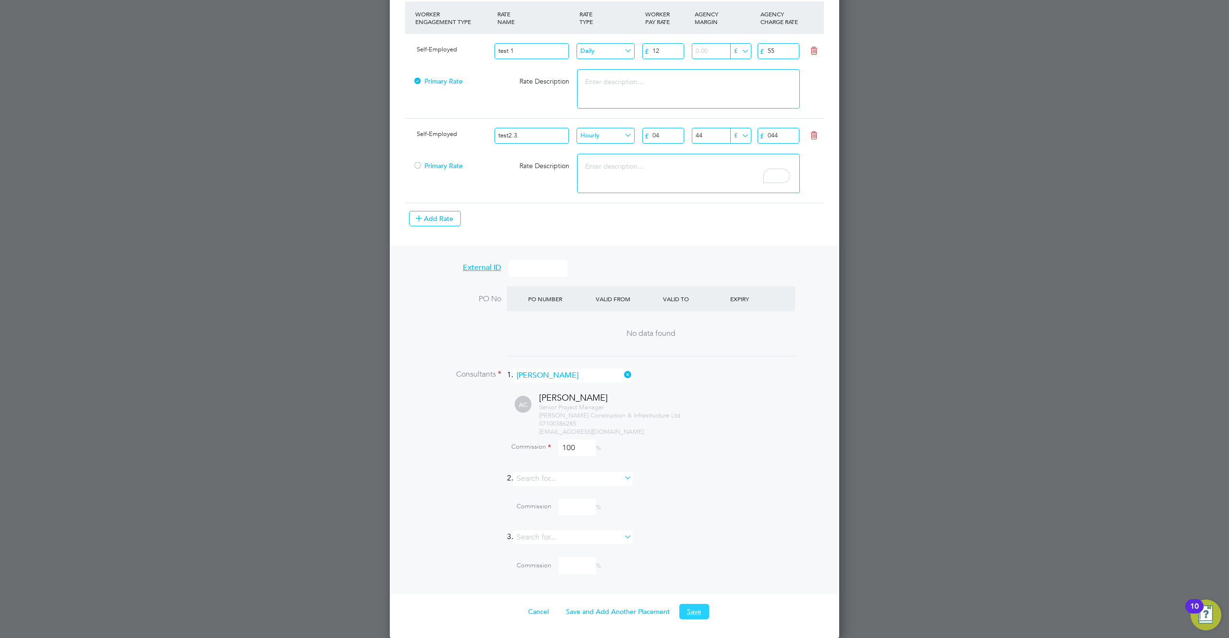
click at [697, 605] on button "Save" at bounding box center [694, 611] width 30 height 15
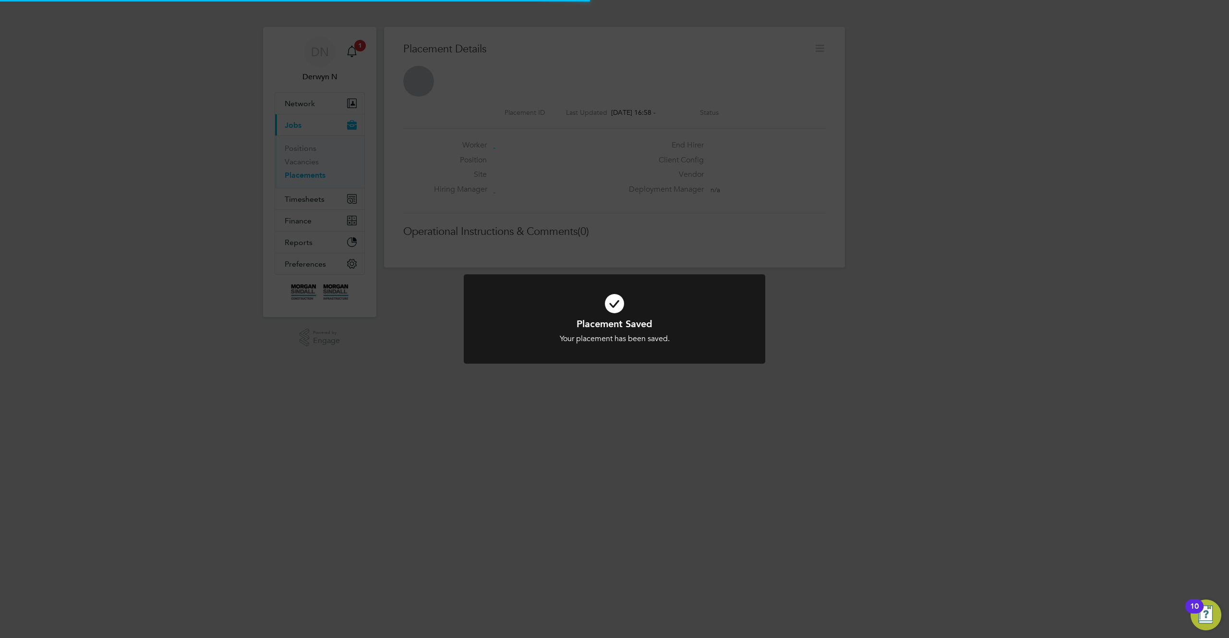
click at [817, 449] on div "Placement Saved Your placement has been saved. Cancel Okay" at bounding box center [614, 319] width 1229 height 638
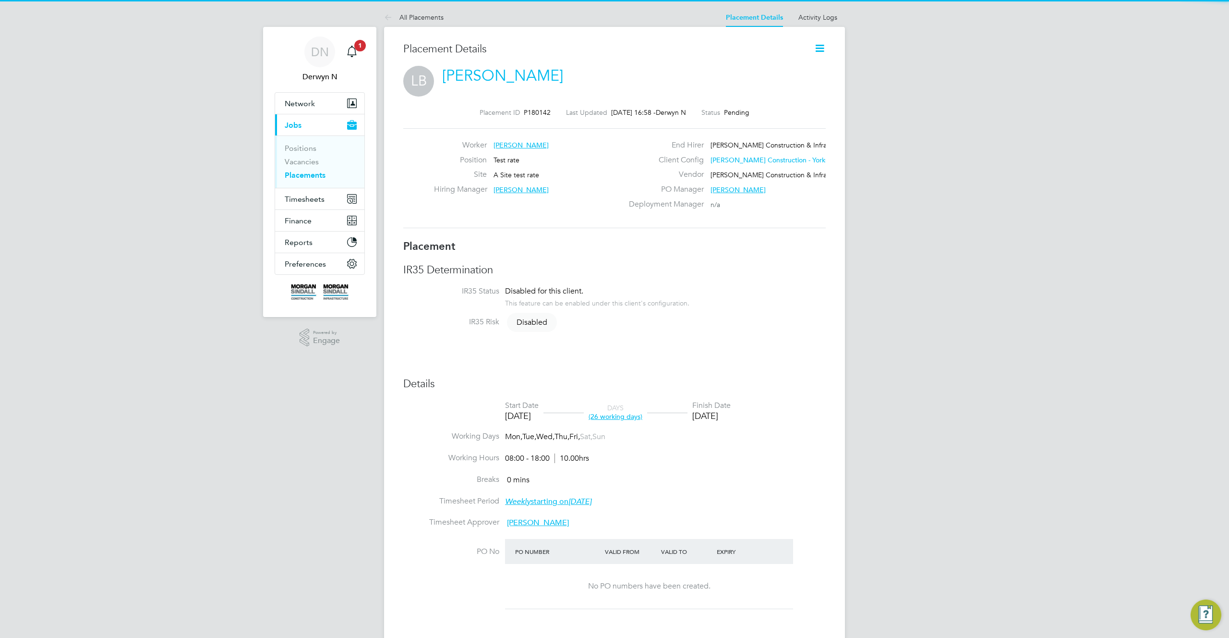
scroll to position [5, 5]
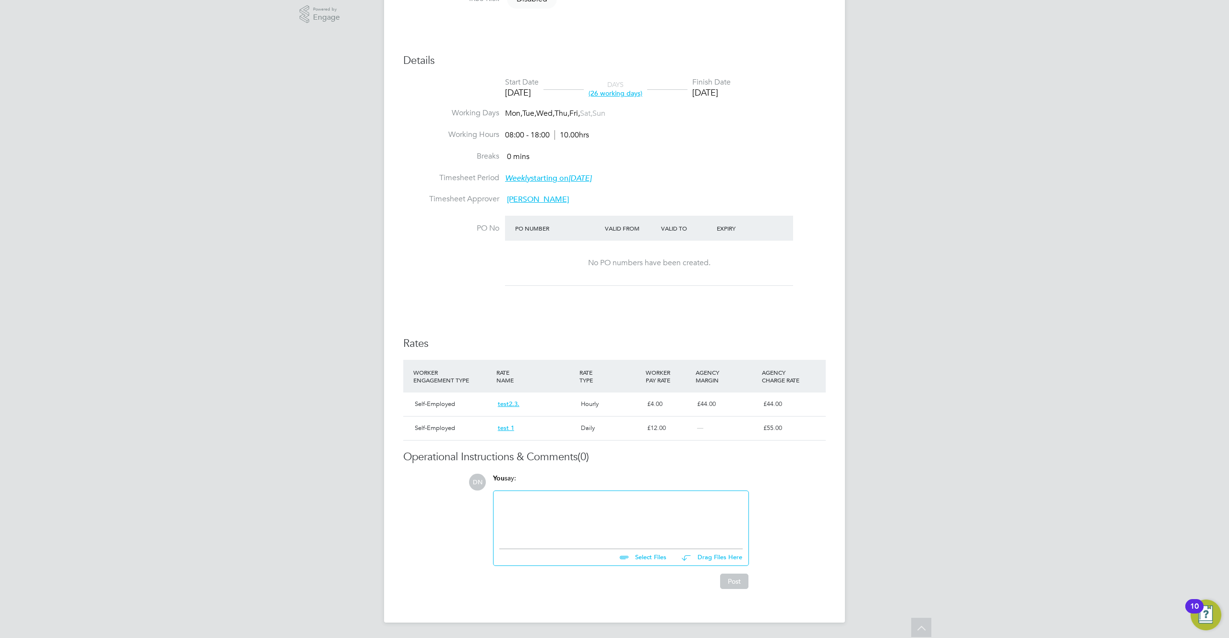
click at [710, 407] on span "44.00" at bounding box center [708, 403] width 15 height 8
click at [717, 473] on div "You say:" at bounding box center [621, 481] width 256 height 17
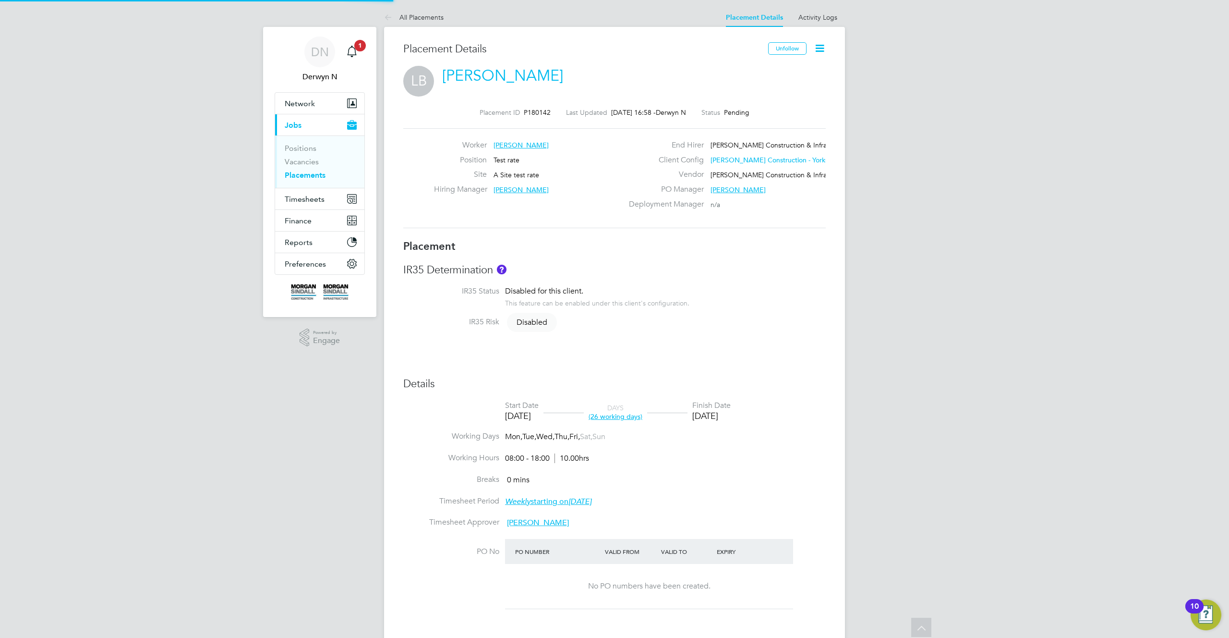
type input "[PERSON_NAME]"
type input "[DATE]"
type input "08:00"
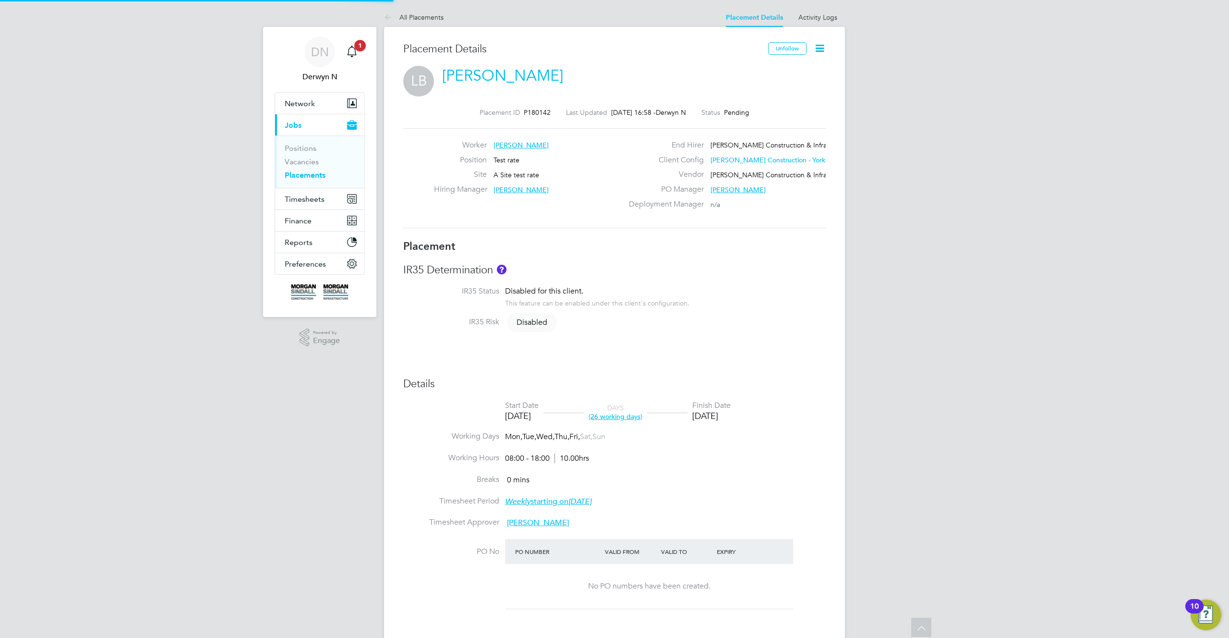
type input "18:00"
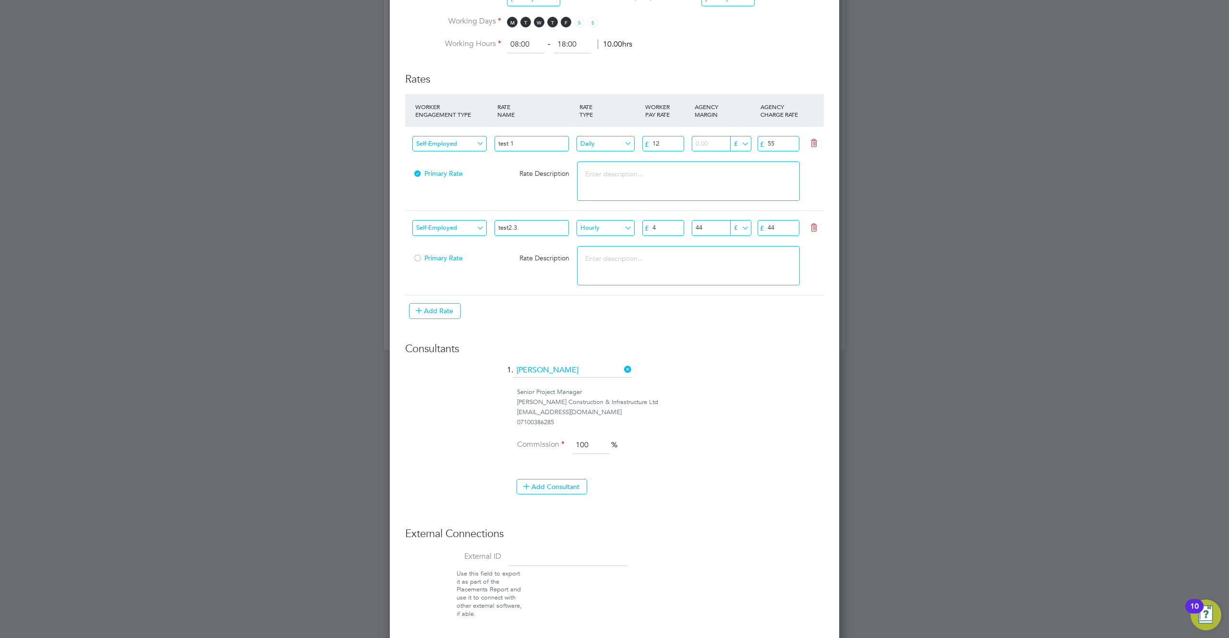
click at [749, 143] on input "£" at bounding box center [740, 144] width 21 height 16
click at [738, 167] on li "%" at bounding box center [741, 170] width 22 height 12
type input "%"
click at [713, 145] on input "number" at bounding box center [721, 144] width 58 height 16
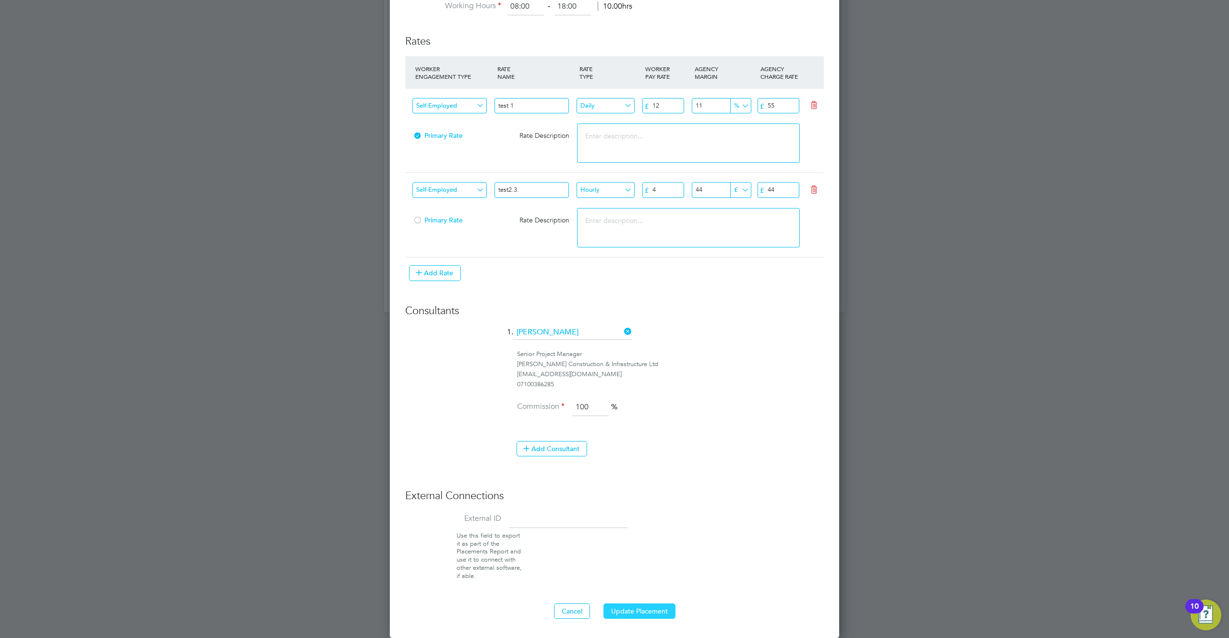
type input "11"
click at [654, 615] on button "Update Placement" at bounding box center [640, 610] width 72 height 15
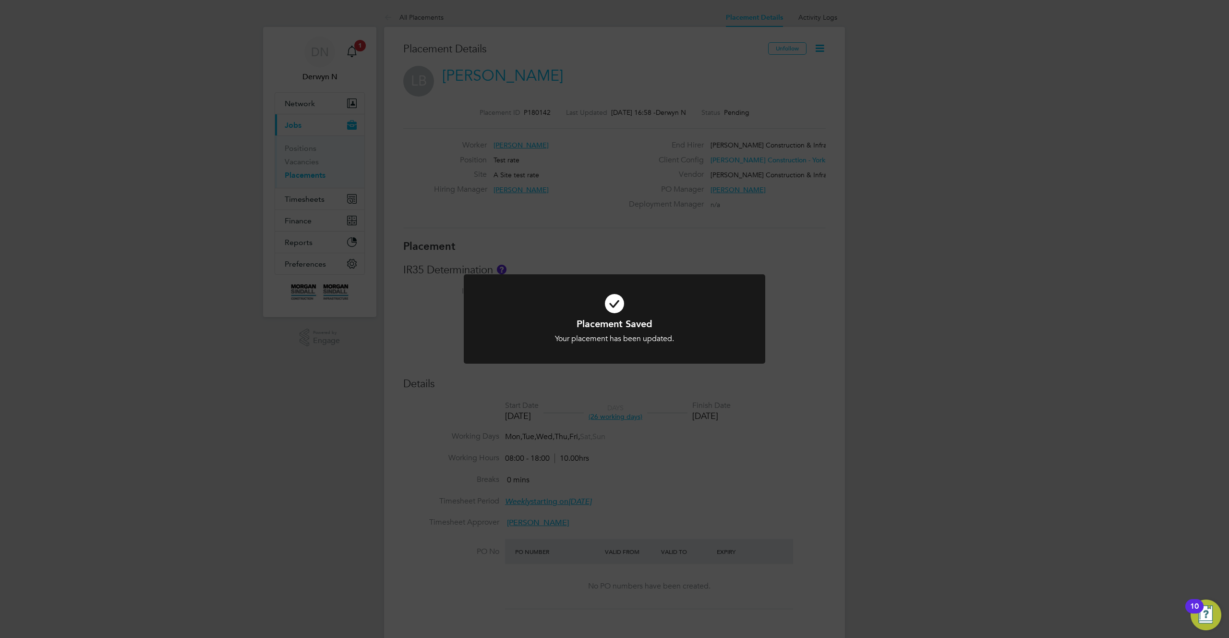
click at [769, 484] on div "Placement Saved Your placement has been updated. Cancel Okay" at bounding box center [614, 319] width 1229 height 638
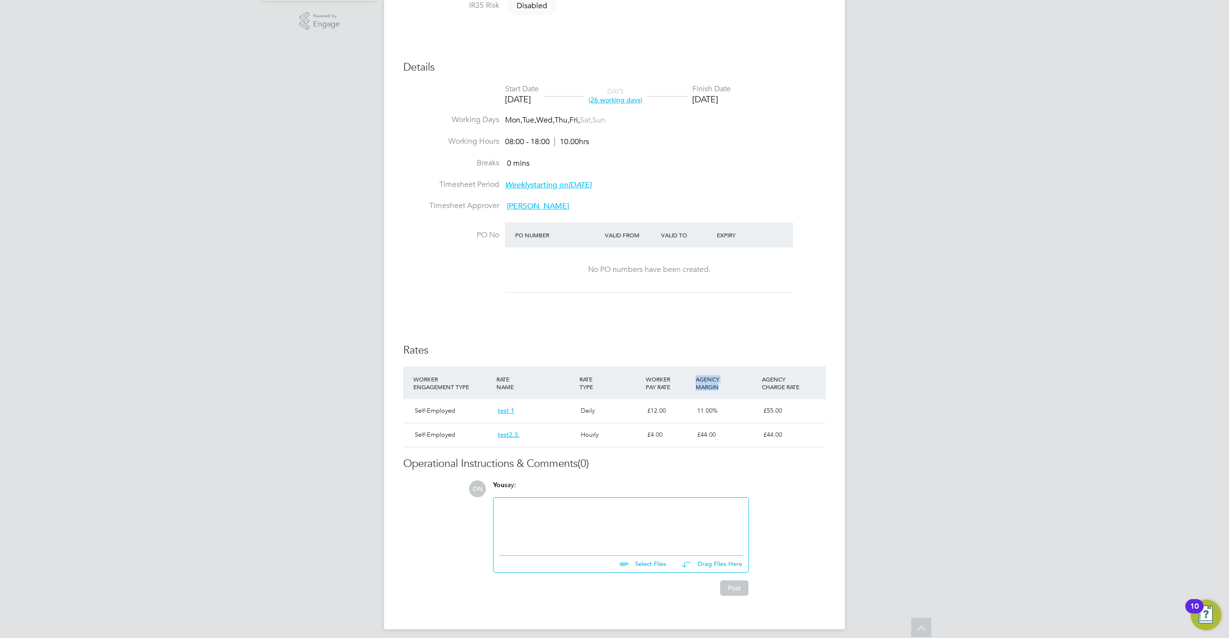
drag, startPoint x: 694, startPoint y: 373, endPoint x: 729, endPoint y: 387, distance: 37.5
click at [729, 387] on div "AGENCY MARGIN" at bounding box center [726, 382] width 66 height 25
copy div "AGENCY MARGIN"
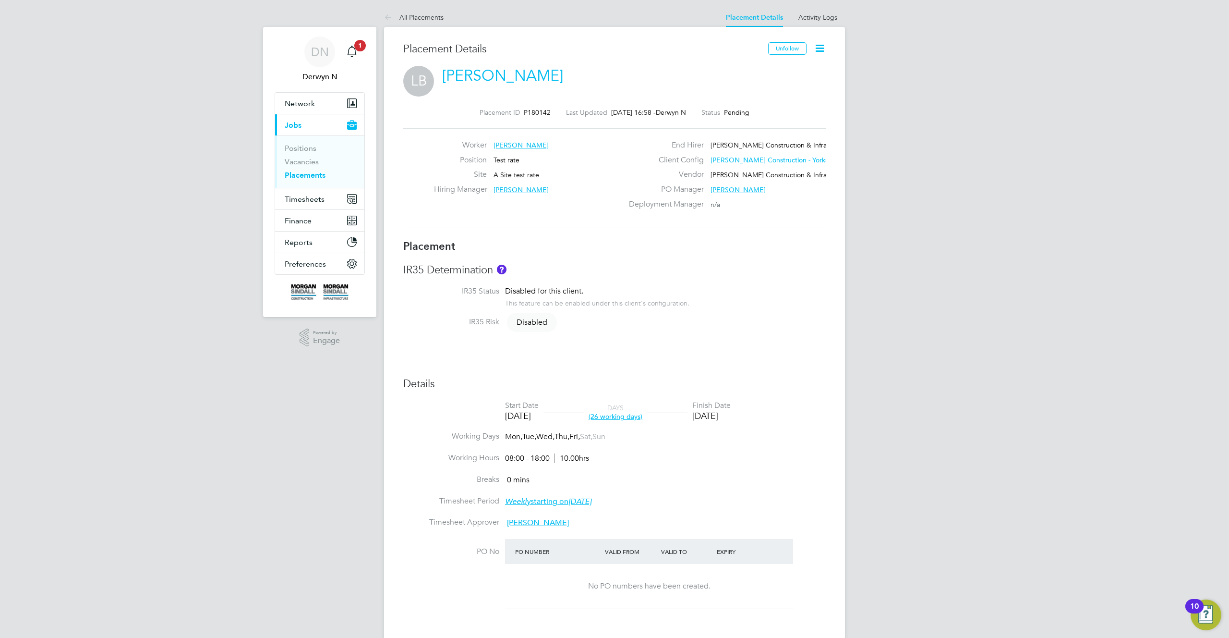
click at [643, 106] on div "Placement ID P180142 Last Updated [DATE] 16:58 - Derwyn N Status Pending Worker…" at bounding box center [614, 168] width 423 height 143
click at [821, 50] on icon at bounding box center [820, 48] width 12 height 12
click at [806, 266] on h3 "IR35 Determination" at bounding box center [614, 270] width 423 height 14
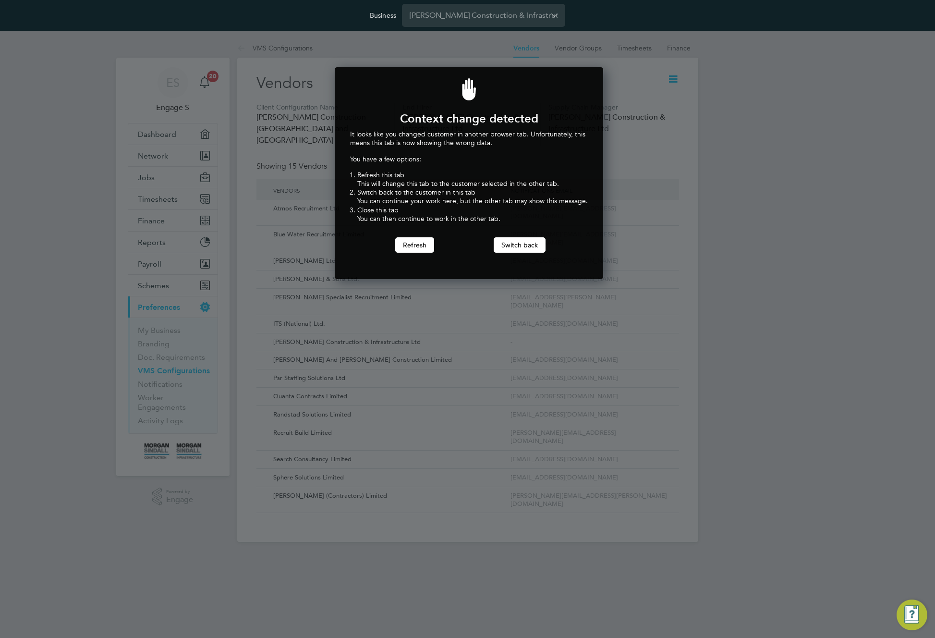
scroll to position [212, 265]
click at [514, 247] on button "Switch back" at bounding box center [520, 244] width 52 height 15
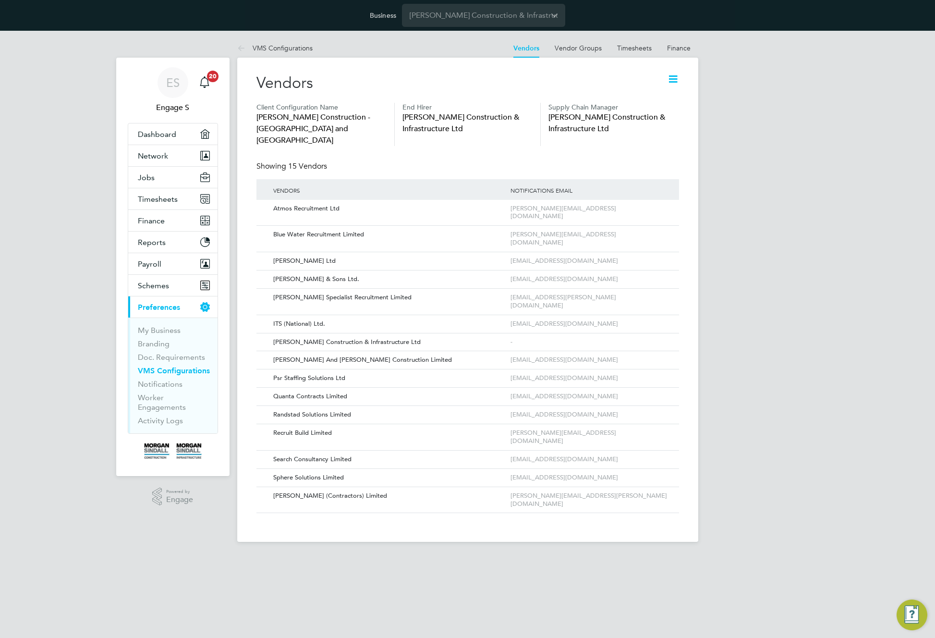
click at [673, 76] on icon at bounding box center [673, 79] width 12 height 12
click at [641, 101] on li "Edit VMS Configuration" at bounding box center [635, 101] width 85 height 13
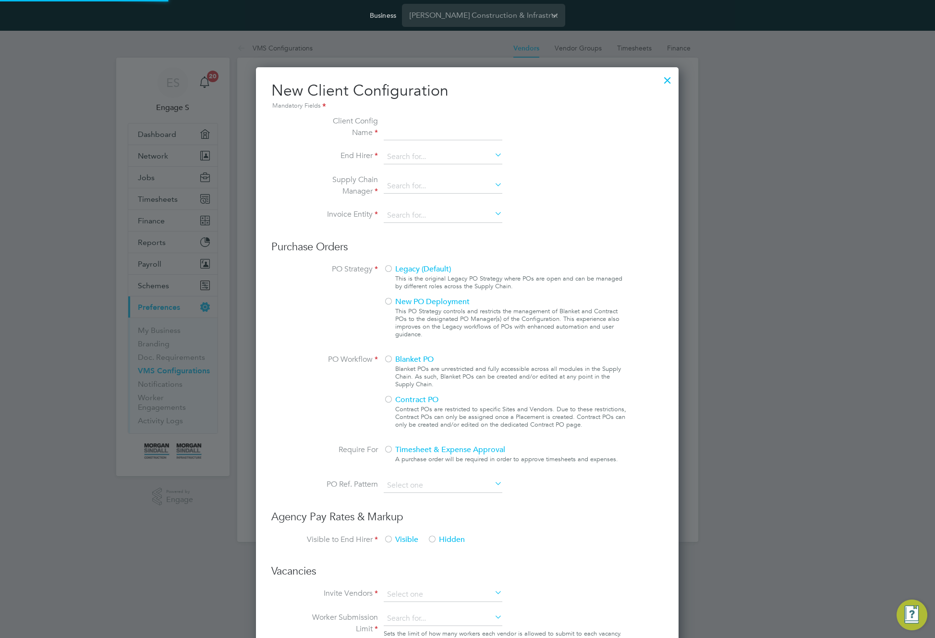
scroll to position [879, 423]
type input "[PERSON_NAME] Construction - [GEOGRAPHIC_DATA] and [GEOGRAPHIC_DATA]"
type input "[PERSON_NAME] Construction & Infrastructure Ltd"
type input "Custom"
type input "By Vendor Group"
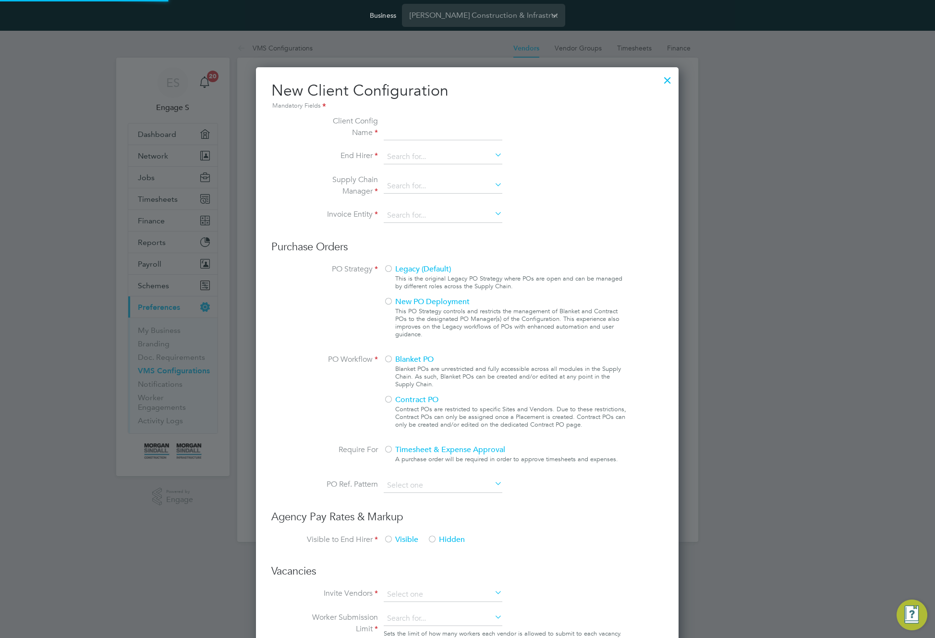
type input "No Limits"
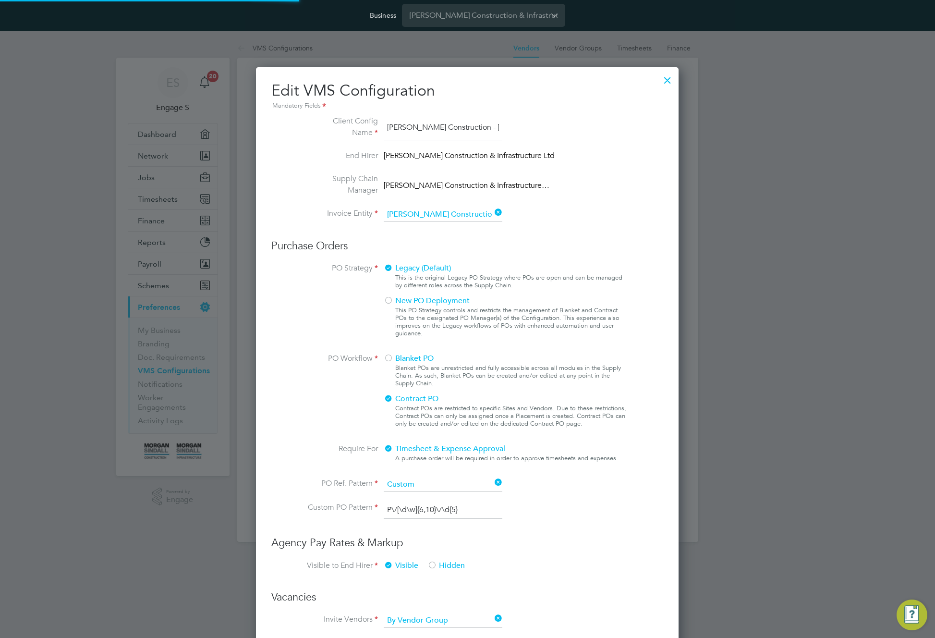
scroll to position [35, 323]
type input "Labour Desk"
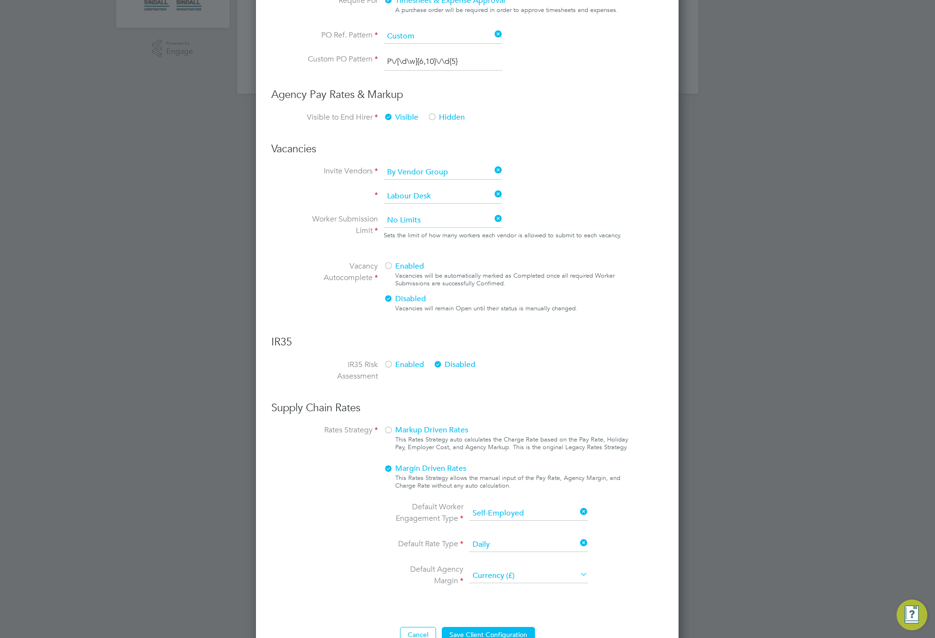
scroll to position [472, 0]
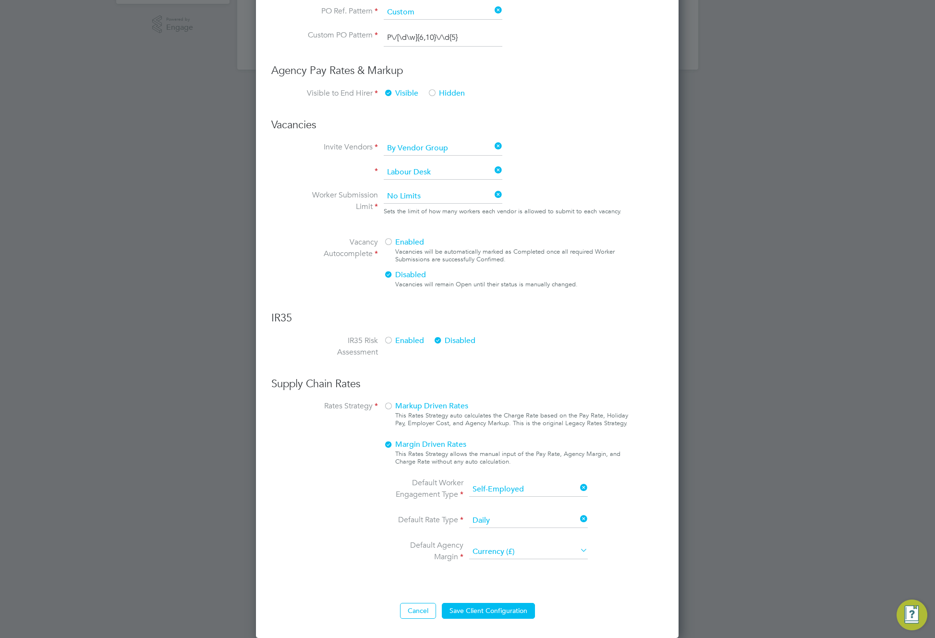
click at [386, 409] on div at bounding box center [389, 407] width 10 height 10
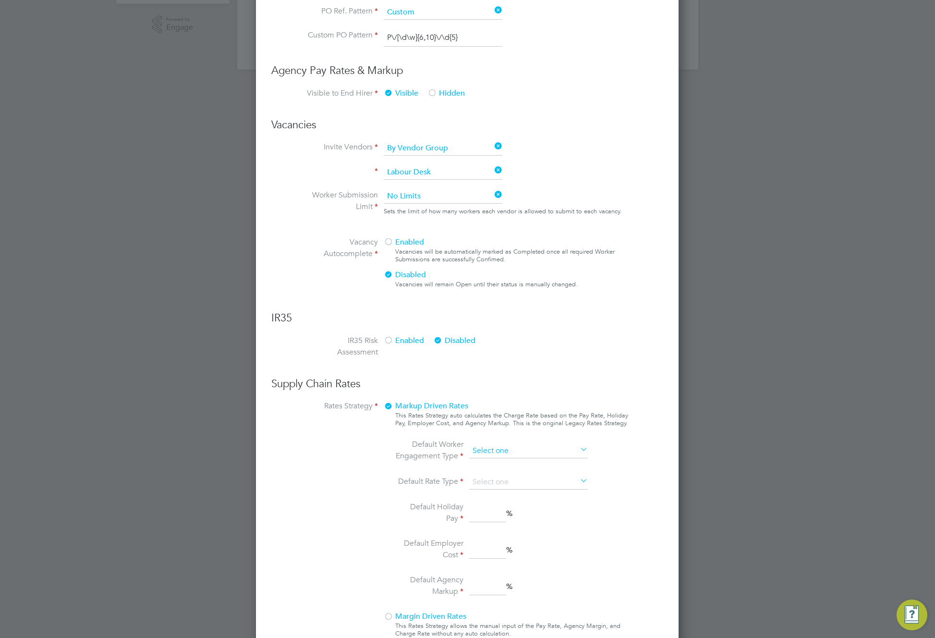
click at [505, 450] on input at bounding box center [528, 451] width 119 height 14
click at [506, 474] on li "PAYE" at bounding box center [529, 477] width 120 height 12
type input "PAYE"
click at [528, 482] on input at bounding box center [528, 482] width 119 height 14
click at [514, 500] on li "Hourly" at bounding box center [529, 495] width 120 height 12
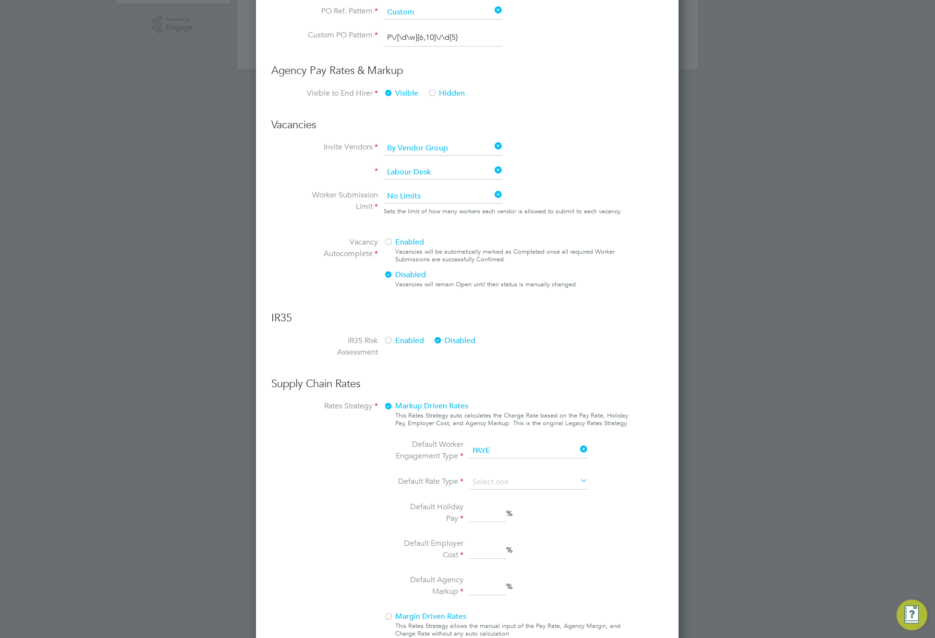
type input "Hourly"
click at [489, 516] on input at bounding box center [487, 513] width 37 height 17
type input "2"
drag, startPoint x: 491, startPoint y: 547, endPoint x: 490, endPoint y: 557, distance: 10.1
click at [490, 548] on input "2" at bounding box center [487, 550] width 37 height 17
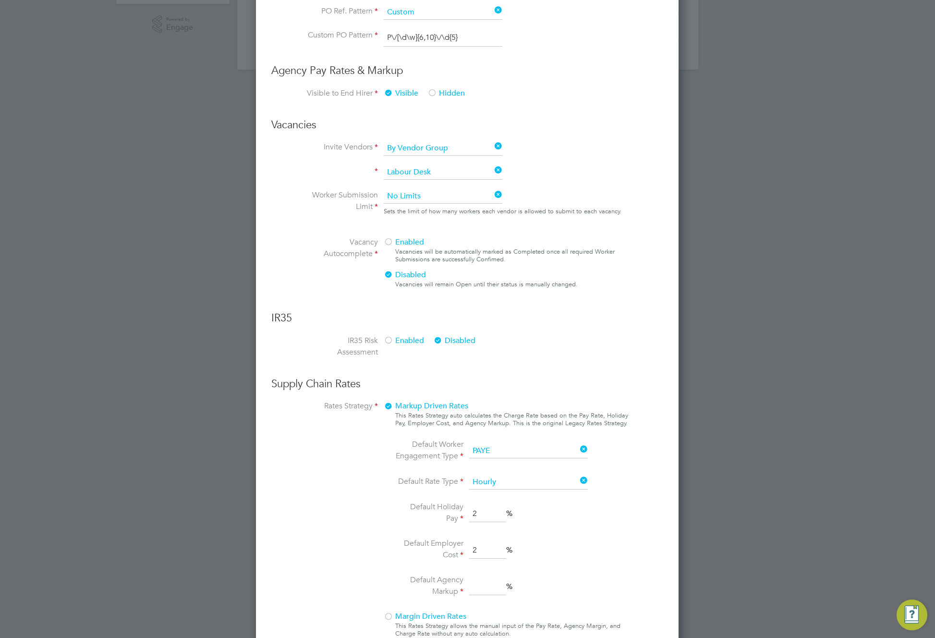
type input "2"
click at [486, 590] on input "2" at bounding box center [487, 586] width 37 height 17
type input "2"
click at [558, 584] on li "Default Agency Markup 2 %" at bounding box center [492, 586] width 203 height 25
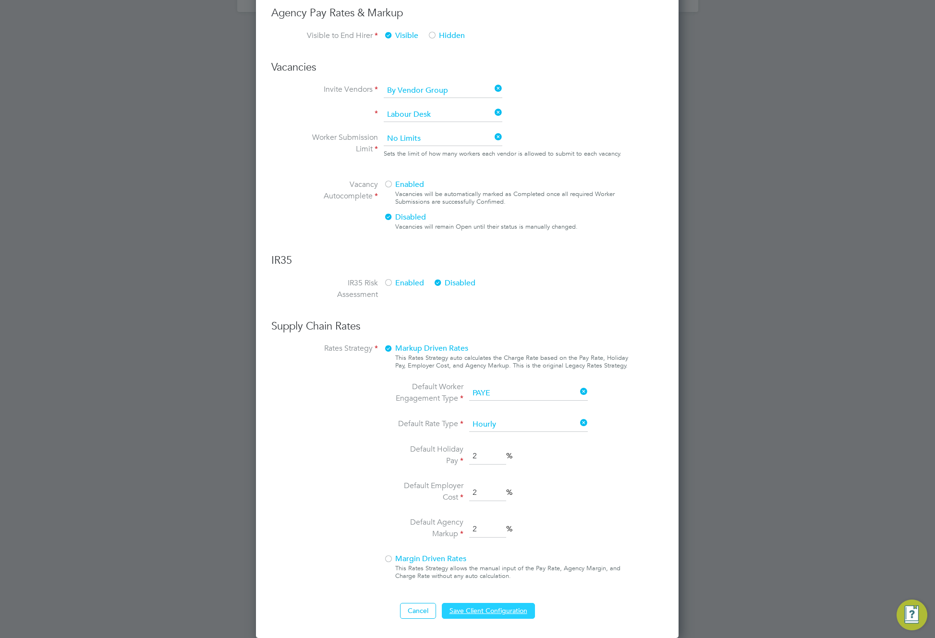
click at [496, 614] on button "Save Client Configuration" at bounding box center [488, 610] width 93 height 15
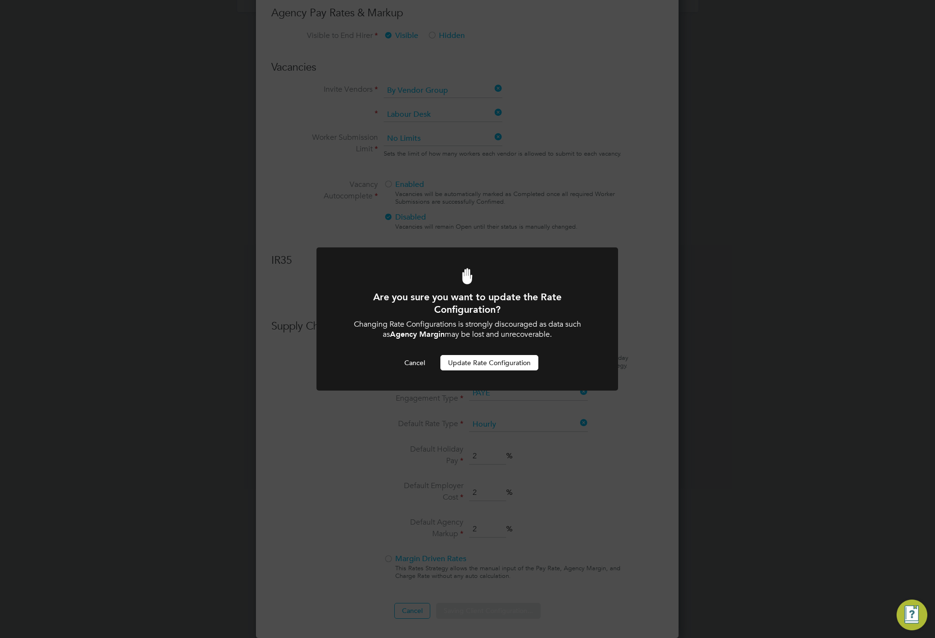
click at [465, 369] on button "Update Rate Configuration" at bounding box center [489, 362] width 98 height 15
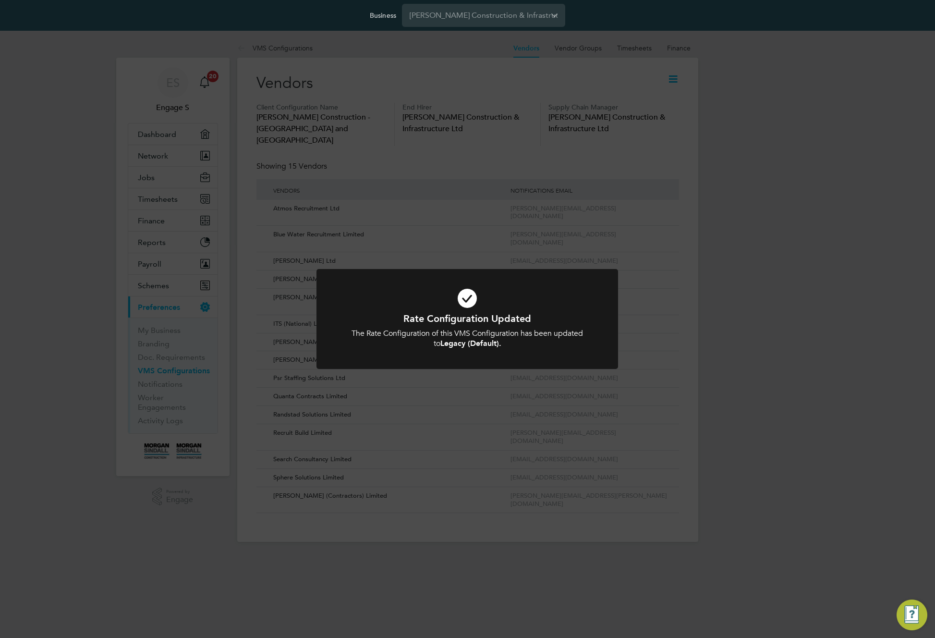
click at [615, 145] on div "Rate Configuration Updated The Rate Configuration of this VMS Configuration has…" at bounding box center [467, 319] width 935 height 638
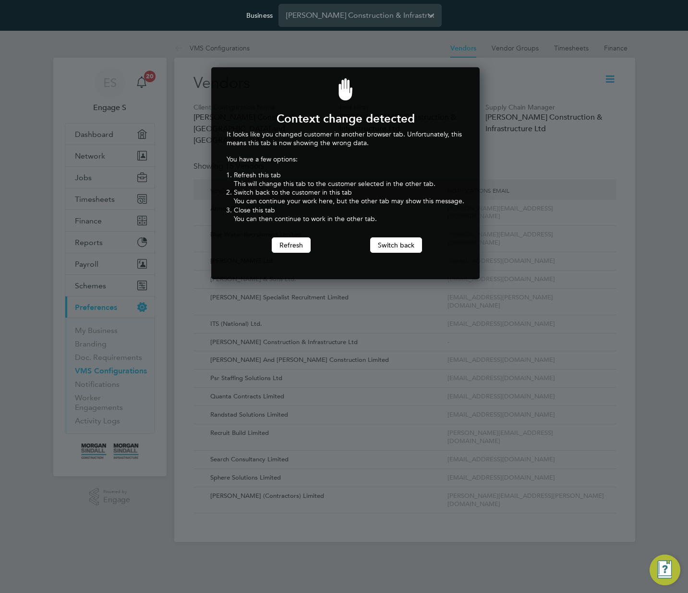
scroll to position [212, 265]
click at [391, 245] on button "Switch back" at bounding box center [396, 244] width 52 height 15
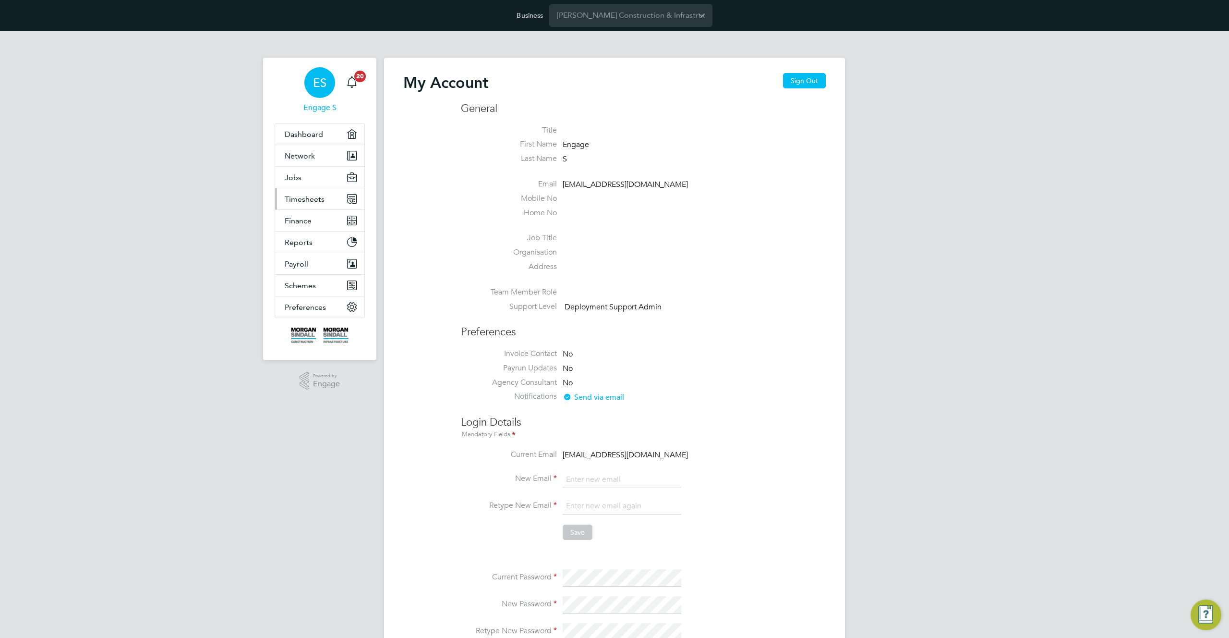
type input "[EMAIL_ADDRESS][DOMAIN_NAME]"
click at [306, 200] on span "Timesheets" at bounding box center [305, 198] width 40 height 9
click at [309, 225] on link "Timesheets" at bounding box center [305, 222] width 40 height 9
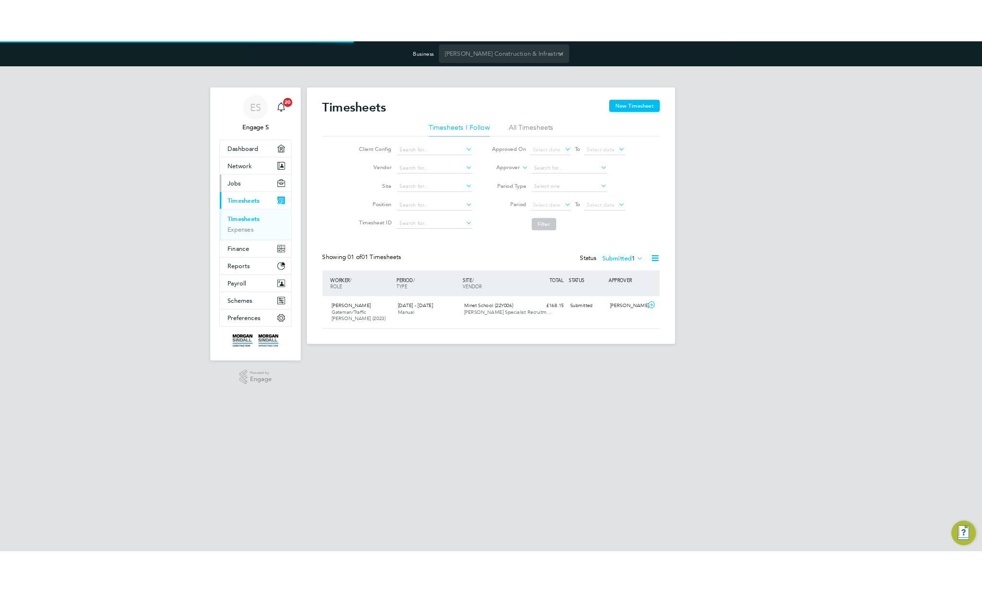
scroll to position [24, 84]
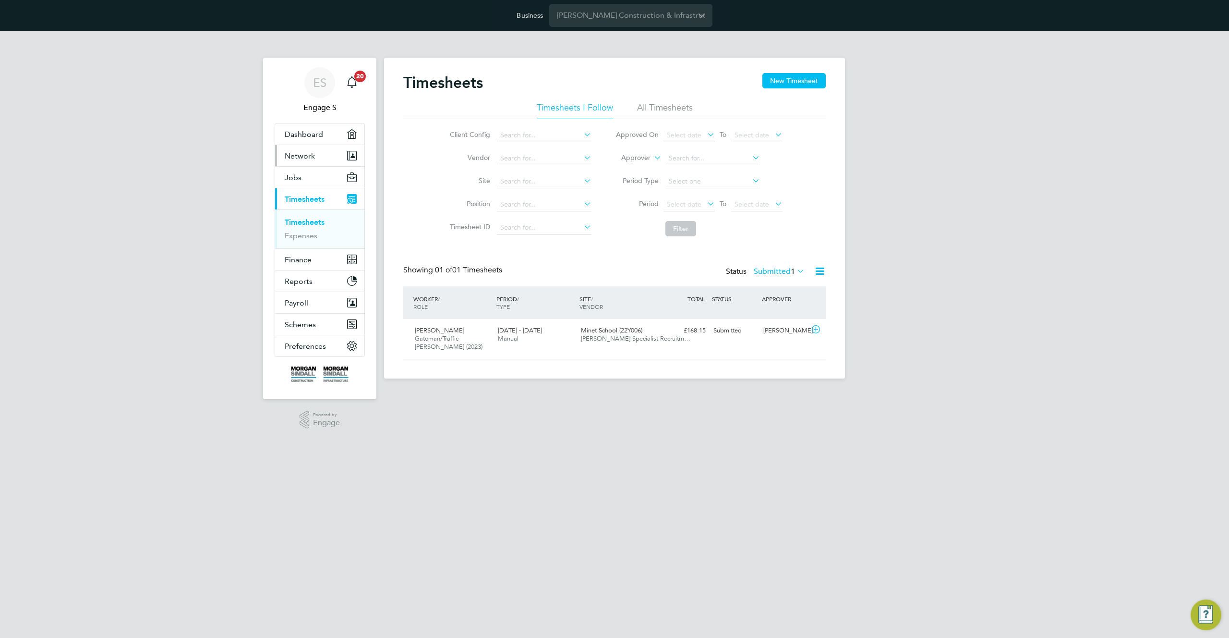
click at [304, 158] on span "Network" at bounding box center [300, 155] width 30 height 9
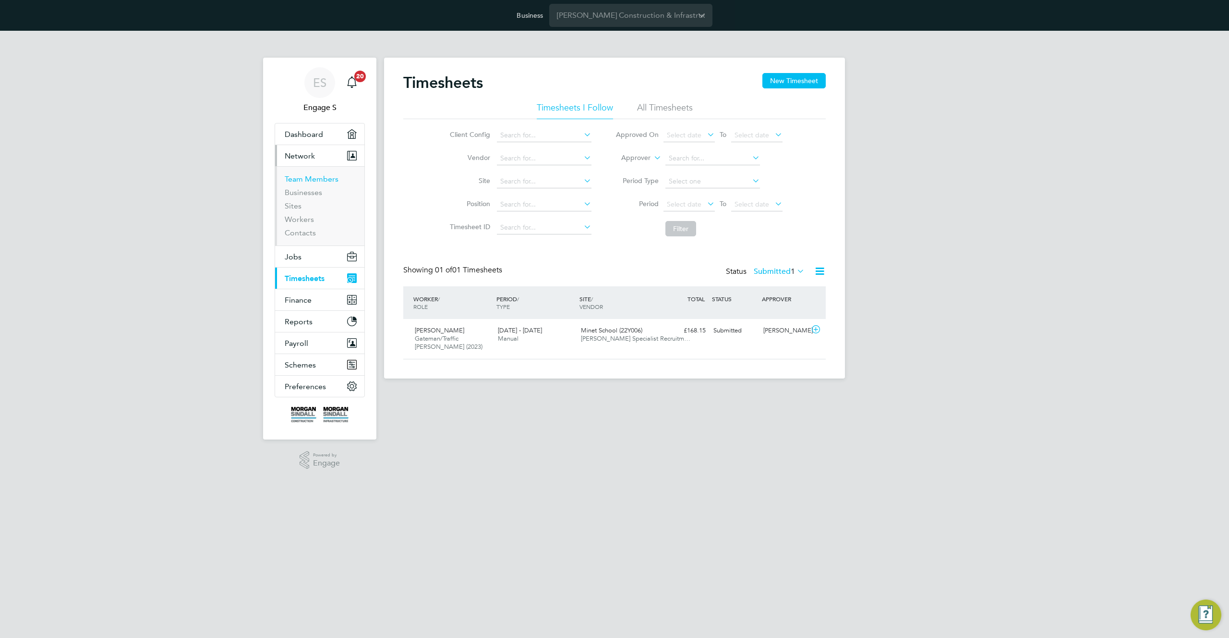
click at [312, 180] on link "Team Members" at bounding box center [312, 178] width 54 height 9
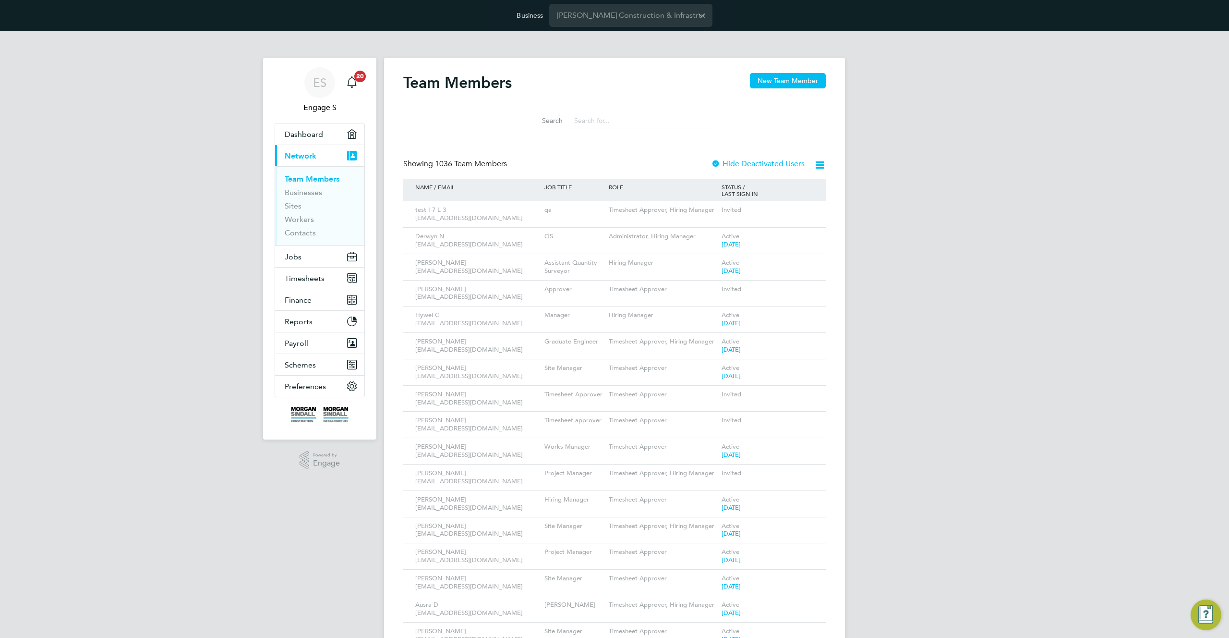
click at [807, 235] on icon at bounding box center [805, 237] width 10 height 12
click at [713, 357] on li "Impersonate" at bounding box center [752, 358] width 116 height 13
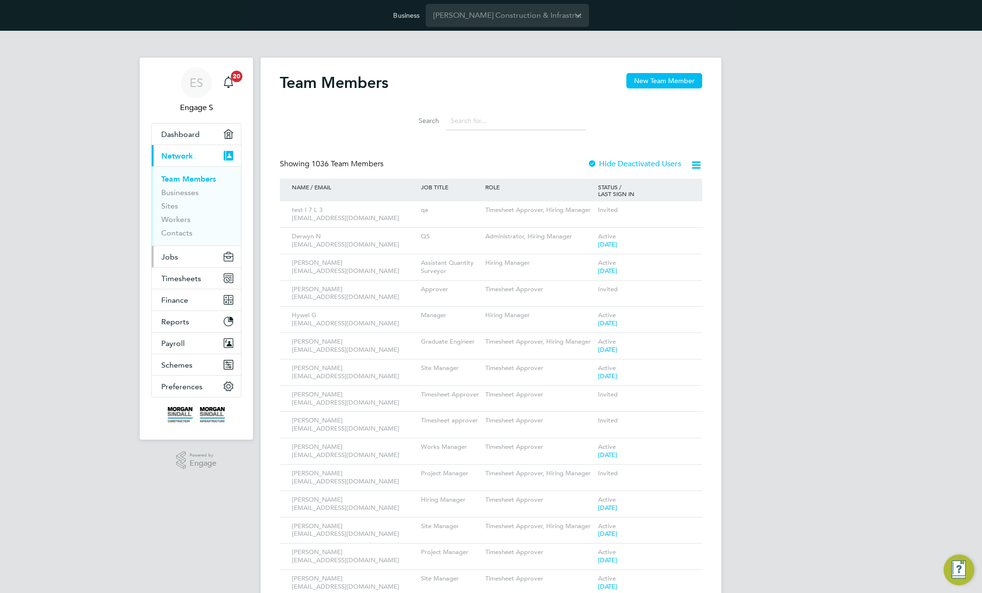
click at [187, 258] on button "Jobs" at bounding box center [196, 256] width 89 height 21
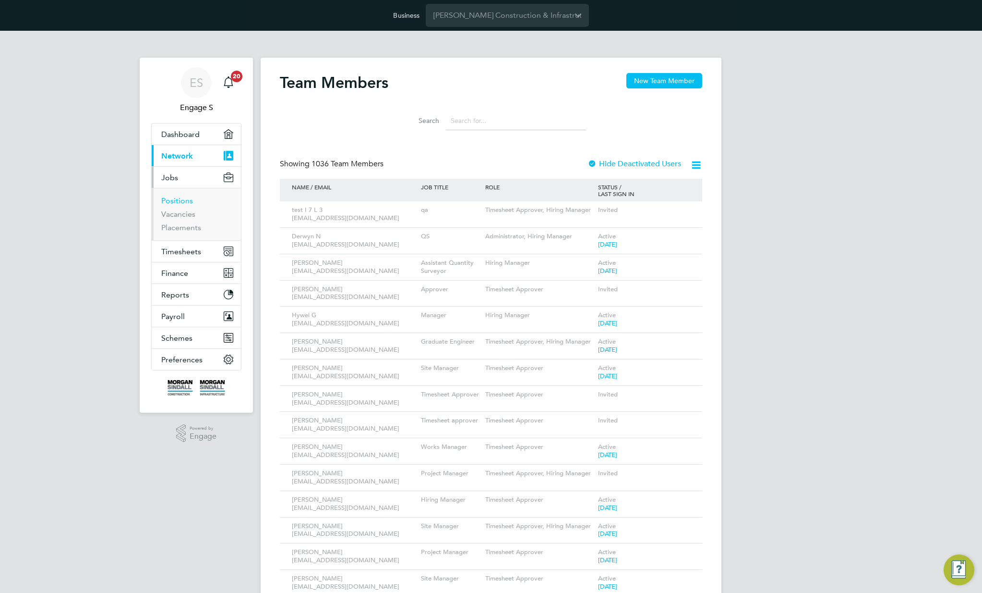
click at [178, 198] on link "Positions" at bounding box center [177, 200] width 32 height 9
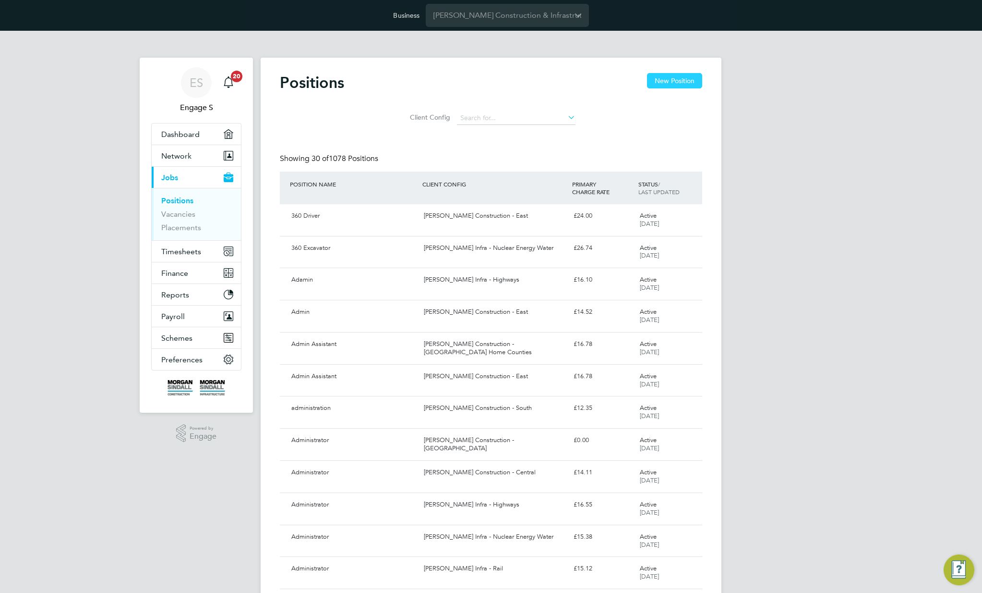
click at [650, 85] on button "New Position" at bounding box center [674, 80] width 55 height 15
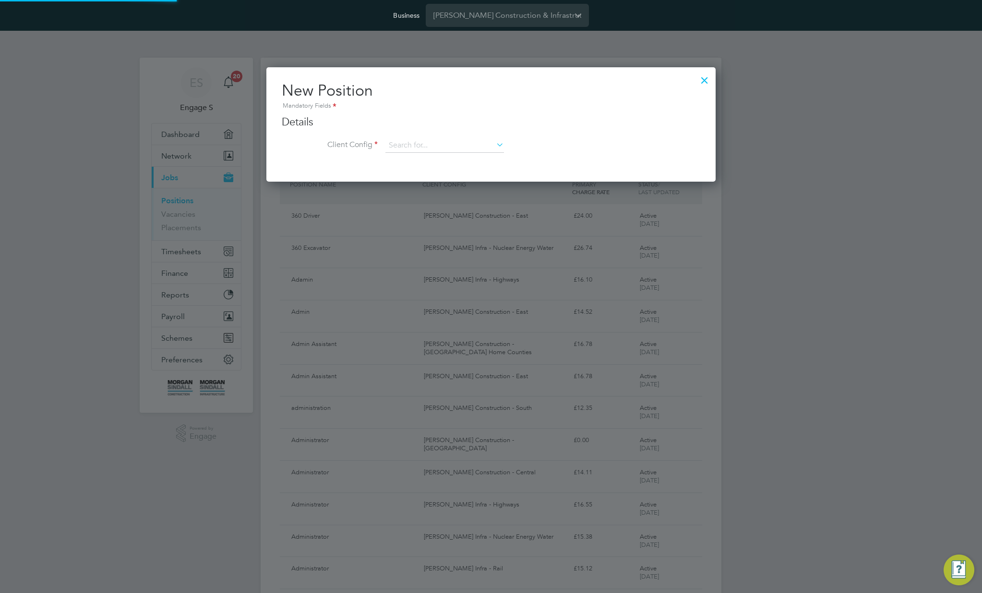
scroll to position [115, 450]
click at [451, 150] on input at bounding box center [445, 145] width 119 height 14
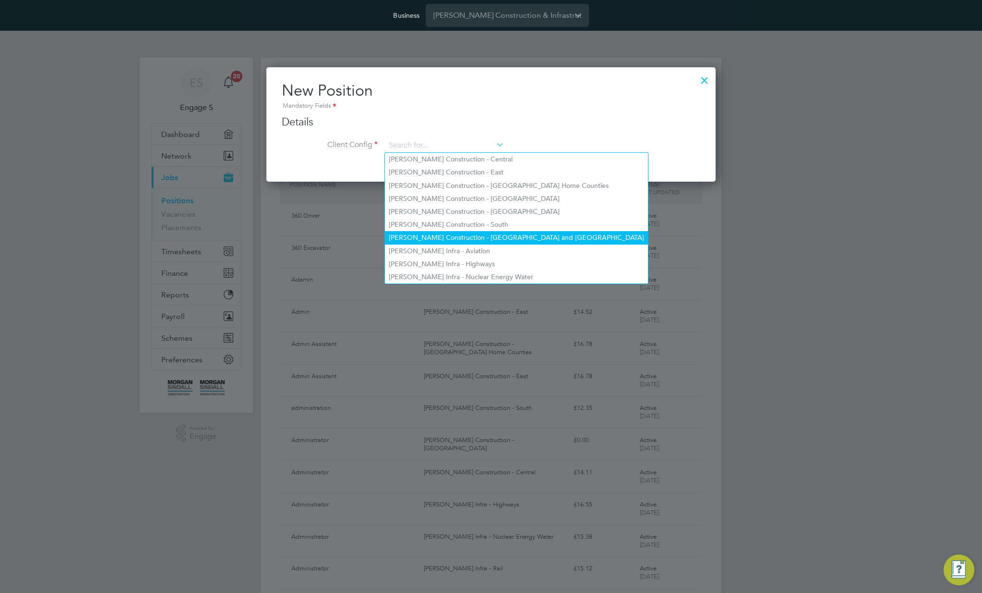
click at [505, 233] on li "[PERSON_NAME] Construction - [GEOGRAPHIC_DATA] and [GEOGRAPHIC_DATA]" at bounding box center [516, 237] width 263 height 13
type input "[PERSON_NAME] Construction - [GEOGRAPHIC_DATA] and [GEOGRAPHIC_DATA]"
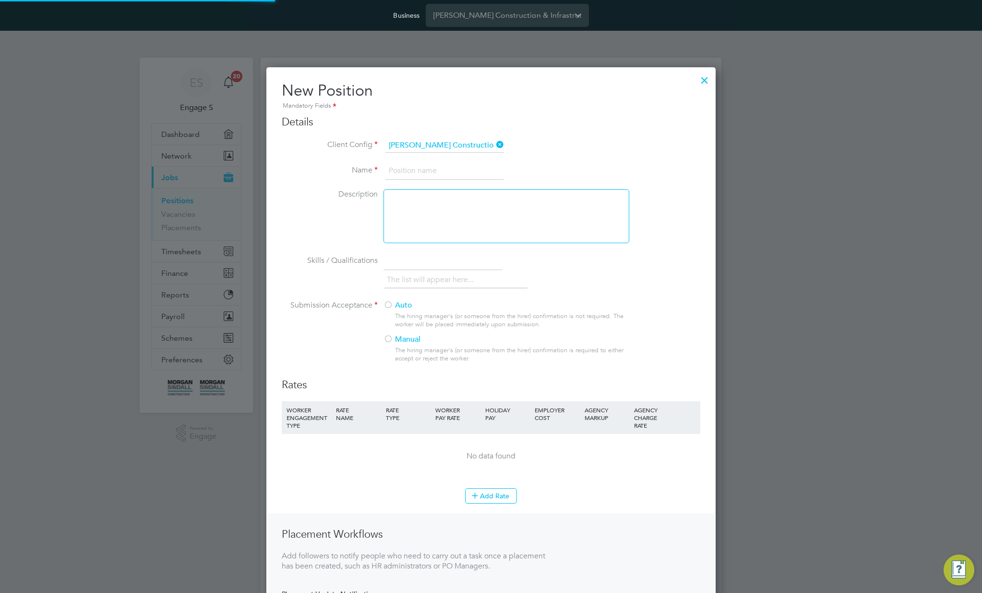
scroll to position [631, 450]
click at [455, 167] on input at bounding box center [445, 170] width 119 height 17
type input "AA test"
click at [536, 216] on div at bounding box center [507, 216] width 246 height 54
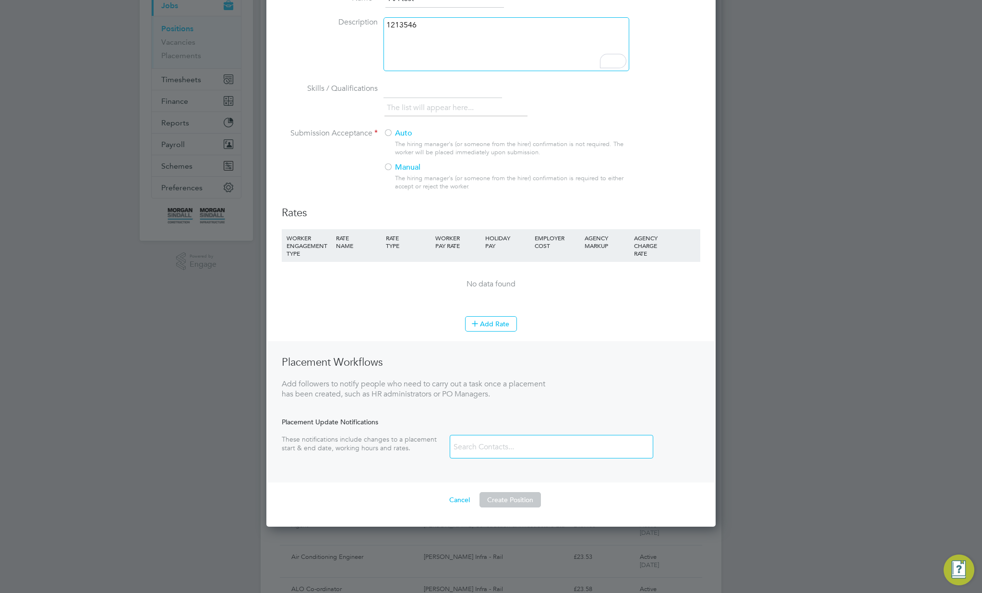
scroll to position [175, 0]
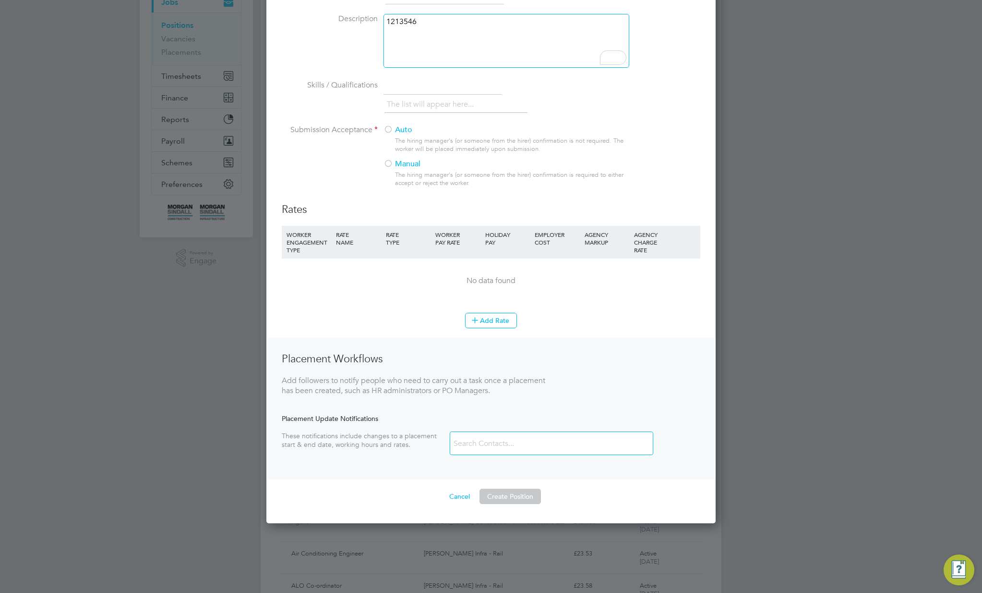
drag, startPoint x: 407, startPoint y: 131, endPoint x: 411, endPoint y: 139, distance: 9.0
click at [406, 131] on label "Auto" at bounding box center [503, 130] width 238 height 10
click at [501, 324] on button "Add Rate" at bounding box center [491, 320] width 52 height 15
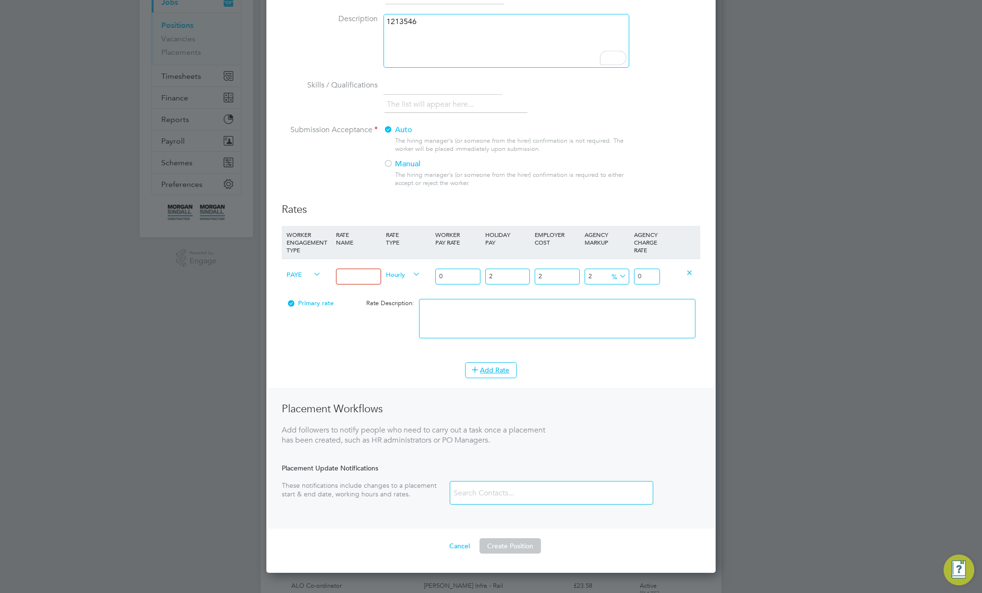
click at [355, 279] on input at bounding box center [358, 276] width 45 height 16
click at [312, 276] on icon at bounding box center [312, 273] width 0 height 13
click at [312, 272] on icon at bounding box center [312, 273] width 0 height 13
click at [304, 273] on span "PAYE" at bounding box center [304, 273] width 35 height 11
click at [312, 273] on icon at bounding box center [312, 273] width 0 height 13
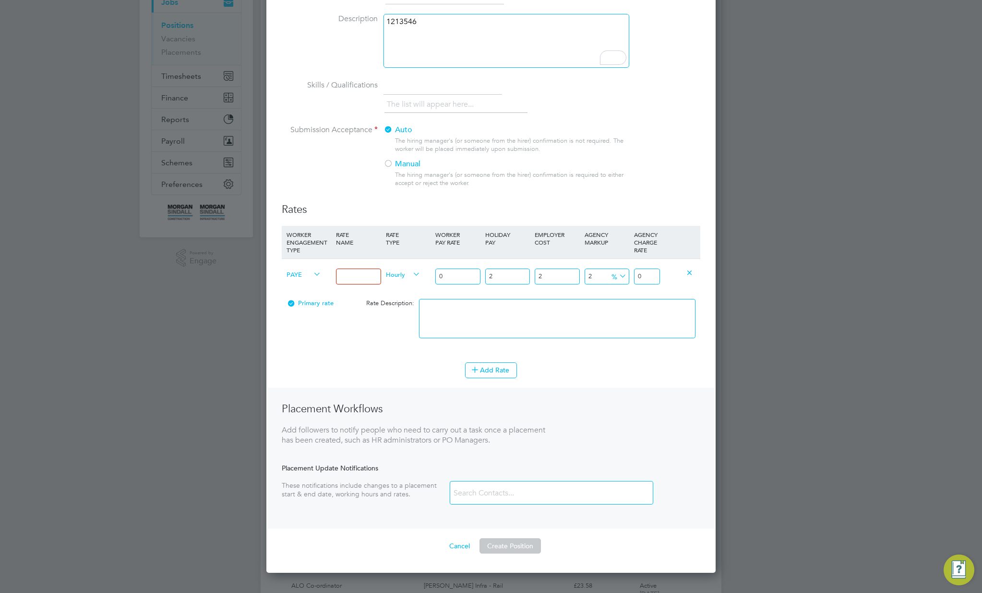
click at [312, 272] on icon at bounding box center [312, 273] width 0 height 13
click at [357, 272] on input at bounding box center [358, 276] width 45 height 16
type input "Test 55"
click at [398, 275] on span "Hourly" at bounding box center [403, 273] width 35 height 11
click at [407, 300] on li "DAILY" at bounding box center [403, 297] width 42 height 12
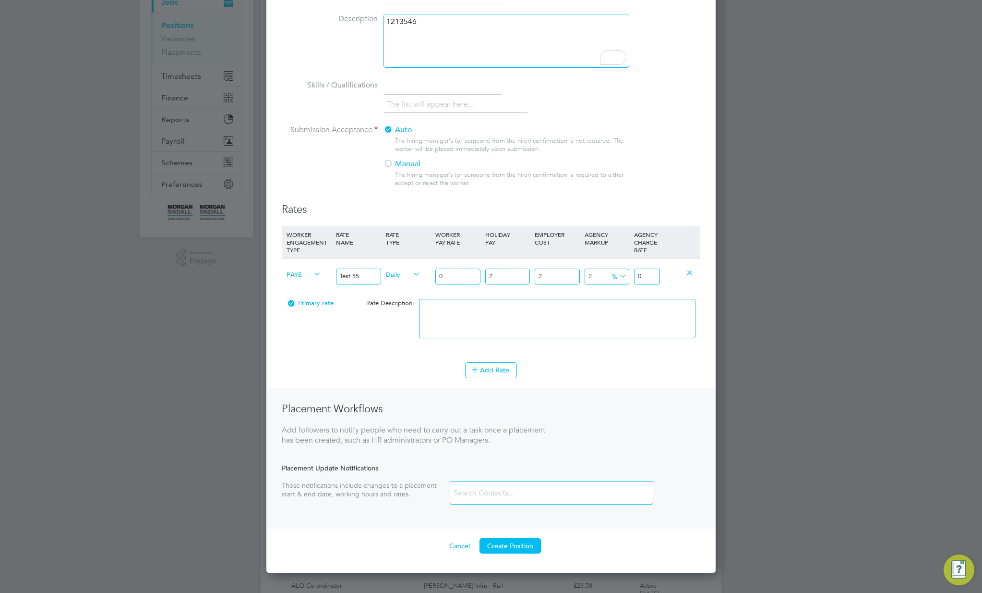
click at [457, 279] on input "0" at bounding box center [457, 276] width 45 height 16
type input "01"
type input "1.061208"
type input "012"
type input "12.734496"
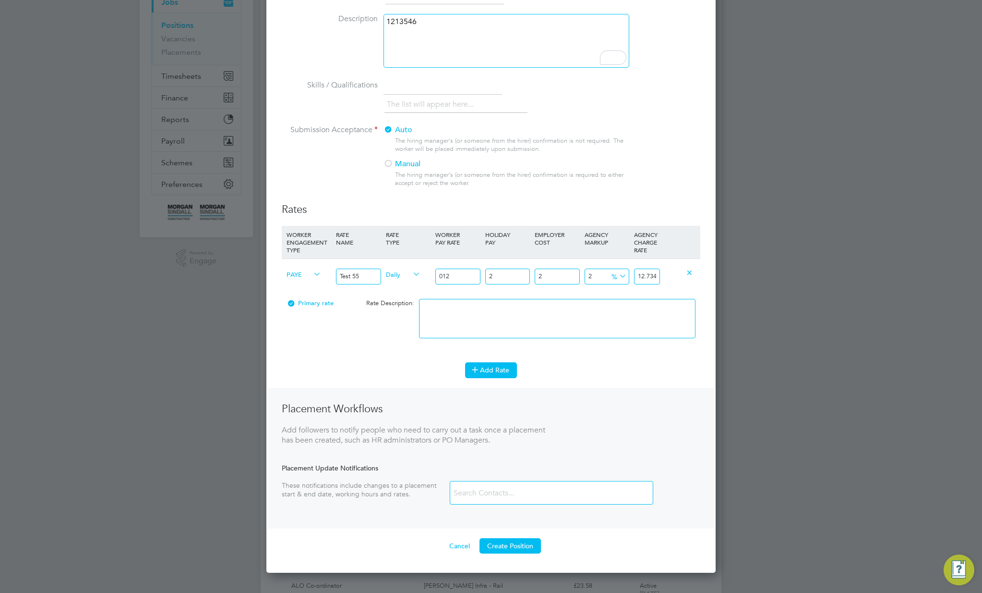
type input "012"
click at [501, 366] on button "Add Rate" at bounding box center [491, 369] width 52 height 15
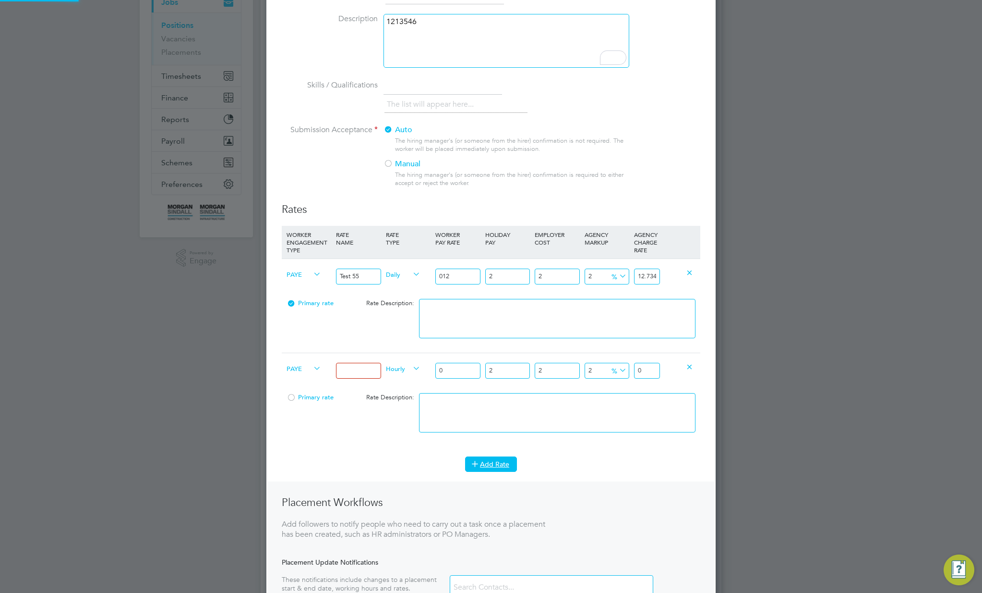
scroll to position [775, 450]
click at [305, 368] on span "PAYE" at bounding box center [304, 368] width 35 height 11
click at [299, 391] on li "CONTRACT" at bounding box center [303, 391] width 41 height 12
click at [359, 366] on input at bounding box center [358, 371] width 45 height 16
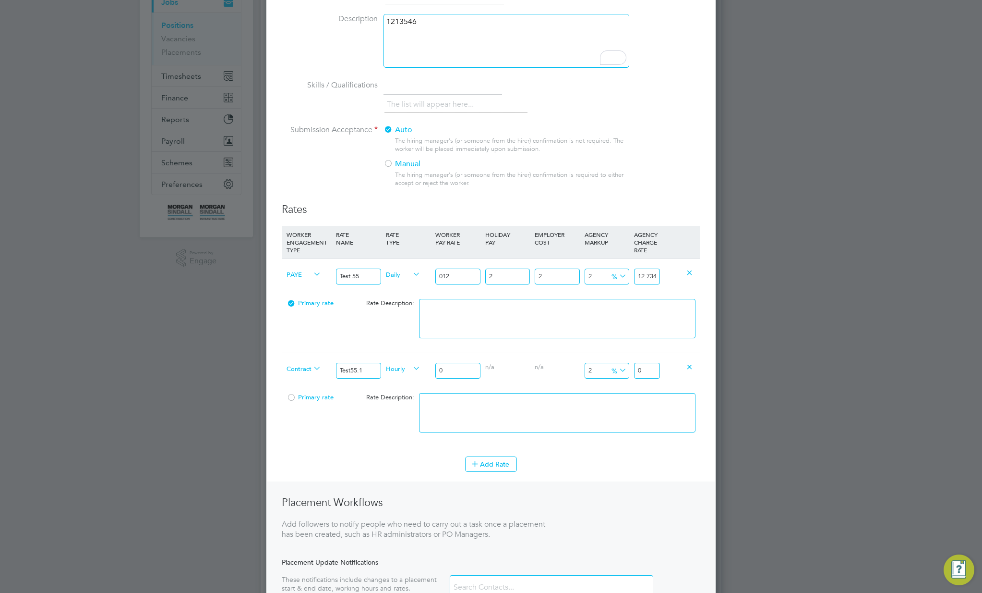
type input "Test55.1"
drag, startPoint x: 462, startPoint y: 368, endPoint x: 458, endPoint y: 370, distance: 5.2
click at [458, 370] on input "0" at bounding box center [457, 371] width 45 height 16
type input "02"
type input "2.04"
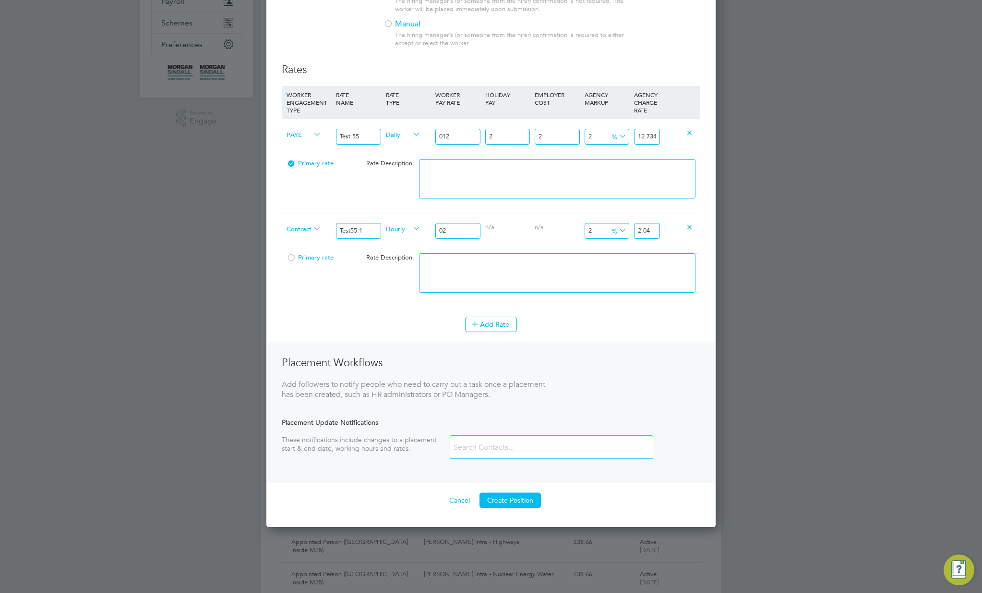
scroll to position [336, 0]
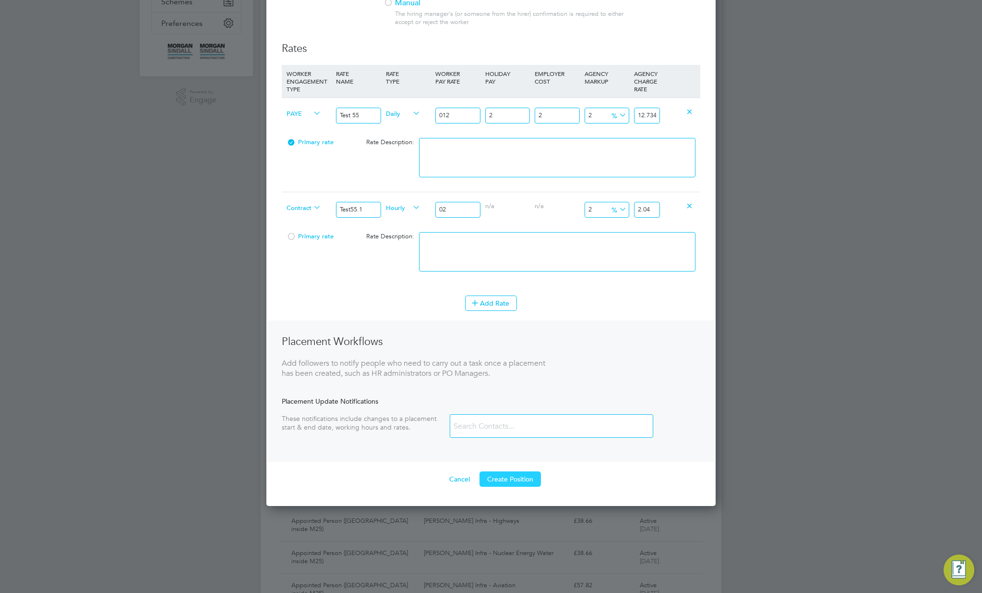
type input "02"
click at [522, 475] on button "Create Position" at bounding box center [510, 478] width 61 height 15
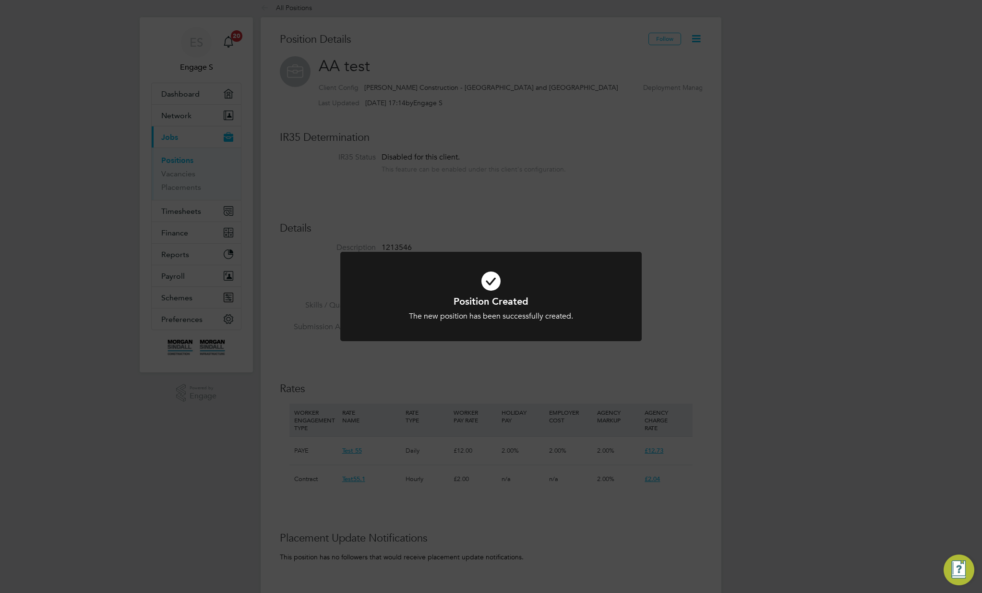
scroll to position [47, 0]
click at [773, 337] on div "Position Created The new position has been successfully created. Cancel Okay" at bounding box center [491, 296] width 982 height 593
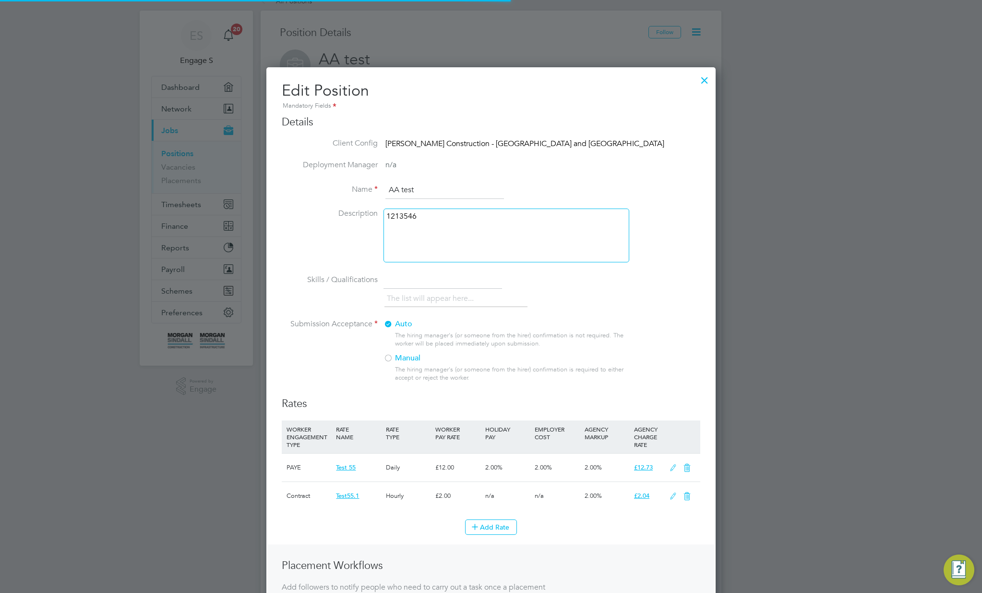
scroll to position [663, 450]
click at [668, 495] on icon at bounding box center [673, 496] width 12 height 8
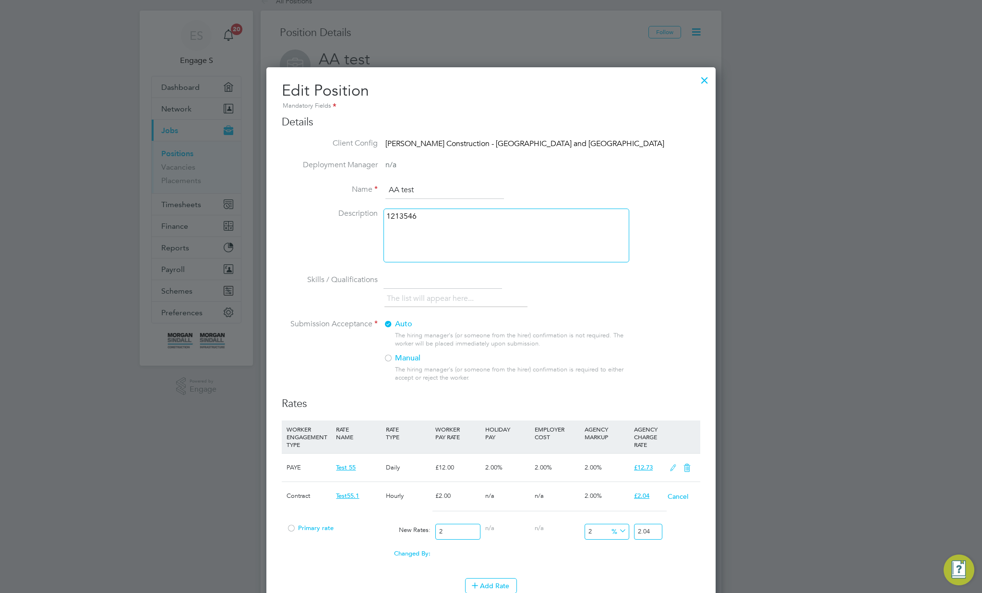
click at [617, 530] on icon at bounding box center [617, 530] width 0 height 13
click at [614, 542] on div "All Positions All Positions Position Details Follow AA test Client Config Morga…" at bounding box center [491, 378] width 461 height 774
click at [617, 526] on icon at bounding box center [617, 530] width 0 height 13
click at [613, 556] on li "£" at bounding box center [619, 554] width 23 height 12
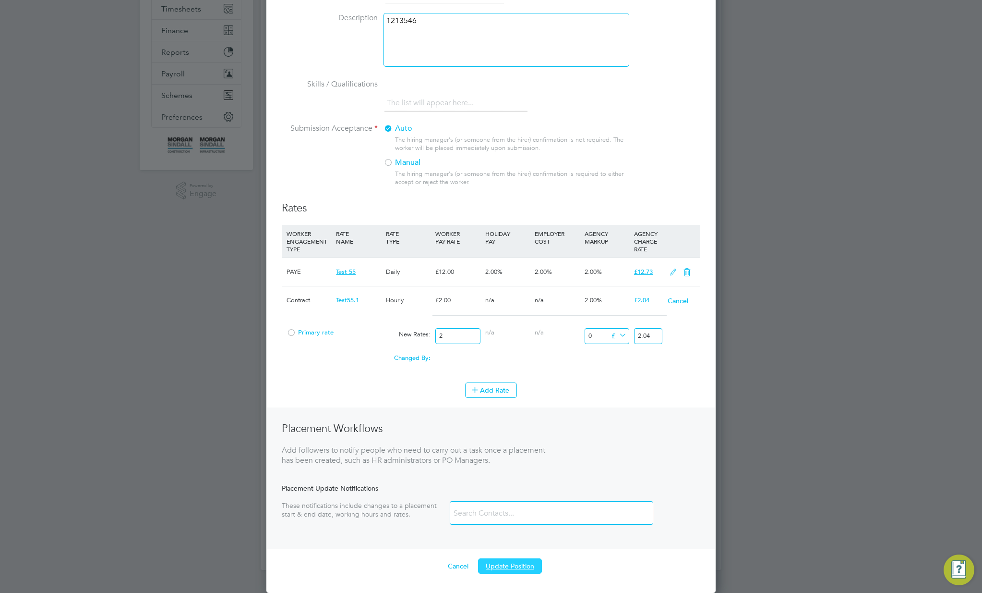
click at [510, 568] on button "Update Position" at bounding box center [510, 565] width 64 height 15
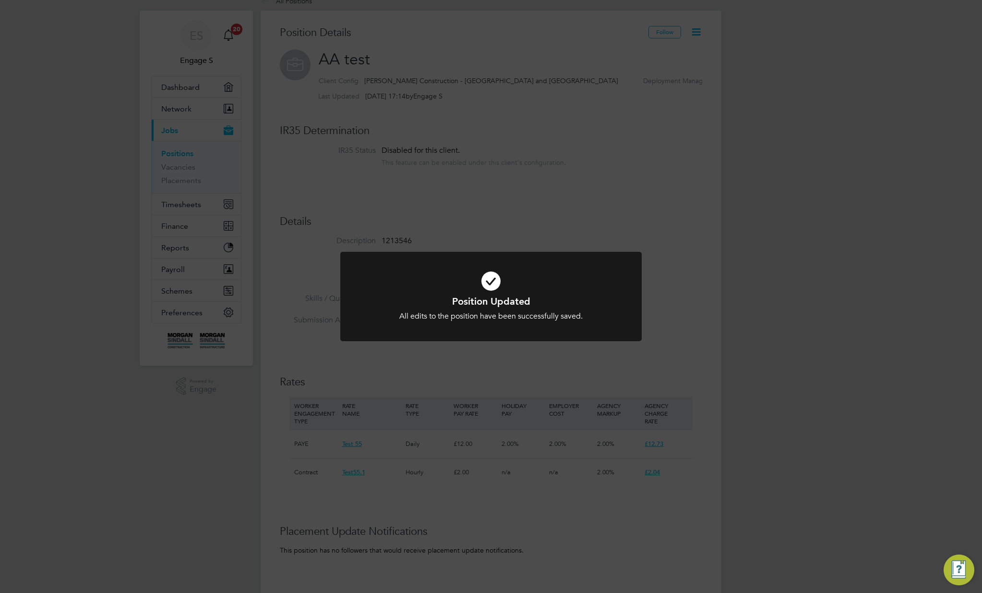
click at [507, 559] on div "Position Updated All edits to the position have been successfully saved. Cancel…" at bounding box center [491, 296] width 982 height 593
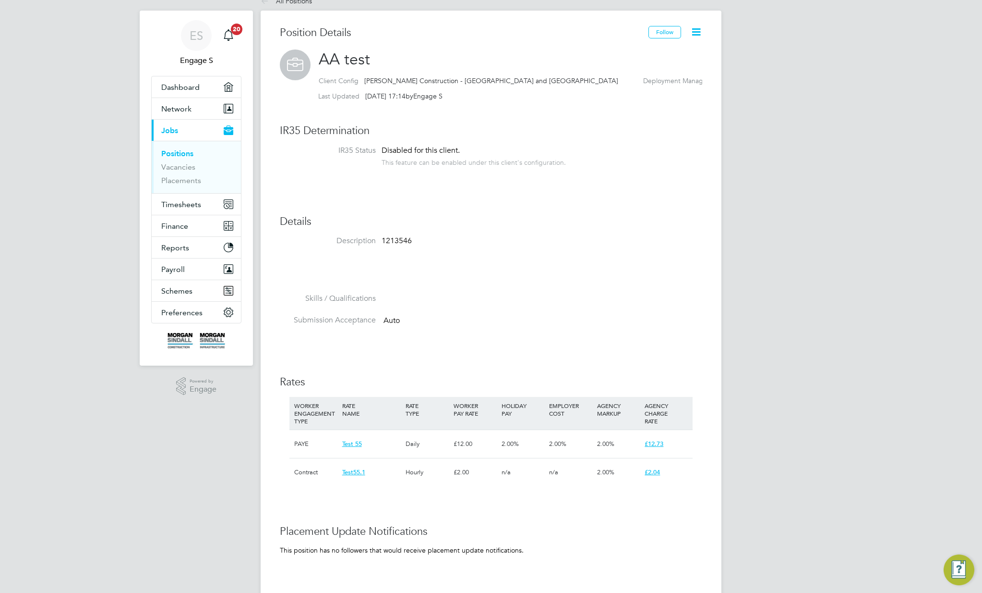
drag, startPoint x: 667, startPoint y: 33, endPoint x: 681, endPoint y: 76, distance: 45.9
click at [667, 35] on button "Follow" at bounding box center [665, 32] width 33 height 12
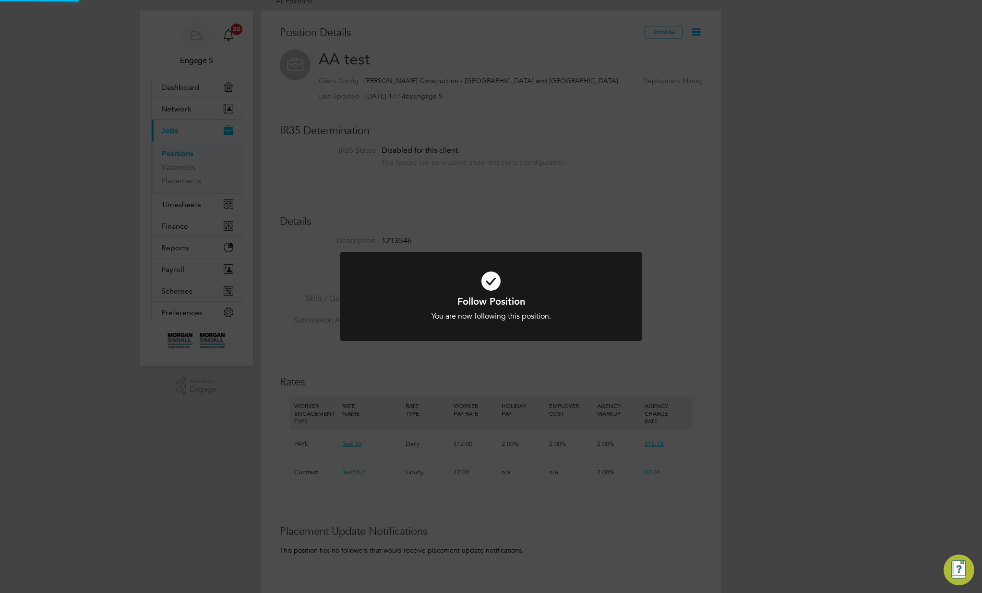
click at [683, 105] on div "Follow Position You are now following this position. Cancel Okay" at bounding box center [491, 296] width 982 height 593
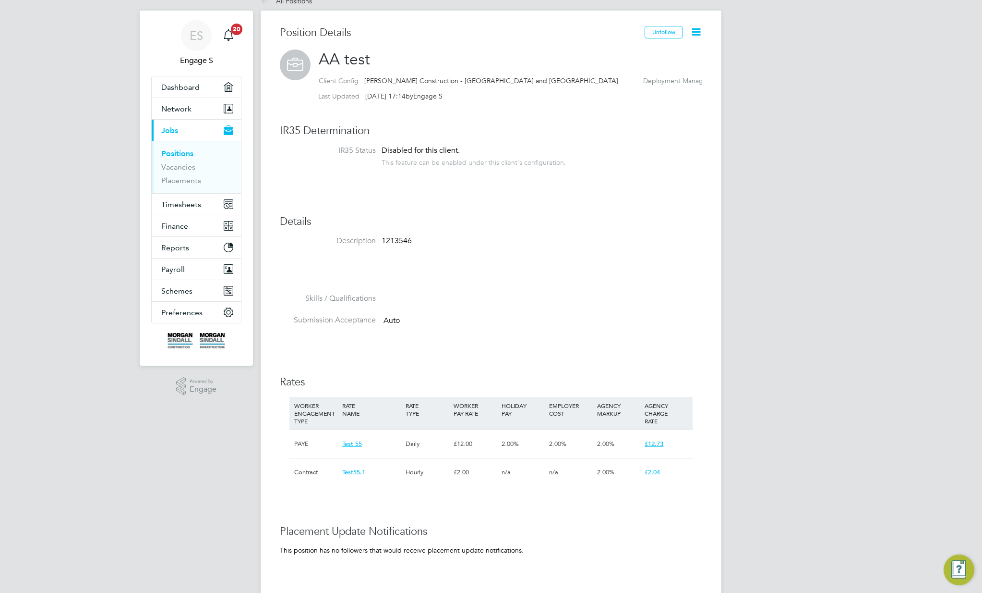
click at [702, 34] on icon at bounding box center [696, 32] width 12 height 12
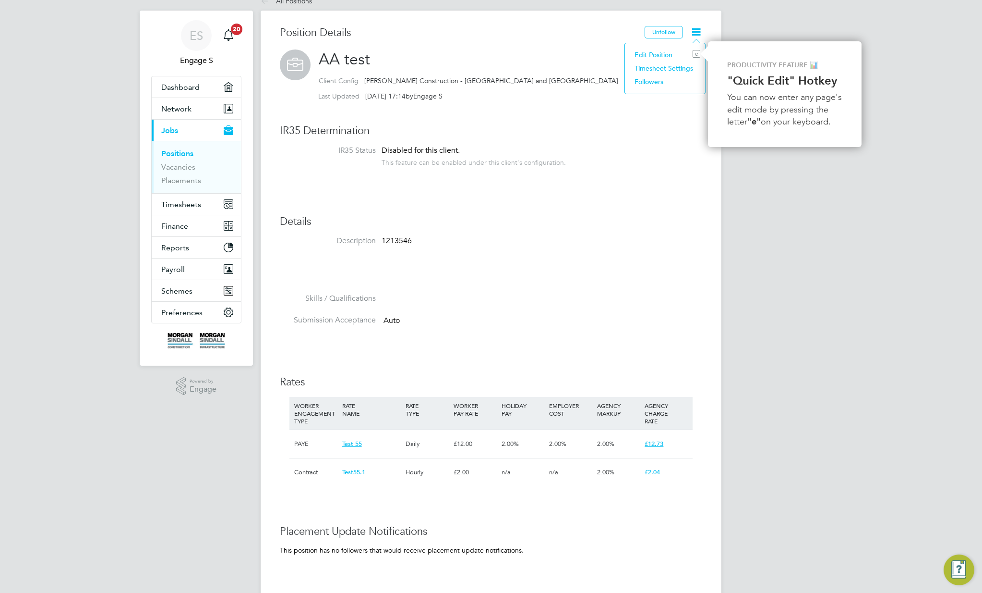
click at [670, 70] on li "Timesheet Settings" at bounding box center [665, 67] width 71 height 13
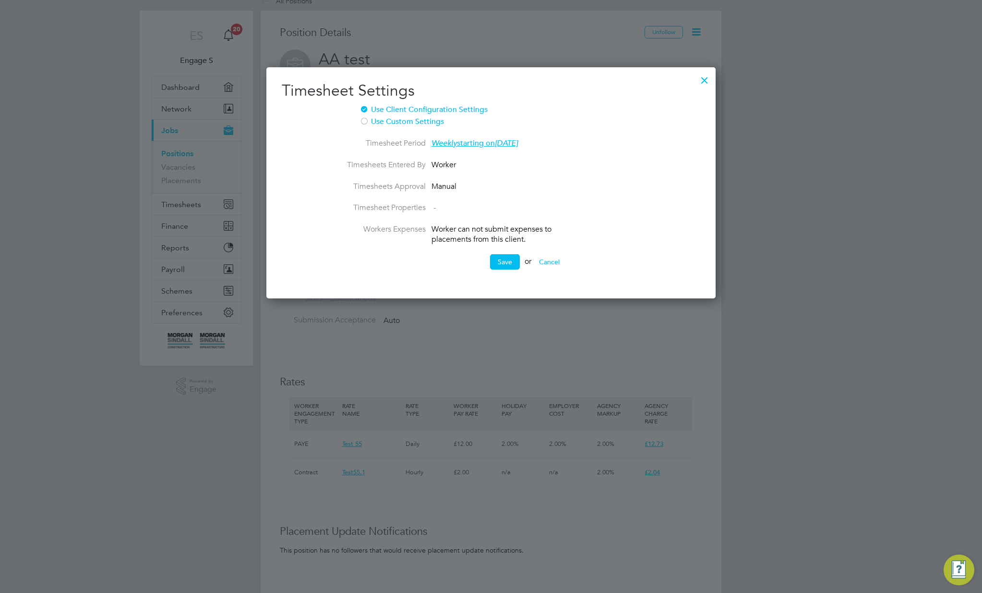
click at [476, 143] on span "Weekly starting on Saturday, 01 Jun 2019" at bounding box center [475, 143] width 86 height 10
click at [372, 125] on label "Use Custom Settings" at bounding box center [479, 122] width 238 height 10
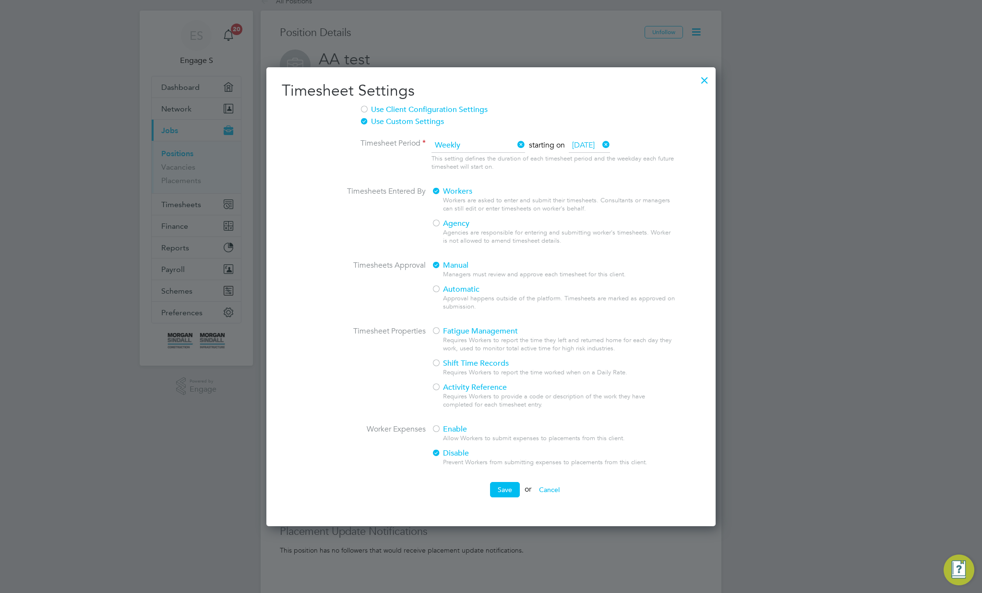
drag, startPoint x: 447, startPoint y: 218, endPoint x: 448, endPoint y: 227, distance: 8.2
click at [448, 226] on div "Workers Workers are asked to enter and submit their timesheets. Consultants or …" at bounding box center [554, 218] width 245 height 64
click at [448, 229] on div "Agencies are responsible for entering and submitting worker's timesheets. Worke…" at bounding box center [559, 237] width 233 height 16
click at [442, 222] on span "Agency" at bounding box center [451, 223] width 38 height 10
click at [444, 295] on div "Approval happens outside of the platform. Timesheets are marked as approved on …" at bounding box center [559, 302] width 233 height 16
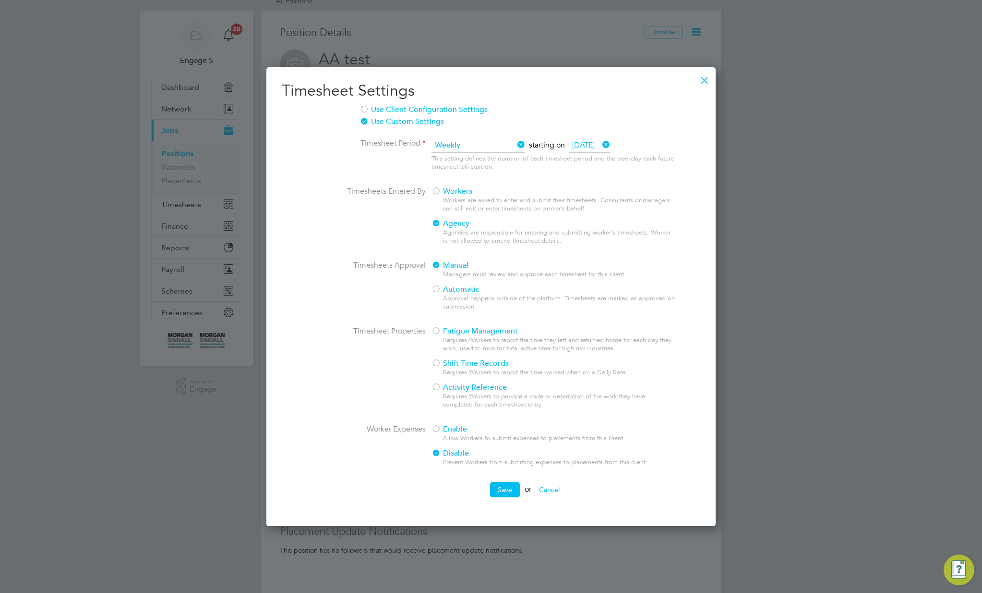
click at [435, 287] on div at bounding box center [437, 290] width 10 height 10
click at [507, 493] on button "Save" at bounding box center [505, 489] width 30 height 15
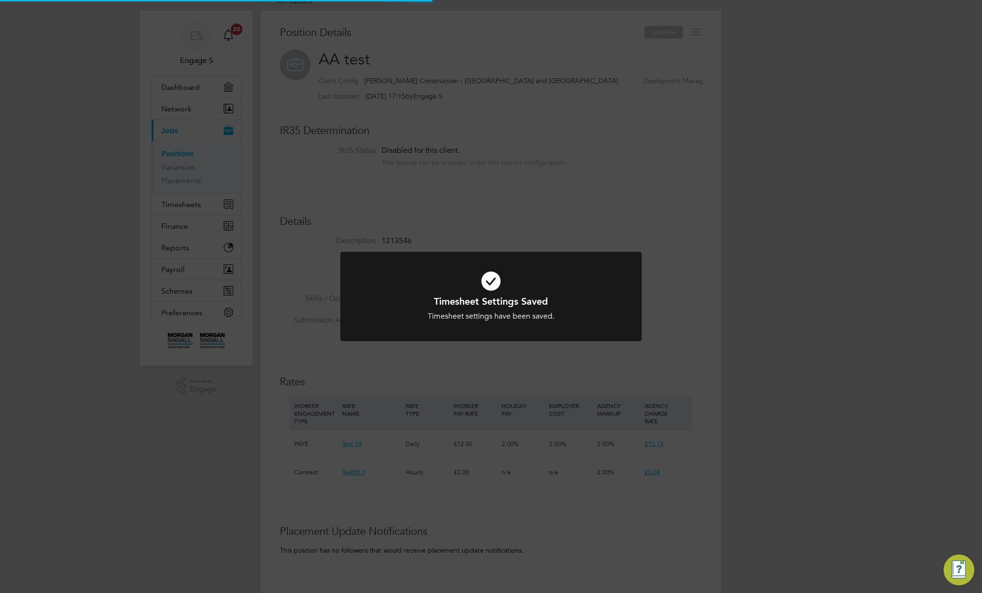
click at [529, 448] on div "Timesheet Settings Saved Timesheet settings have been saved. Cancel Okay" at bounding box center [491, 296] width 982 height 593
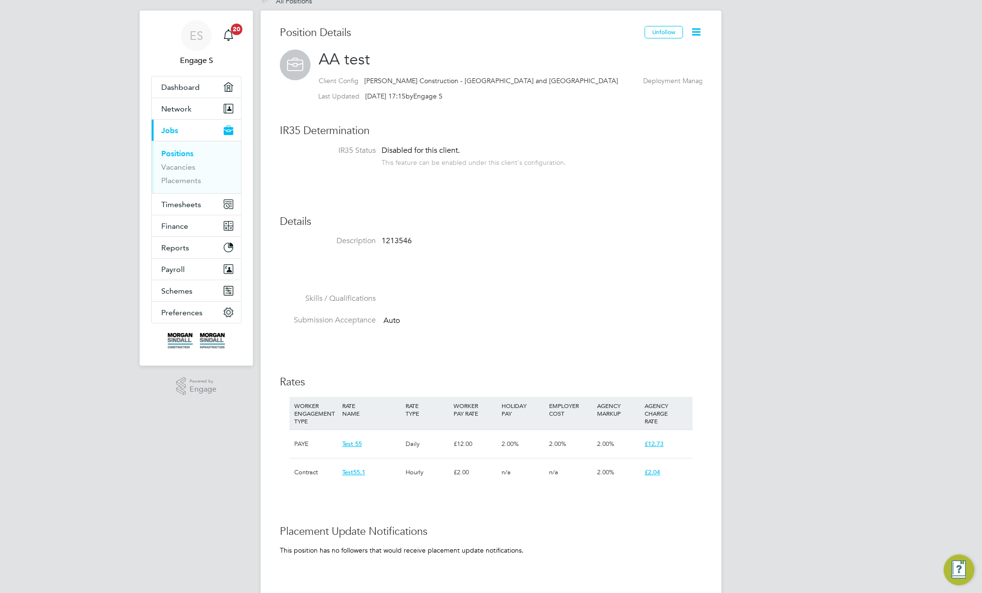
drag, startPoint x: 672, startPoint y: 30, endPoint x: 685, endPoint y: 120, distance: 91.3
click at [672, 31] on button "Unfollow" at bounding box center [664, 32] width 38 height 12
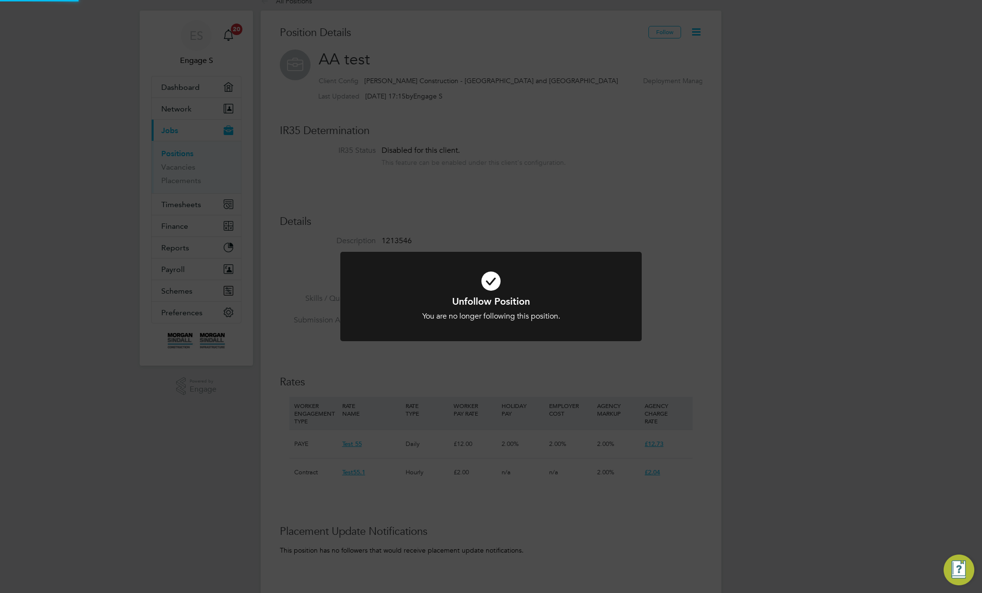
click at [620, 164] on div "Unfollow Position You are no longer following this position. Cancel Okay" at bounding box center [491, 296] width 982 height 593
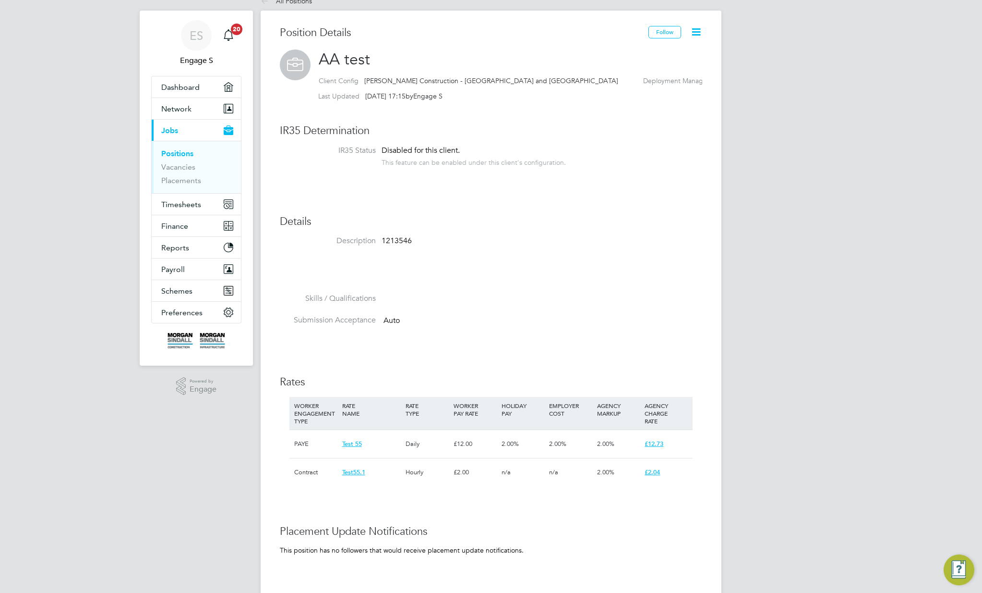
click at [620, 164] on div "Unfollow Position You are no longer following this position. Cancel Okay" at bounding box center [491, 296] width 982 height 593
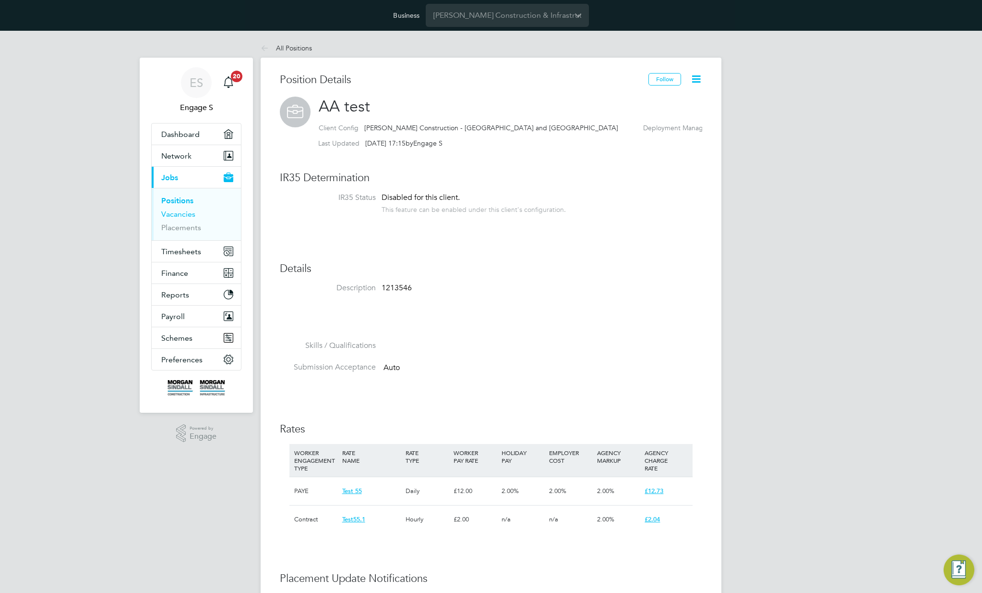
click at [179, 212] on link "Vacancies" at bounding box center [178, 213] width 34 height 9
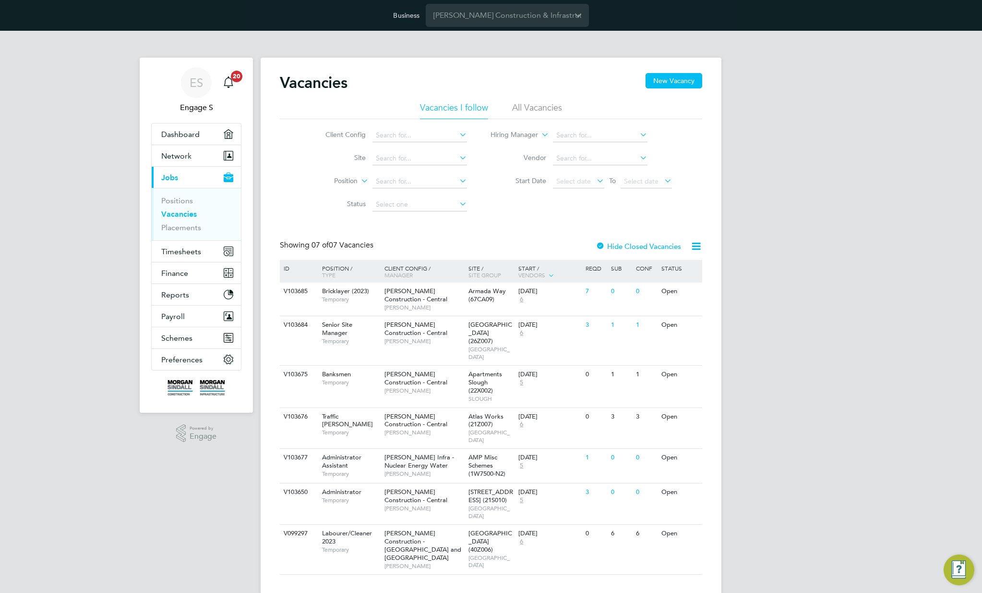
click at [642, 248] on label "Hide Closed Vacancies" at bounding box center [638, 246] width 85 height 9
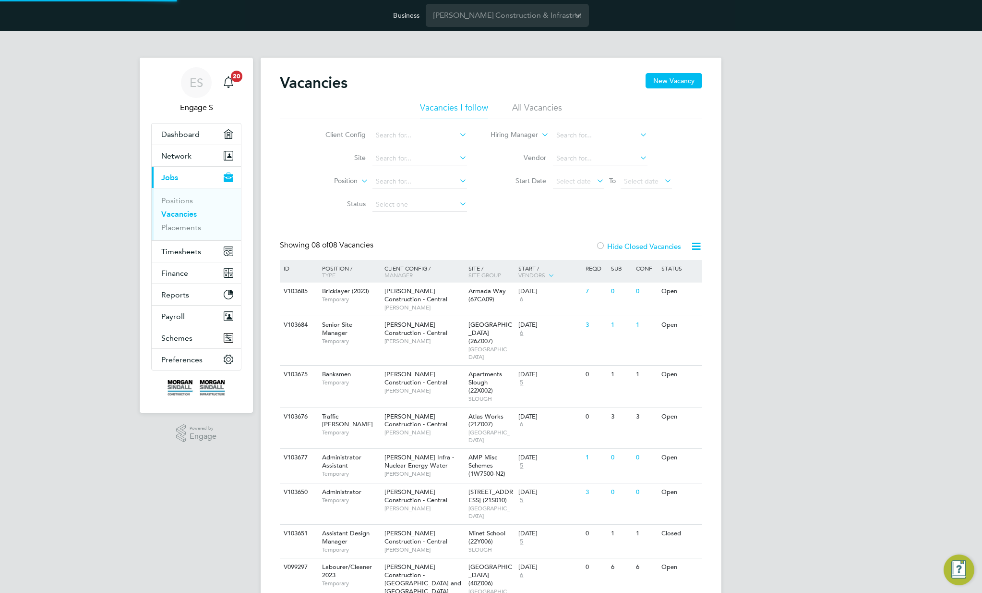
click at [696, 246] on icon at bounding box center [696, 246] width 12 height 12
click at [653, 270] on li "Download Vacancies Report" at bounding box center [652, 268] width 97 height 13
click at [474, 113] on li "Vacancies I follow" at bounding box center [454, 110] width 68 height 17
click at [524, 109] on li "All Vacancies" at bounding box center [537, 110] width 50 height 17
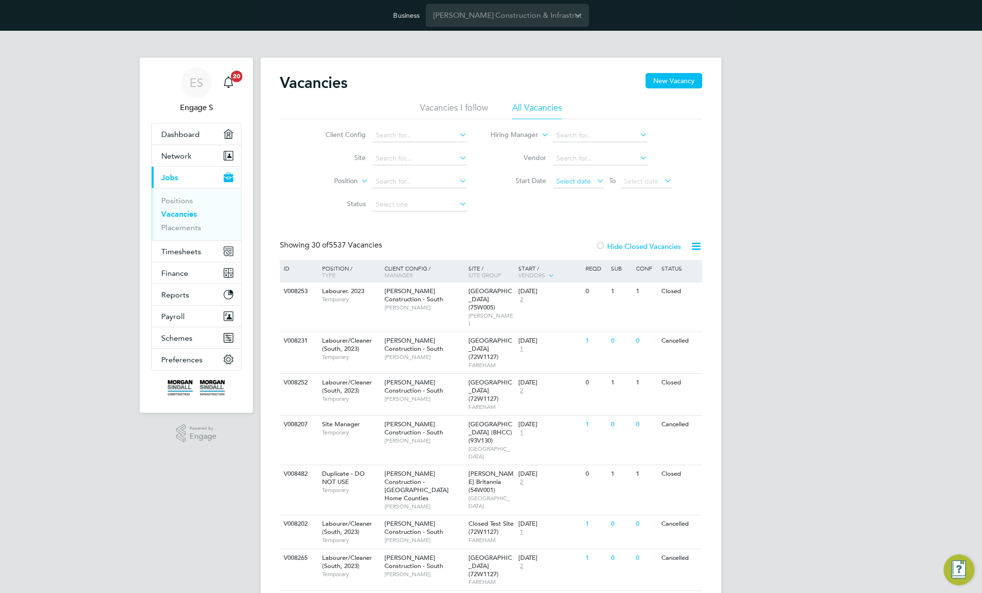
click at [581, 187] on span "Select date" at bounding box center [578, 181] width 51 height 13
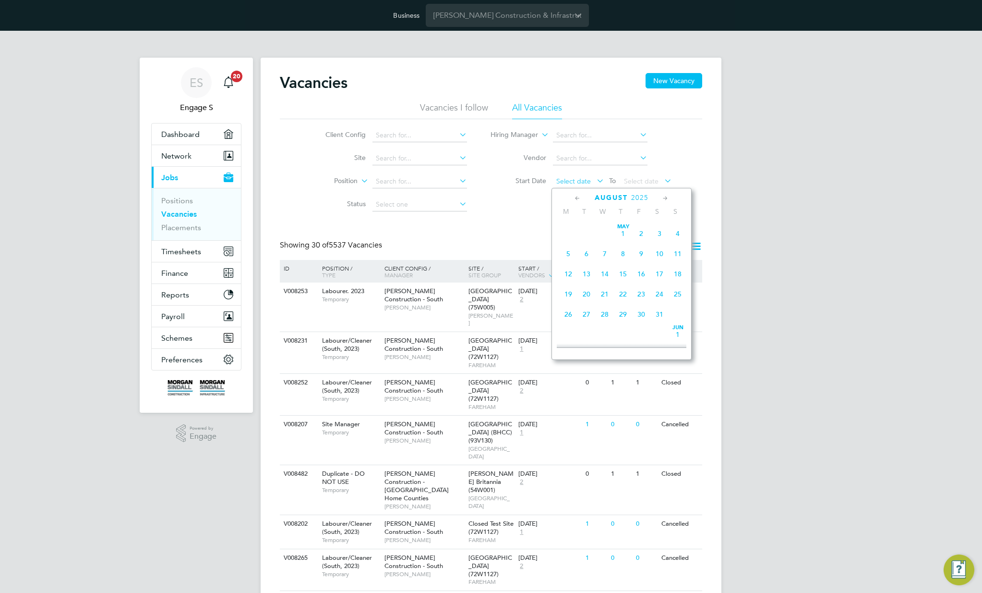
scroll to position [332, 0]
click at [638, 231] on span "[DATE]" at bounding box center [641, 225] width 18 height 18
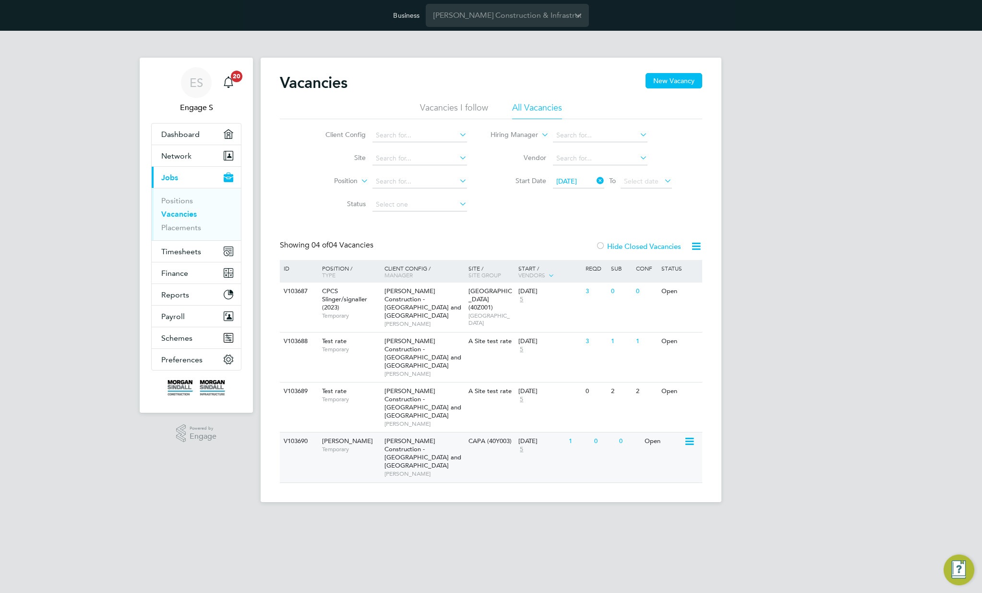
click at [417, 436] on span "[PERSON_NAME] Construction - [GEOGRAPHIC_DATA] and [GEOGRAPHIC_DATA]" at bounding box center [423, 452] width 77 height 33
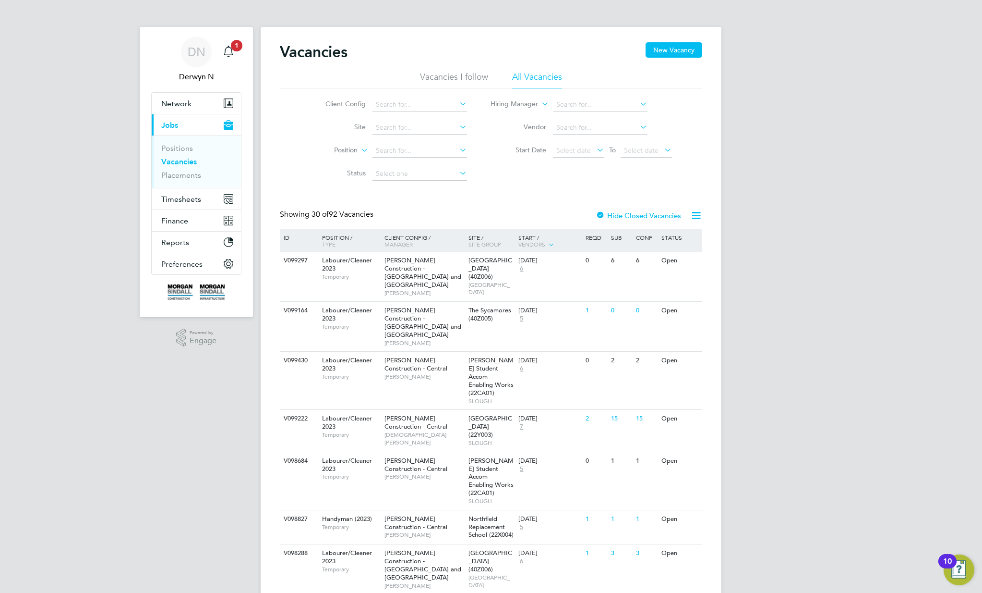
click at [664, 47] on button "New Vacancy" at bounding box center [674, 49] width 57 height 15
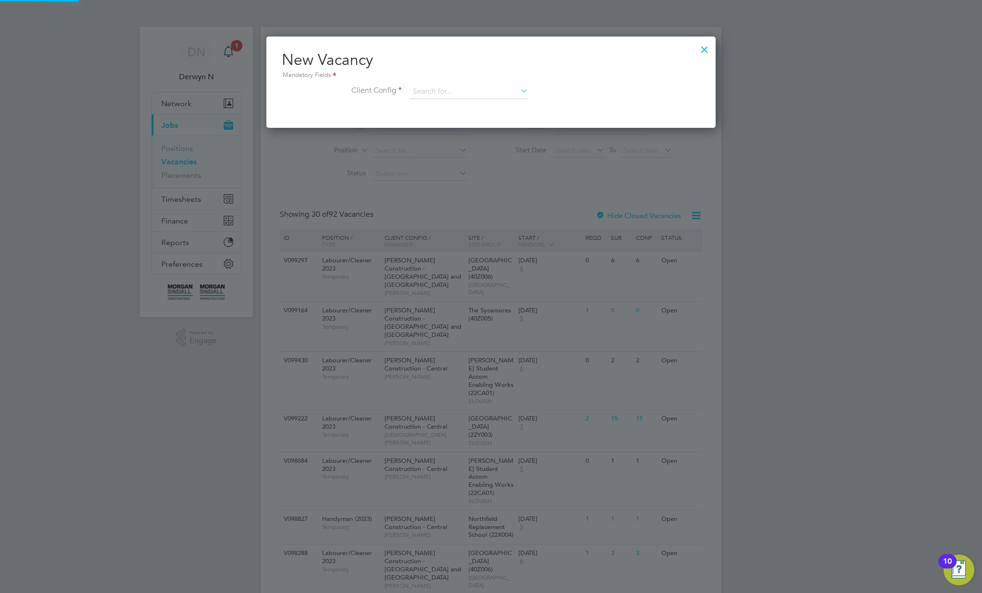
scroll to position [91, 450]
click at [486, 89] on input at bounding box center [469, 92] width 119 height 14
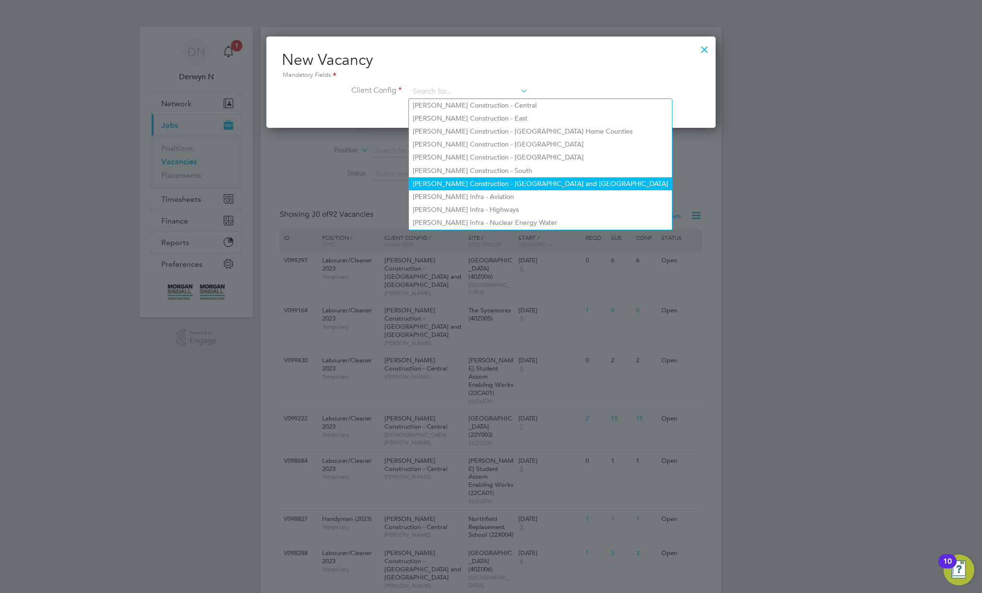
click at [506, 182] on li "[PERSON_NAME] Construction - [GEOGRAPHIC_DATA] and [GEOGRAPHIC_DATA]" at bounding box center [540, 183] width 263 height 13
type input "[PERSON_NAME] Construction - [GEOGRAPHIC_DATA] and [GEOGRAPHIC_DATA]"
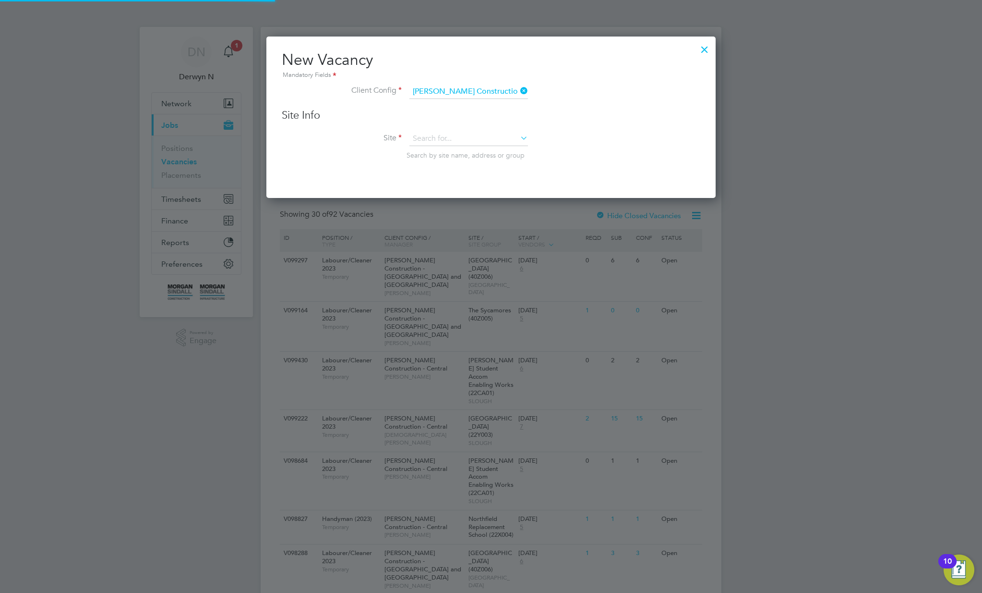
scroll to position [162, 450]
click at [712, 47] on div at bounding box center [704, 46] width 17 height 17
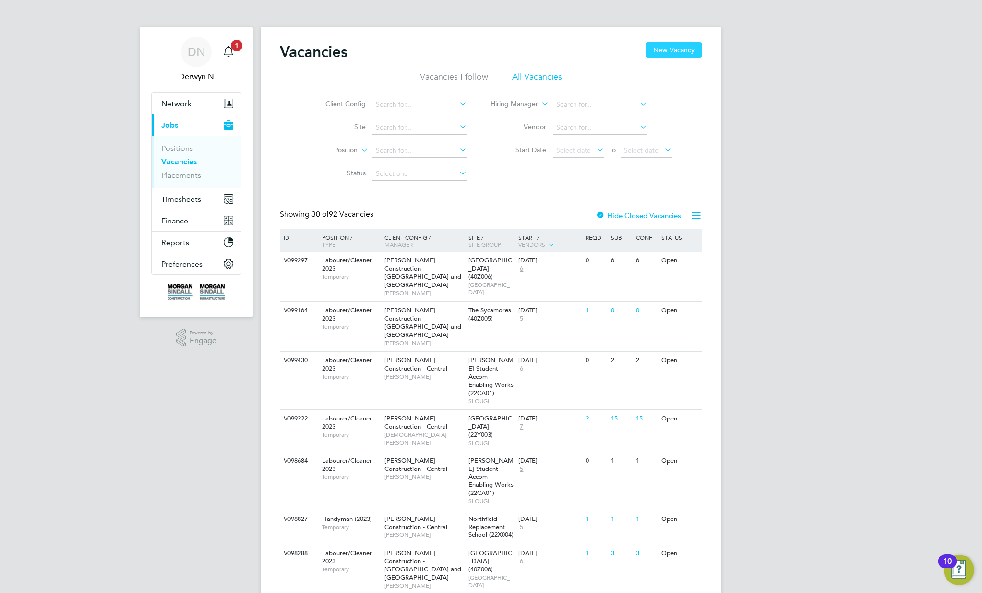
click at [680, 45] on button "New Vacancy" at bounding box center [674, 49] width 57 height 15
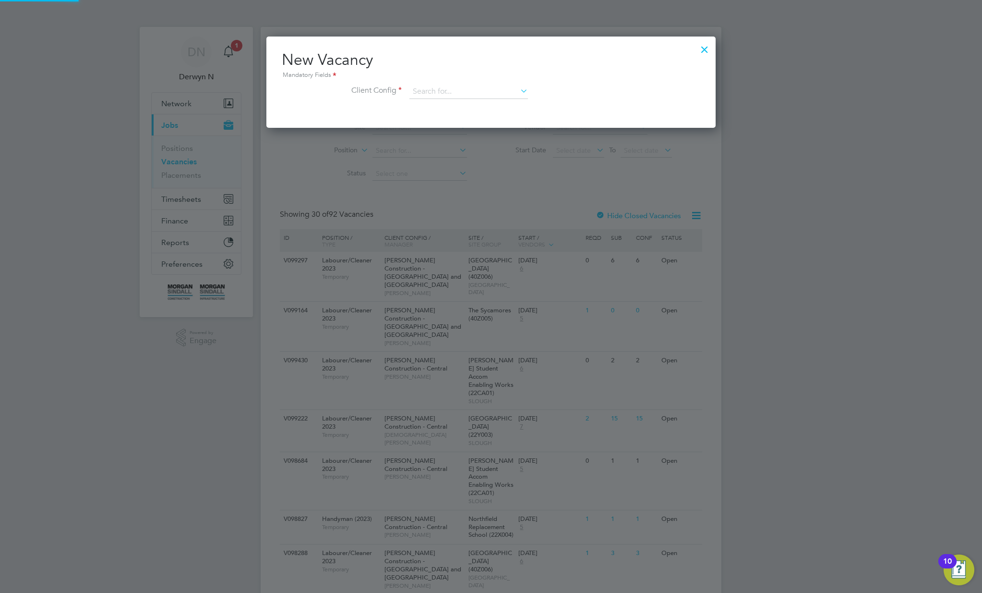
scroll to position [91, 450]
click at [500, 87] on input at bounding box center [469, 92] width 119 height 14
click at [531, 180] on li "[PERSON_NAME] Construction - [GEOGRAPHIC_DATA] and [GEOGRAPHIC_DATA]" at bounding box center [540, 183] width 263 height 13
type input "[PERSON_NAME] Construction - [GEOGRAPHIC_DATA] and [GEOGRAPHIC_DATA]"
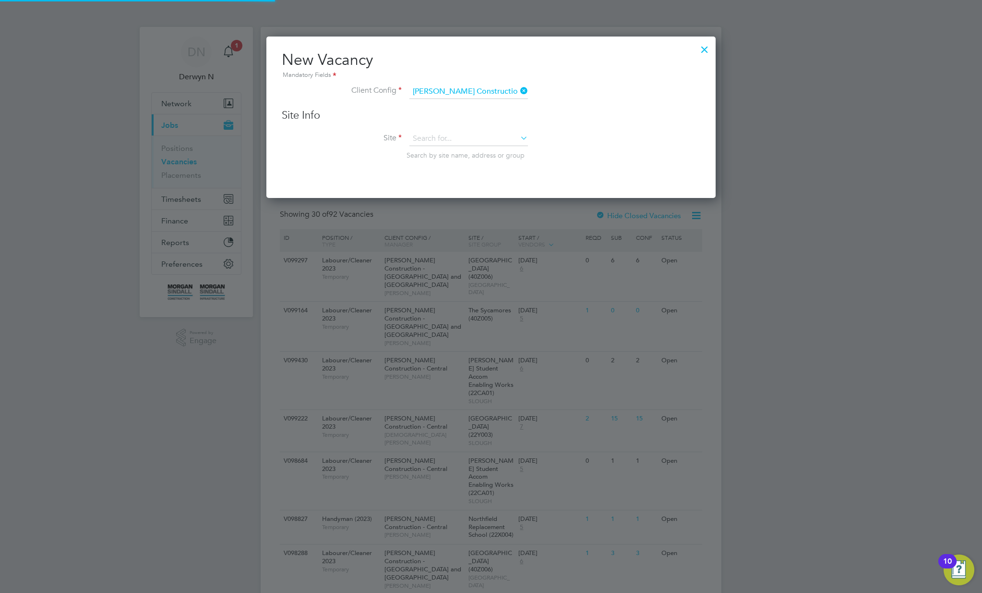
click at [505, 146] on li "Site Search by site name, address or group" at bounding box center [491, 155] width 419 height 47
click at [505, 135] on input at bounding box center [469, 139] width 119 height 14
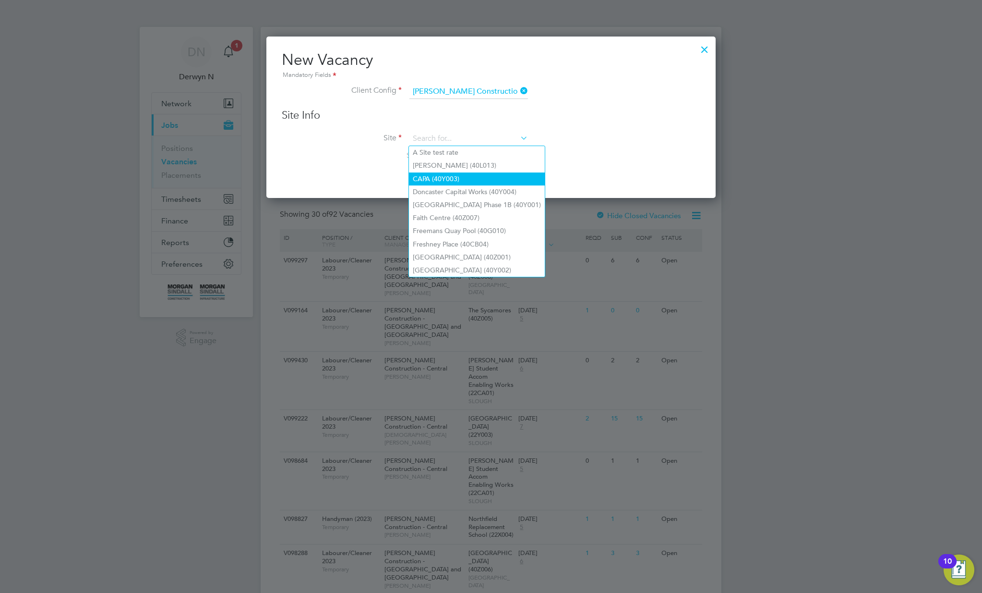
click at [488, 177] on li "CAPA (40Y003)" at bounding box center [477, 178] width 136 height 13
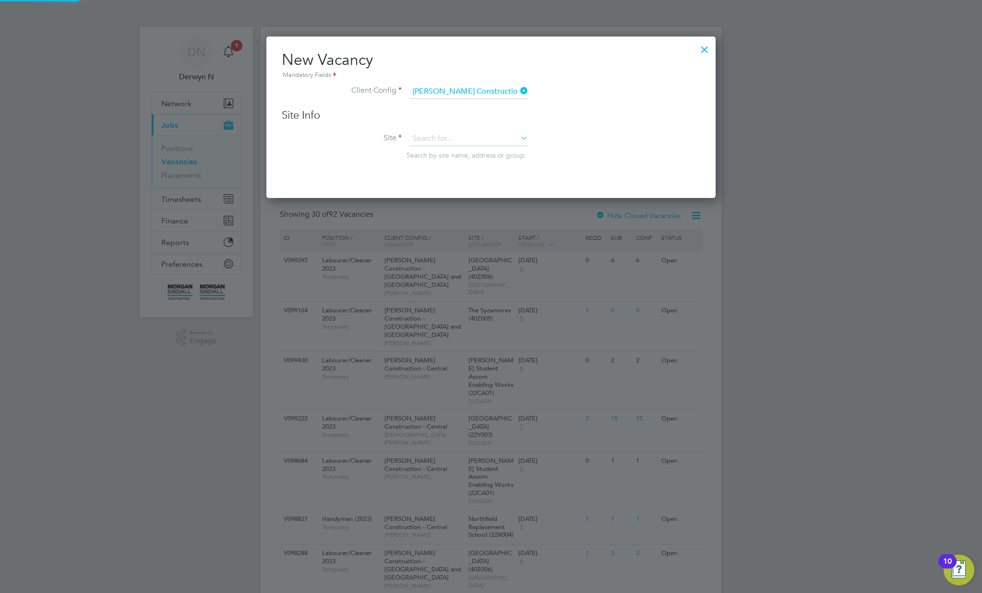
type input "CAPA (40Y003)"
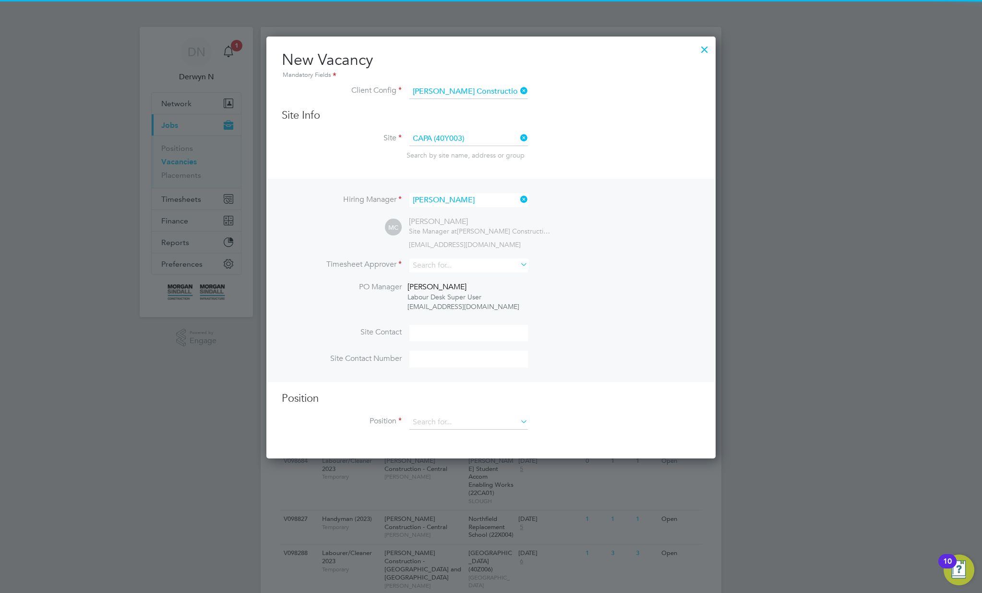
click at [454, 295] on li "[PERSON_NAME]" at bounding box center [469, 292] width 120 height 13
type input "[PERSON_NAME]"
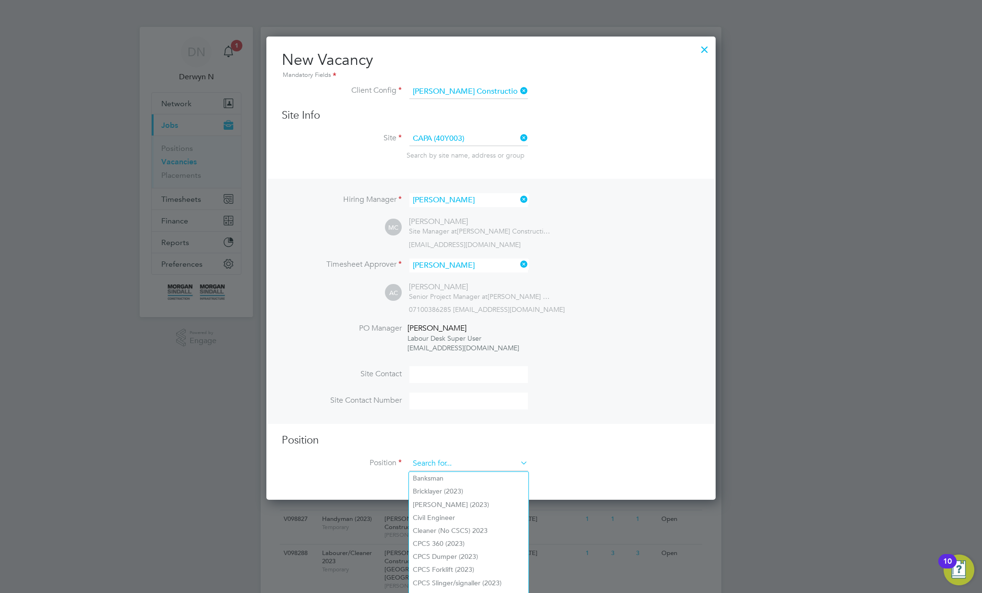
click at [429, 467] on input at bounding box center [469, 463] width 119 height 14
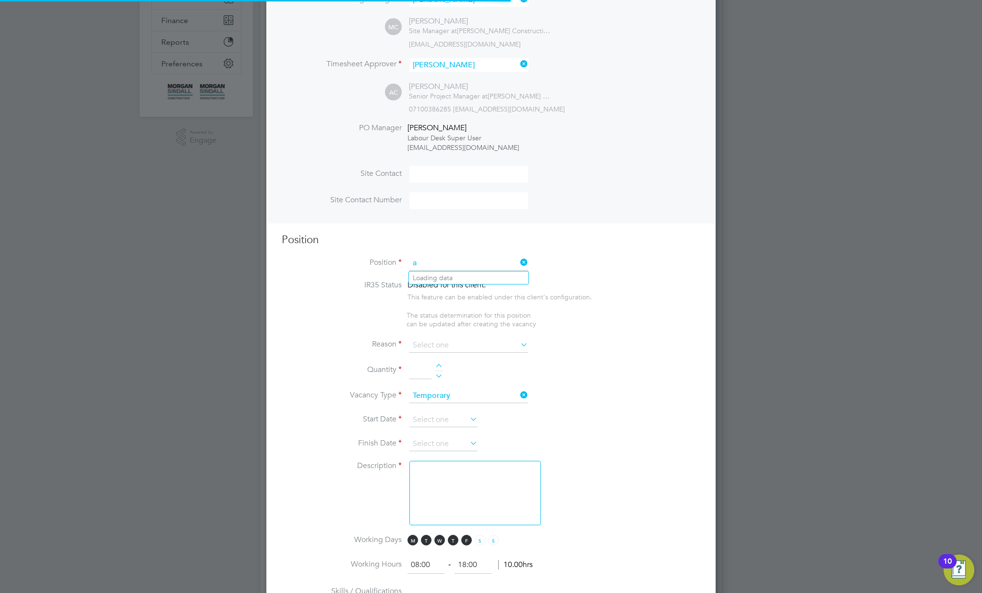
scroll to position [1383, 450]
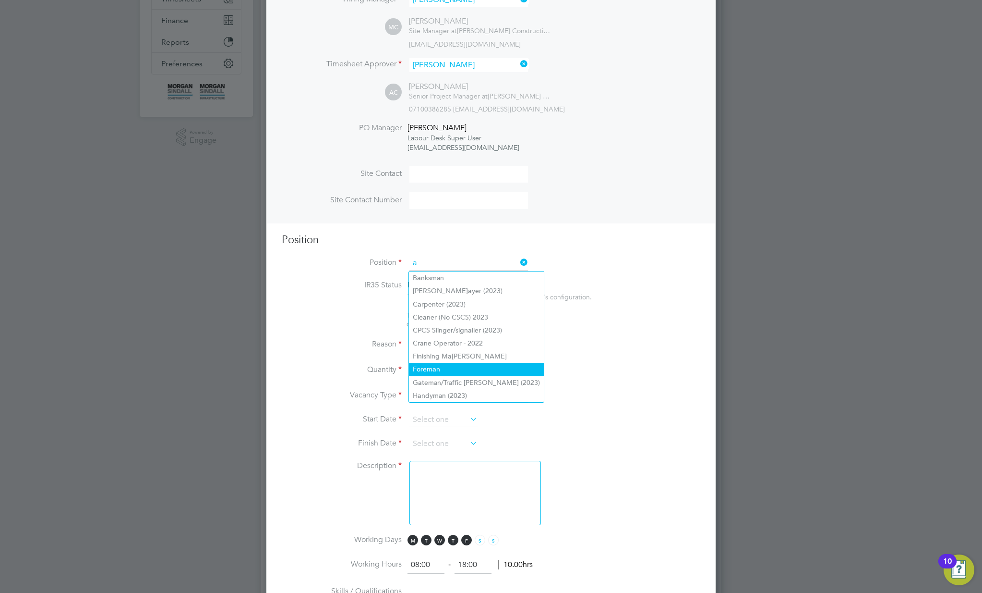
click at [448, 363] on li "Forem a n" at bounding box center [476, 369] width 135 height 13
type input "[PERSON_NAME]"
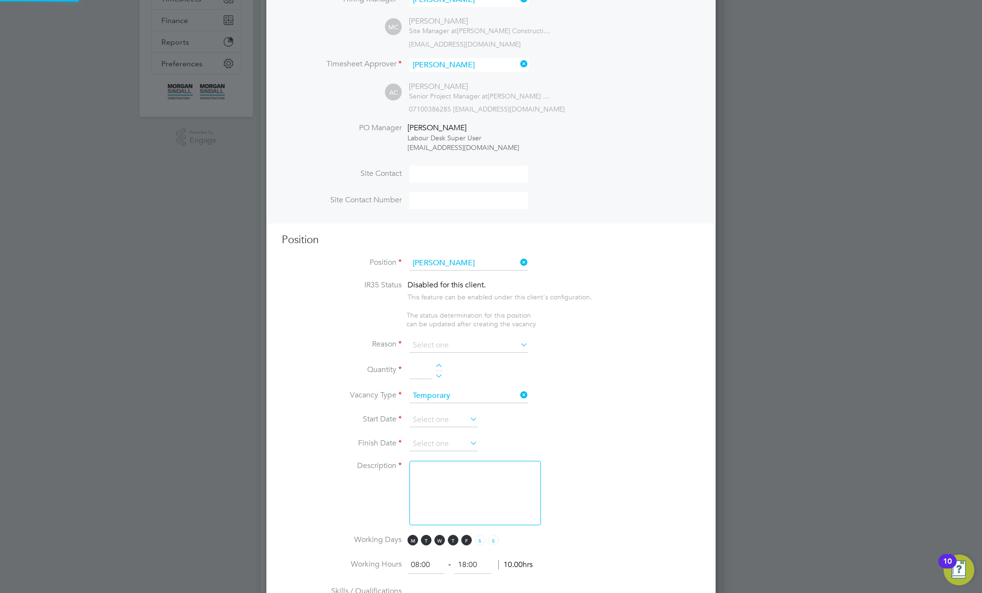
type textarea "."
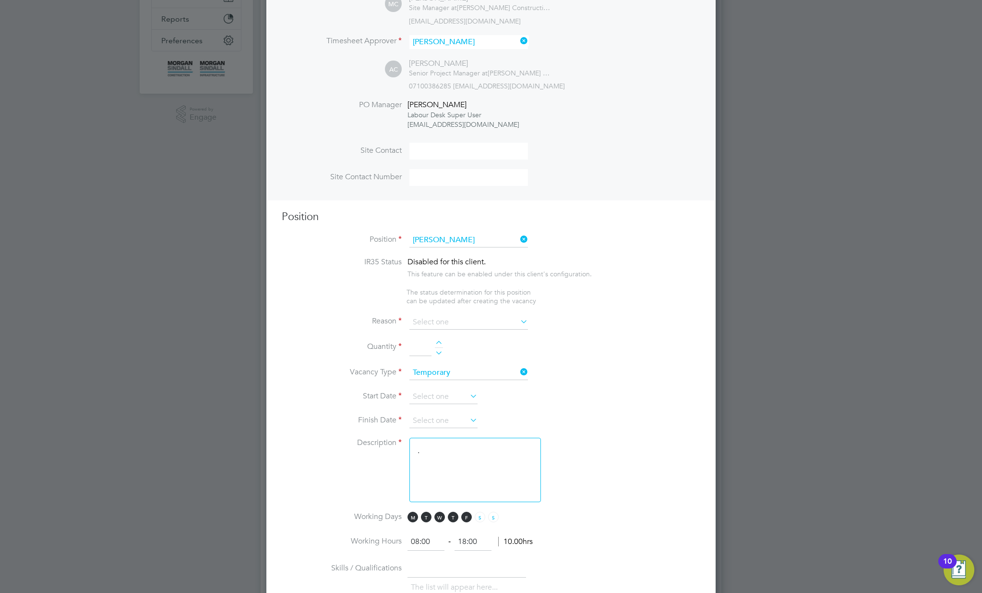
scroll to position [254, 0]
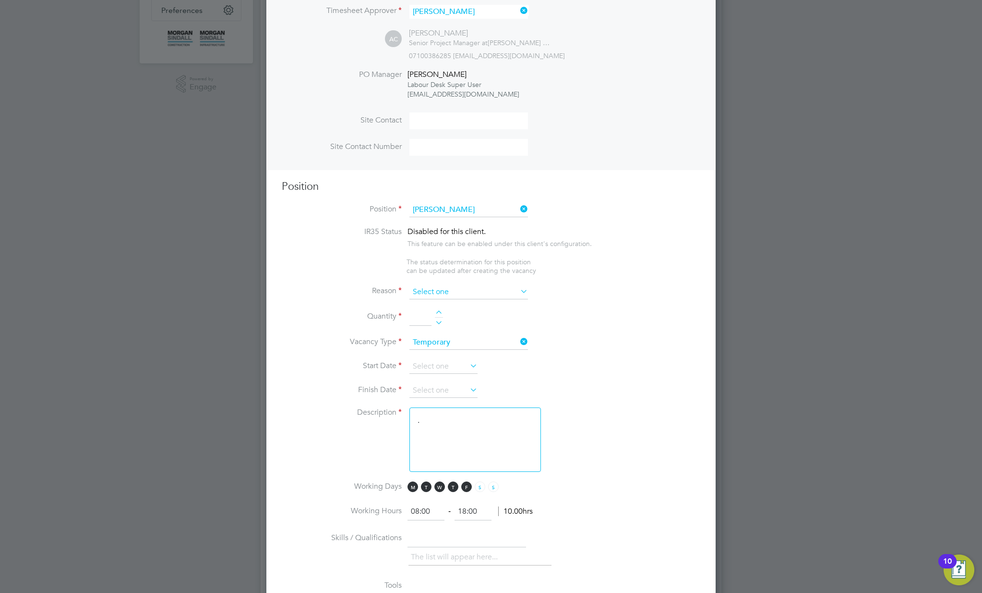
click at [462, 291] on input at bounding box center [469, 292] width 119 height 14
click at [448, 322] on li "Holiday" at bounding box center [469, 319] width 120 height 12
type input "Holiday"
click at [441, 314] on div at bounding box center [439, 313] width 8 height 7
type input "1"
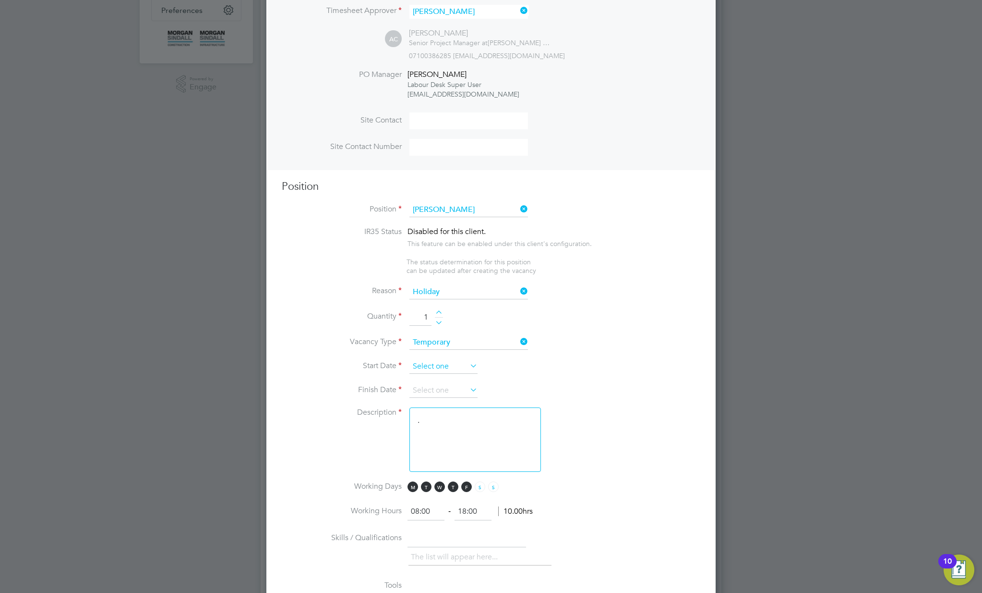
scroll to position [332, 0]
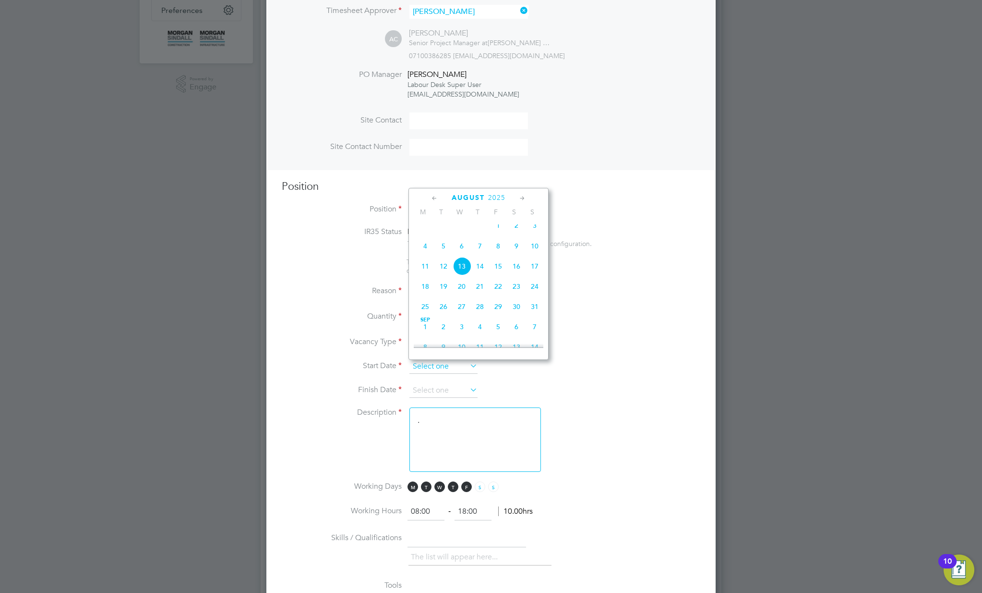
click at [431, 369] on input at bounding box center [444, 366] width 68 height 14
click at [498, 230] on span "[DATE]" at bounding box center [498, 225] width 18 height 18
type input "[DATE]"
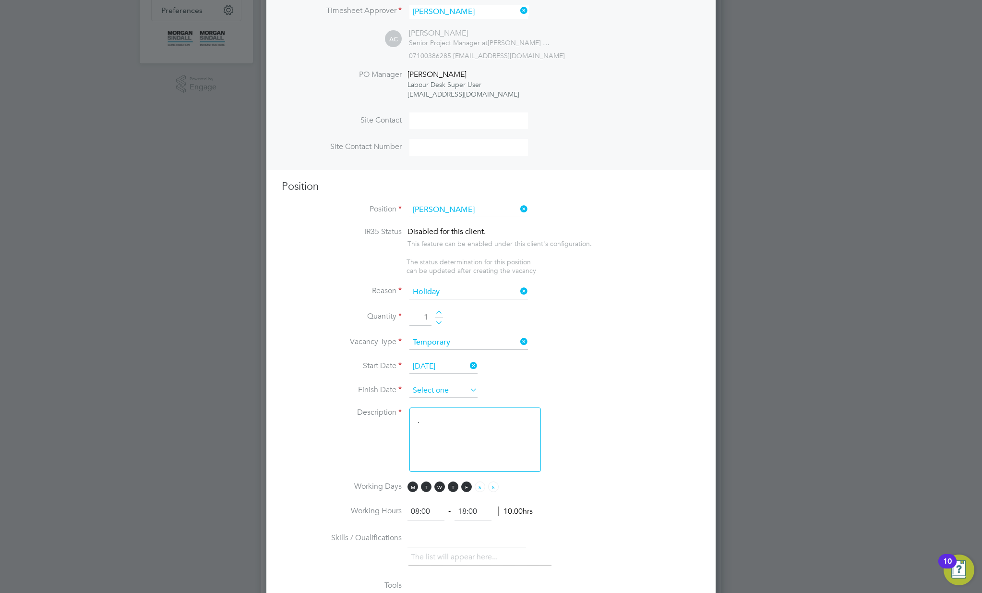
click at [437, 392] on input at bounding box center [444, 390] width 68 height 14
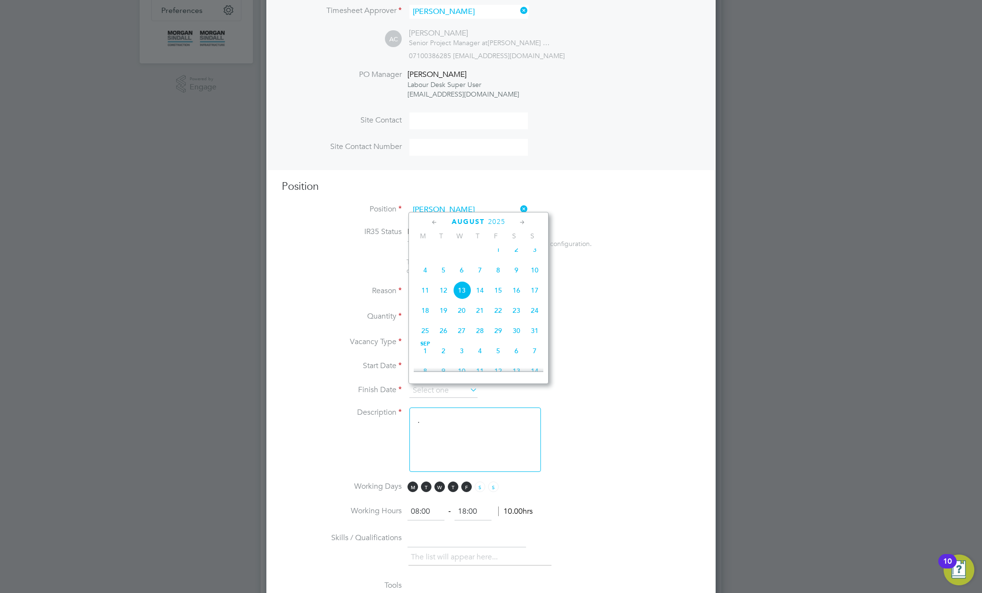
click at [536, 353] on span "7" at bounding box center [535, 350] width 18 height 18
type input "[DATE]"
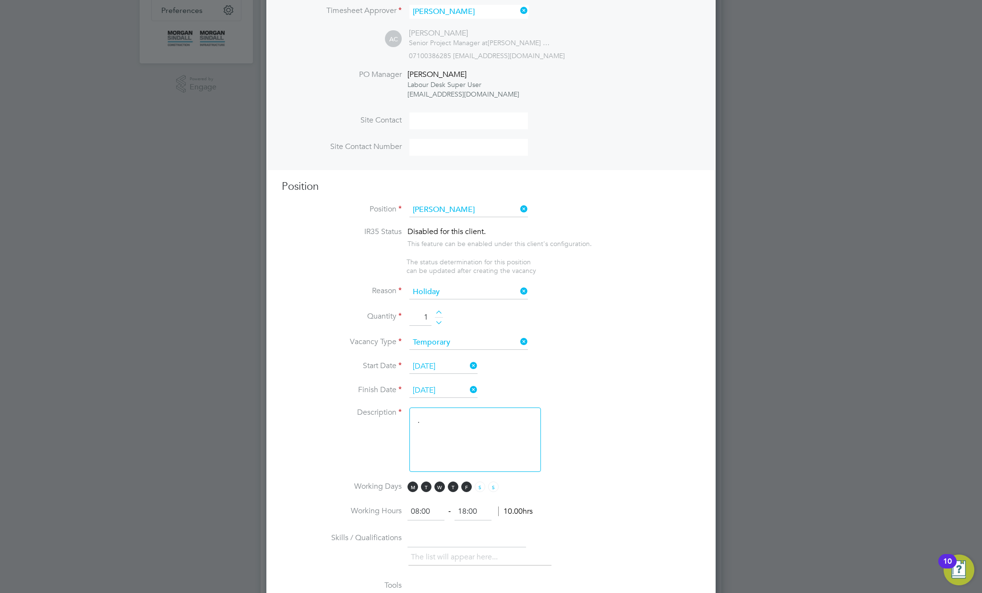
click at [435, 426] on textarea "." at bounding box center [476, 439] width 132 height 64
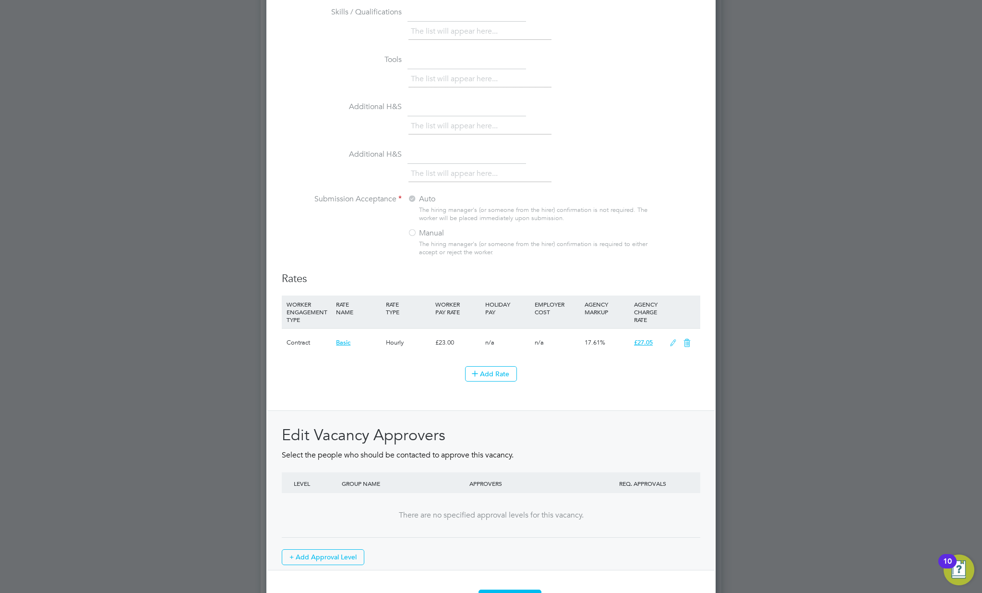
scroll to position [841, 0]
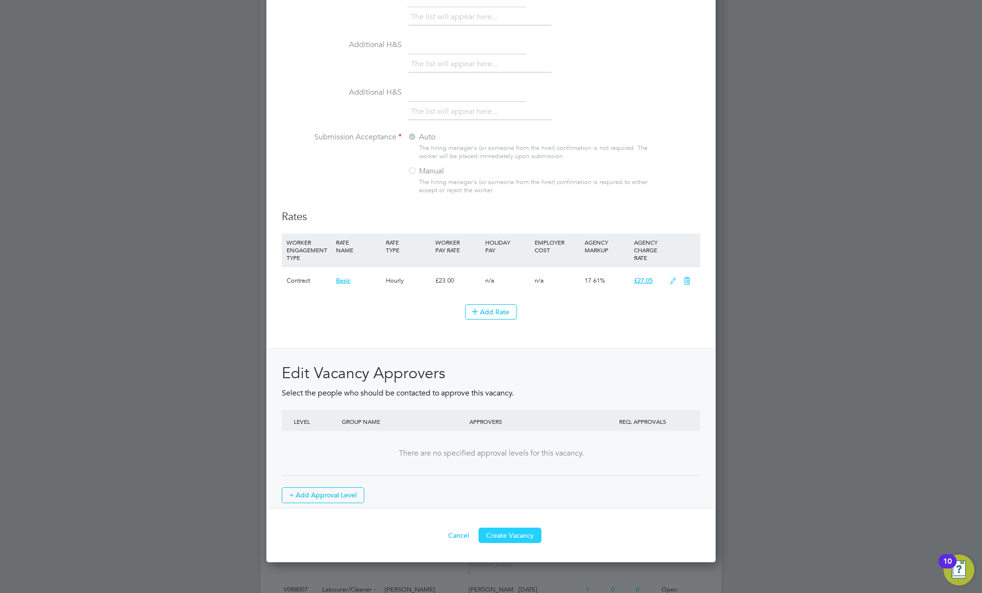
type textarea "tter"
click at [522, 539] on button "Create Vacancy" at bounding box center [510, 534] width 63 height 15
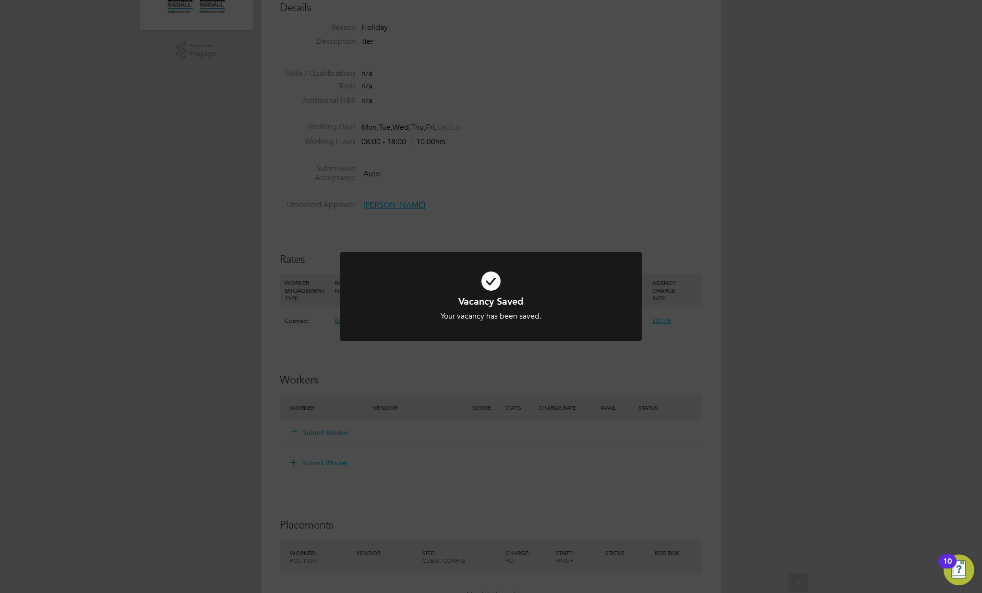
click at [650, 378] on div "Vacancy Saved Your vacancy has been saved. Cancel Okay" at bounding box center [491, 296] width 982 height 593
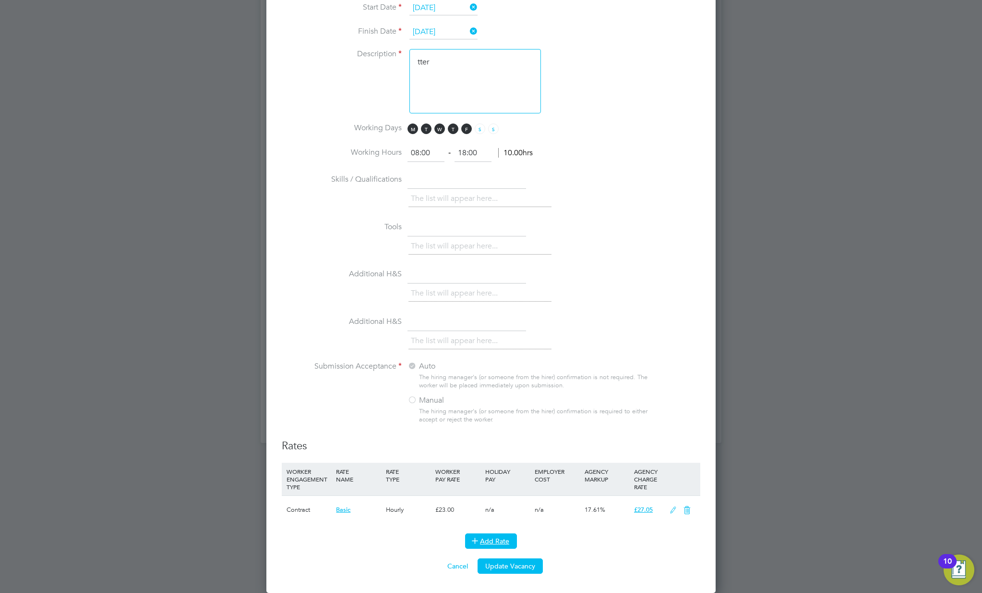
click at [502, 544] on button "Add Rate" at bounding box center [491, 540] width 52 height 15
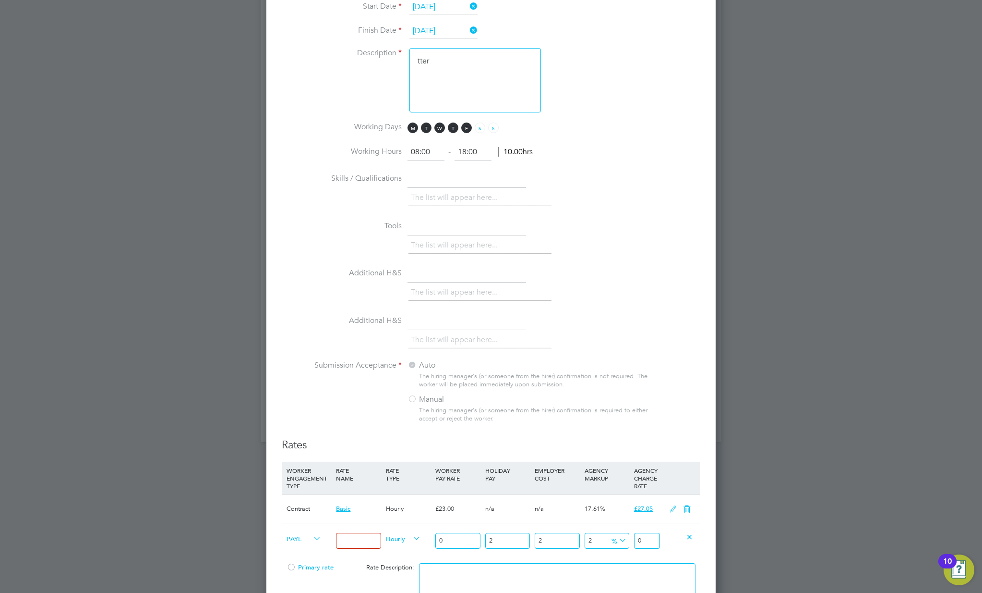
click at [360, 542] on input at bounding box center [358, 540] width 45 height 16
type input "TEST"
click at [400, 541] on span "Hourly" at bounding box center [403, 537] width 35 height 11
click at [404, 563] on li "DAILY" at bounding box center [403, 562] width 42 height 12
click at [455, 539] on input "0" at bounding box center [457, 540] width 45 height 16
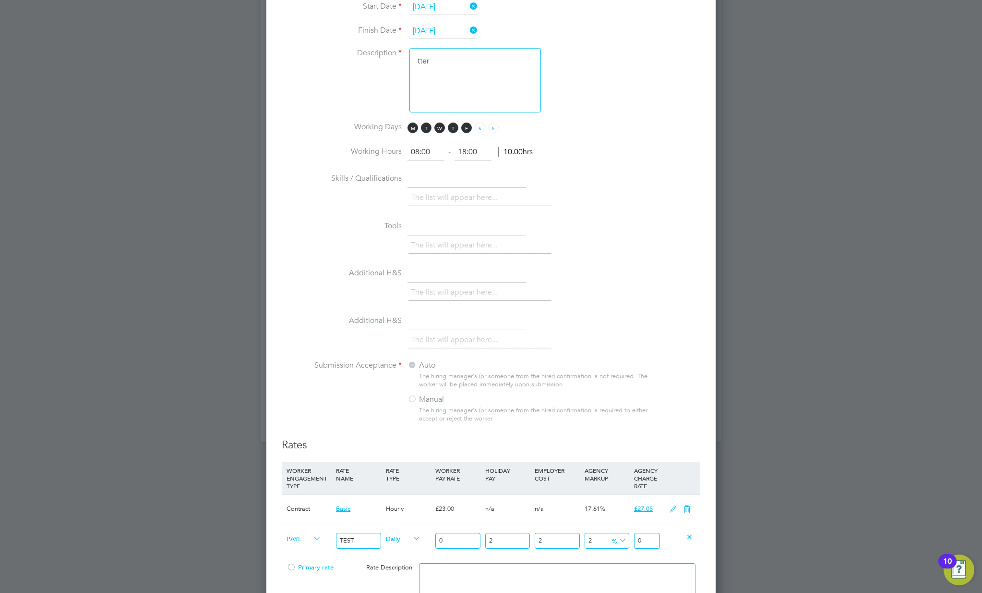
type input "03"
type input "3.183624"
type input "033"
type input "35.019864"
type input "033"
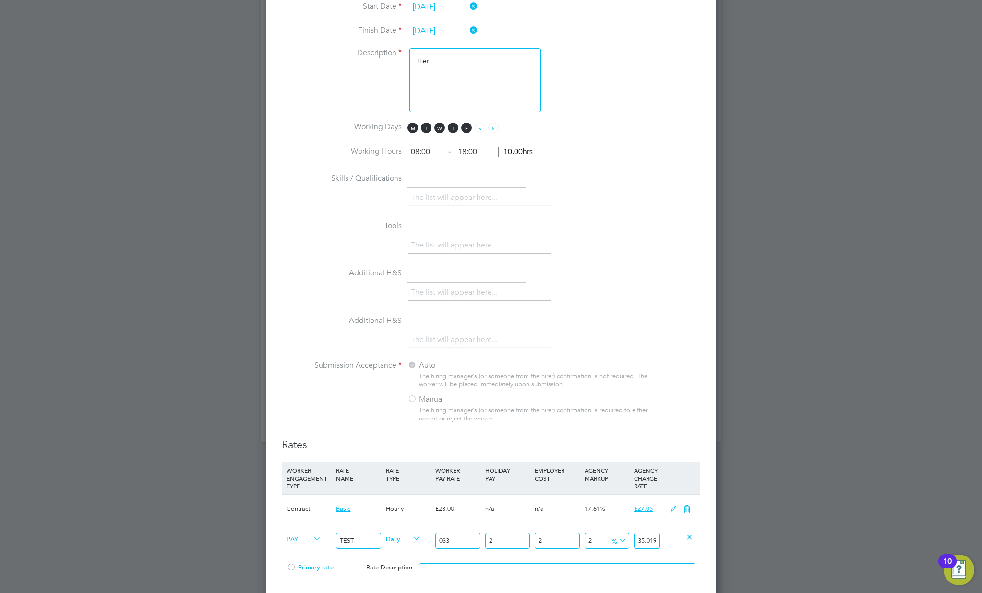
click at [556, 544] on input "2" at bounding box center [557, 540] width 45 height 16
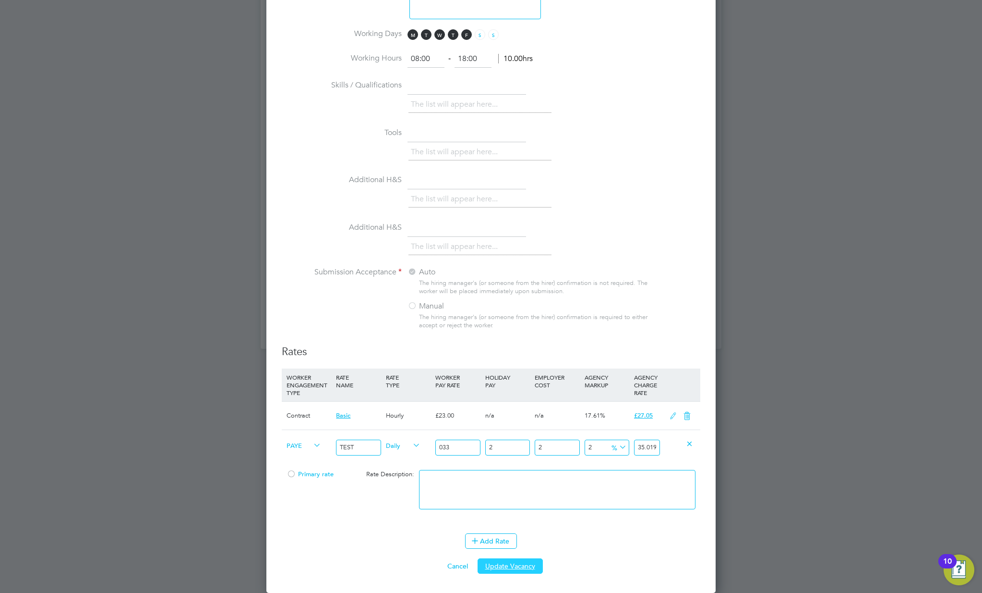
click at [510, 564] on button "Update Vacancy" at bounding box center [510, 565] width 65 height 15
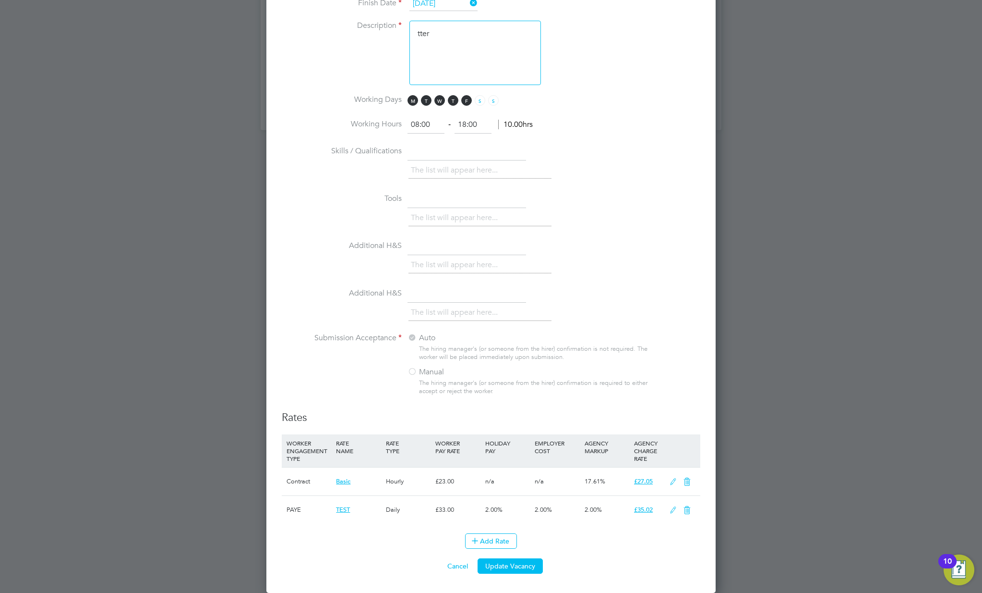
click at [675, 511] on icon at bounding box center [673, 510] width 12 height 8
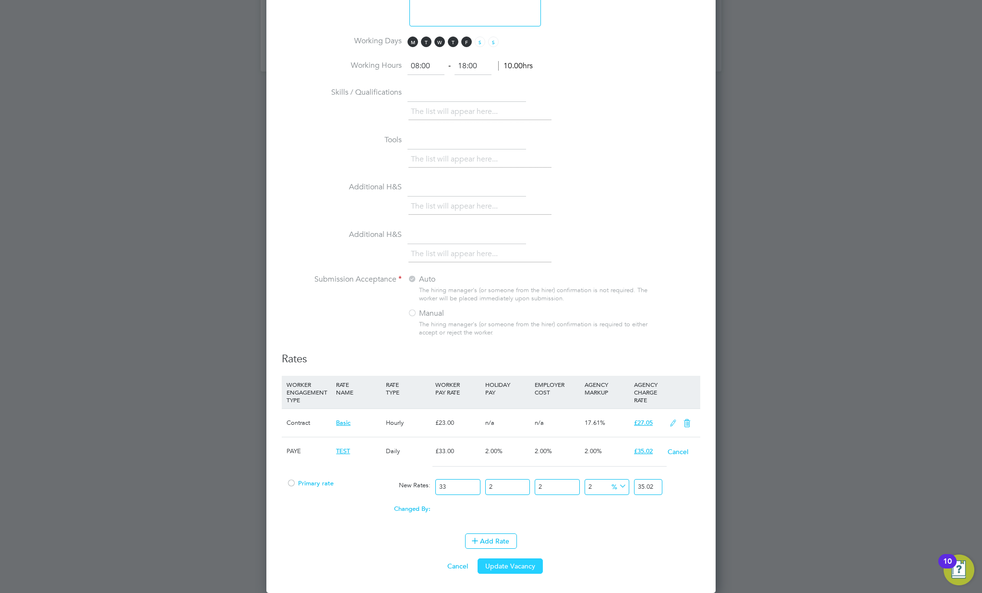
click at [513, 571] on button "Update Vacancy" at bounding box center [510, 565] width 65 height 15
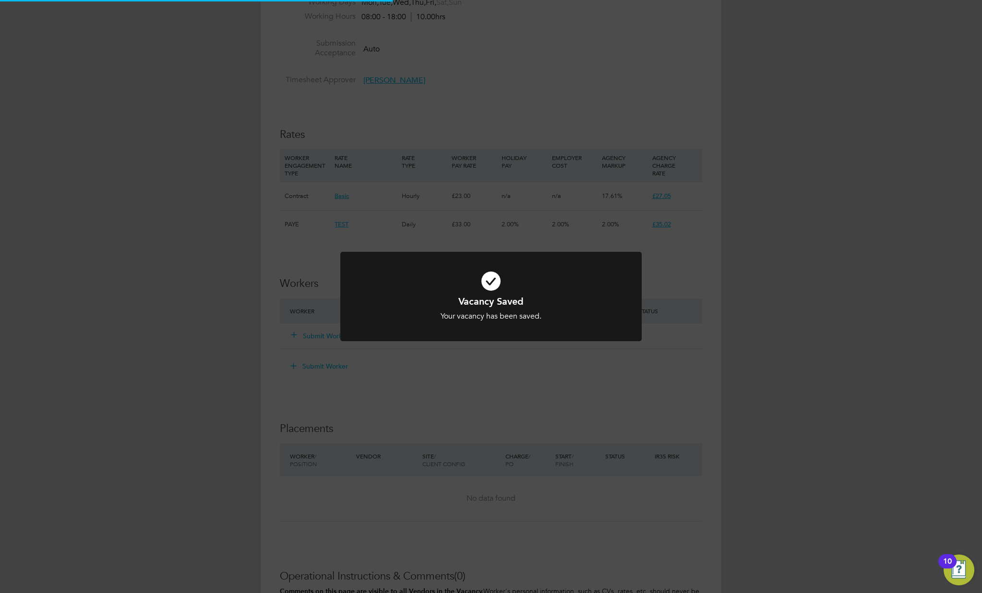
scroll to position [28, 67]
click at [794, 353] on div "Vacancy Saved Your vacancy has been saved. Cancel Okay" at bounding box center [491, 296] width 982 height 593
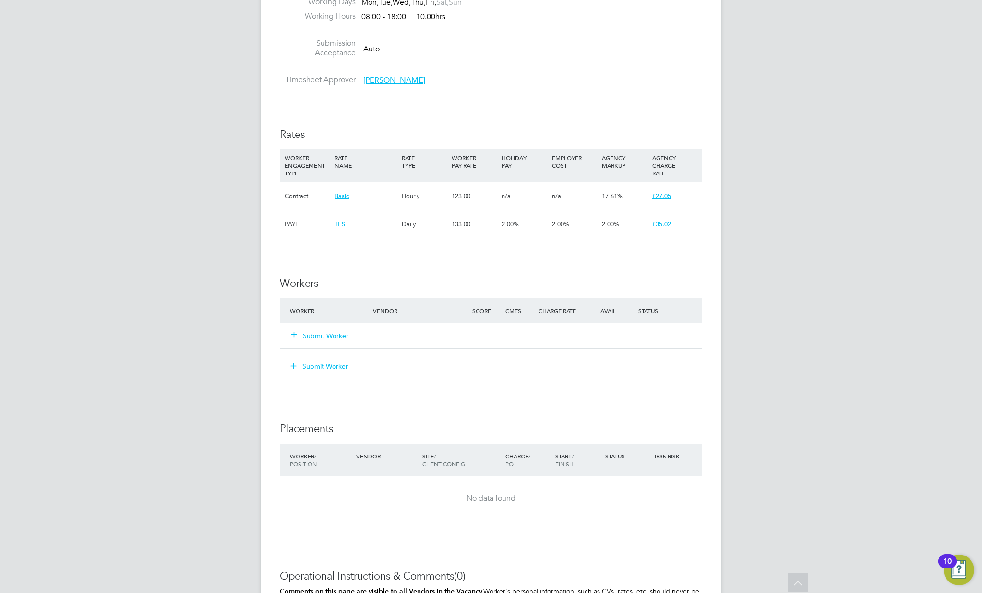
scroll to position [0, 0]
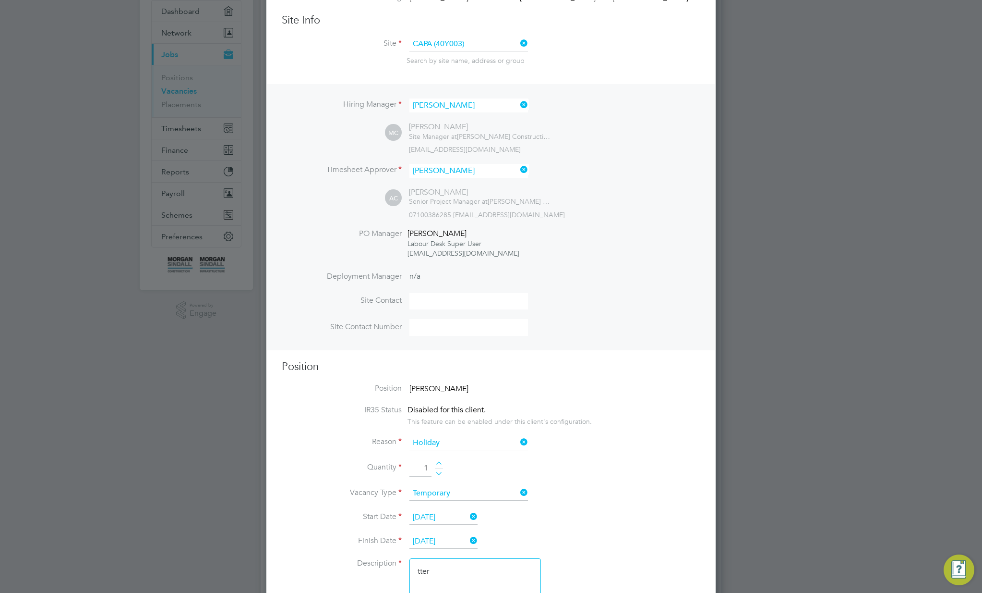
scroll to position [106, 0]
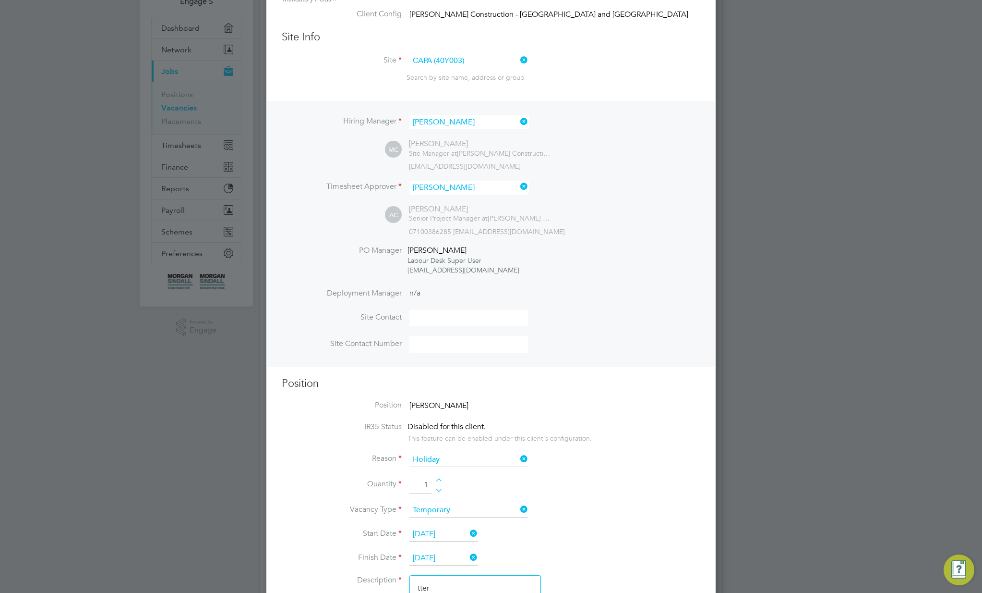
click at [438, 483] on div at bounding box center [439, 481] width 8 height 7
click at [438, 482] on div at bounding box center [439, 481] width 8 height 7
type input "5"
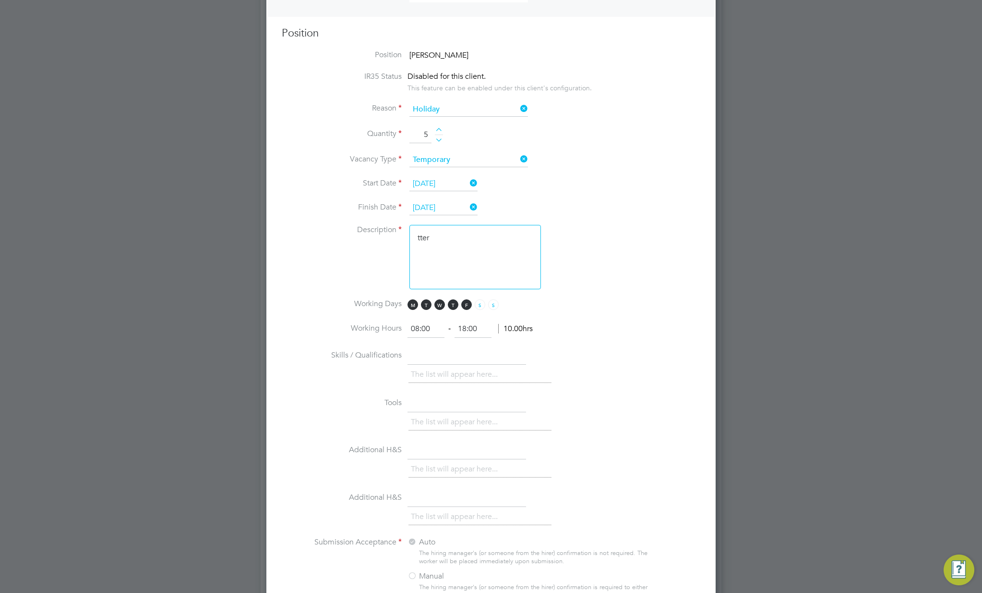
scroll to position [661, 0]
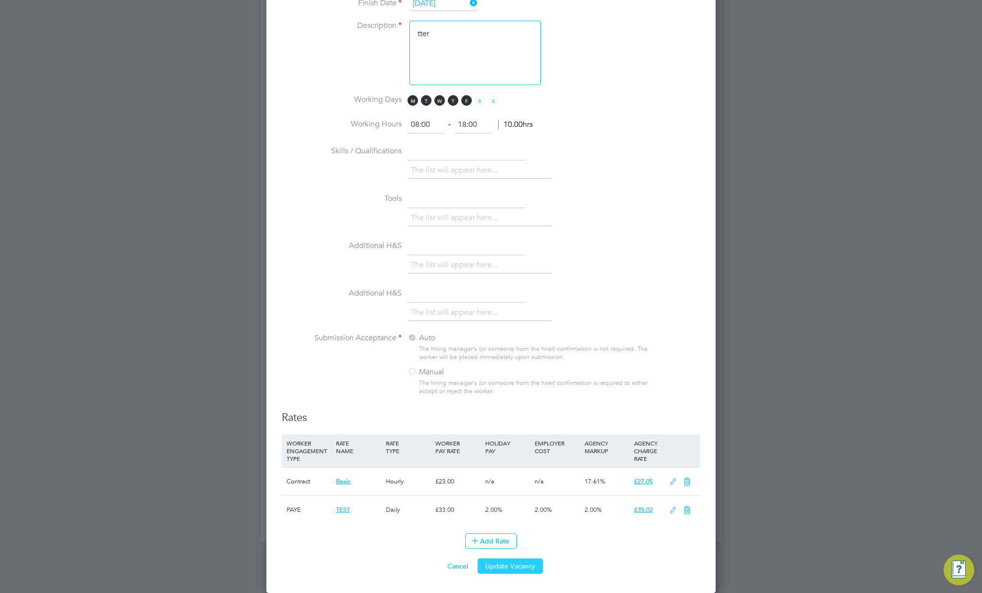
click at [510, 567] on button "Update Vacancy" at bounding box center [510, 565] width 65 height 15
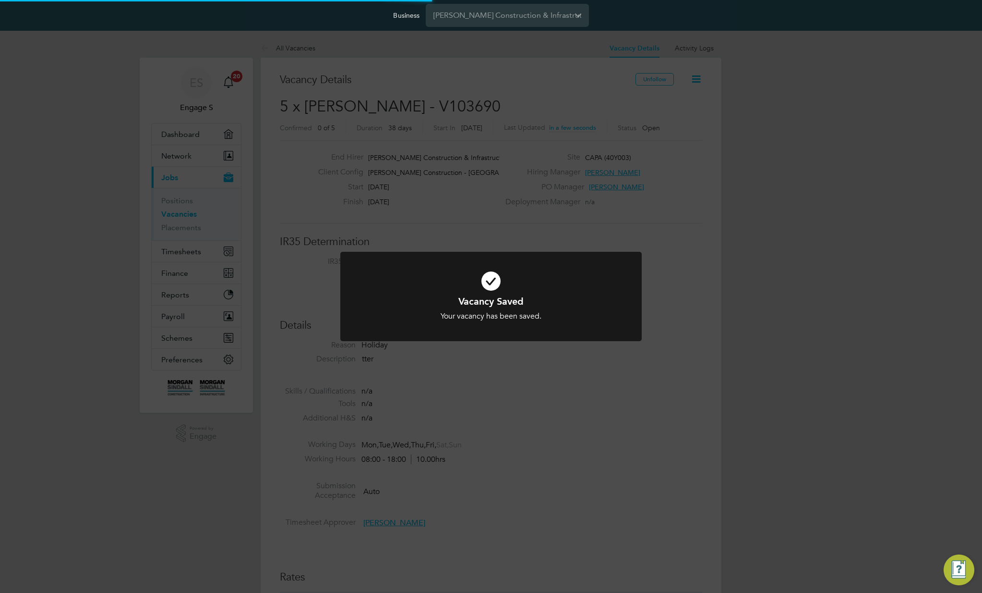
click at [747, 112] on div "Vacancy Saved Your vacancy has been saved. Cancel Okay" at bounding box center [491, 296] width 982 height 593
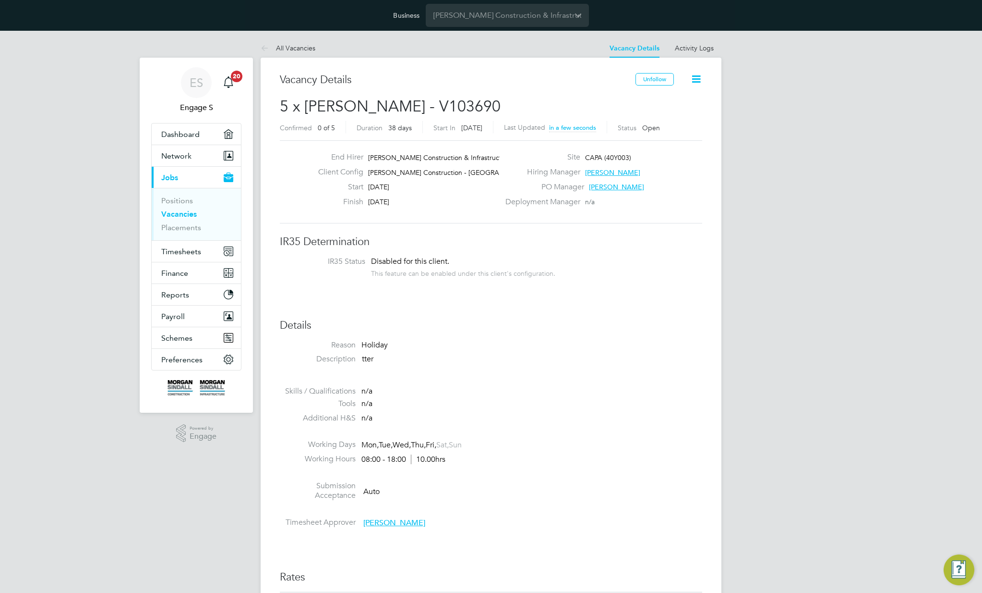
click at [539, 367] on li "Description tter" at bounding box center [491, 364] width 423 height 20
drag, startPoint x: 412, startPoint y: 100, endPoint x: 520, endPoint y: 94, distance: 107.8
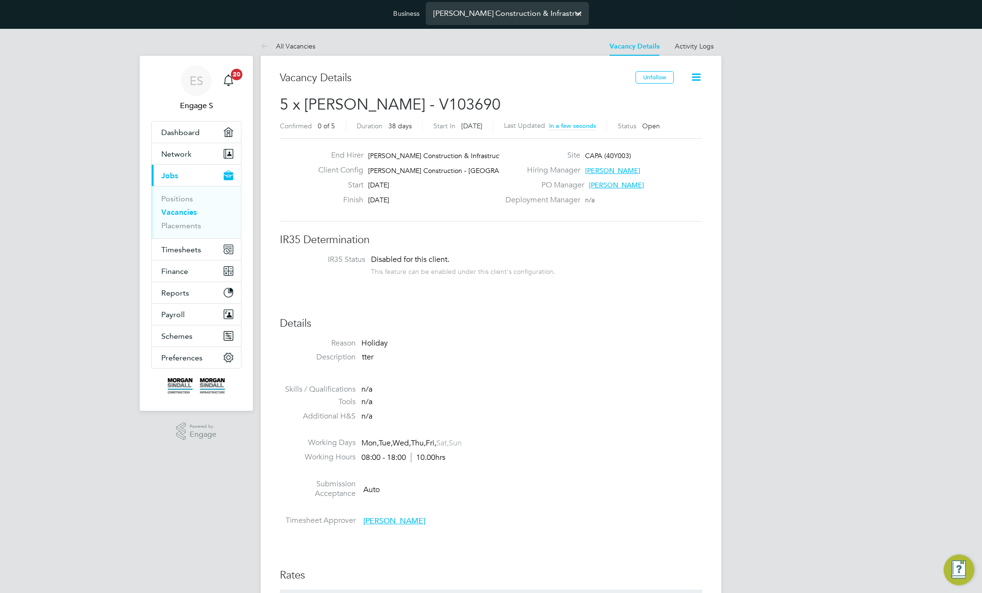
click at [524, 13] on input "[PERSON_NAME] Construction & Infrastructure Ltd" at bounding box center [507, 13] width 163 height 23
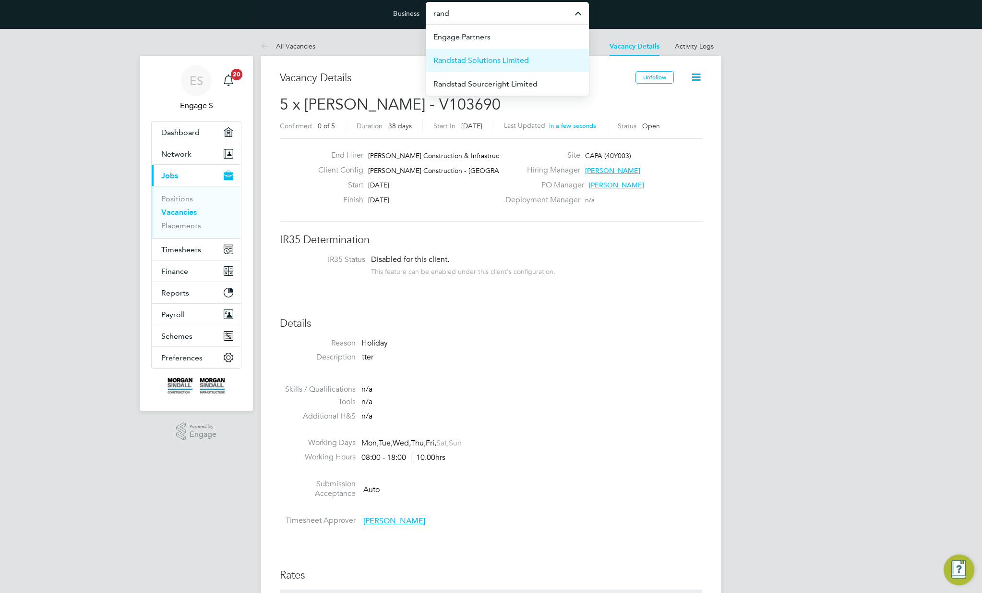
click at [516, 63] on span "Randstad Solutions Limited" at bounding box center [482, 61] width 96 height 12
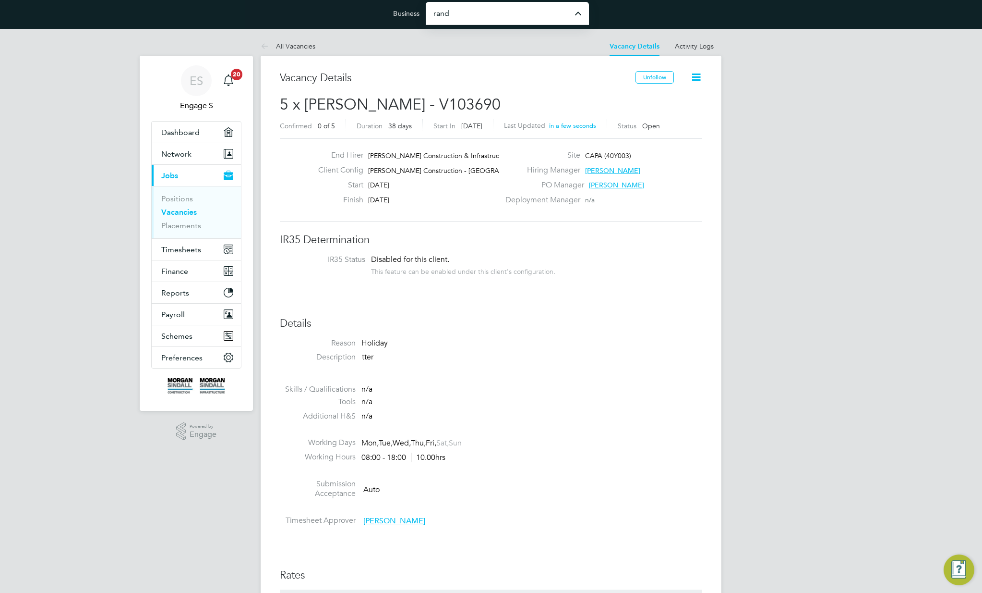
type input "Randstad Solutions Limited"
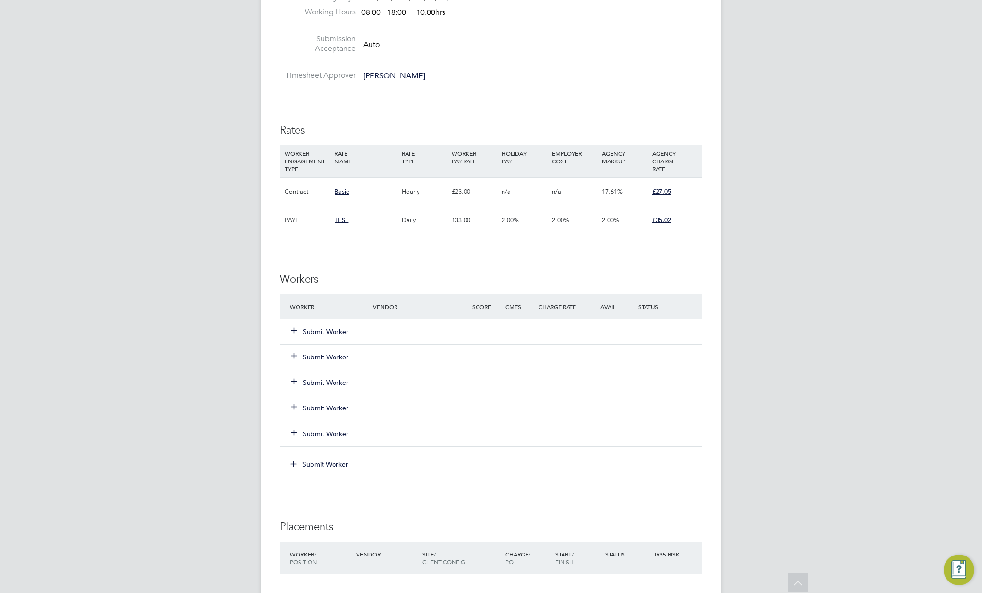
scroll to position [726, 0]
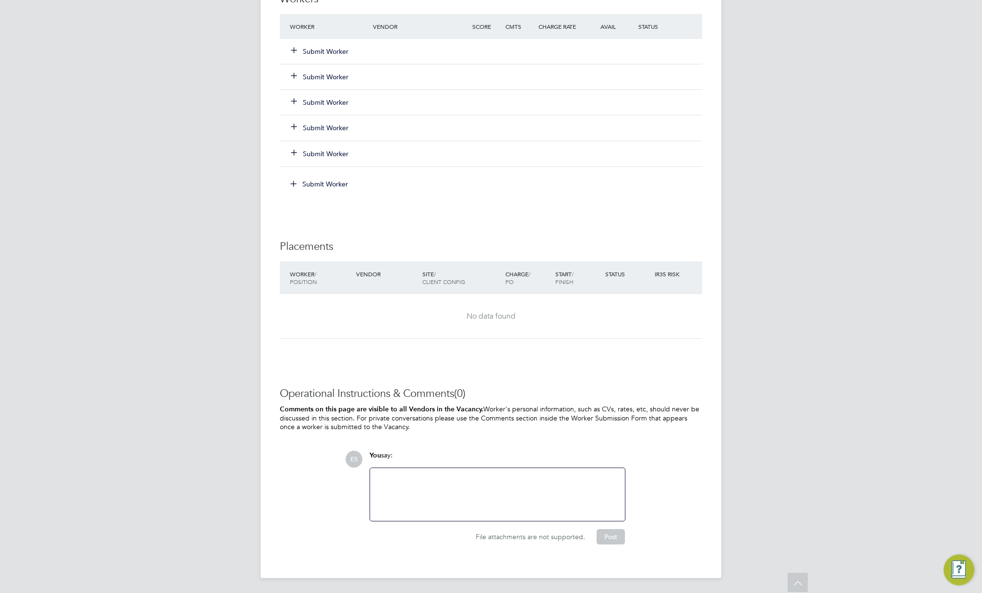
click at [341, 52] on button "Submit Worker" at bounding box center [320, 52] width 58 height 10
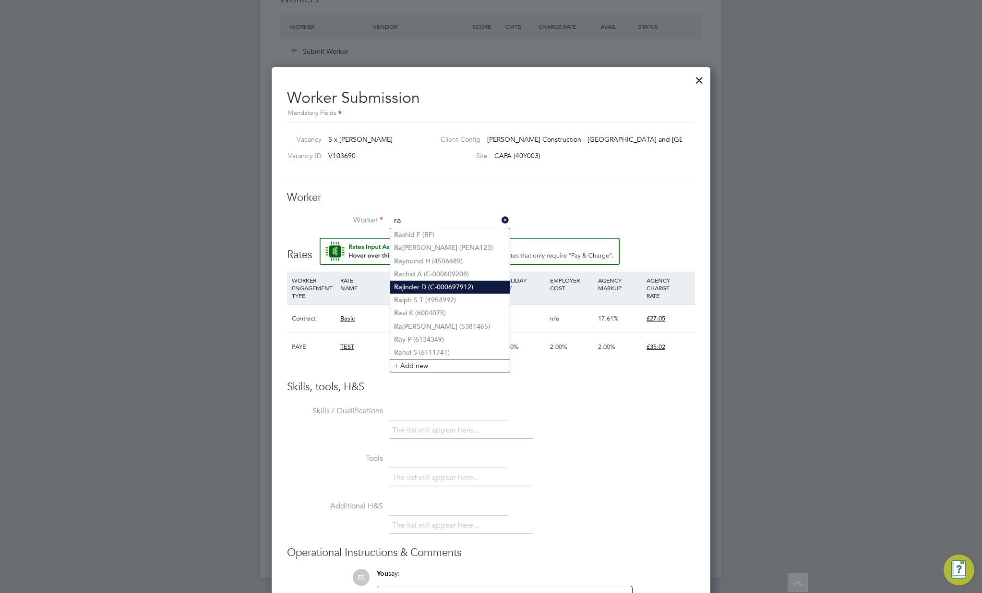
click at [456, 282] on li "[PERSON_NAME] D (C-000697912)" at bounding box center [450, 286] width 120 height 13
type input "[PERSON_NAME] (C-000697912)"
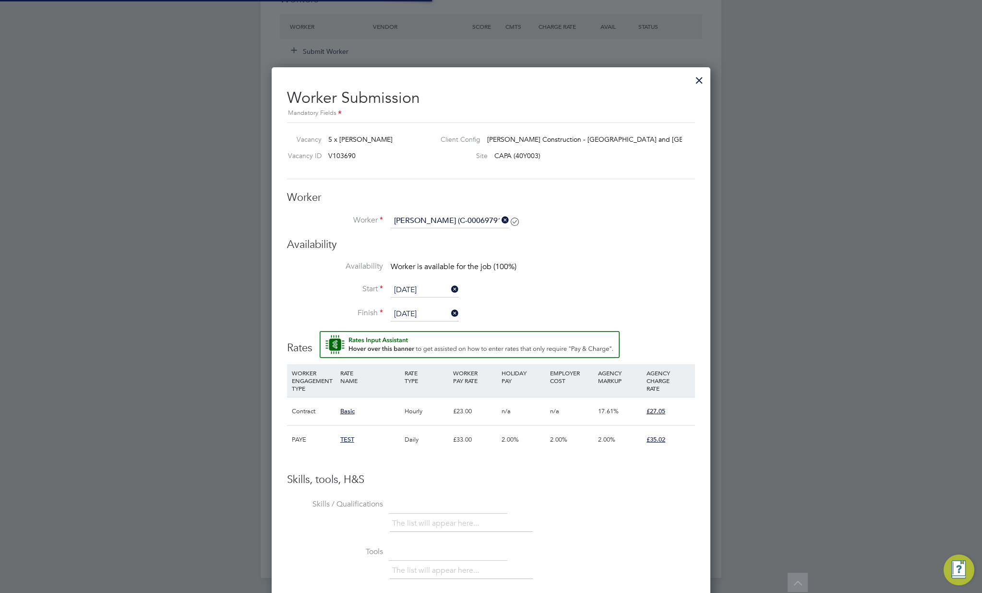
scroll to position [745, 439]
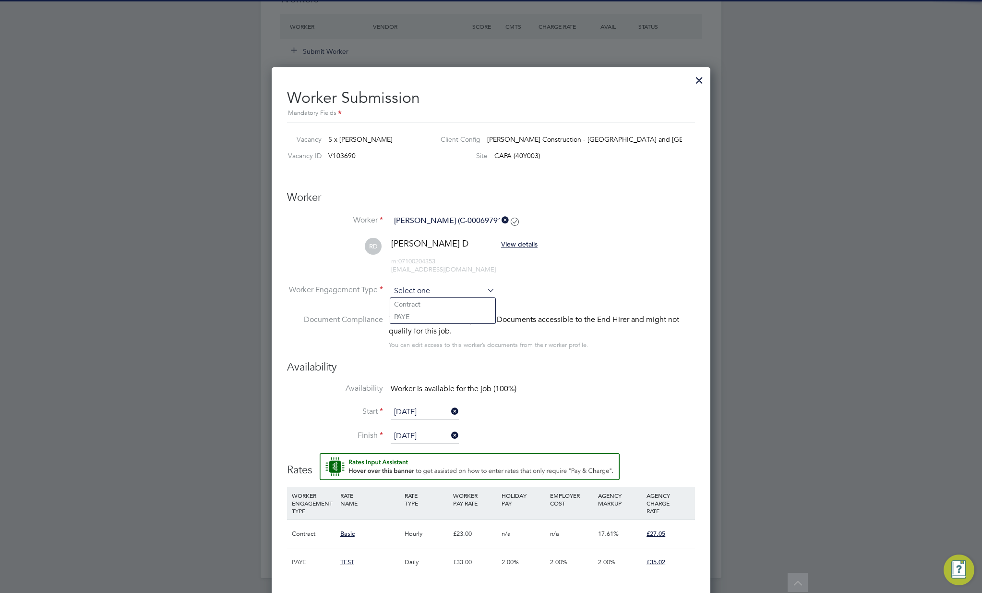
click at [446, 295] on input at bounding box center [443, 291] width 104 height 14
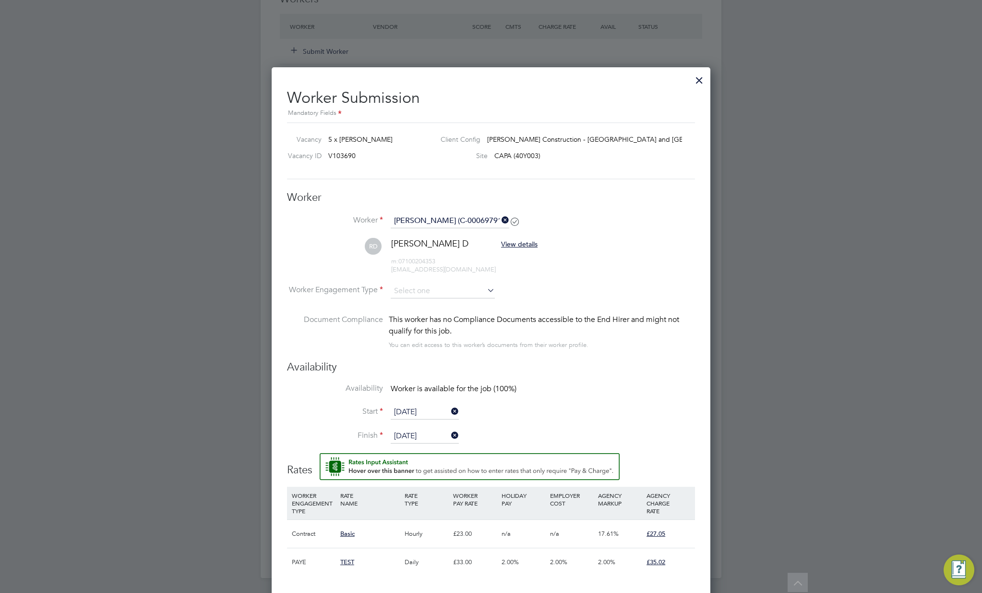
click at [441, 319] on li "PAYE" at bounding box center [442, 316] width 105 height 12
type input "PAYE"
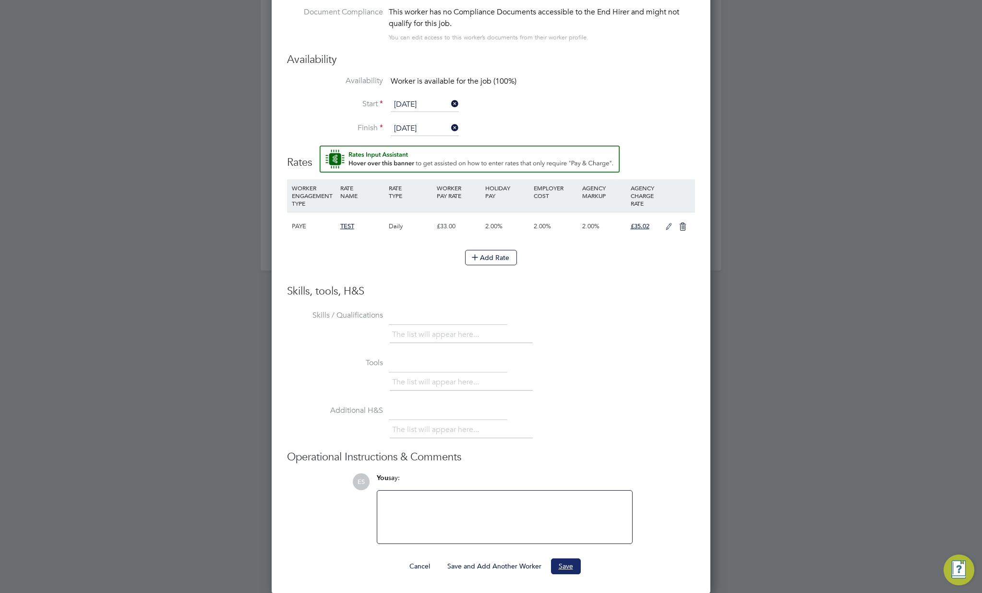
click at [555, 569] on button "Save" at bounding box center [566, 565] width 30 height 15
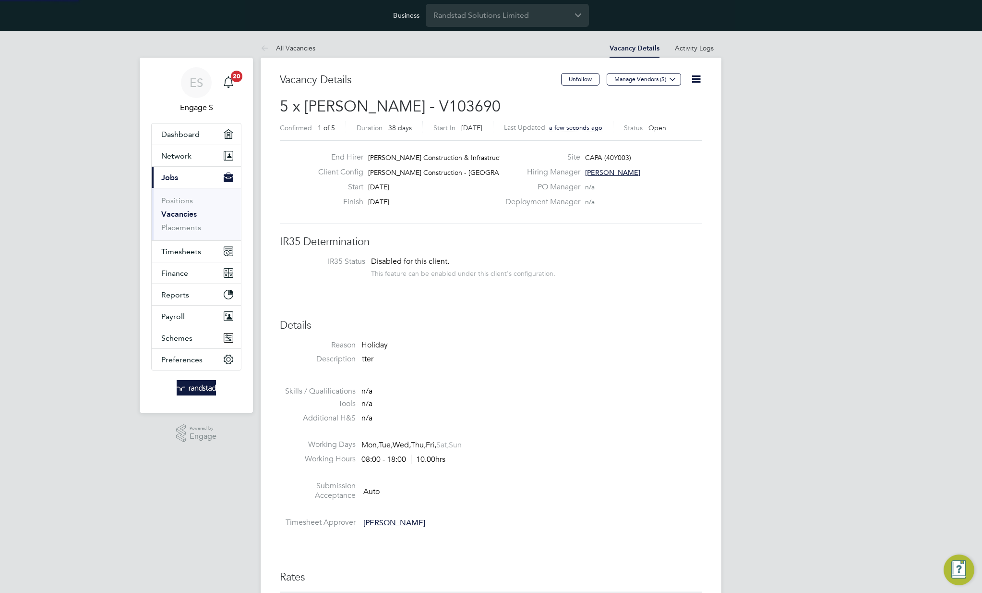
scroll to position [9, 45]
click at [576, 257] on li "IR35 Status Disabled for this client. This feature can be enabled under this cl…" at bounding box center [491, 268] width 403 height 24
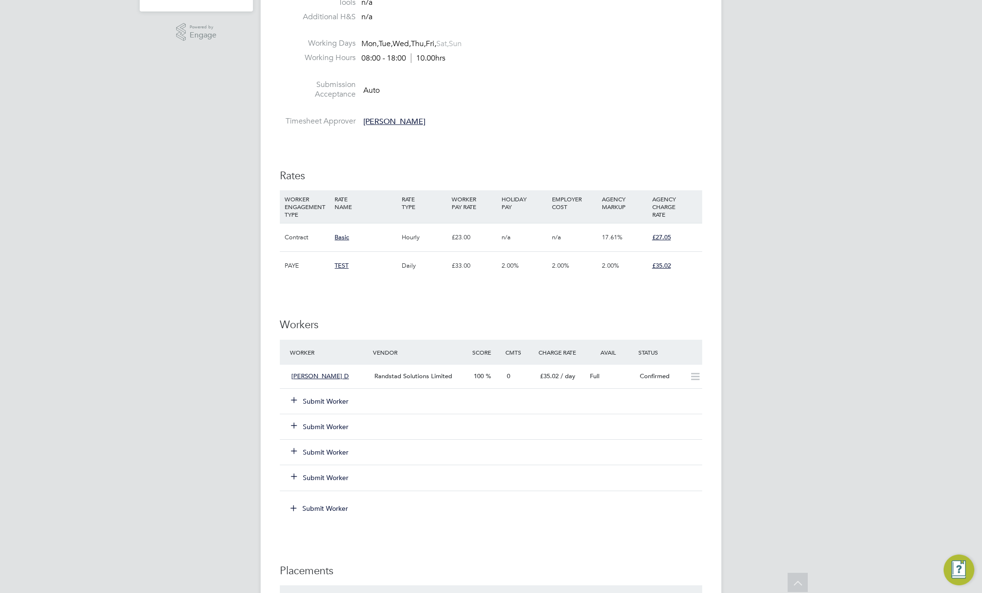
scroll to position [608, 0]
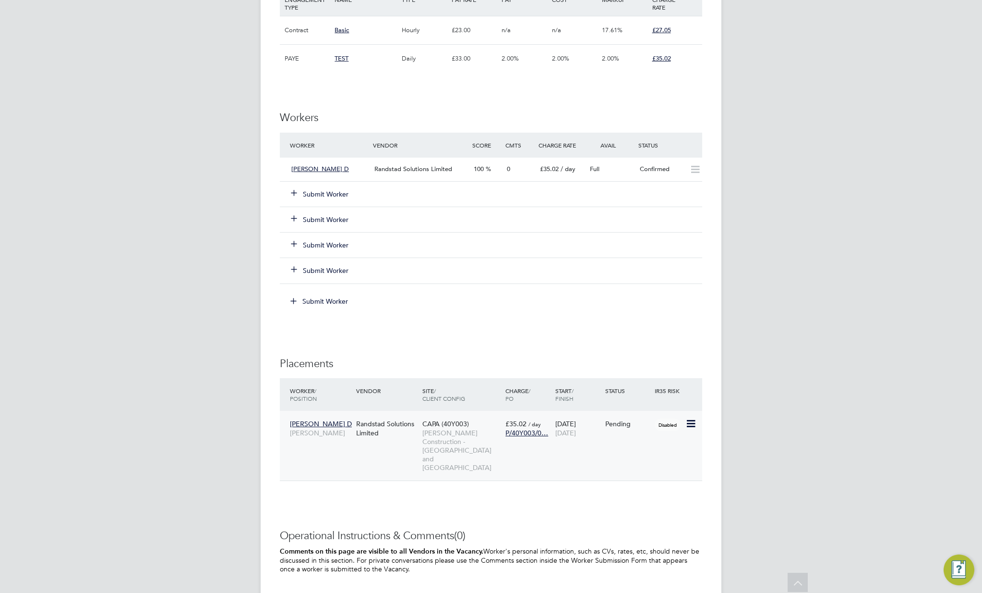
click at [687, 421] on icon at bounding box center [691, 424] width 10 height 12
click at [642, 480] on li "Start" at bounding box center [662, 483] width 68 height 13
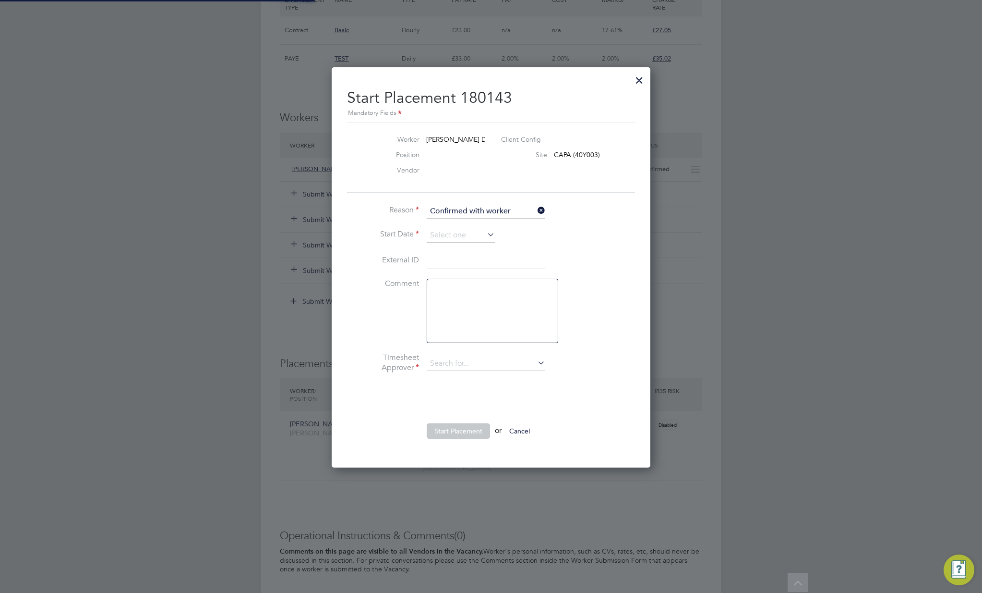
type input "[PERSON_NAME]"
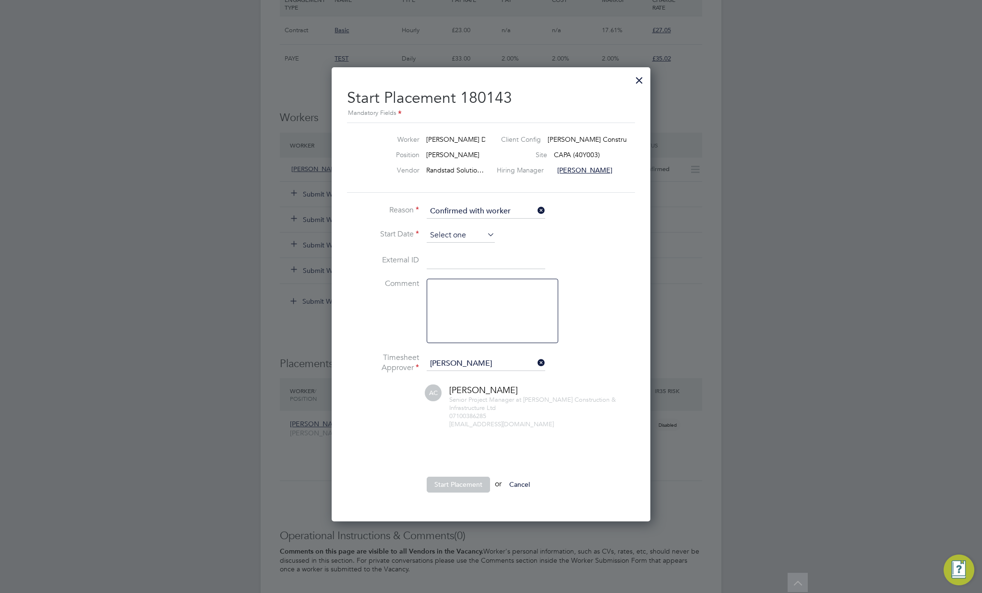
click at [478, 235] on input at bounding box center [461, 235] width 68 height 14
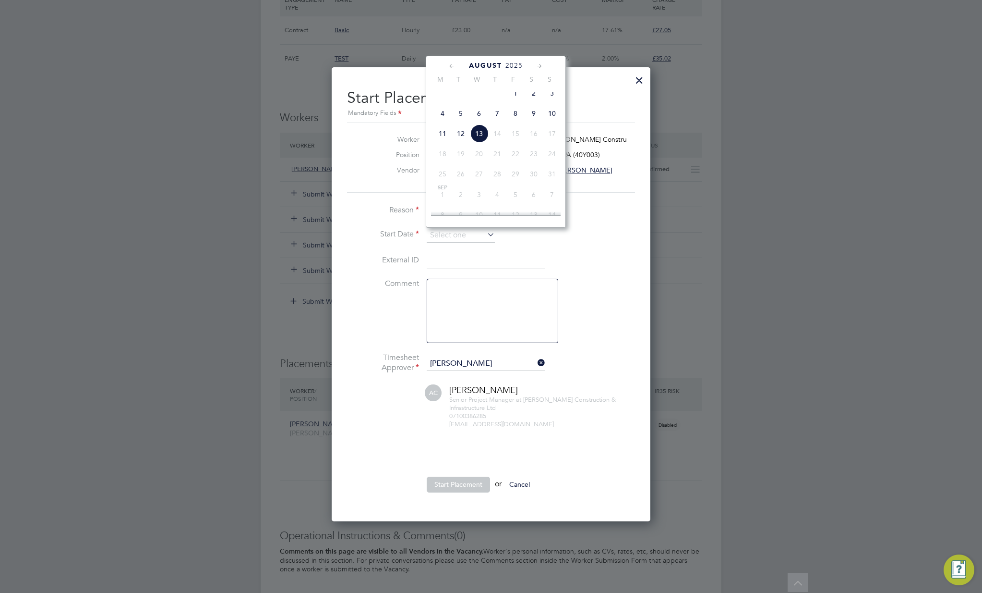
click at [514, 97] on span "[DATE]" at bounding box center [516, 93] width 18 height 18
type input "[DATE]"
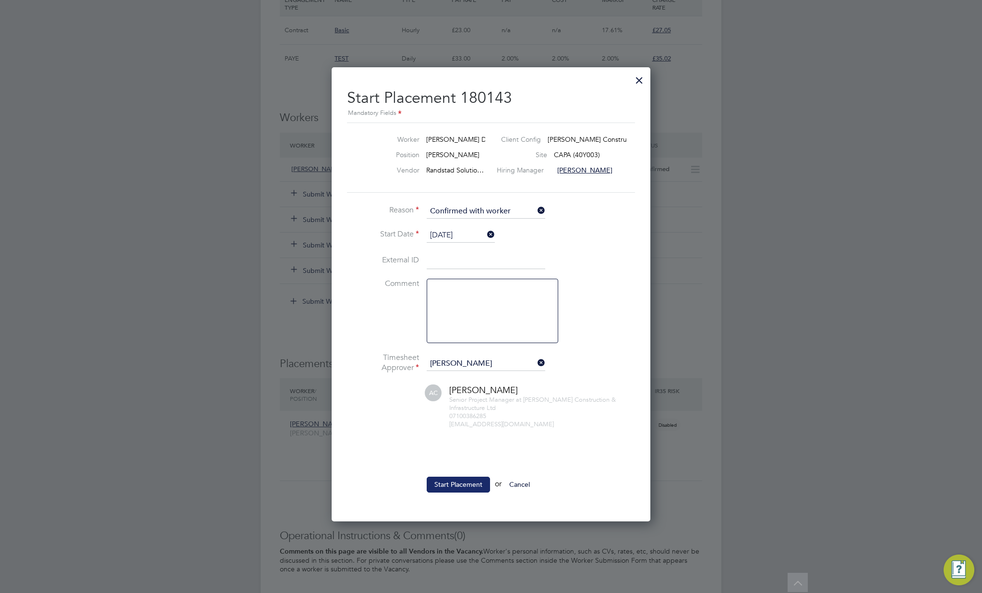
click at [465, 485] on button "Start Placement" at bounding box center [458, 483] width 63 height 15
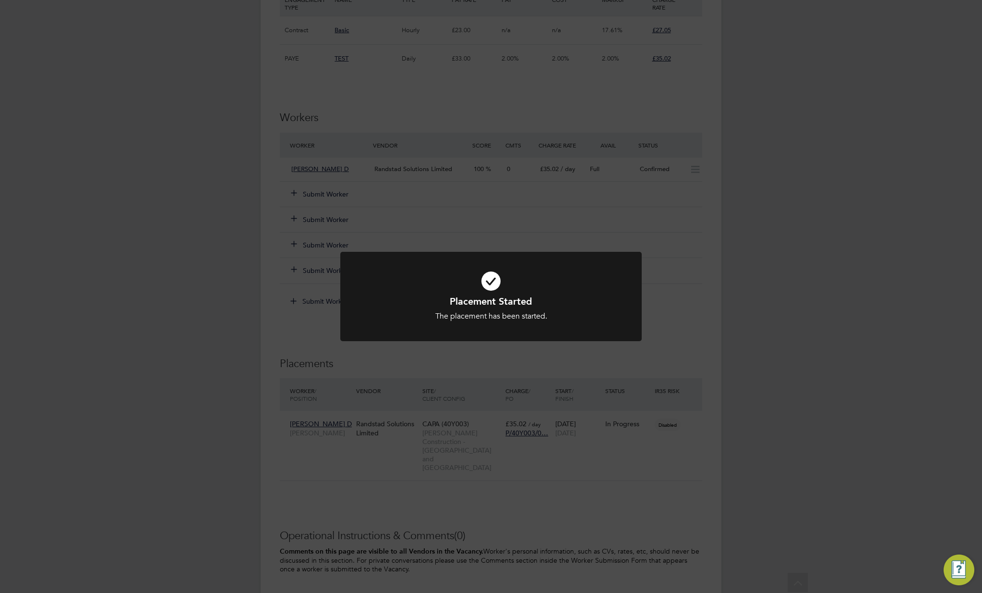
click at [790, 387] on div "Placement Started The placement has been started. Cancel Okay" at bounding box center [491, 296] width 982 height 593
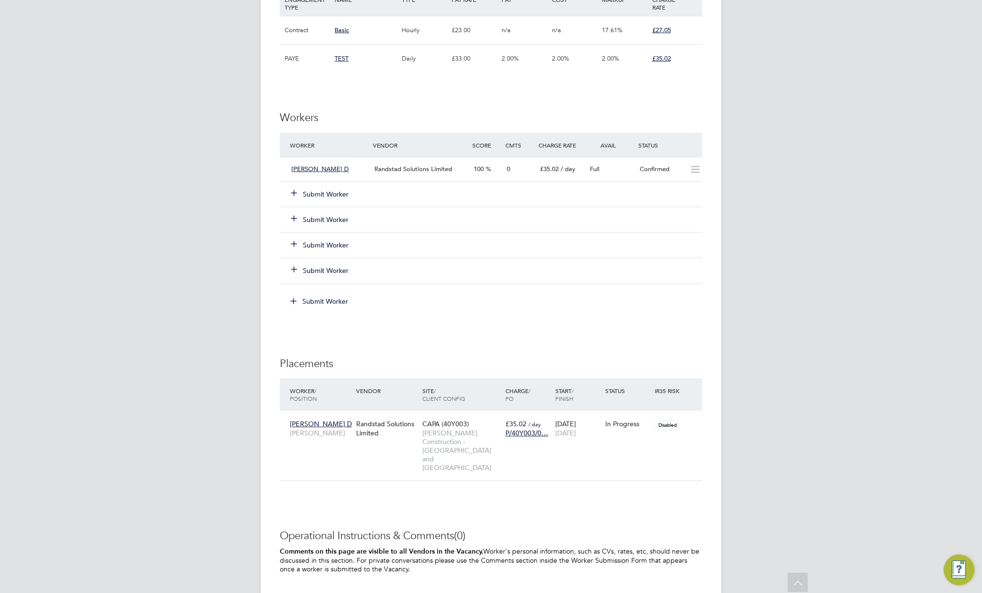
click at [755, 428] on div "ES Engage S Notifications 20 Applications: Dashboard Network Team Members Busin…" at bounding box center [491, 79] width 982 height 1312
click at [442, 432] on span "[PERSON_NAME] Construction - [GEOGRAPHIC_DATA] and [GEOGRAPHIC_DATA]" at bounding box center [462, 450] width 78 height 44
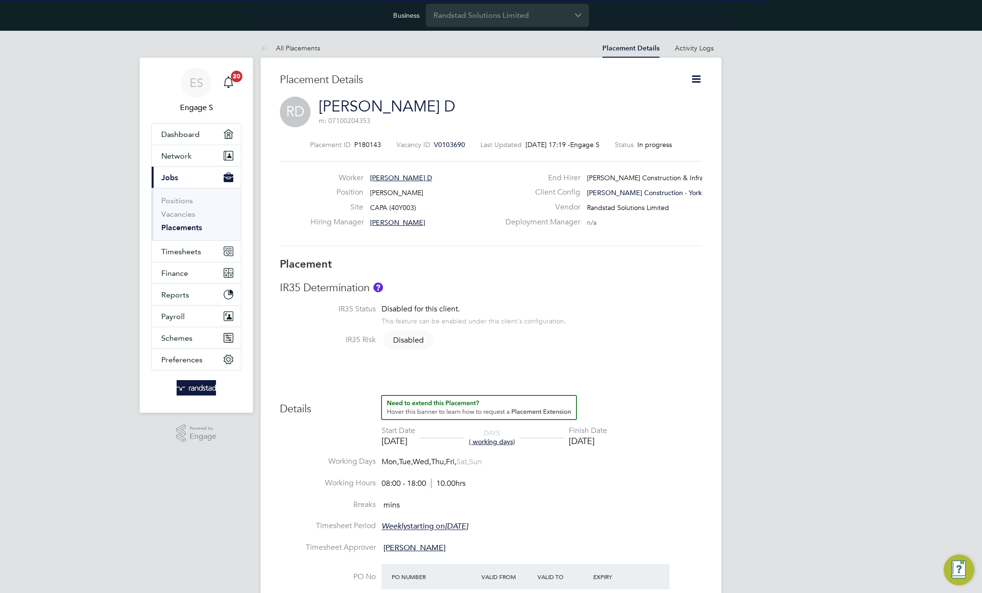
scroll to position [5, 5]
click at [699, 78] on icon at bounding box center [696, 79] width 12 height 12
click at [665, 102] on li "Edit Placement e" at bounding box center [665, 101] width 71 height 13
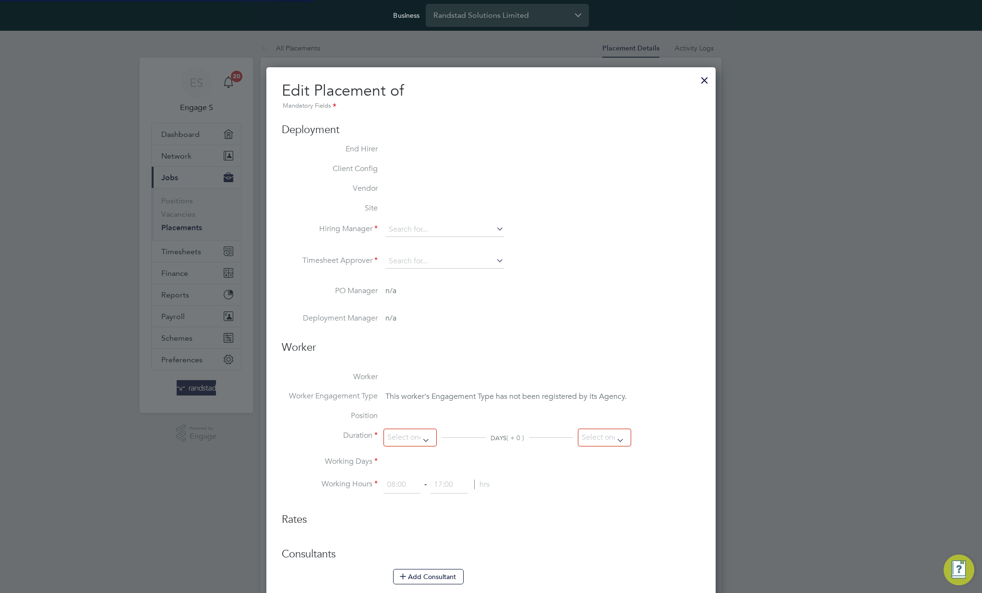
type input "[PERSON_NAME]"
type input "01 Aug 2025"
type input "07 Sep 2025"
type input "08:00"
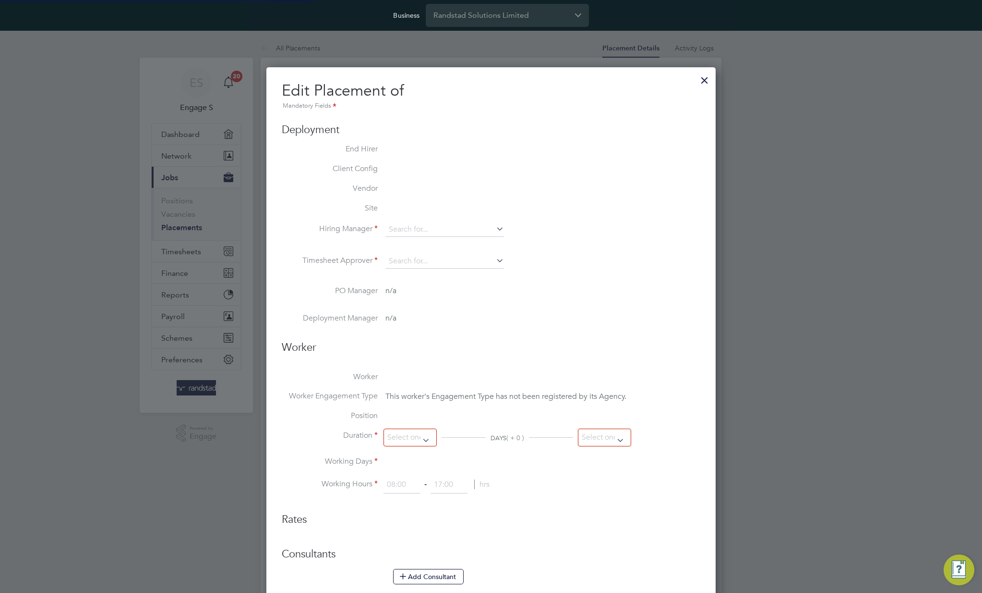
type input "18:00"
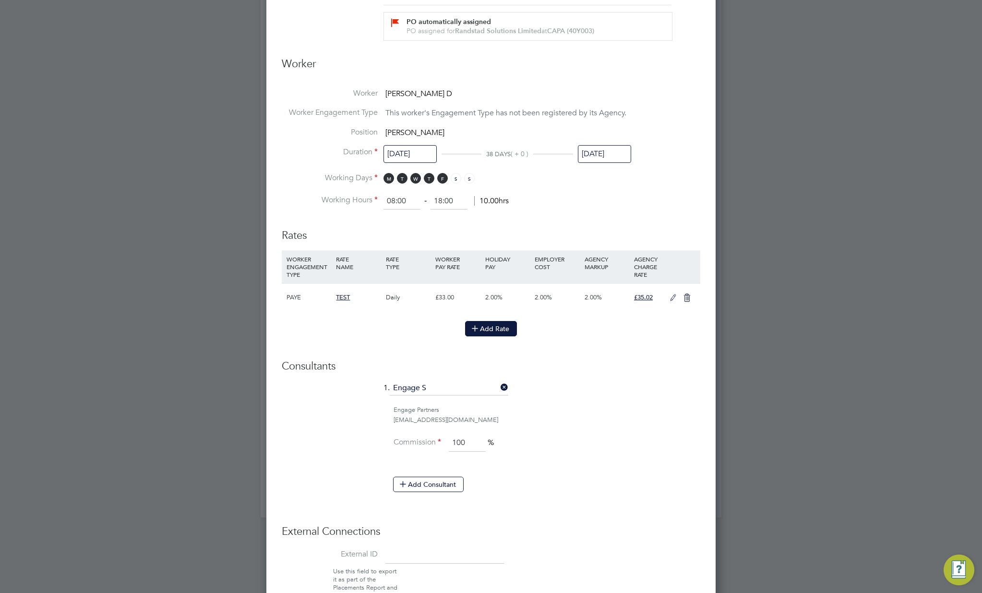
click at [503, 328] on button "Add Rate" at bounding box center [491, 328] width 52 height 15
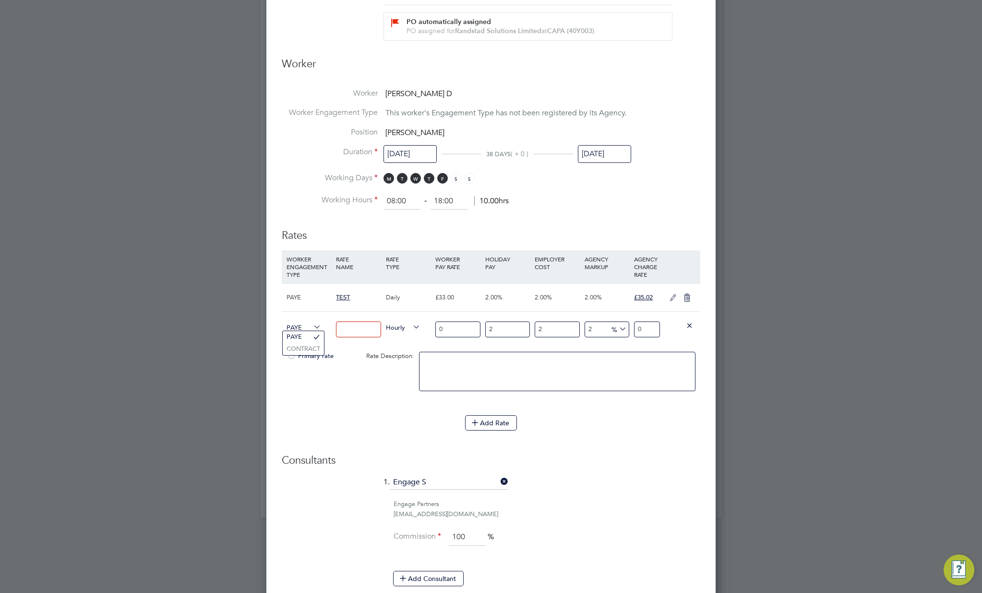
click at [296, 328] on span "PAYE" at bounding box center [304, 326] width 35 height 11
click at [297, 349] on li "CONTRACT" at bounding box center [303, 349] width 41 height 12
type input "0"
click at [348, 327] on input at bounding box center [358, 329] width 45 height 16
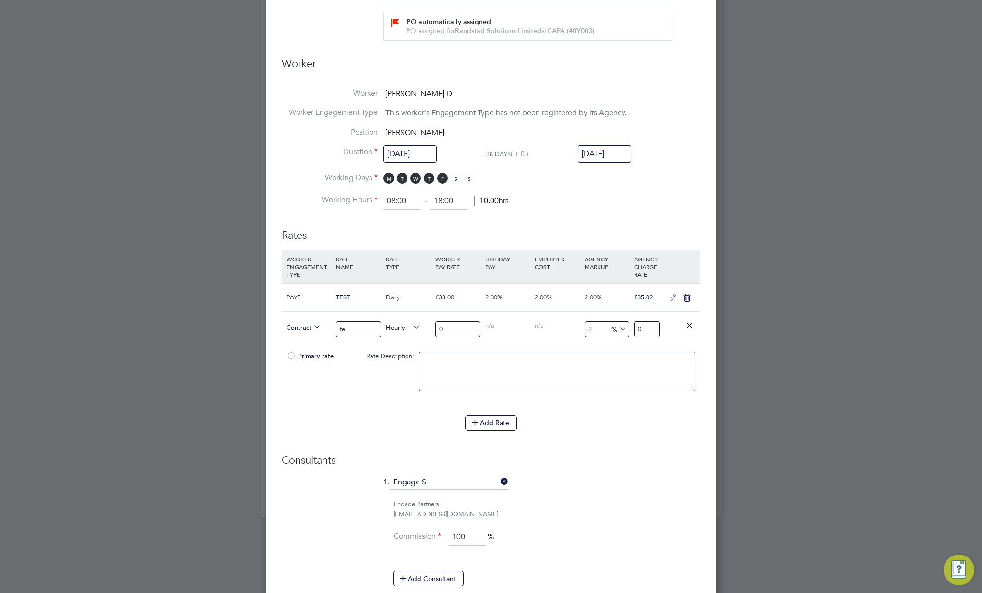
type input "t"
type input "edit rate"
click at [450, 329] on input "0" at bounding box center [457, 329] width 45 height 16
type input "04"
type input "4.08"
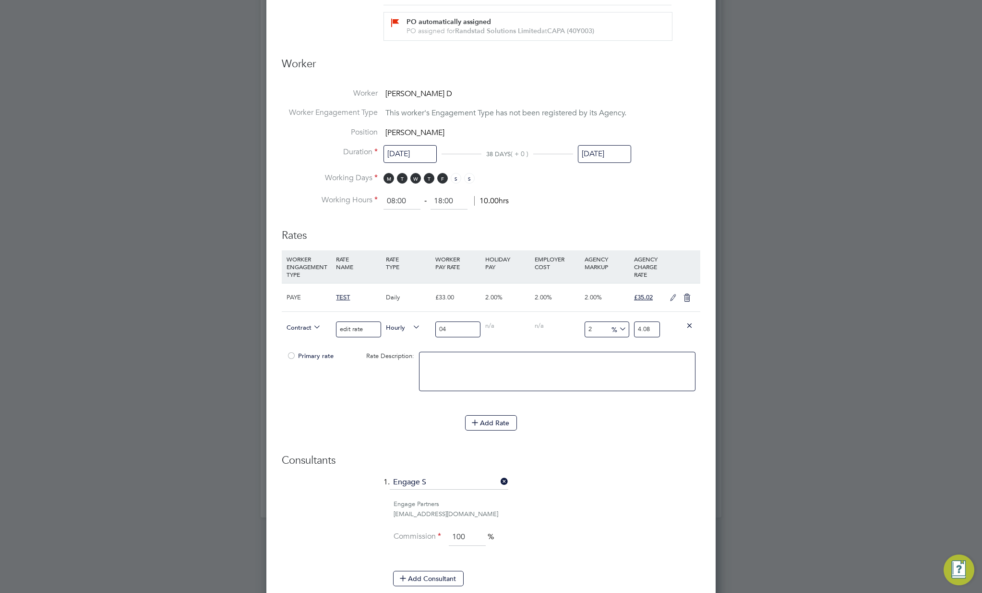
type input "045"
type input "45.9"
type input "045"
click at [565, 342] on div "Contract edit rate Hourly 045 0 n/a 0 n/a 2 0.9 % 45.9" at bounding box center [491, 329] width 419 height 36
click at [605, 331] on input "2" at bounding box center [607, 329] width 45 height 16
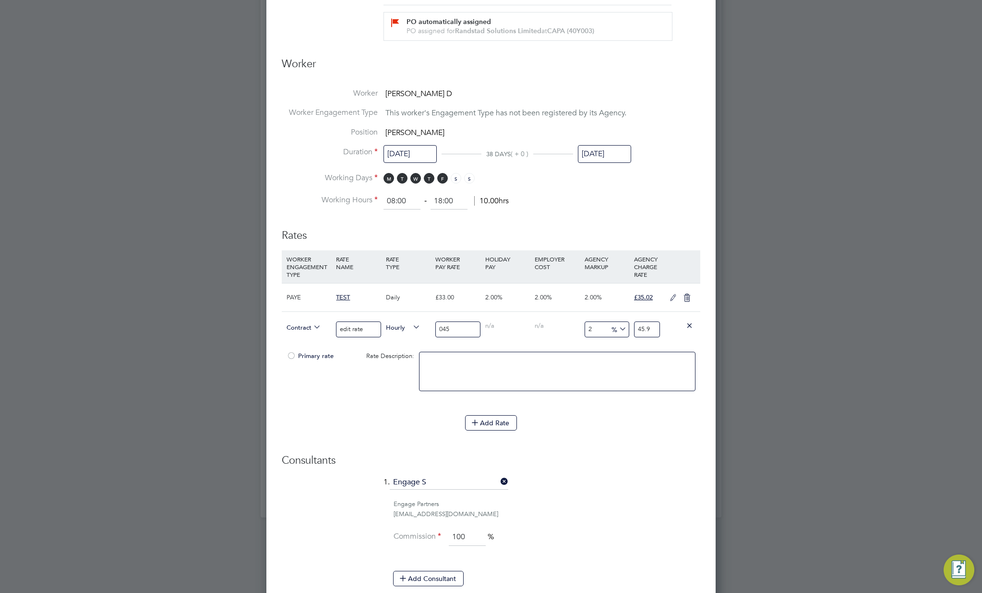
click at [617, 328] on icon at bounding box center [617, 328] width 0 height 13
click at [612, 351] on li "£" at bounding box center [619, 351] width 23 height 12
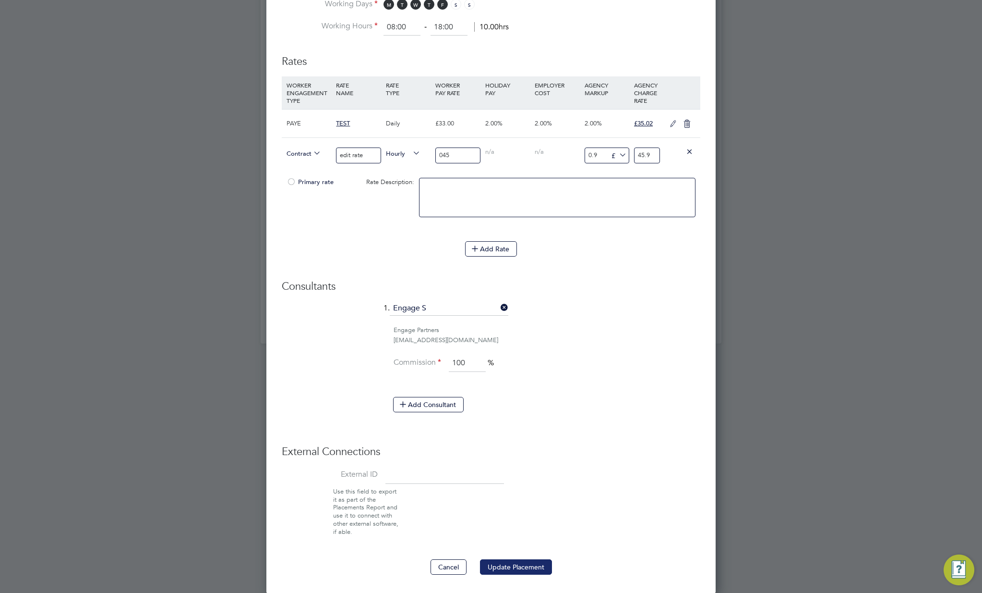
drag, startPoint x: 532, startPoint y: 567, endPoint x: 534, endPoint y: 559, distance: 7.9
click at [532, 567] on button "Update Placement" at bounding box center [516, 566] width 72 height 15
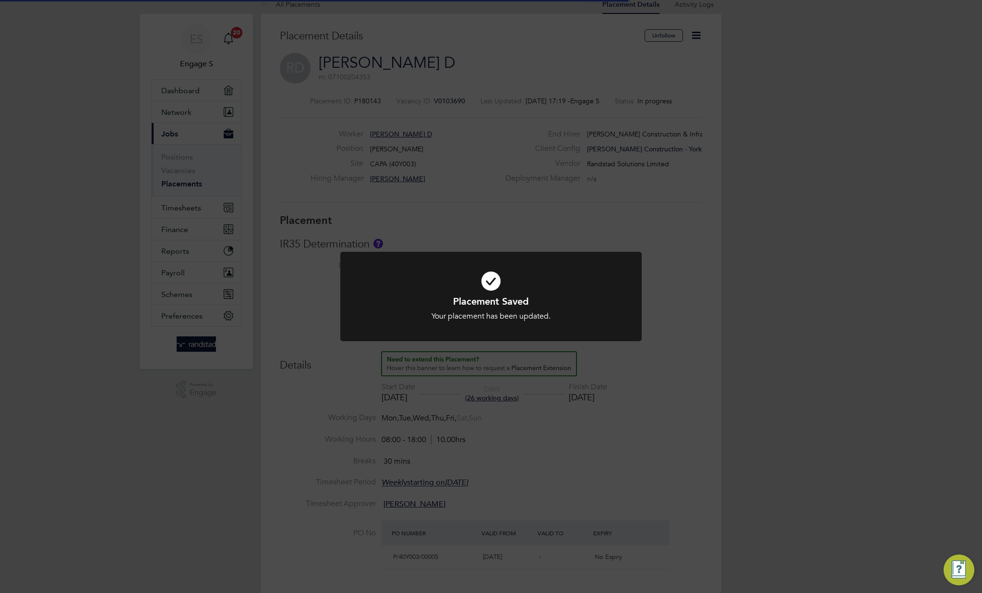
click at [573, 394] on div "Placement Saved Your placement has been updated. Cancel Okay" at bounding box center [491, 296] width 982 height 593
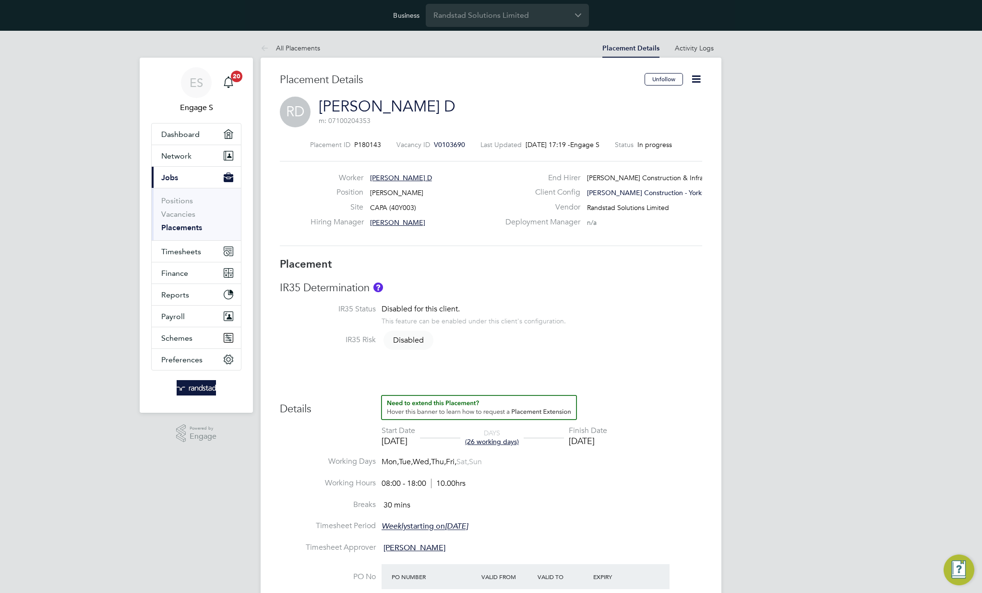
click at [345, 107] on link "[PERSON_NAME] D" at bounding box center [387, 106] width 137 height 19
click at [181, 200] on link "Positions" at bounding box center [177, 200] width 32 height 9
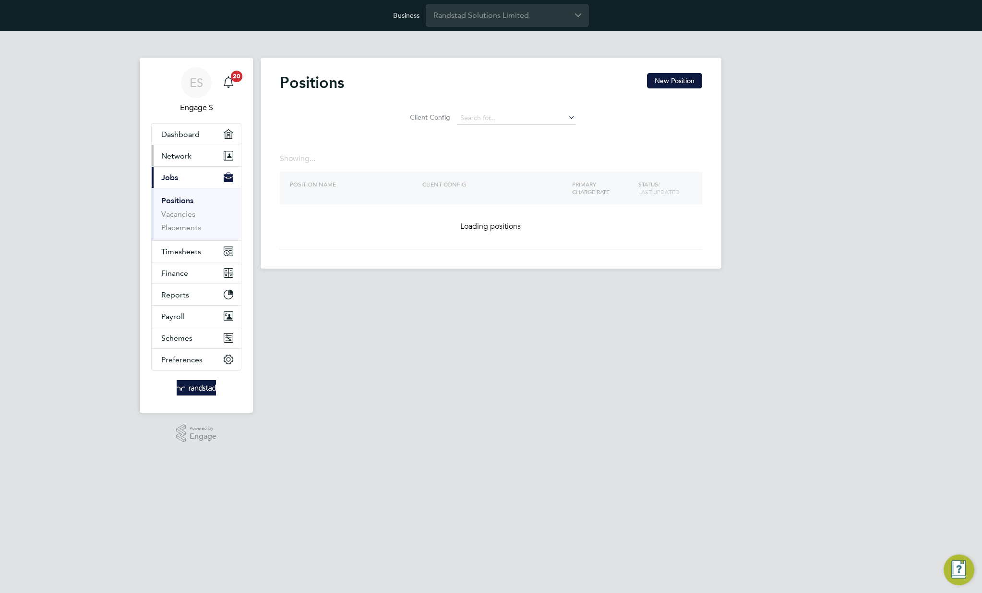
click at [193, 157] on button "Network" at bounding box center [196, 155] width 89 height 21
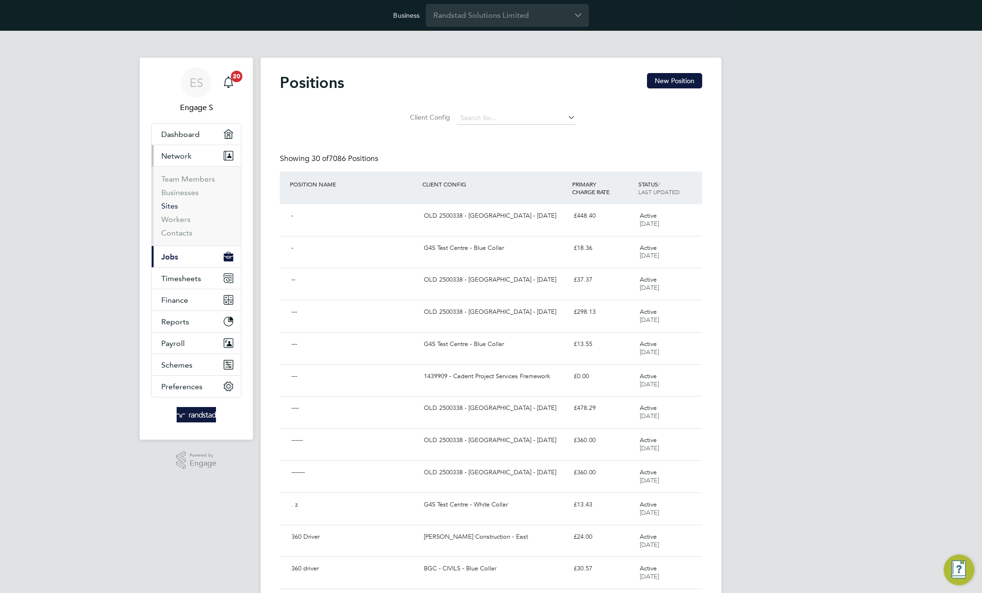
click at [175, 206] on link "Sites" at bounding box center [169, 205] width 17 height 9
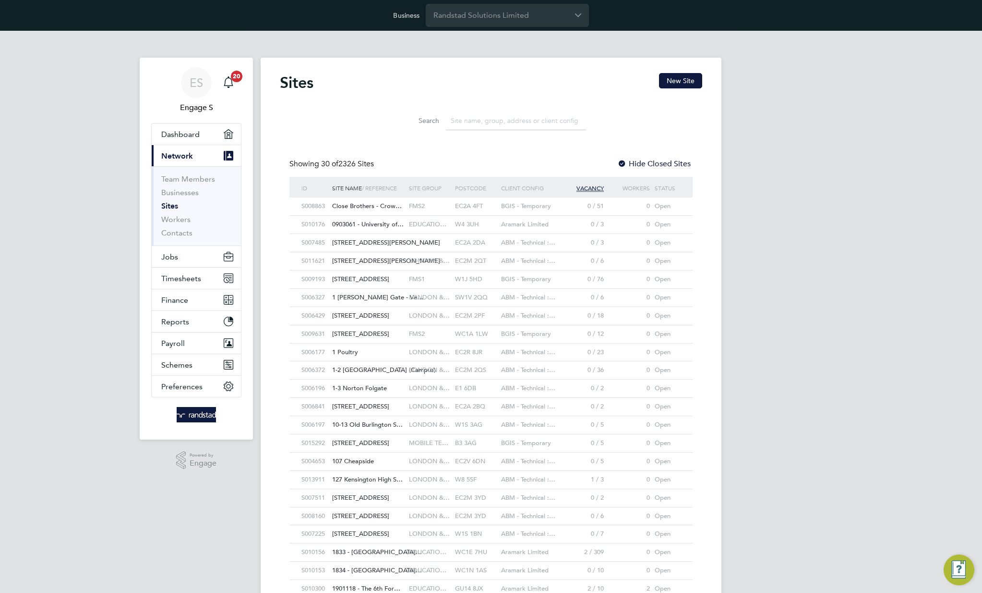
scroll to position [18, 47]
click at [424, 210] on div "FMS2" at bounding box center [430, 206] width 46 height 18
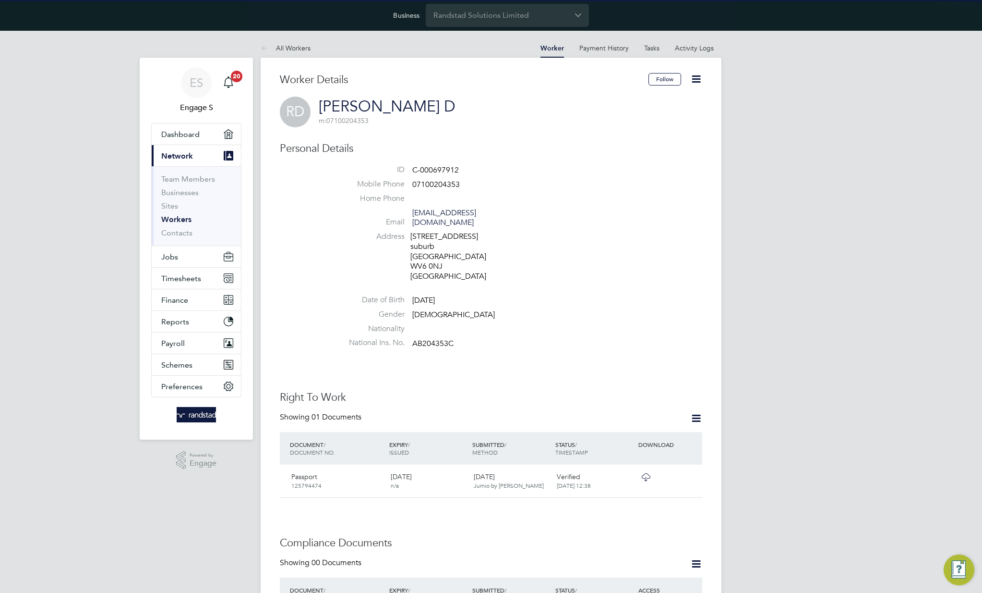
click at [699, 80] on icon at bounding box center [696, 79] width 12 height 12
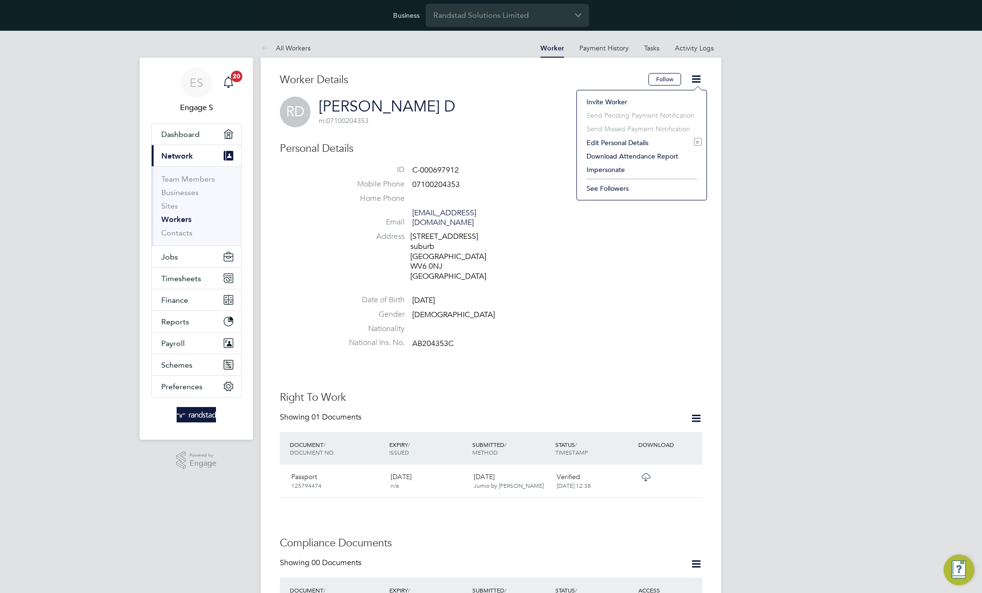
click at [599, 169] on li "Impersonate" at bounding box center [642, 169] width 120 height 13
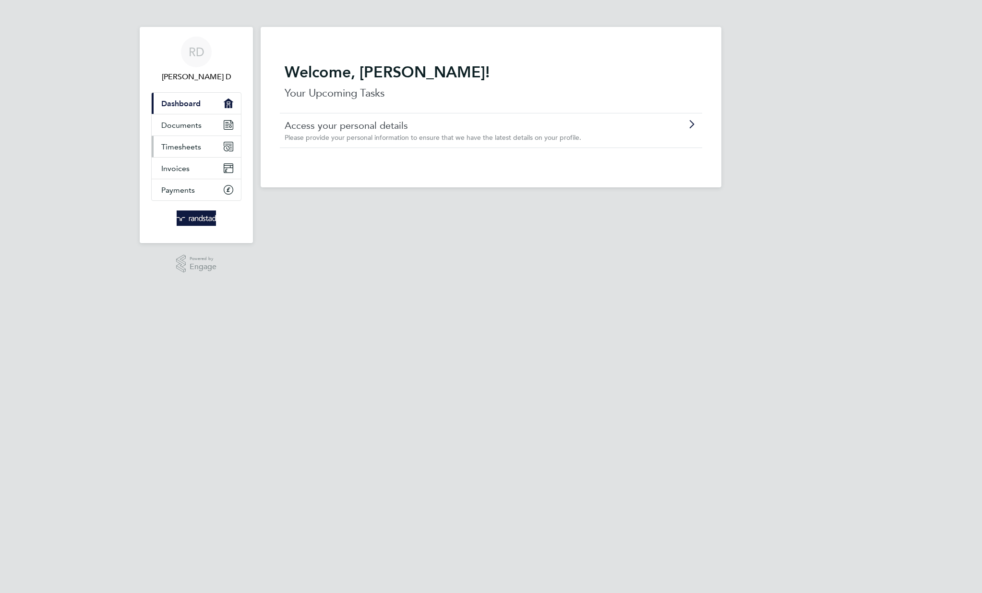
click at [180, 150] on span "Timesheets" at bounding box center [181, 146] width 40 height 9
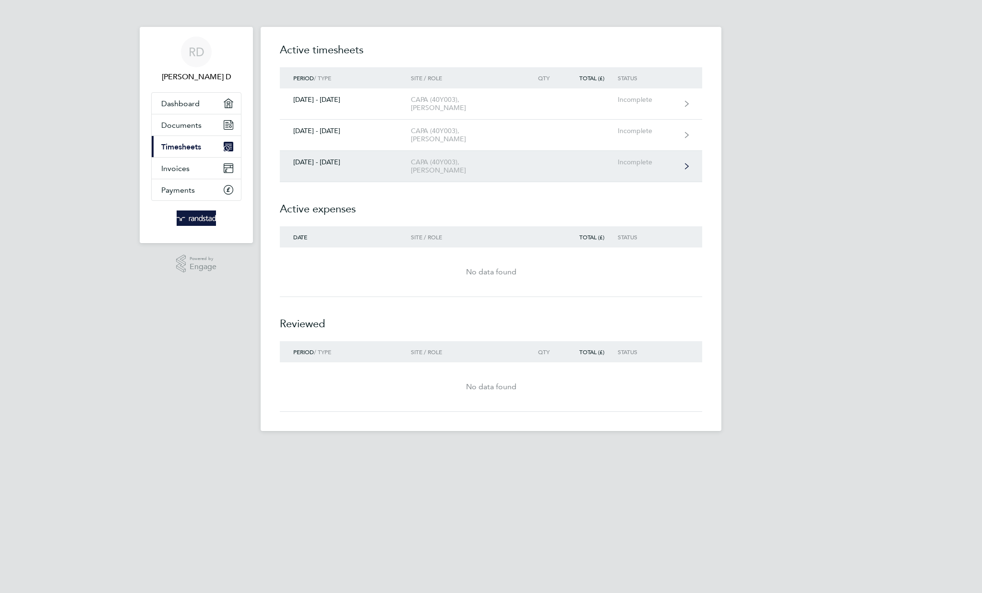
click at [441, 158] on div "CAPA (40Y003), [PERSON_NAME]" at bounding box center [466, 166] width 110 height 16
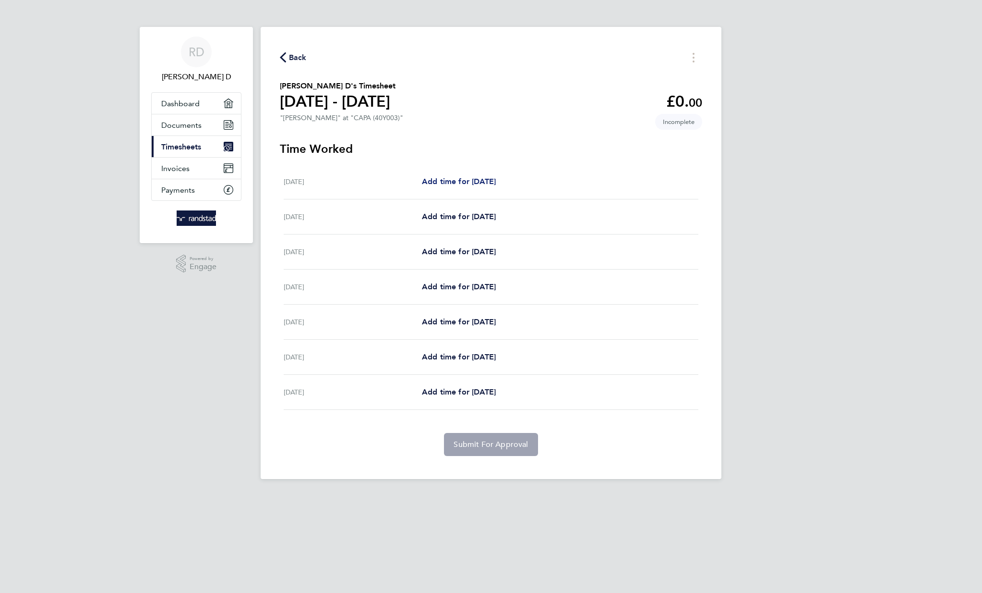
click at [479, 180] on span "Add time for [DATE]" at bounding box center [459, 181] width 74 height 9
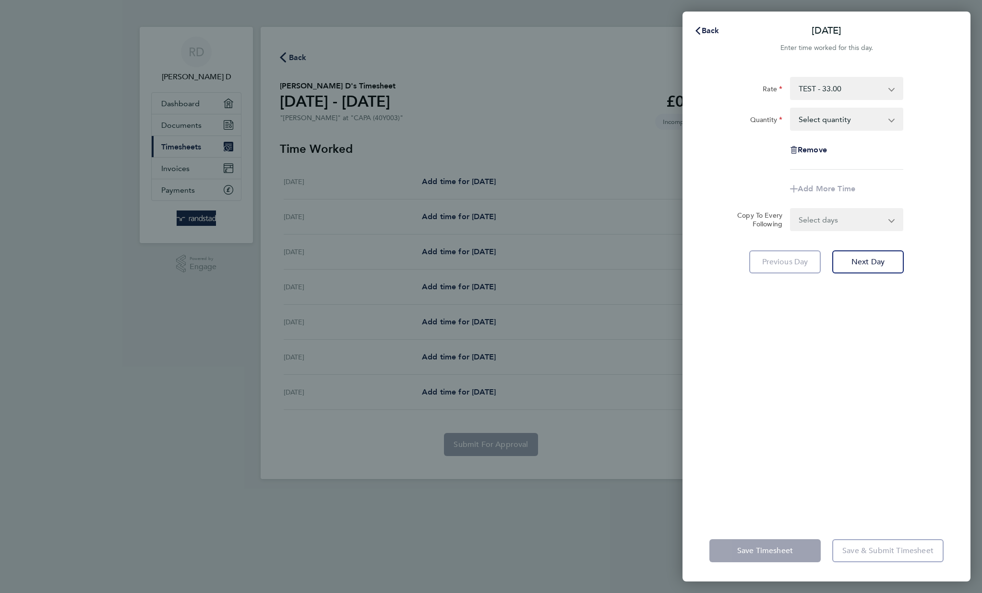
click at [876, 118] on select "Select quantity 0.5 1" at bounding box center [841, 119] width 100 height 21
select select "1"
click at [791, 109] on select "Select quantity 0.5 1" at bounding box center [841, 119] width 100 height 21
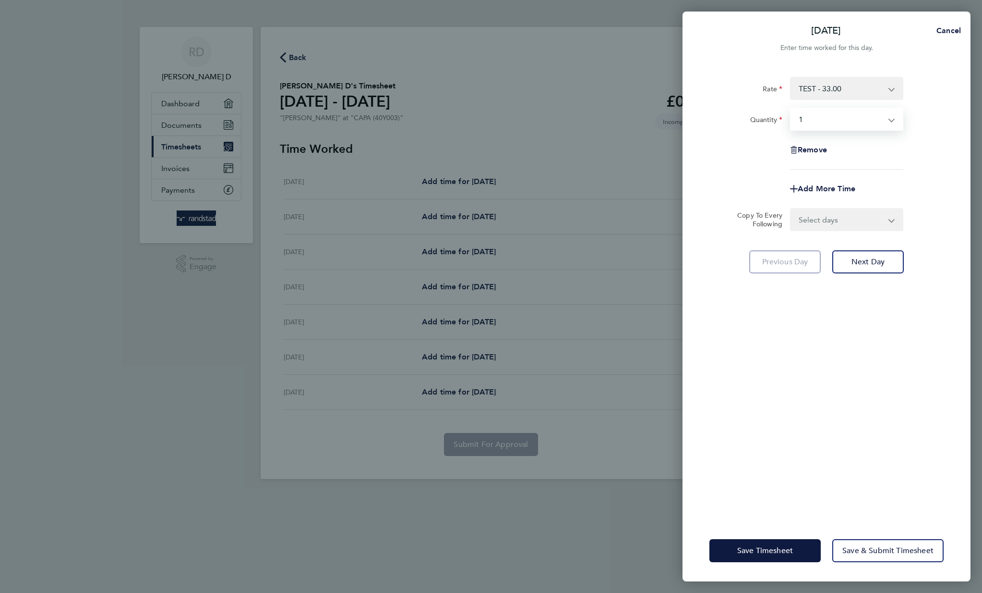
click at [836, 221] on select "Select days Day Weekday (Mon-Fri) Monday Tuesday Wednesday Thursday Friday Sund…" at bounding box center [841, 219] width 101 height 21
select select "WEEKDAY"
click at [791, 209] on select "Select days Day Weekday (Mon-Fri) Monday Tuesday Wednesday Thursday Friday Sund…" at bounding box center [841, 219] width 101 height 21
select select "2025-08-15"
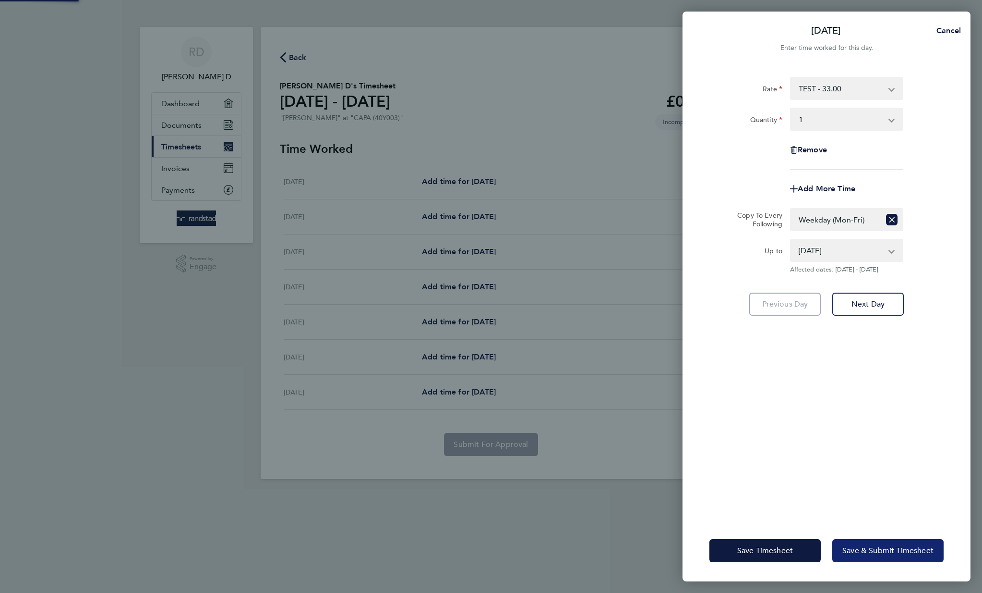
click at [878, 546] on span "Save & Submit Timesheet" at bounding box center [888, 550] width 91 height 10
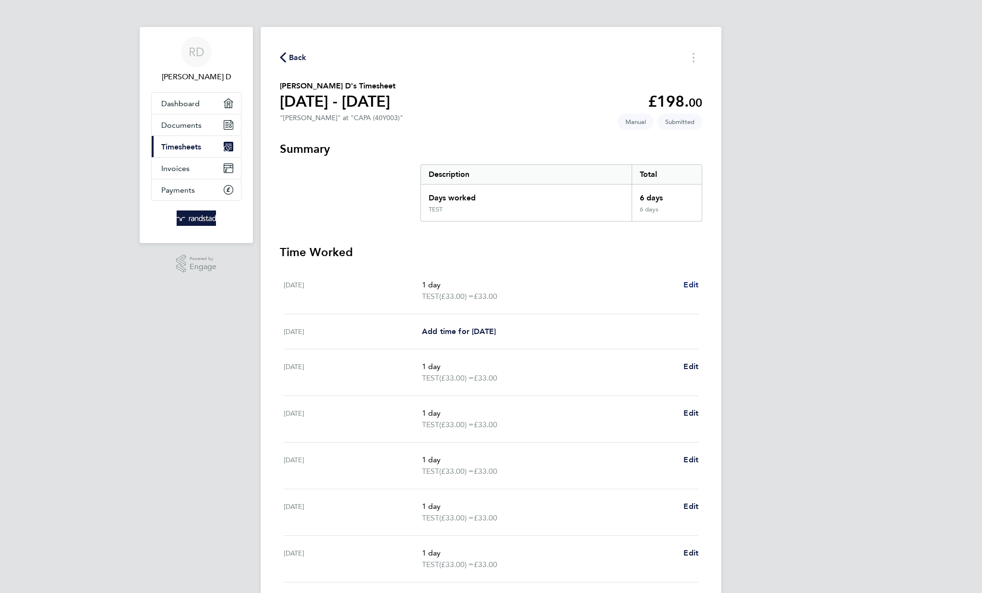
click at [690, 285] on span "Edit" at bounding box center [691, 284] width 15 height 9
select select "1"
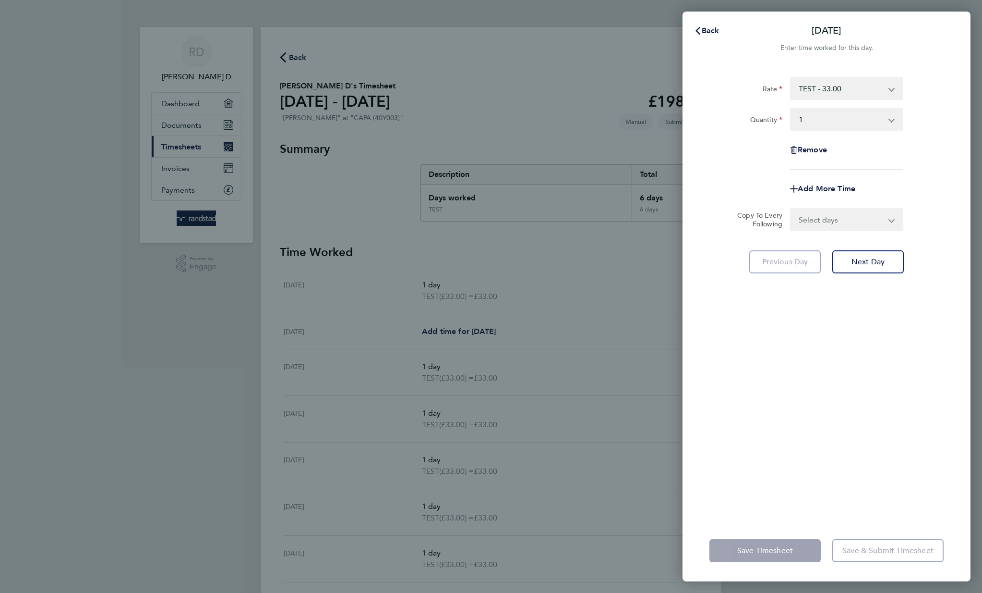
click at [871, 85] on select "TEST - 33.00 edit rate - 45.00" at bounding box center [841, 88] width 100 height 21
select select "30"
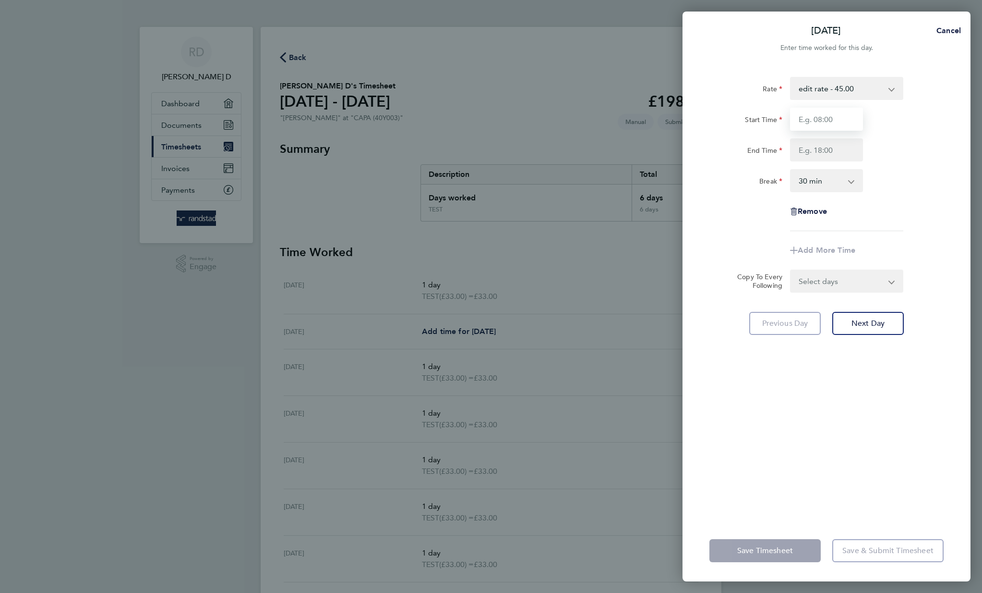
click at [829, 119] on input "Start Time" at bounding box center [826, 119] width 73 height 23
type input "11:00"
click at [836, 156] on input "End Time" at bounding box center [826, 149] width 73 height 23
type input "22:00"
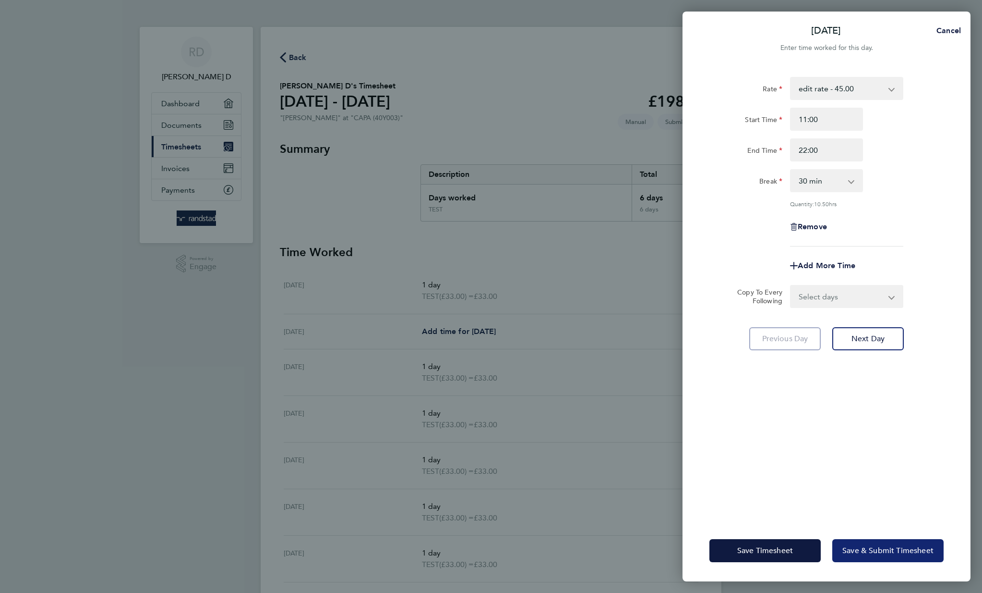
click at [889, 551] on app-form-button "Save & Submit Timesheet" at bounding box center [885, 550] width 117 height 23
click at [885, 555] on span "Save & Submit Timesheet" at bounding box center [888, 550] width 91 height 10
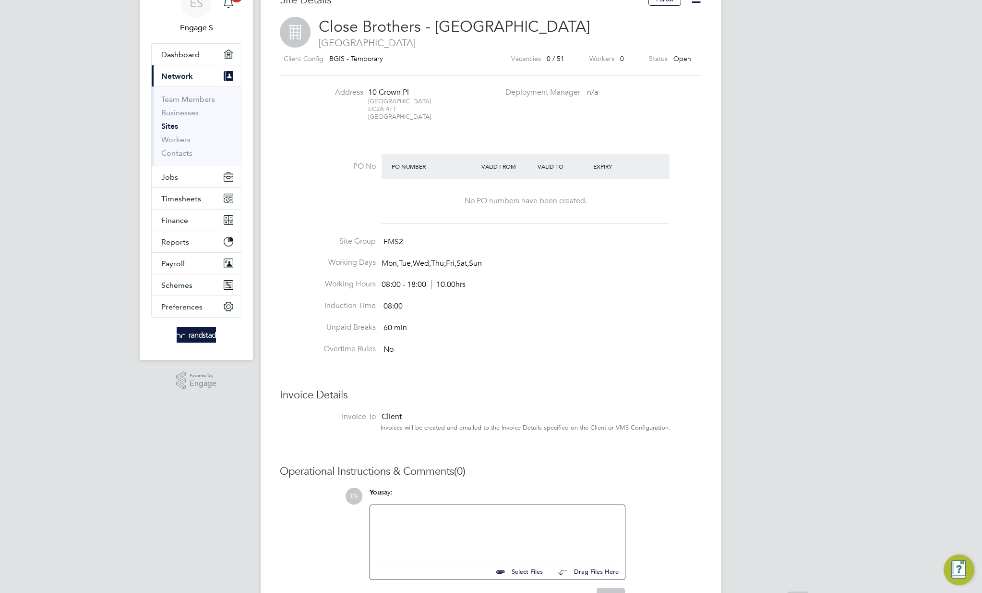
scroll to position [139, 0]
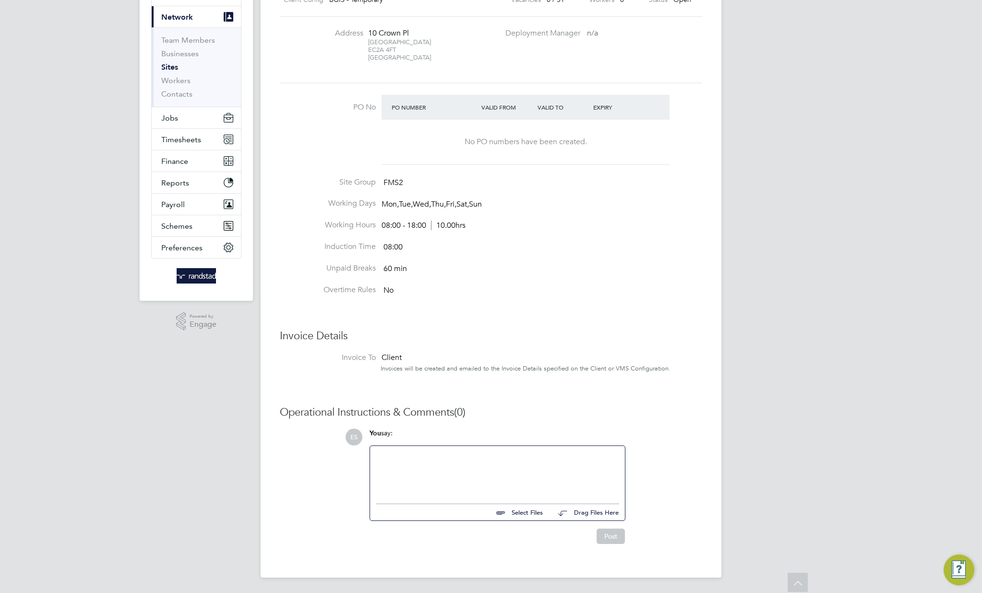
click at [417, 256] on li "Induction Time 08:00" at bounding box center [491, 253] width 423 height 22
click at [466, 254] on li "Induction Time 08:00" at bounding box center [491, 253] width 423 height 22
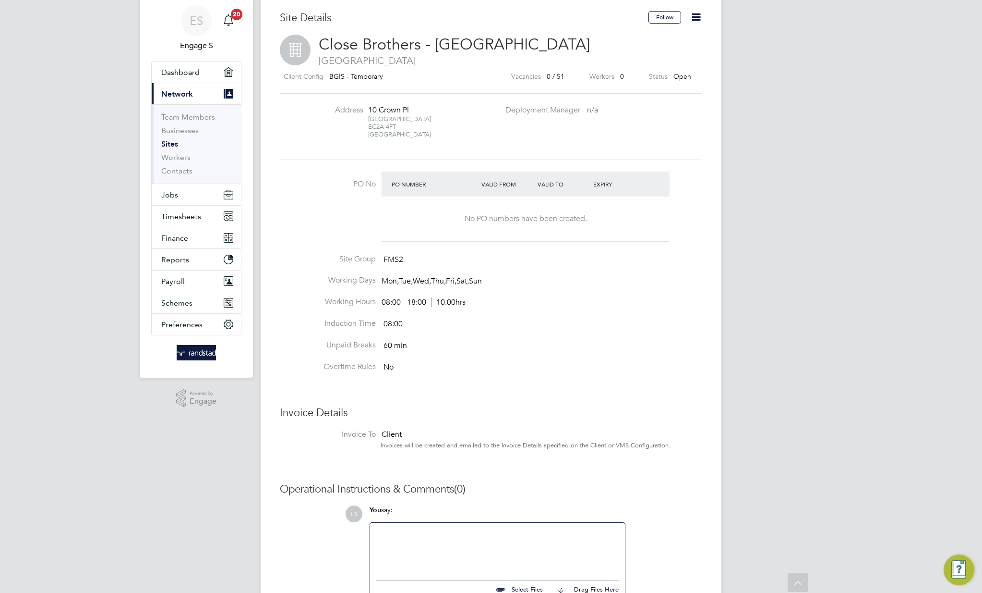
scroll to position [0, 0]
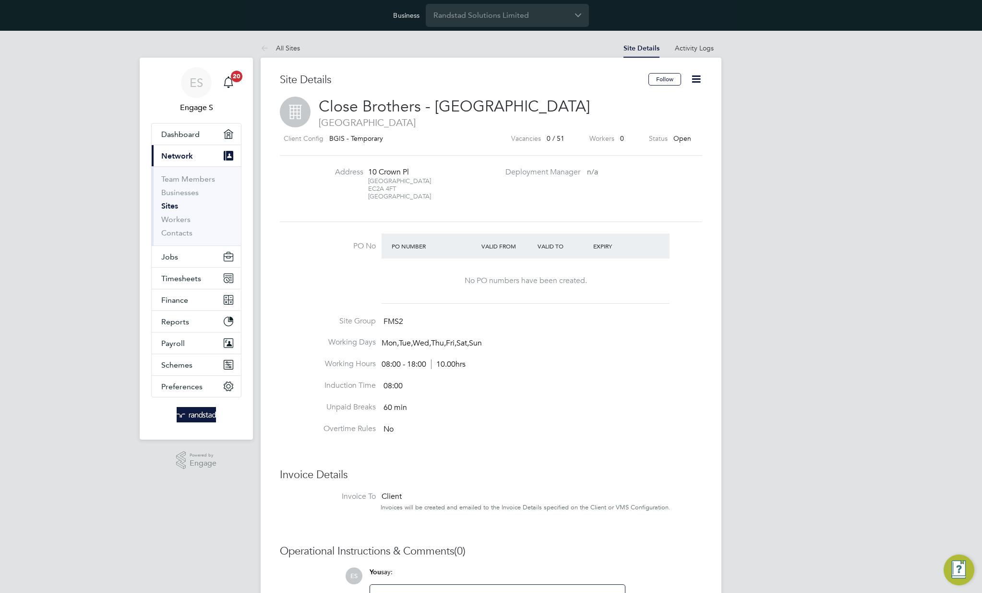
click at [698, 78] on icon at bounding box center [696, 79] width 12 height 12
click at [599, 229] on div "Site Details Follow Close Brothers - [GEOGRAPHIC_DATA] [GEOGRAPHIC_DATA] Client…" at bounding box center [491, 385] width 423 height 624
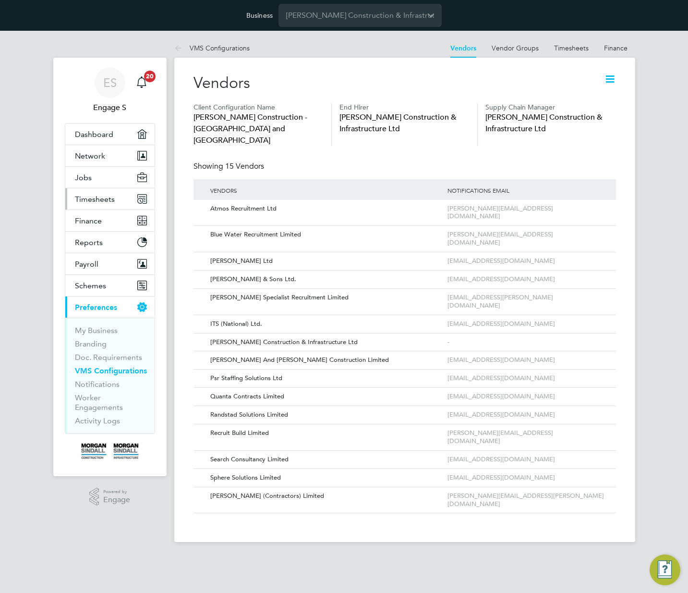
click at [106, 201] on span "Timesheets" at bounding box center [95, 198] width 40 height 9
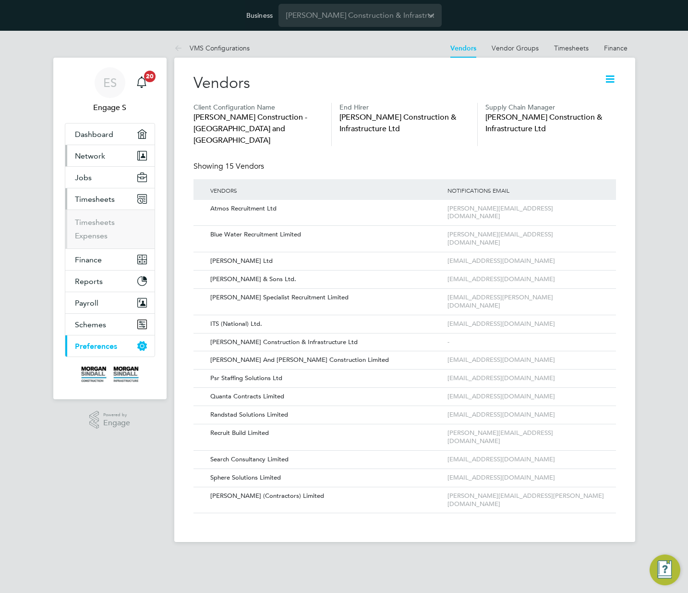
click at [100, 154] on span "Network" at bounding box center [90, 155] width 30 height 9
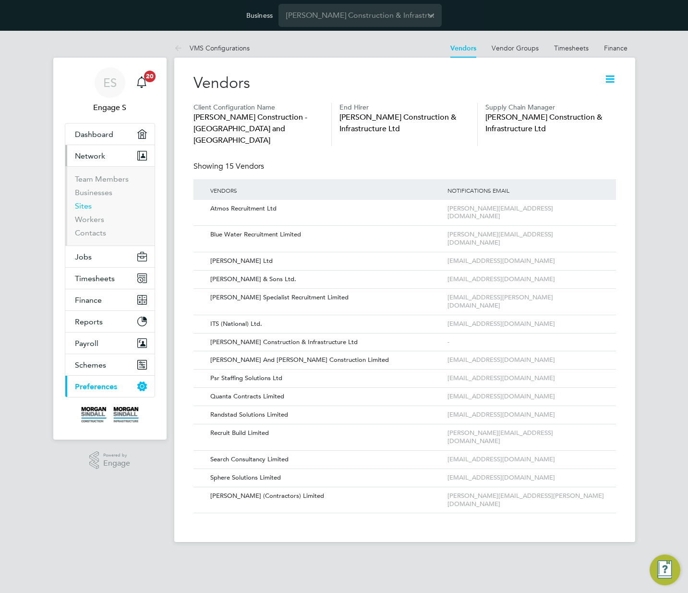
click at [82, 207] on link "Sites" at bounding box center [83, 205] width 17 height 9
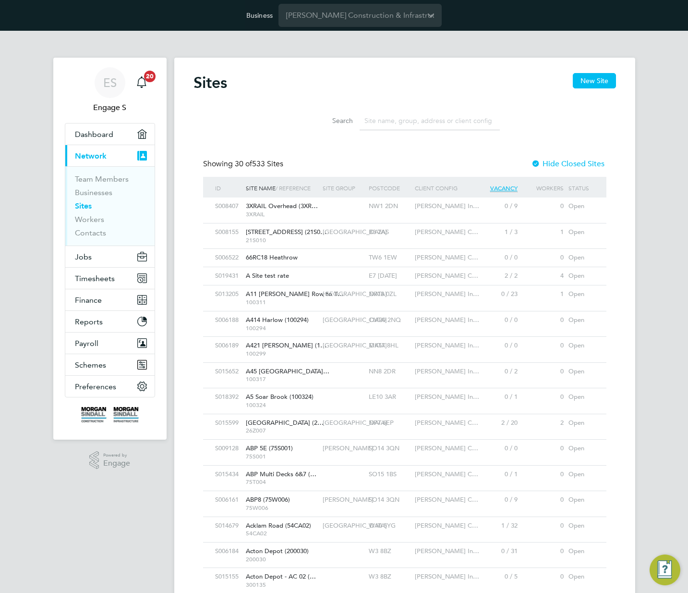
click at [423, 212] on div "Morgan Sindall In…" at bounding box center [442, 206] width 61 height 18
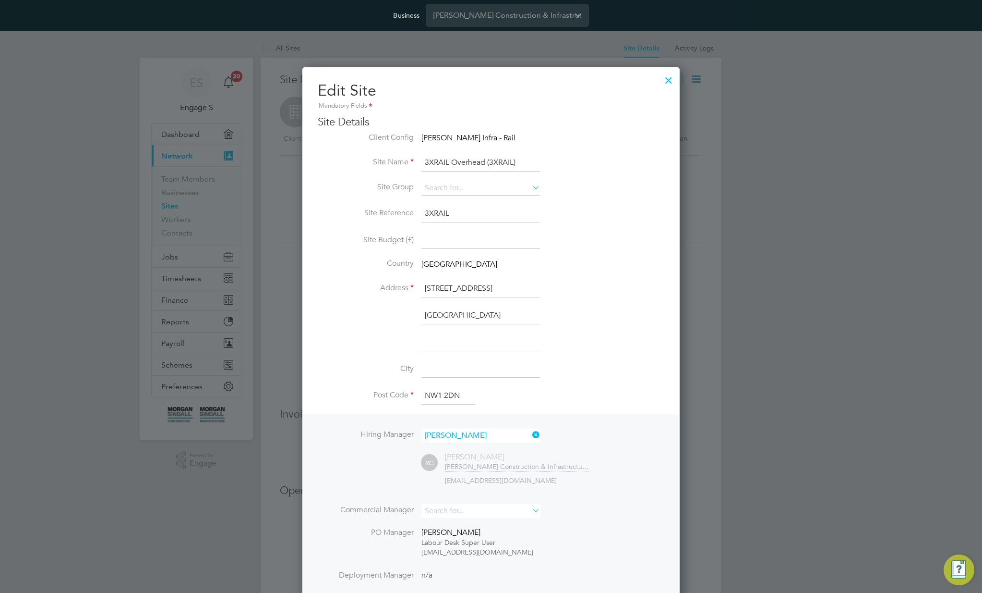
click at [668, 80] on div at bounding box center [668, 77] width 17 height 17
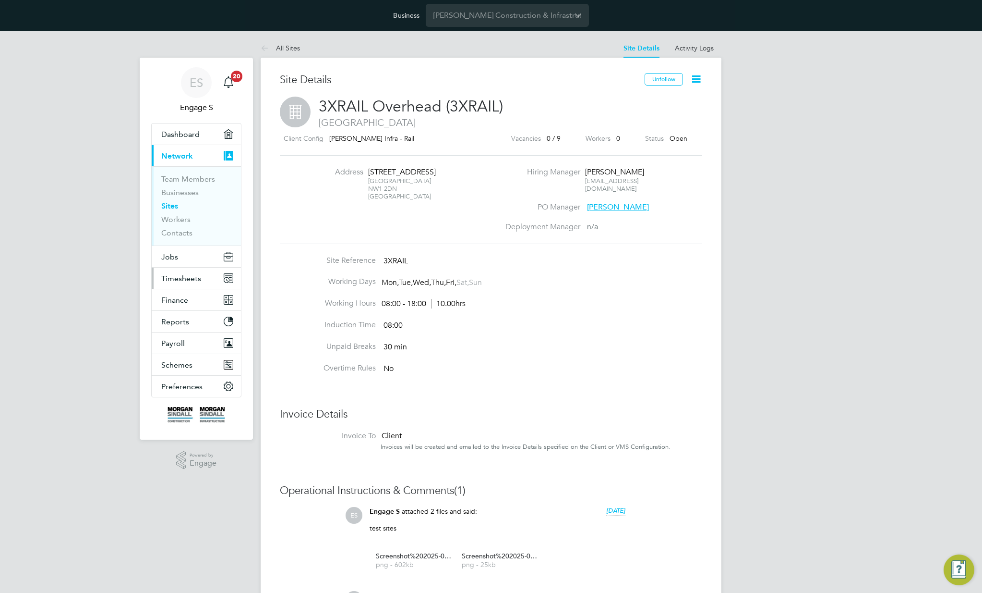
click at [192, 280] on span "Timesheets" at bounding box center [181, 278] width 40 height 9
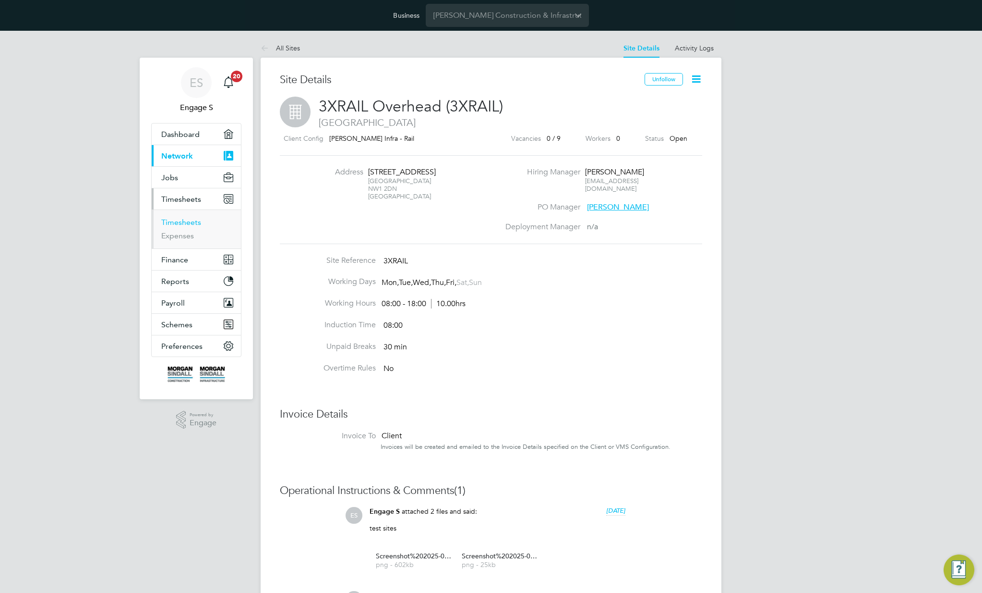
click at [173, 222] on link "Timesheets" at bounding box center [181, 222] width 40 height 9
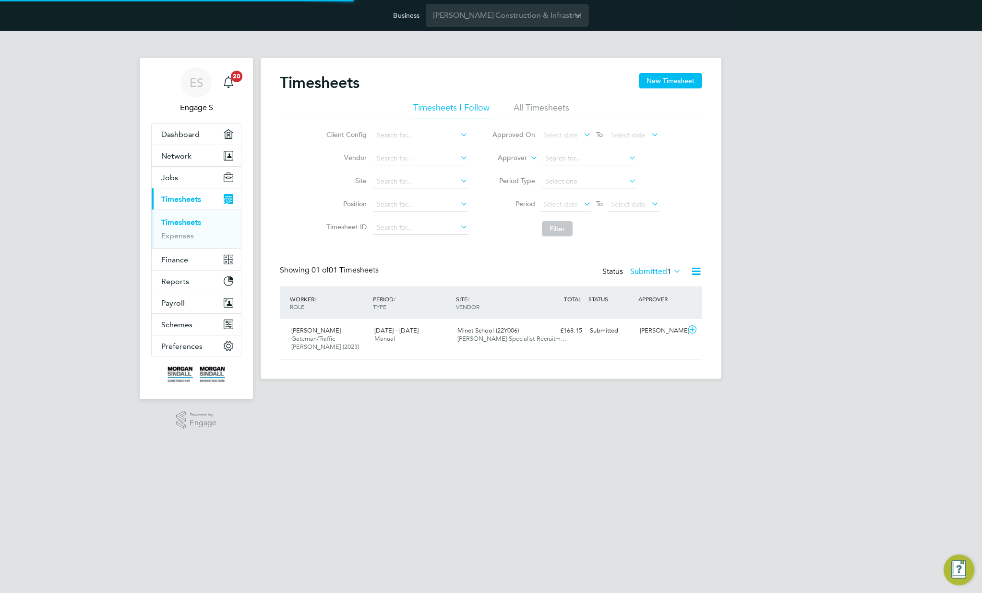
scroll to position [24, 84]
click at [541, 109] on li "All Timesheets" at bounding box center [542, 110] width 56 height 17
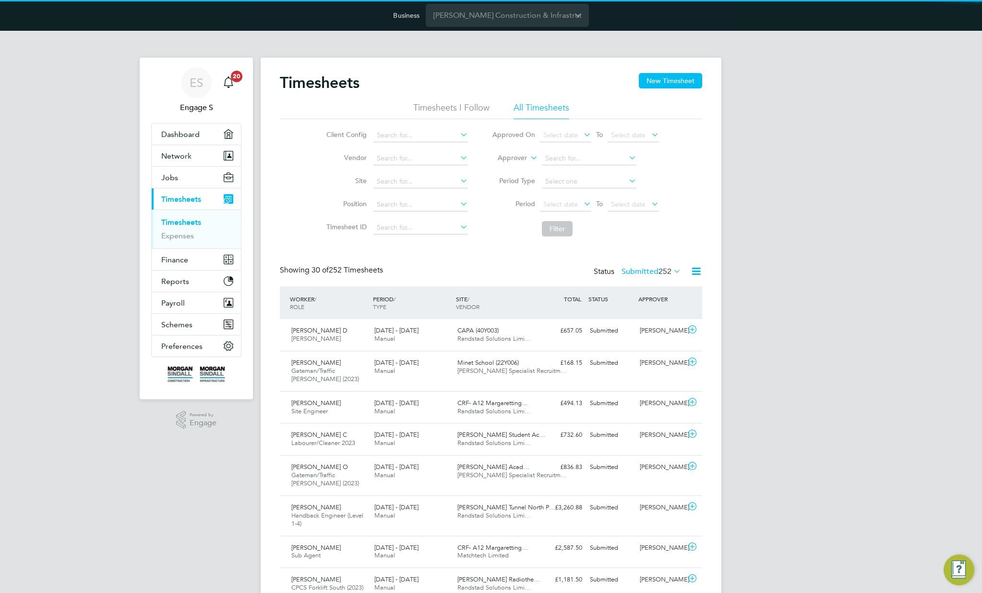
click at [644, 272] on label "Submitted 252" at bounding box center [652, 271] width 60 height 10
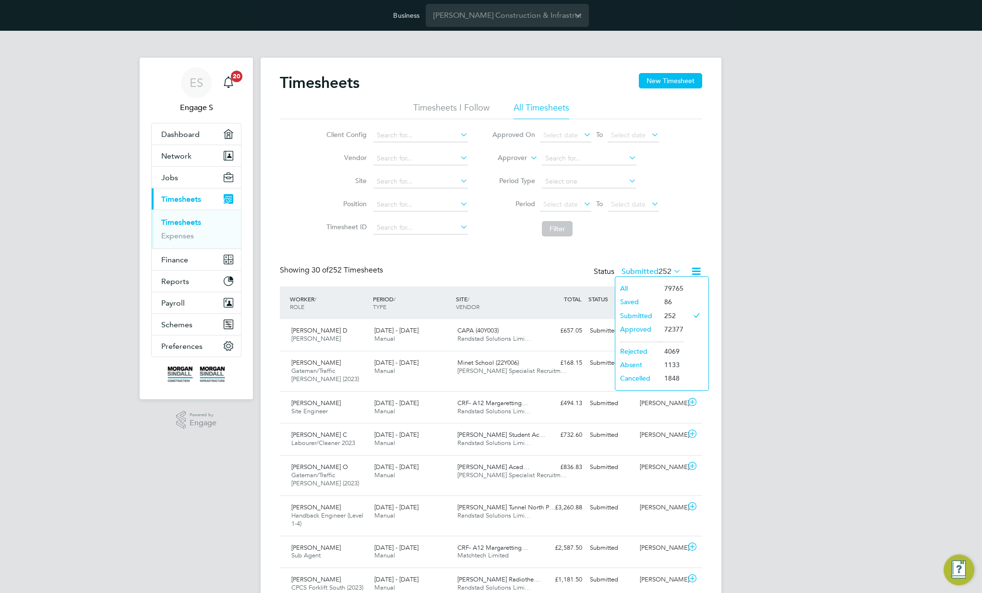
click at [643, 290] on li "All" at bounding box center [638, 287] width 44 height 13
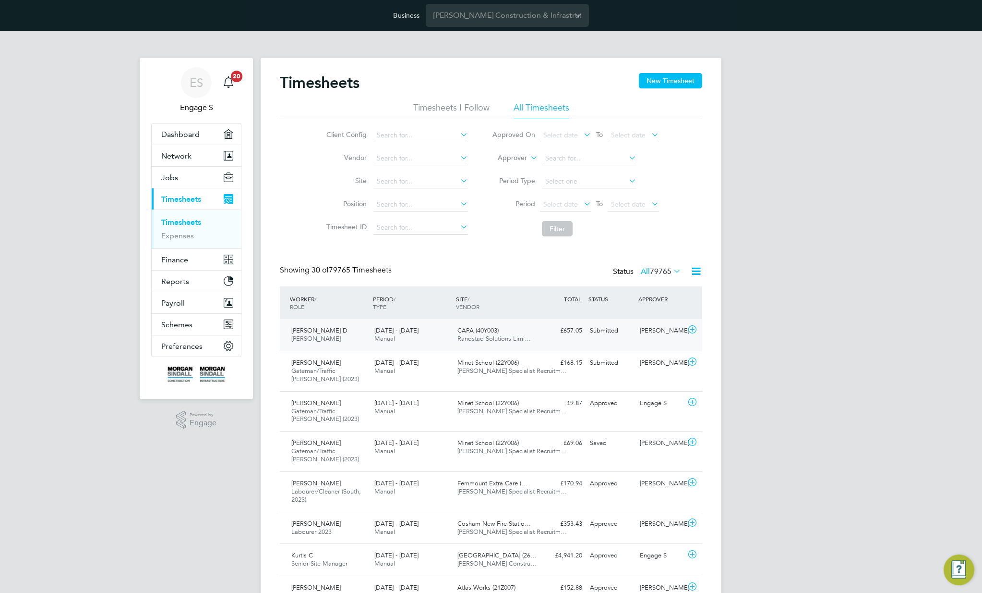
click at [565, 330] on div "£657.05 Submitted" at bounding box center [561, 331] width 50 height 16
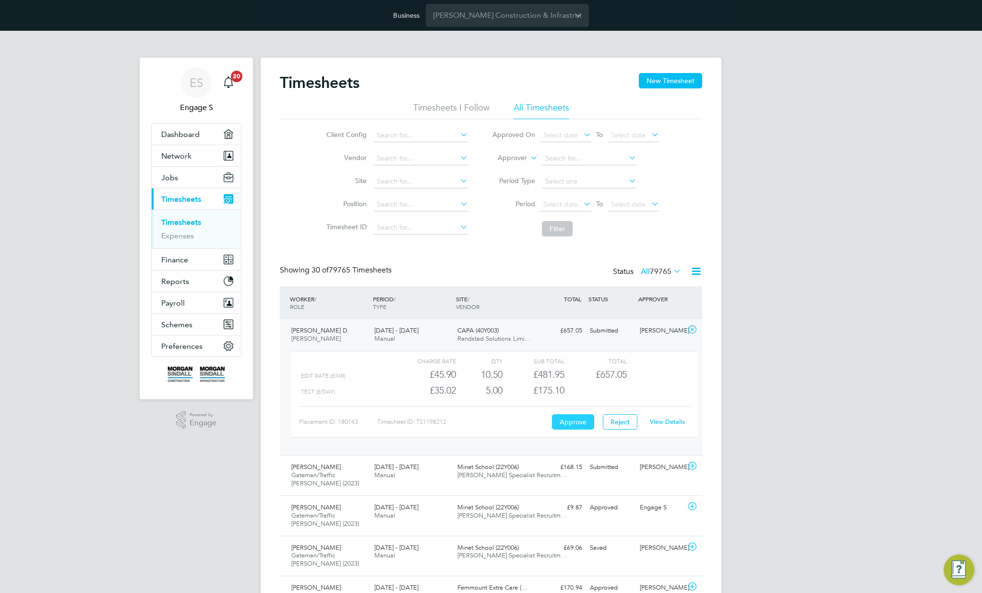
click at [568, 425] on button "Approve" at bounding box center [573, 421] width 42 height 15
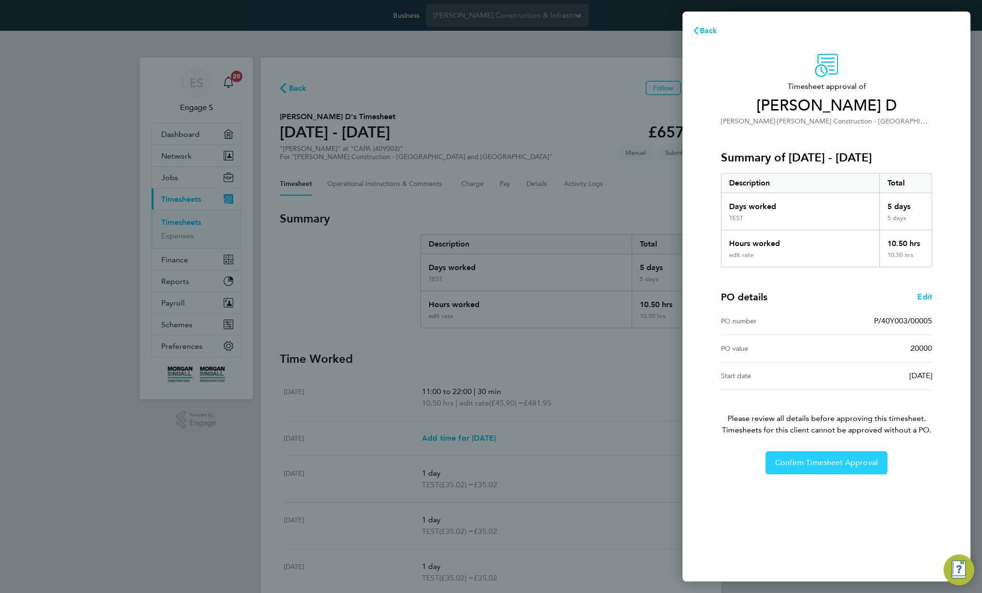
click at [857, 472] on button "Confirm Timesheet Approval" at bounding box center [827, 462] width 122 height 23
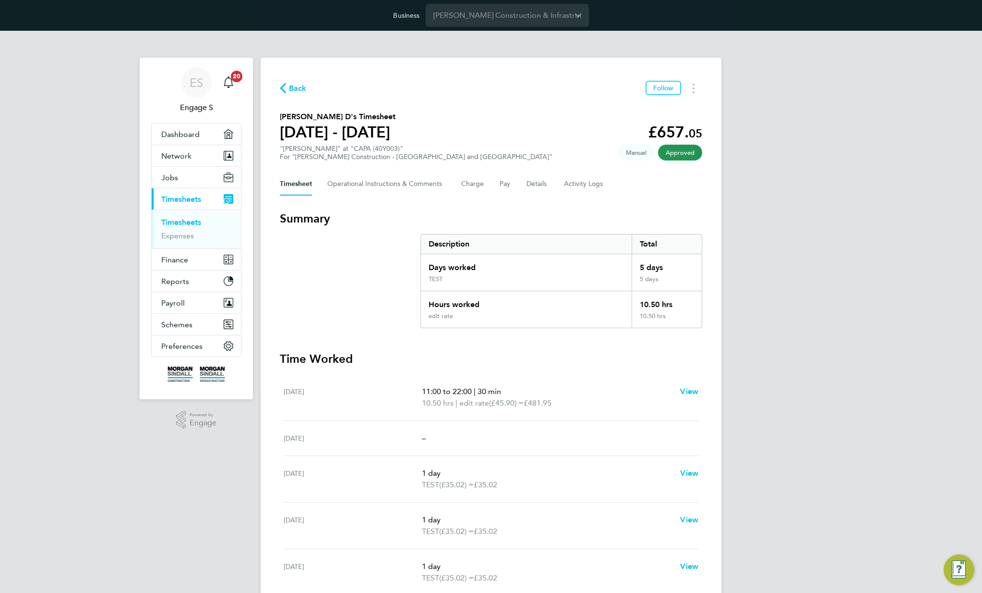
click at [773, 329] on div "ES Engage S Notifications 20 Applications: Dashboard Network Team Members Busin…" at bounding box center [491, 379] width 982 height 696
click at [536, 183] on button "Details" at bounding box center [538, 183] width 22 height 23
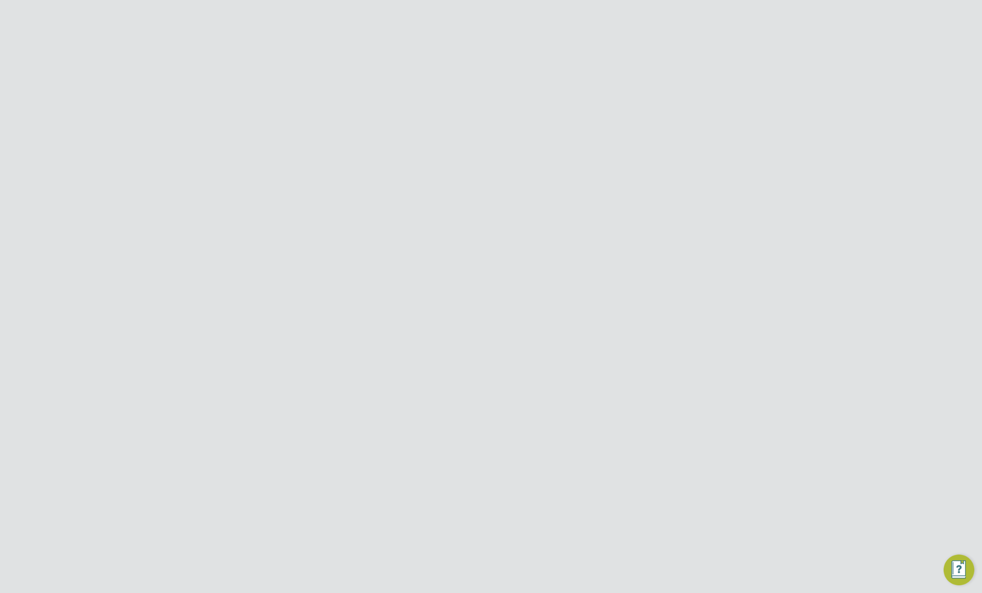
click at [700, 334] on link "View" at bounding box center [693, 330] width 18 height 12
click at [188, 175] on button "Jobs" at bounding box center [196, 177] width 89 height 21
click at [167, 212] on link "Vacancies" at bounding box center [178, 213] width 34 height 9
click at [579, 182] on span "Select date" at bounding box center [573, 181] width 35 height 9
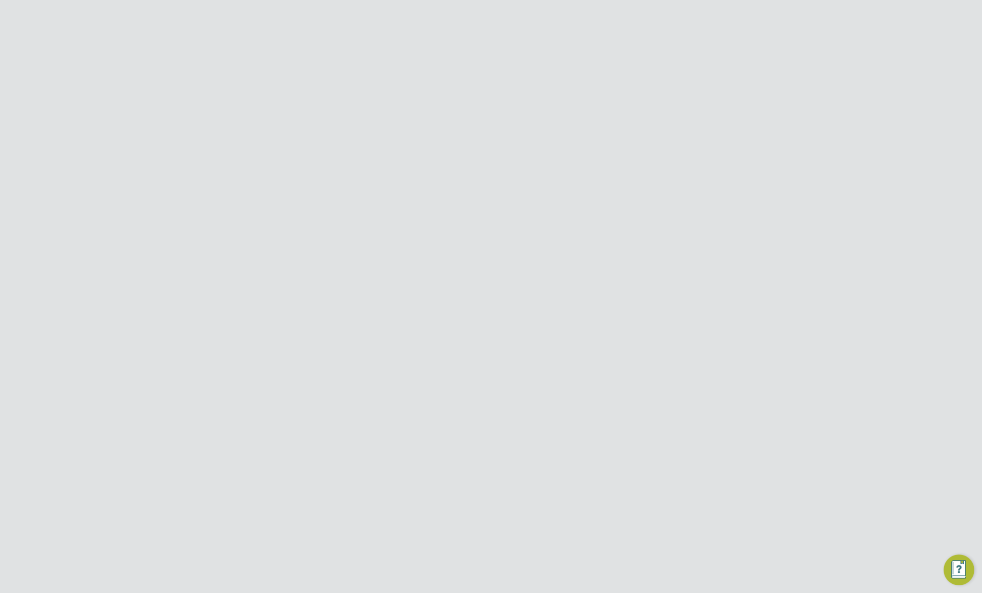
click at [643, 234] on span "Aug 1" at bounding box center [641, 225] width 18 height 18
click at [503, 435] on div "V103690 Foreman Temporary Morgan Sindall Construction - Yorkshire and North Eas…" at bounding box center [491, 457] width 423 height 50
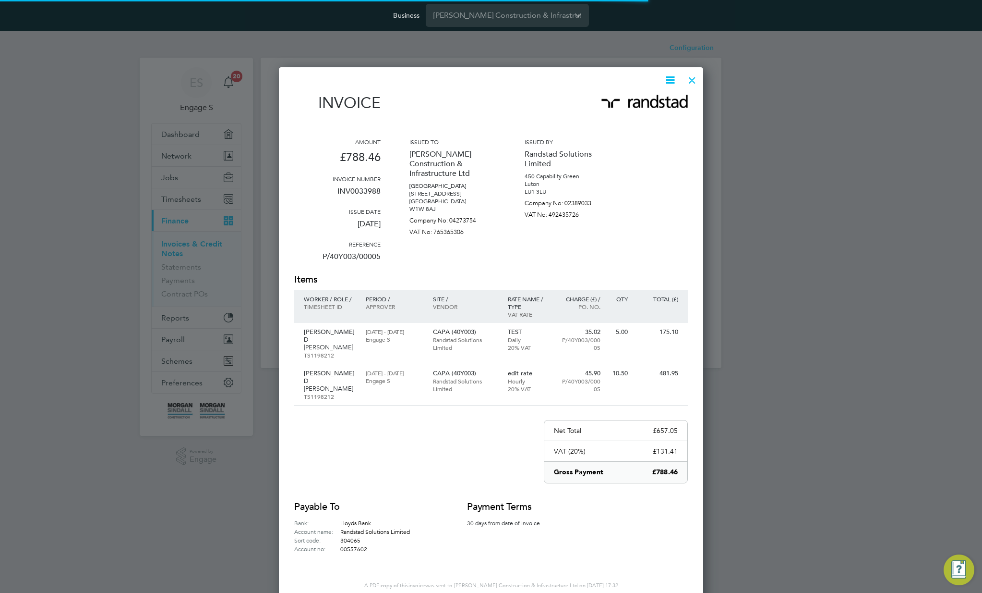
scroll to position [522, 425]
click div
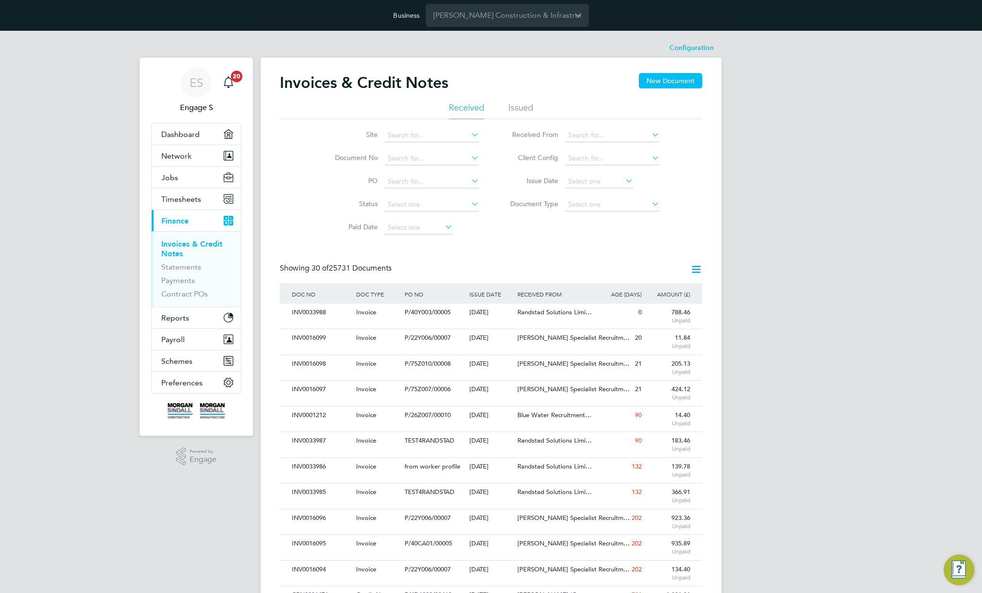
scroll to position [0, 0]
